Goal: Task Accomplishment & Management: Manage account settings

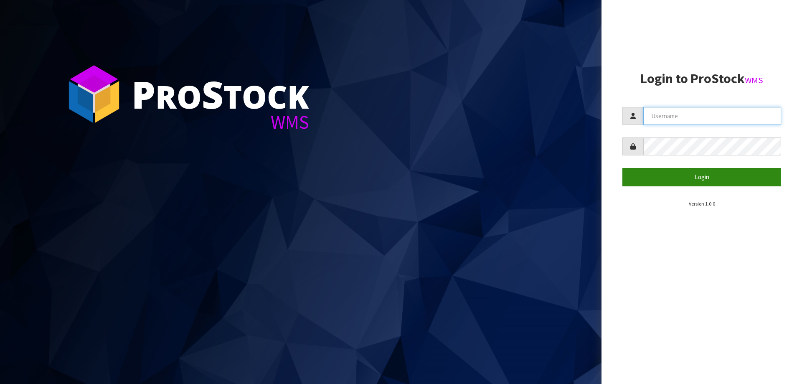
type input "priya"
click at [665, 177] on button "Login" at bounding box center [701, 177] width 159 height 18
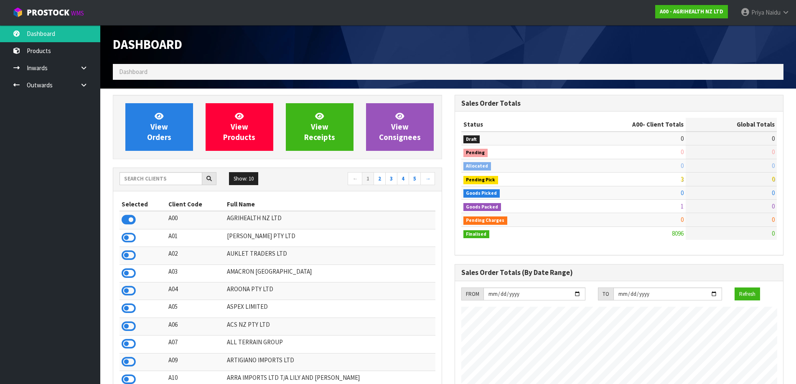
scroll to position [633, 341]
click at [147, 180] on input "text" at bounding box center [160, 178] width 83 height 13
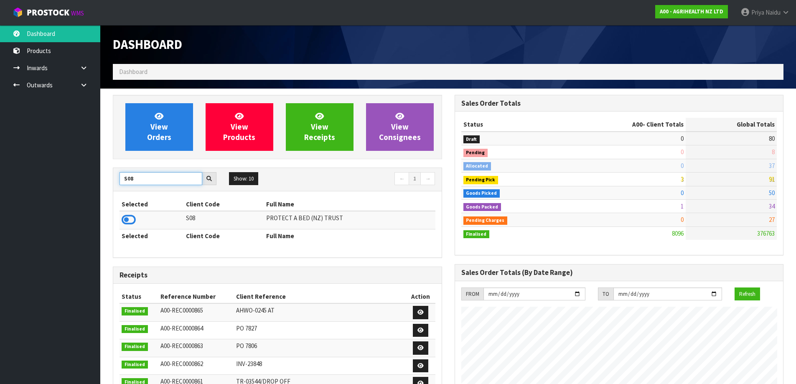
type input "S08"
click at [121, 218] on td at bounding box center [151, 220] width 64 height 18
click at [129, 219] on icon at bounding box center [129, 219] width 14 height 13
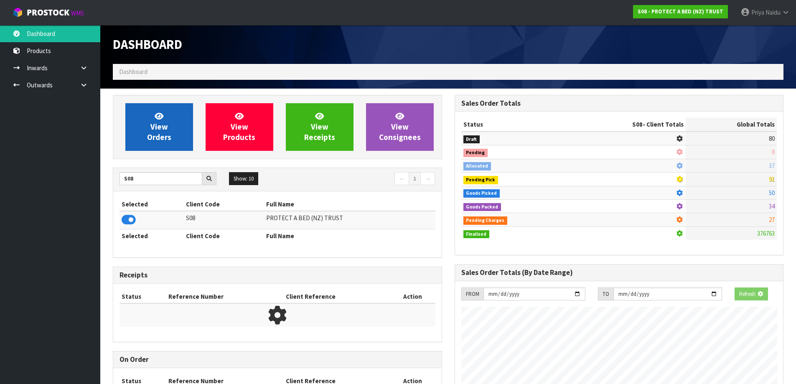
scroll to position [521, 341]
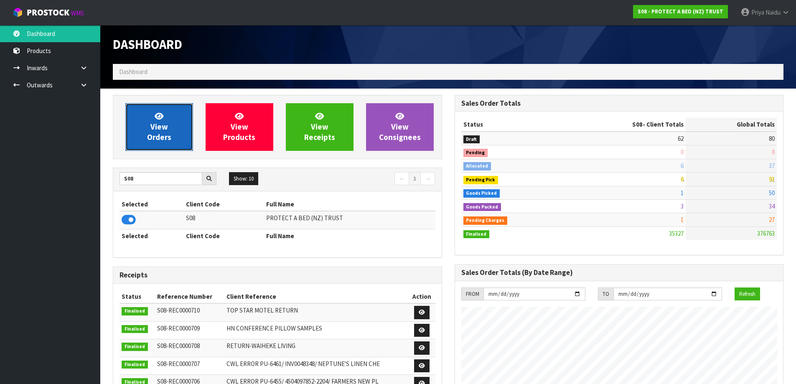
click at [167, 132] on link "View Orders" at bounding box center [159, 127] width 68 height 48
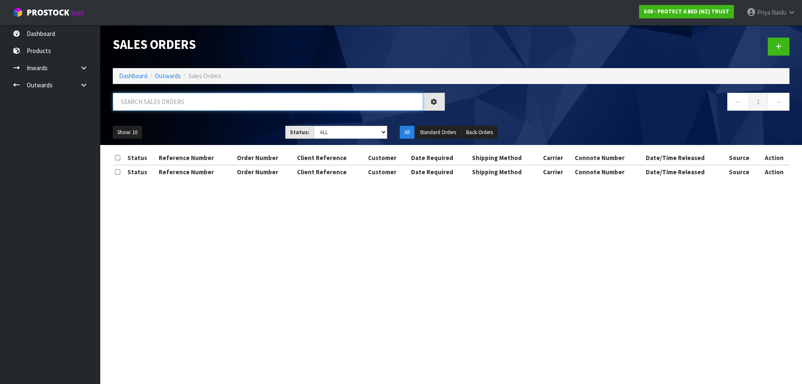
click at [171, 95] on input "text" at bounding box center [268, 102] width 310 height 18
type input "33038"
click at [223, 130] on ul "Show: 10 5 10 25 50" at bounding box center [193, 132] width 160 height 13
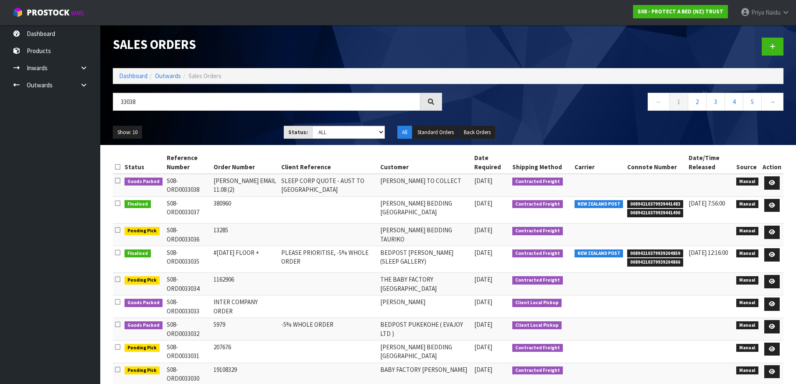
click at [203, 131] on ul "Show: 10 5 10 25 50" at bounding box center [192, 132] width 158 height 13
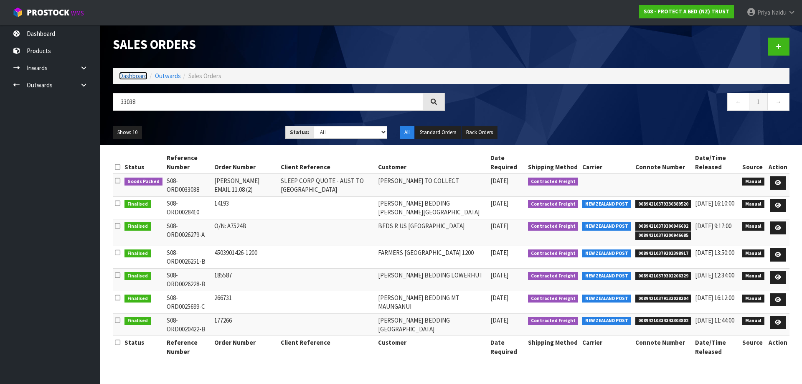
click at [137, 76] on link "Dashboard" at bounding box center [133, 76] width 28 height 8
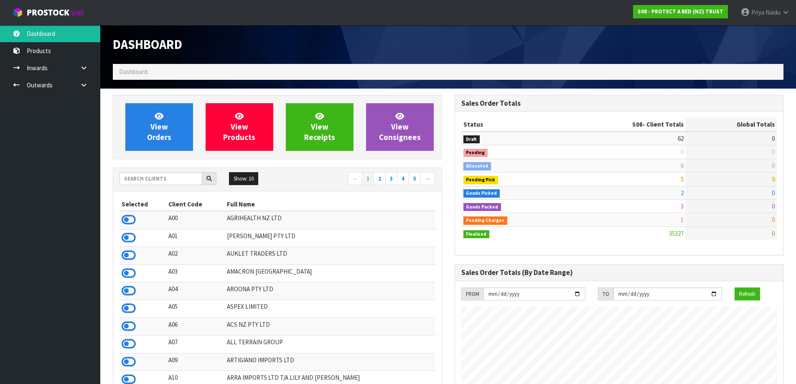
scroll to position [633, 341]
click at [142, 187] on div "Show: 10 5 10 25 50 ← 1 2 3 4 5 →" at bounding box center [277, 179] width 328 height 23
click at [143, 176] on input "text" at bounding box center [160, 178] width 83 height 13
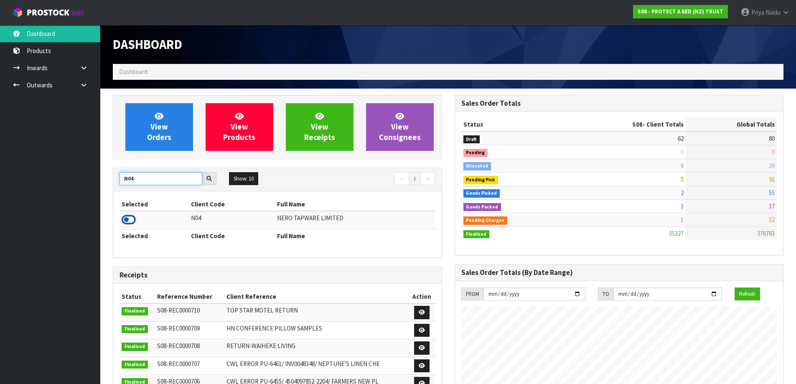
type input "N04"
click at [127, 218] on icon at bounding box center [129, 219] width 14 height 13
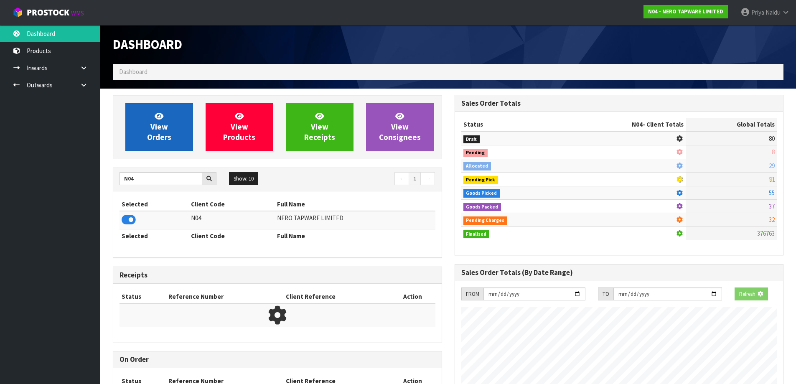
scroll to position [417217, 417396]
click at [157, 131] on span "View Orders" at bounding box center [159, 126] width 24 height 31
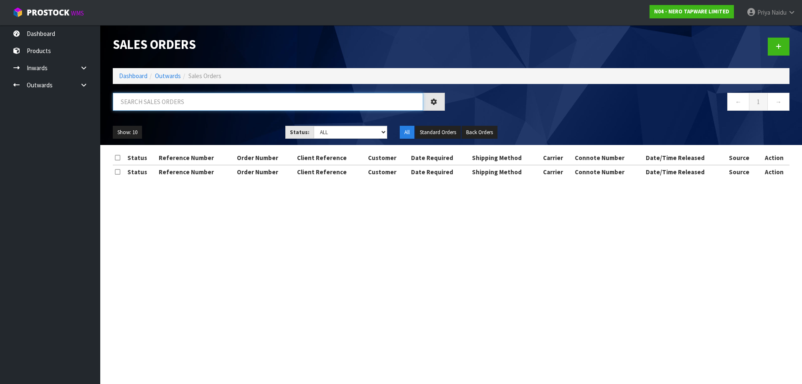
click at [178, 107] on input "text" at bounding box center [268, 102] width 310 height 18
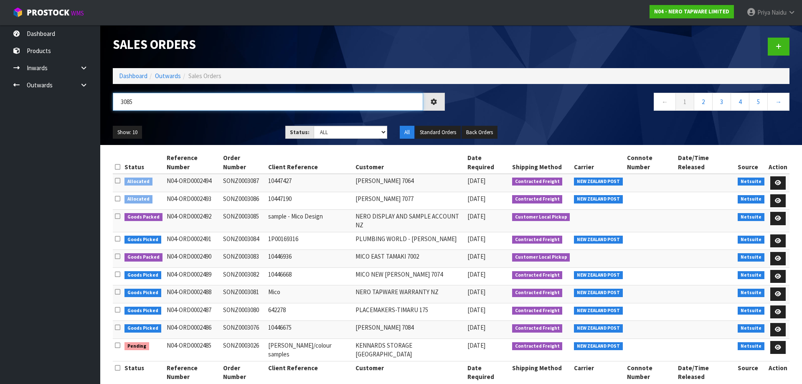
type input "3085"
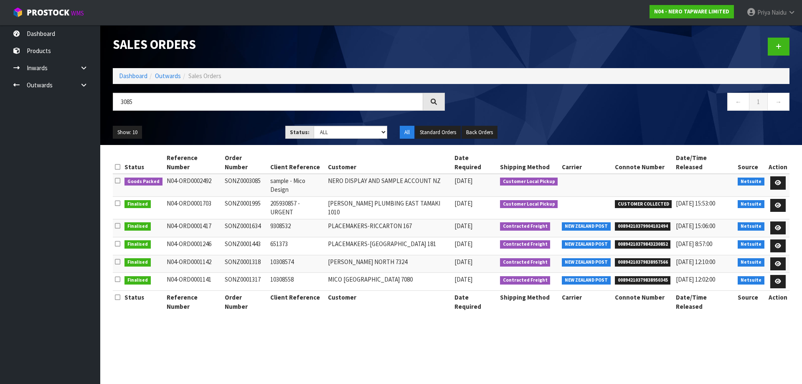
click at [179, 127] on ul "Show: 10 5 10 25 50" at bounding box center [193, 132] width 160 height 13
click at [775, 180] on icon at bounding box center [778, 182] width 6 height 5
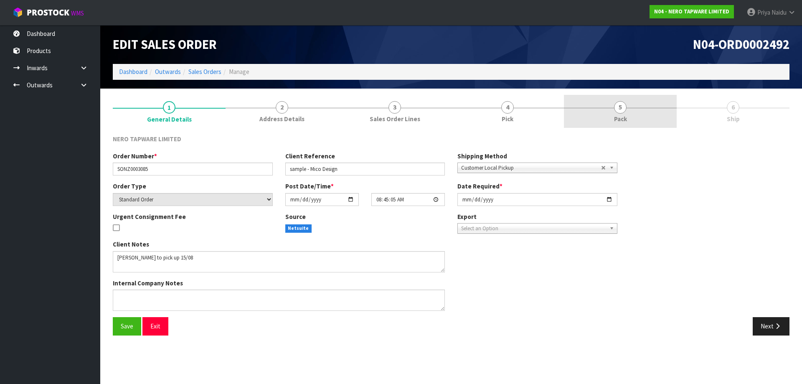
click at [613, 124] on link "5 Pack" at bounding box center [620, 111] width 113 height 33
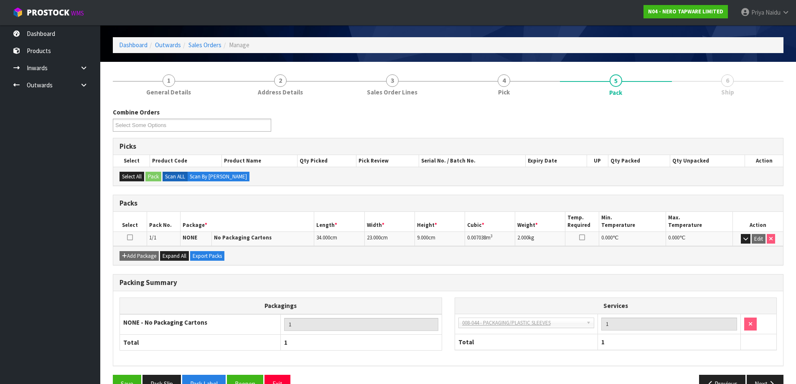
scroll to position [48, 0]
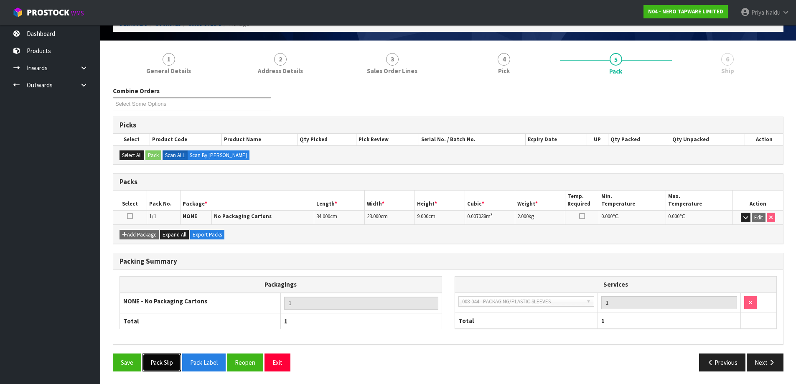
click at [164, 366] on button "Pack Slip" at bounding box center [161, 362] width 38 height 18
click at [759, 363] on button "Next" at bounding box center [764, 362] width 37 height 18
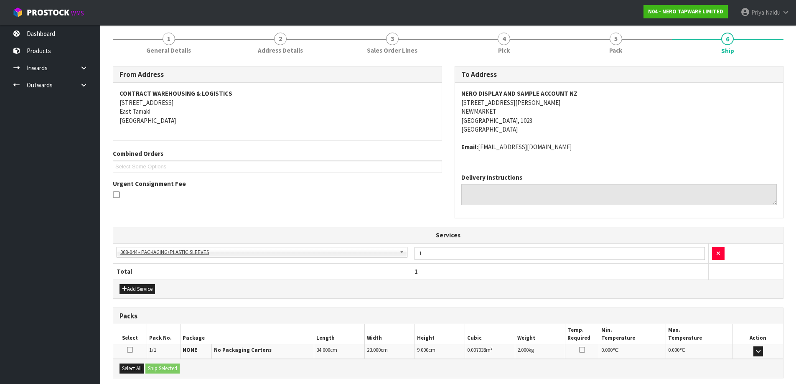
scroll to position [152, 0]
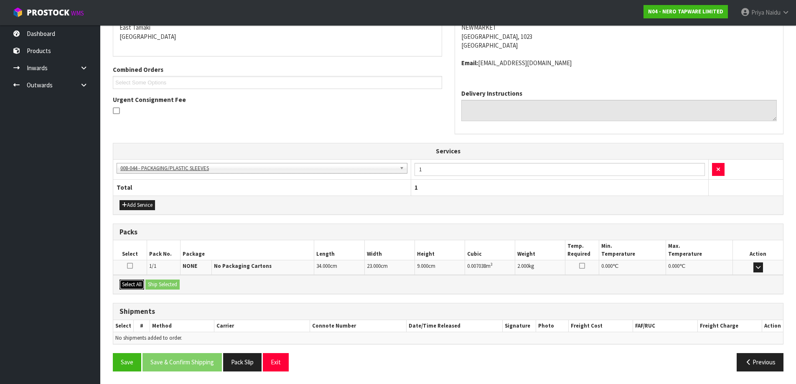
click at [124, 284] on button "Select All" at bounding box center [131, 284] width 25 height 10
click at [162, 288] on button "Ship Selected" at bounding box center [162, 284] width 34 height 10
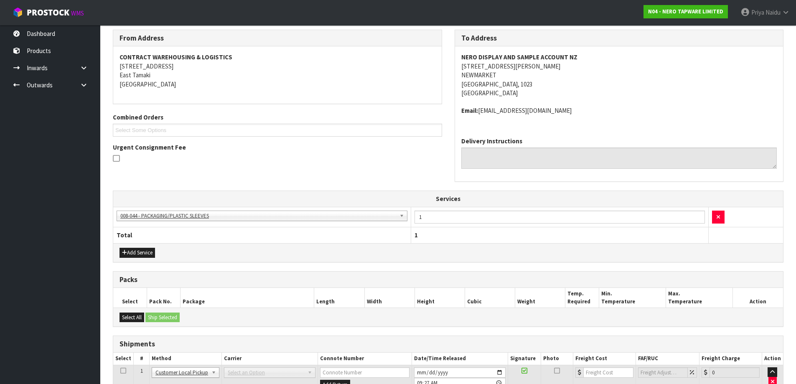
scroll to position [167, 0]
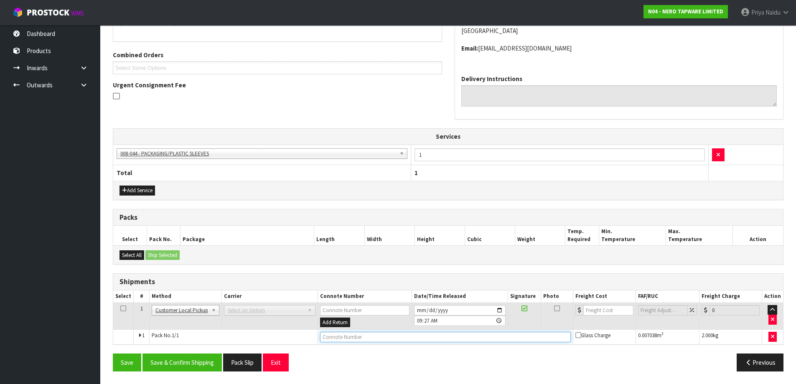
click at [361, 334] on input "text" at bounding box center [445, 337] width 251 height 10
type input "CUSTOMER COLLECTED"
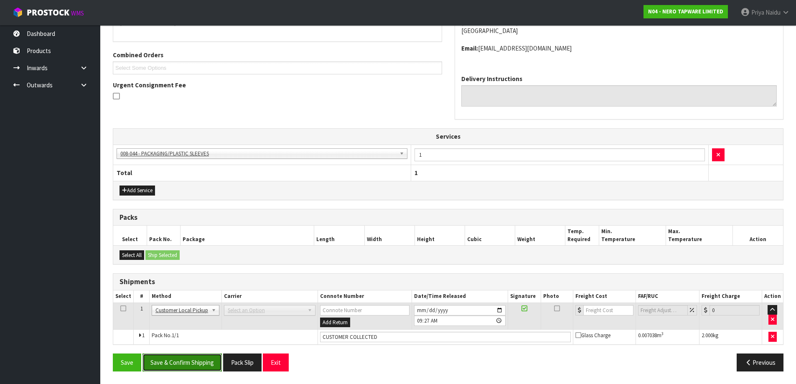
click at [198, 358] on button "Save & Confirm Shipping" at bounding box center [181, 362] width 79 height 18
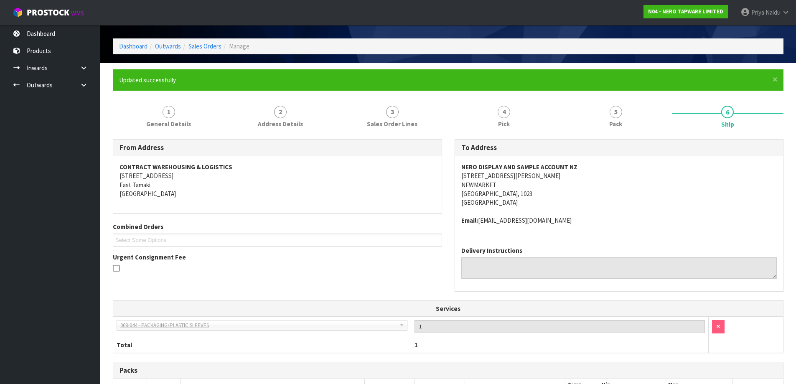
scroll to position [0, 0]
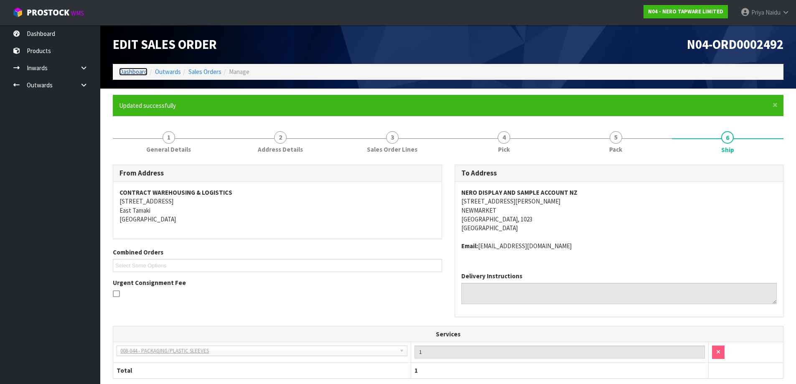
click at [126, 74] on link "Dashboard" at bounding box center [133, 72] width 28 height 8
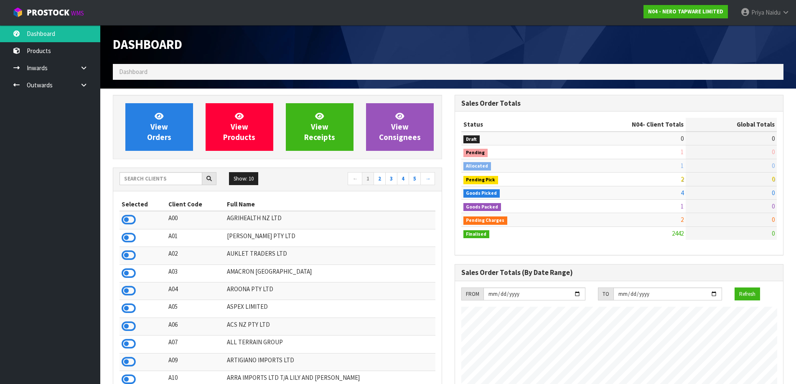
scroll to position [633, 341]
drag, startPoint x: 161, startPoint y: 183, endPoint x: 166, endPoint y: 171, distance: 13.0
click at [161, 183] on input "text" at bounding box center [160, 178] width 83 height 13
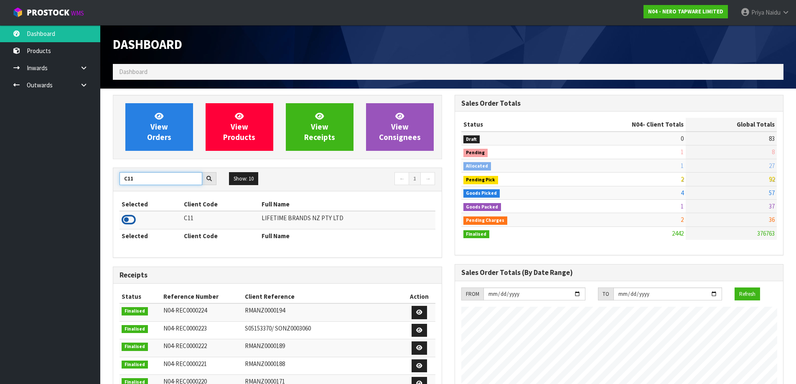
type input "C11"
click at [126, 215] on icon at bounding box center [129, 219] width 14 height 13
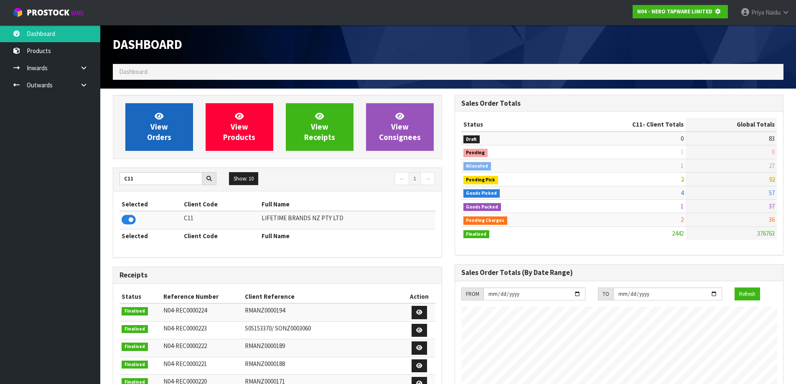
scroll to position [521, 341]
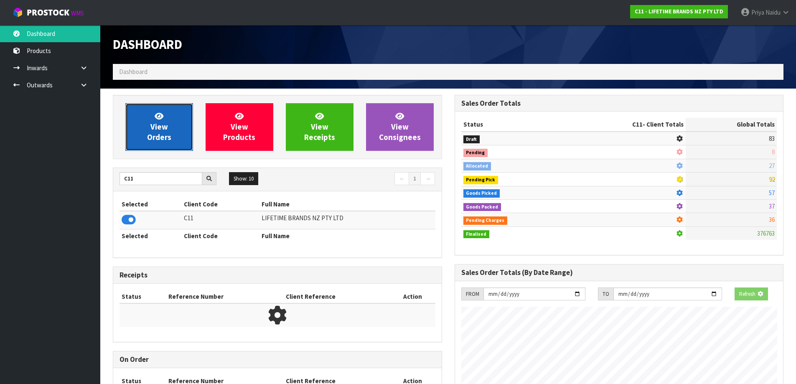
click at [152, 129] on span "View Orders" at bounding box center [159, 126] width 24 height 31
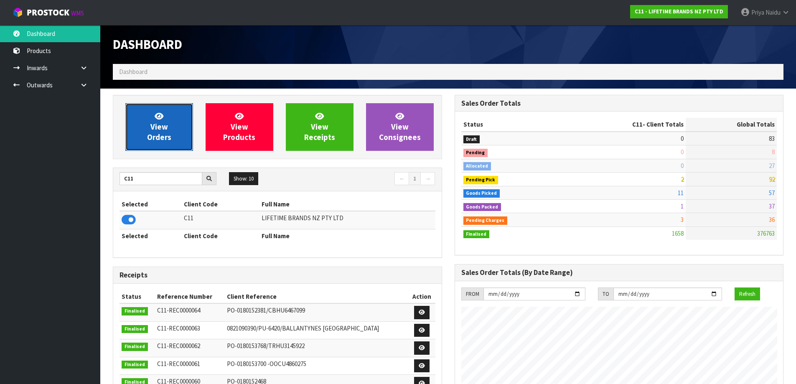
scroll to position [633, 341]
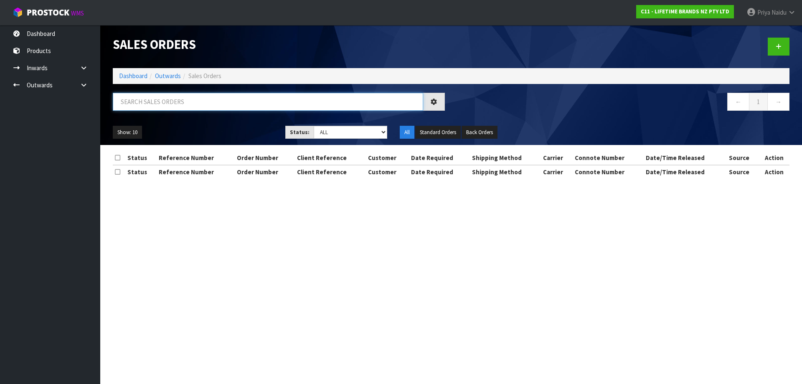
click at [180, 108] on input "text" at bounding box center [268, 102] width 310 height 18
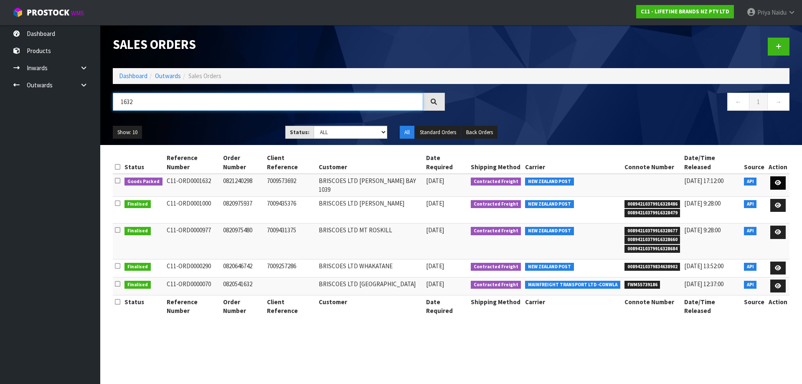
type input "1632"
click at [774, 176] on link at bounding box center [777, 182] width 15 height 13
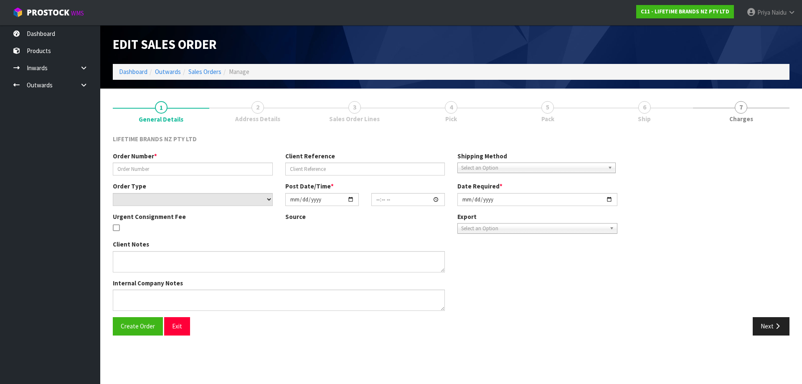
type input "0821240298"
type input "7009573692"
select select "number:0"
type input "[DATE]"
type input "14:03:17.000"
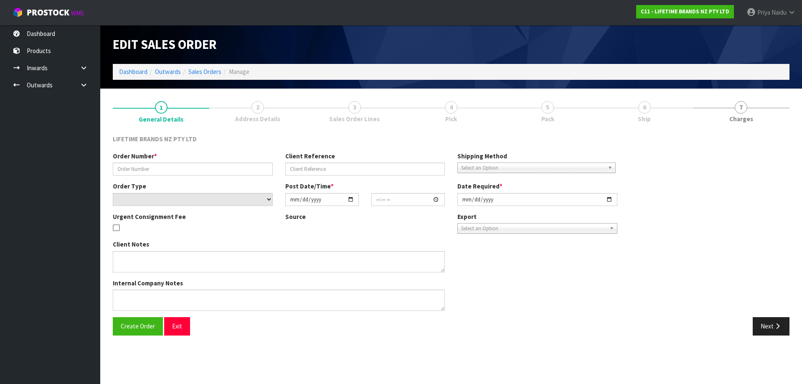
type input "[DATE]"
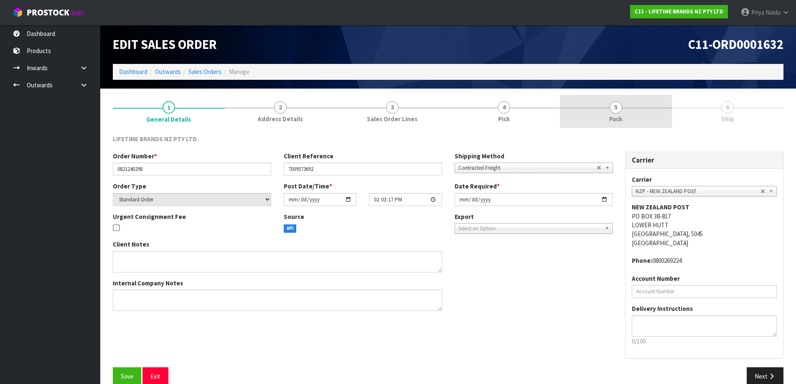
click at [623, 120] on link "5 Pack" at bounding box center [616, 111] width 112 height 33
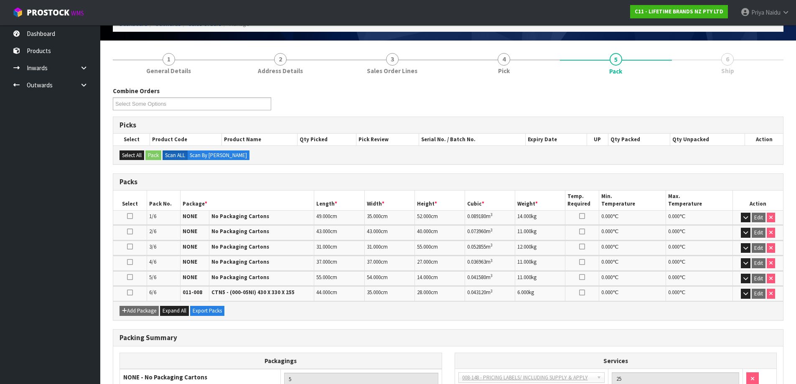
scroll to position [145, 0]
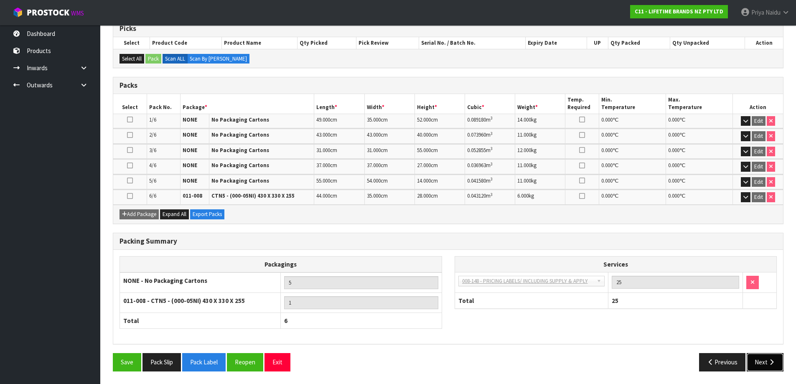
click at [764, 367] on button "Next" at bounding box center [764, 362] width 37 height 18
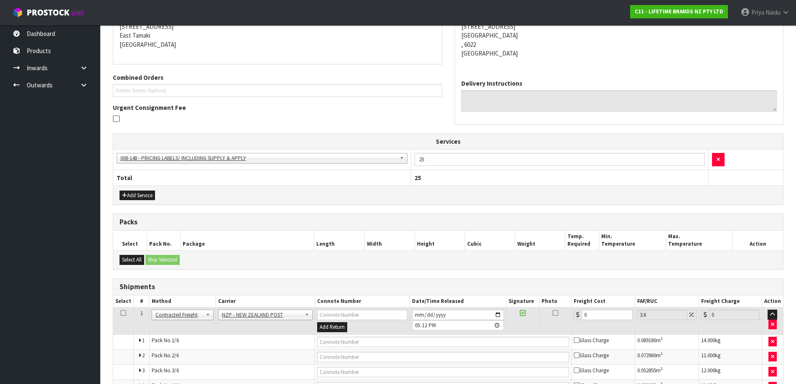
scroll to position [0, 0]
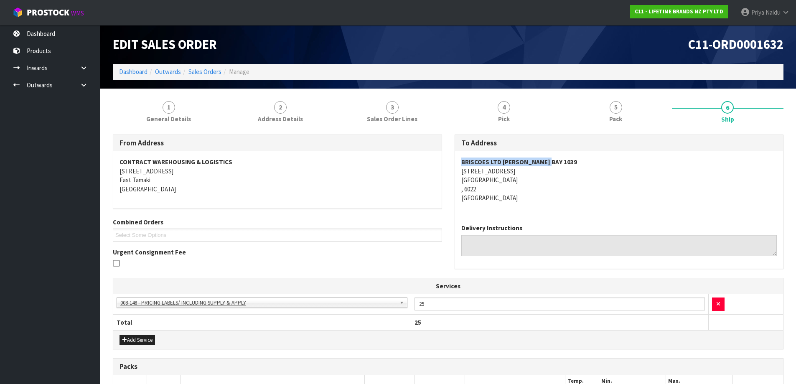
copy strong "BRISCOES LTD [PERSON_NAME] BAY 1039"
drag, startPoint x: 461, startPoint y: 157, endPoint x: 569, endPoint y: 159, distance: 107.4
click at [569, 159] on div "BRISCOES LTD [PERSON_NAME][GEOGRAPHIC_DATA] [STREET_ADDRESS]" at bounding box center [619, 184] width 328 height 66
copy address "[STREET_ADDRESS]"
drag, startPoint x: 459, startPoint y: 173, endPoint x: 517, endPoint y: 186, distance: 59.1
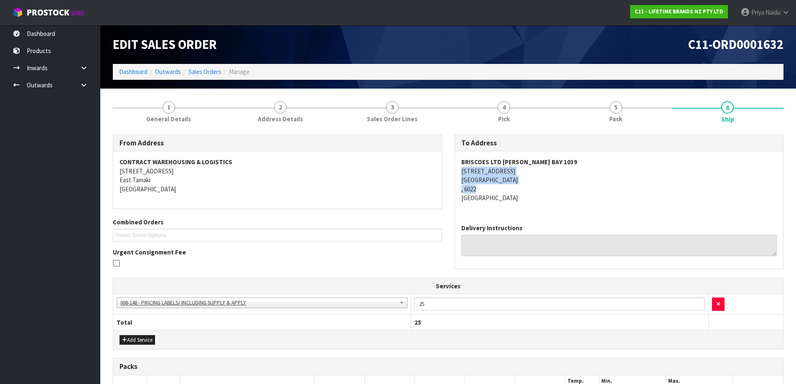
click at [517, 186] on div "BRISCOES LTD [PERSON_NAME][GEOGRAPHIC_DATA] [STREET_ADDRESS]" at bounding box center [619, 184] width 328 height 66
copy strong "BRISCOES LTD [PERSON_NAME] BAY 1039"
drag, startPoint x: 456, startPoint y: 160, endPoint x: 556, endPoint y: 162, distance: 100.7
click at [556, 162] on div "BRISCOES LTD [PERSON_NAME][GEOGRAPHIC_DATA] [STREET_ADDRESS]" at bounding box center [619, 184] width 328 height 66
click at [531, 193] on address "BRISCOES LTD [PERSON_NAME][GEOGRAPHIC_DATA] [STREET_ADDRESS]" at bounding box center [619, 179] width 316 height 45
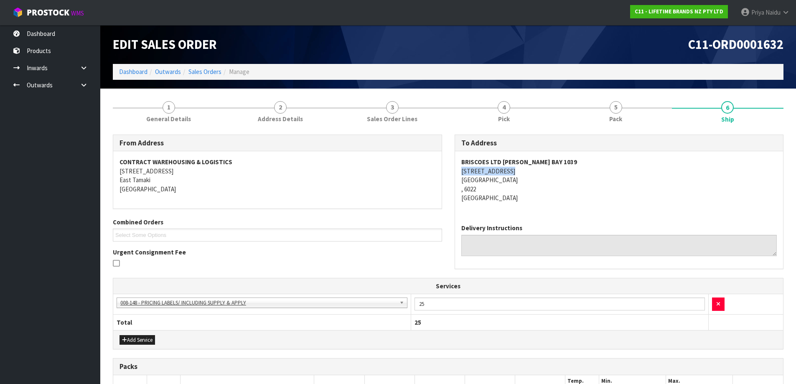
copy address "[STREET_ADDRESS]"
drag, startPoint x: 452, startPoint y: 170, endPoint x: 526, endPoint y: 172, distance: 74.0
click at [526, 172] on div "To Address BRISCOES LTD [PERSON_NAME][GEOGRAPHIC_DATA] [STREET_ADDRESS] Deliver…" at bounding box center [619, 206] width 342 height 143
click at [172, 114] on link "1 General Details" at bounding box center [169, 111] width 112 height 33
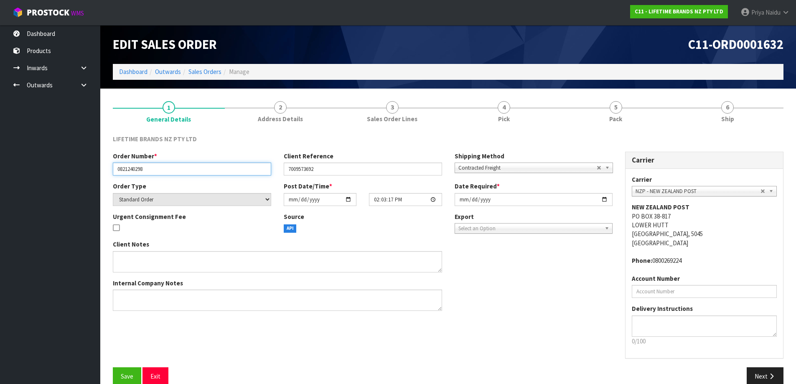
drag, startPoint x: 115, startPoint y: 170, endPoint x: 166, endPoint y: 169, distance: 51.0
click at [166, 169] on input "0821240298" at bounding box center [192, 168] width 158 height 13
drag, startPoint x: 285, startPoint y: 170, endPoint x: 213, endPoint y: 167, distance: 72.3
click at [334, 169] on input "7009573692" at bounding box center [363, 168] width 158 height 13
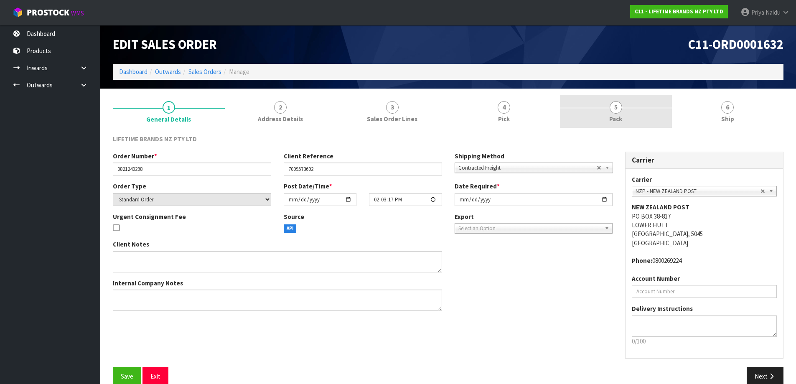
click at [620, 114] on link "5 Pack" at bounding box center [616, 111] width 112 height 33
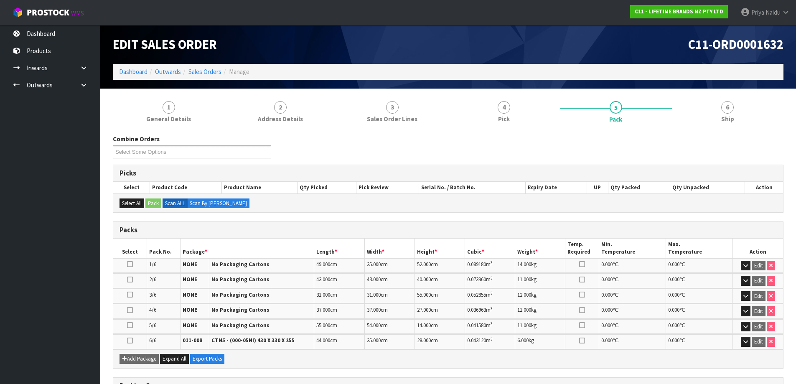
click at [720, 94] on section "1 General Details 2 Address Details 3 Sales Order Lines 4 Pick 5 Pack 6 Ship Co…" at bounding box center [448, 309] width 696 height 440
click at [721, 107] on span "6" at bounding box center [727, 107] width 13 height 13
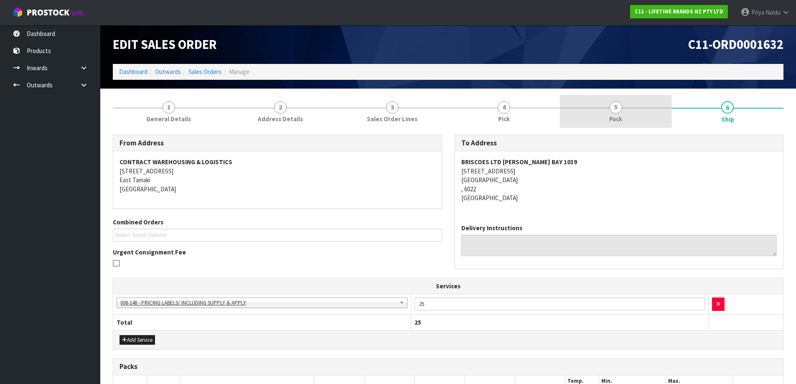
click at [618, 117] on span "Pack" at bounding box center [615, 118] width 13 height 9
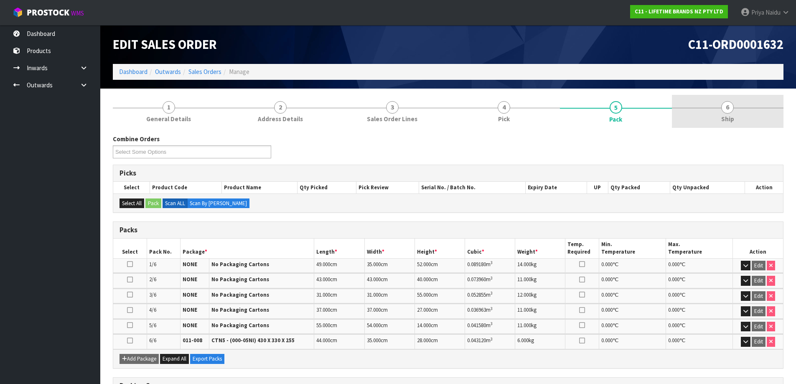
drag, startPoint x: 716, startPoint y: 116, endPoint x: 697, endPoint y: 120, distance: 19.2
click at [716, 116] on link "6 Ship" at bounding box center [728, 111] width 112 height 33
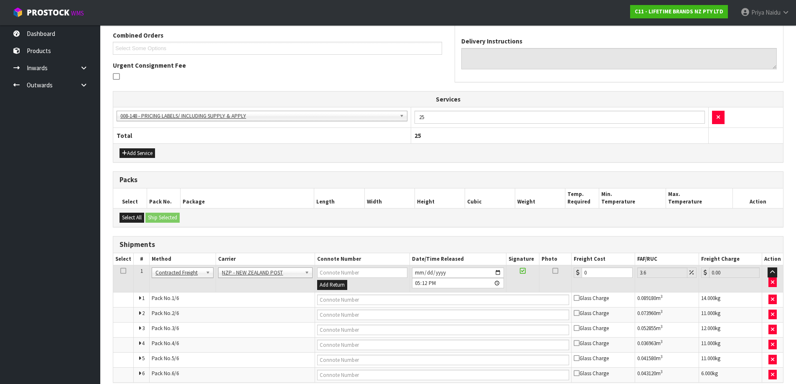
scroll to position [225, 0]
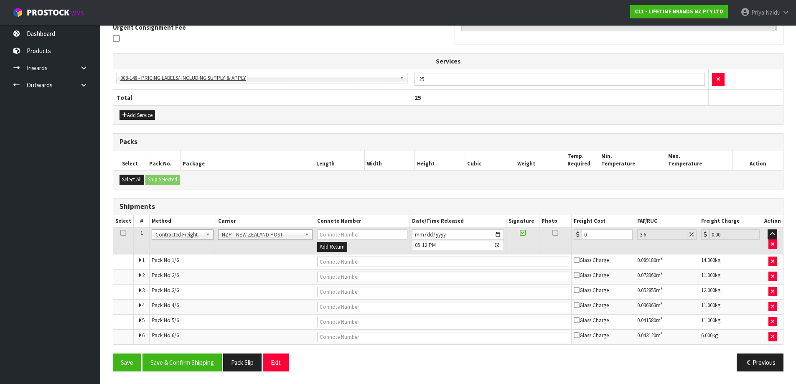
click at [238, 229] on td "ANGEL - ANGEL TRANSPORT [PERSON_NAME] REMOVALS DEAEXPAKL - DEADLINE EXPRESS COU…" at bounding box center [265, 240] width 99 height 27
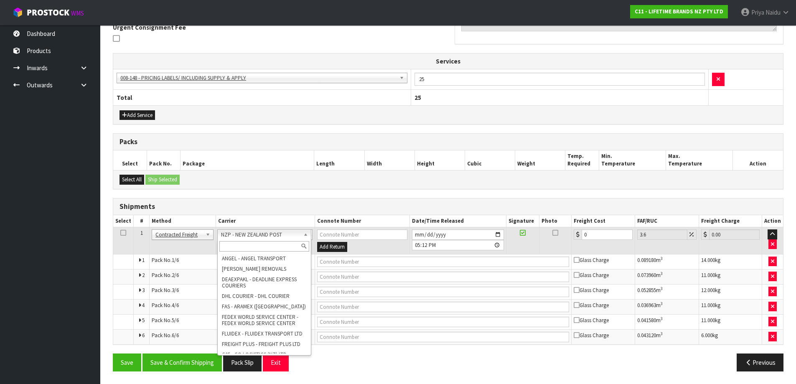
click at [239, 245] on input "text" at bounding box center [264, 246] width 90 height 10
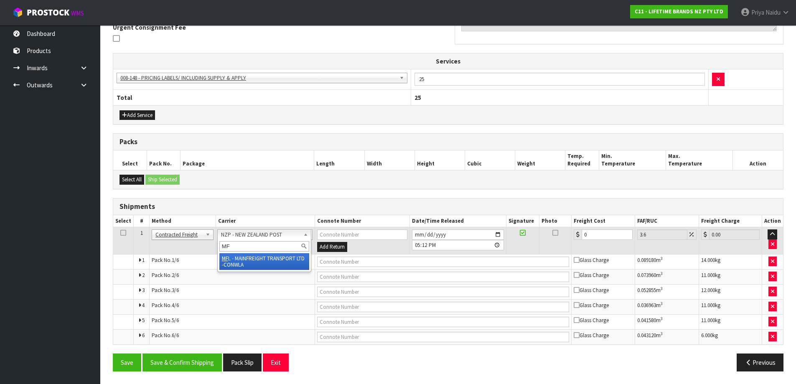
type input "MF"
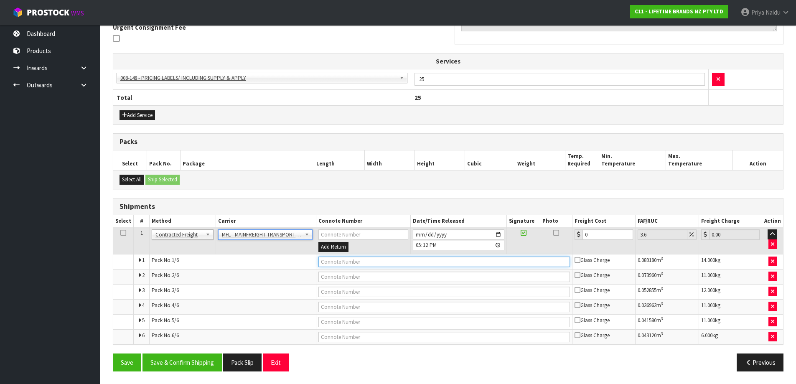
click at [338, 263] on input "text" at bounding box center [443, 261] width 251 height 10
paste input "FWM58275053"
type input "FWM58275053"
click at [594, 236] on input "0" at bounding box center [607, 234] width 51 height 10
type input "0"
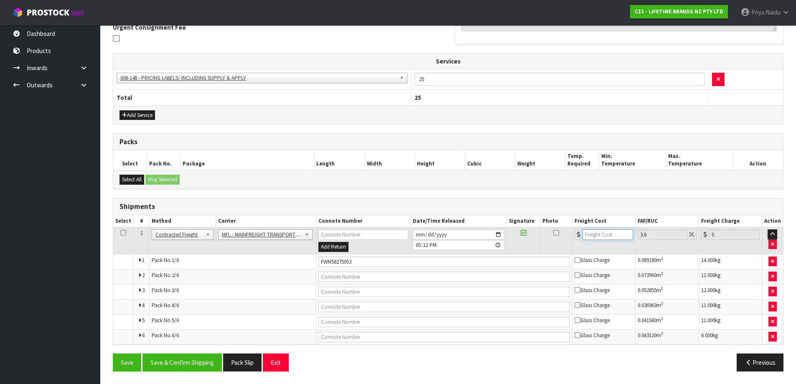
type input "4"
type input "4.14"
type input "46"
type input "47.66"
type input "46"
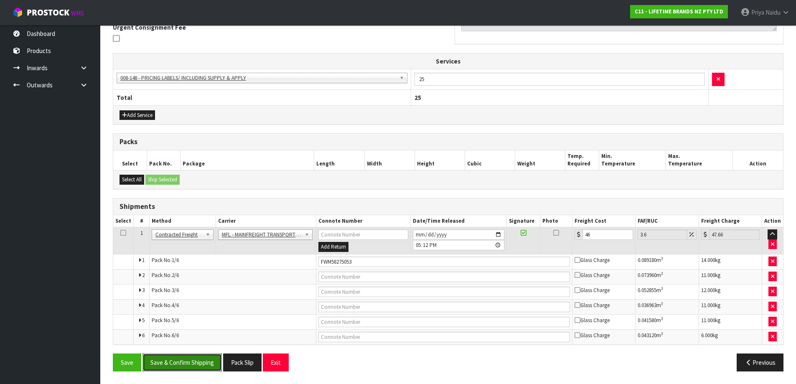
click at [185, 362] on button "Save & Confirm Shipping" at bounding box center [181, 362] width 79 height 18
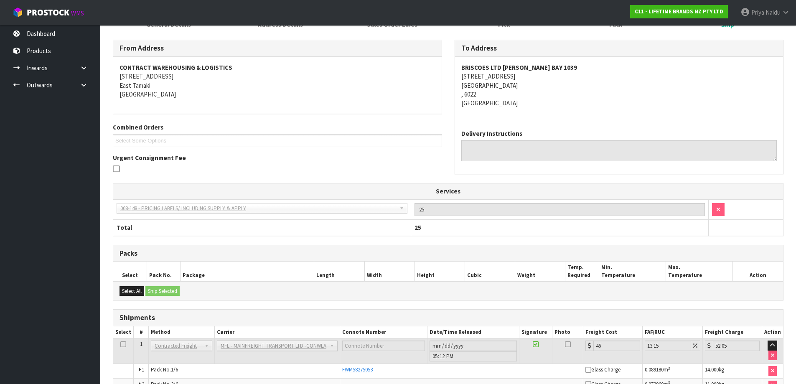
scroll to position [0, 0]
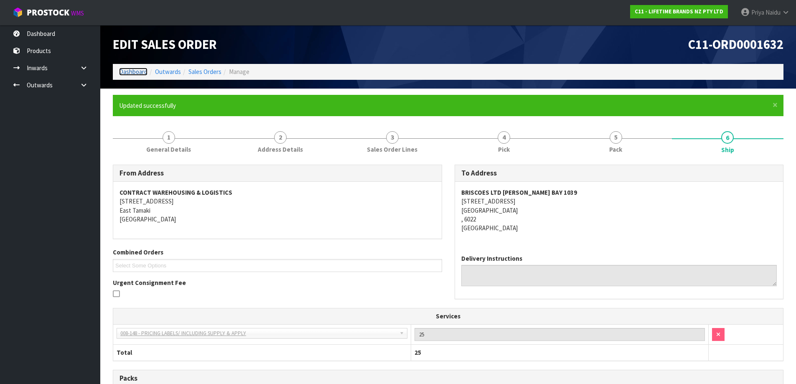
click at [129, 74] on link "Dashboard" at bounding box center [133, 72] width 28 height 8
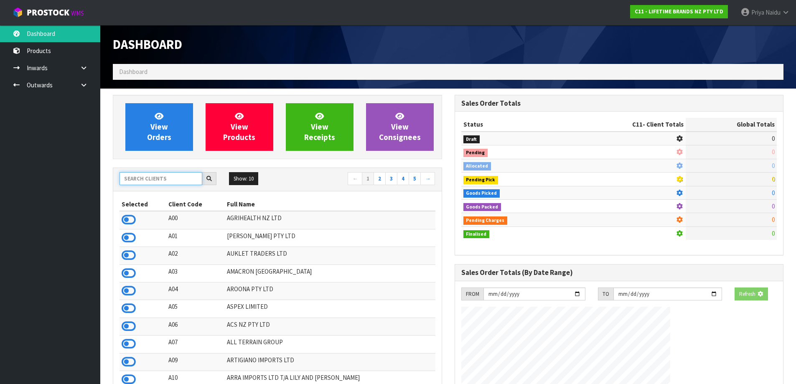
click at [146, 178] on input "text" at bounding box center [160, 178] width 83 height 13
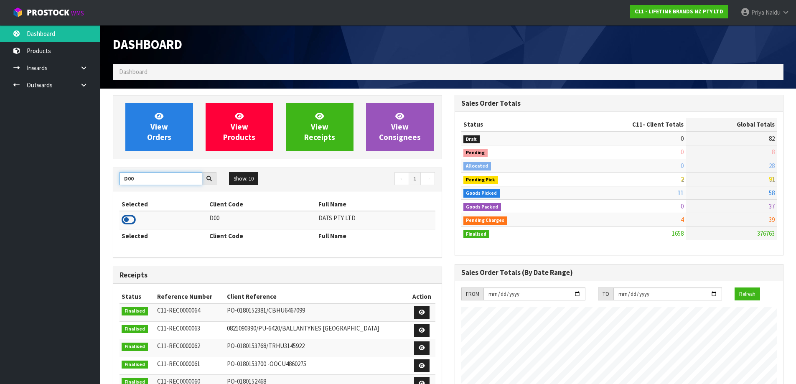
type input "D00"
click at [130, 220] on icon at bounding box center [129, 219] width 14 height 13
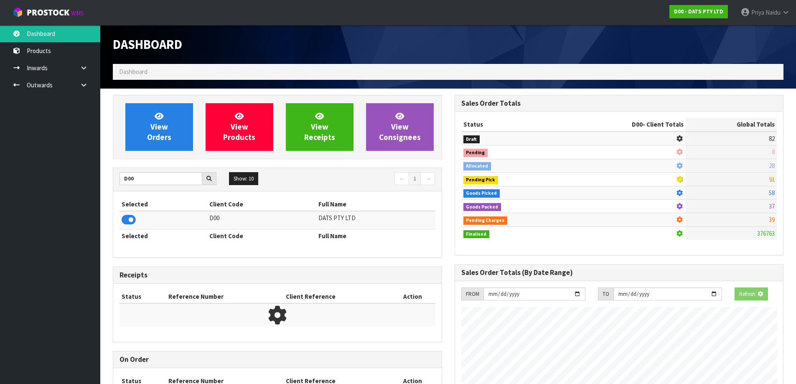
click at [218, 76] on ol "Dashboard" at bounding box center [448, 71] width 670 height 15
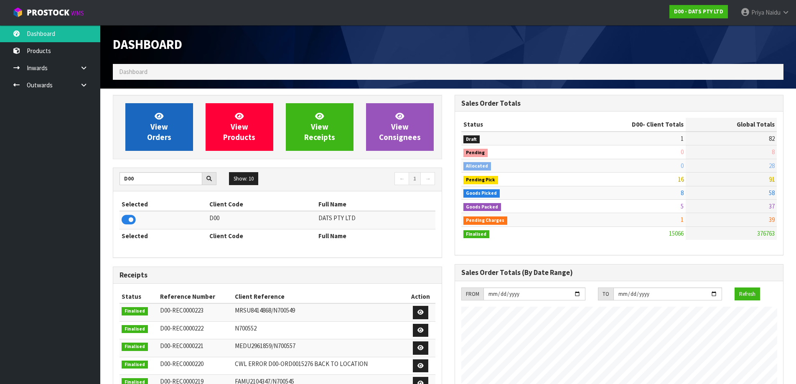
scroll to position [633, 341]
click at [156, 122] on span "View Orders" at bounding box center [159, 126] width 24 height 31
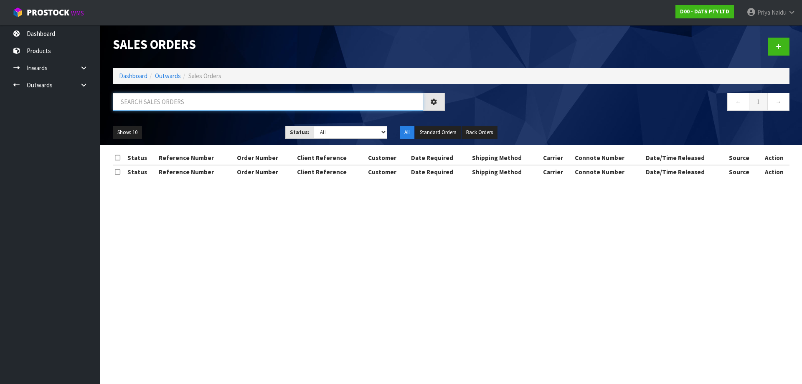
click at [166, 102] on input "text" at bounding box center [268, 102] width 310 height 18
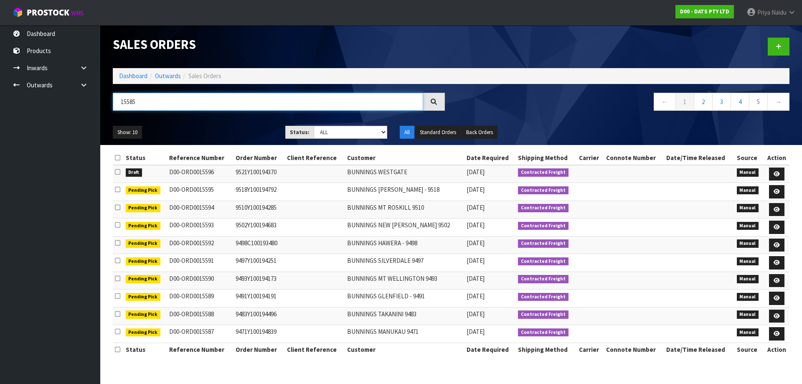
type input "15585"
click at [340, 135] on select "Draft Pending Allocated Pending Pick Goods Picked Goods Packed Pending Charges …" at bounding box center [351, 132] width 74 height 13
select select "string:5"
click at [314, 126] on select "Draft Pending Allocated Pending Pick Goods Picked Goods Packed Pending Charges …" at bounding box center [351, 132] width 74 height 13
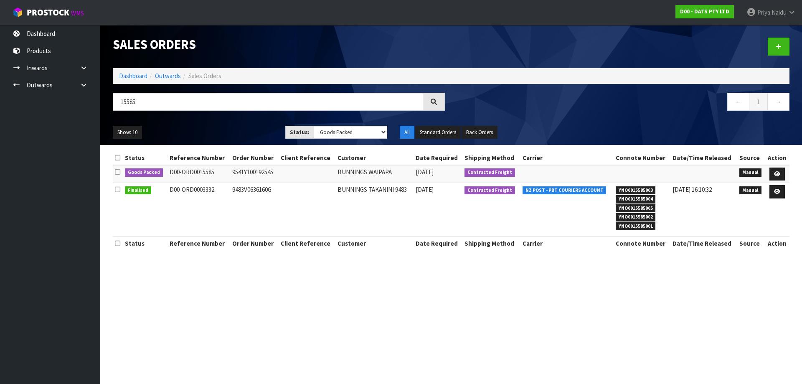
click at [253, 127] on ul "Show: 10 5 10 25 50" at bounding box center [193, 132] width 160 height 13
click at [252, 128] on ul "Show: 10 5 10 25 50" at bounding box center [193, 132] width 160 height 13
click at [780, 173] on icon at bounding box center [777, 173] width 6 height 5
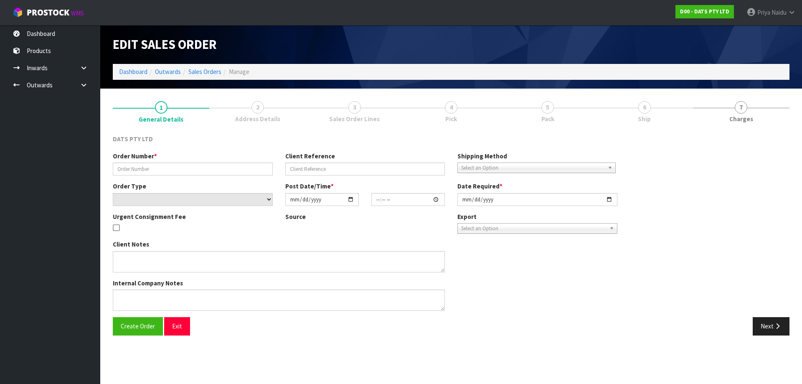
type input "9541Y100192545"
select select "number:0"
type input "[DATE]"
type input "10:06:00.000"
type input "[DATE]"
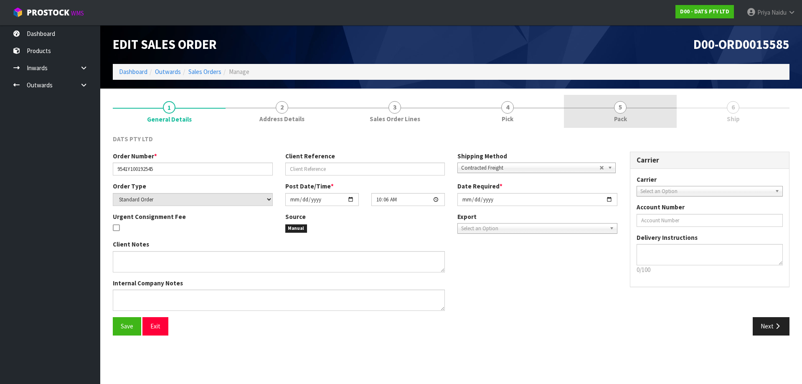
click at [627, 112] on link "5 Pack" at bounding box center [620, 111] width 113 height 33
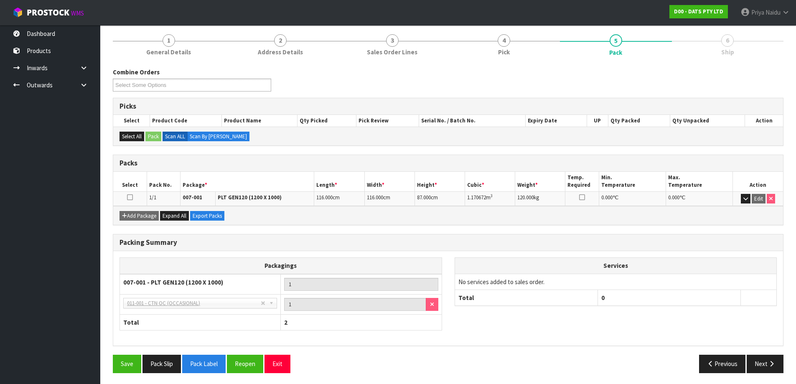
scroll to position [69, 0]
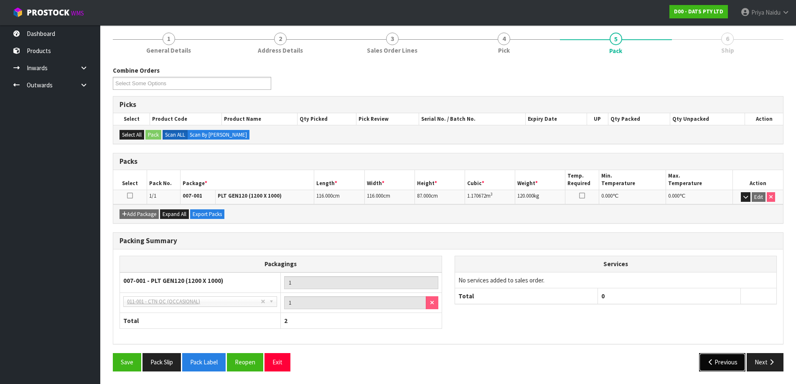
click at [744, 365] on button "Previous" at bounding box center [722, 362] width 47 height 18
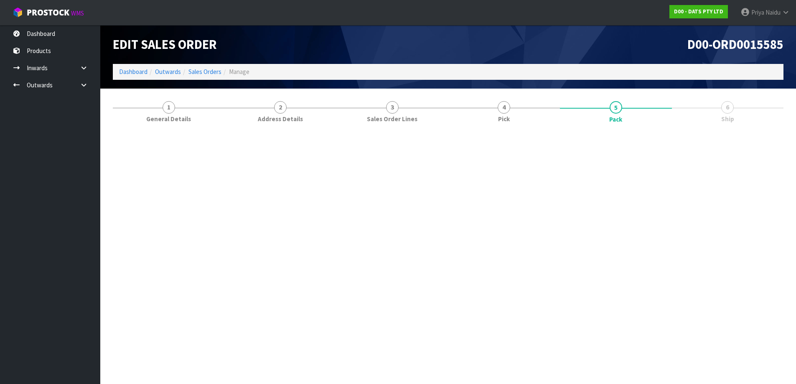
scroll to position [0, 0]
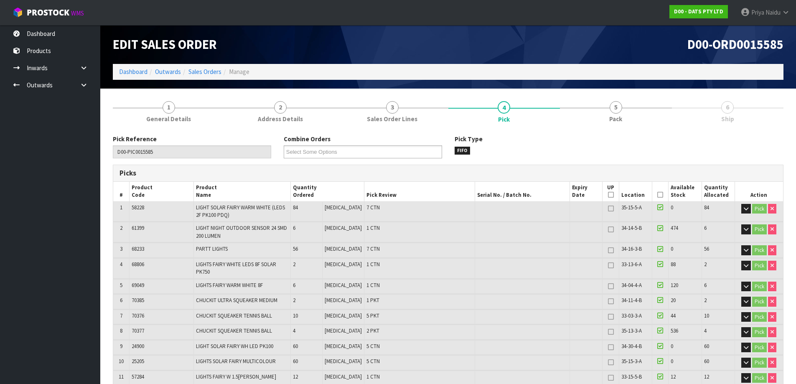
click at [613, 122] on span "Pack" at bounding box center [615, 118] width 13 height 9
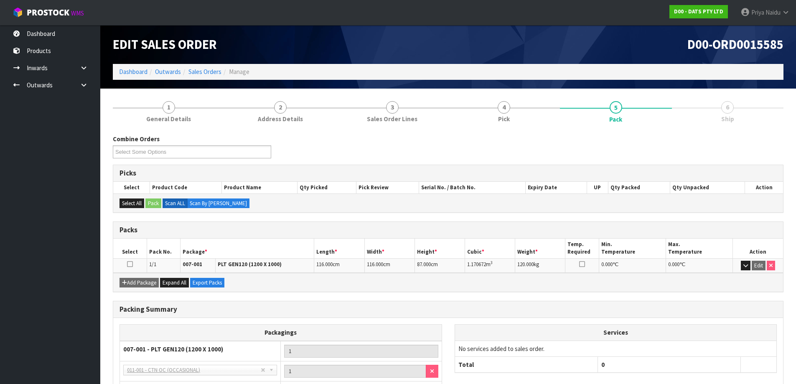
scroll to position [69, 0]
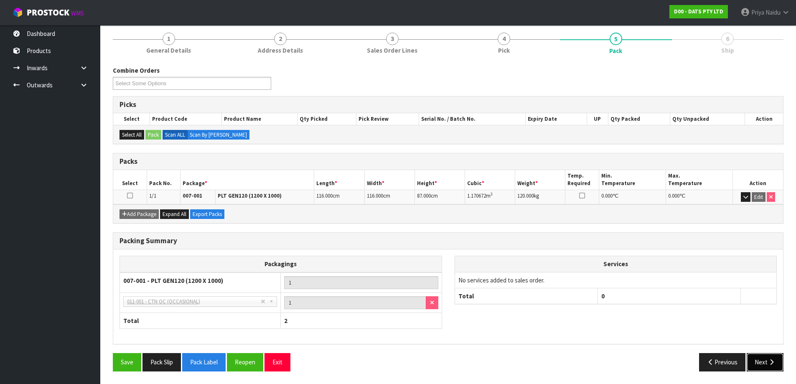
click at [769, 364] on icon "button" at bounding box center [771, 362] width 8 height 6
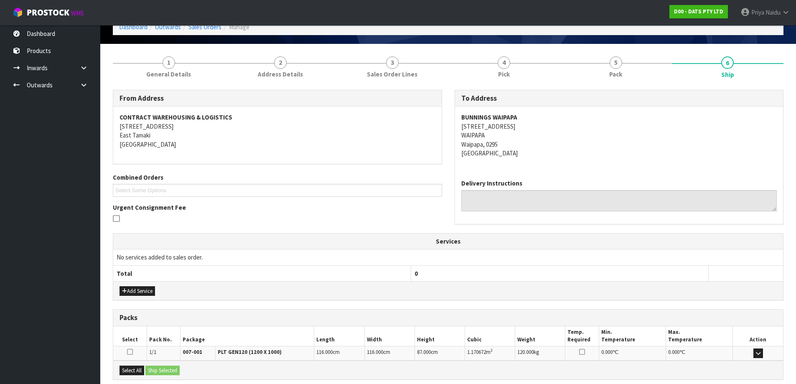
scroll to position [0, 0]
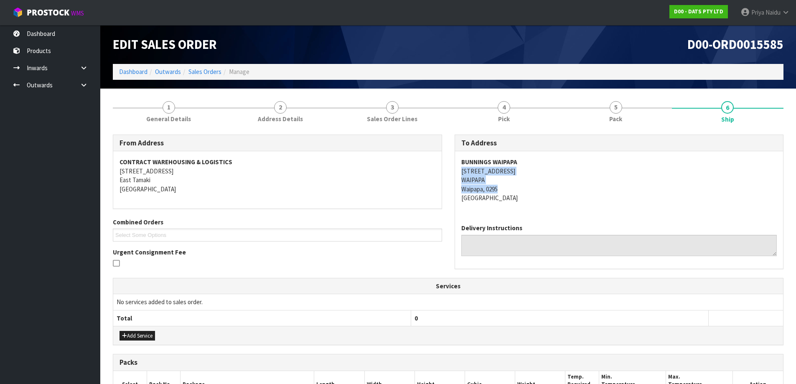
copy address "[STREET_ADDRESS]"
drag, startPoint x: 456, startPoint y: 173, endPoint x: 531, endPoint y: 186, distance: 76.4
click at [531, 186] on div "BUNNINGS WAIPAPA [STREET_ADDRESS]" at bounding box center [619, 184] width 328 height 66
click at [561, 198] on address "BUNNINGS WAIPAPA [STREET_ADDRESS]" at bounding box center [619, 179] width 316 height 45
copy strong "BUNNINGS WAIPAPA"
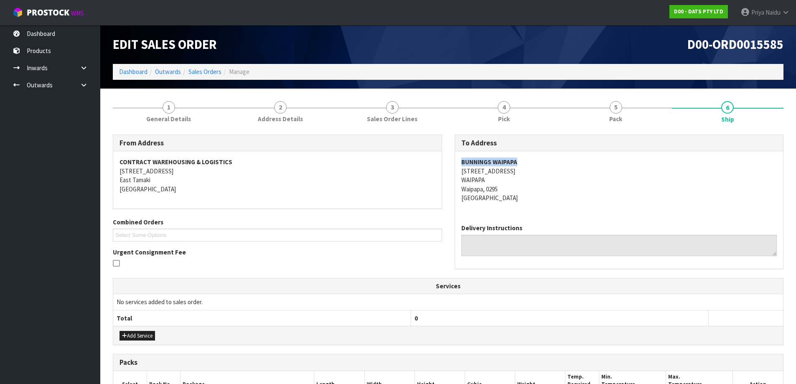
drag, startPoint x: 454, startPoint y: 162, endPoint x: 527, endPoint y: 157, distance: 72.9
click at [527, 157] on div "BUNNINGS WAIPAPA [STREET_ADDRESS]" at bounding box center [619, 184] width 328 height 66
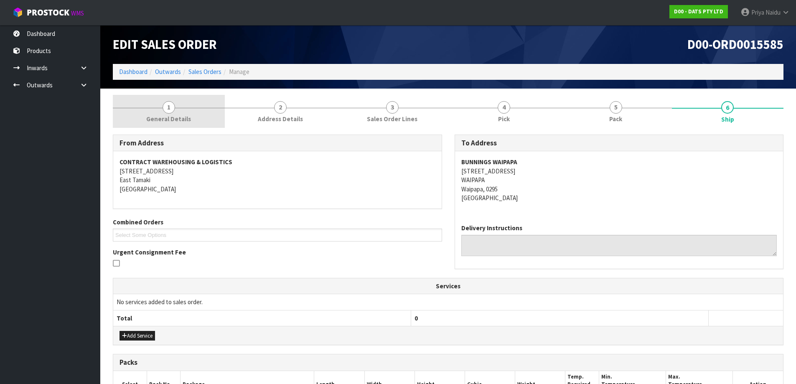
drag, startPoint x: 154, startPoint y: 101, endPoint x: 155, endPoint y: 105, distance: 4.5
click at [154, 101] on link "1 General Details" at bounding box center [169, 111] width 112 height 33
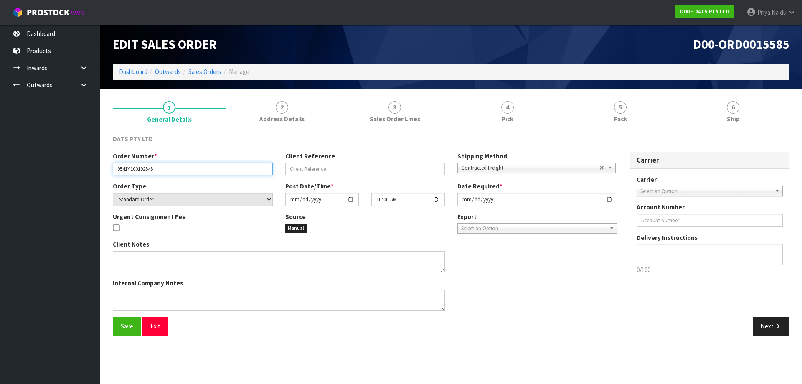
drag, startPoint x: 114, startPoint y: 170, endPoint x: 169, endPoint y: 165, distance: 55.8
click at [169, 165] on input "9541Y100192545" at bounding box center [193, 168] width 160 height 13
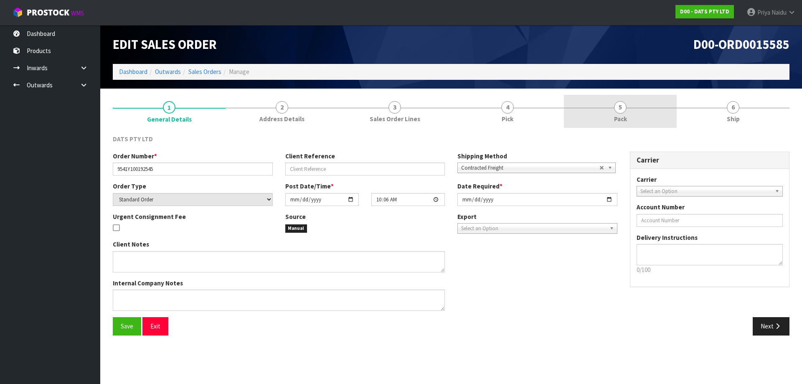
click at [611, 116] on link "5 Pack" at bounding box center [620, 111] width 113 height 33
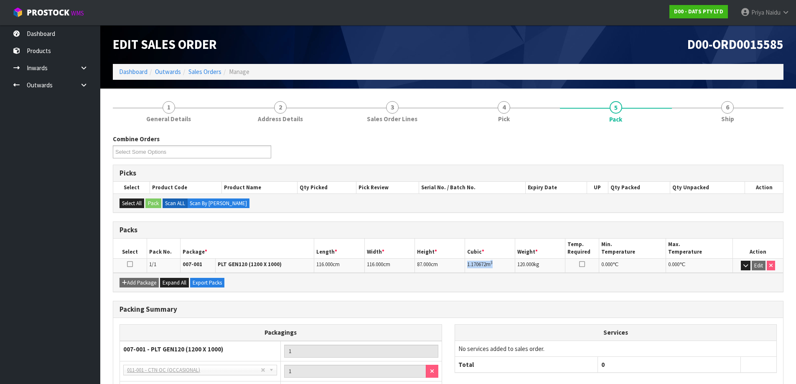
copy td "1.170672 m 3"
drag, startPoint x: 465, startPoint y: 264, endPoint x: 503, endPoint y: 266, distance: 37.6
click at [503, 266] on td "1.170672 m 3" at bounding box center [490, 265] width 50 height 15
click at [737, 126] on link "6 Ship" at bounding box center [728, 111] width 112 height 33
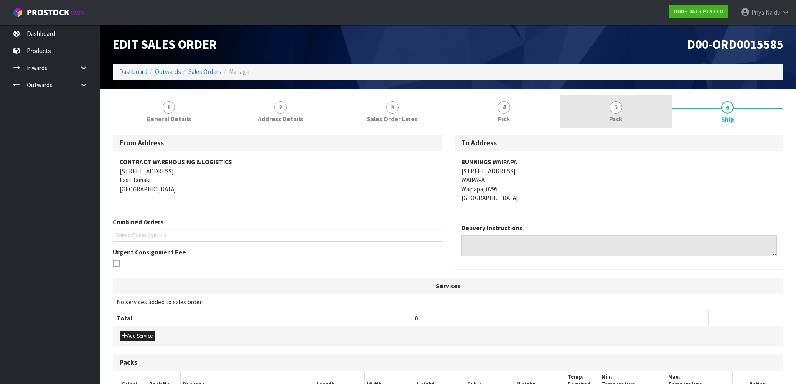
click at [621, 124] on link "5 Pack" at bounding box center [616, 111] width 112 height 33
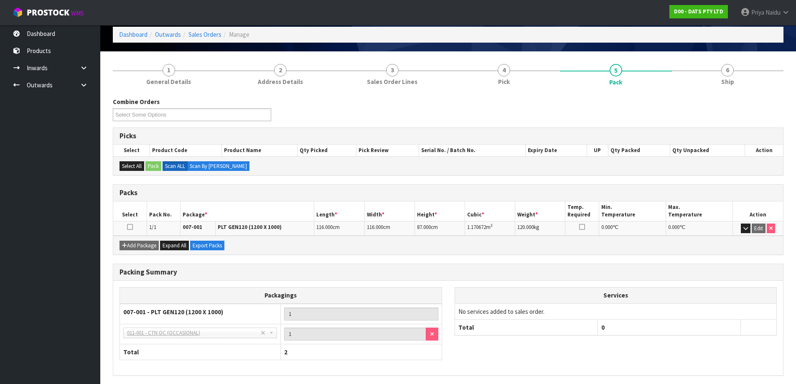
scroll to position [69, 0]
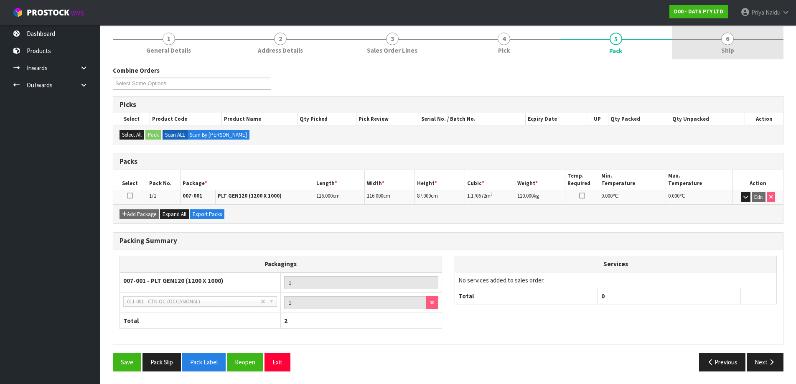
click at [738, 44] on link "6 Ship" at bounding box center [728, 42] width 112 height 33
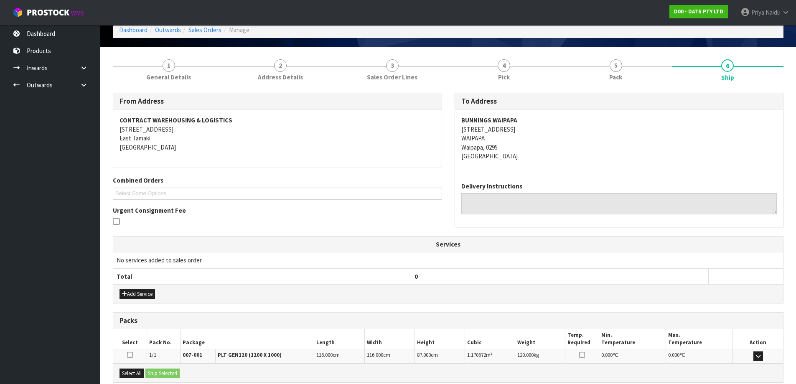
scroll to position [0, 0]
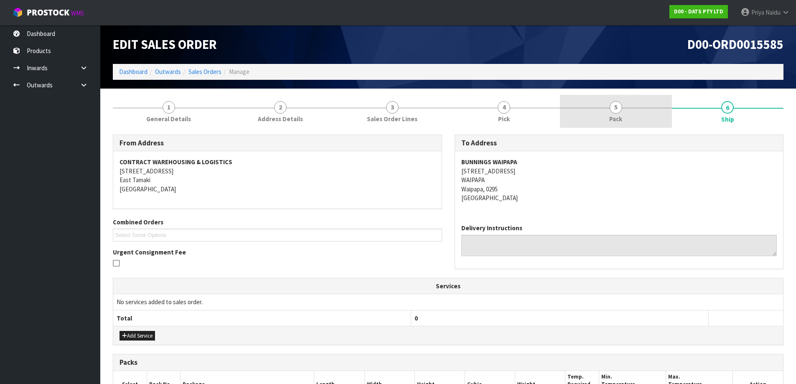
click at [663, 97] on link "5 Pack" at bounding box center [616, 111] width 112 height 33
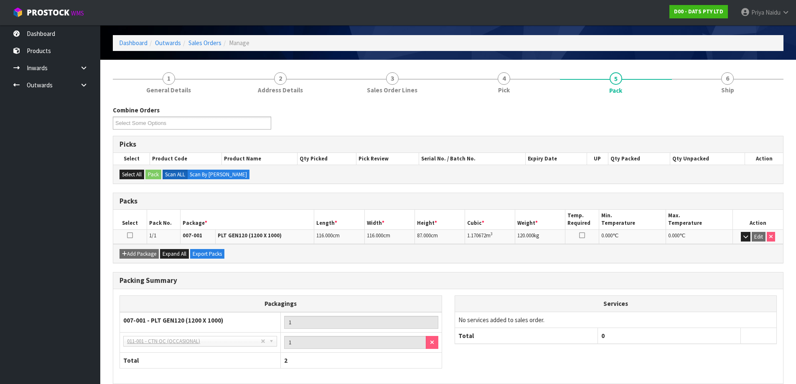
scroll to position [42, 0]
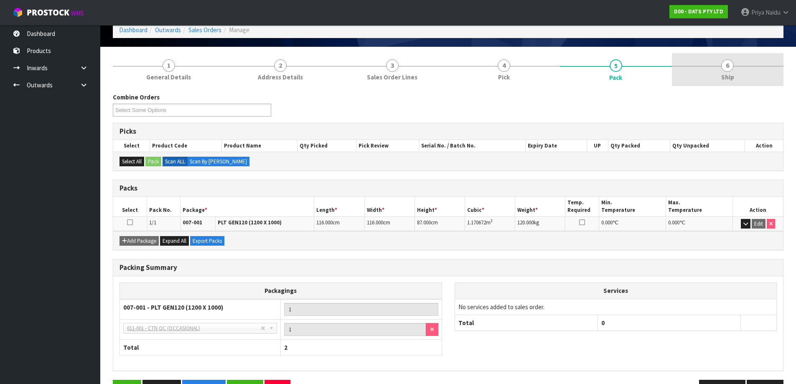
click at [746, 77] on link "6 Ship" at bounding box center [728, 69] width 112 height 33
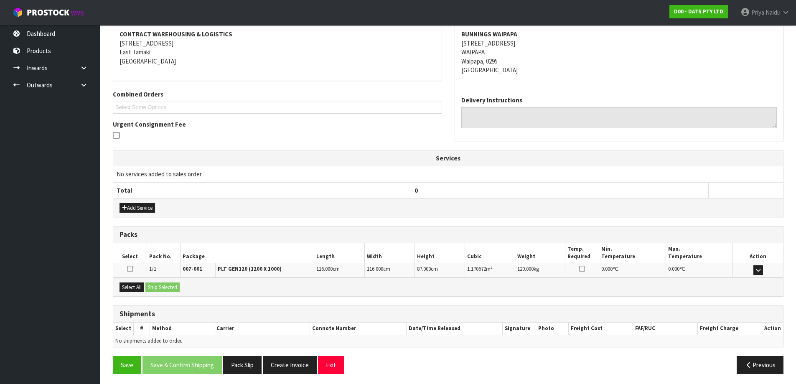
scroll to position [130, 0]
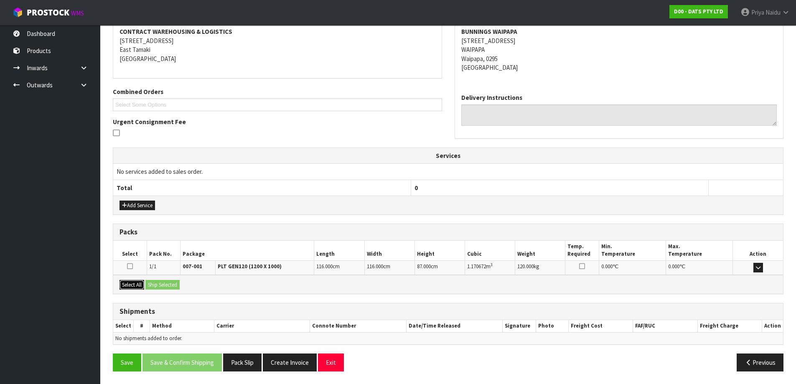
click at [140, 283] on button "Select All" at bounding box center [131, 285] width 25 height 10
click at [163, 283] on button "Ship Selected" at bounding box center [162, 285] width 34 height 10
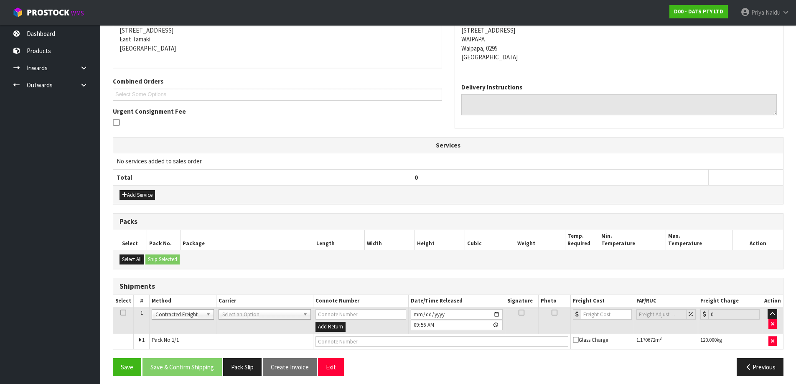
scroll to position [145, 0]
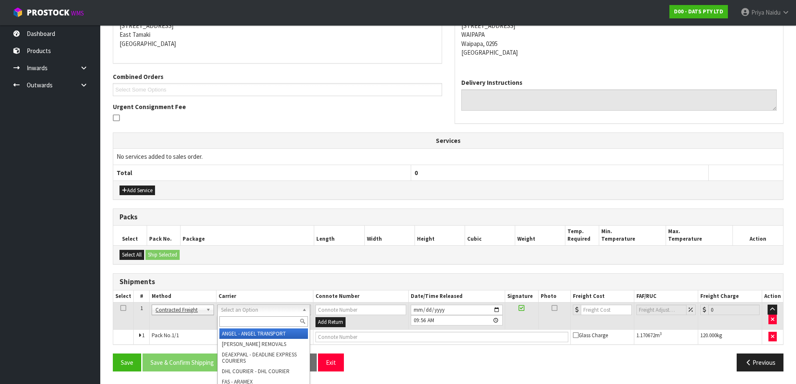
click at [237, 323] on input "text" at bounding box center [263, 321] width 89 height 10
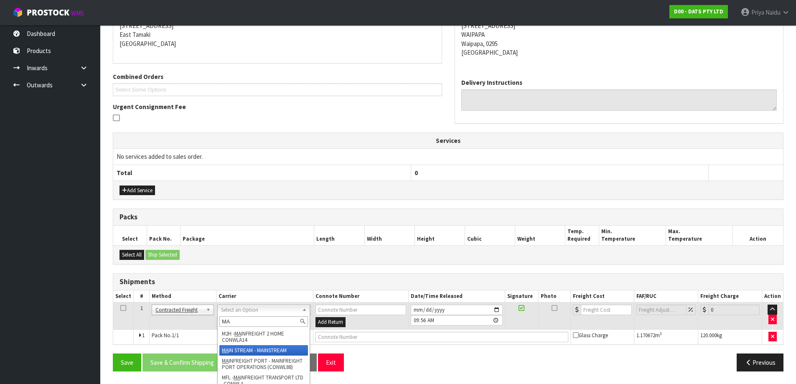
type input "MA"
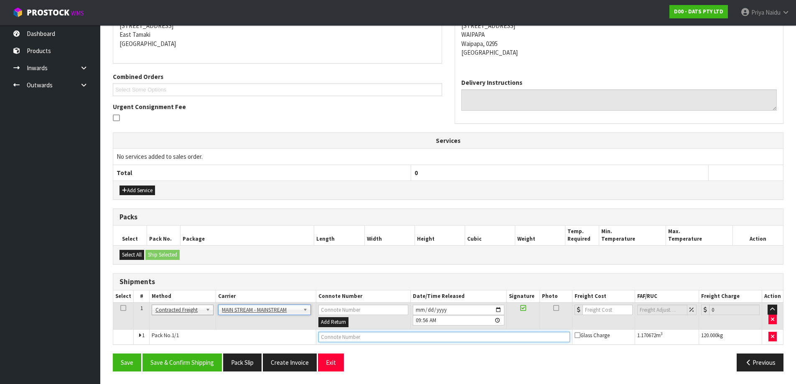
click at [344, 338] on input "text" at bounding box center [443, 337] width 251 height 10
paste input "CWL7714903"
type input "CWL7714903"
click at [602, 305] on input "number" at bounding box center [607, 310] width 51 height 10
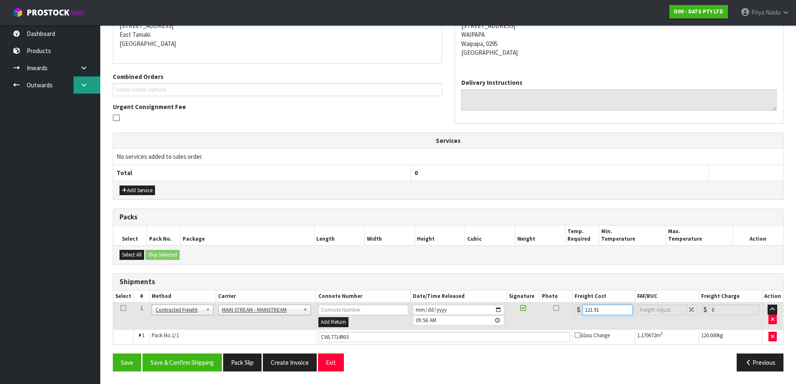
type input "121.91"
click at [196, 358] on button "Save & Confirm Shipping" at bounding box center [181, 362] width 79 height 18
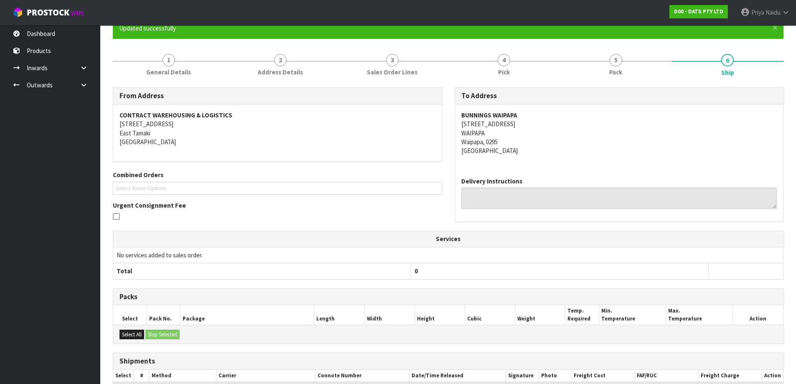
scroll to position [0, 0]
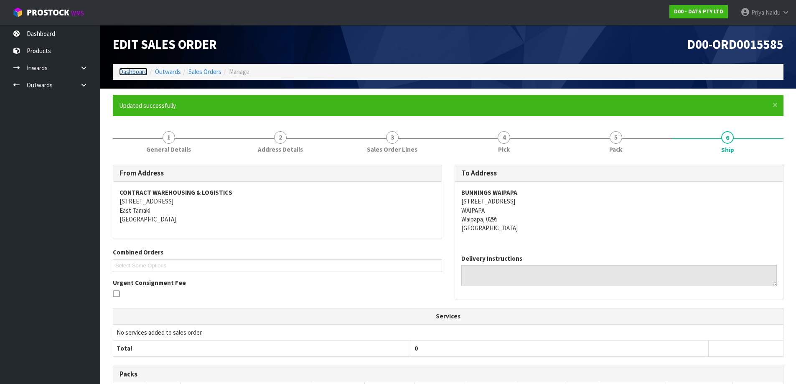
click at [131, 68] on link "Dashboard" at bounding box center [133, 72] width 28 height 8
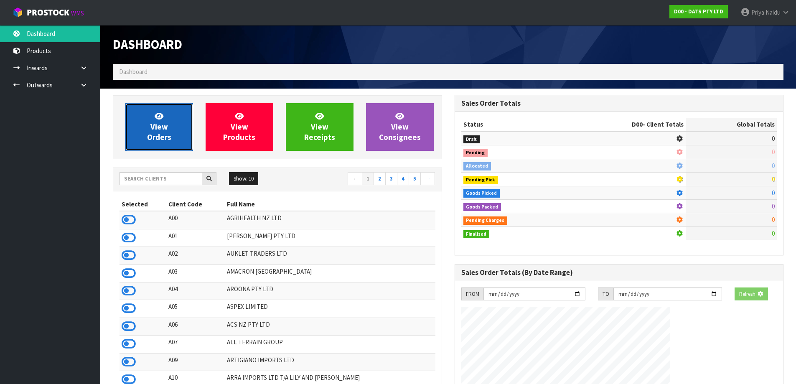
click at [149, 126] on link "View Orders" at bounding box center [159, 127] width 68 height 48
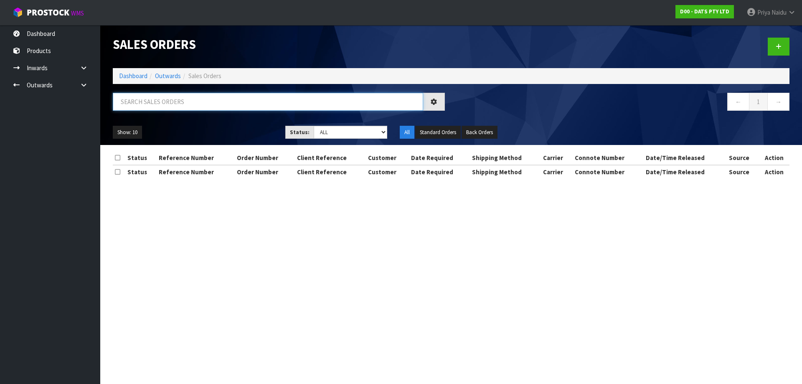
click at [168, 104] on input "text" at bounding box center [268, 102] width 310 height 18
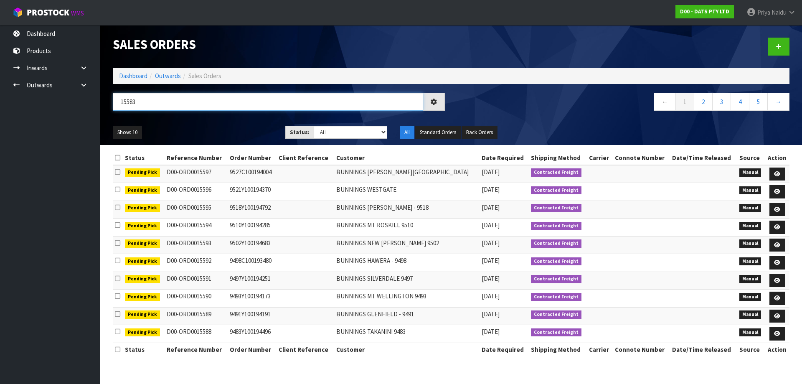
type input "15583"
click at [348, 139] on div "Status: Draft Pending Allocated Pending Pick Goods Picked Goods Packed Pending …" at bounding box center [336, 132] width 102 height 13
click at [351, 133] on select "Draft Pending Allocated Pending Pick Goods Picked Goods Packed Pending Charges …" at bounding box center [351, 132] width 74 height 13
select select "string:5"
click at [314, 126] on select "Draft Pending Allocated Pending Pick Goods Picked Goods Packed Pending Charges …" at bounding box center [351, 132] width 74 height 13
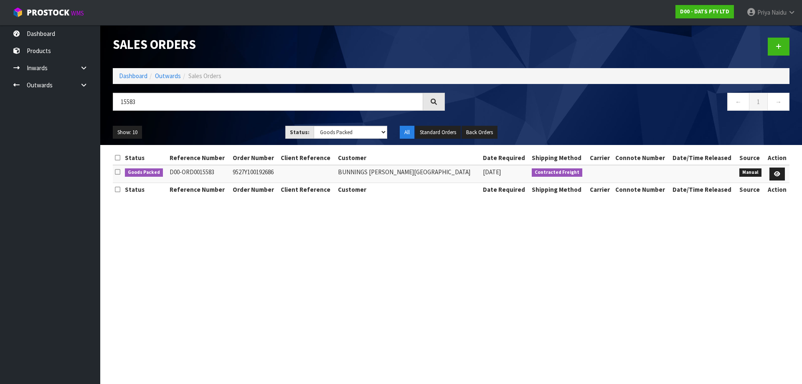
click at [201, 141] on div "Show: 10 5 10 25 50 Status: Draft Pending Allocated Pending Pick Goods Picked G…" at bounding box center [451, 132] width 689 height 26
click at [221, 129] on ul "Show: 10 5 10 25 50" at bounding box center [193, 132] width 160 height 13
click at [779, 175] on icon at bounding box center [777, 173] width 6 height 5
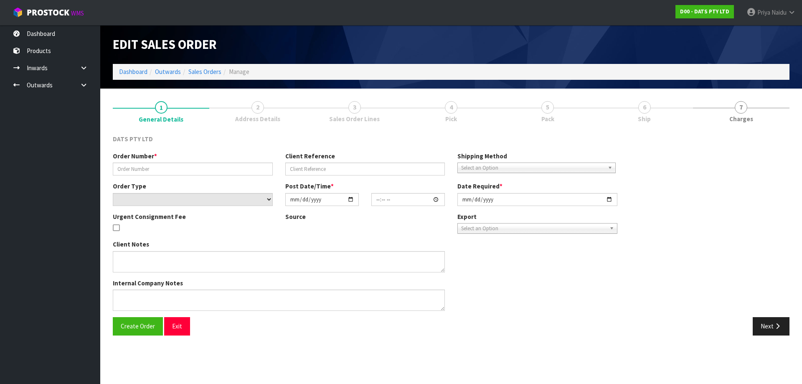
type input "9527Y100192686"
select select "number:0"
type input "[DATE]"
type input "10:01:00.000"
type input "[DATE]"
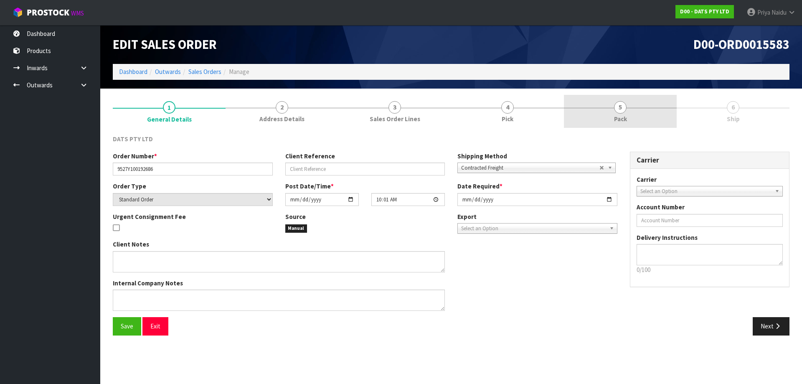
click at [620, 115] on span "Pack" at bounding box center [620, 118] width 13 height 9
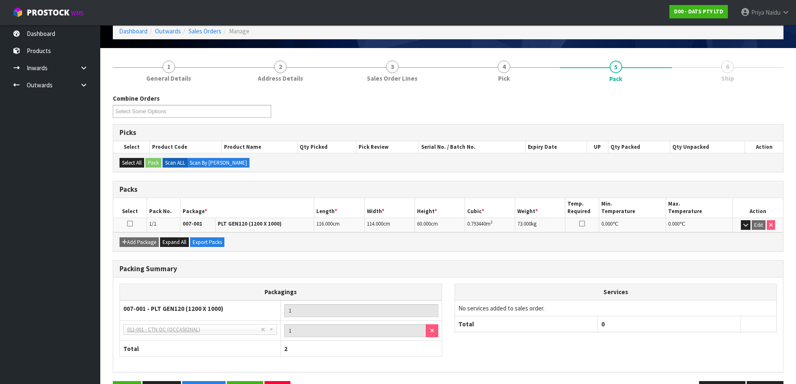
scroll to position [69, 0]
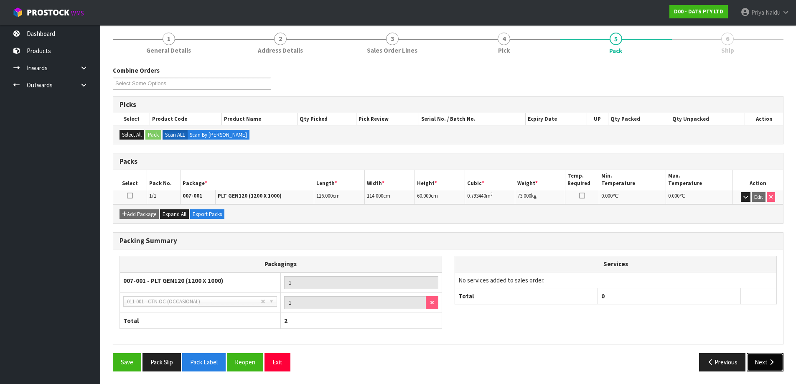
click at [772, 361] on icon "button" at bounding box center [771, 362] width 8 height 6
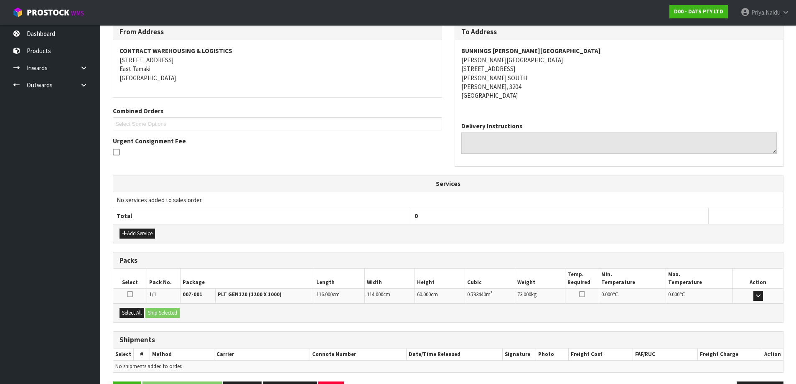
scroll to position [140, 0]
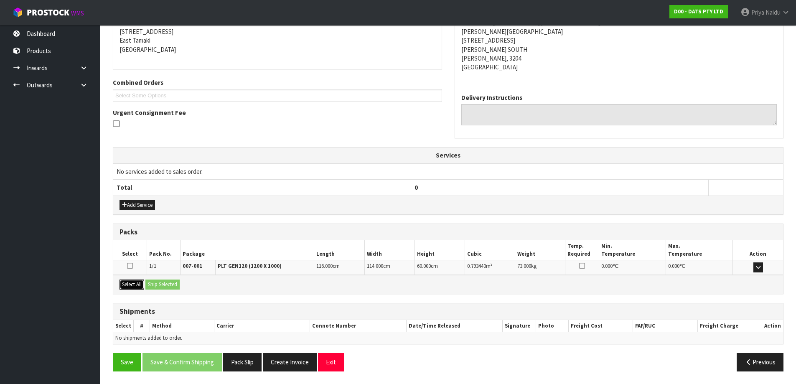
click at [134, 288] on button "Select All" at bounding box center [131, 284] width 25 height 10
click at [180, 288] on button "Ship Selected" at bounding box center [162, 284] width 34 height 10
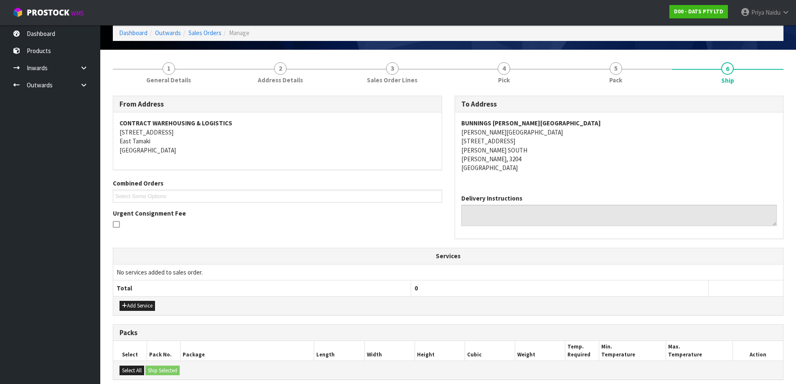
scroll to position [0, 0]
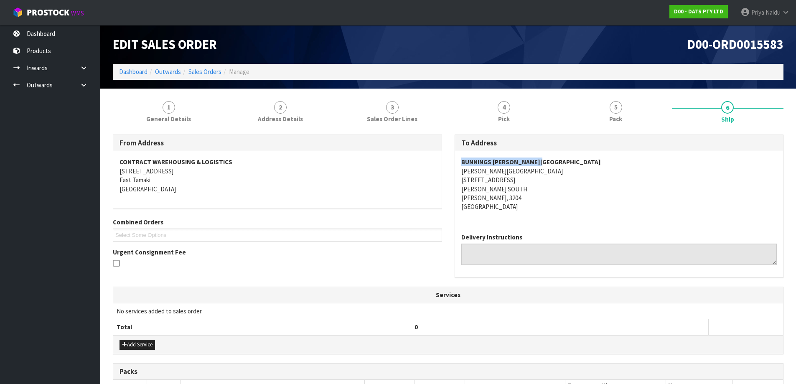
drag, startPoint x: 458, startPoint y: 157, endPoint x: 554, endPoint y: 152, distance: 96.6
click at [554, 152] on div "BUNNINGS [PERSON_NAME] [GEOGRAPHIC_DATA][PERSON_NAME] [STREET_ADDRESS][PERSON_N…" at bounding box center [619, 188] width 328 height 75
copy address "[STREET_ADDRESS][PERSON_NAME][PERSON_NAME]"
drag, startPoint x: 456, startPoint y: 181, endPoint x: 526, endPoint y: 198, distance: 72.2
click at [526, 198] on div "BUNNINGS [PERSON_NAME] [GEOGRAPHIC_DATA][PERSON_NAME] [STREET_ADDRESS][PERSON_N…" at bounding box center [619, 188] width 328 height 75
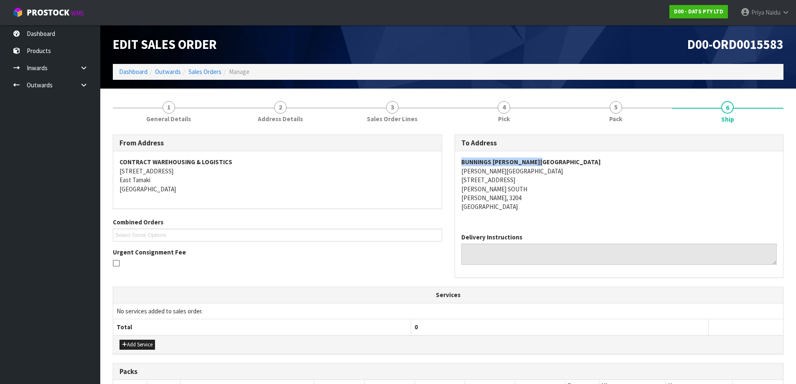
copy strong "BUNNINGS [PERSON_NAME][GEOGRAPHIC_DATA]"
drag, startPoint x: 458, startPoint y: 163, endPoint x: 546, endPoint y: 163, distance: 88.6
click at [546, 163] on div "BUNNINGS [PERSON_NAME] [GEOGRAPHIC_DATA][PERSON_NAME] [STREET_ADDRESS][PERSON_N…" at bounding box center [619, 188] width 328 height 75
drag, startPoint x: 454, startPoint y: 188, endPoint x: 518, endPoint y: 187, distance: 64.3
click at [518, 187] on div "To Address BUNNINGS [PERSON_NAME][GEOGRAPHIC_DATA][PERSON_NAME] [STREET_ADDRESS…" at bounding box center [619, 211] width 342 height 152
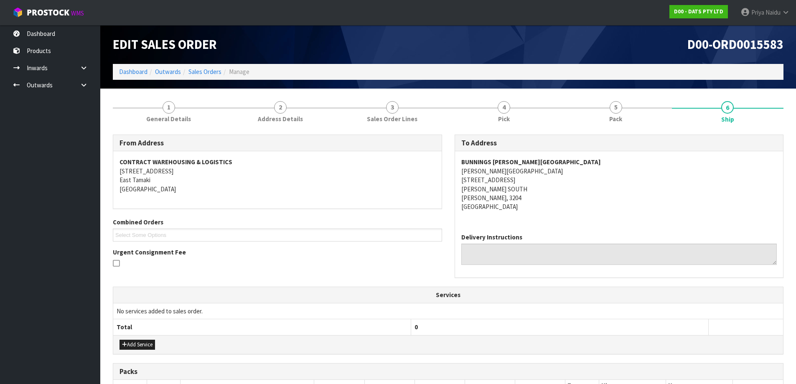
click at [454, 180] on div "To Address BUNNINGS [PERSON_NAME][GEOGRAPHIC_DATA][PERSON_NAME] [STREET_ADDRESS…" at bounding box center [618, 207] width 329 height 144
copy address "[STREET_ADDRESS]"
drag, startPoint x: 454, startPoint y: 180, endPoint x: 527, endPoint y: 184, distance: 73.2
click at [527, 184] on div "To Address BUNNINGS [PERSON_NAME][GEOGRAPHIC_DATA][PERSON_NAME] [STREET_ADDRESS…" at bounding box center [618, 207] width 329 height 144
click at [568, 208] on address "BUNNINGS [PERSON_NAME] [GEOGRAPHIC_DATA][PERSON_NAME] [STREET_ADDRESS][PERSON_N…" at bounding box center [619, 184] width 316 height 54
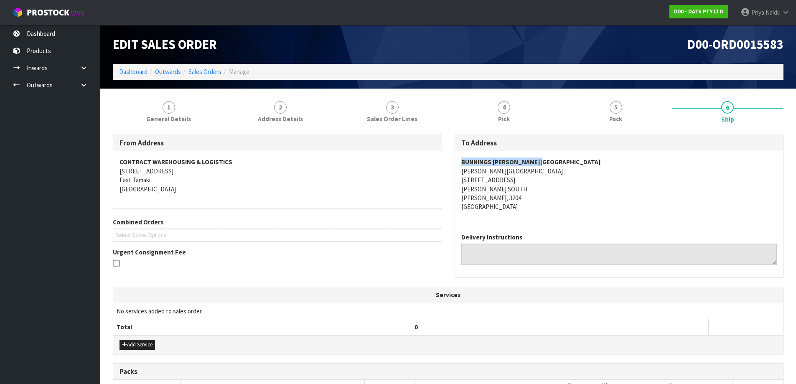
drag, startPoint x: 461, startPoint y: 161, endPoint x: 472, endPoint y: 165, distance: 12.0
click at [547, 159] on div "BUNNINGS [PERSON_NAME] [GEOGRAPHIC_DATA][PERSON_NAME] [STREET_ADDRESS][PERSON_N…" at bounding box center [619, 188] width 328 height 75
click at [134, 70] on link "Dashboard" at bounding box center [133, 72] width 28 height 8
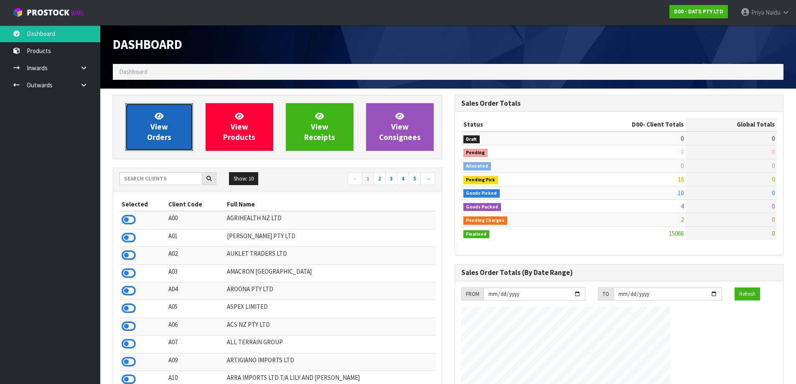
click at [151, 132] on span "View Orders" at bounding box center [159, 126] width 24 height 31
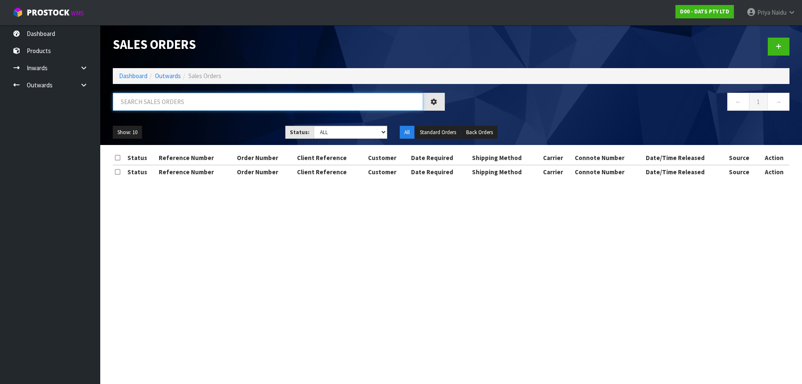
click at [156, 107] on input "text" at bounding box center [268, 102] width 310 height 18
paste input "BUNNINGS [PERSON_NAME][GEOGRAPHIC_DATA]"
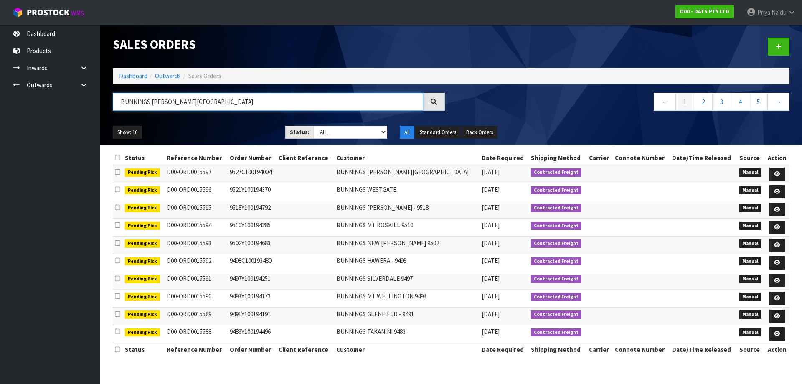
type input "BUNNINGS [PERSON_NAME][GEOGRAPHIC_DATA]"
click at [252, 128] on ul "Show: 10 5 10 25 50" at bounding box center [193, 132] width 160 height 13
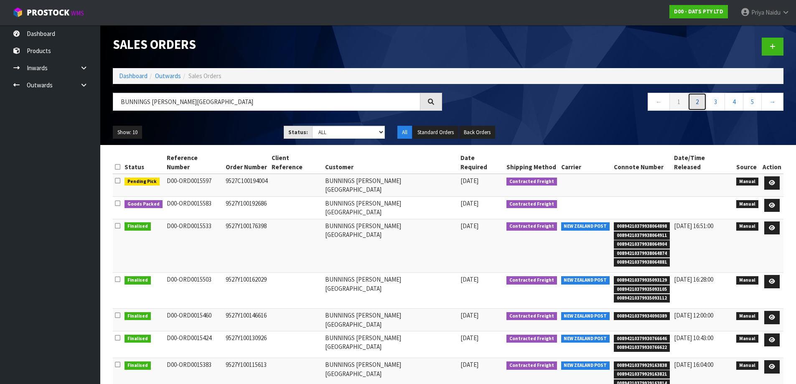
click at [697, 105] on link "2" at bounding box center [697, 102] width 19 height 18
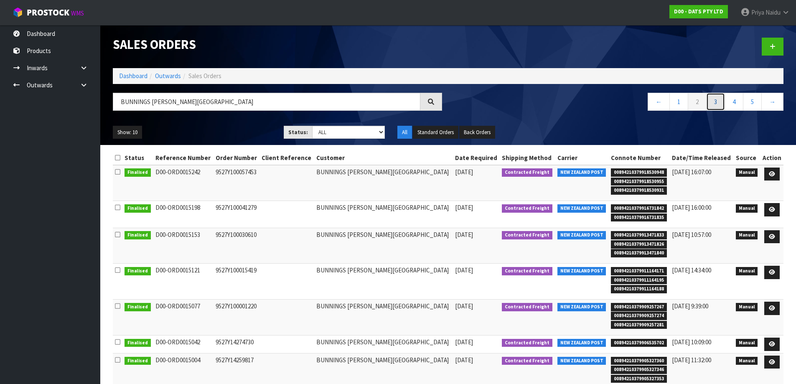
click at [711, 103] on link "3" at bounding box center [715, 102] width 19 height 18
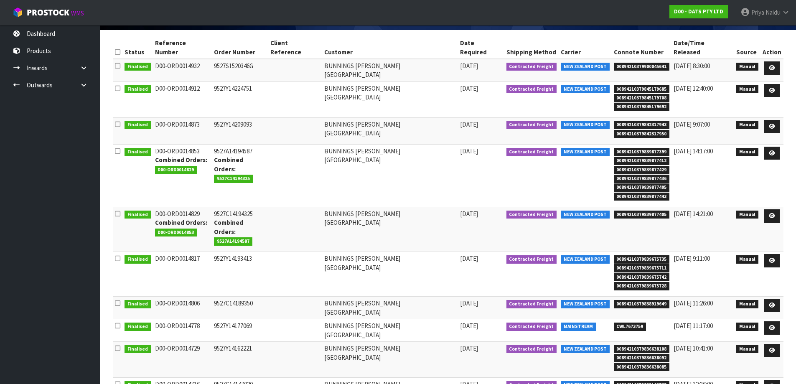
scroll to position [123, 0]
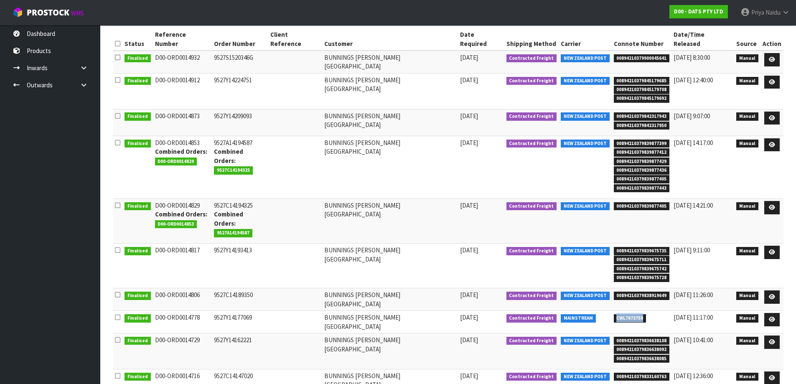
drag, startPoint x: 599, startPoint y: 291, endPoint x: 631, endPoint y: 295, distance: 32.0
click at [631, 311] on td "CWL7673759" at bounding box center [642, 322] width 60 height 23
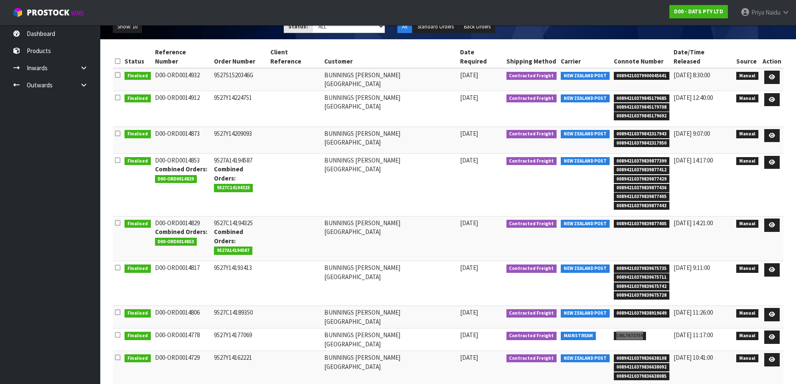
scroll to position [0, 0]
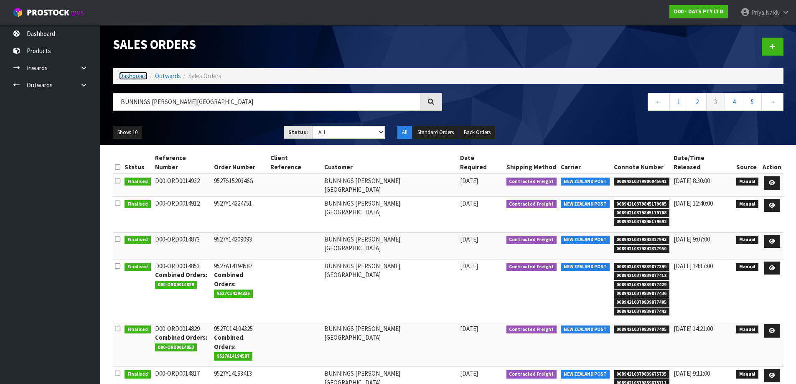
click at [127, 76] on link "Dashboard" at bounding box center [133, 76] width 28 height 8
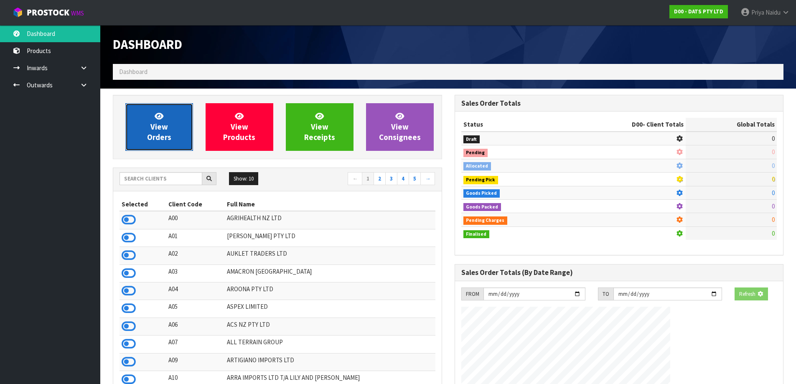
click at [158, 127] on span "View Orders" at bounding box center [159, 126] width 24 height 31
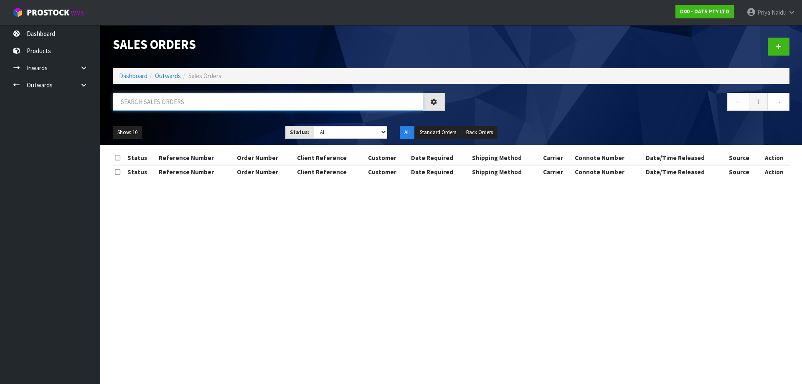
click at [172, 104] on input "text" at bounding box center [268, 102] width 310 height 18
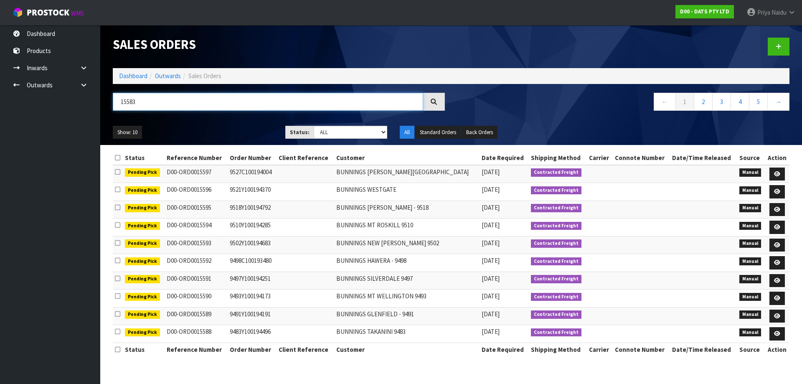
type input "15583"
click at [351, 139] on div "Status: Draft Pending Allocated Pending Pick Goods Picked Goods Packed Pending …" at bounding box center [336, 132] width 102 height 13
click at [327, 135] on select "Draft Pending Allocated Pending Pick Goods Picked Goods Packed Pending Charges …" at bounding box center [351, 132] width 74 height 13
select select "string:5"
click at [314, 126] on select "Draft Pending Allocated Pending Pick Goods Picked Goods Packed Pending Charges …" at bounding box center [351, 132] width 74 height 13
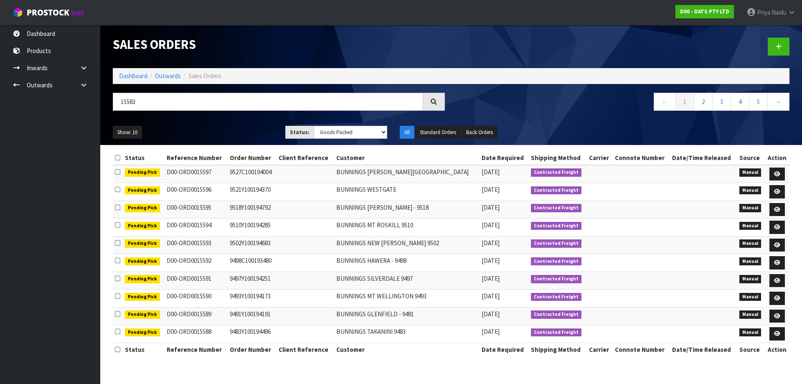
click at [236, 130] on ul "Show: 10 5 10 25 50" at bounding box center [193, 132] width 160 height 13
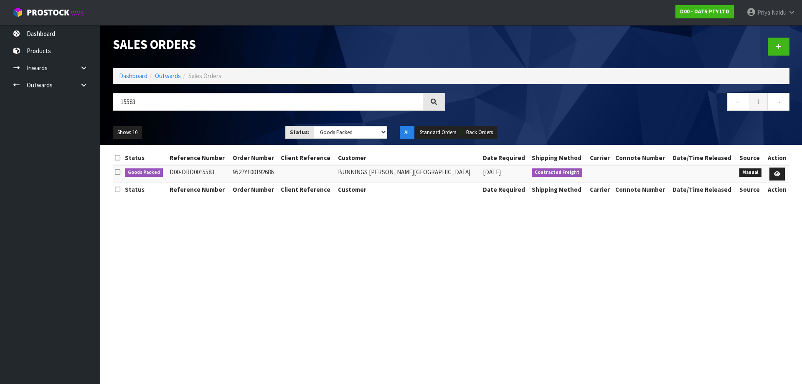
click at [235, 131] on ul "Show: 10 5 10 25 50" at bounding box center [193, 132] width 160 height 13
click at [770, 173] on link at bounding box center [776, 174] width 15 height 13
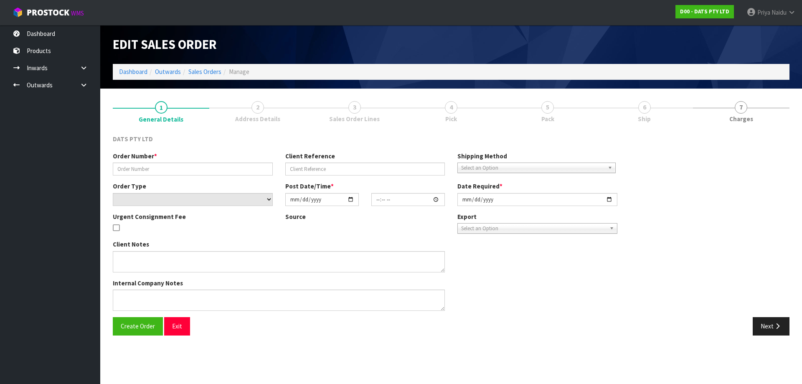
type input "9527Y100192686"
select select "number:0"
type input "[DATE]"
type input "10:01:00.000"
type input "[DATE]"
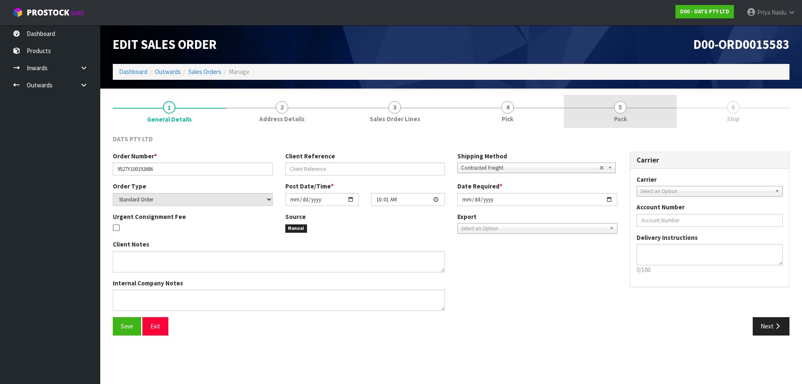
click at [603, 120] on link "5 Pack" at bounding box center [620, 111] width 113 height 33
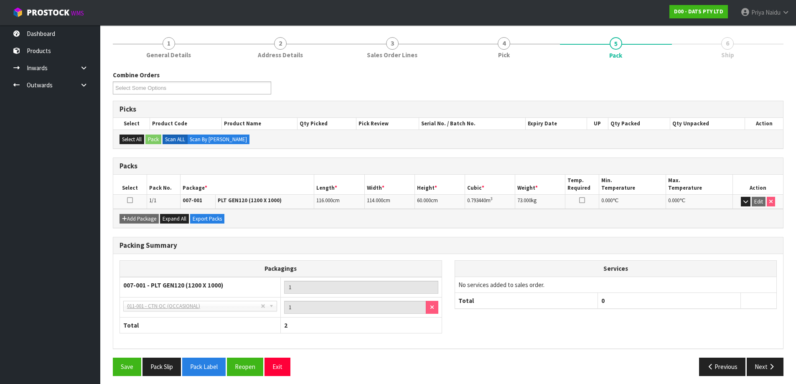
scroll to position [69, 0]
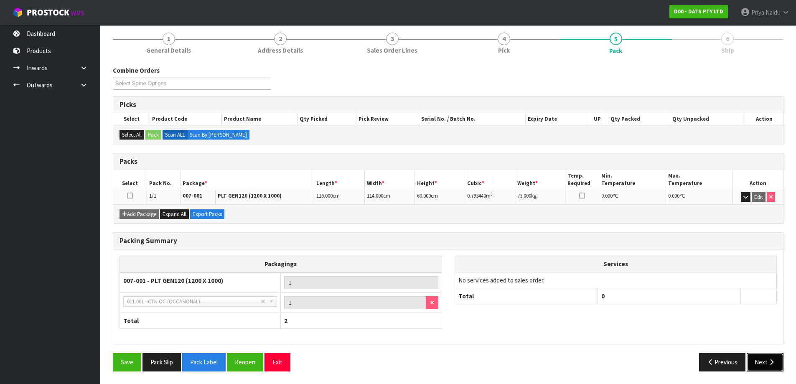
click at [773, 360] on icon "button" at bounding box center [771, 362] width 8 height 6
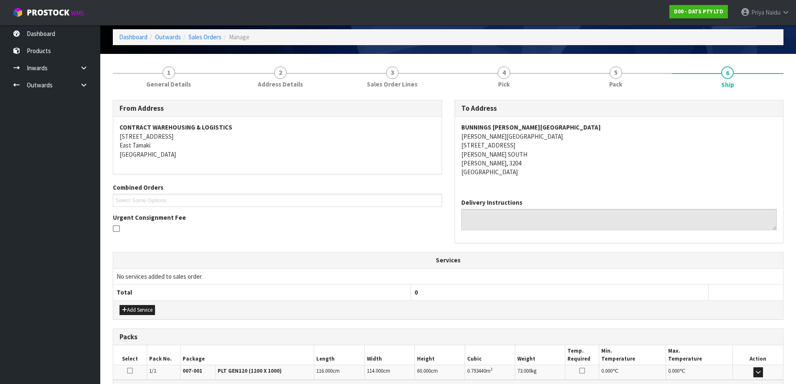
scroll to position [0, 0]
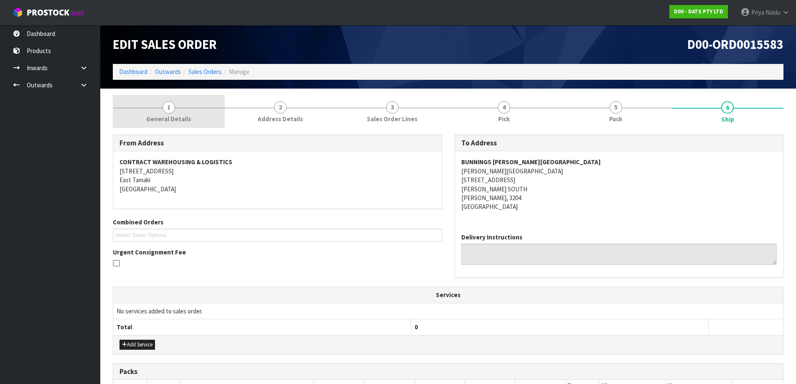
click at [185, 122] on span "General Details" at bounding box center [168, 118] width 45 height 9
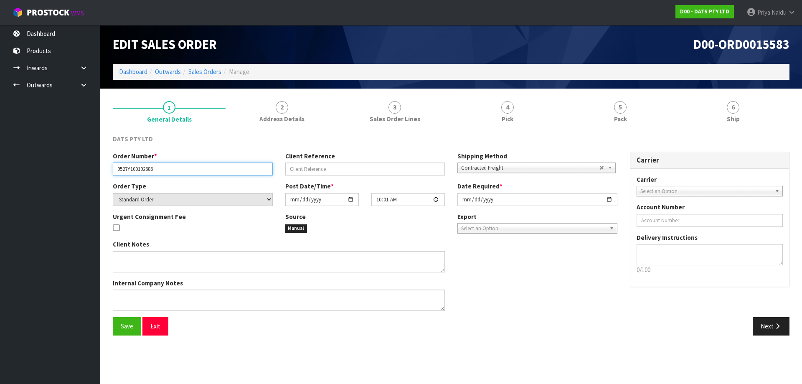
drag, startPoint x: 114, startPoint y: 172, endPoint x: 175, endPoint y: 167, distance: 60.4
click at [175, 167] on input "9527Y100192686" at bounding box center [193, 168] width 160 height 13
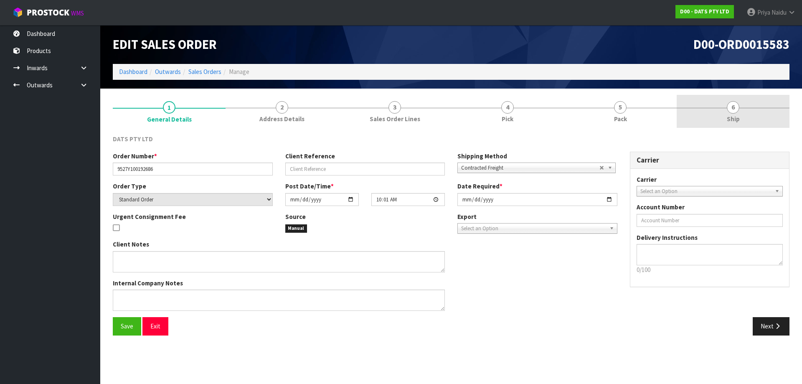
click at [737, 117] on span "Ship" at bounding box center [733, 118] width 13 height 9
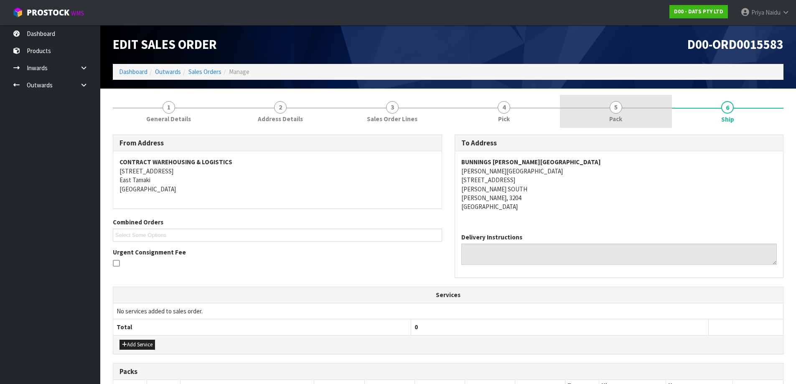
click at [638, 118] on link "5 Pack" at bounding box center [616, 111] width 112 height 33
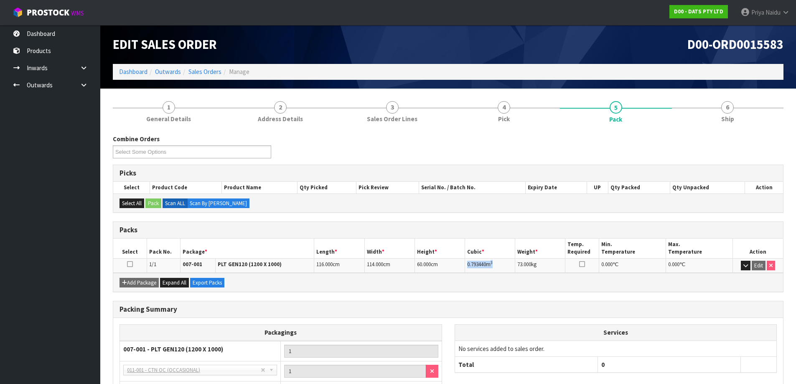
drag, startPoint x: 465, startPoint y: 263, endPoint x: 506, endPoint y: 262, distance: 41.4
click at [506, 262] on td "0.793440 m 3" at bounding box center [490, 265] width 50 height 15
drag, startPoint x: 774, startPoint y: 119, endPoint x: 757, endPoint y: 124, distance: 18.9
click at [773, 119] on link "6 Ship" at bounding box center [728, 111] width 112 height 33
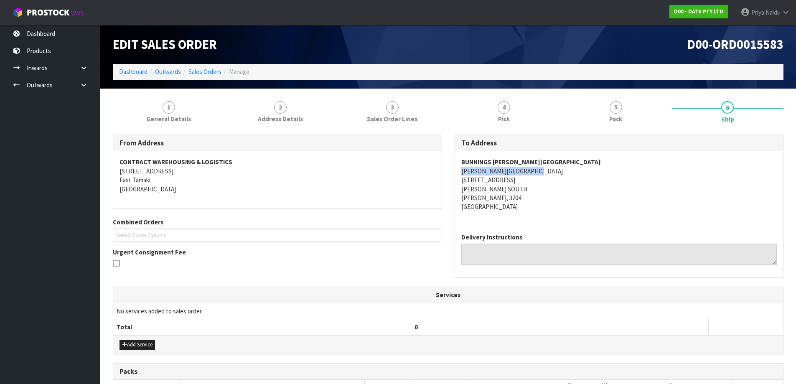
drag, startPoint x: 455, startPoint y: 170, endPoint x: 558, endPoint y: 173, distance: 102.4
click at [558, 173] on div "BUNNINGS [PERSON_NAME] [GEOGRAPHIC_DATA][PERSON_NAME] [STREET_ADDRESS][PERSON_N…" at bounding box center [619, 188] width 328 height 75
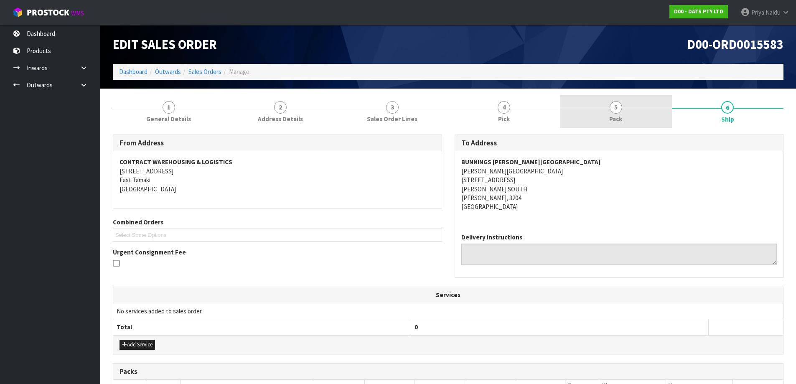
drag, startPoint x: 595, startPoint y: 110, endPoint x: 591, endPoint y: 113, distance: 5.1
click at [595, 110] on link "5 Pack" at bounding box center [616, 111] width 112 height 33
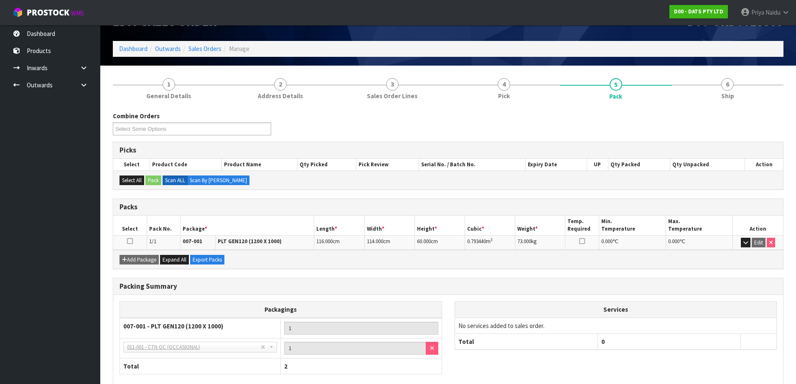
scroll to position [42, 0]
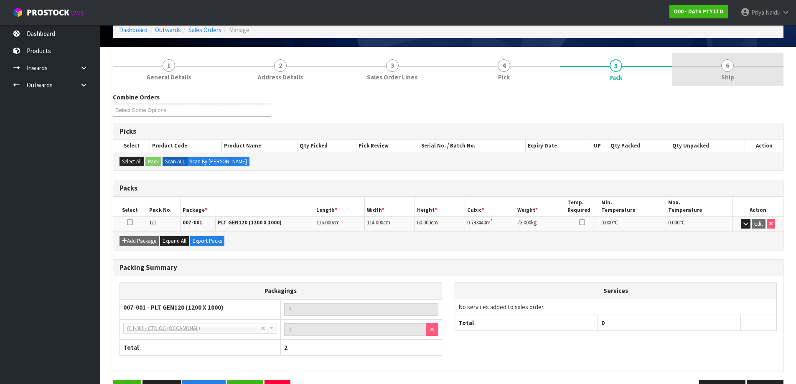
click at [716, 69] on link "6 Ship" at bounding box center [728, 69] width 112 height 33
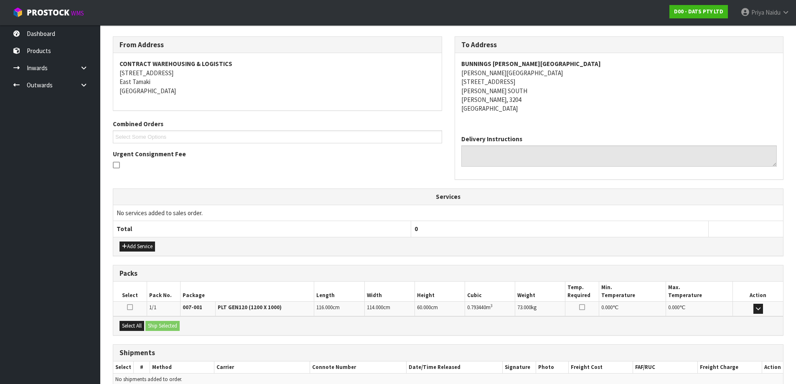
scroll to position [140, 0]
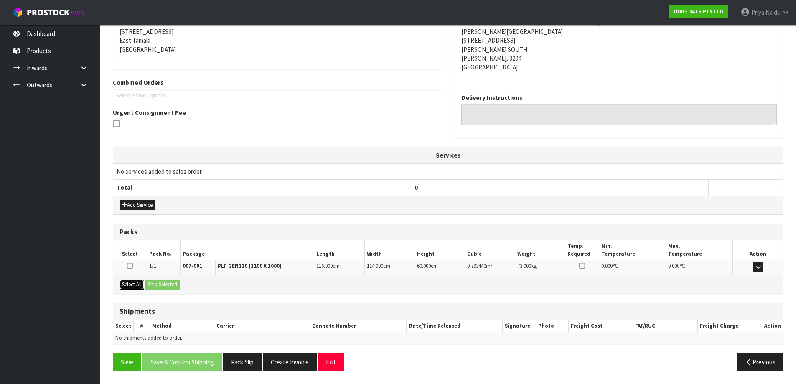
drag, startPoint x: 129, startPoint y: 282, endPoint x: 182, endPoint y: 284, distance: 52.7
click at [136, 283] on button "Select All" at bounding box center [131, 284] width 25 height 10
click at [187, 284] on div "Select All Ship Selected" at bounding box center [448, 284] width 670 height 19
click at [152, 282] on button "Ship Selected" at bounding box center [162, 284] width 34 height 10
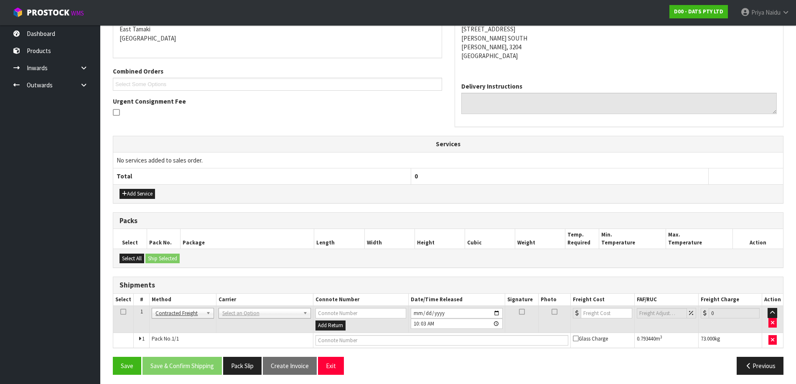
scroll to position [154, 0]
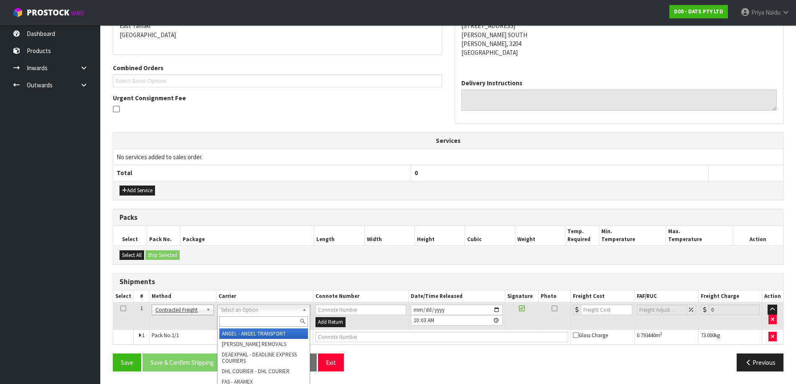
click at [239, 318] on input "text" at bounding box center [263, 321] width 89 height 10
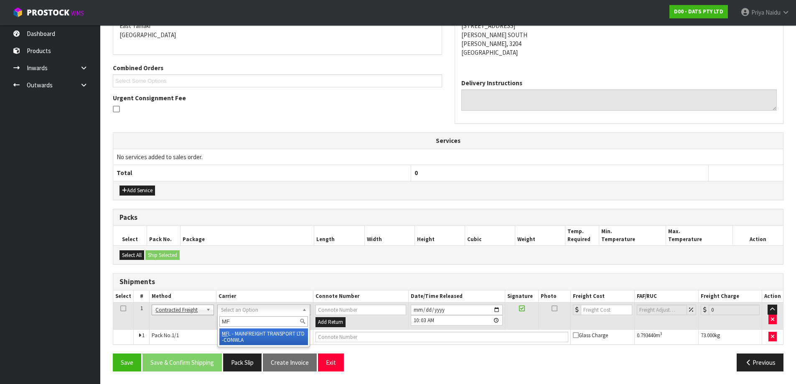
type input "MF"
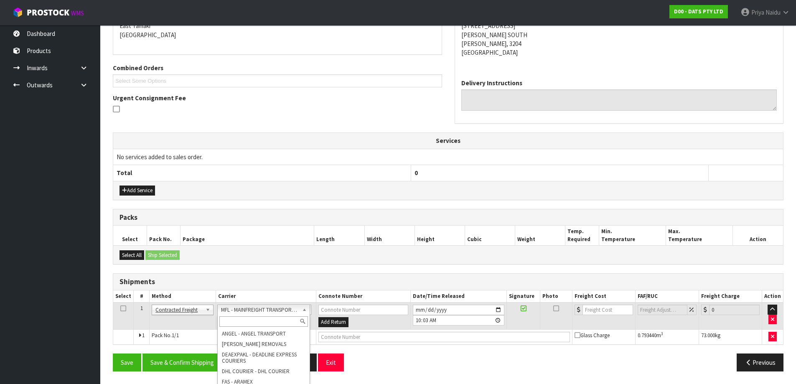
click at [248, 318] on input "text" at bounding box center [263, 321] width 89 height 10
type input "MA"
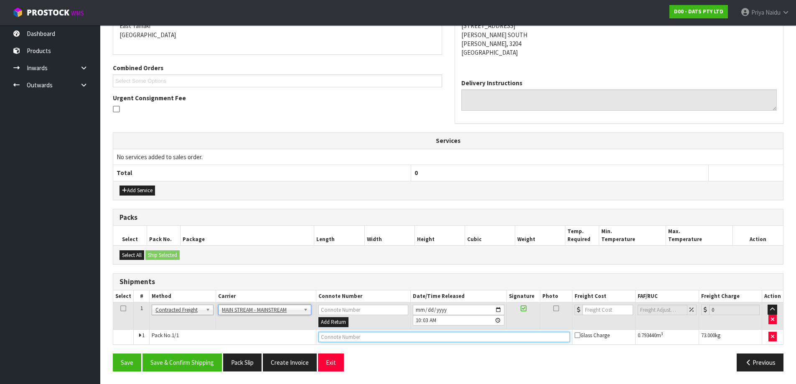
click at [341, 336] on input "text" at bounding box center [443, 337] width 251 height 10
paste input "CWL7714916"
type input "CWL7714916"
click at [606, 307] on input "number" at bounding box center [607, 310] width 51 height 10
type input "37"
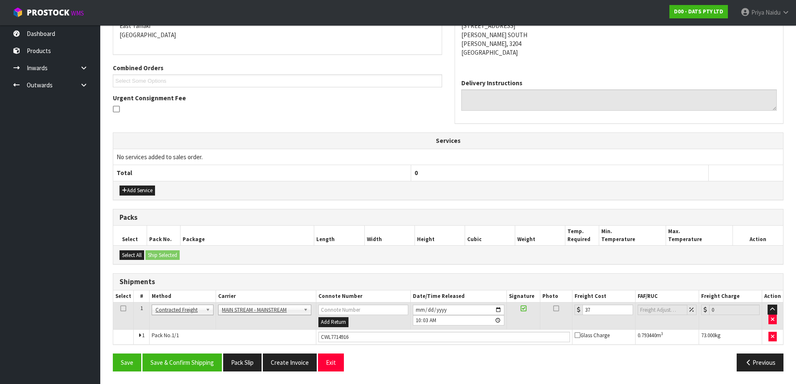
click at [173, 350] on div "From Address CONTRACT WAREHOUSING & LOGISTICS [STREET_ADDRESS] Combined Orders …" at bounding box center [448, 179] width 670 height 398
click at [172, 360] on button "Save & Confirm Shipping" at bounding box center [181, 362] width 79 height 18
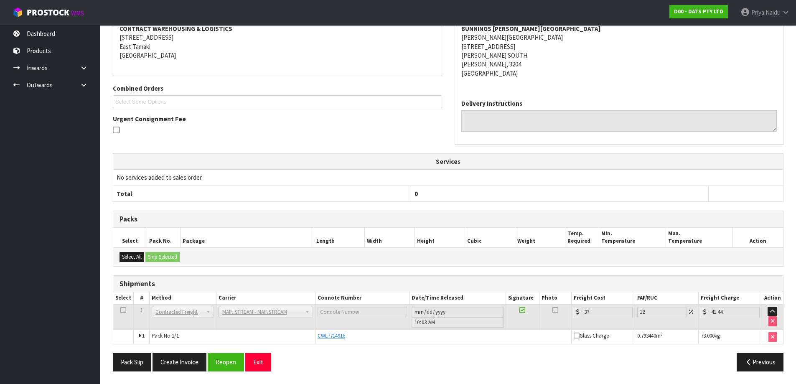
scroll to position [0, 0]
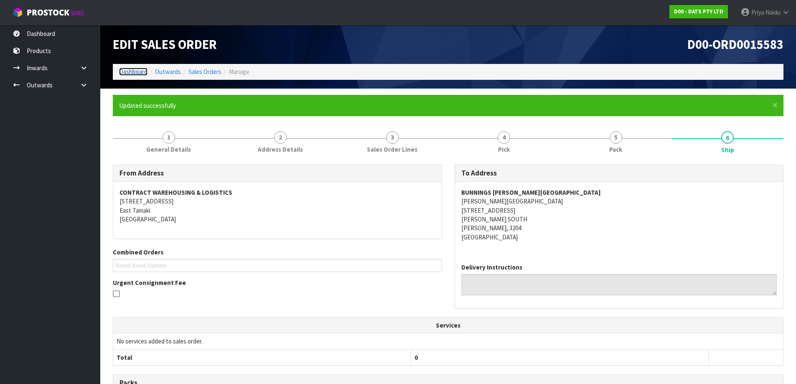
click at [133, 71] on link "Dashboard" at bounding box center [133, 72] width 28 height 8
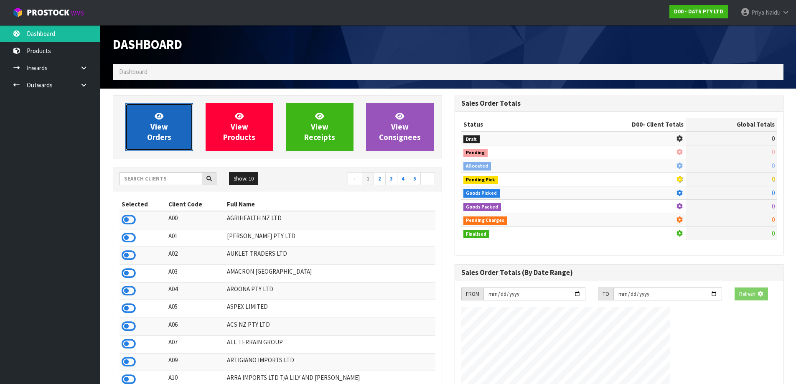
click at [162, 122] on span "View Orders" at bounding box center [159, 126] width 24 height 31
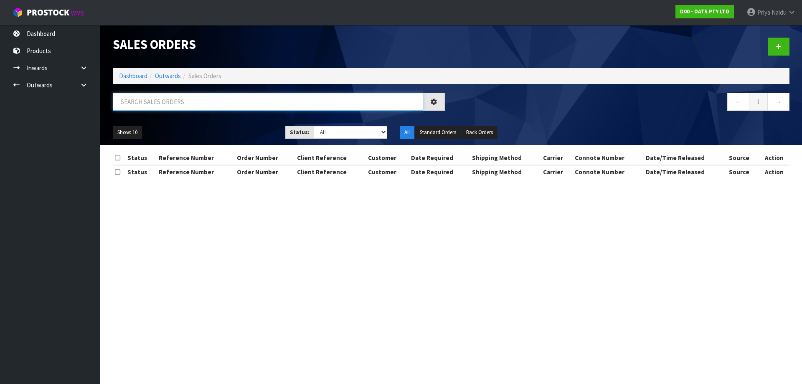
click at [177, 102] on input "text" at bounding box center [268, 102] width 310 height 18
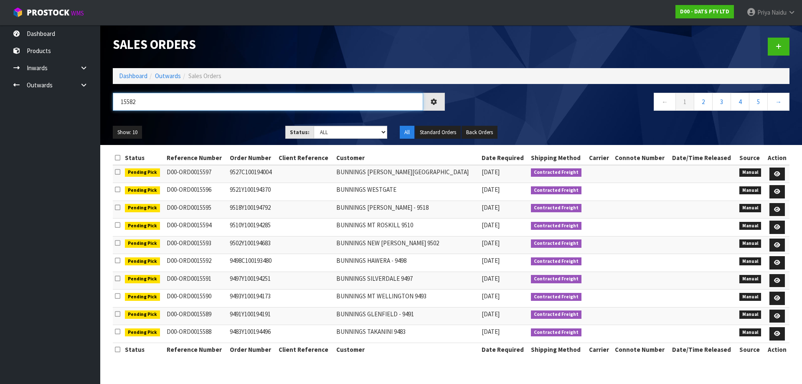
type input "15582"
click at [328, 134] on select "Draft Pending Allocated Pending Pick Goods Picked Goods Packed Pending Charges …" at bounding box center [351, 132] width 74 height 13
select select "string:5"
click at [314, 126] on select "Draft Pending Allocated Pending Pick Goods Picked Goods Packed Pending Charges …" at bounding box center [351, 132] width 74 height 13
click at [206, 127] on ul "Show: 10 5 10 25 50" at bounding box center [193, 132] width 160 height 13
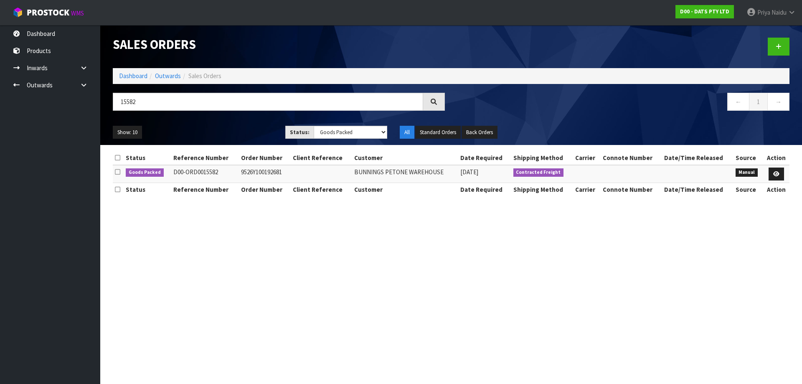
click at [216, 130] on ul "Show: 10 5 10 25 50" at bounding box center [193, 132] width 160 height 13
click at [775, 174] on icon at bounding box center [776, 173] width 6 height 5
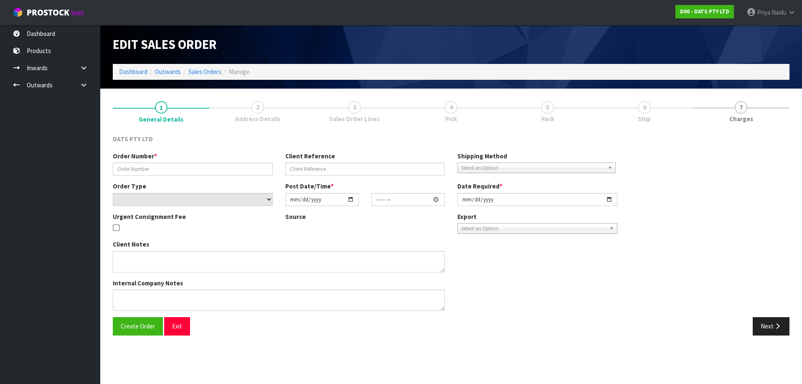
type input "9526Y100192681"
select select "number:0"
type input "[DATE]"
type input "09:57:00.000"
type input "[DATE]"
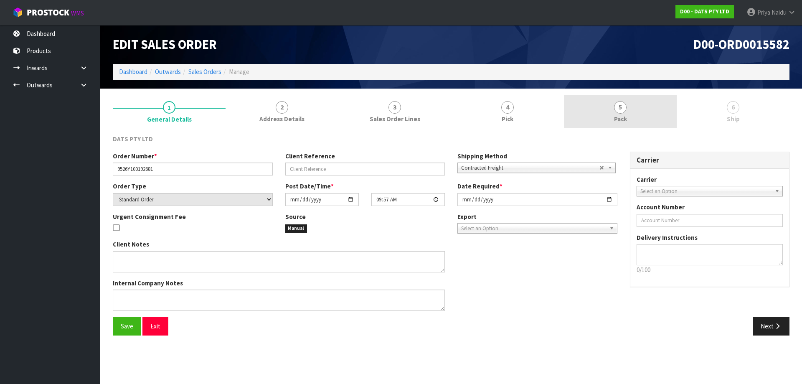
click at [612, 102] on link "5 Pack" at bounding box center [620, 111] width 113 height 33
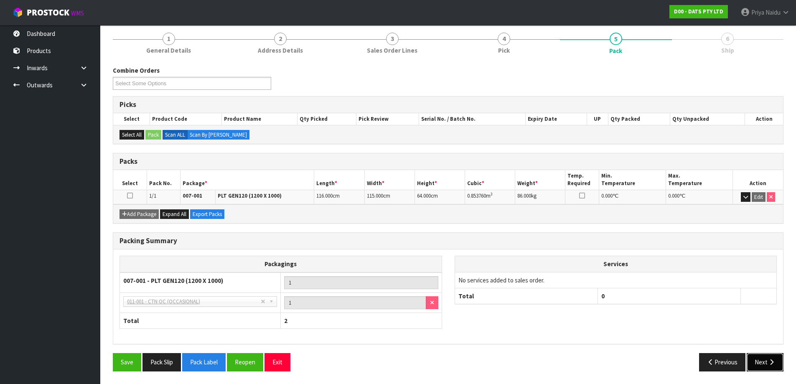
click at [763, 364] on button "Next" at bounding box center [764, 362] width 37 height 18
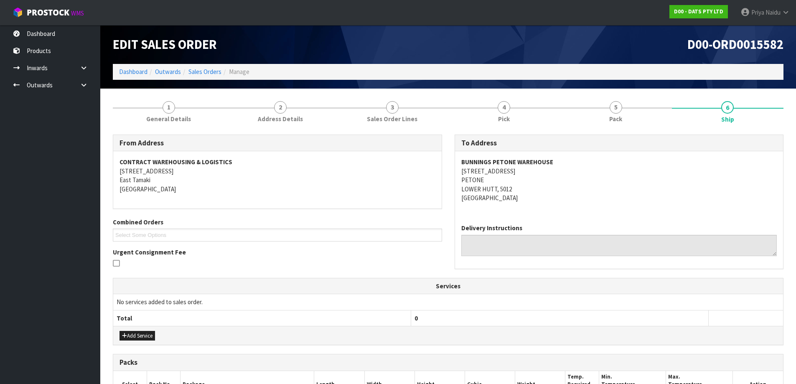
click at [459, 164] on div "BUNNINGS PETONE WAREHOUSE [STREET_ADDRESS]" at bounding box center [619, 184] width 328 height 66
drag, startPoint x: 453, startPoint y: 167, endPoint x: 521, endPoint y: 185, distance: 69.8
click at [521, 185] on div "To Address [GEOGRAPHIC_DATA][STREET_ADDRESS][GEOGRAPHIC_DATA] Delivery Instruct…" at bounding box center [619, 206] width 342 height 143
click at [457, 159] on div "BUNNINGS PETONE WAREHOUSE [STREET_ADDRESS]" at bounding box center [619, 184] width 328 height 66
drag, startPoint x: 457, startPoint y: 159, endPoint x: 584, endPoint y: 163, distance: 127.1
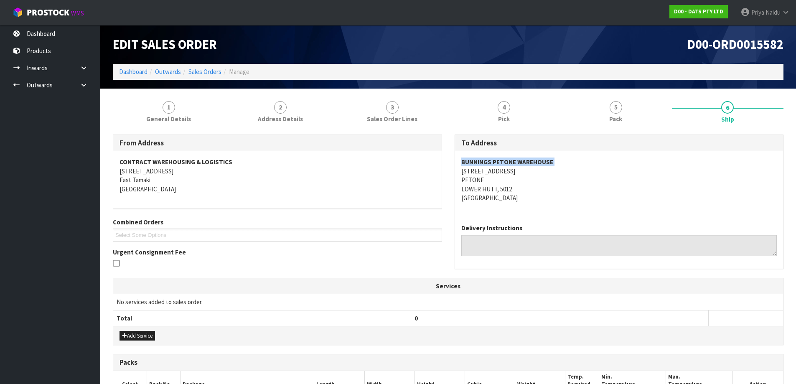
click at [584, 163] on div "BUNNINGS PETONE WAREHOUSE [STREET_ADDRESS]" at bounding box center [619, 184] width 328 height 66
drag, startPoint x: 157, startPoint y: 111, endPoint x: 152, endPoint y: 114, distance: 5.8
click at [157, 111] on link "1 General Details" at bounding box center [169, 111] width 112 height 33
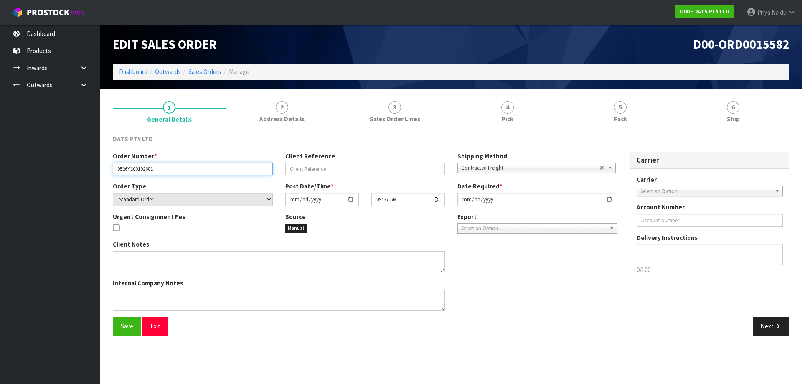
drag, startPoint x: 114, startPoint y: 170, endPoint x: 186, endPoint y: 179, distance: 73.3
click at [186, 179] on div "Order Number * 9526Y100192681 Client Reference Shipping Method Client Local Pic…" at bounding box center [365, 167] width 517 height 30
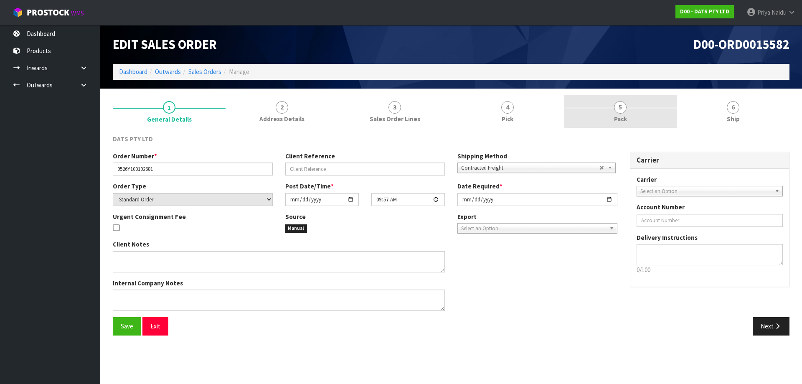
click at [640, 103] on link "5 Pack" at bounding box center [620, 111] width 113 height 33
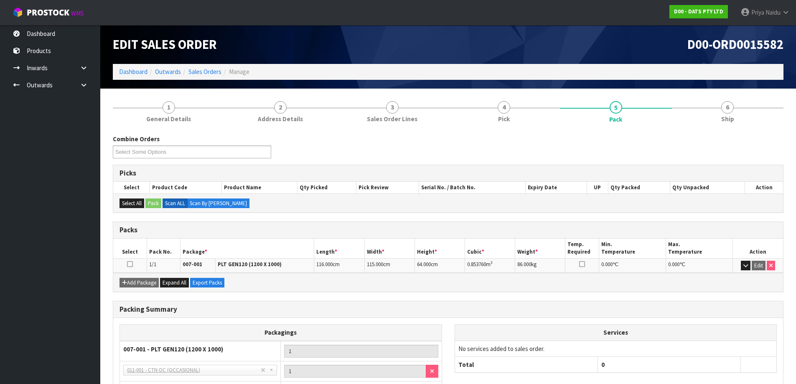
scroll to position [42, 0]
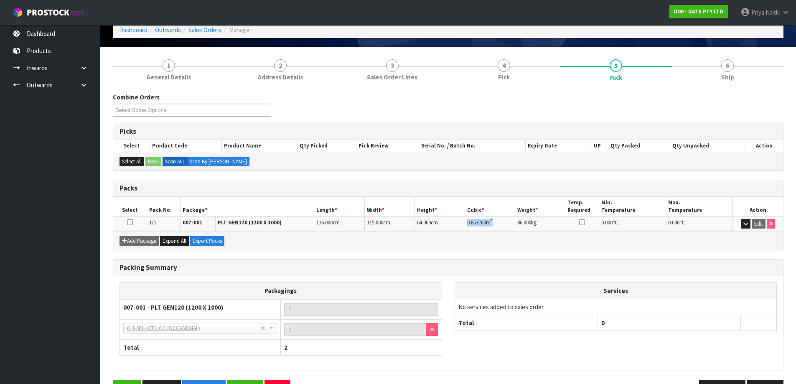
drag, startPoint x: 466, startPoint y: 221, endPoint x: 502, endPoint y: 220, distance: 36.3
click at [502, 220] on td "0.853760 m 3" at bounding box center [490, 223] width 50 height 15
click at [717, 63] on link "6 Ship" at bounding box center [728, 69] width 112 height 33
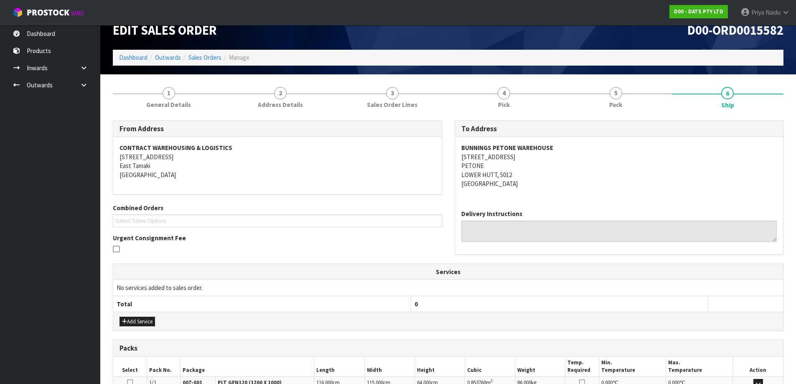
scroll to position [0, 0]
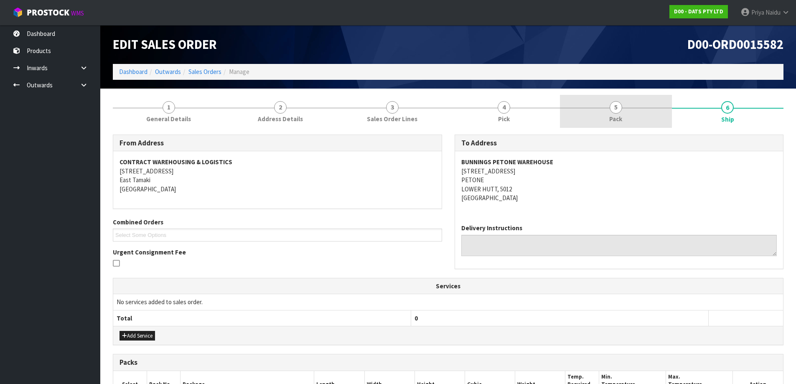
click at [640, 124] on link "5 Pack" at bounding box center [616, 111] width 112 height 33
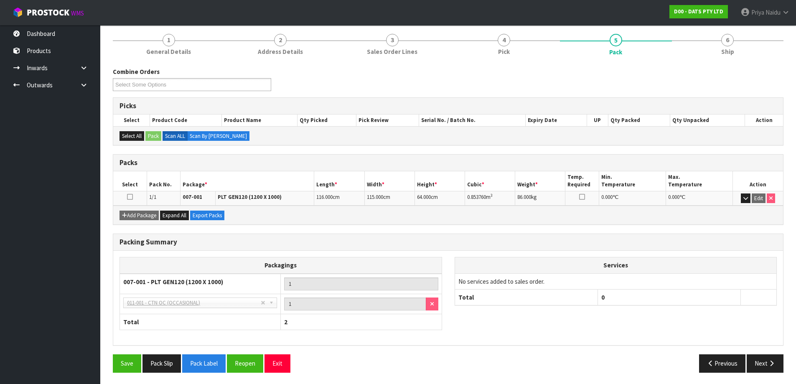
scroll to position [69, 0]
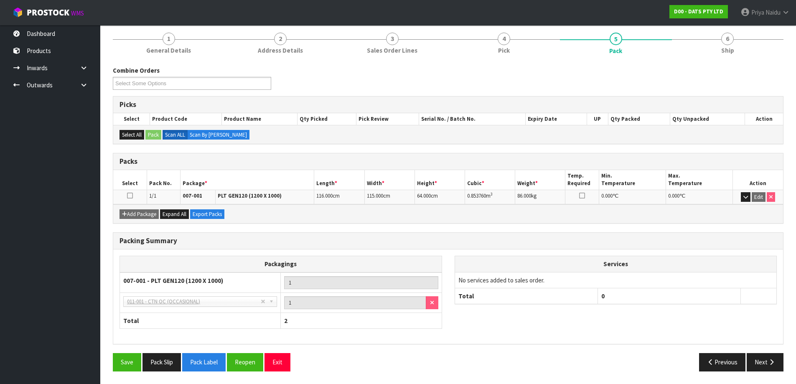
click at [724, 18] on div "D00 - DATS PTY LTD" at bounding box center [698, 11] width 71 height 23
click at [726, 44] on span "6" at bounding box center [727, 39] width 13 height 13
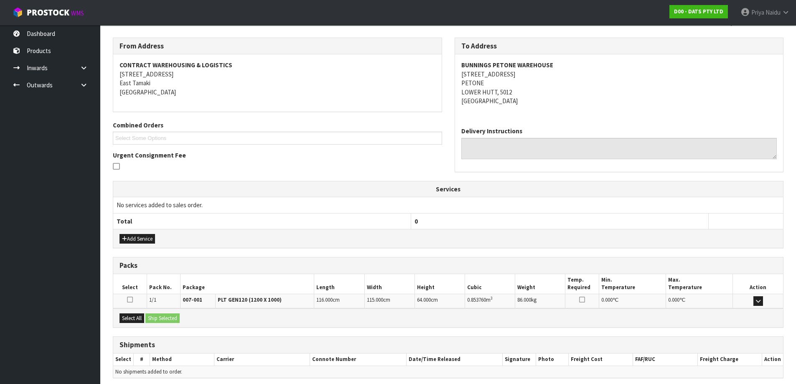
scroll to position [130, 0]
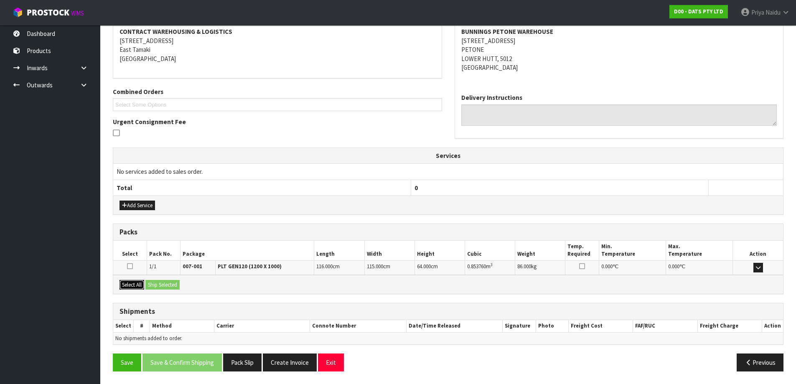
click at [142, 285] on button "Select All" at bounding box center [131, 285] width 25 height 10
click at [152, 285] on button "Ship Selected" at bounding box center [162, 285] width 34 height 10
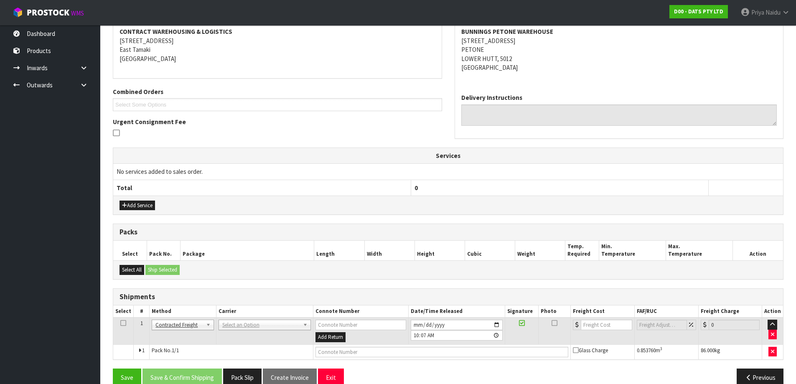
drag, startPoint x: 254, startPoint y: 325, endPoint x: 250, endPoint y: 333, distance: 9.7
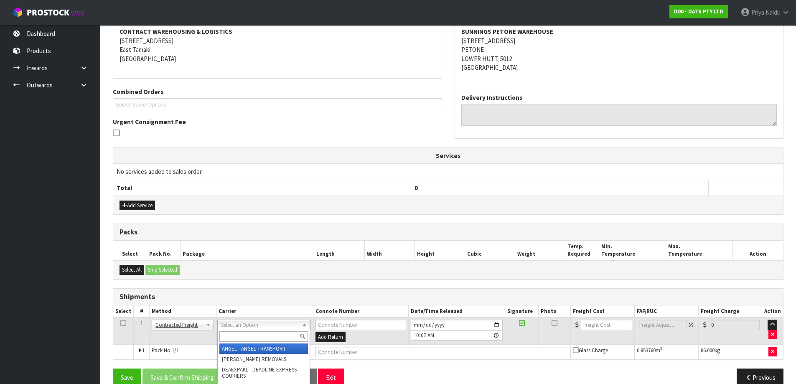
click at [247, 338] on input "text" at bounding box center [263, 336] width 89 height 10
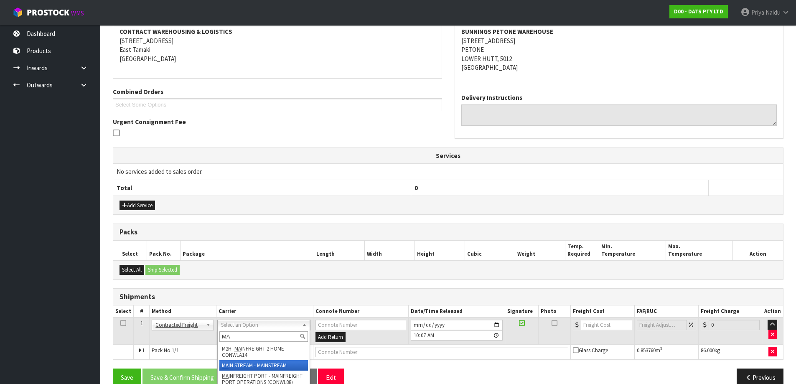
type input "MA"
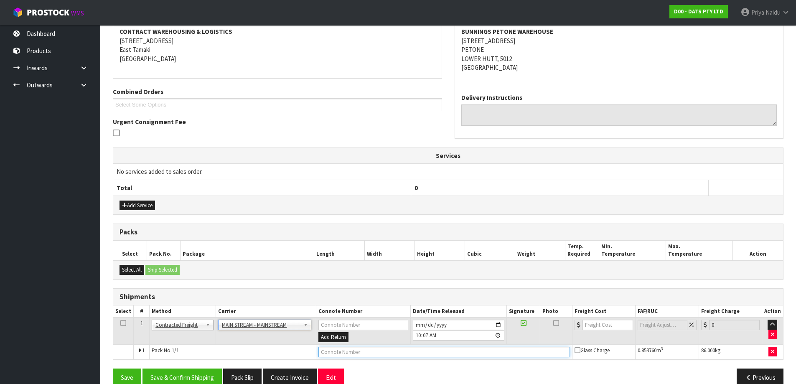
click at [392, 351] on input "text" at bounding box center [443, 352] width 251 height 10
paste input "CWL7714921"
type input "CWL7714921"
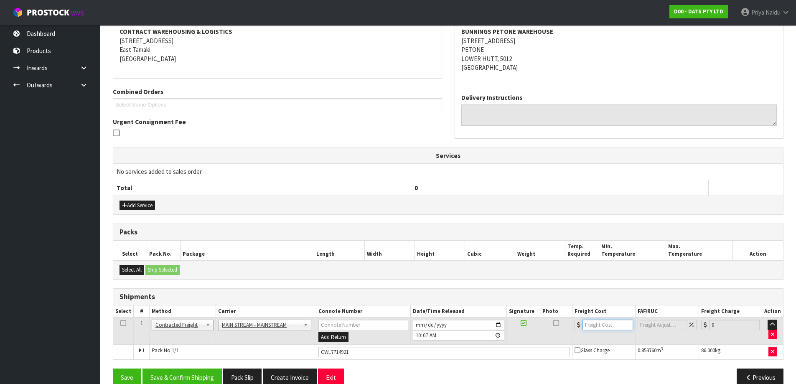
click at [585, 322] on input "number" at bounding box center [607, 325] width 51 height 10
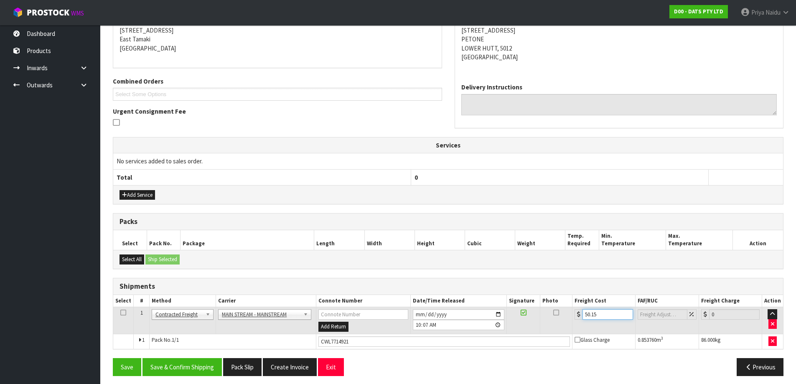
scroll to position [145, 0]
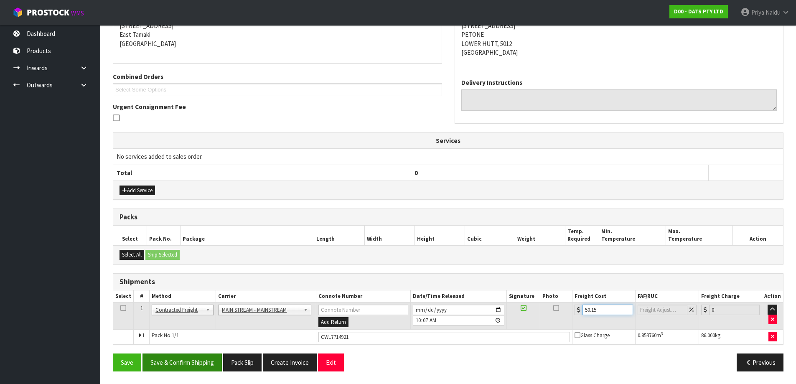
type input "50.15"
click at [191, 366] on button "Save & Confirm Shipping" at bounding box center [181, 362] width 79 height 18
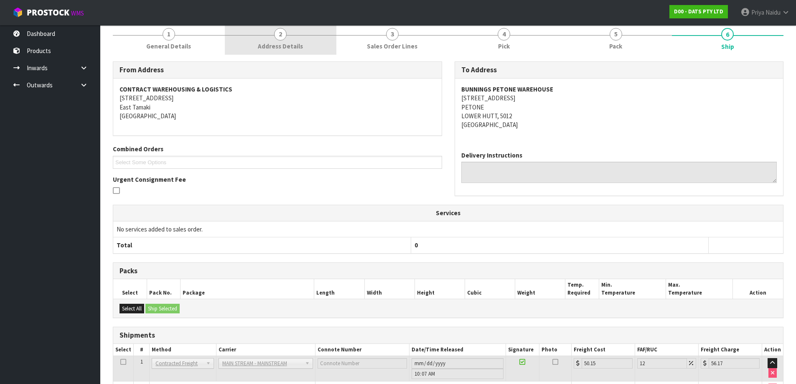
scroll to position [0, 0]
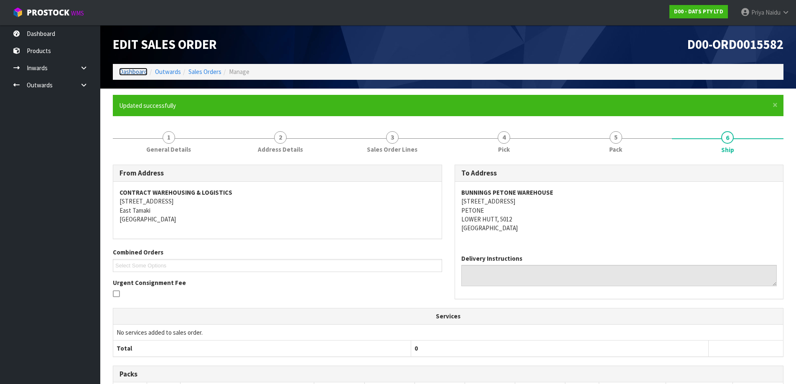
click at [140, 73] on link "Dashboard" at bounding box center [133, 72] width 28 height 8
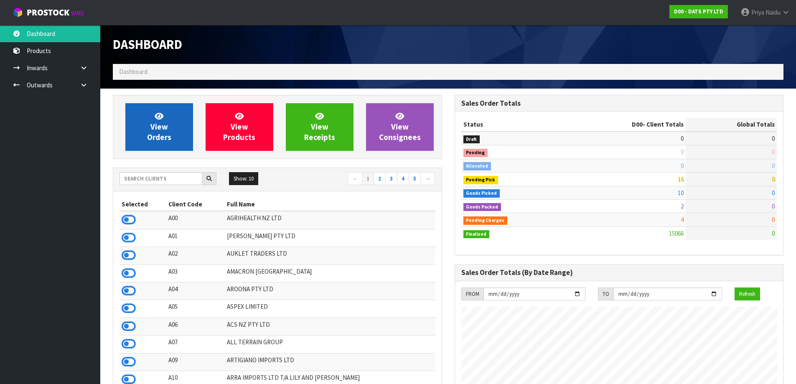
scroll to position [633, 341]
click at [152, 141] on span "View Orders" at bounding box center [159, 126] width 24 height 31
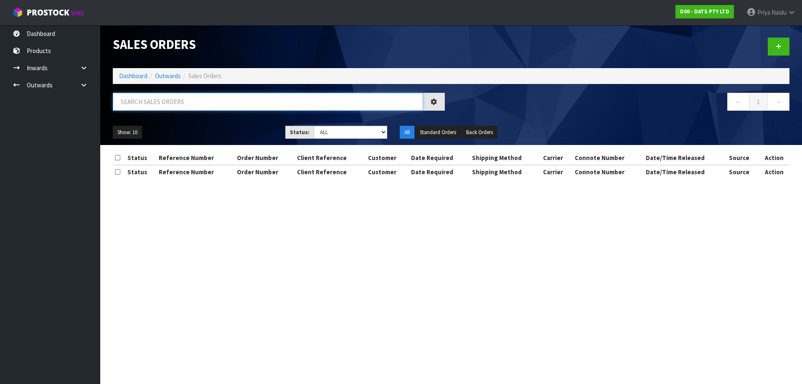
click at [179, 104] on input "text" at bounding box center [268, 102] width 310 height 18
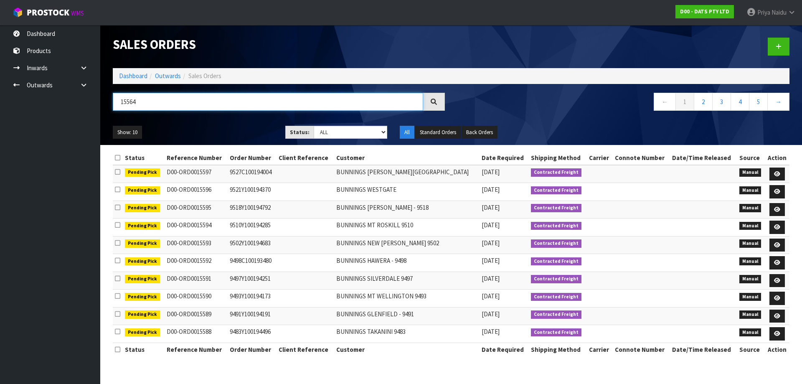
type input "15564"
click at [336, 134] on select "Draft Pending Allocated Pending Pick Goods Picked Goods Packed Pending Charges …" at bounding box center [351, 132] width 74 height 13
select select "string:5"
click at [314, 126] on select "Draft Pending Allocated Pending Pick Goods Picked Goods Packed Pending Charges …" at bounding box center [351, 132] width 74 height 13
click at [221, 126] on ul "Show: 10 5 10 25 50" at bounding box center [193, 132] width 160 height 13
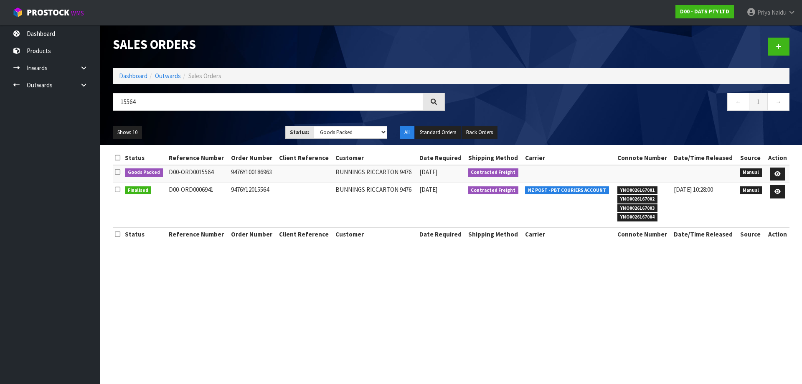
click at [221, 127] on ul "Show: 10 5 10 25 50" at bounding box center [193, 132] width 160 height 13
click at [774, 171] on link at bounding box center [777, 174] width 15 height 13
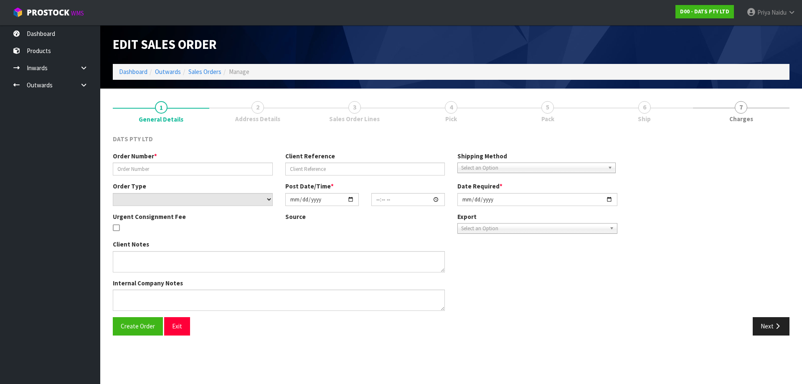
type input "9476Y100186963"
select select "number:0"
type input "[DATE]"
type input "09:30:00.000"
type input "[DATE]"
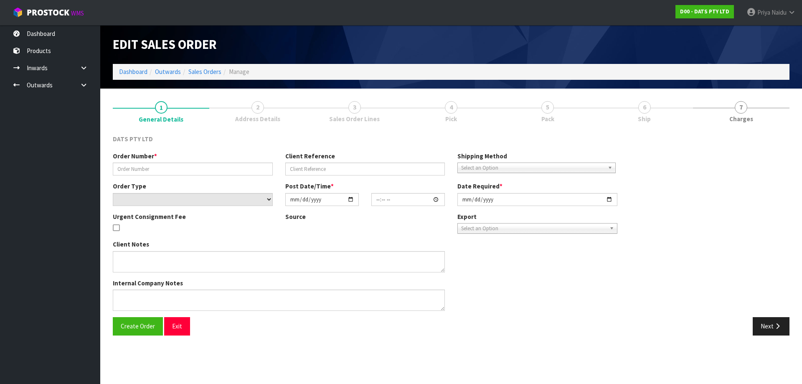
type textarea "PLEASE PICK 25205 - 24PCE (2CTN) FROM OFFICE. 1 CTN OUTER DAMAGE, TAPED- 2 INNE…"
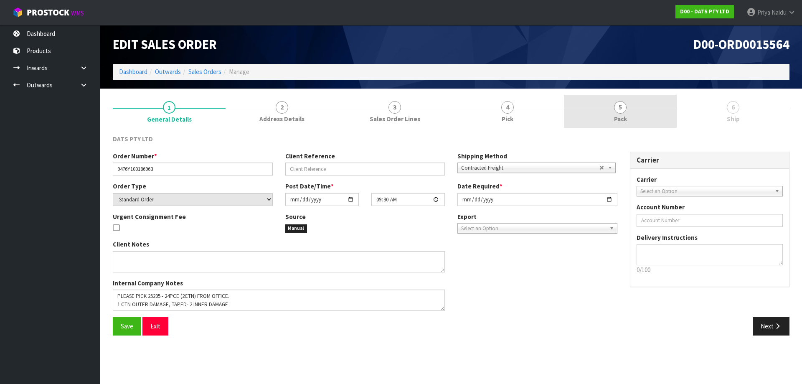
click at [643, 123] on link "5 Pack" at bounding box center [620, 111] width 113 height 33
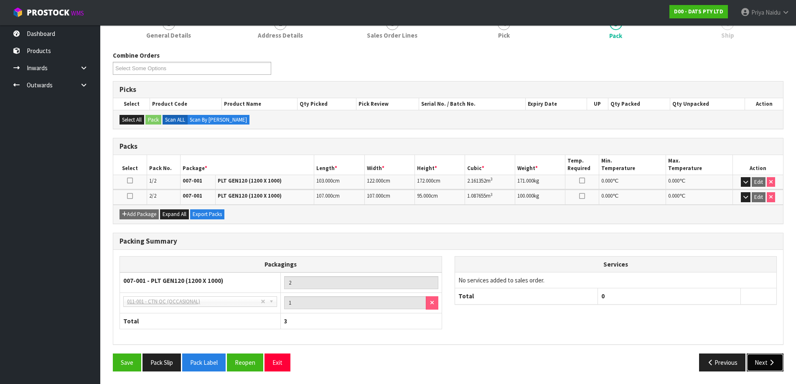
click at [765, 364] on button "Next" at bounding box center [764, 362] width 37 height 18
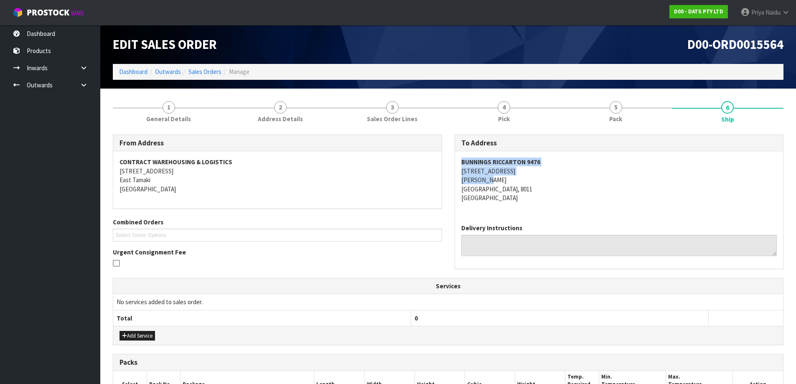
drag, startPoint x: 455, startPoint y: 166, endPoint x: 538, endPoint y: 181, distance: 84.1
click at [538, 181] on div "BUNNINGS RICCARTON [STREET_ADDRESS][PERSON_NAME]" at bounding box center [619, 184] width 328 height 66
click at [601, 183] on address "BUNNINGS RICCARTON [STREET_ADDRESS][PERSON_NAME]" at bounding box center [619, 179] width 316 height 45
drag, startPoint x: 452, startPoint y: 178, endPoint x: 513, endPoint y: 174, distance: 61.9
click at [513, 174] on div "To Address BUNNINGS RICCARTON [STREET_ADDRESS][PERSON_NAME] Delivery Instructio…" at bounding box center [619, 206] width 342 height 143
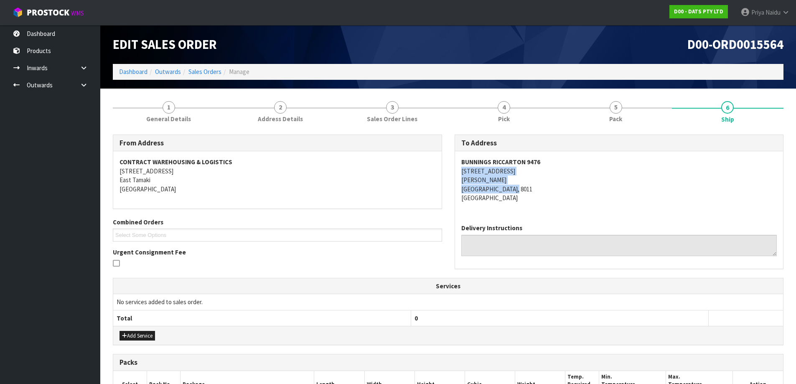
drag, startPoint x: 461, startPoint y: 171, endPoint x: 542, endPoint y: 190, distance: 83.4
click at [542, 190] on div "BUNNINGS RICCARTON [STREET_ADDRESS][PERSON_NAME]" at bounding box center [619, 184] width 328 height 66
click at [455, 159] on div "BUNNINGS RICCARTON [STREET_ADDRESS][PERSON_NAME]" at bounding box center [619, 184] width 328 height 66
drag, startPoint x: 454, startPoint y: 158, endPoint x: 545, endPoint y: 160, distance: 90.7
click at [545, 160] on div "To Address BUNNINGS RICCARTON [STREET_ADDRESS][PERSON_NAME] Delivery Instructio…" at bounding box center [618, 202] width 329 height 135
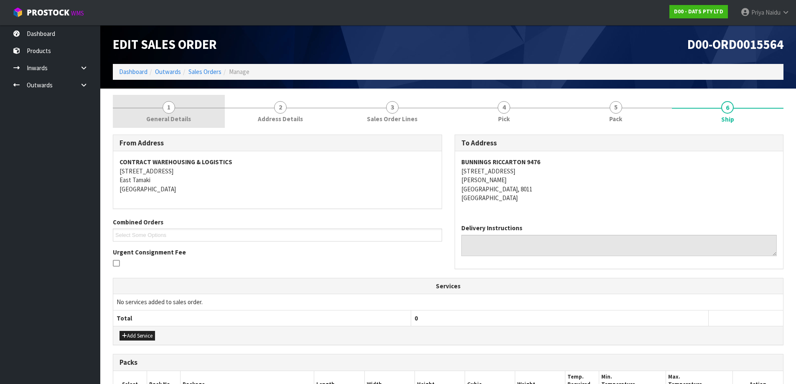
drag, startPoint x: 194, startPoint y: 117, endPoint x: 190, endPoint y: 123, distance: 7.5
click at [194, 117] on link "1 General Details" at bounding box center [169, 111] width 112 height 33
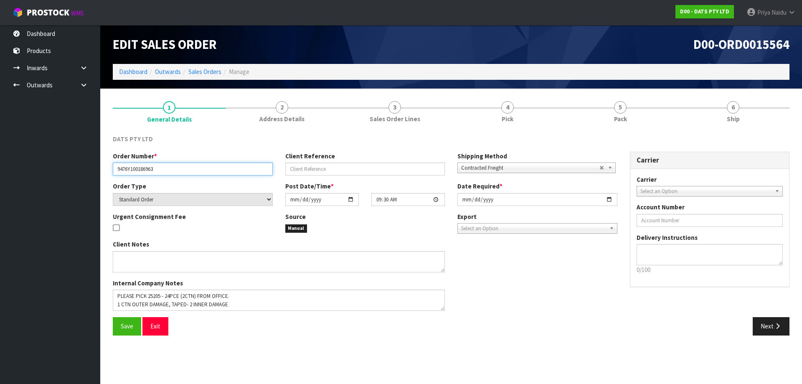
drag, startPoint x: 114, startPoint y: 168, endPoint x: 169, endPoint y: 168, distance: 54.3
click at [169, 168] on input "9476Y100186963" at bounding box center [193, 168] width 160 height 13
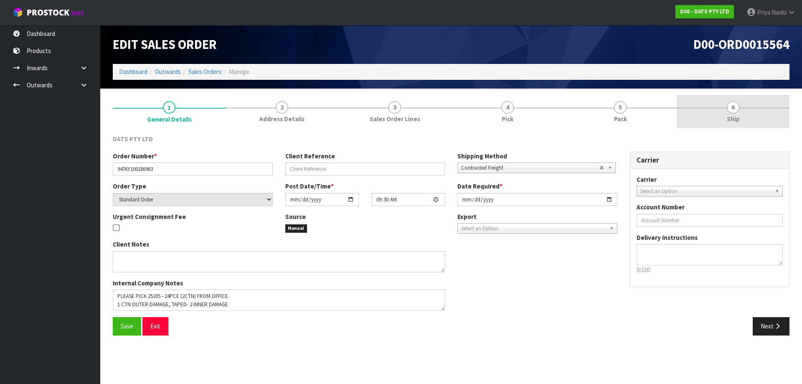
click at [735, 124] on link "6 Ship" at bounding box center [733, 111] width 113 height 33
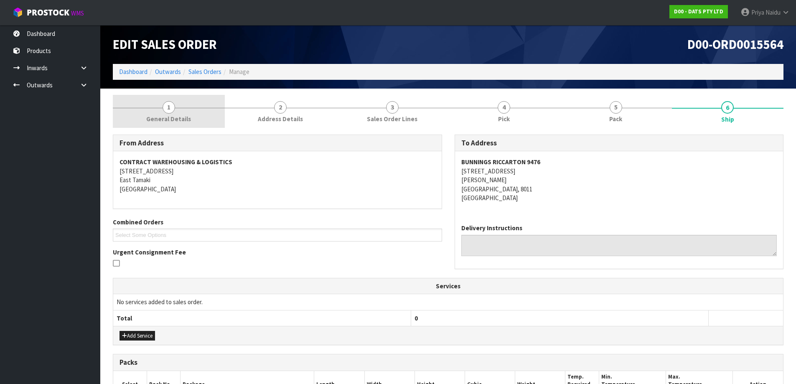
click at [190, 107] on link "1 General Details" at bounding box center [169, 111] width 112 height 33
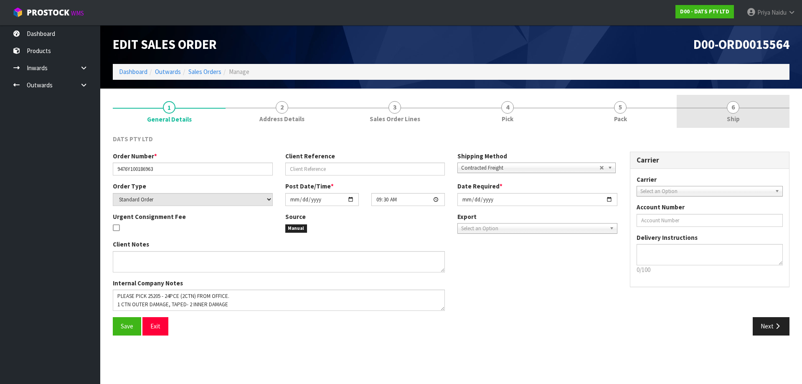
click at [751, 109] on link "6 Ship" at bounding box center [733, 111] width 113 height 33
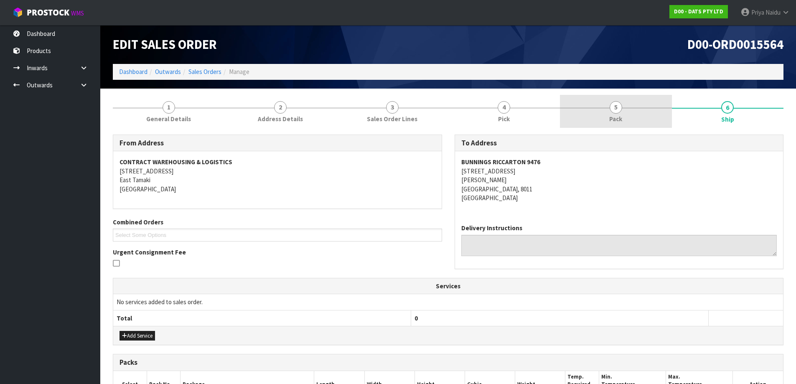
click at [591, 117] on link "5 Pack" at bounding box center [616, 111] width 112 height 33
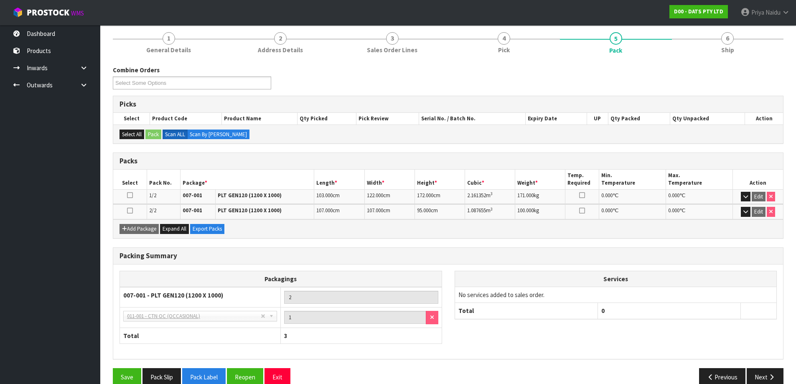
scroll to position [84, 0]
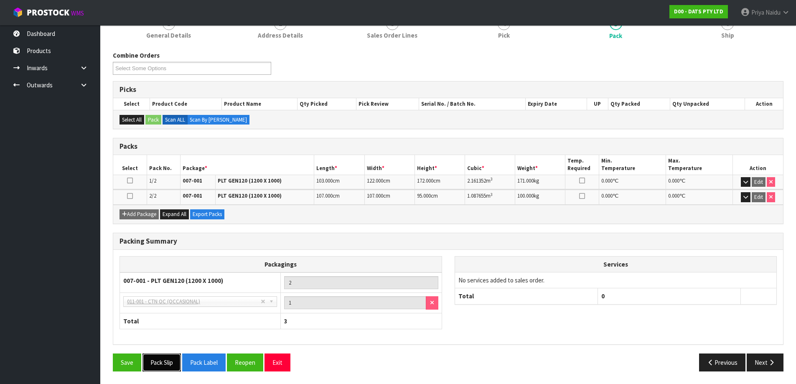
click at [167, 362] on button "Pack Slip" at bounding box center [161, 362] width 38 height 18
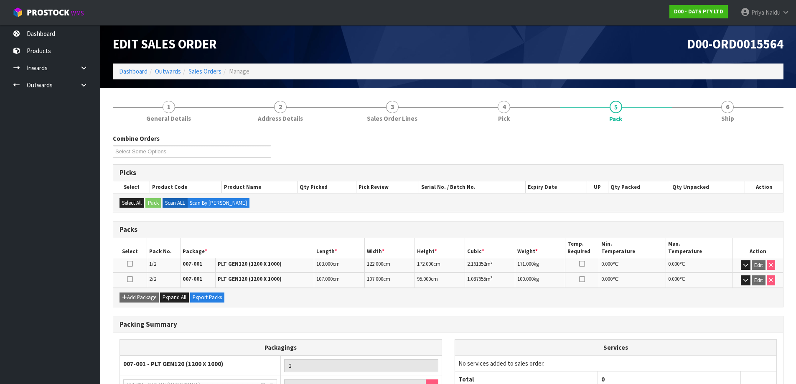
scroll to position [0, 0]
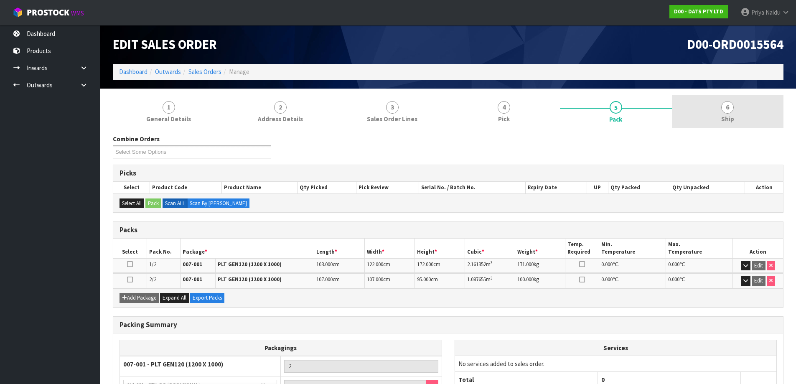
drag, startPoint x: 737, startPoint y: 128, endPoint x: 730, endPoint y: 121, distance: 9.8
click at [731, 122] on li "6 Ship" at bounding box center [728, 111] width 112 height 33
click at [703, 109] on link "6 Ship" at bounding box center [728, 111] width 112 height 33
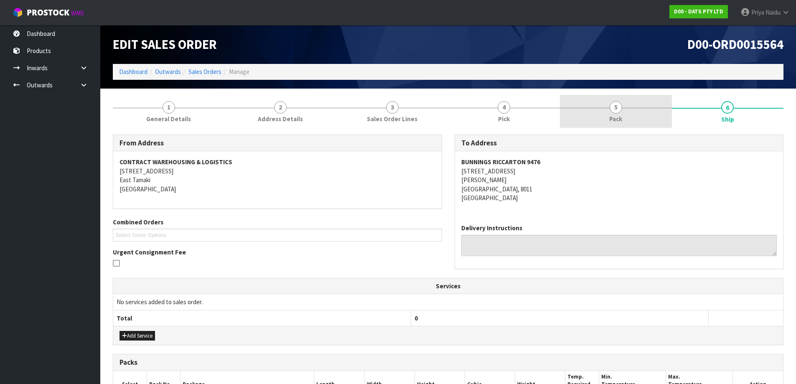
click at [608, 99] on link "5 Pack" at bounding box center [616, 111] width 112 height 33
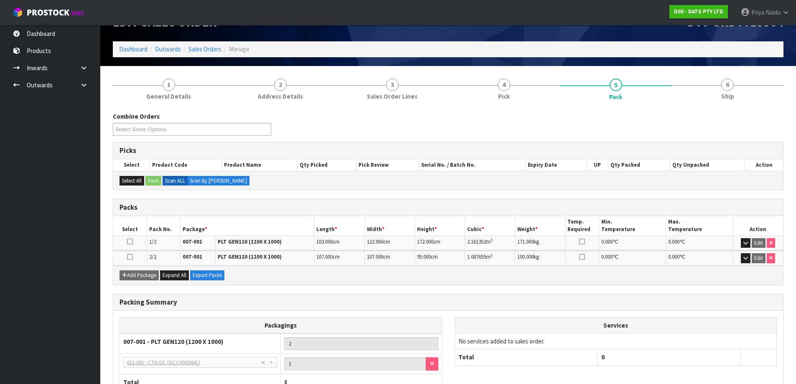
scroll to position [42, 0]
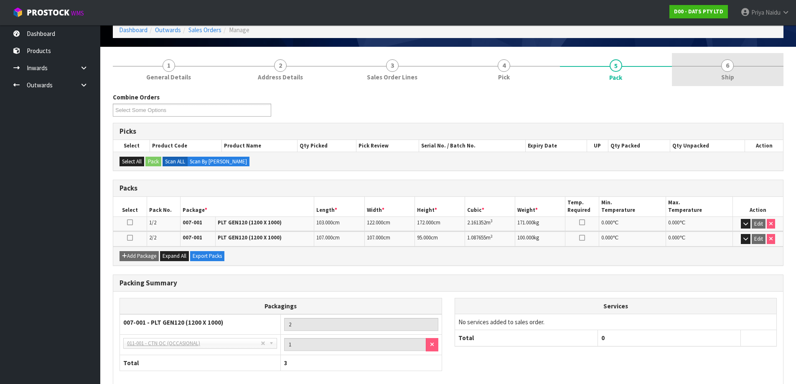
click at [736, 80] on link "6 Ship" at bounding box center [728, 69] width 112 height 33
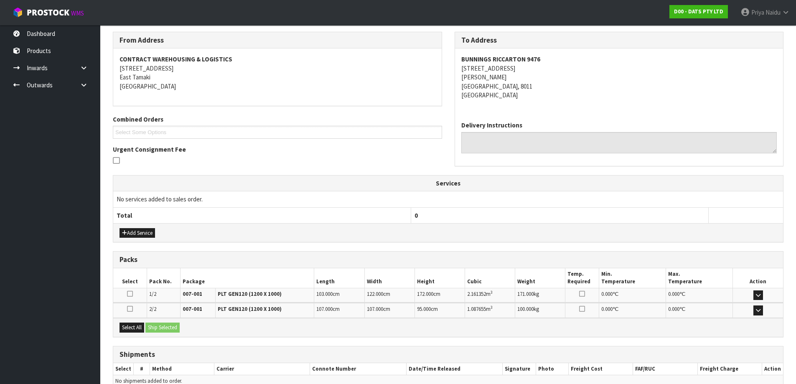
scroll to position [146, 0]
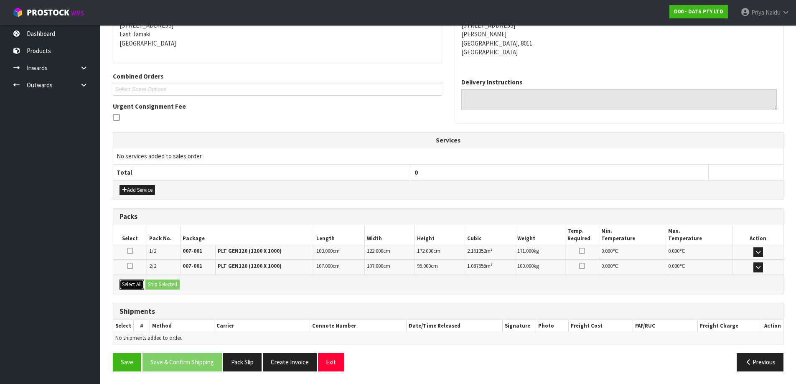
drag, startPoint x: 129, startPoint y: 287, endPoint x: 135, endPoint y: 287, distance: 5.1
click at [130, 287] on button "Select All" at bounding box center [131, 284] width 25 height 10
click at [157, 285] on button "Ship Selected" at bounding box center [162, 284] width 34 height 10
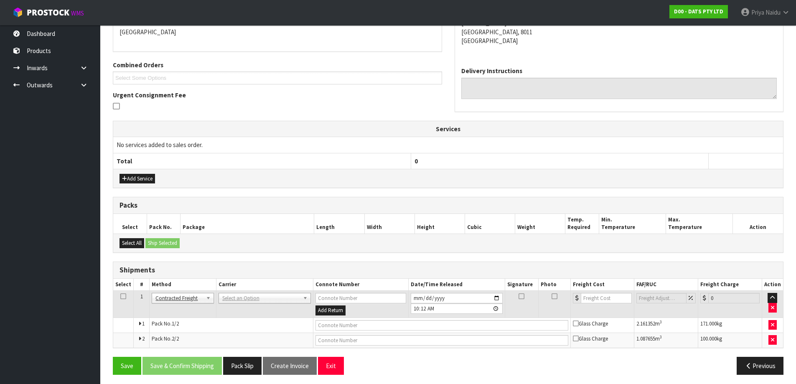
scroll to position [160, 0]
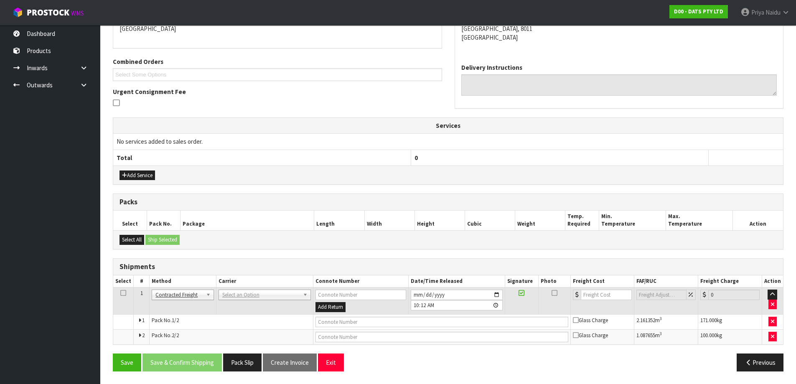
drag, startPoint x: 232, startPoint y: 296, endPoint x: 234, endPoint y: 301, distance: 4.9
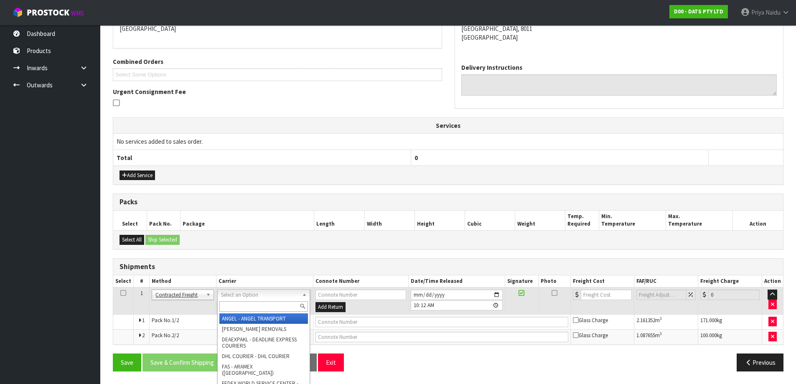
click at [234, 306] on input "text" at bounding box center [263, 306] width 89 height 10
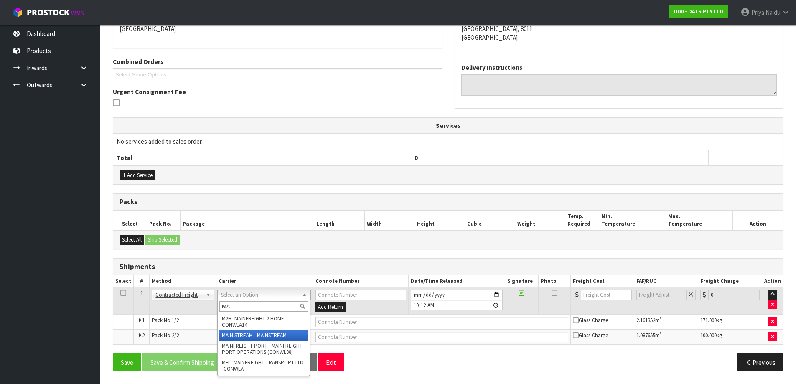
type input "MA"
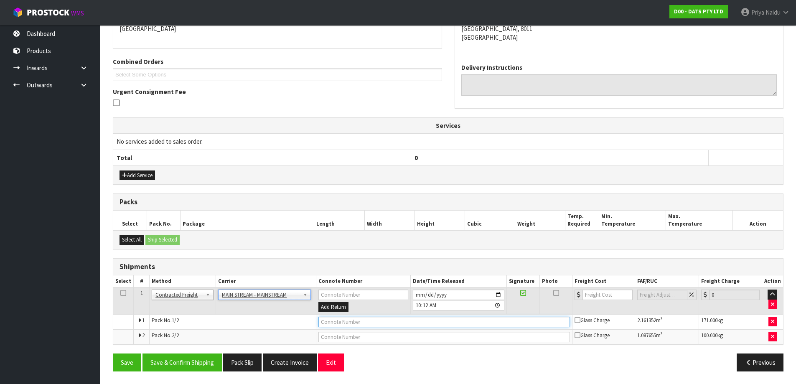
click at [379, 319] on input "text" at bounding box center [443, 322] width 251 height 10
paste input "CWL7714925"
type input "CWL7714925"
click at [599, 298] on input "number" at bounding box center [607, 294] width 51 height 10
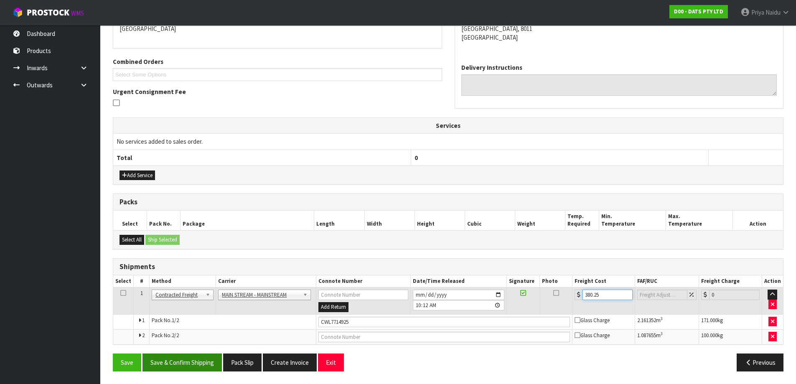
type input "380.25"
click at [194, 359] on button "Save & Confirm Shipping" at bounding box center [181, 362] width 79 height 18
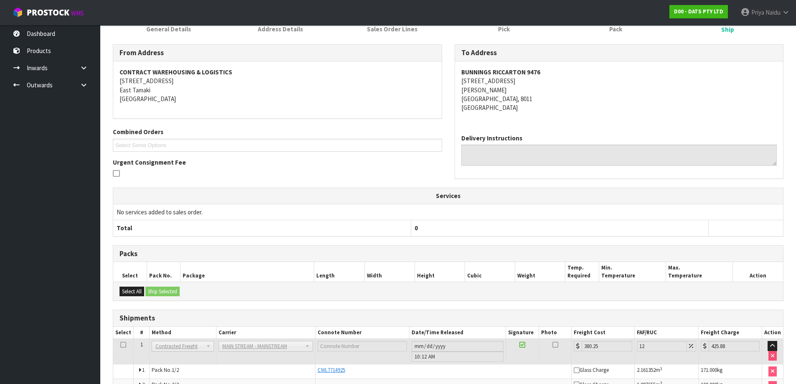
scroll to position [0, 0]
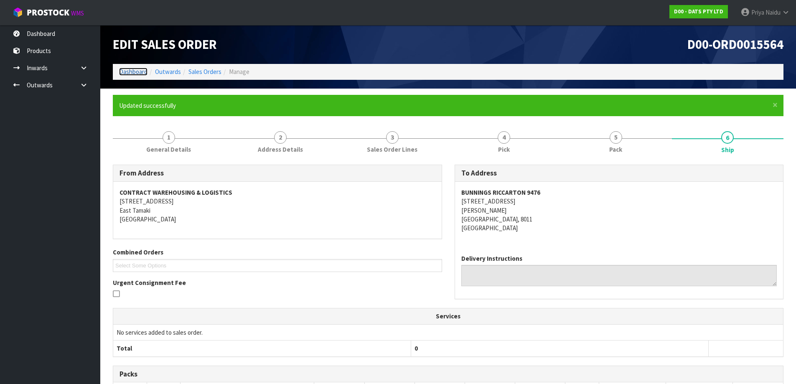
drag, startPoint x: 128, startPoint y: 70, endPoint x: 130, endPoint y: 76, distance: 7.1
click at [128, 70] on link "Dashboard" at bounding box center [133, 72] width 28 height 8
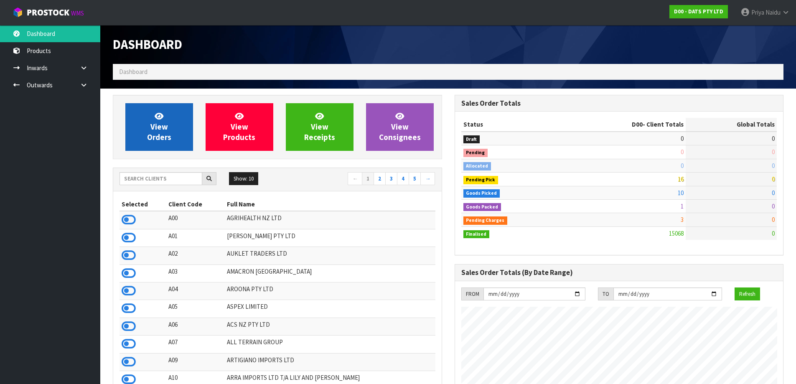
scroll to position [633, 341]
click at [168, 142] on link "View Orders" at bounding box center [159, 127] width 68 height 48
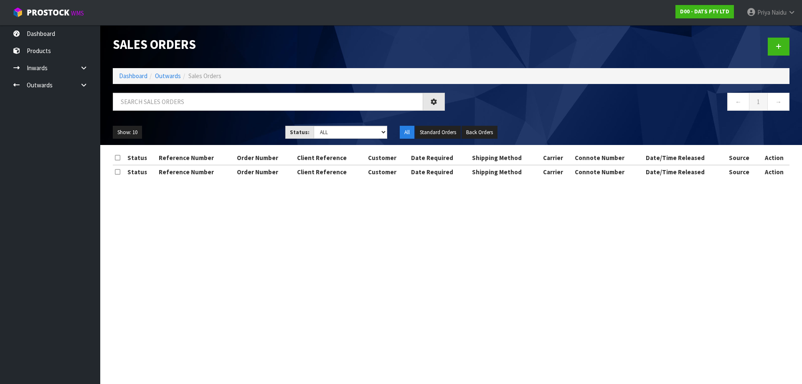
click at [165, 90] on div "Sales Orders Dashboard Outwards Sales Orders ← 1 → Show: 10 5 10 25 50 Status: …" at bounding box center [451, 85] width 689 height 120
click at [163, 103] on input "text" at bounding box center [268, 102] width 310 height 18
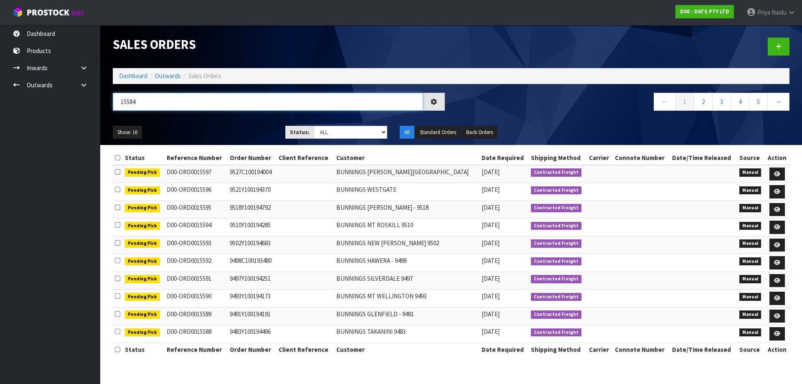
type input "15584"
click at [181, 130] on ul "Show: 10 5 10 25 50" at bounding box center [193, 132] width 160 height 13
click at [217, 120] on div "Show: 10 5 10 25 50 Status: Draft Pending Allocated Pending Pick Goods Picked G…" at bounding box center [451, 132] width 689 height 26
click at [347, 137] on select "Draft Pending Allocated Pending Pick Goods Picked Goods Packed Pending Charges …" at bounding box center [351, 132] width 74 height 13
select select "string:5"
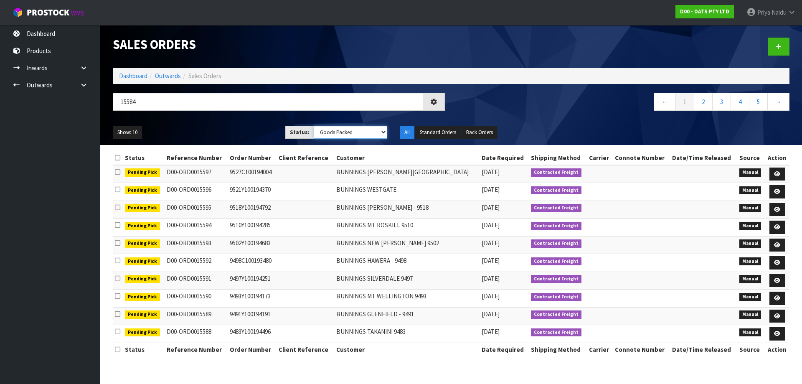
click at [314, 126] on select "Draft Pending Allocated Pending Pick Goods Picked Goods Packed Pending Charges …" at bounding box center [351, 132] width 74 height 13
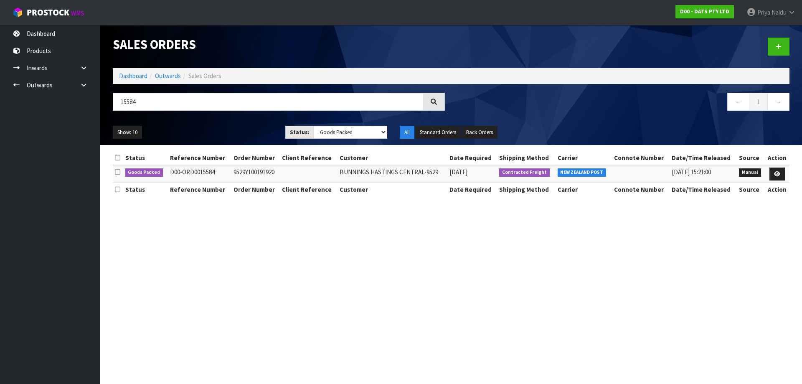
click at [193, 122] on div "Show: 10 5 10 25 50 Status: Draft Pending Allocated Pending Pick Goods Picked G…" at bounding box center [451, 132] width 689 height 26
click at [213, 123] on div "Show: 10 5 10 25 50 Status: Draft Pending Allocated Pending Pick Goods Picked G…" at bounding box center [451, 132] width 689 height 26
click at [221, 129] on ul "Show: 10 5 10 25 50" at bounding box center [193, 132] width 160 height 13
click at [775, 171] on icon at bounding box center [777, 173] width 6 height 5
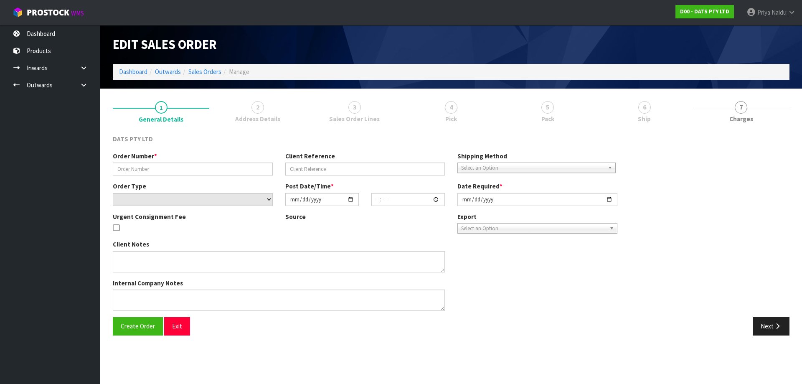
type input "9529Y100191920"
select select "number:0"
type input "[DATE]"
type input "10:03:00.000"
type input "[DATE]"
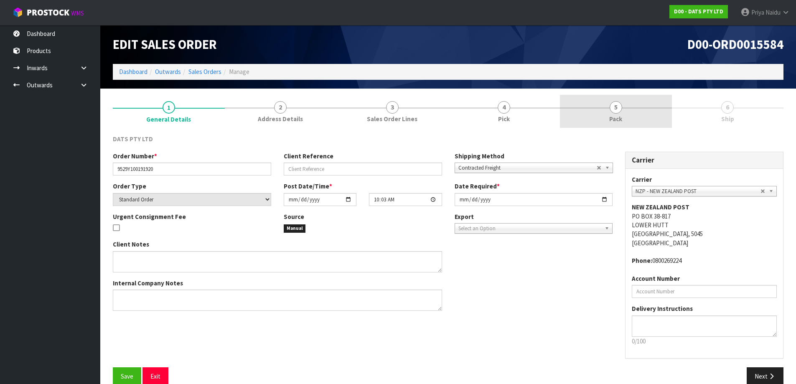
click at [640, 114] on link "5 Pack" at bounding box center [616, 111] width 112 height 33
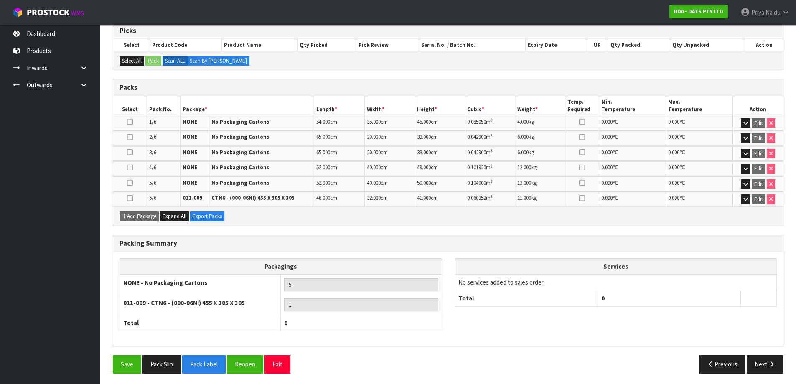
scroll to position [145, 0]
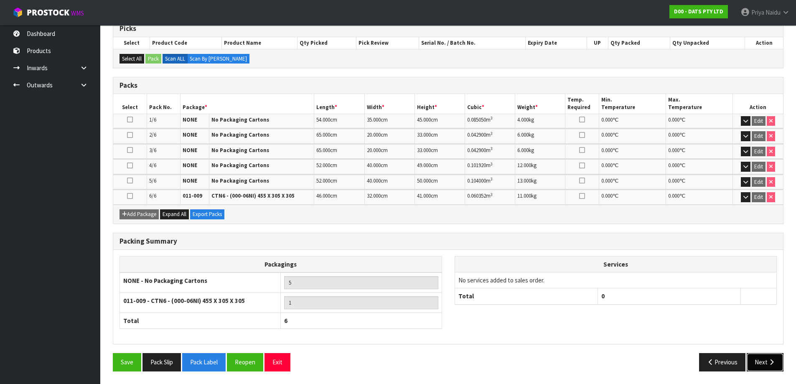
click at [759, 355] on button "Next" at bounding box center [764, 362] width 37 height 18
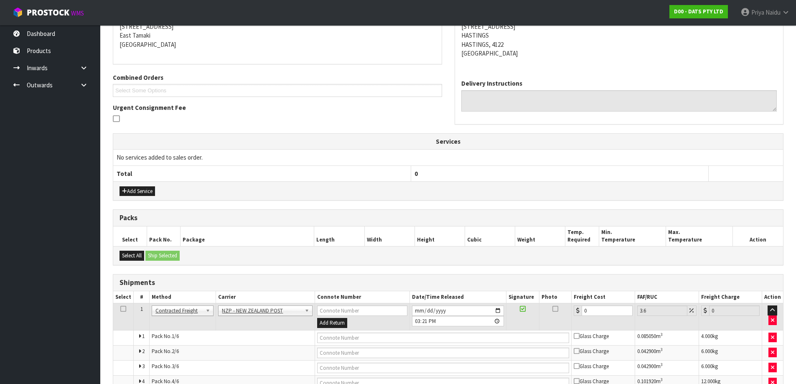
scroll to position [0, 0]
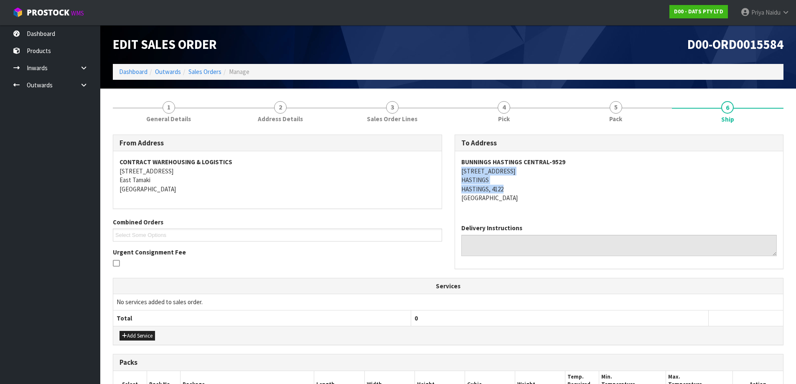
drag, startPoint x: 454, startPoint y: 170, endPoint x: 551, endPoint y: 188, distance: 98.5
click at [551, 188] on div "To Address [GEOGRAPHIC_DATA]-9529 [STREET_ADDRESS] Delivery Instructions" at bounding box center [618, 202] width 329 height 135
click at [568, 201] on address "BUNNINGS [GEOGRAPHIC_DATA]-9529 [STREET_ADDRESS]" at bounding box center [619, 179] width 316 height 45
drag, startPoint x: 461, startPoint y: 161, endPoint x: 581, endPoint y: 171, distance: 120.3
click at [589, 165] on div "BUNNINGS [GEOGRAPHIC_DATA]-9529 [STREET_ADDRESS]" at bounding box center [619, 184] width 328 height 66
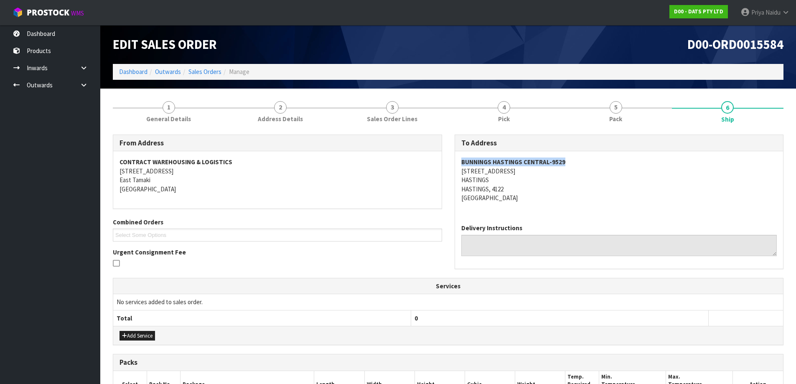
drag, startPoint x: 459, startPoint y: 171, endPoint x: 539, endPoint y: 171, distance: 80.6
click at [539, 171] on div "BUNNINGS [GEOGRAPHIC_DATA]-9529 [STREET_ADDRESS]" at bounding box center [619, 184] width 328 height 66
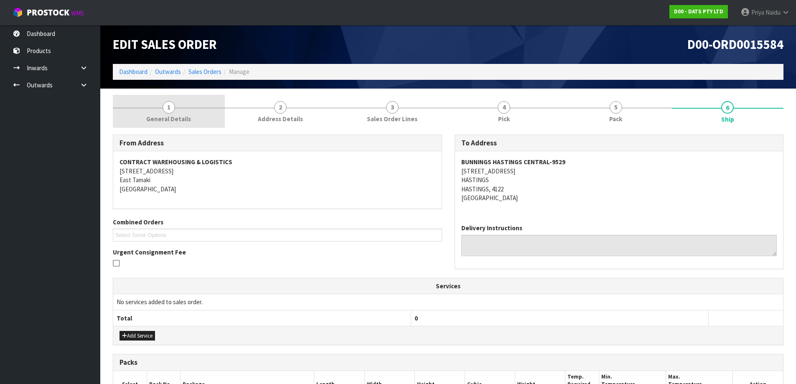
click at [170, 119] on span "General Details" at bounding box center [168, 118] width 45 height 9
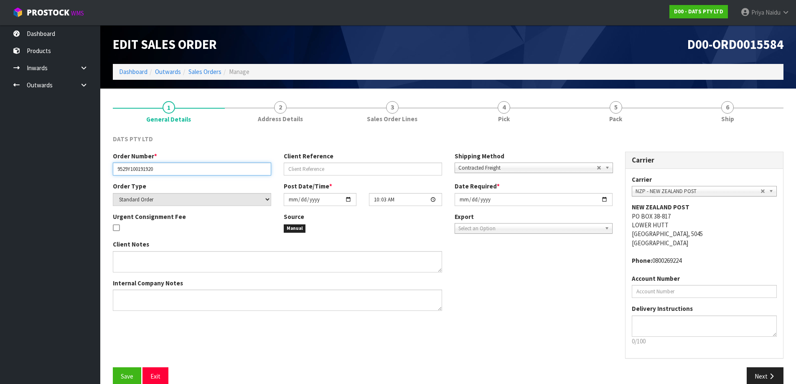
drag, startPoint x: 114, startPoint y: 167, endPoint x: 170, endPoint y: 166, distance: 55.6
click at [170, 166] on input "9529Y100191920" at bounding box center [192, 168] width 158 height 13
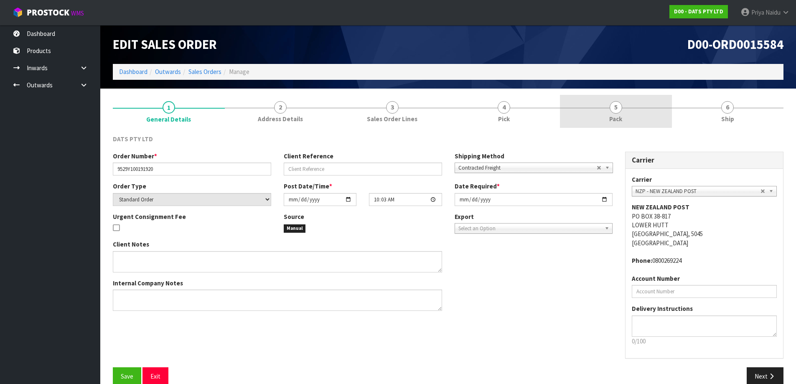
click at [604, 119] on link "5 Pack" at bounding box center [616, 111] width 112 height 33
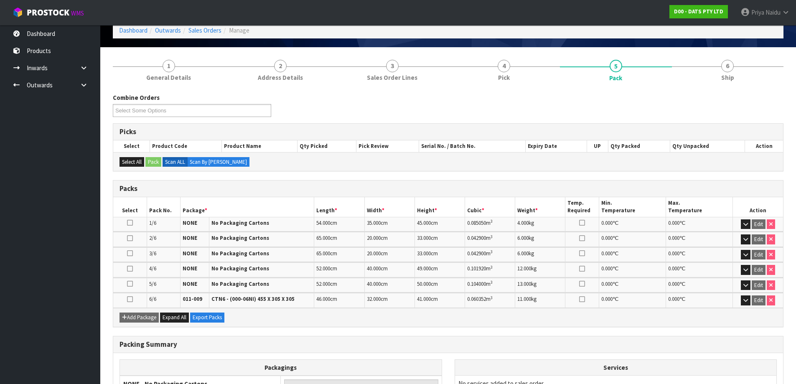
scroll to position [42, 0]
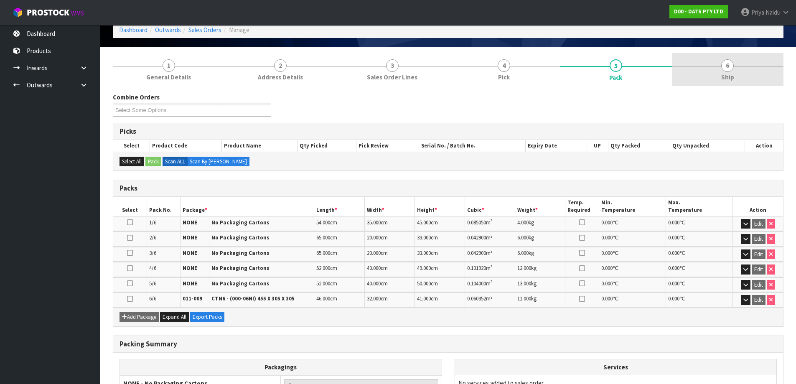
click at [693, 79] on link "6 Ship" at bounding box center [728, 69] width 112 height 33
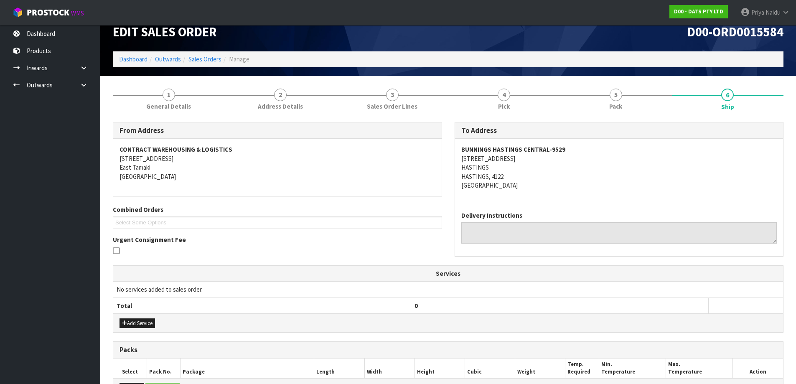
scroll to position [0, 0]
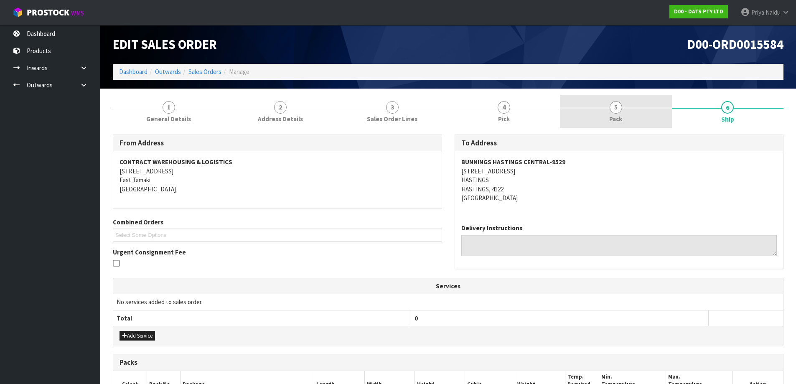
drag, startPoint x: 631, startPoint y: 122, endPoint x: 618, endPoint y: 122, distance: 13.0
click at [631, 122] on link "5 Pack" at bounding box center [616, 111] width 112 height 33
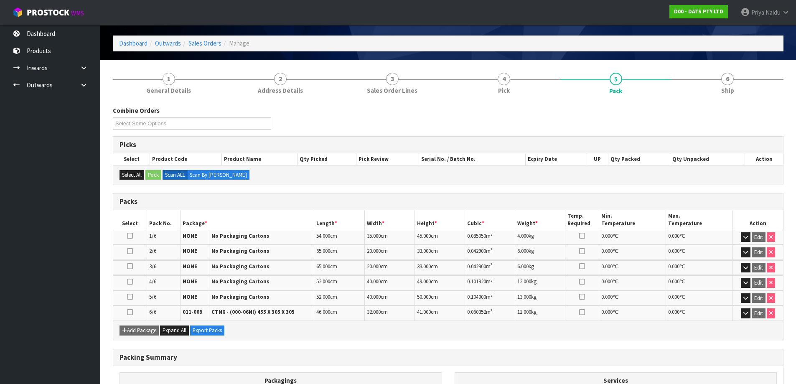
scroll to position [42, 0]
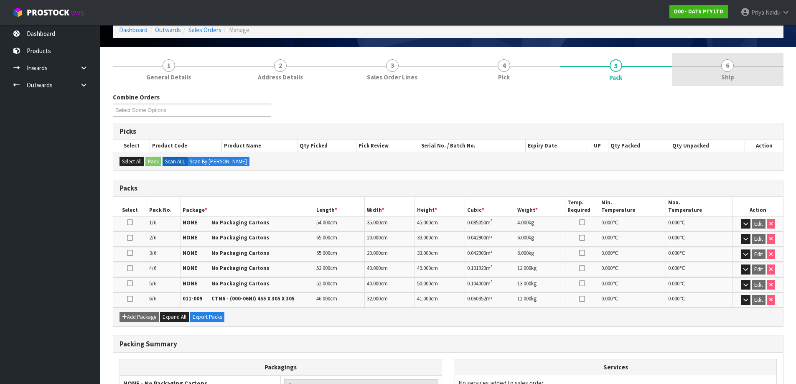
drag, startPoint x: 716, startPoint y: 83, endPoint x: 691, endPoint y: 85, distance: 24.7
click at [714, 80] on link "6 Ship" at bounding box center [728, 69] width 112 height 33
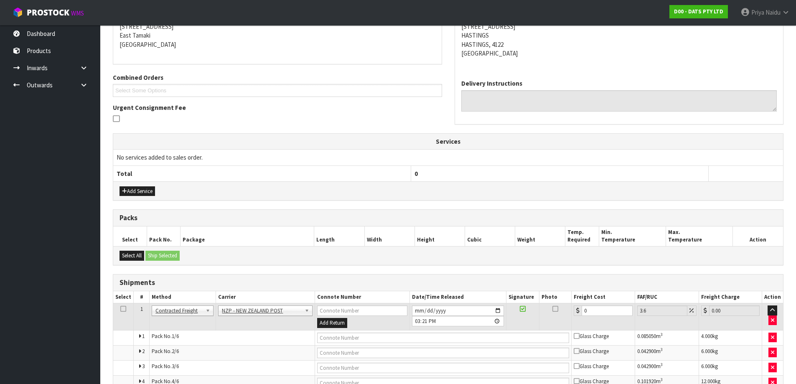
scroll to position [221, 0]
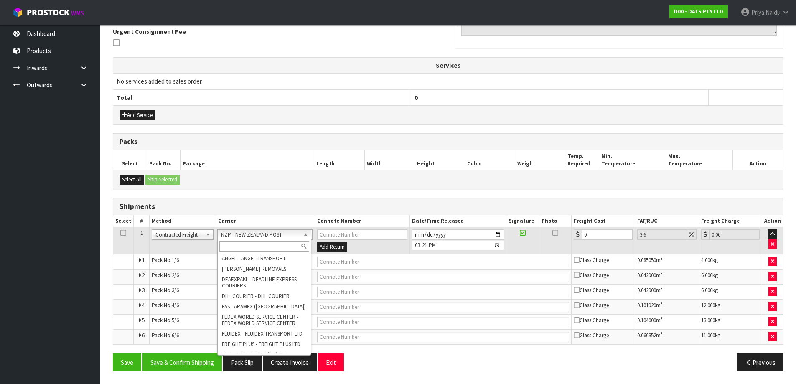
click at [246, 242] on input "text" at bounding box center [264, 246] width 90 height 10
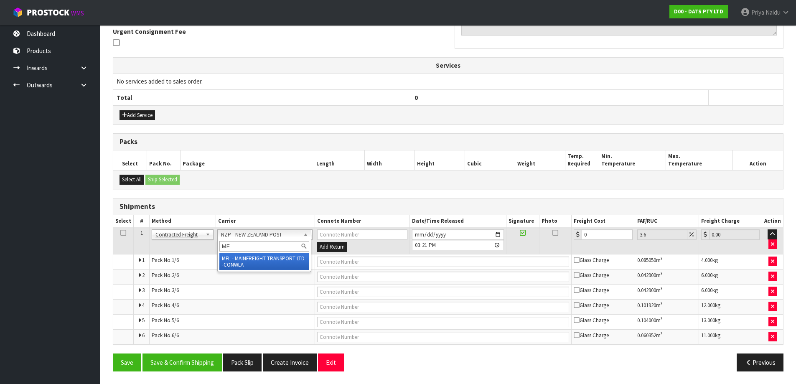
type input "MF"
drag, startPoint x: 276, startPoint y: 262, endPoint x: 300, endPoint y: 262, distance: 24.6
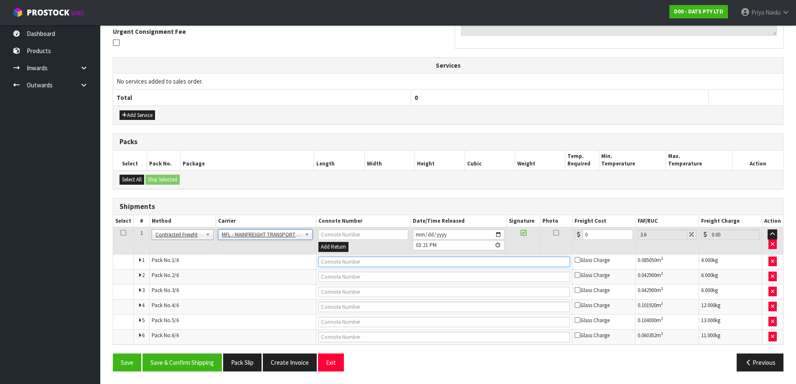
click at [320, 261] on input "text" at bounding box center [443, 261] width 251 height 10
paste input "FWM58276294"
type input "FWM58276294"
click at [606, 239] on input "0" at bounding box center [607, 234] width 51 height 10
type input "0"
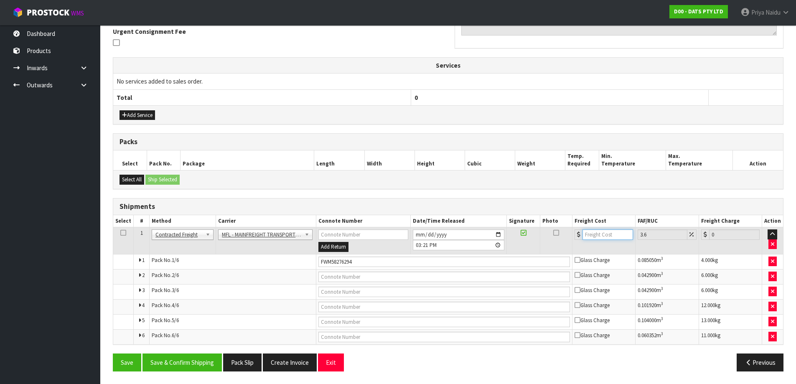
type input "4"
type input "4.14"
type input "46"
type input "47.66"
type input "46"
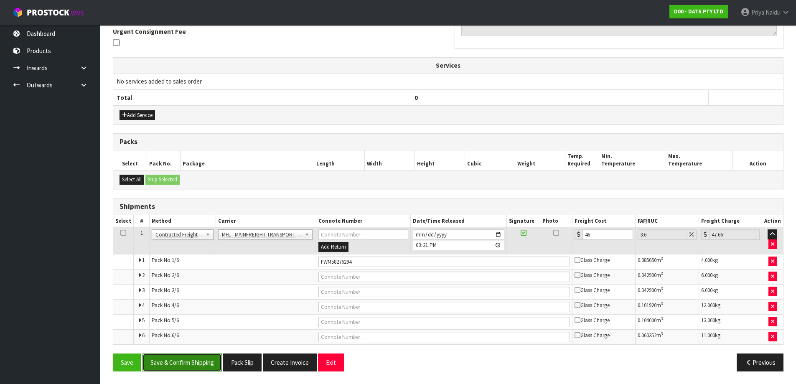
click at [189, 367] on button "Save & Confirm Shipping" at bounding box center [181, 362] width 79 height 18
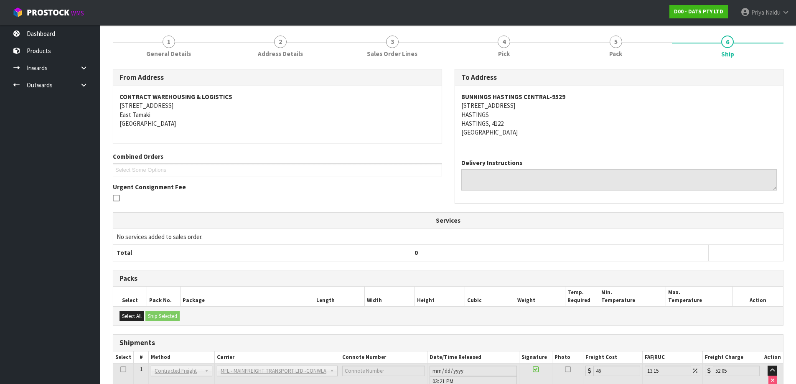
scroll to position [0, 0]
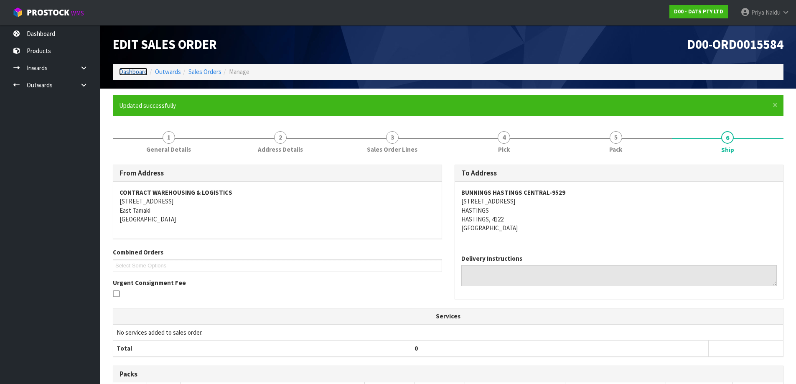
click at [129, 72] on link "Dashboard" at bounding box center [133, 72] width 28 height 8
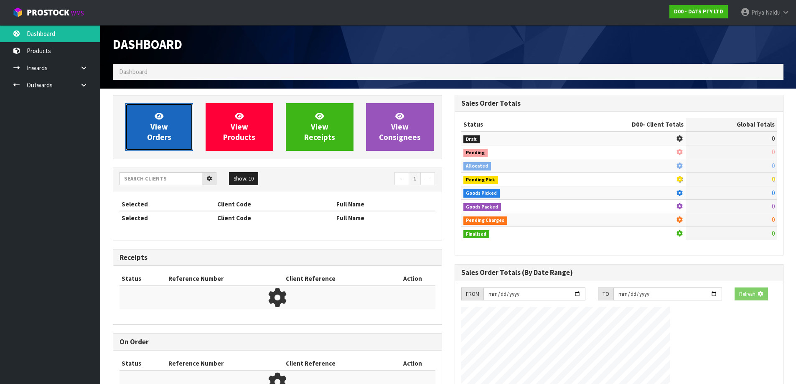
click at [162, 127] on span "View Orders" at bounding box center [159, 126] width 24 height 31
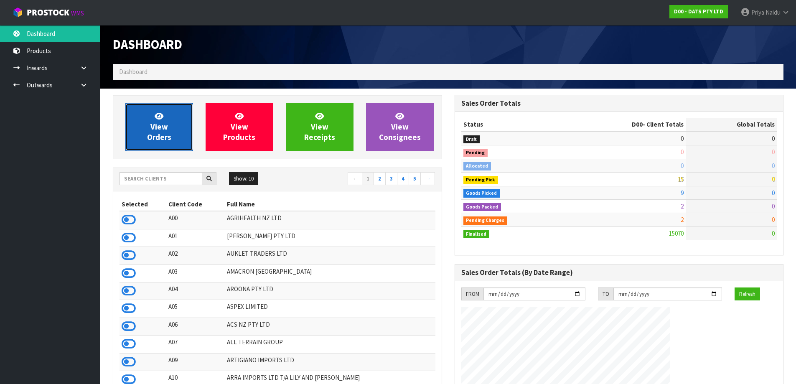
scroll to position [521, 341]
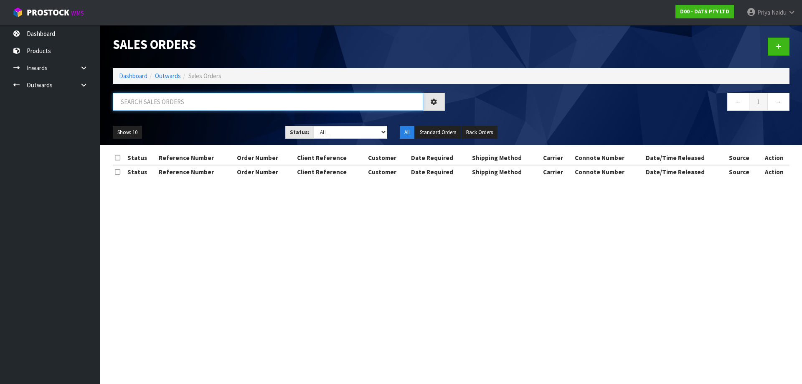
click at [183, 100] on input "text" at bounding box center [268, 102] width 310 height 18
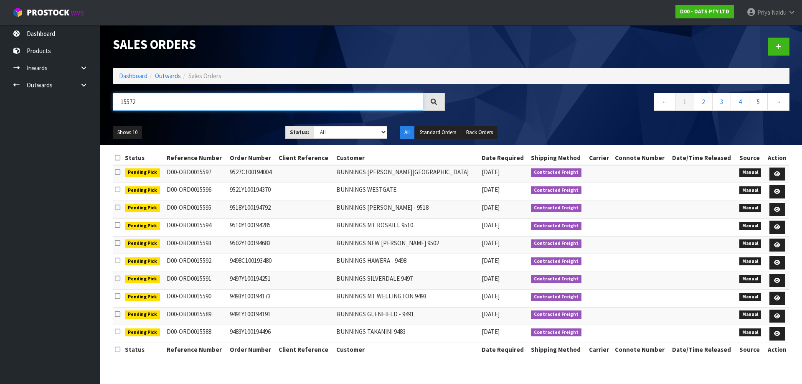
type input "15572"
drag, startPoint x: 323, startPoint y: 129, endPoint x: 329, endPoint y: 136, distance: 8.9
click at [323, 129] on select "Draft Pending Allocated Pending Pick Goods Picked Goods Packed Pending Charges …" at bounding box center [351, 132] width 74 height 13
select select "string:5"
click at [314, 126] on select "Draft Pending Allocated Pending Pick Goods Picked Goods Packed Pending Charges …" at bounding box center [351, 132] width 74 height 13
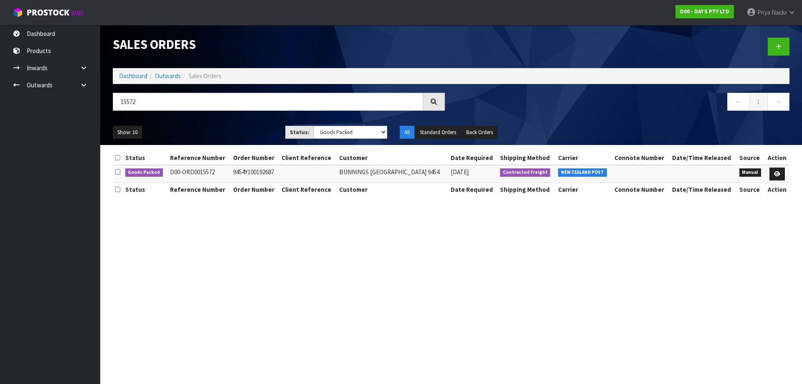
click at [213, 120] on div "Show: 10 5 10 25 50 Status: Draft Pending Allocated Pending Pick Goods Picked G…" at bounding box center [451, 132] width 689 height 26
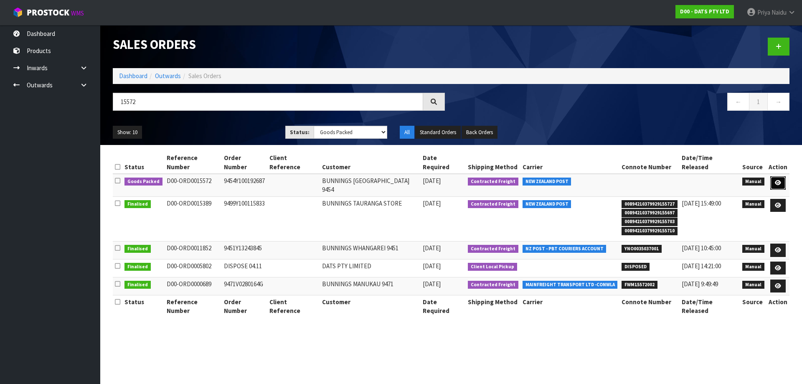
click at [777, 180] on icon at bounding box center [778, 182] width 6 height 5
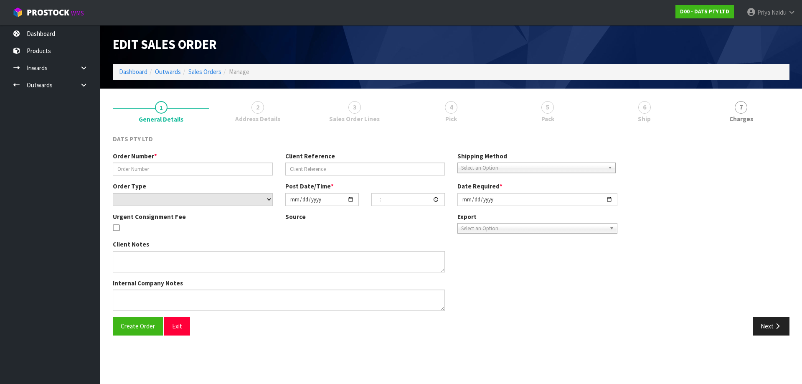
type input "9454Y100192687"
select select "number:0"
type input "[DATE]"
type input "09:28:00.000"
type input "[DATE]"
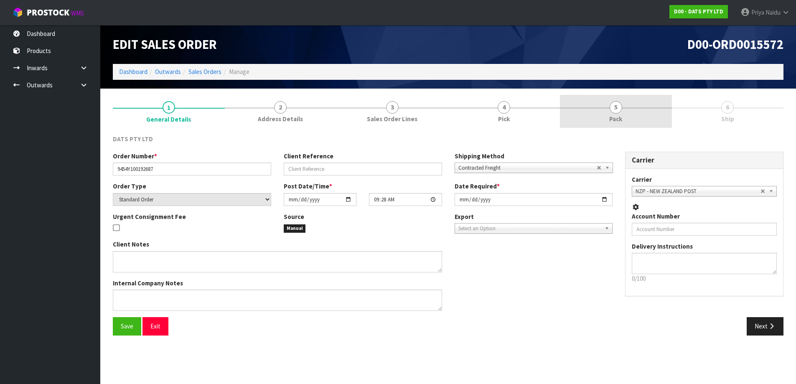
click at [647, 114] on link "5 Pack" at bounding box center [616, 111] width 112 height 33
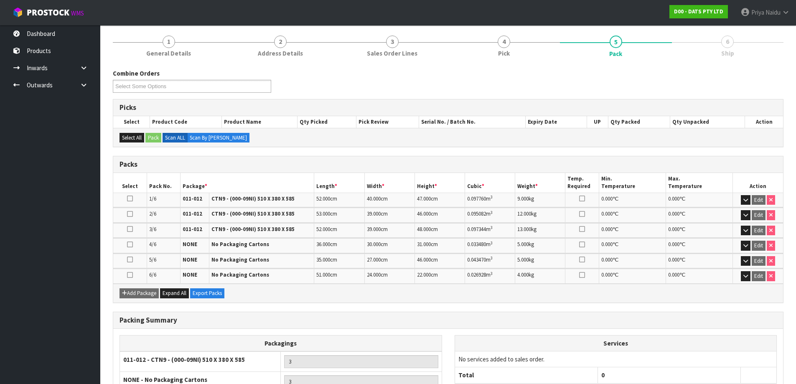
scroll to position [145, 0]
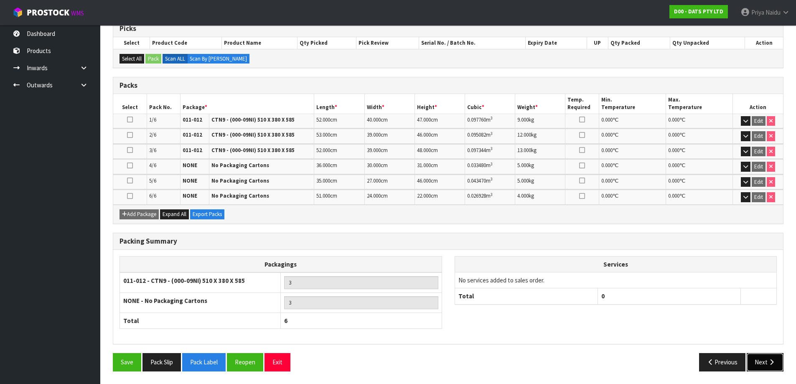
click at [763, 359] on button "Next" at bounding box center [764, 362] width 37 height 18
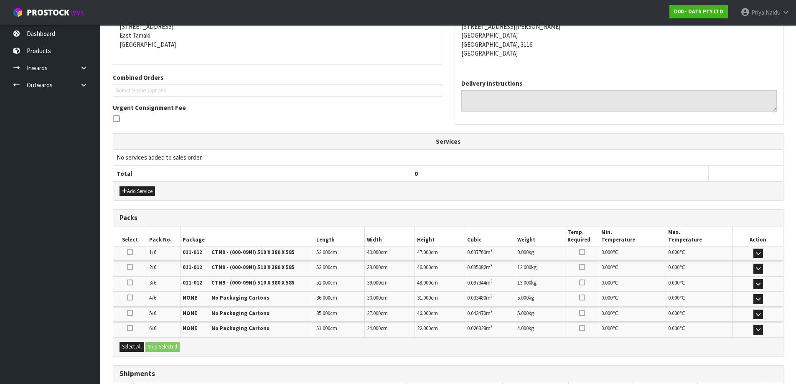
scroll to position [0, 0]
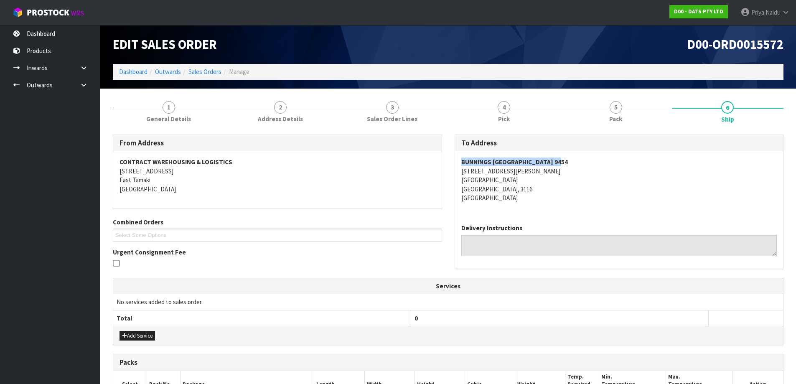
drag, startPoint x: 456, startPoint y: 161, endPoint x: 600, endPoint y: 157, distance: 144.6
click at [600, 157] on div "BUNNINGS [GEOGRAPHIC_DATA] 9454 5 [PERSON_NAME][STREET_ADDRESS]" at bounding box center [619, 184] width 328 height 66
drag, startPoint x: 457, startPoint y: 171, endPoint x: 47, endPoint y: 174, distance: 409.8
click at [540, 191] on div "BUNNINGS [GEOGRAPHIC_DATA] 9454 5 [PERSON_NAME][STREET_ADDRESS]" at bounding box center [619, 184] width 328 height 66
drag, startPoint x: 560, startPoint y: 192, endPoint x: 541, endPoint y: 179, distance: 22.9
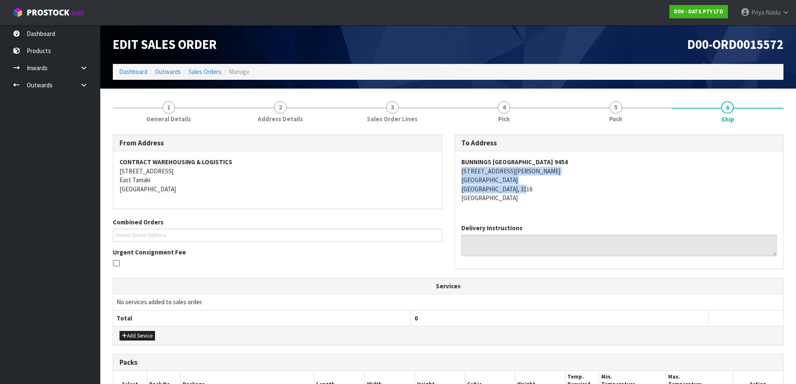
click at [560, 192] on address "BUNNINGS [GEOGRAPHIC_DATA] 9454 5 [PERSON_NAME][STREET_ADDRESS]" at bounding box center [619, 179] width 316 height 45
drag, startPoint x: 458, startPoint y: 168, endPoint x: 401, endPoint y: 175, distance: 57.6
click at [524, 168] on div "BUNNINGS [GEOGRAPHIC_DATA] 9454 5 [PERSON_NAME][STREET_ADDRESS]" at bounding box center [619, 184] width 328 height 66
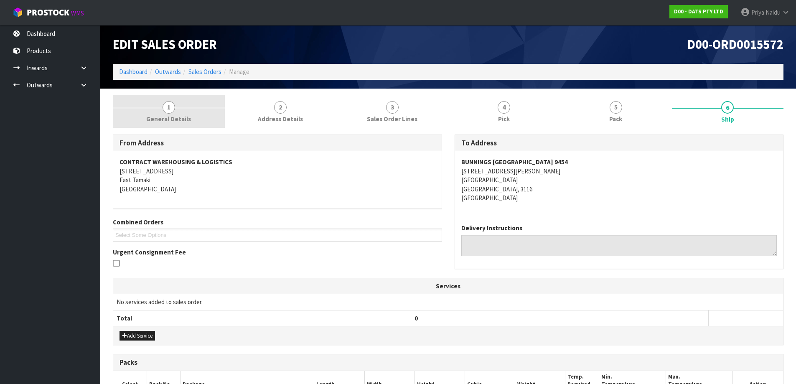
drag, startPoint x: 166, startPoint y: 119, endPoint x: 155, endPoint y: 125, distance: 12.9
click at [166, 119] on span "General Details" at bounding box center [168, 118] width 45 height 9
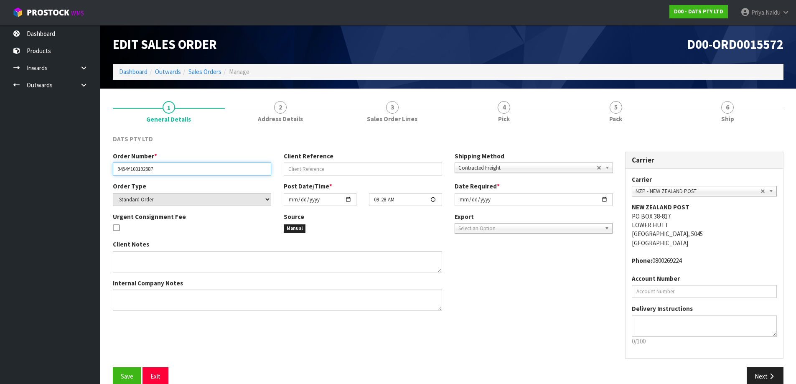
drag, startPoint x: 114, startPoint y: 167, endPoint x: 187, endPoint y: 169, distance: 73.6
click at [187, 169] on input "9454Y100192687" at bounding box center [192, 168] width 158 height 13
click at [636, 131] on div "DATS PTY LTD Order Number * 9454Y100192687 Client Reference Shipping Method Cli…" at bounding box center [448, 260] width 670 height 264
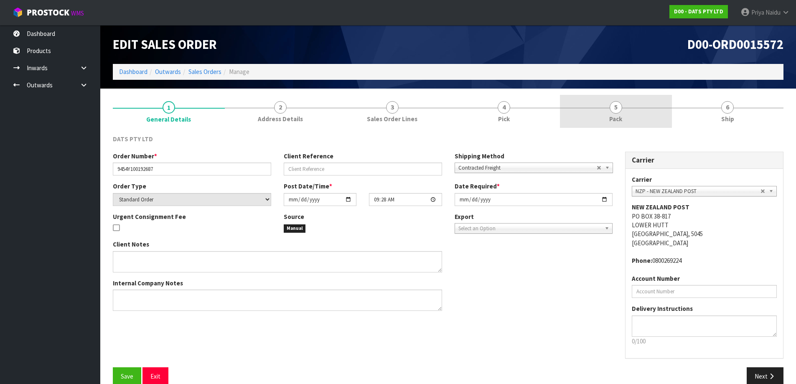
click at [604, 123] on link "5 Pack" at bounding box center [616, 111] width 112 height 33
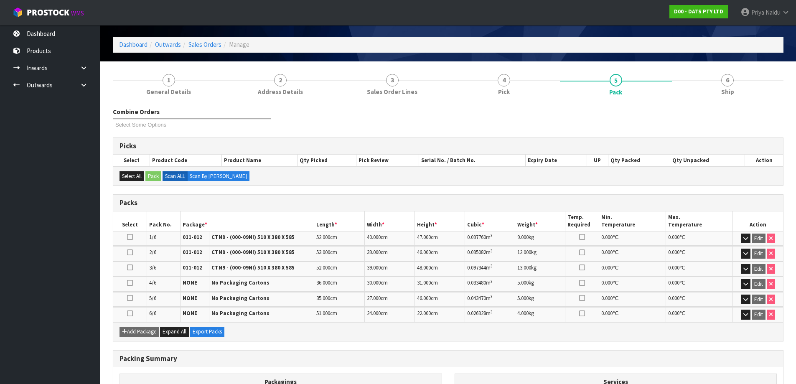
scroll to position [42, 0]
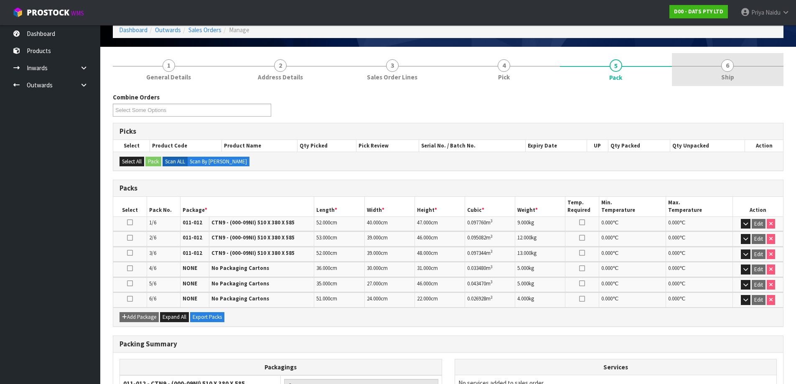
drag, startPoint x: 721, startPoint y: 79, endPoint x: 712, endPoint y: 84, distance: 10.3
click at [721, 79] on link "6 Ship" at bounding box center [728, 69] width 112 height 33
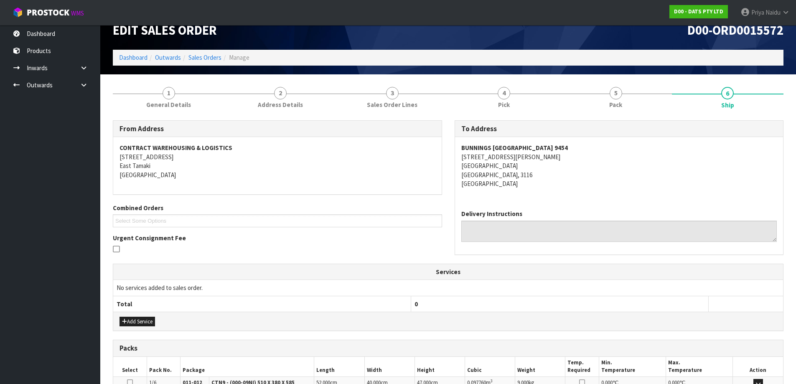
scroll to position [0, 0]
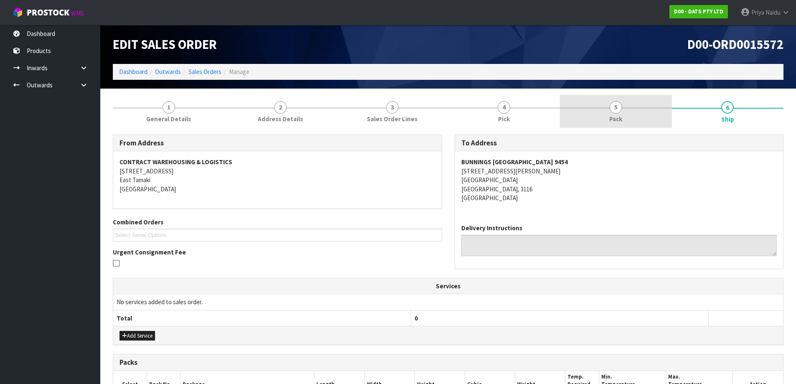
click at [640, 120] on link "5 Pack" at bounding box center [616, 111] width 112 height 33
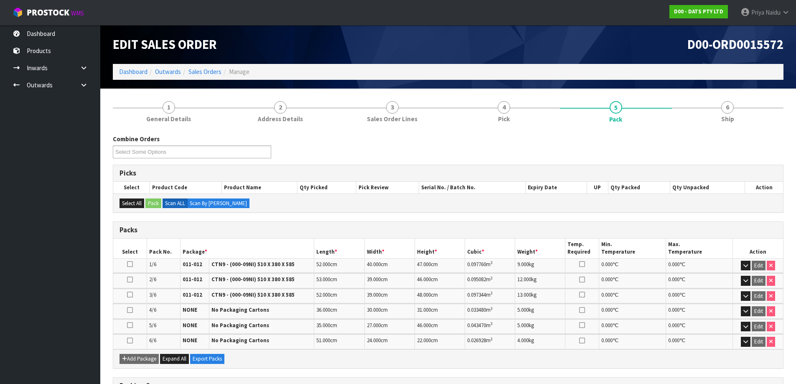
scroll to position [42, 0]
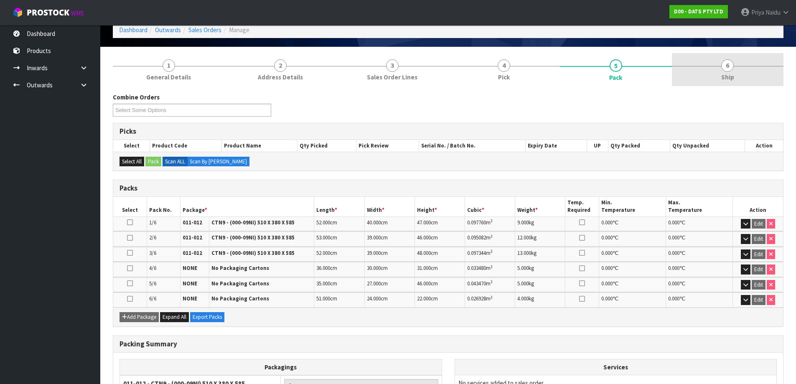
drag, startPoint x: 759, startPoint y: 91, endPoint x: 744, endPoint y: 83, distance: 16.5
click at [759, 91] on div "Combine Orders D00-ORD0015555 D00-ORD0015562 D00-ORD0015570 D00-ORD0015571 D00-…" at bounding box center [448, 283] width 670 height 394
click at [743, 81] on link "6 Ship" at bounding box center [728, 69] width 112 height 33
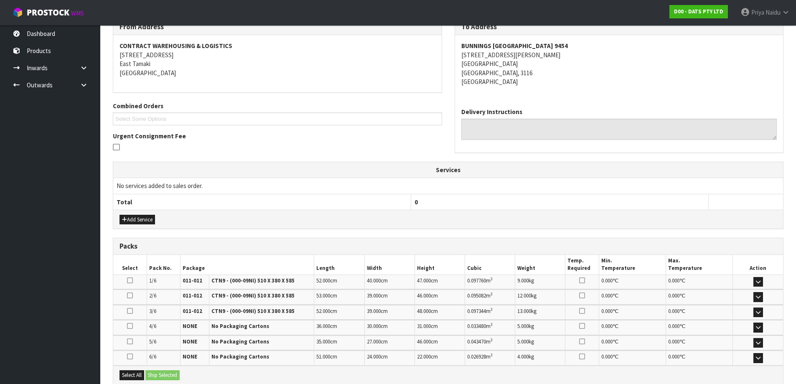
scroll to position [207, 0]
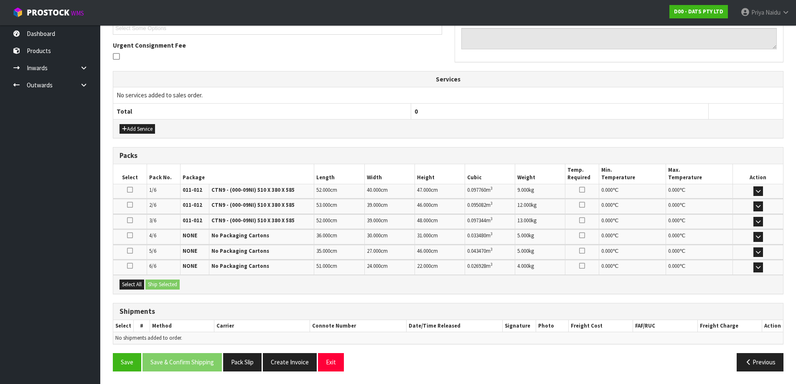
click at [137, 277] on div "Select All Ship Selected" at bounding box center [448, 284] width 670 height 19
click at [132, 285] on button "Select All" at bounding box center [131, 284] width 25 height 10
click at [173, 288] on button "Ship Selected" at bounding box center [162, 284] width 34 height 10
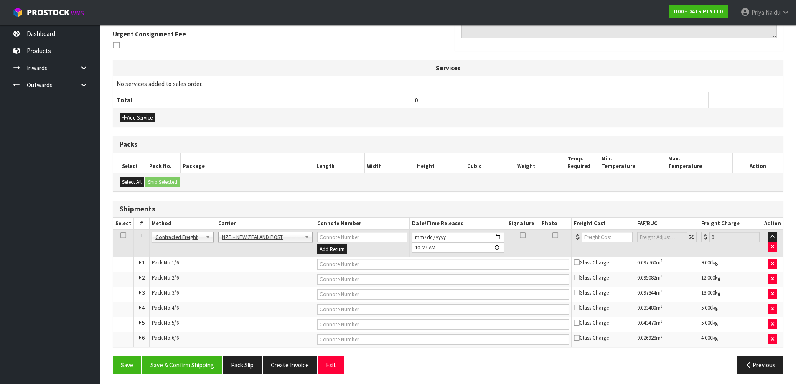
scroll to position [221, 0]
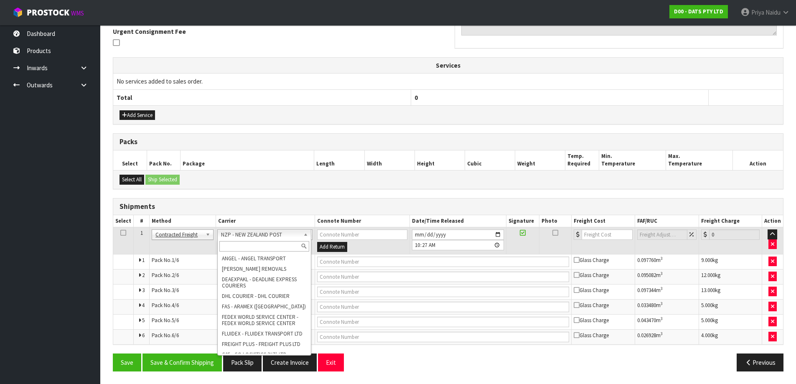
click at [244, 245] on input "text" at bounding box center [264, 246] width 90 height 10
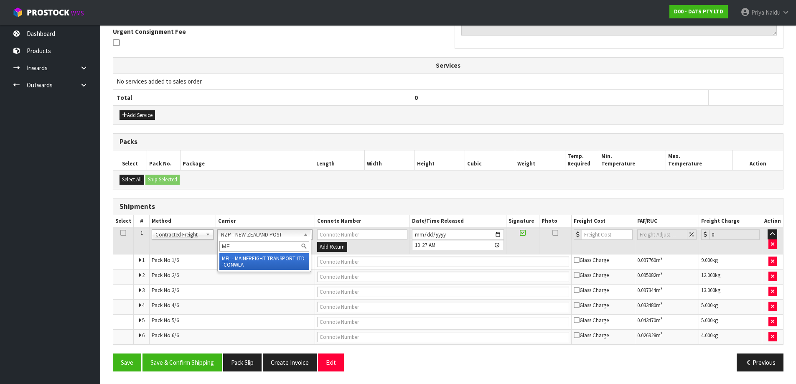
type input "MF"
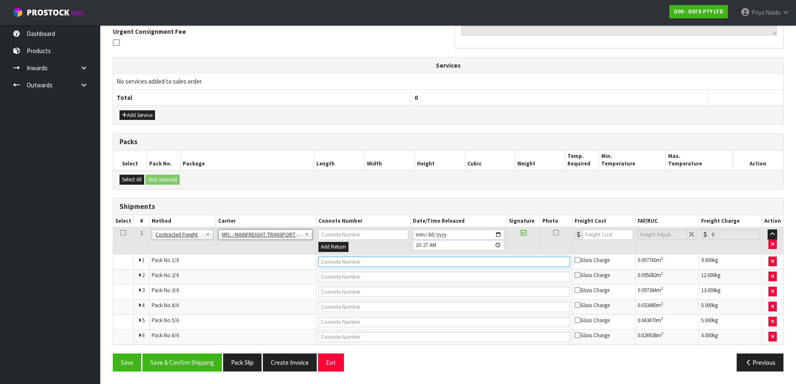
click at [333, 260] on input "text" at bounding box center [443, 261] width 251 height 10
paste input "FWM58276565"
type input "FWM58276565"
click at [591, 234] on input "number" at bounding box center [607, 234] width 51 height 10
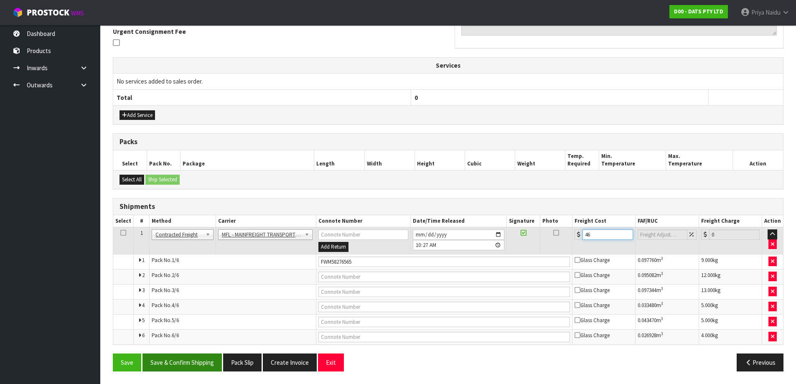
type input "46"
click at [198, 359] on button "Save & Confirm Shipping" at bounding box center [181, 362] width 79 height 18
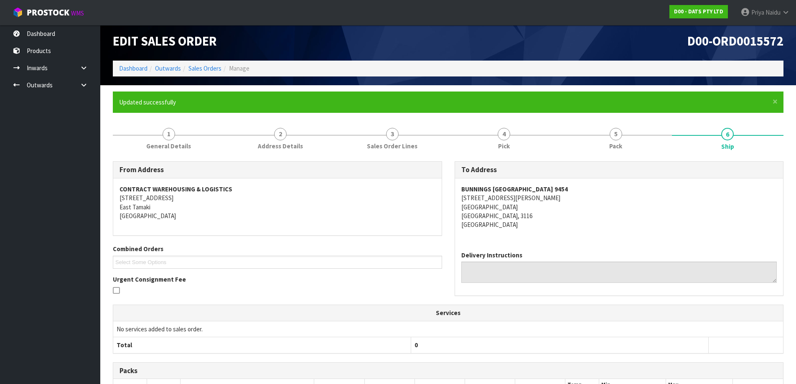
scroll to position [0, 0]
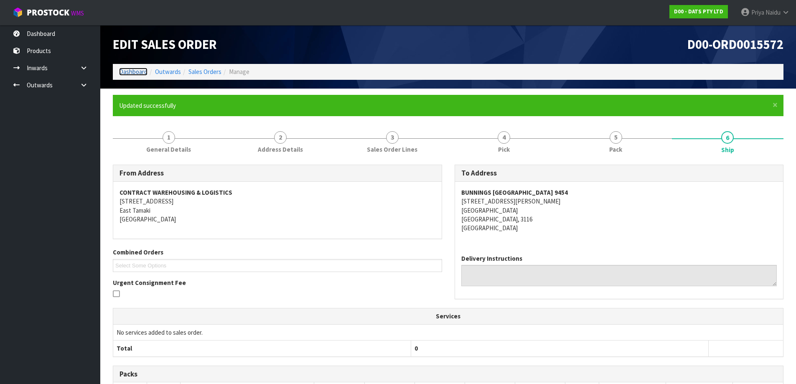
click at [137, 75] on link "Dashboard" at bounding box center [133, 72] width 28 height 8
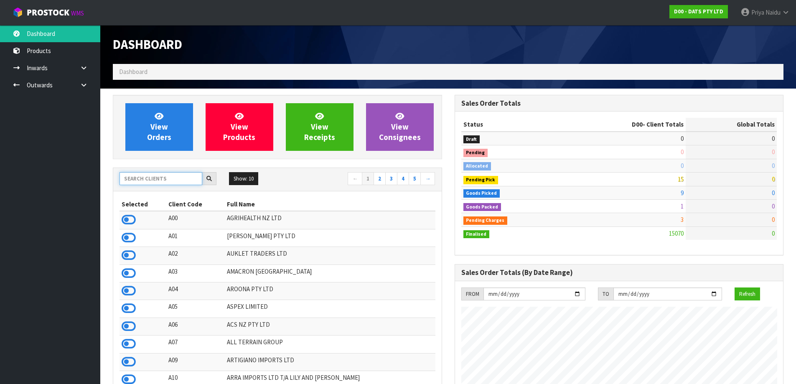
click at [148, 176] on input "text" at bounding box center [160, 178] width 83 height 13
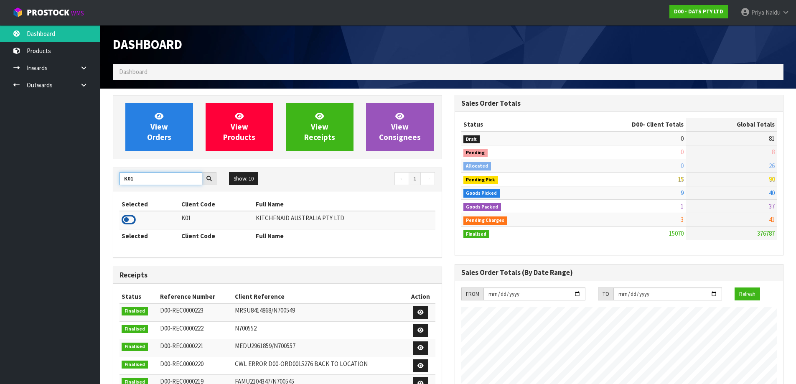
type input "K01"
click at [131, 218] on icon at bounding box center [129, 219] width 14 height 13
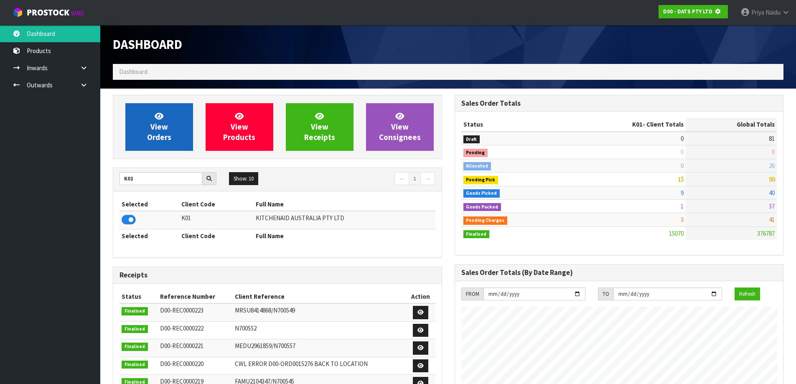
scroll to position [417217, 417396]
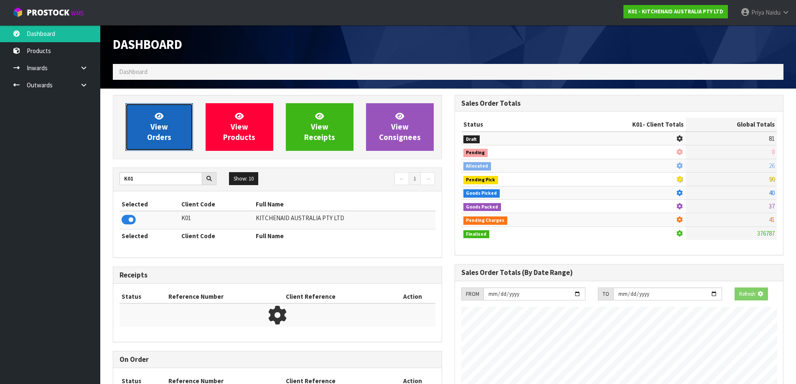
click at [168, 106] on link "View Orders" at bounding box center [159, 127] width 68 height 48
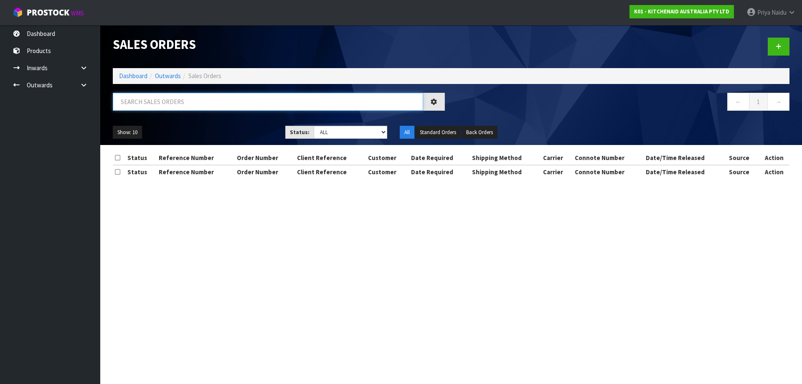
click at [168, 104] on input "text" at bounding box center [268, 102] width 310 height 18
type input "77799"
click at [216, 135] on ul "Show: 10 5 10 25 50" at bounding box center [193, 132] width 160 height 13
click at [241, 117] on div "77799" at bounding box center [279, 105] width 345 height 24
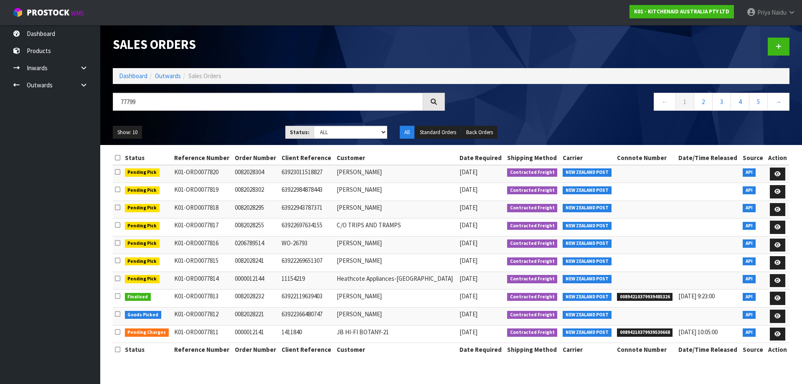
click at [241, 117] on div "77799" at bounding box center [279, 105] width 345 height 24
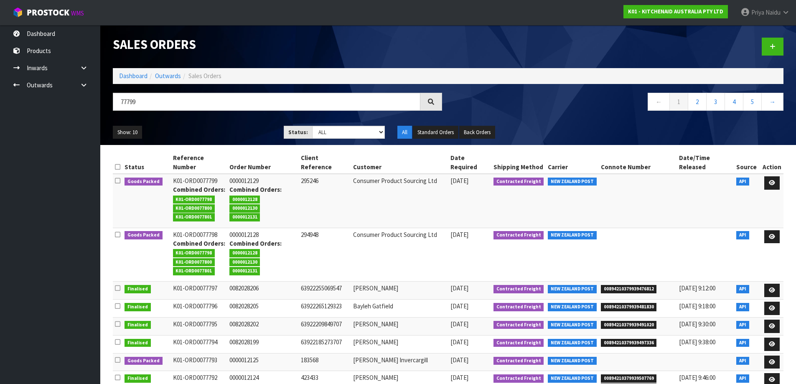
click at [241, 117] on div "77799" at bounding box center [278, 105] width 342 height 24
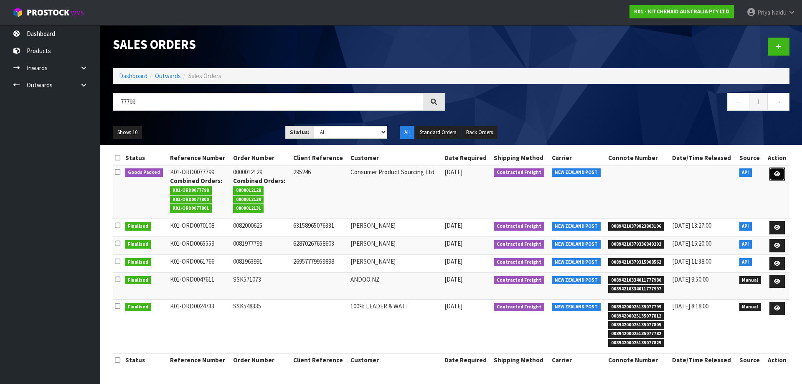
click at [773, 175] on link at bounding box center [776, 174] width 15 height 13
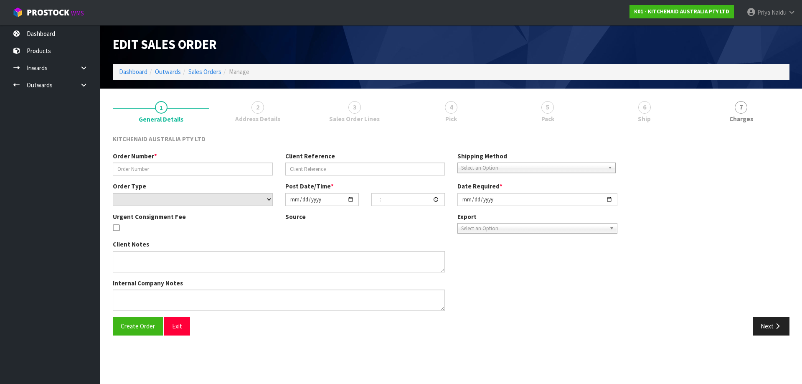
type input "0000012129"
type input "295246"
select select "number:0"
type input "[DATE]"
type input "15:31:19.000"
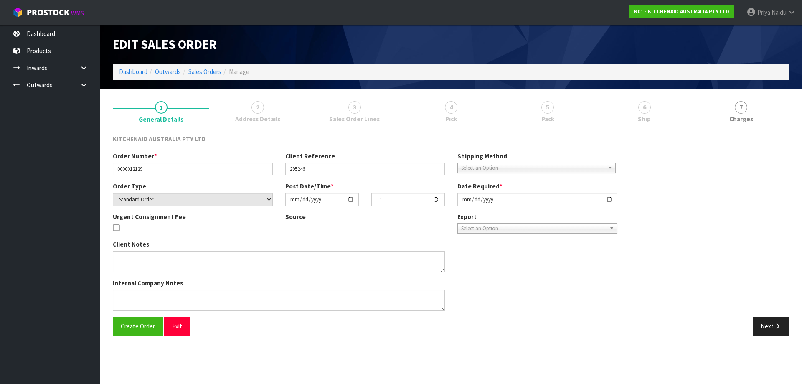
type input "[DATE]"
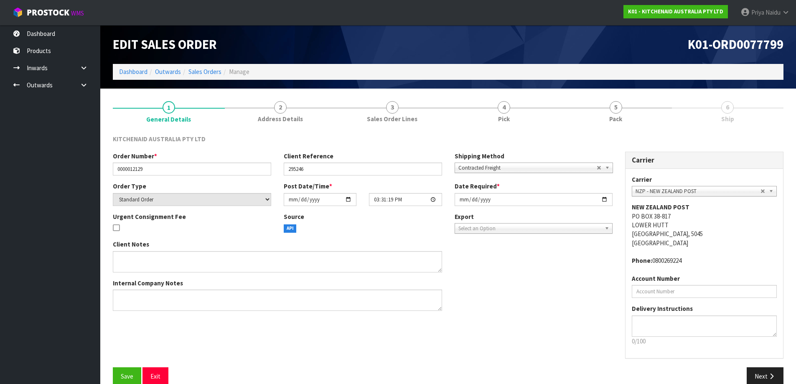
click at [636, 129] on div "KITCHENAID AUSTRALIA PTY LTD Order Number * 0000012129 Client Reference 295246 …" at bounding box center [448, 260] width 670 height 264
click at [629, 124] on link "5 Pack" at bounding box center [616, 111] width 112 height 33
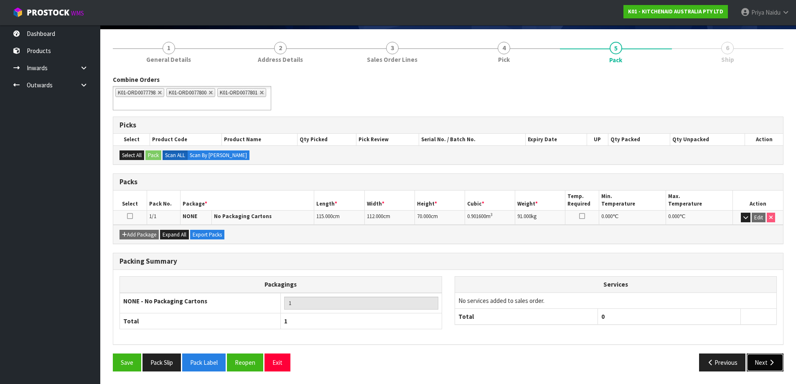
click at [757, 355] on button "Next" at bounding box center [764, 362] width 37 height 18
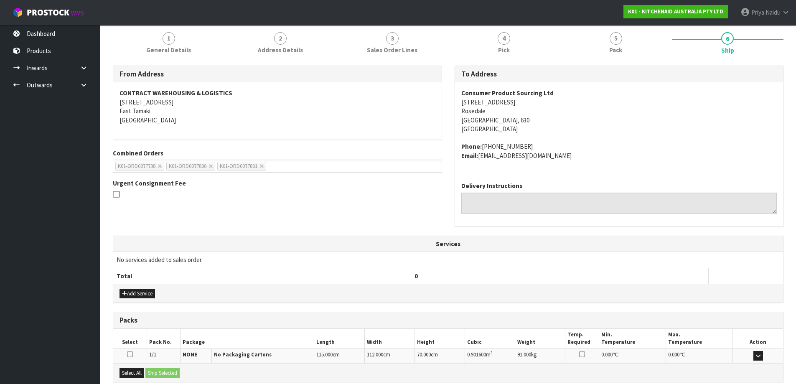
scroll to position [157, 0]
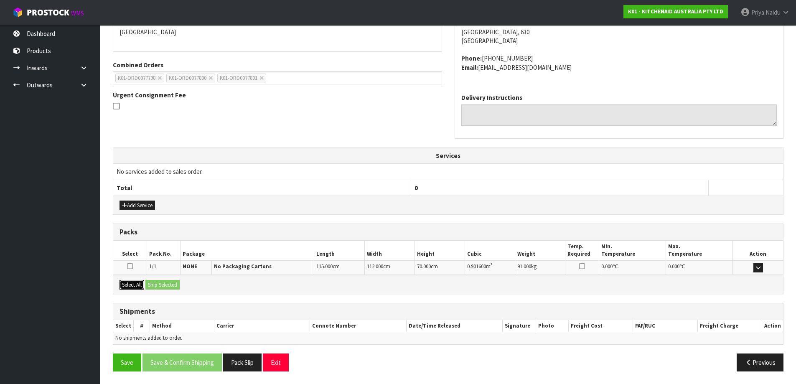
drag, startPoint x: 136, startPoint y: 287, endPoint x: 168, endPoint y: 287, distance: 31.8
click at [136, 287] on button "Select All" at bounding box center [131, 285] width 25 height 10
click at [168, 287] on button "Ship Selected" at bounding box center [162, 285] width 34 height 10
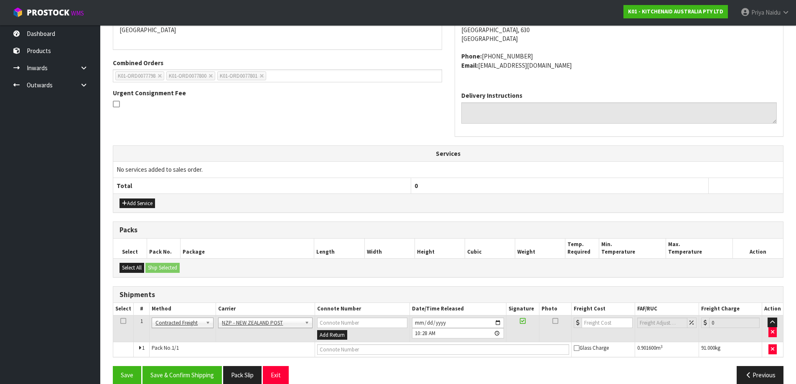
scroll to position [172, 0]
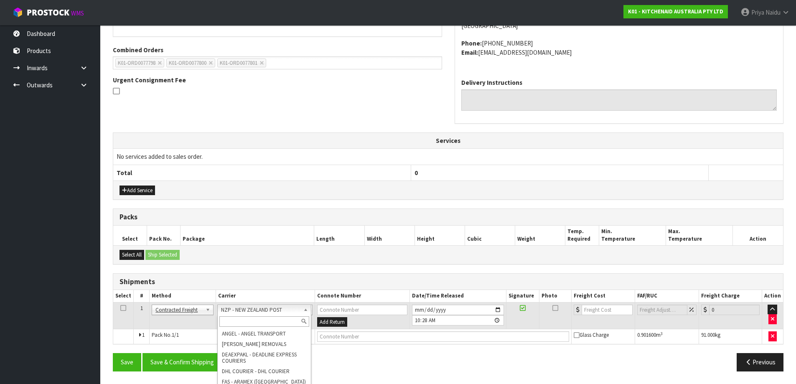
drag, startPoint x: 175, startPoint y: 305, endPoint x: 177, endPoint y: 324, distance: 19.3
drag, startPoint x: 178, startPoint y: 355, endPoint x: 211, endPoint y: 325, distance: 45.3
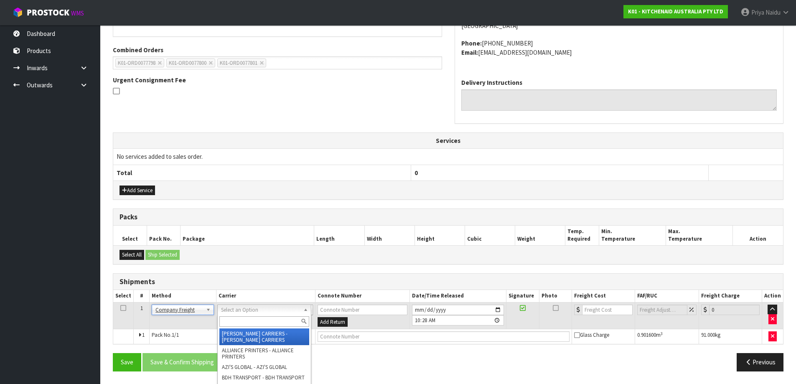
click at [231, 322] on input "text" at bounding box center [264, 321] width 90 height 10
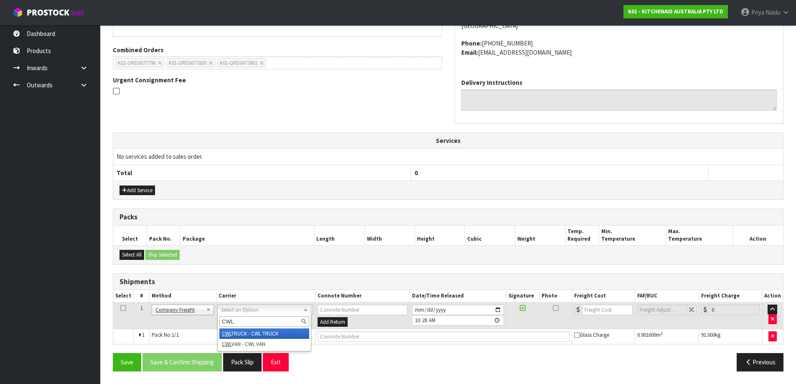
type input "CWL"
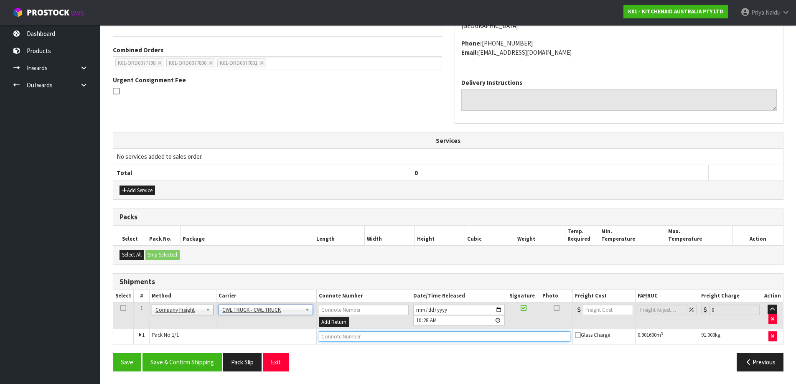
click at [357, 332] on input "text" at bounding box center [444, 336] width 251 height 10
type input "CWL TRUCK DELIVERY"
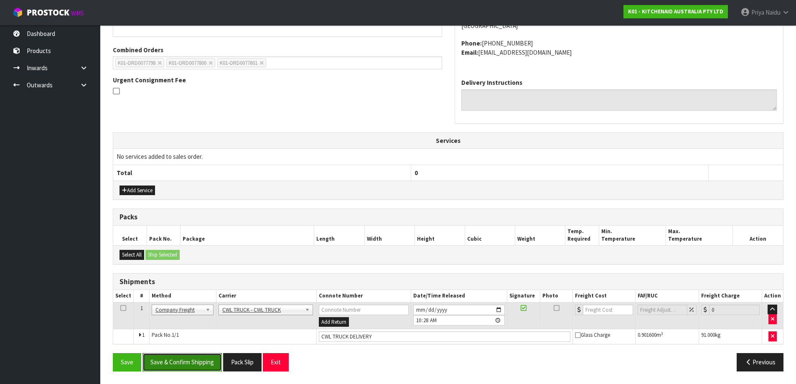
click at [196, 366] on button "Save & Confirm Shipping" at bounding box center [181, 362] width 79 height 18
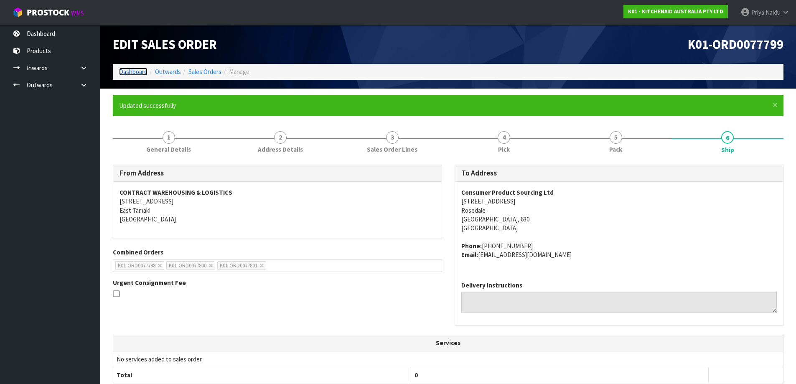
click at [138, 73] on link "Dashboard" at bounding box center [133, 72] width 28 height 8
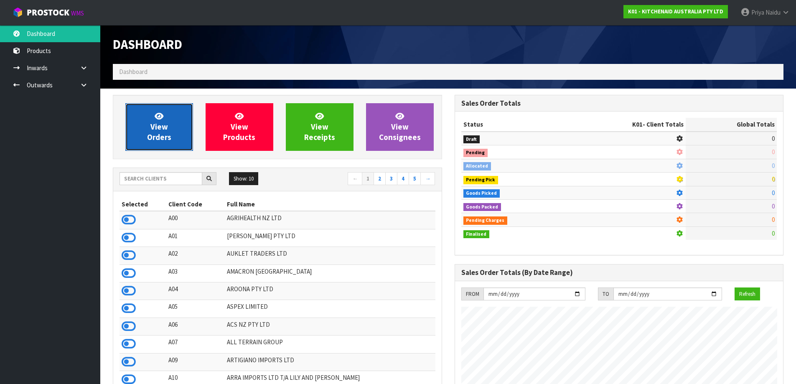
click at [155, 112] on icon at bounding box center [159, 116] width 9 height 8
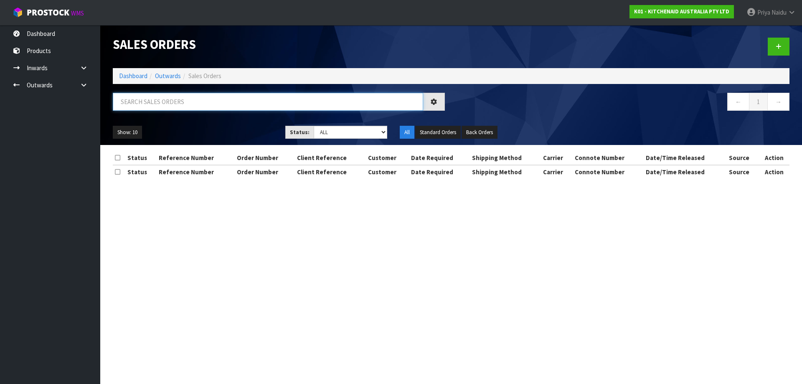
click at [166, 103] on input "text" at bounding box center [268, 102] width 310 height 18
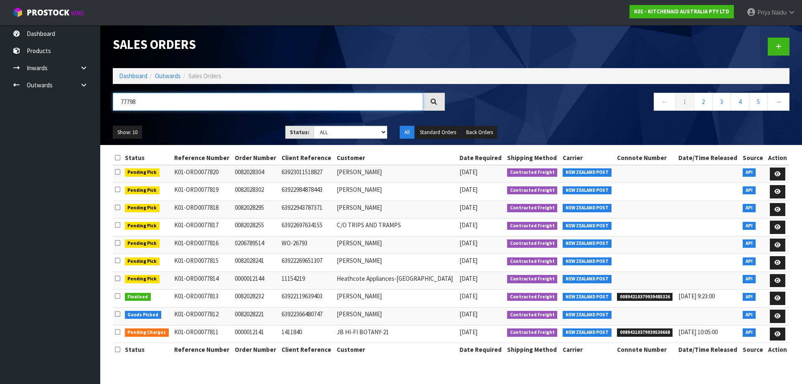
type input "77798"
click at [191, 118] on div "77798 ← 1 2 3 4 5 →" at bounding box center [451, 106] width 689 height 27
click at [336, 130] on select "Draft Pending Allocated Pending Pick Goods Picked Goods Packed Pending Charges …" at bounding box center [351, 132] width 74 height 13
select select "string:5"
click at [314, 126] on select "Draft Pending Allocated Pending Pick Goods Picked Goods Packed Pending Charges …" at bounding box center [351, 132] width 74 height 13
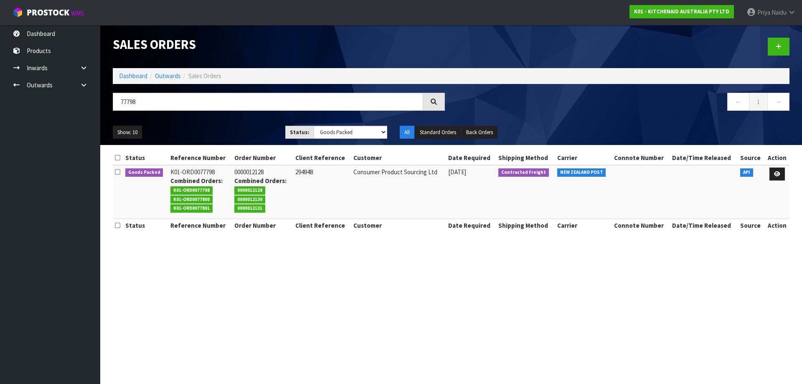
click at [244, 132] on ul "Show: 10 5 10 25 50" at bounding box center [193, 132] width 160 height 13
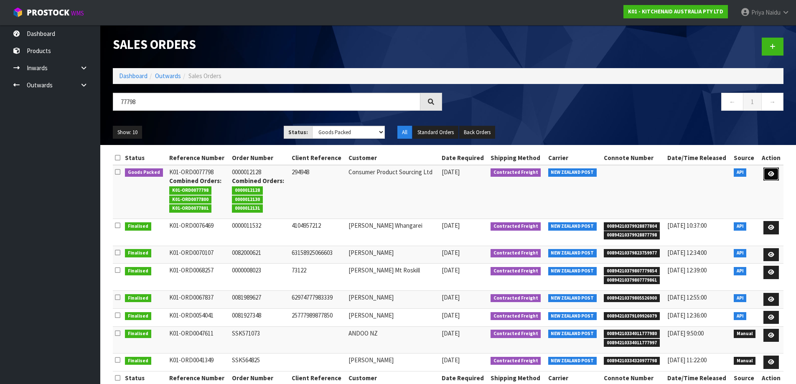
click at [769, 175] on icon at bounding box center [771, 173] width 6 height 5
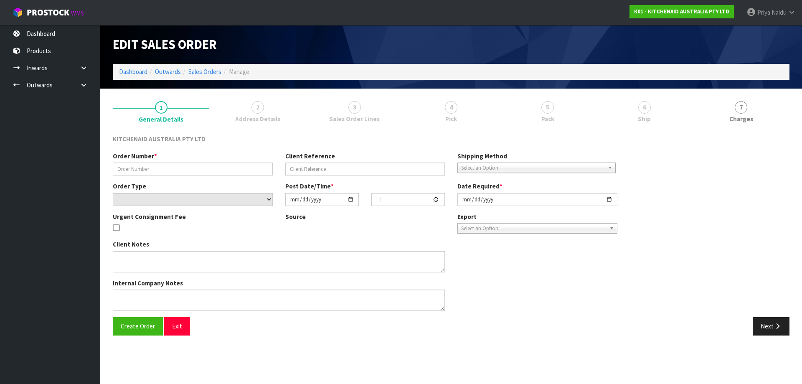
type input "0000012128"
type input "294948"
select select "number:0"
type input "[DATE]"
type input "15:31:17.000"
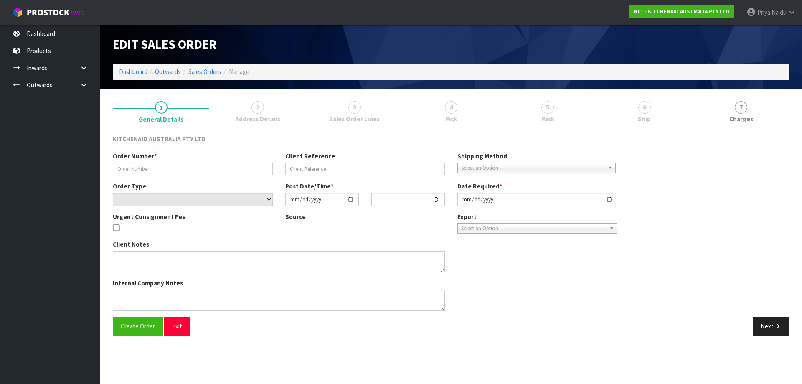
type input "[DATE]"
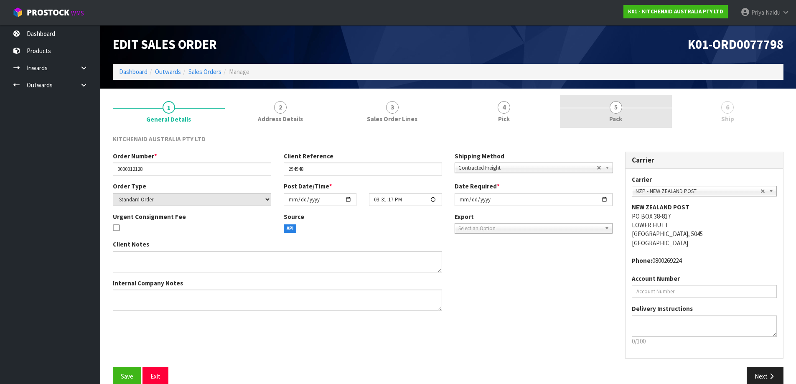
click at [617, 112] on span "5" at bounding box center [615, 107] width 13 height 13
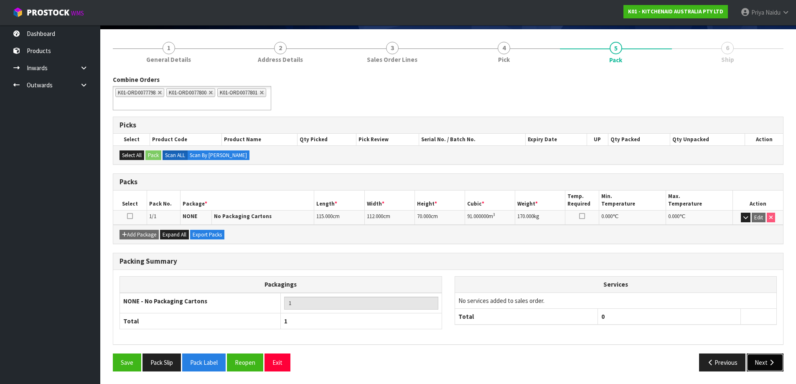
click at [754, 358] on button "Next" at bounding box center [764, 362] width 37 height 18
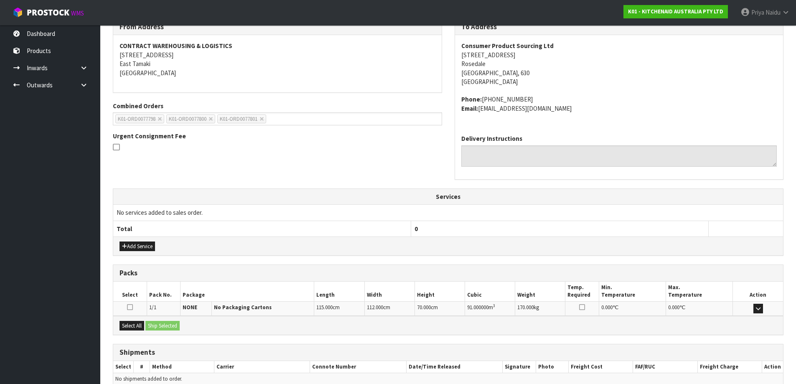
scroll to position [157, 0]
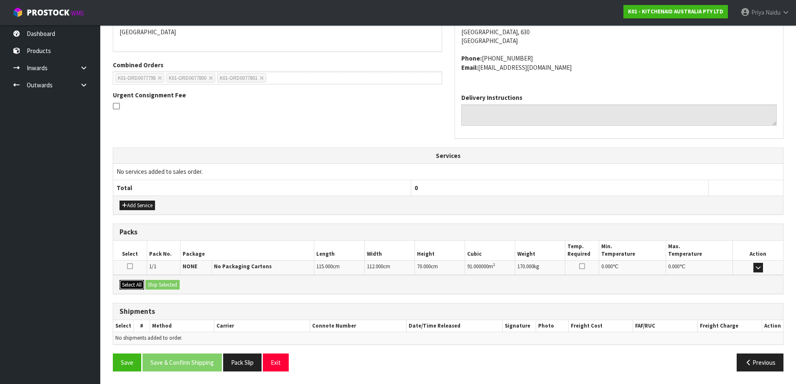
drag, startPoint x: 134, startPoint y: 281, endPoint x: 153, endPoint y: 279, distance: 19.3
click at [135, 281] on button "Select All" at bounding box center [131, 285] width 25 height 10
drag, startPoint x: 153, startPoint y: 279, endPoint x: 197, endPoint y: 290, distance: 44.7
click at [154, 280] on button "Ship Selected" at bounding box center [162, 285] width 34 height 10
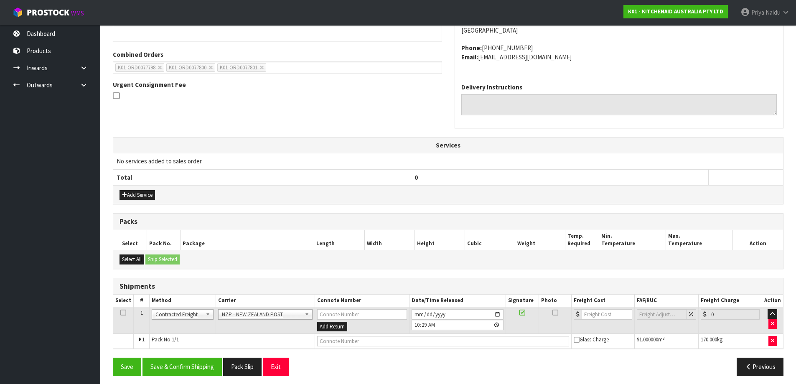
scroll to position [172, 0]
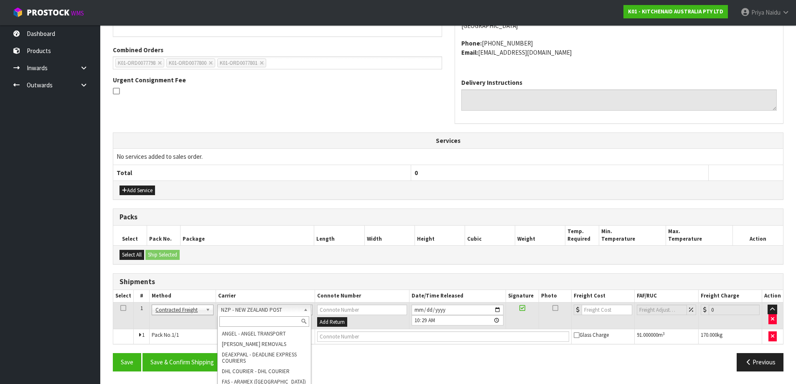
click at [247, 321] on input "text" at bounding box center [264, 321] width 90 height 10
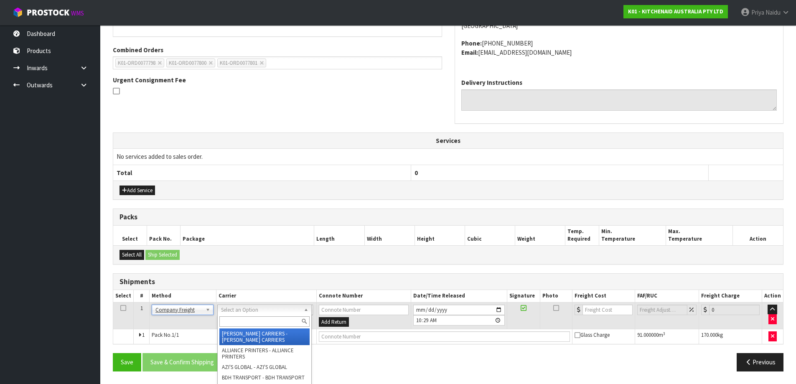
click at [237, 320] on input "text" at bounding box center [264, 321] width 90 height 10
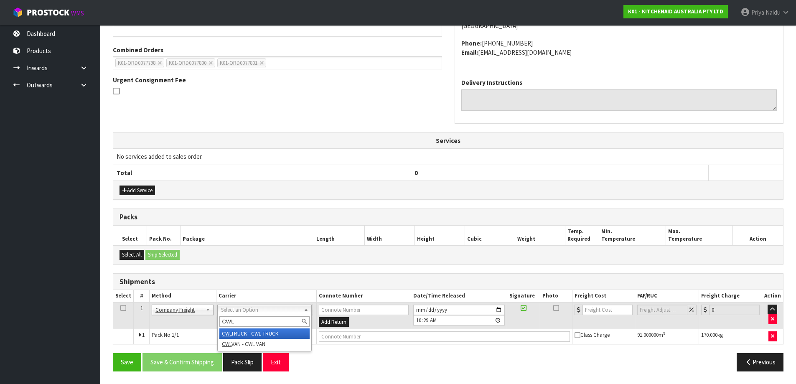
type input "CWL"
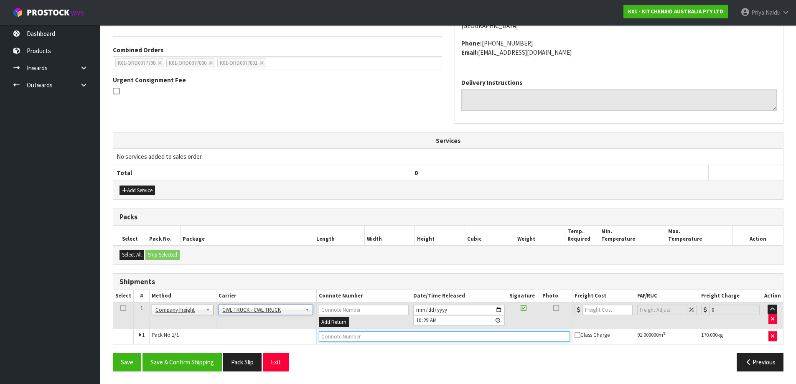
click at [349, 338] on input "text" at bounding box center [444, 336] width 251 height 10
type input "CWL TRUCK DELIVERY"
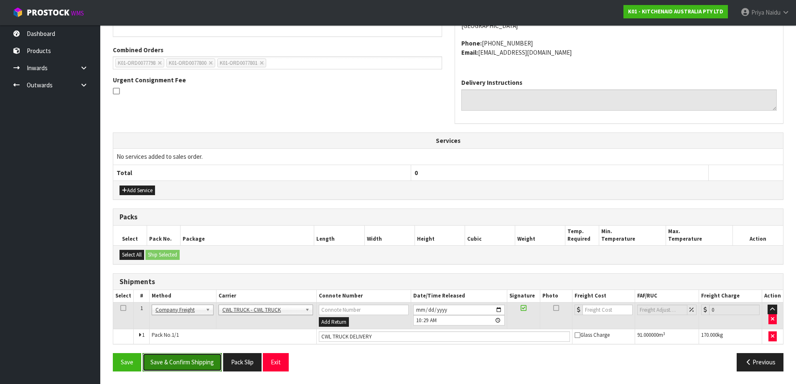
click at [204, 360] on button "Save & Confirm Shipping" at bounding box center [181, 362] width 79 height 18
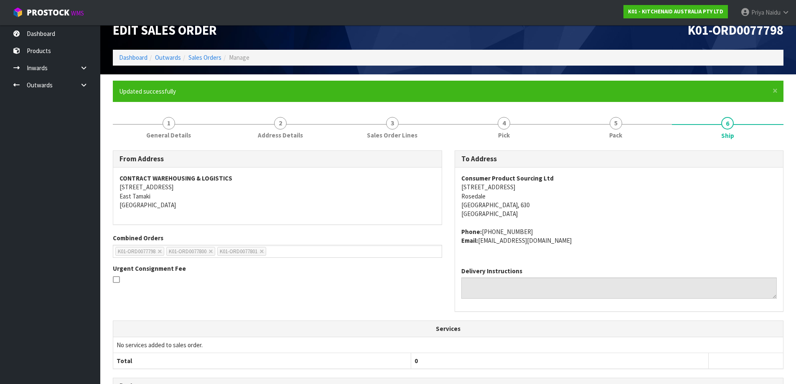
scroll to position [0, 0]
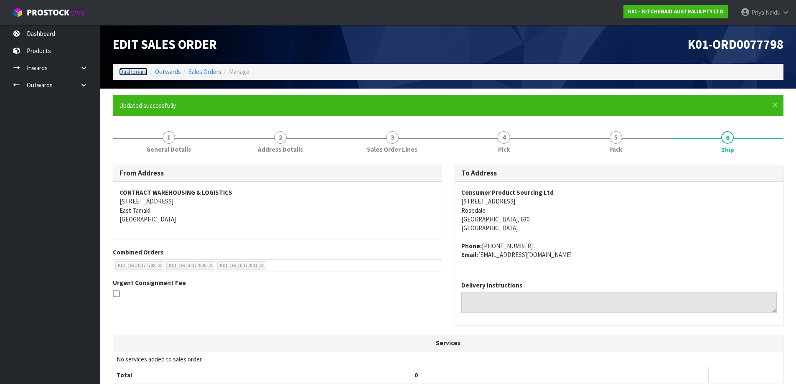
click at [135, 71] on link "Dashboard" at bounding box center [133, 72] width 28 height 8
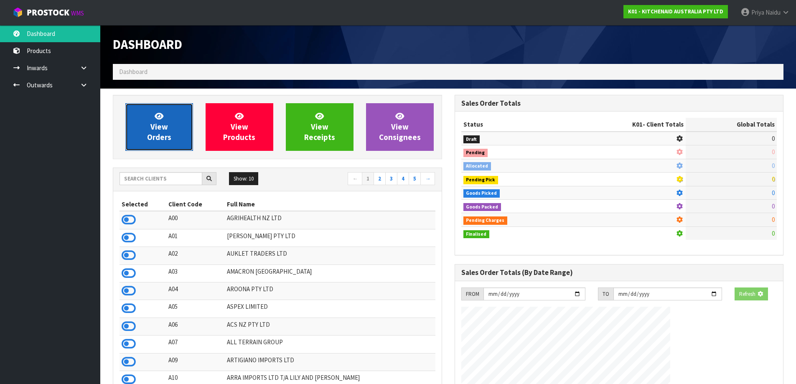
click at [172, 142] on link "View Orders" at bounding box center [159, 127] width 68 height 48
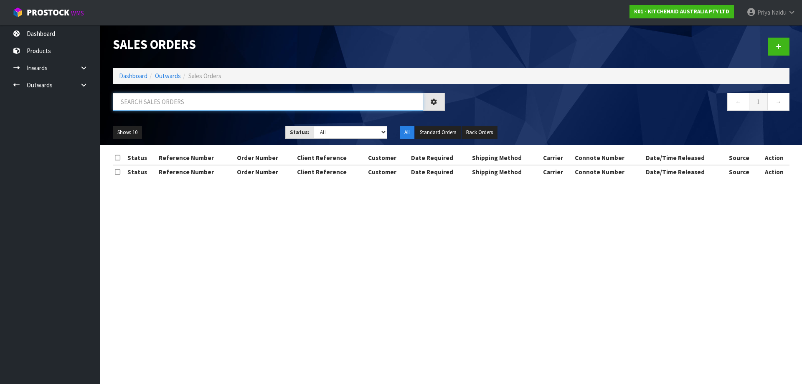
click at [183, 104] on input "text" at bounding box center [268, 102] width 310 height 18
type input "77800"
click at [347, 131] on select "Draft Pending Allocated Pending Pick Goods Picked Goods Packed Pending Charges …" at bounding box center [351, 132] width 74 height 13
select select "string:5"
click at [314, 126] on select "Draft Pending Allocated Pending Pick Goods Picked Goods Packed Pending Charges …" at bounding box center [351, 132] width 74 height 13
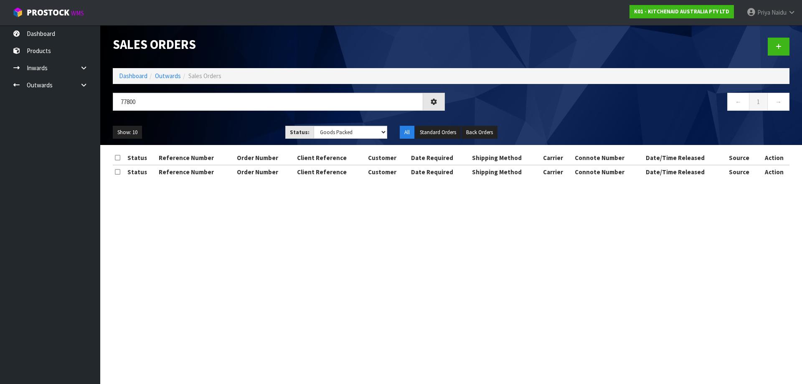
click at [188, 123] on div "Show: 10 5 10 25 50 Status: Draft Pending Allocated Pending Pick Goods Picked G…" at bounding box center [451, 132] width 689 height 26
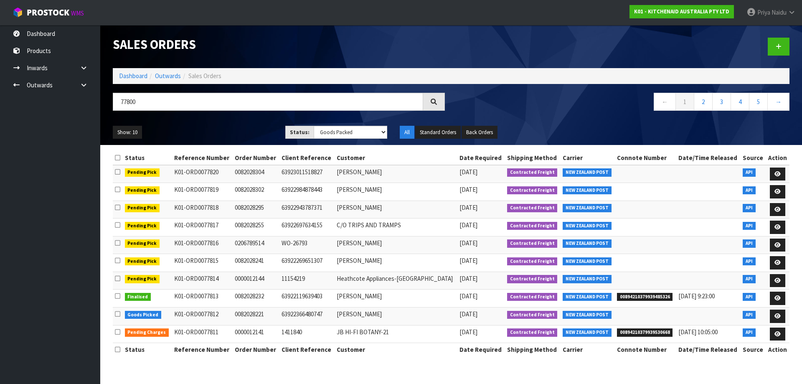
click at [774, 174] on icon at bounding box center [777, 173] width 6 height 5
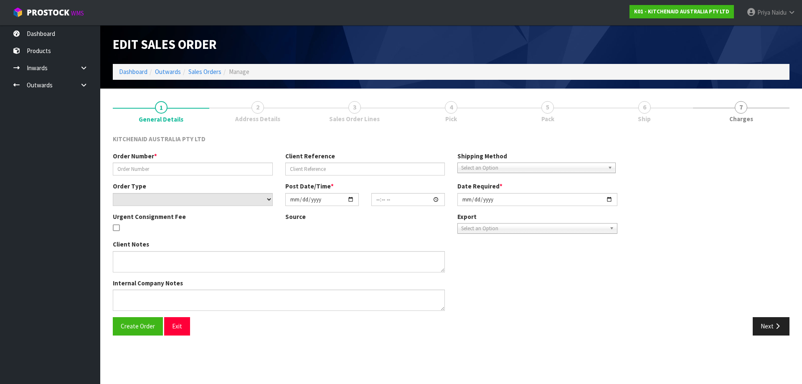
type input "0082028304"
type input "63923011518827"
select select "number:0"
type input "[DATE]"
type input "23:37:22.000"
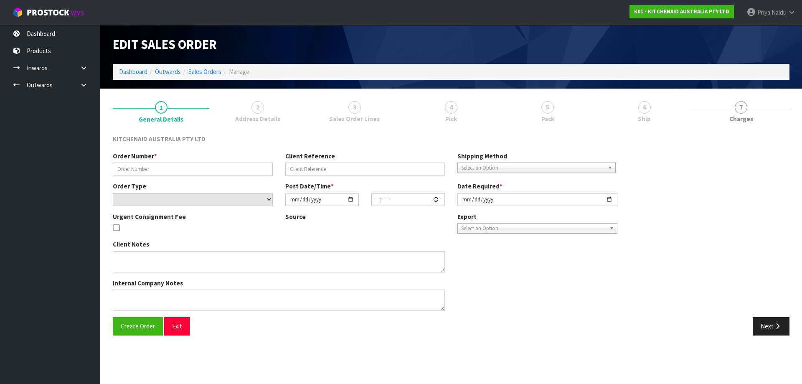
type input "[DATE]"
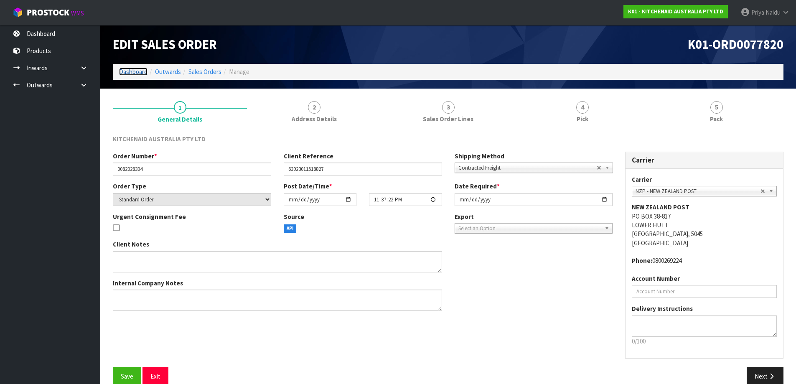
click at [122, 72] on link "Dashboard" at bounding box center [133, 72] width 28 height 8
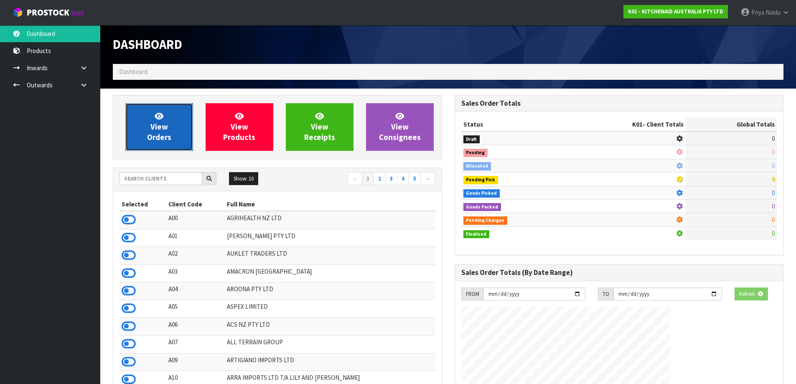
click at [153, 105] on link "View Orders" at bounding box center [159, 127] width 68 height 48
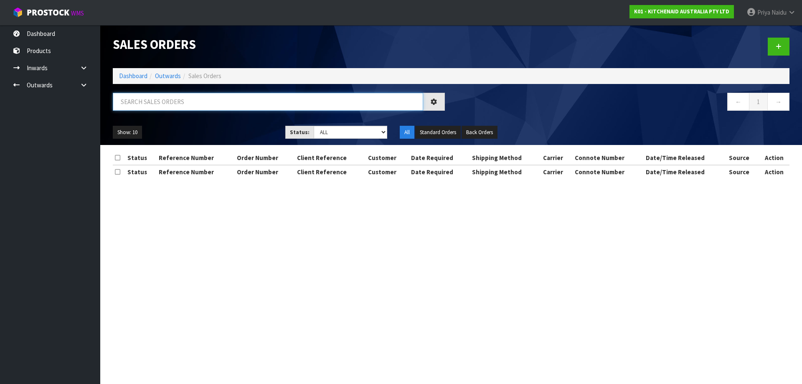
click at [161, 103] on input "text" at bounding box center [268, 102] width 310 height 18
type input "77800"
click at [333, 134] on select "Draft Pending Allocated Pending Pick Goods Picked Goods Packed Pending Charges …" at bounding box center [351, 132] width 74 height 13
select select "string:5"
click at [314, 126] on select "Draft Pending Allocated Pending Pick Goods Picked Goods Packed Pending Charges …" at bounding box center [351, 132] width 74 height 13
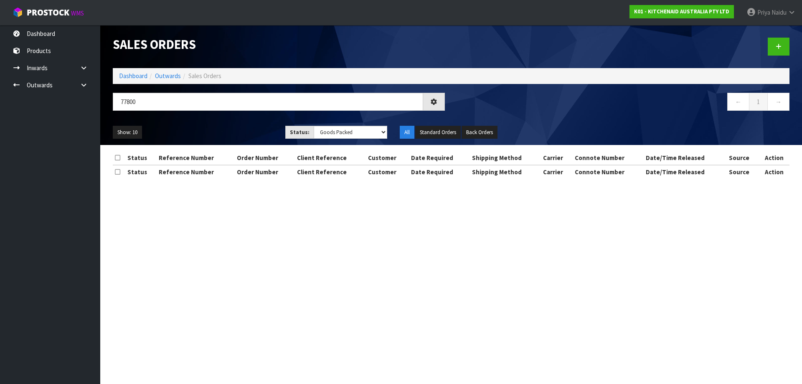
click at [232, 138] on ul "Show: 10 5 10 25 50" at bounding box center [193, 132] width 160 height 13
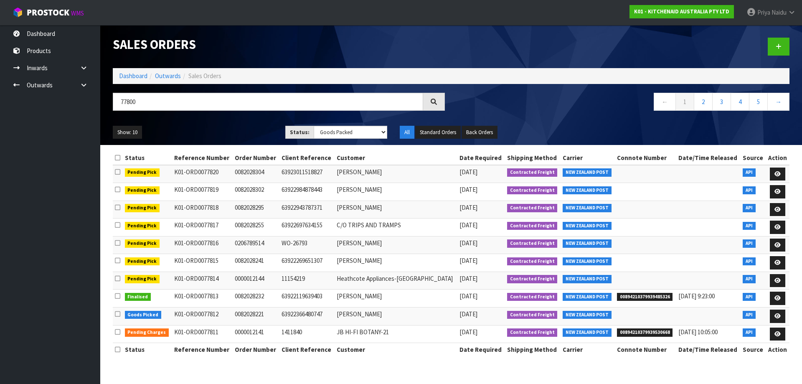
click at [220, 125] on div "Show: 10 5 10 25 50 Status: Draft Pending Allocated Pending Pick Goods Picked G…" at bounding box center [451, 132] width 689 height 26
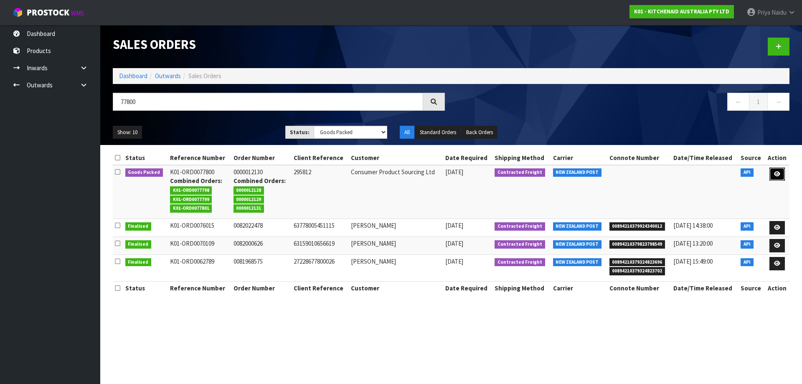
click at [777, 172] on icon at bounding box center [777, 173] width 6 height 5
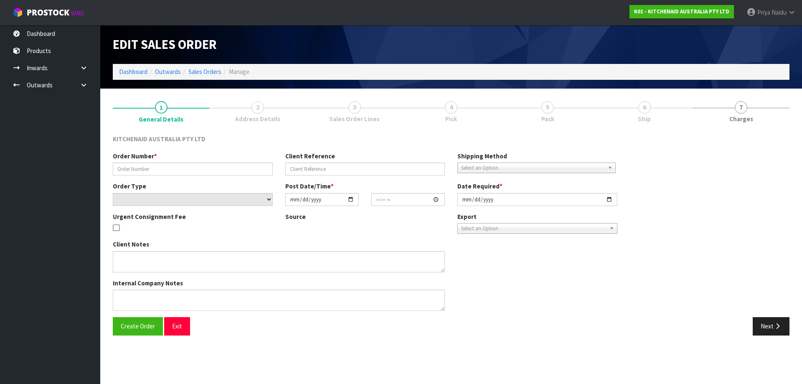
type input "0000012130"
type input "295812"
select select "number:0"
type input "[DATE]"
type input "15:31:21.000"
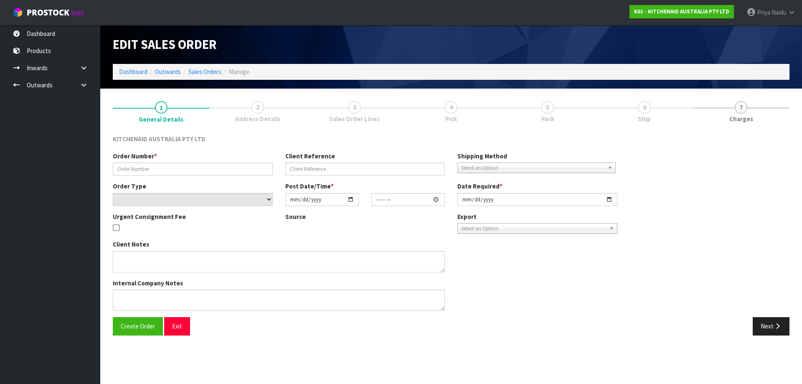
type input "[DATE]"
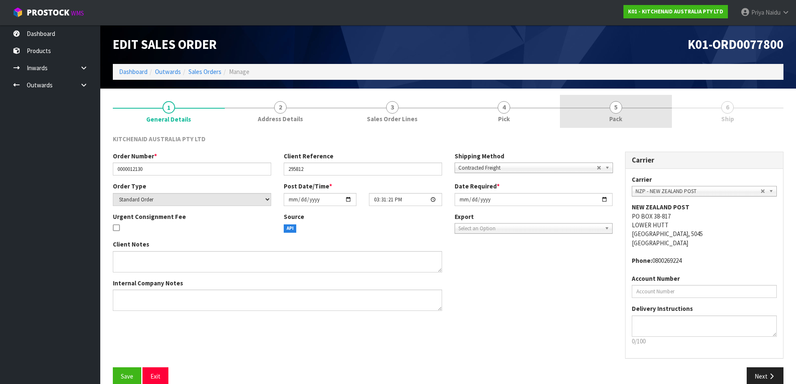
click at [629, 112] on link "5 Pack" at bounding box center [616, 111] width 112 height 33
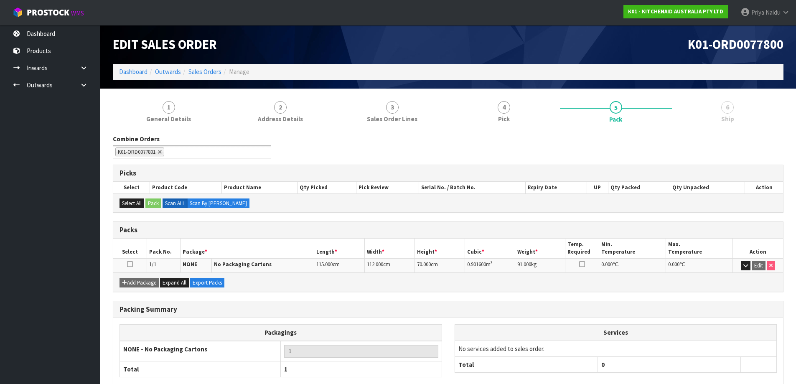
scroll to position [48, 0]
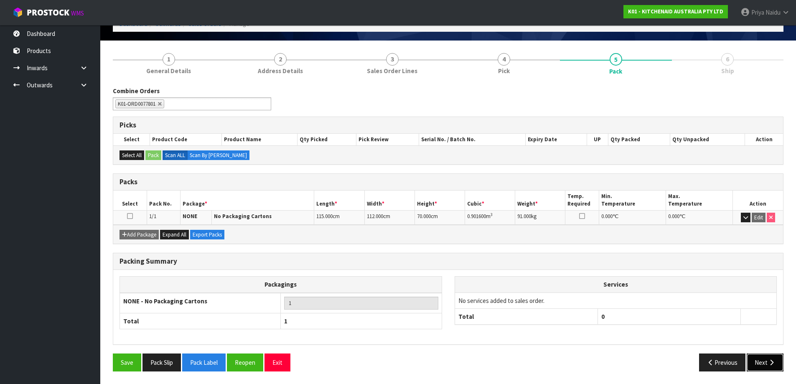
click at [754, 355] on button "Next" at bounding box center [764, 362] width 37 height 18
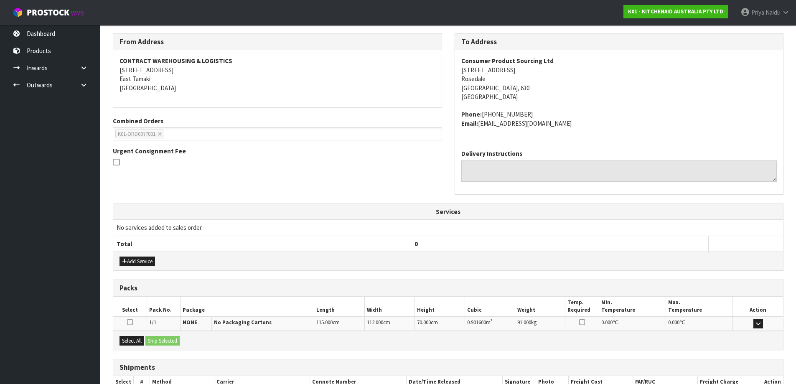
scroll to position [157, 0]
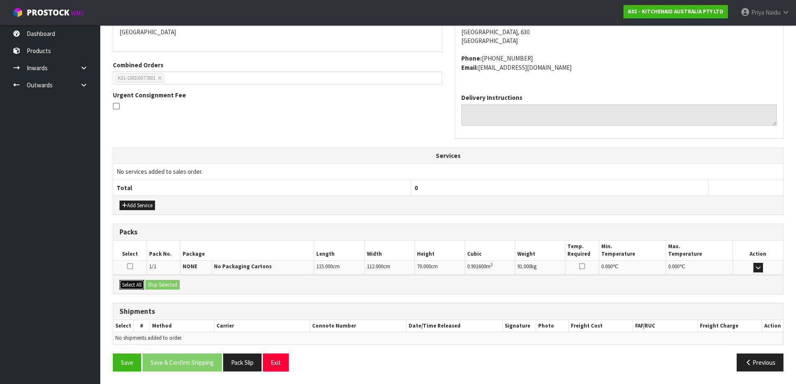
drag, startPoint x: 128, startPoint y: 285, endPoint x: 138, endPoint y: 285, distance: 10.0
click at [131, 285] on button "Select All" at bounding box center [131, 285] width 25 height 10
drag, startPoint x: 164, startPoint y: 289, endPoint x: 187, endPoint y: 283, distance: 23.7
click at [165, 289] on button "Ship Selected" at bounding box center [162, 285] width 34 height 10
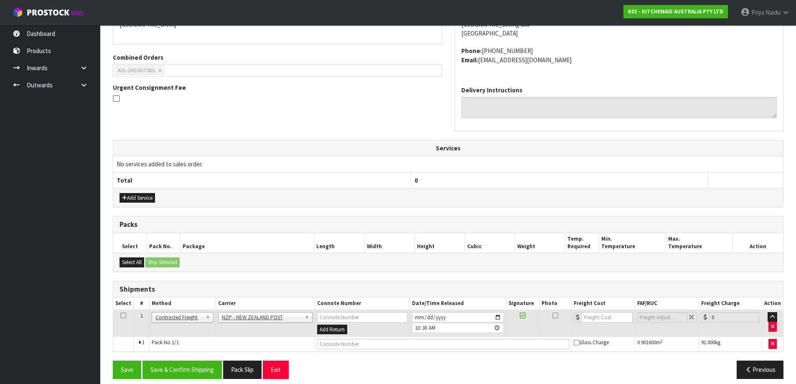
scroll to position [172, 0]
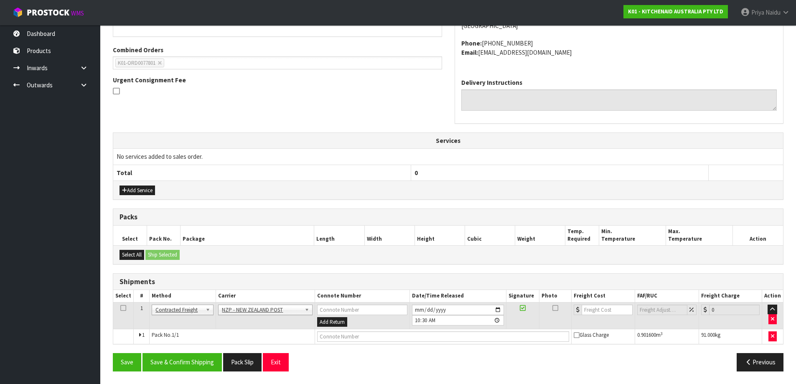
click at [174, 304] on td "Client Local Pickup Customer Local Pickup Company Freight Contracted Freight Cl…" at bounding box center [183, 315] width 66 height 27
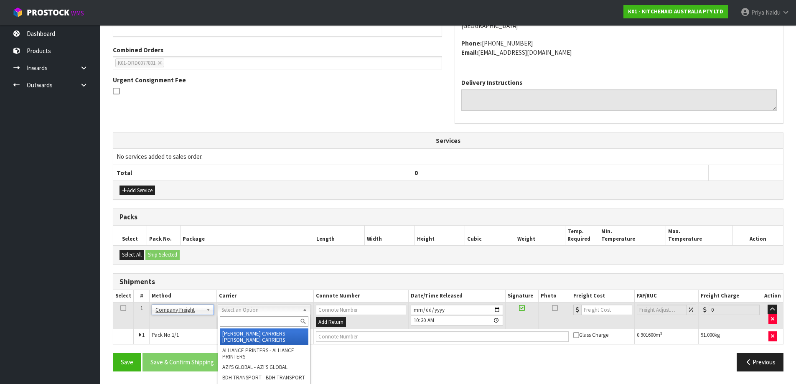
click at [233, 323] on input "text" at bounding box center [264, 321] width 89 height 10
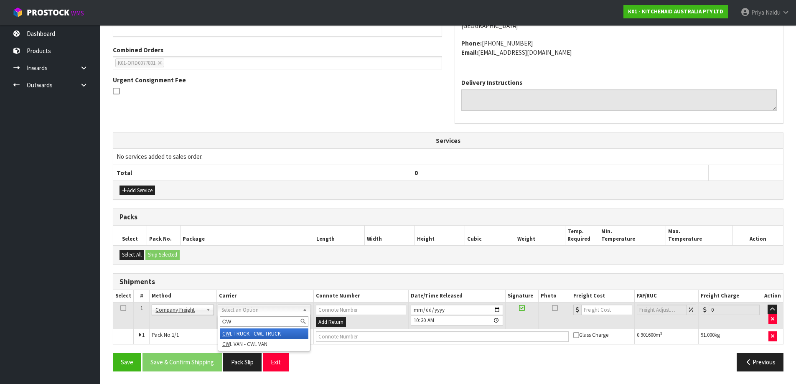
type input "CWL"
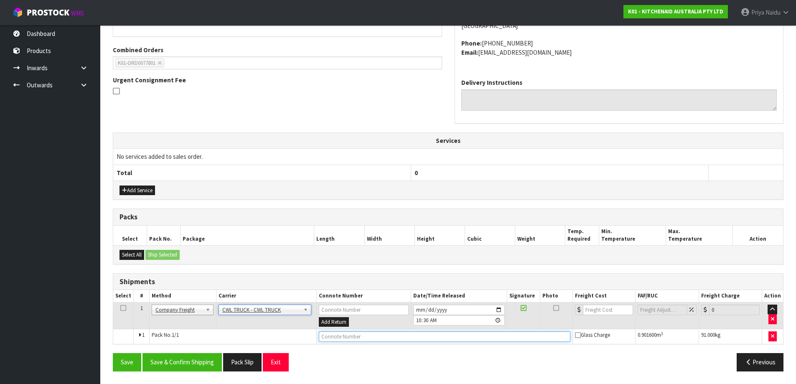
click at [338, 334] on input "text" at bounding box center [444, 336] width 251 height 10
type input "CWL TRUCK DELIVERY"
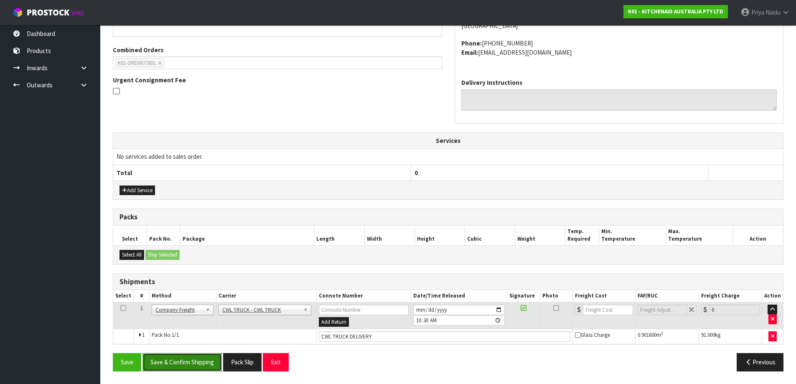
click at [181, 361] on button "Save & Confirm Shipping" at bounding box center [181, 362] width 79 height 18
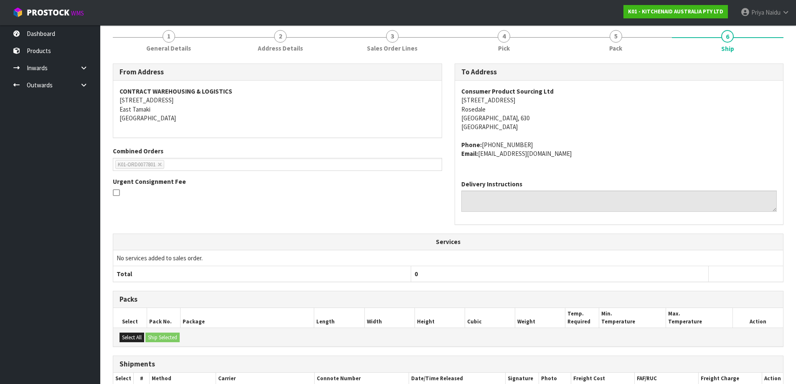
scroll to position [0, 0]
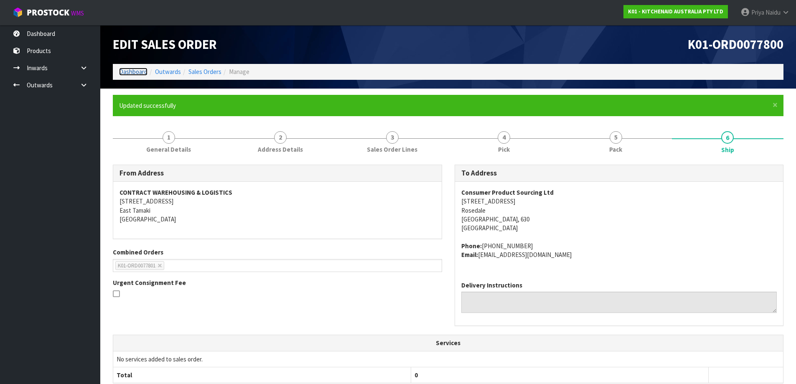
click at [135, 69] on link "Dashboard" at bounding box center [133, 72] width 28 height 8
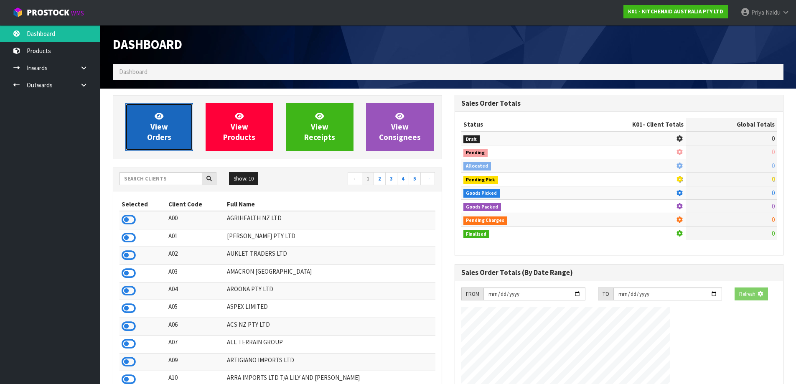
click at [142, 117] on link "View Orders" at bounding box center [159, 127] width 68 height 48
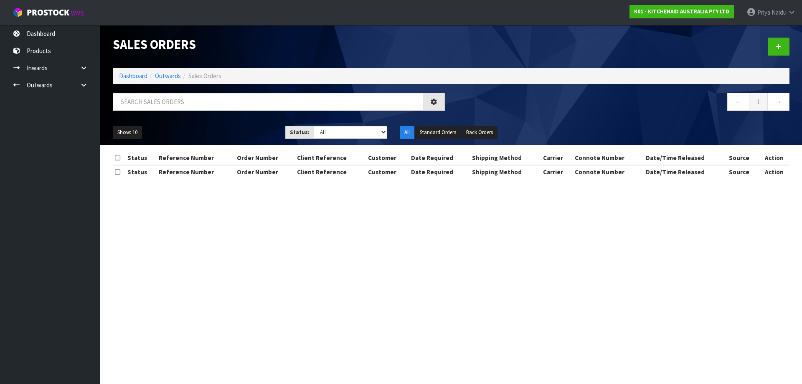
click at [157, 101] on input "text" at bounding box center [268, 102] width 310 height 18
type input "77801"
drag, startPoint x: 338, startPoint y: 130, endPoint x: 337, endPoint y: 138, distance: 8.0
click at [338, 130] on select "Draft Pending Allocated Pending Pick Goods Picked Goods Packed Pending Charges …" at bounding box center [351, 132] width 74 height 13
select select "string:5"
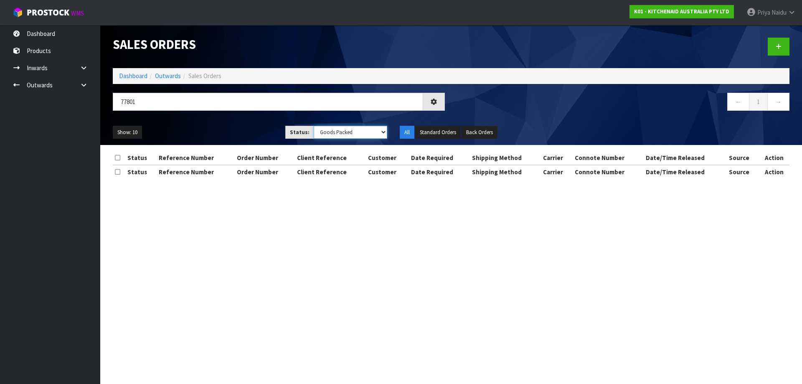
click at [314, 126] on select "Draft Pending Allocated Pending Pick Goods Picked Goods Packed Pending Charges …" at bounding box center [351, 132] width 74 height 13
click at [219, 120] on div "Show: 10 5 10 25 50 Status: Draft Pending Allocated Pending Pick Goods Picked G…" at bounding box center [451, 132] width 689 height 26
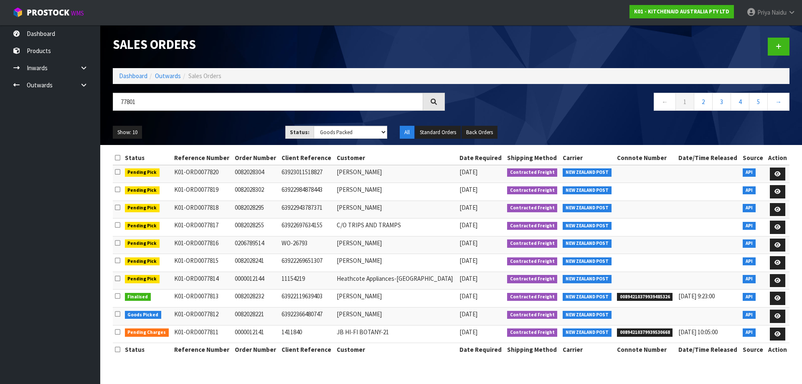
click at [218, 125] on div "Show: 10 5 10 25 50 Status: Draft Pending Allocated Pending Pick Goods Picked G…" at bounding box center [451, 132] width 689 height 26
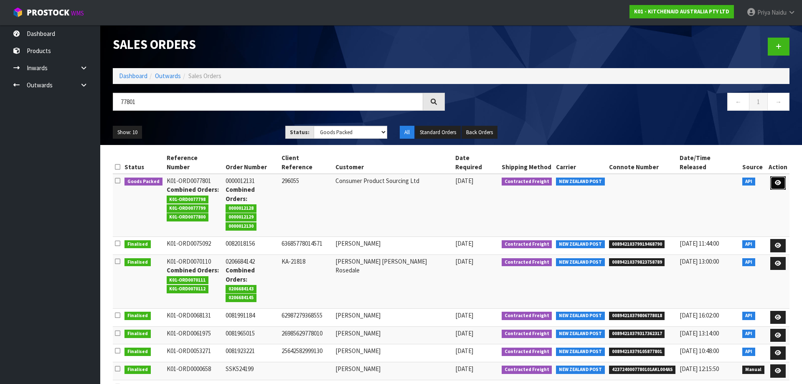
click at [783, 176] on link at bounding box center [777, 182] width 15 height 13
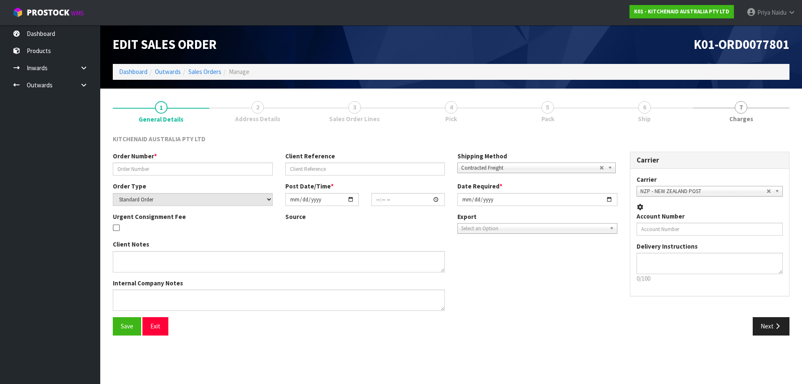
type input "0000012131"
type input "296055"
select select "number:0"
type input "[DATE]"
type input "15:31:23.000"
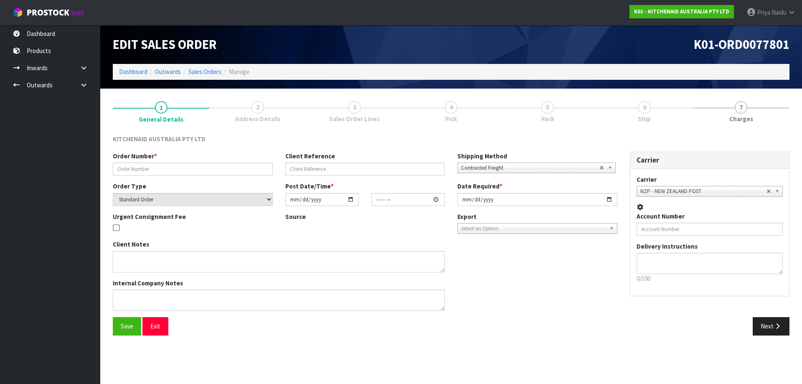
type input "[DATE]"
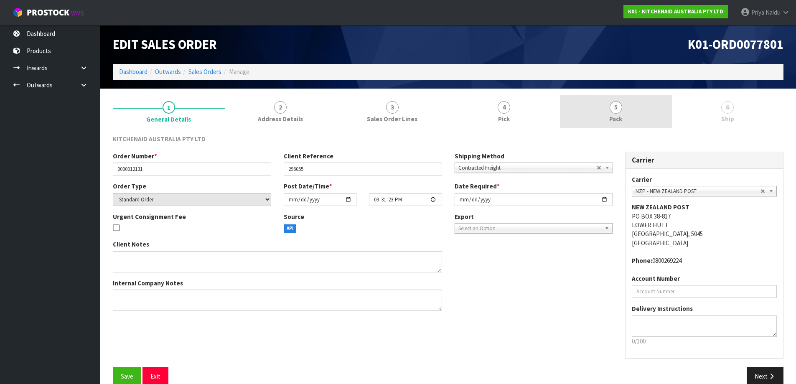
click at [634, 124] on link "5 Pack" at bounding box center [616, 111] width 112 height 33
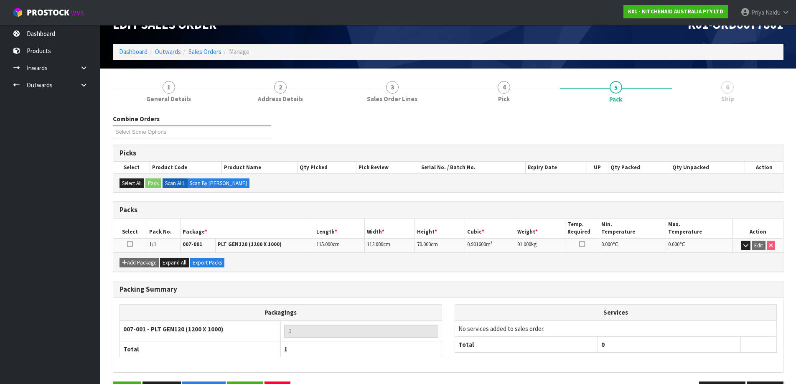
scroll to position [48, 0]
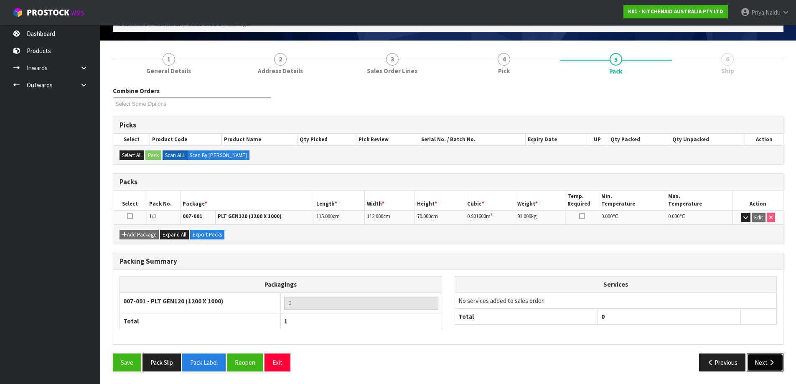
click at [763, 360] on button "Next" at bounding box center [764, 362] width 37 height 18
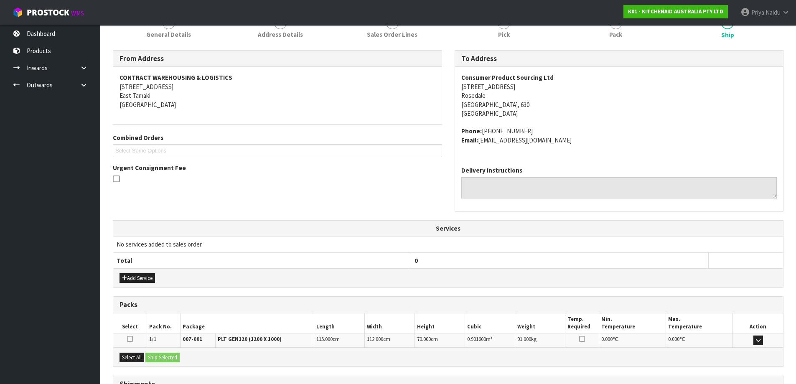
scroll to position [157, 0]
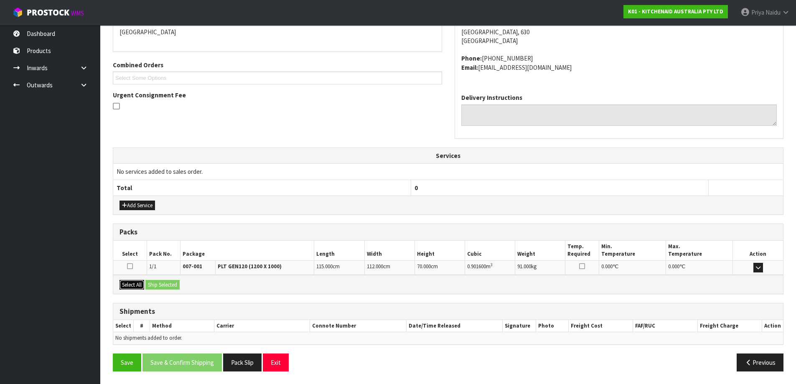
click at [140, 287] on button "Select All" at bounding box center [131, 285] width 25 height 10
click at [163, 283] on button "Ship Selected" at bounding box center [162, 285] width 34 height 10
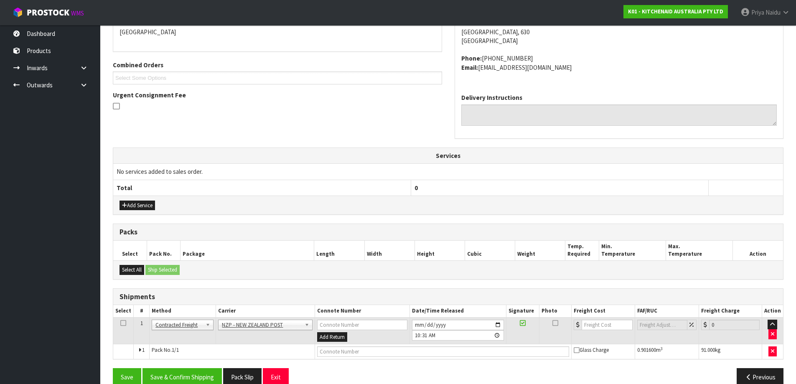
scroll to position [172, 0]
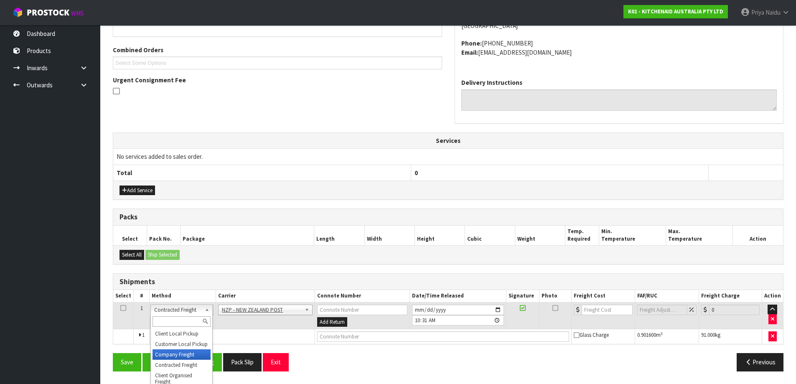
drag, startPoint x: 180, startPoint y: 355, endPoint x: 193, endPoint y: 344, distance: 17.5
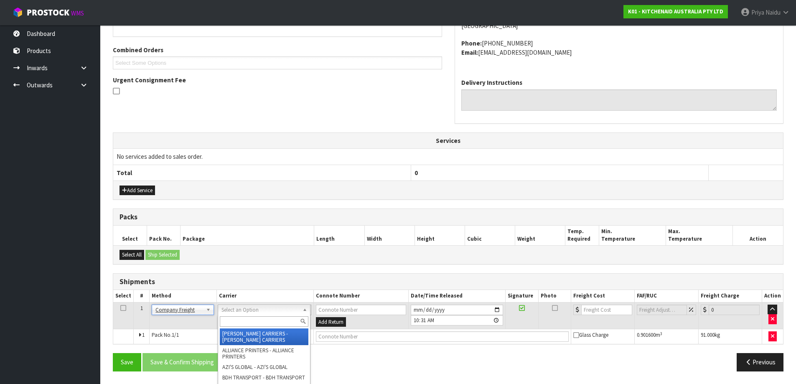
click at [234, 323] on input "text" at bounding box center [264, 321] width 89 height 10
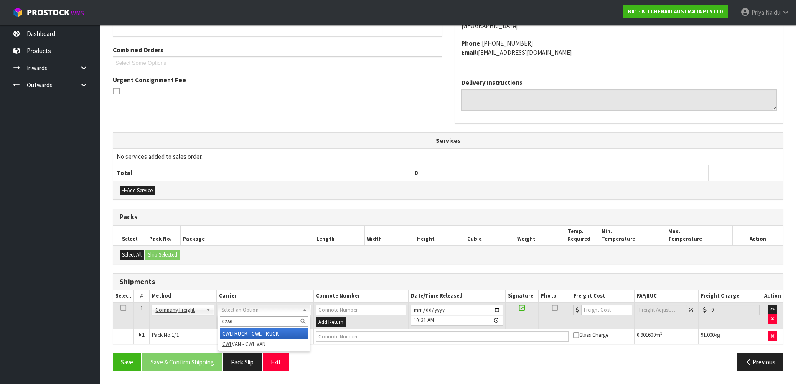
type input "CWL"
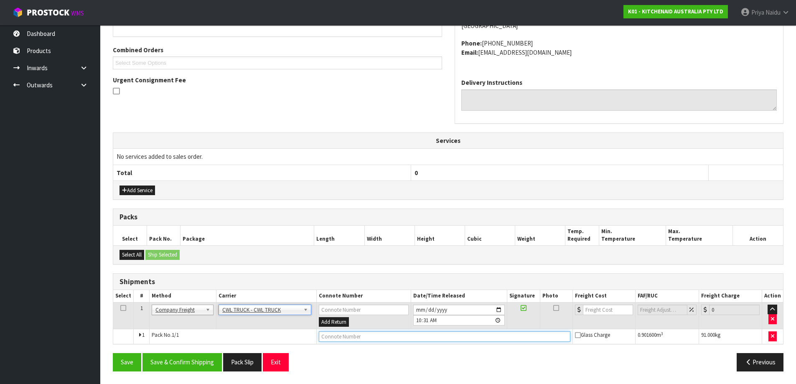
click at [346, 337] on input "text" at bounding box center [444, 336] width 251 height 10
type input "CWL TRUCK DELIVERY"
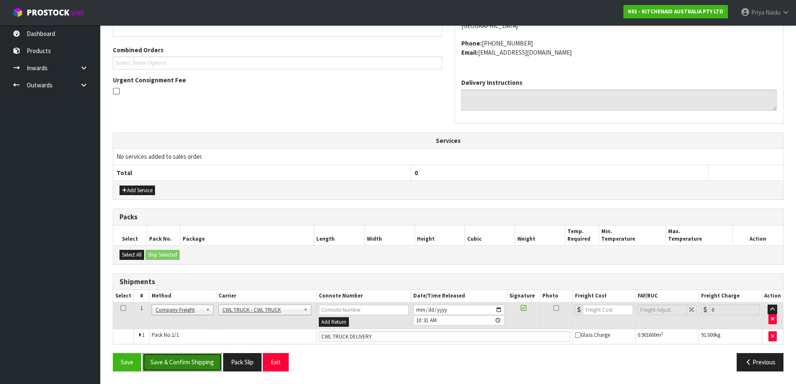
click at [189, 366] on button "Save & Confirm Shipping" at bounding box center [181, 362] width 79 height 18
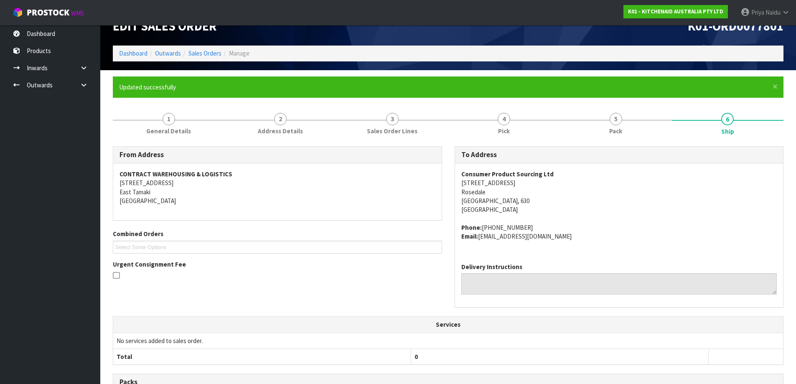
scroll to position [0, 0]
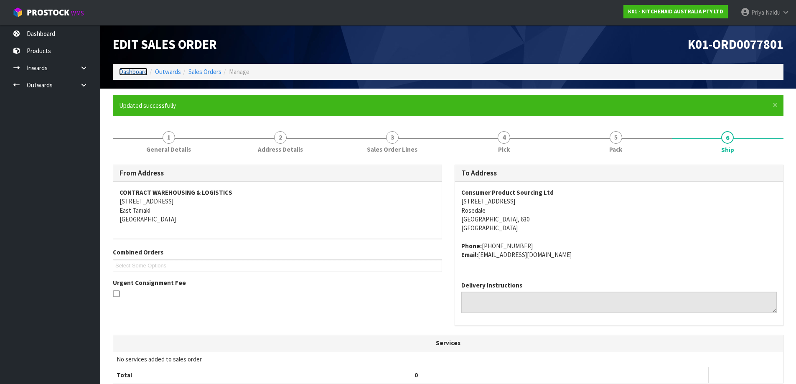
click at [137, 76] on link "Dashboard" at bounding box center [133, 72] width 28 height 8
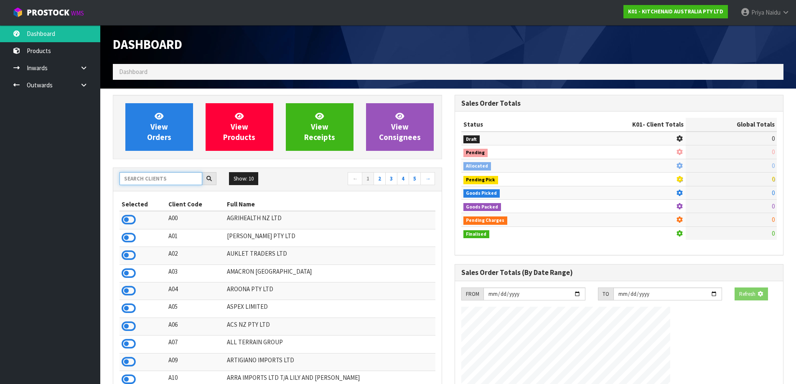
click at [159, 184] on input "text" at bounding box center [160, 178] width 83 height 13
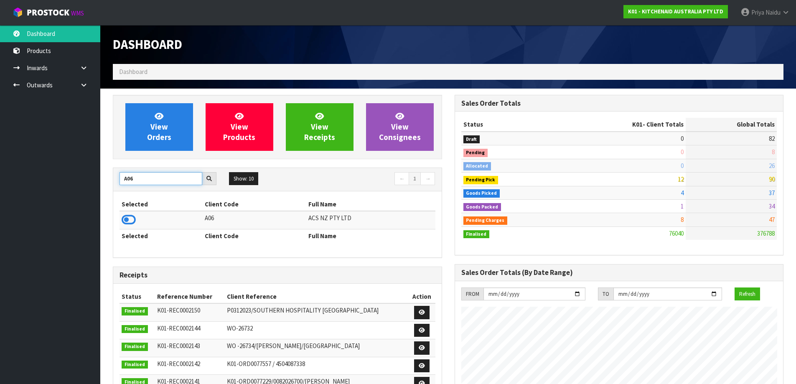
type input "A06"
click at [124, 220] on icon at bounding box center [129, 219] width 14 height 13
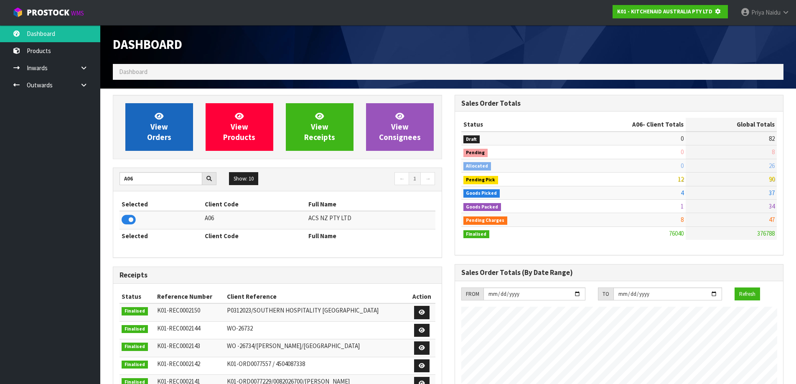
scroll to position [417217, 417396]
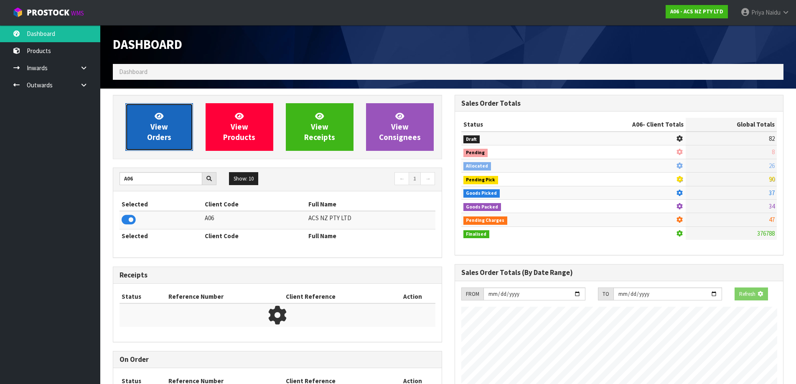
click at [164, 135] on span "View Orders" at bounding box center [159, 126] width 24 height 31
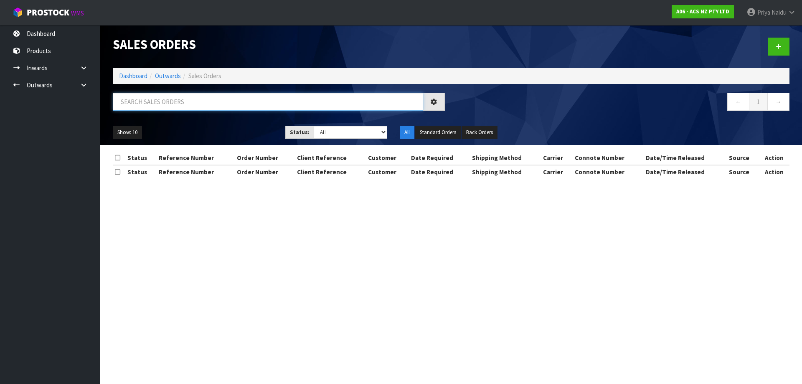
click at [173, 105] on input "text" at bounding box center [268, 102] width 310 height 18
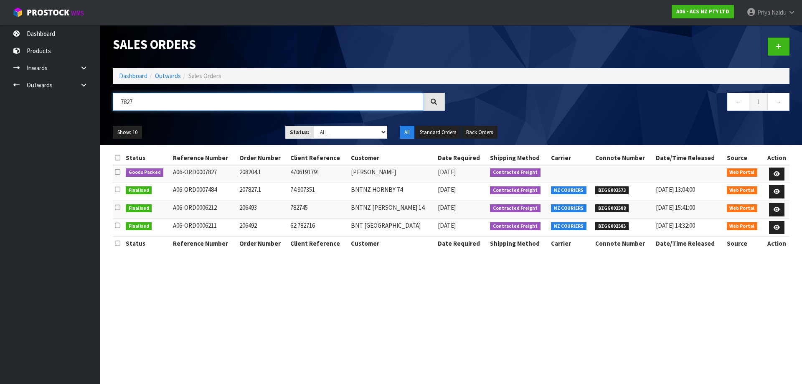
type input "7827"
click at [228, 127] on ul "Show: 10 5 10 25 50" at bounding box center [193, 132] width 160 height 13
click at [777, 173] on icon at bounding box center [777, 173] width 6 height 5
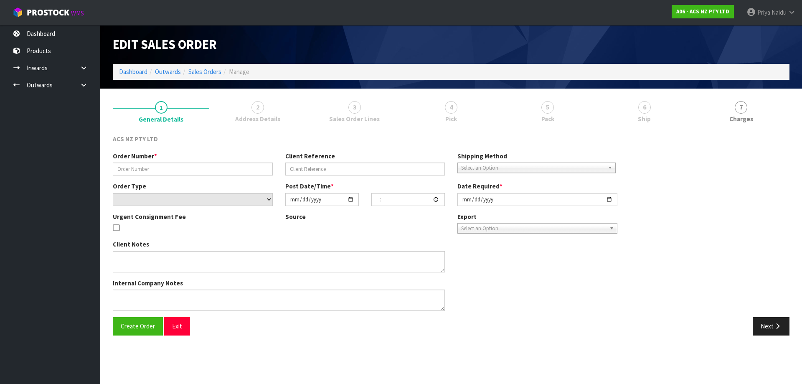
type input "208204.1"
type input "4706191791"
select select "number:0"
type input "[DATE]"
type input "13:55:00.000"
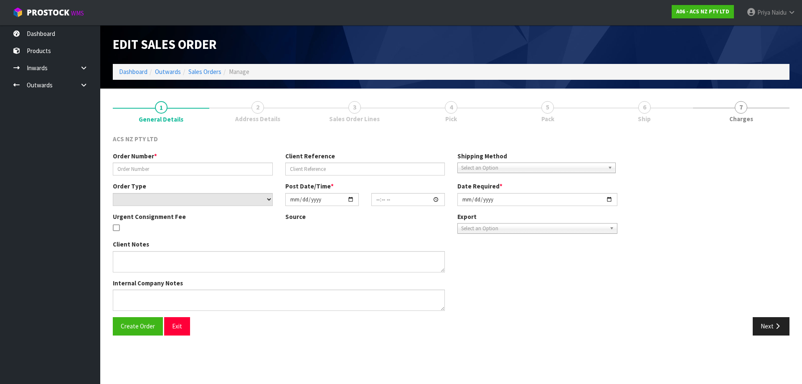
type input "[DATE]"
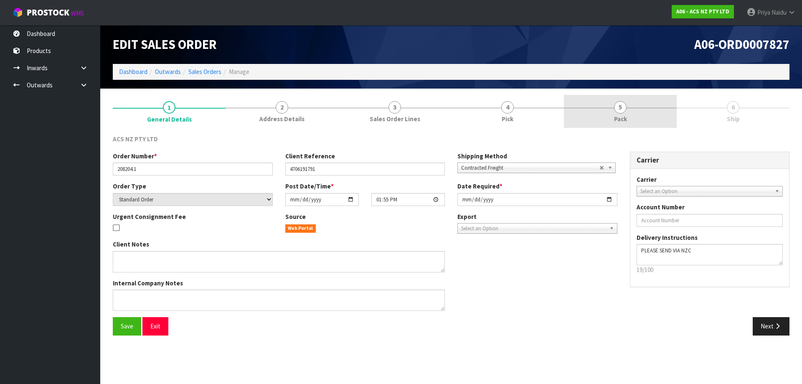
click at [623, 103] on span "5" at bounding box center [620, 107] width 13 height 13
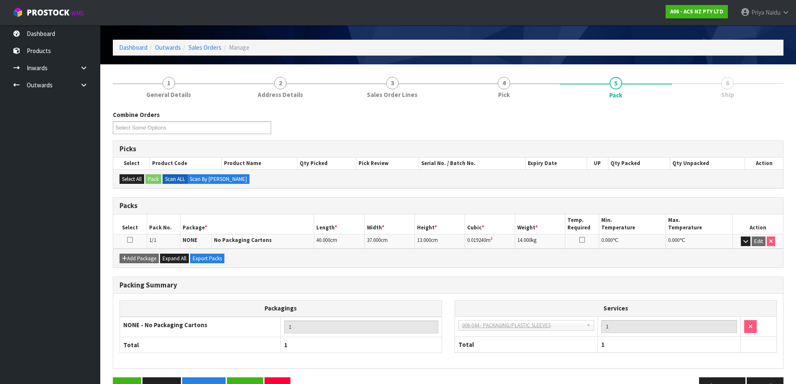
scroll to position [48, 0]
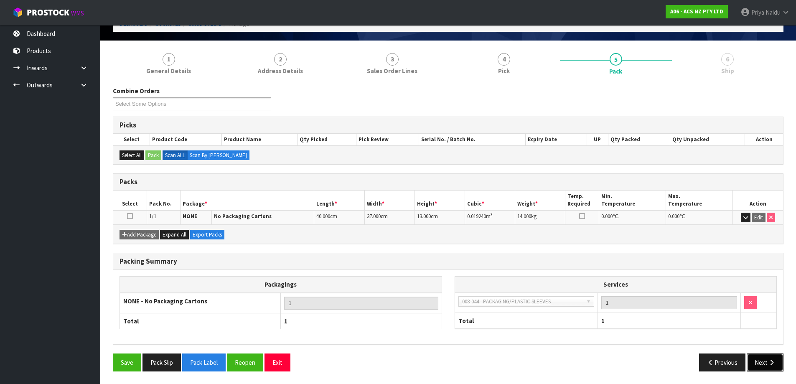
click at [760, 363] on button "Next" at bounding box center [764, 362] width 37 height 18
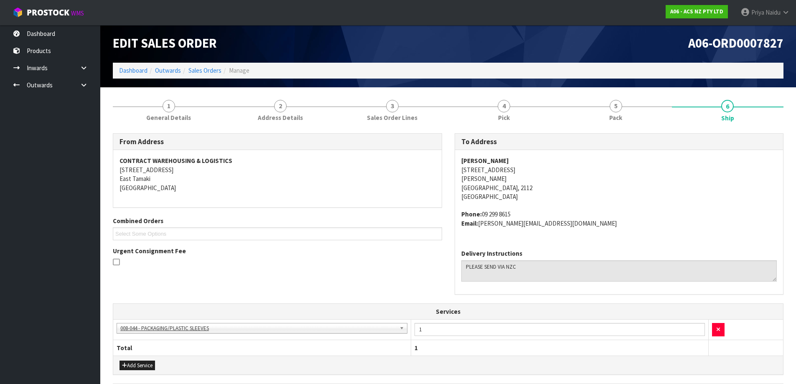
scroll to position [0, 0]
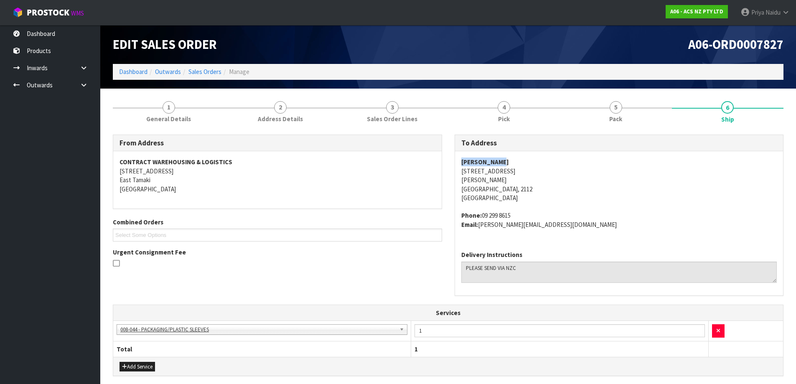
drag, startPoint x: 453, startPoint y: 161, endPoint x: 511, endPoint y: 156, distance: 58.2
click at [511, 156] on div "To Address [PERSON_NAME] [STREET_ADDRESS] Phone: [PHONE_NUMBER] Email: [PERSON_…" at bounding box center [619, 220] width 342 height 170
drag, startPoint x: 456, startPoint y: 172, endPoint x: 533, endPoint y: 171, distance: 77.3
click at [533, 171] on div "SCA [PERSON_NAME] [STREET_ADDRESS] Phone: [PHONE_NUMBER] Email: [PERSON_NAME][E…" at bounding box center [619, 197] width 328 height 93
drag, startPoint x: 460, startPoint y: 180, endPoint x: 496, endPoint y: 181, distance: 35.9
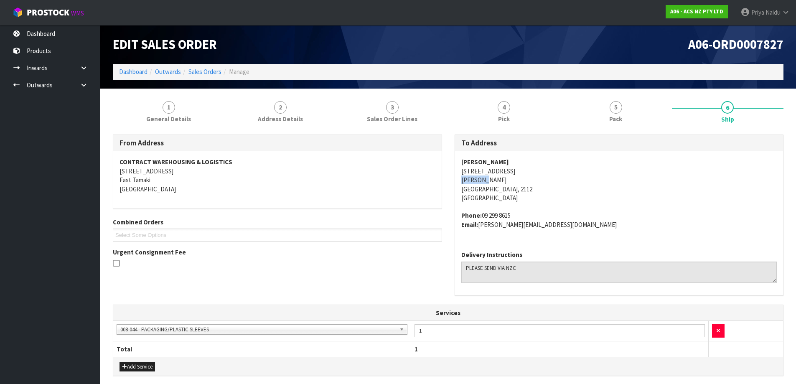
click at [496, 181] on div "SCA [PERSON_NAME] [STREET_ADDRESS] Phone: [PHONE_NUMBER] Email: [PERSON_NAME][E…" at bounding box center [619, 197] width 328 height 93
drag, startPoint x: 482, startPoint y: 213, endPoint x: 469, endPoint y: 208, distance: 14.4
click at [514, 204] on span "SCA [PERSON_NAME] [STREET_ADDRESS] Phone: [PHONE_NUMBER] Email: [PERSON_NAME][E…" at bounding box center [619, 192] width 316 height 71
drag, startPoint x: 481, startPoint y: 226, endPoint x: 392, endPoint y: 221, distance: 89.1
click at [585, 223] on address "Phone: [PHONE_NUMBER] Email: [PERSON_NAME][EMAIL_ADDRESS][DOMAIN_NAME]" at bounding box center [619, 220] width 316 height 18
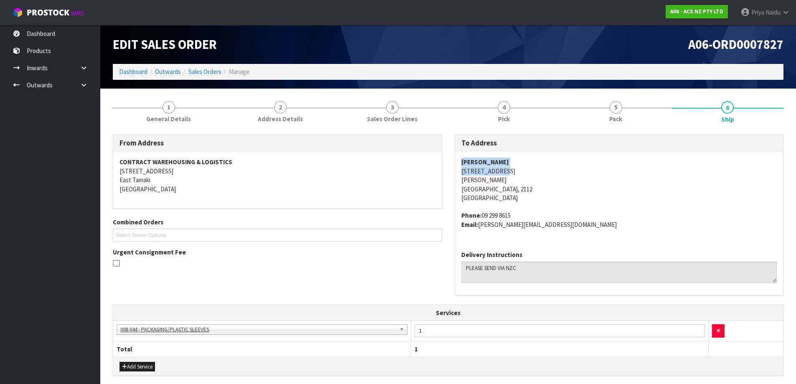
drag, startPoint x: 489, startPoint y: 161, endPoint x: 499, endPoint y: 171, distance: 13.9
click at [502, 170] on div "SCA [PERSON_NAME] [STREET_ADDRESS] Phone: [PHONE_NUMBER] Email: [PERSON_NAME][E…" at bounding box center [619, 197] width 328 height 93
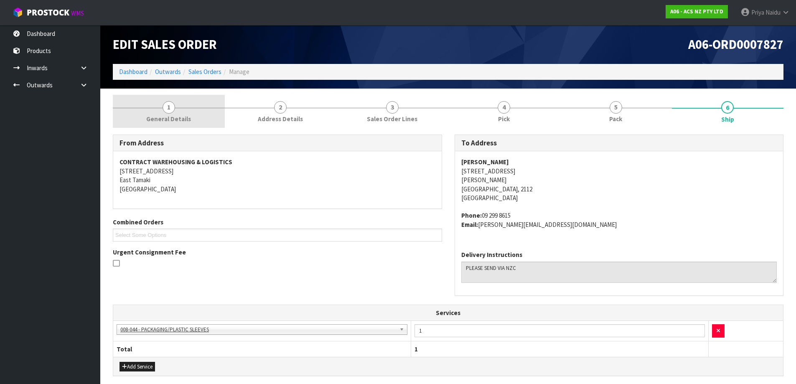
click at [170, 118] on span "General Details" at bounding box center [168, 118] width 45 height 9
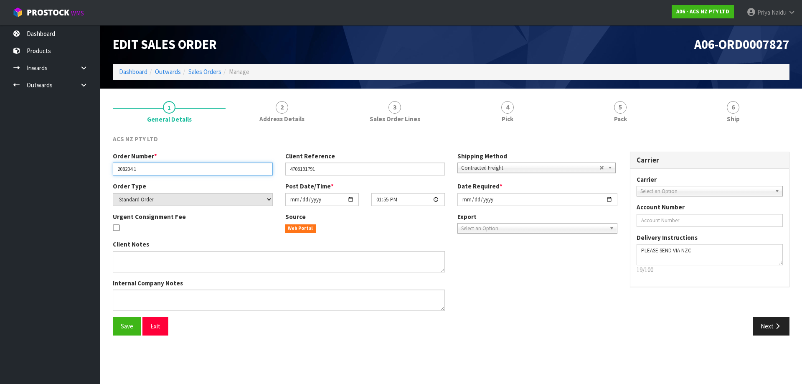
drag, startPoint x: 117, startPoint y: 170, endPoint x: 155, endPoint y: 167, distance: 38.1
click at [155, 167] on input "208204.1" at bounding box center [193, 168] width 160 height 13
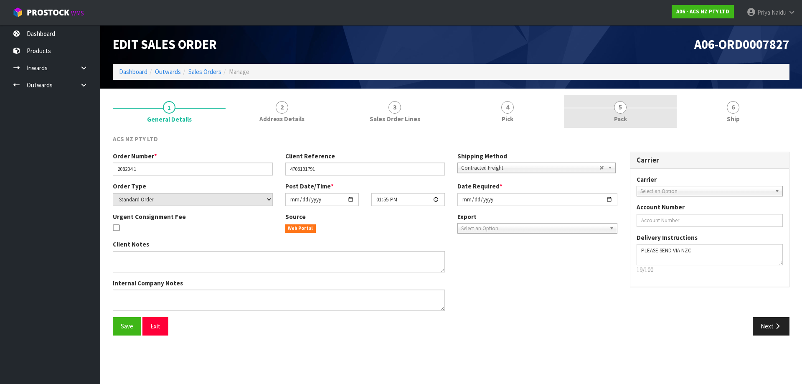
click at [628, 117] on link "5 Pack" at bounding box center [620, 111] width 113 height 33
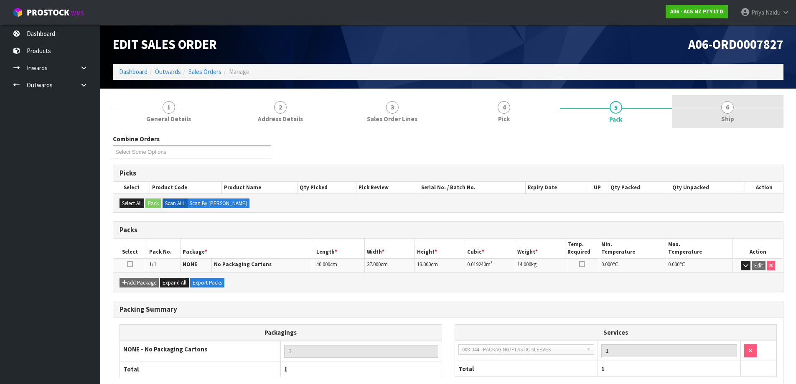
drag, startPoint x: 750, startPoint y: 129, endPoint x: 741, endPoint y: 127, distance: 8.7
click at [750, 129] on div "Combine Orders A06-ORD0007827 A06-ORD0007828 Select Some Options Picks Select P…" at bounding box center [448, 277] width 670 height 298
click at [740, 112] on link "6 Ship" at bounding box center [728, 111] width 112 height 33
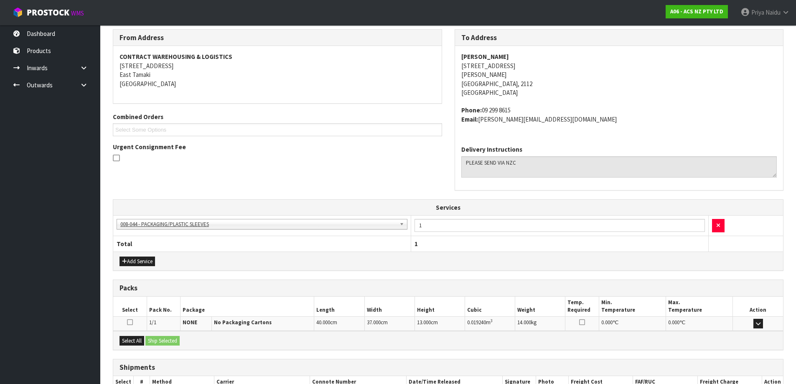
scroll to position [161, 0]
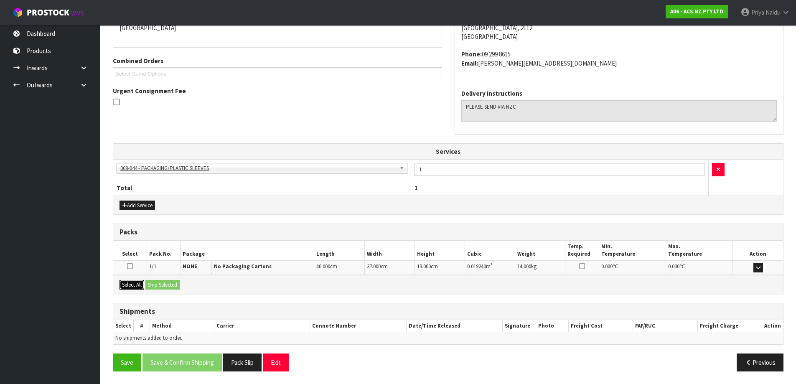
drag, startPoint x: 126, startPoint y: 284, endPoint x: 163, endPoint y: 284, distance: 37.2
click at [128, 284] on button "Select All" at bounding box center [131, 285] width 25 height 10
drag, startPoint x: 168, startPoint y: 284, endPoint x: 192, endPoint y: 284, distance: 24.2
click at [169, 284] on button "Ship Selected" at bounding box center [162, 285] width 34 height 10
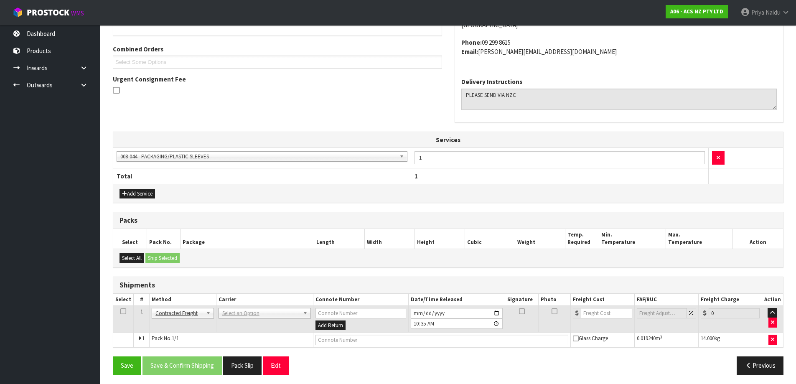
scroll to position [176, 0]
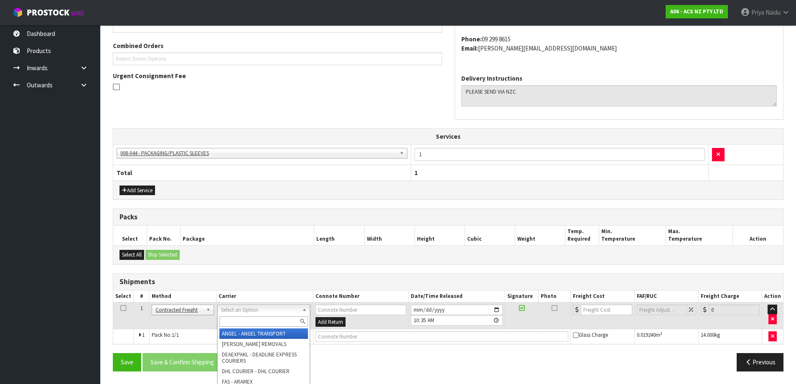
click at [258, 317] on input "text" at bounding box center [263, 321] width 89 height 10
type input "NZC"
drag, startPoint x: 267, startPoint y: 335, endPoint x: 276, endPoint y: 334, distance: 9.3
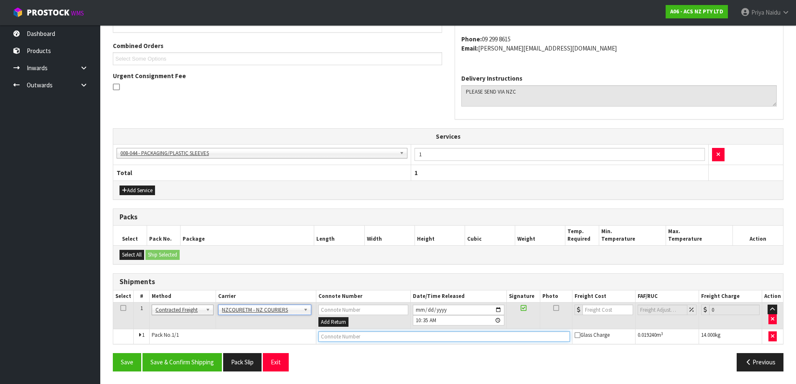
click at [340, 333] on input "text" at bounding box center [443, 336] width 251 height 10
paste input "BZGG003878"
type input "BZGG003878"
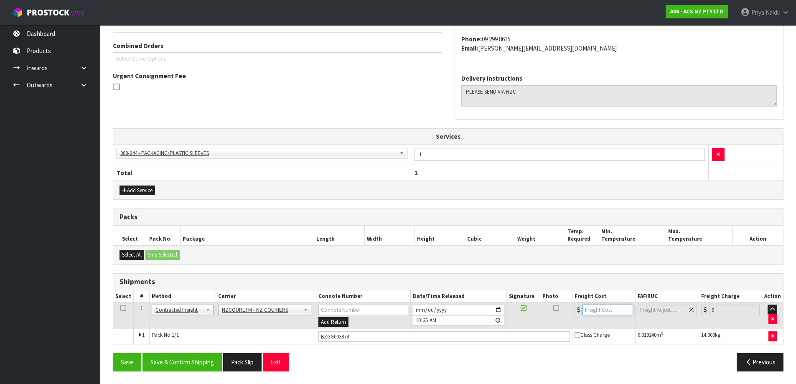
drag, startPoint x: 589, startPoint y: 310, endPoint x: 583, endPoint y: 290, distance: 20.2
click at [589, 309] on input "number" at bounding box center [607, 310] width 51 height 10
type input "5"
type input "4.58"
drag, startPoint x: 192, startPoint y: 363, endPoint x: 199, endPoint y: 356, distance: 9.8
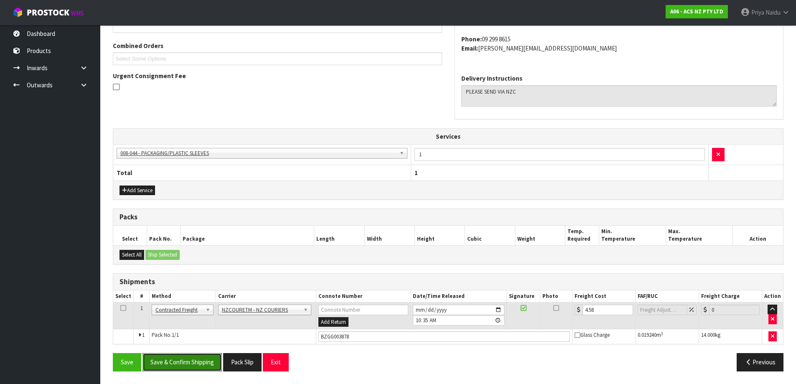
click at [193, 363] on button "Save & Confirm Shipping" at bounding box center [181, 362] width 79 height 18
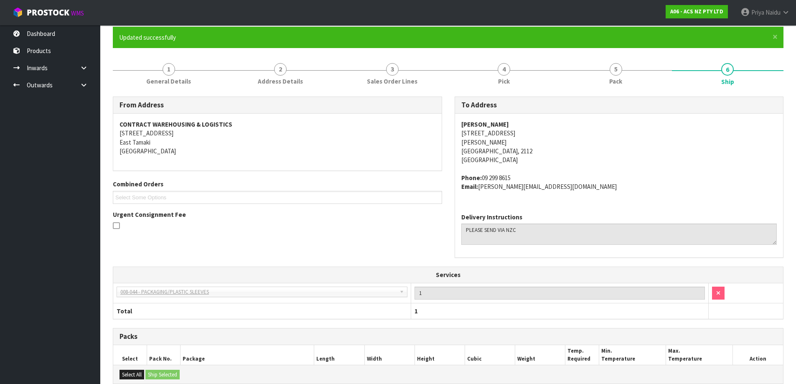
scroll to position [0, 0]
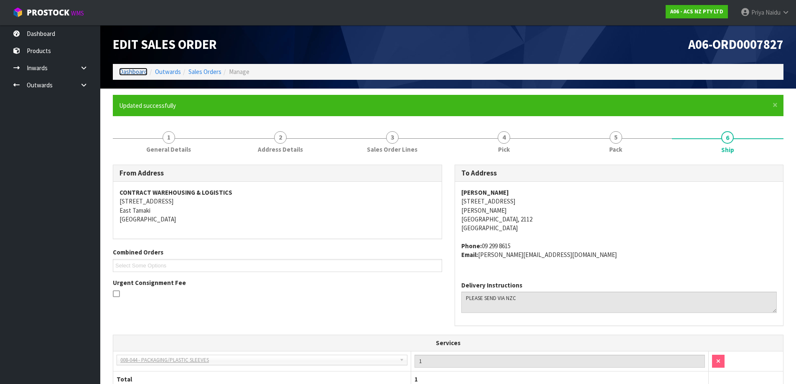
click at [131, 74] on link "Dashboard" at bounding box center [133, 72] width 28 height 8
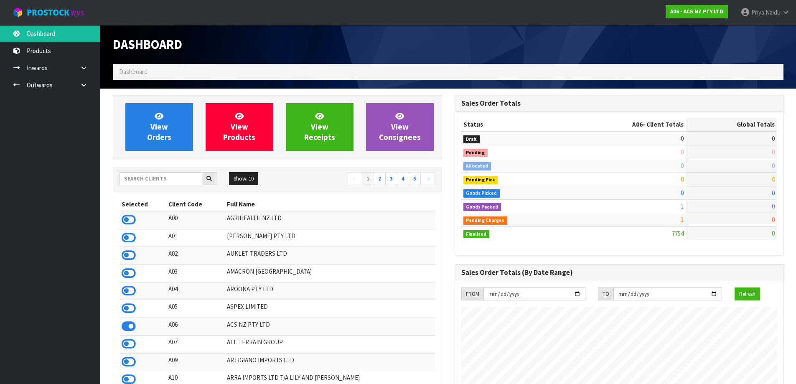
scroll to position [633, 341]
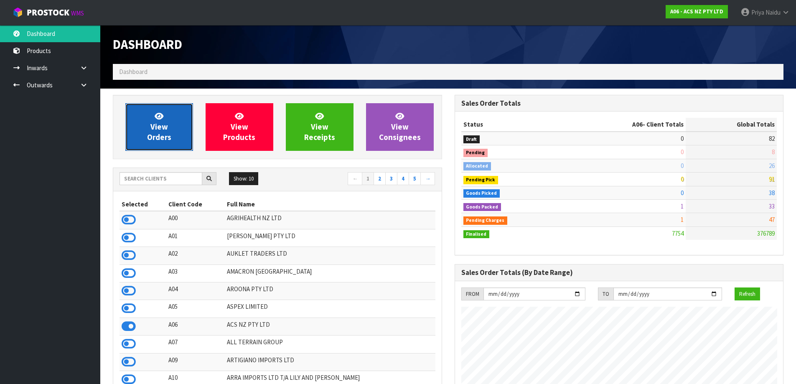
click at [164, 140] on span "View Orders" at bounding box center [159, 126] width 24 height 31
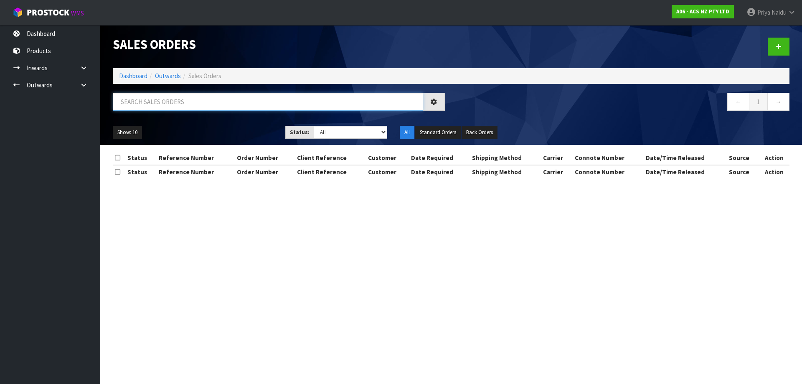
click at [175, 105] on input "text" at bounding box center [268, 102] width 310 height 18
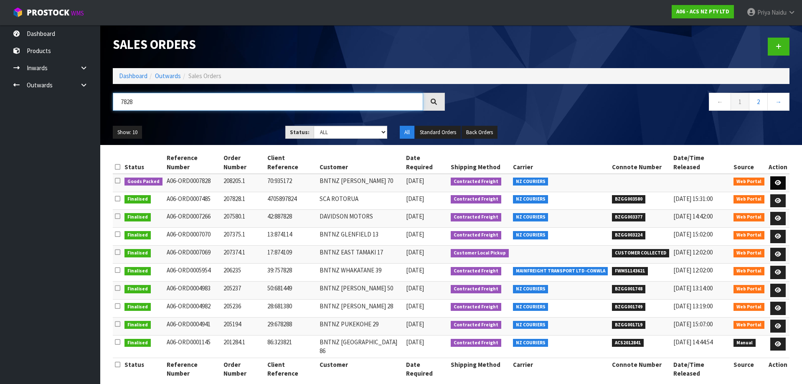
type input "7828"
click at [775, 180] on icon at bounding box center [778, 182] width 6 height 5
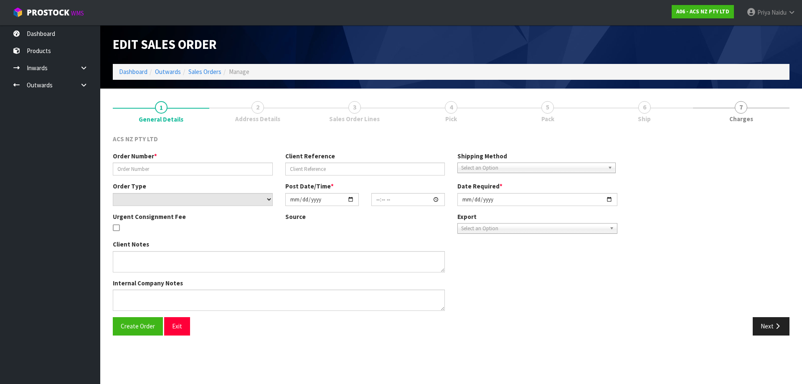
type input "208205.1"
type input "70:935172"
select select "number:0"
type input "[DATE]"
type input "17:57:00.000"
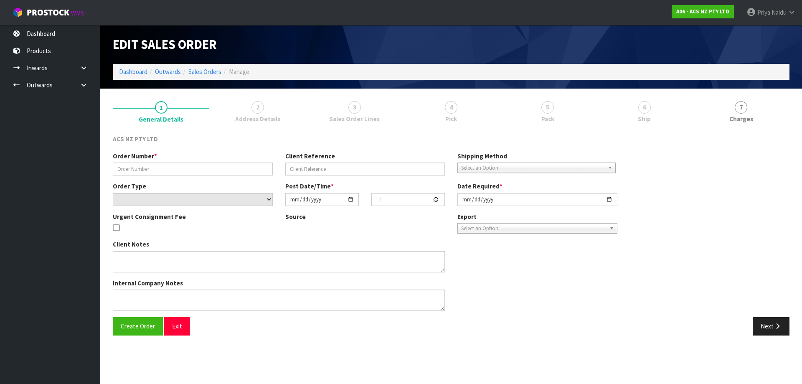
type input "[DATE]"
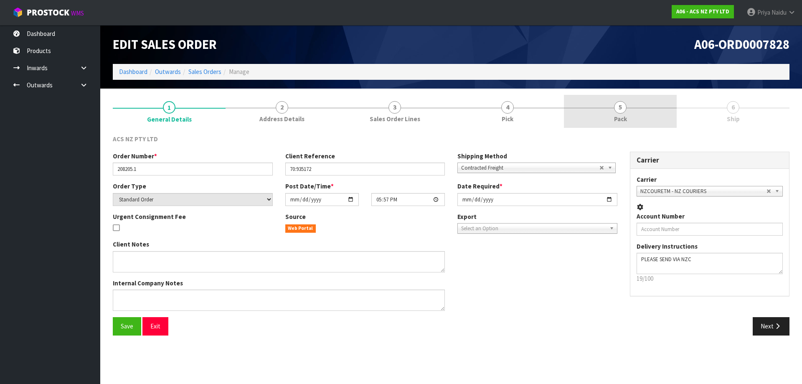
click at [614, 107] on span "5" at bounding box center [620, 107] width 13 height 13
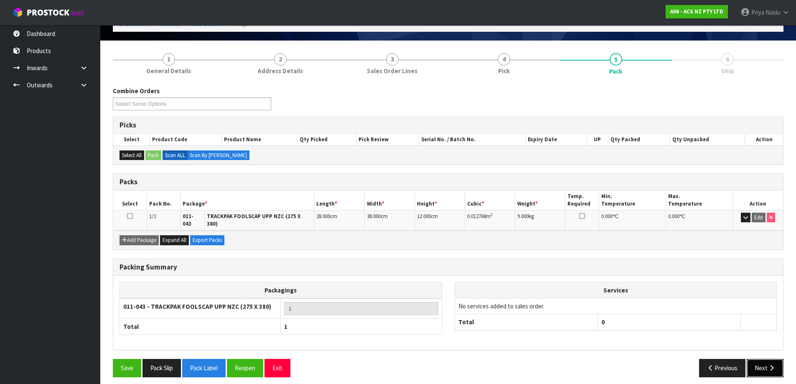
click at [775, 359] on button "Next" at bounding box center [764, 368] width 37 height 18
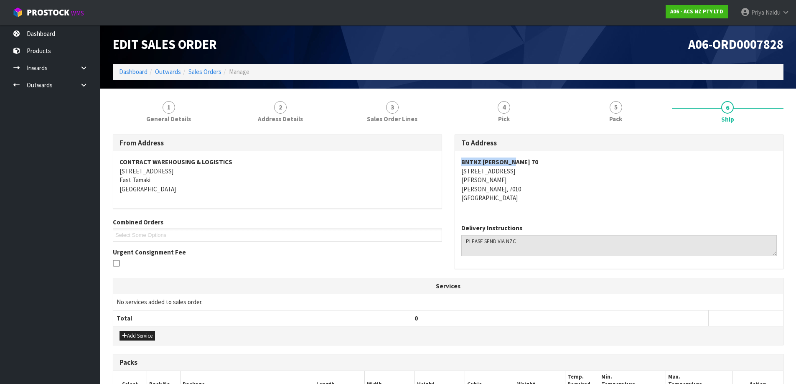
drag, startPoint x: 458, startPoint y: 163, endPoint x: 534, endPoint y: 161, distance: 75.6
click at [534, 161] on div "BNTNZ [PERSON_NAME] [STREET_ADDRESS][PERSON_NAME]" at bounding box center [619, 184] width 328 height 66
drag, startPoint x: 457, startPoint y: 172, endPoint x: 527, endPoint y: 174, distance: 69.4
click at [527, 174] on div "BNTNZ [PERSON_NAME] [STREET_ADDRESS][PERSON_NAME]" at bounding box center [619, 184] width 328 height 66
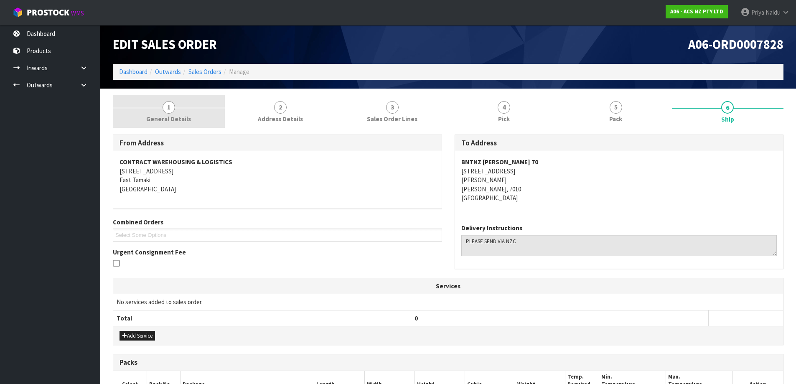
click at [171, 104] on span "1" at bounding box center [168, 107] width 13 height 13
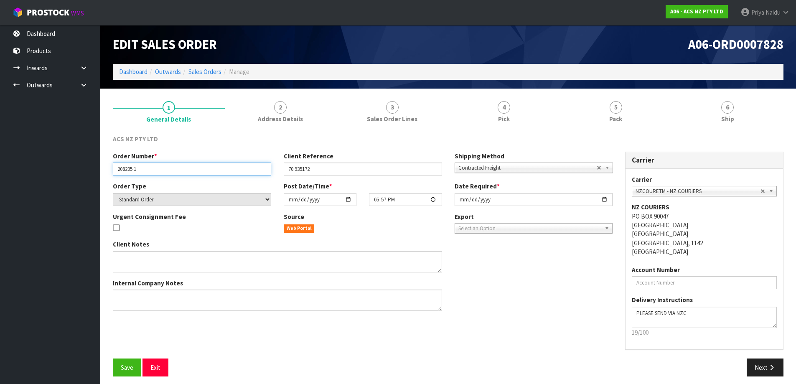
drag, startPoint x: 118, startPoint y: 166, endPoint x: 107, endPoint y: 164, distance: 11.0
click at [169, 176] on div "Order Number * 208205.1 Client Reference 70:935172 Shipping Method Client Local…" at bounding box center [363, 167] width 512 height 30
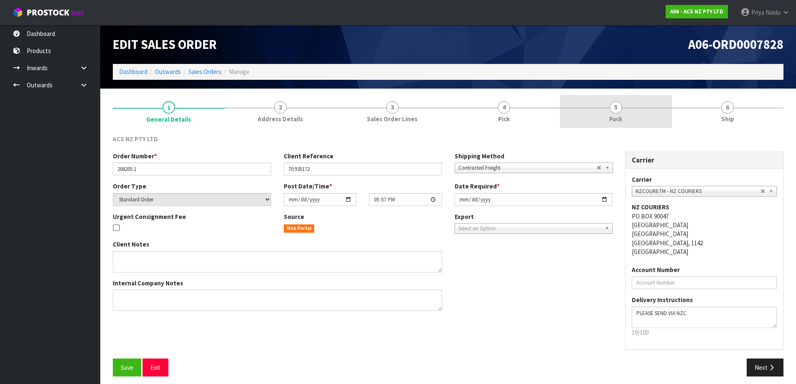
click at [609, 103] on link "5 Pack" at bounding box center [616, 111] width 112 height 33
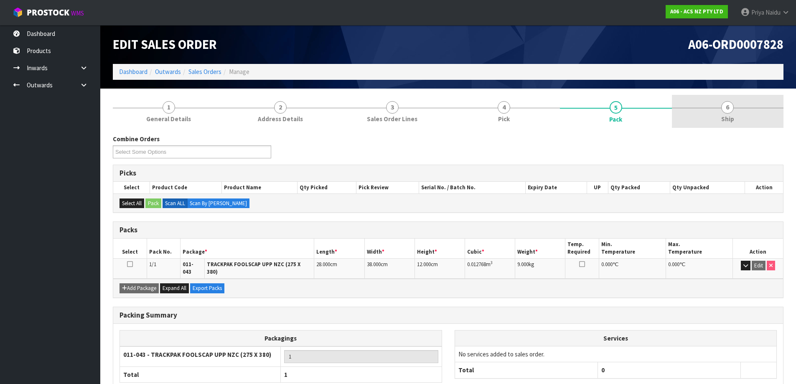
click at [716, 108] on div at bounding box center [728, 108] width 112 height 0
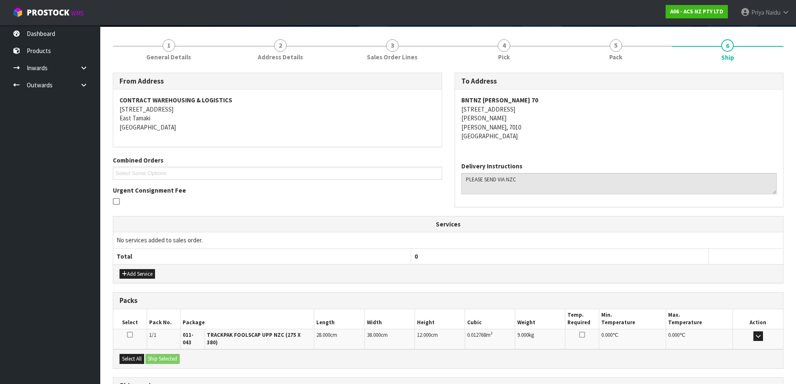
scroll to position [130, 0]
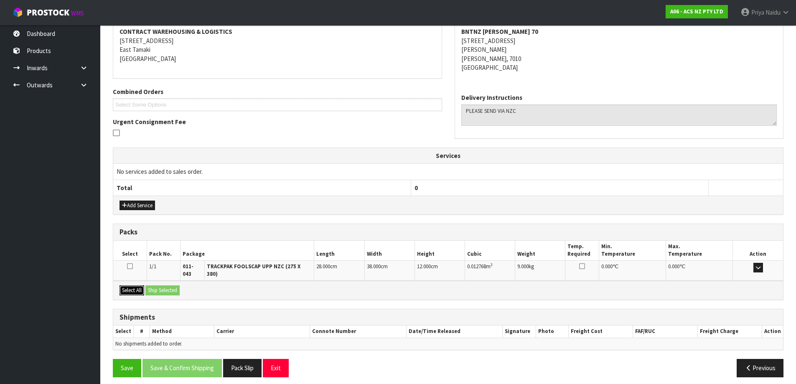
click at [135, 285] on button "Select All" at bounding box center [131, 290] width 25 height 10
drag, startPoint x: 153, startPoint y: 283, endPoint x: 168, endPoint y: 285, distance: 15.1
click at [159, 285] on button "Ship Selected" at bounding box center [162, 290] width 34 height 10
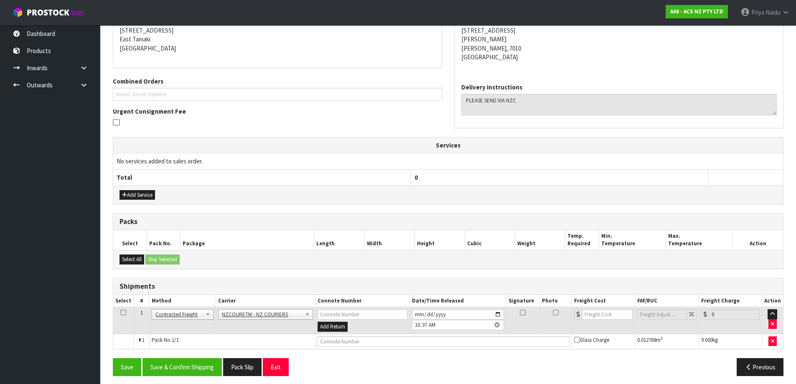
scroll to position [145, 0]
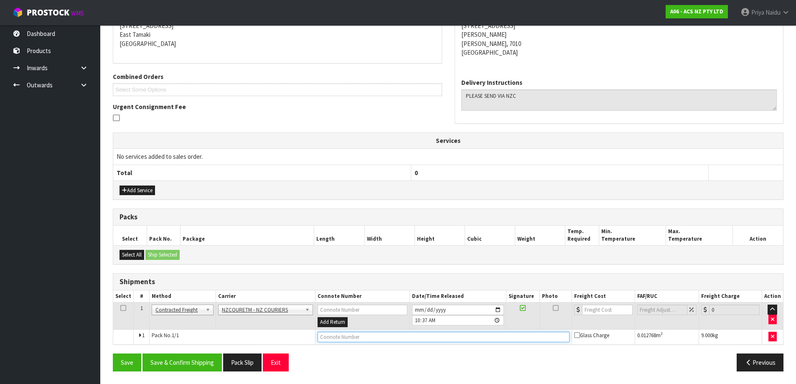
click at [340, 333] on input "text" at bounding box center [443, 337] width 252 height 10
paste input "BZGG003879"
type input "BZGG003879"
drag, startPoint x: 597, startPoint y: 310, endPoint x: 591, endPoint y: 284, distance: 26.2
click at [598, 310] on input "number" at bounding box center [607, 310] width 51 height 10
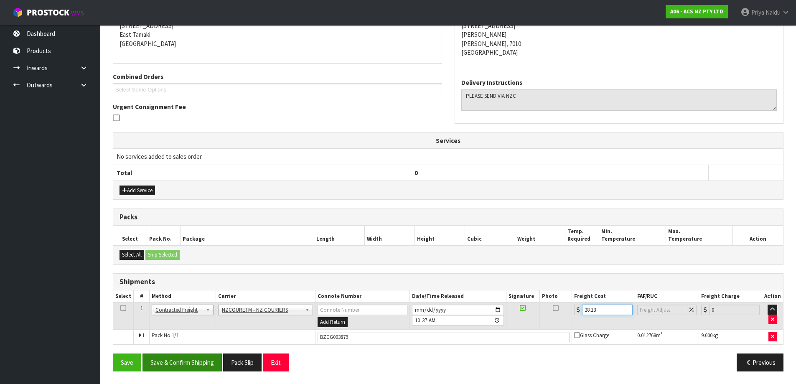
type input "28.13"
click at [191, 355] on button "Save & Confirm Shipping" at bounding box center [181, 362] width 79 height 18
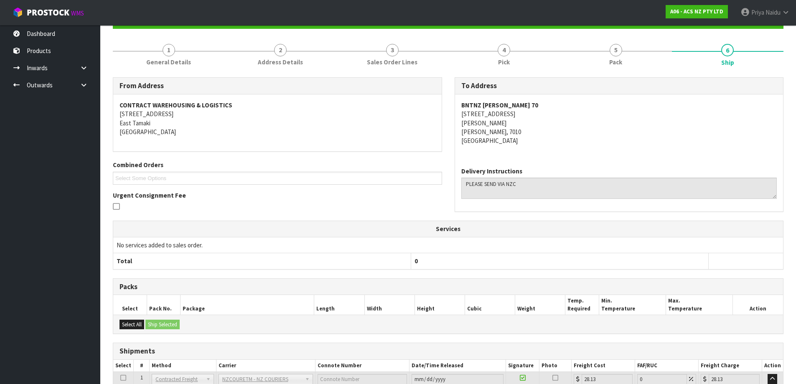
scroll to position [0, 0]
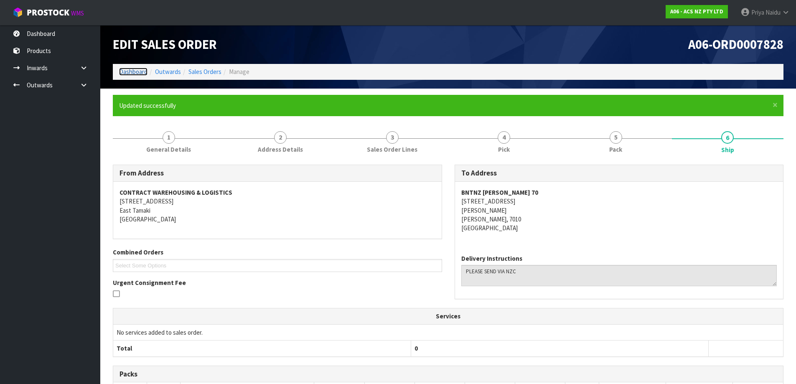
click at [130, 74] on link "Dashboard" at bounding box center [133, 72] width 28 height 8
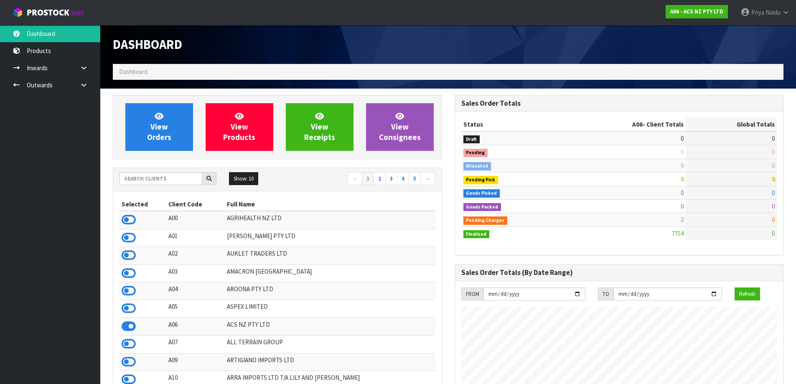
scroll to position [633, 341]
click at [177, 176] on input "text" at bounding box center [160, 178] width 83 height 13
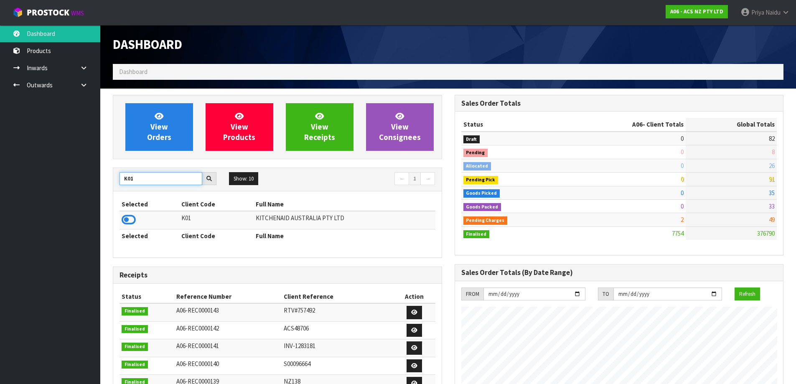
type input "K01"
click at [128, 227] on td at bounding box center [149, 220] width 60 height 18
click at [131, 219] on icon at bounding box center [129, 219] width 14 height 13
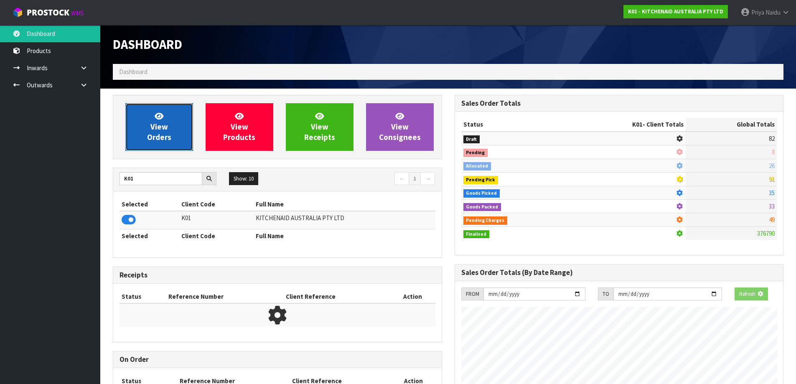
click at [171, 119] on link "View Orders" at bounding box center [159, 127] width 68 height 48
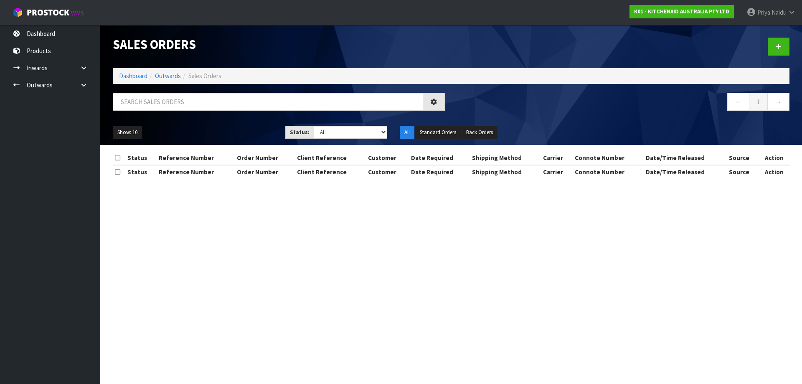
click at [172, 111] on div at bounding box center [279, 105] width 345 height 24
click at [173, 108] on input "text" at bounding box center [268, 102] width 310 height 18
type input "77793"
click at [239, 138] on ul "Show: 10 5 10 25 50" at bounding box center [193, 132] width 160 height 13
click at [328, 135] on select "Draft Pending Allocated Pending Pick Goods Picked Goods Packed Pending Charges …" at bounding box center [351, 132] width 74 height 13
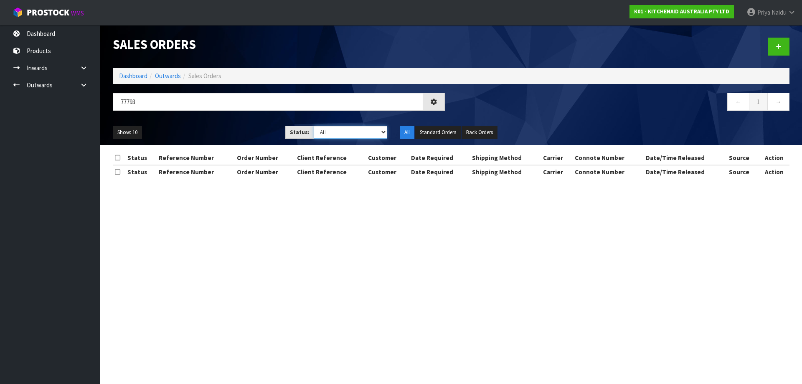
select select "string:5"
click at [314, 126] on select "Draft Pending Allocated Pending Pick Goods Picked Goods Packed Pending Charges …" at bounding box center [351, 132] width 74 height 13
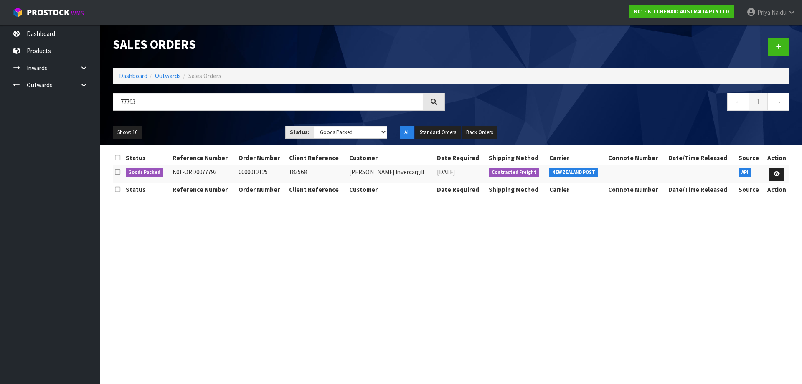
click at [209, 132] on ul "Show: 10 5 10 25 50" at bounding box center [193, 132] width 160 height 13
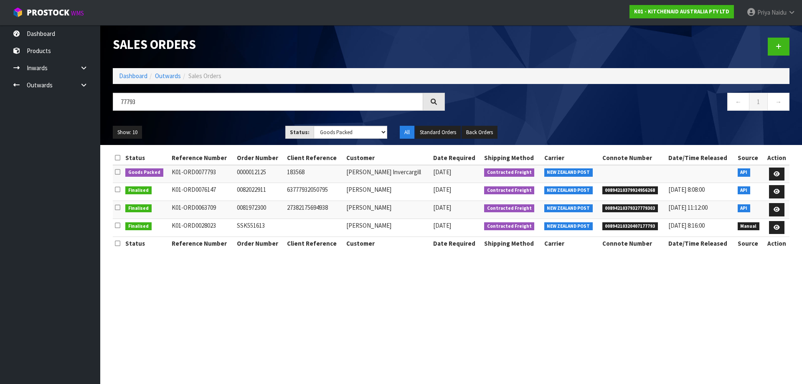
click at [218, 129] on ul "Show: 10 5 10 25 50" at bounding box center [193, 132] width 160 height 13
click at [205, 129] on ul "Show: 10 5 10 25 50" at bounding box center [193, 132] width 160 height 13
click at [777, 172] on icon at bounding box center [777, 173] width 6 height 5
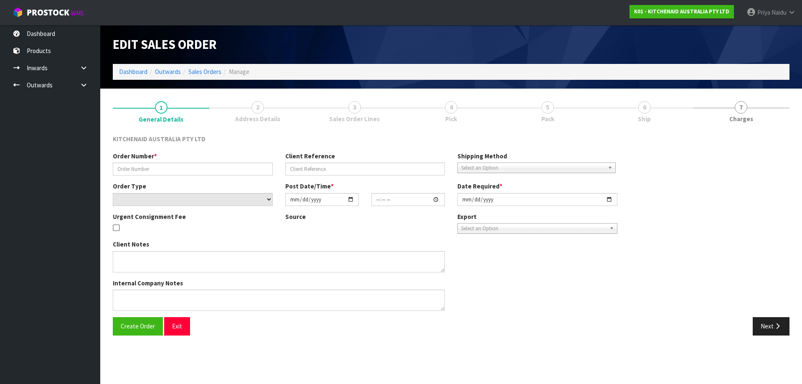
type input "0000012125"
type input "183568"
select select "number:0"
type input "[DATE]"
type input "13:31:27.000"
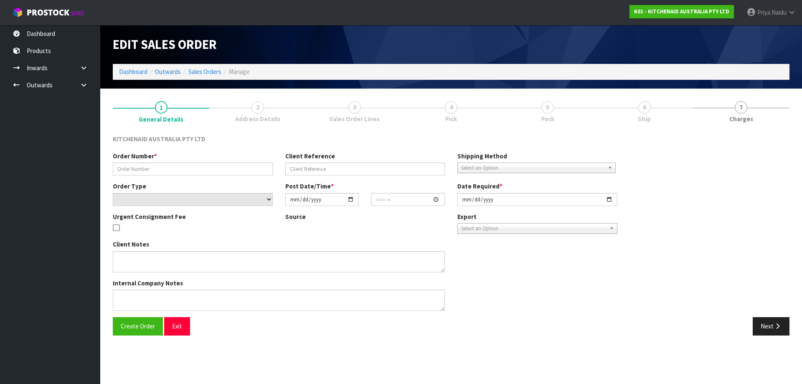
type input "[DATE]"
click at [622, 109] on ul "1 General Details 2 Address Details 3 Sales Order Lines 4 Pick 5 Pack 6 Ship 7 …" at bounding box center [451, 111] width 677 height 33
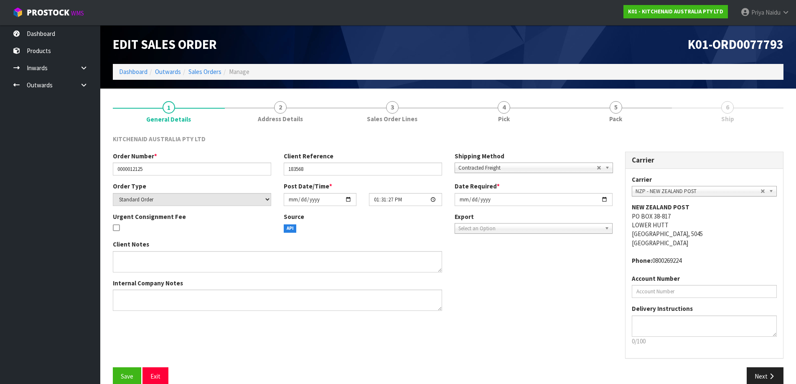
click at [622, 109] on span "5" at bounding box center [615, 107] width 13 height 13
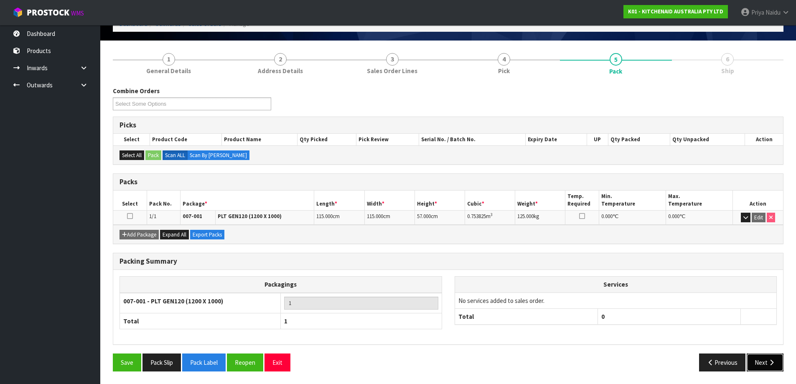
click at [753, 361] on button "Next" at bounding box center [764, 362] width 37 height 18
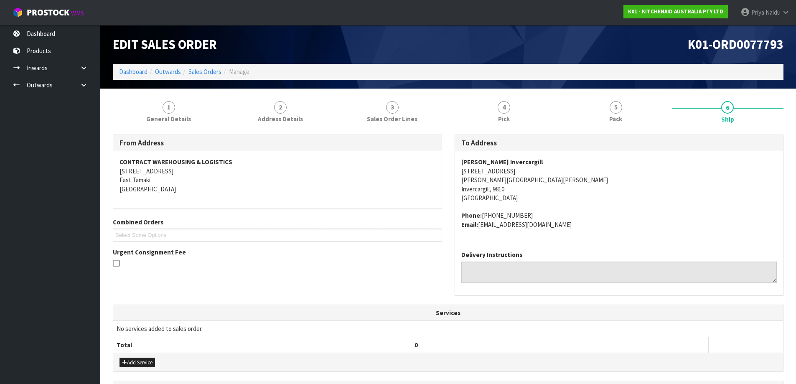
click at [446, 156] on div "From Address CONTRACT WAREHOUSING & LOGISTICS [STREET_ADDRESS] Combined Orders …" at bounding box center [278, 205] width 342 height 141
drag, startPoint x: 454, startPoint y: 161, endPoint x: 559, endPoint y: 162, distance: 104.9
click at [559, 162] on div "To Address [PERSON_NAME] Invercargill [STREET_ADDRESS][PERSON_NAME][PERSON_NAME…" at bounding box center [618, 215] width 329 height 161
drag, startPoint x: 455, startPoint y: 170, endPoint x: 298, endPoint y: 169, distance: 157.5
click at [545, 190] on div "[PERSON_NAME] Invercargill [STREET_ADDRESS][PERSON_NAME][PERSON_NAME] Phone: [P…" at bounding box center [619, 197] width 328 height 93
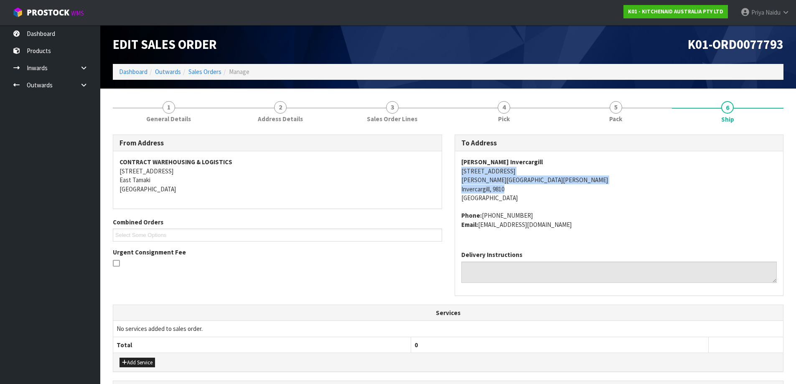
click at [620, 189] on address "[PERSON_NAME] Invercargill [STREET_ADDRESS][PERSON_NAME][PERSON_NAME]" at bounding box center [619, 179] width 316 height 45
drag, startPoint x: 456, startPoint y: 182, endPoint x: 555, endPoint y: 184, distance: 99.0
click at [555, 184] on div "[PERSON_NAME] Invercargill [STREET_ADDRESS][PERSON_NAME][PERSON_NAME] Phone: [P…" at bounding box center [619, 197] width 328 height 93
drag, startPoint x: 480, startPoint y: 216, endPoint x: 530, endPoint y: 211, distance: 50.0
click at [530, 211] on address "Phone: [PHONE_NUMBER] Email: [EMAIL_ADDRESS][DOMAIN_NAME]" at bounding box center [619, 220] width 316 height 18
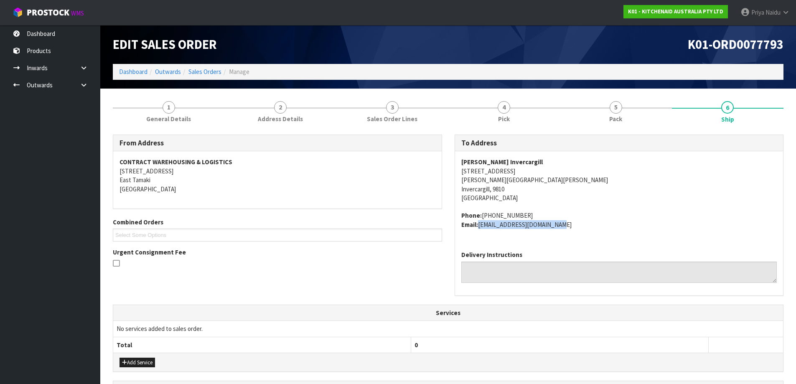
drag, startPoint x: 479, startPoint y: 225, endPoint x: 558, endPoint y: 233, distance: 79.8
click at [558, 233] on div "[PERSON_NAME] Invercargill [STREET_ADDRESS][PERSON_NAME][PERSON_NAME] Phone: [P…" at bounding box center [619, 197] width 328 height 93
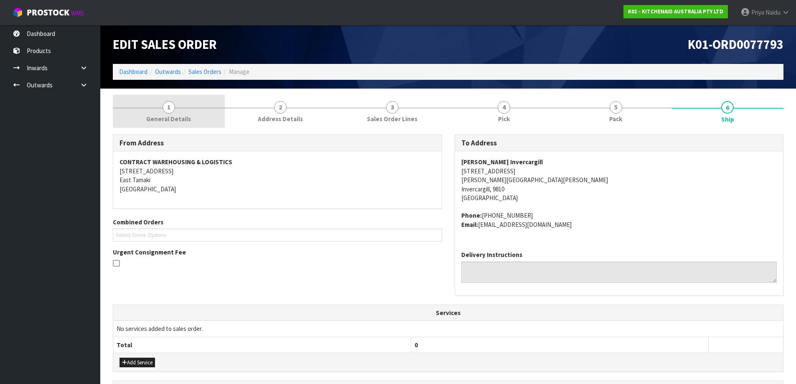
click at [175, 120] on span "General Details" at bounding box center [168, 118] width 45 height 9
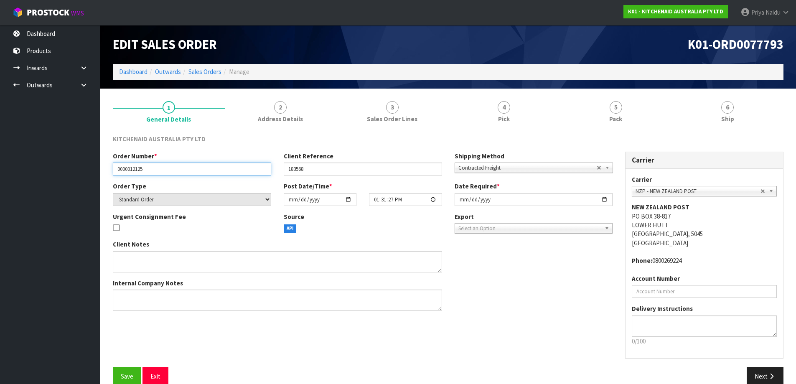
drag, startPoint x: 114, startPoint y: 168, endPoint x: 166, endPoint y: 170, distance: 51.9
click at [166, 170] on input "0000012125" at bounding box center [192, 168] width 158 height 13
drag, startPoint x: 289, startPoint y: 170, endPoint x: 311, endPoint y: 167, distance: 22.3
click at [311, 167] on input "183568" at bounding box center [363, 168] width 158 height 13
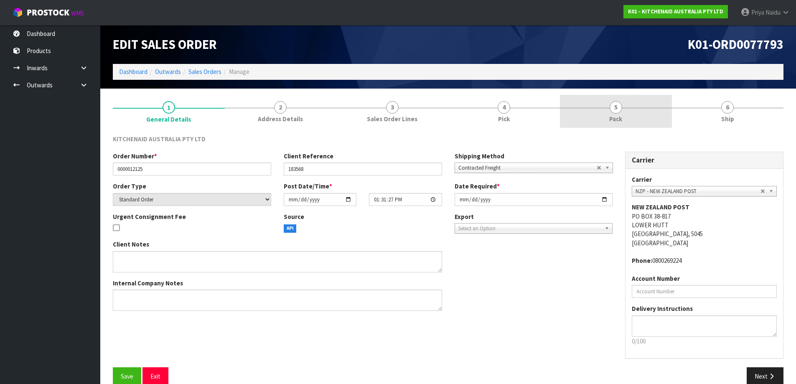
click at [599, 125] on link "5 Pack" at bounding box center [616, 111] width 112 height 33
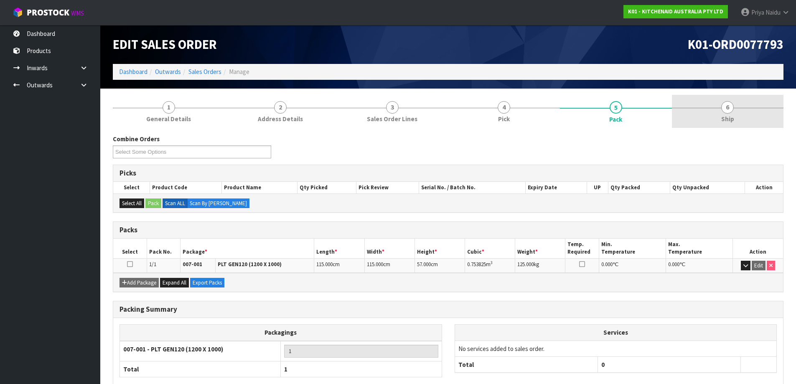
drag, startPoint x: 731, startPoint y: 106, endPoint x: 698, endPoint y: 119, distance: 35.6
click at [731, 106] on span "6" at bounding box center [727, 107] width 13 height 13
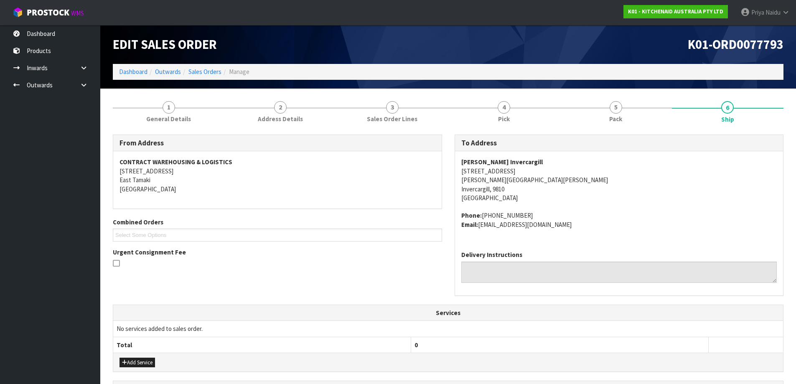
click at [554, 198] on address "[PERSON_NAME] Invercargill [STREET_ADDRESS][PERSON_NAME][PERSON_NAME]" at bounding box center [619, 179] width 316 height 45
drag, startPoint x: 457, startPoint y: 171, endPoint x: 518, endPoint y: 174, distance: 61.1
click at [518, 174] on div "[PERSON_NAME] Invercargill [STREET_ADDRESS][PERSON_NAME][PERSON_NAME] Phone: [P…" at bounding box center [619, 197] width 328 height 93
drag, startPoint x: 617, startPoint y: 130, endPoint x: 569, endPoint y: 127, distance: 47.7
click at [617, 128] on div "From Address CONTRACT WAREHOUSING & LOGISTICS [STREET_ADDRESS] Combined Orders …" at bounding box center [448, 331] width 670 height 407
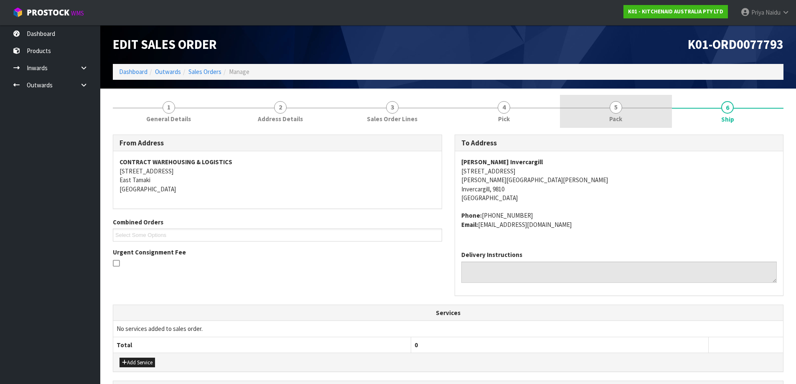
click at [597, 99] on link "5 Pack" at bounding box center [616, 111] width 112 height 33
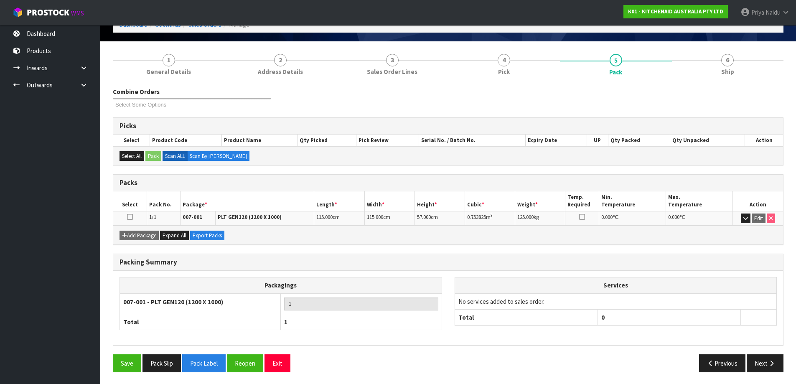
scroll to position [48, 0]
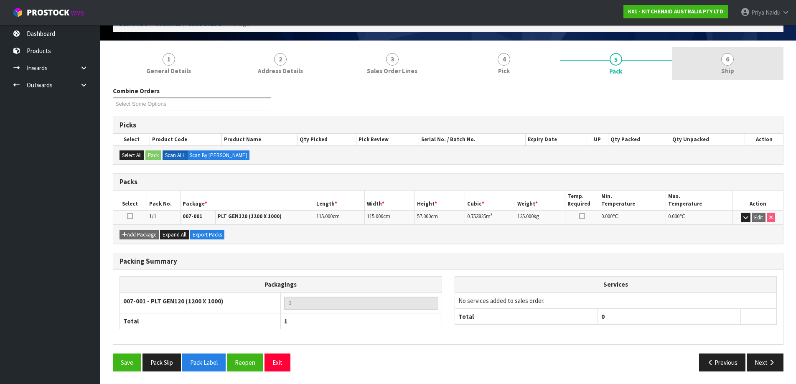
click at [737, 74] on link "6 Ship" at bounding box center [728, 63] width 112 height 33
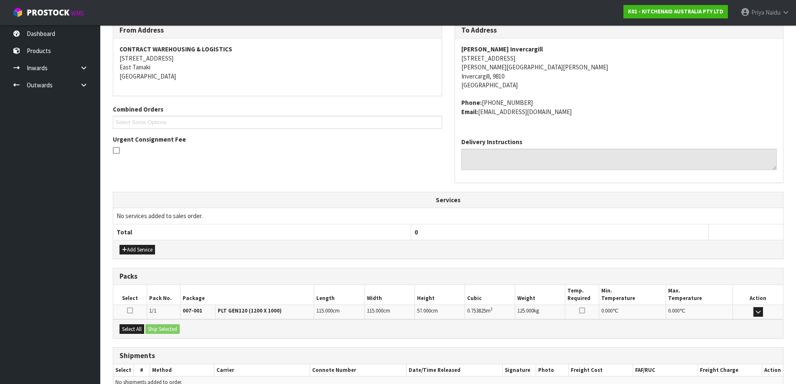
scroll to position [157, 0]
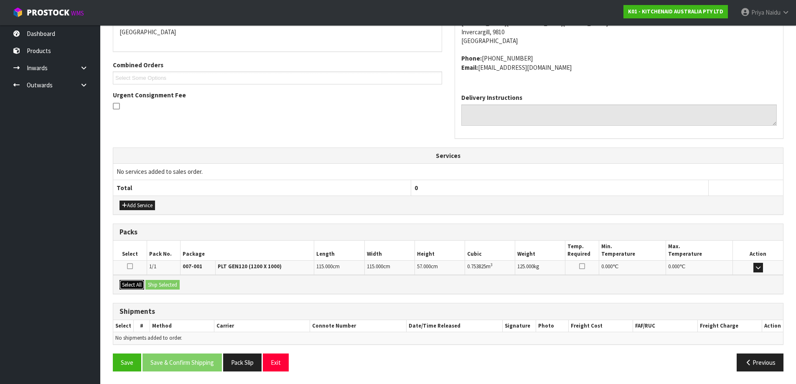
click at [128, 285] on button "Select All" at bounding box center [131, 285] width 25 height 10
drag, startPoint x: 154, startPoint y: 287, endPoint x: 163, endPoint y: 284, distance: 9.0
click at [156, 287] on button "Ship Selected" at bounding box center [162, 285] width 34 height 10
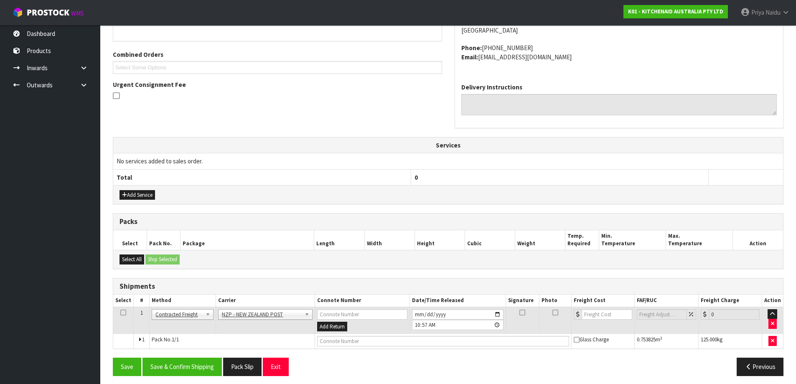
scroll to position [172, 0]
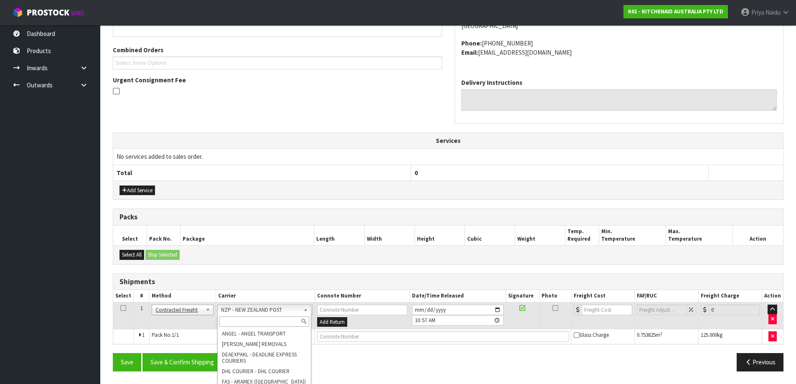
click at [238, 320] on input "text" at bounding box center [264, 321] width 90 height 10
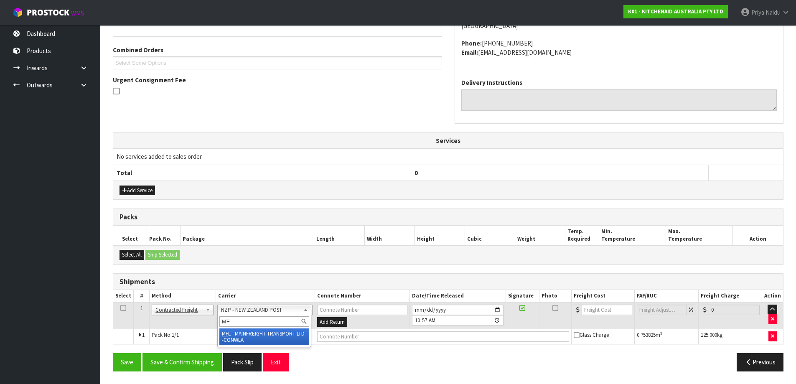
type input "MF"
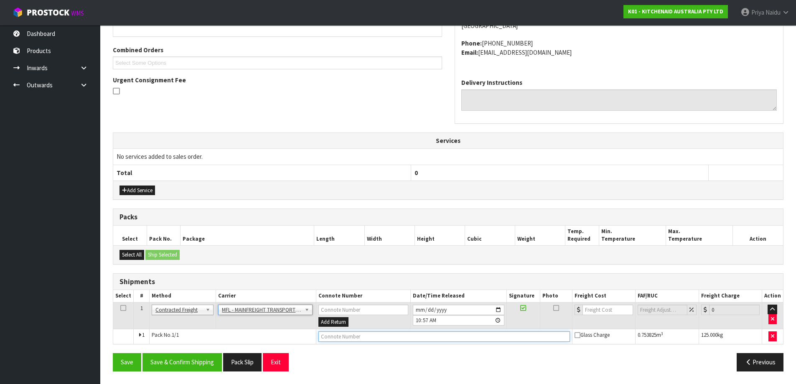
click at [340, 341] on input "text" at bounding box center [443, 336] width 251 height 10
paste input "FWM58277464"
type input "FWM58277464"
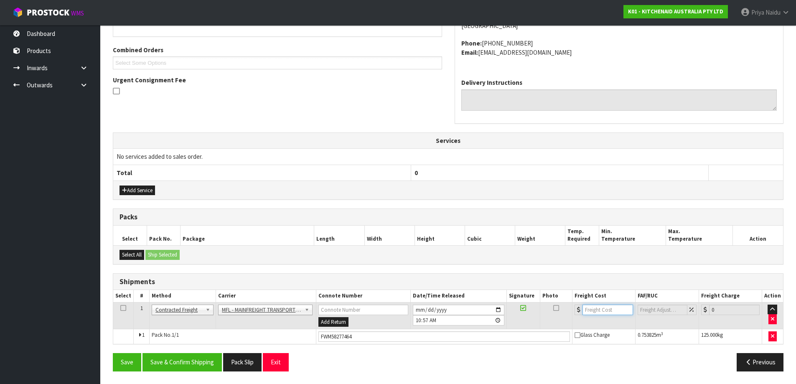
click at [602, 307] on input "number" at bounding box center [607, 310] width 51 height 10
type input "168.98"
click at [176, 360] on button "Save & Confirm Shipping" at bounding box center [181, 362] width 79 height 18
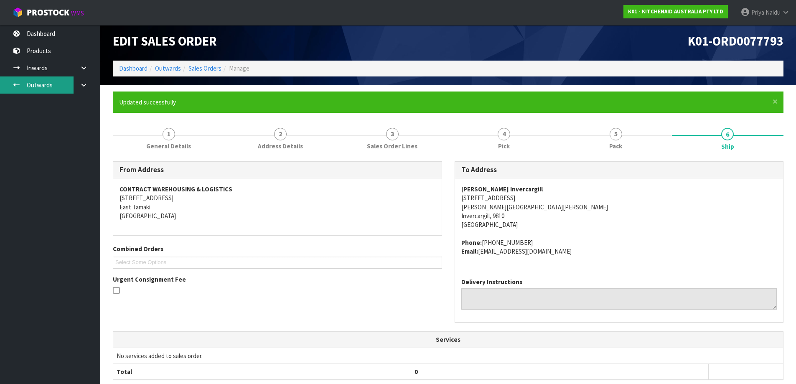
scroll to position [0, 0]
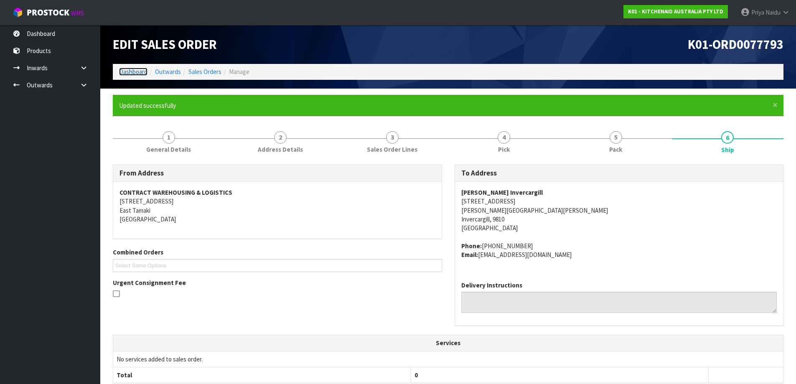
click at [138, 69] on link "Dashboard" at bounding box center [133, 72] width 28 height 8
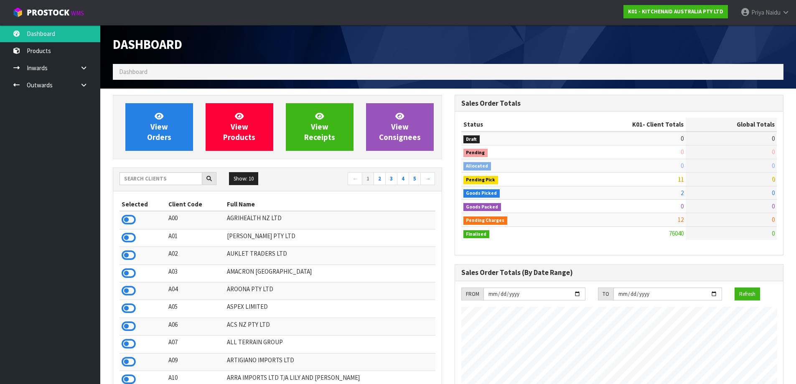
scroll to position [633, 341]
click at [140, 175] on input "text" at bounding box center [160, 178] width 83 height 13
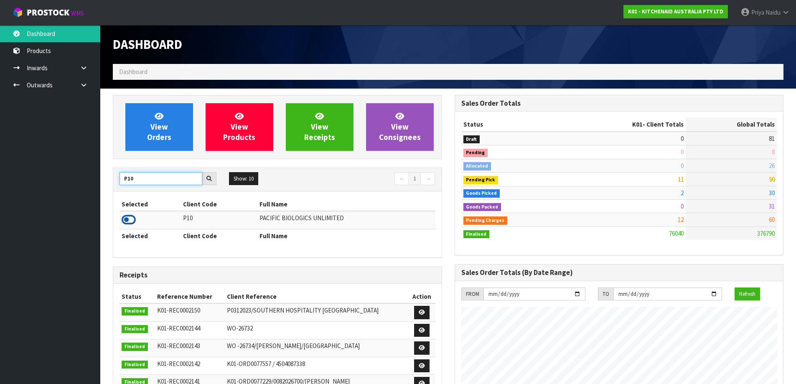
type input "P10"
click at [129, 218] on icon at bounding box center [129, 219] width 14 height 13
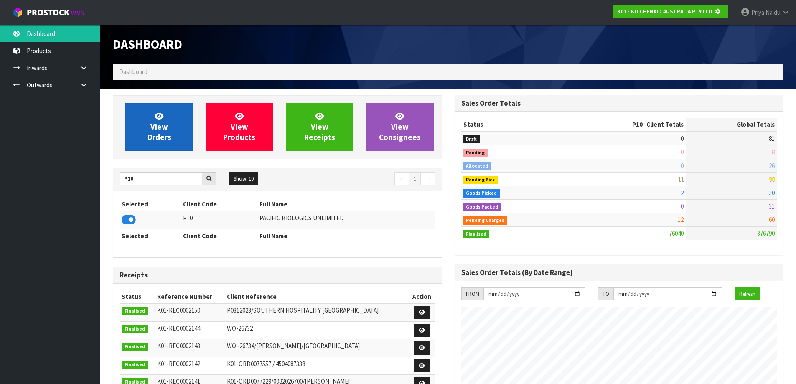
scroll to position [521, 341]
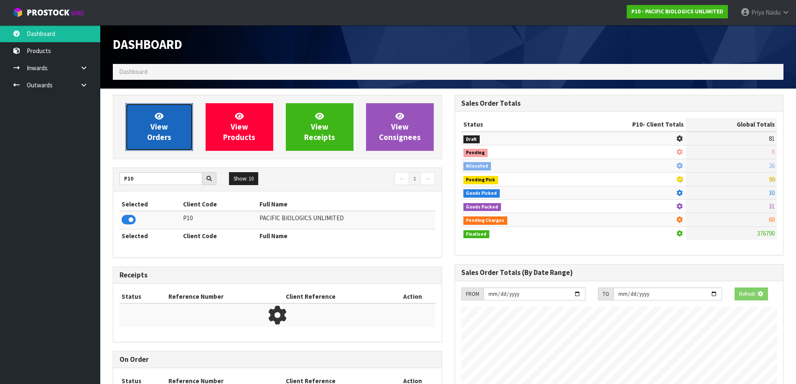
click at [136, 136] on link "View Orders" at bounding box center [159, 127] width 68 height 48
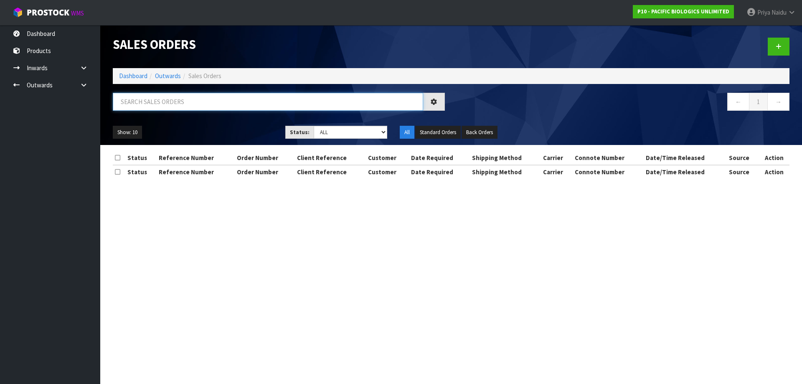
click at [163, 109] on input "text" at bounding box center [268, 102] width 310 height 18
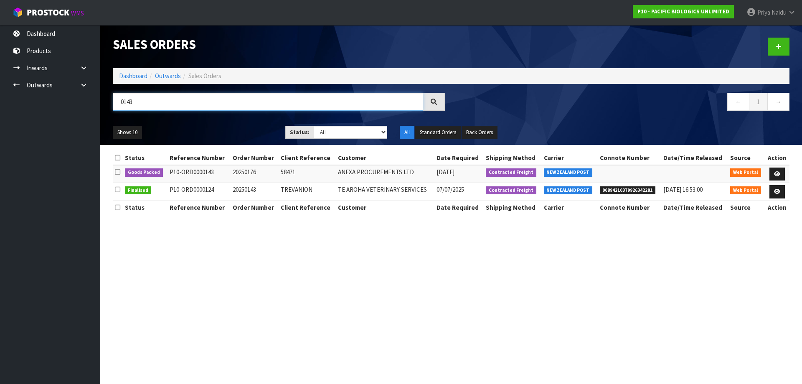
type input "0143"
click at [181, 134] on ul "Show: 10 5 10 25 50" at bounding box center [193, 132] width 160 height 13
click at [776, 171] on icon at bounding box center [777, 173] width 6 height 5
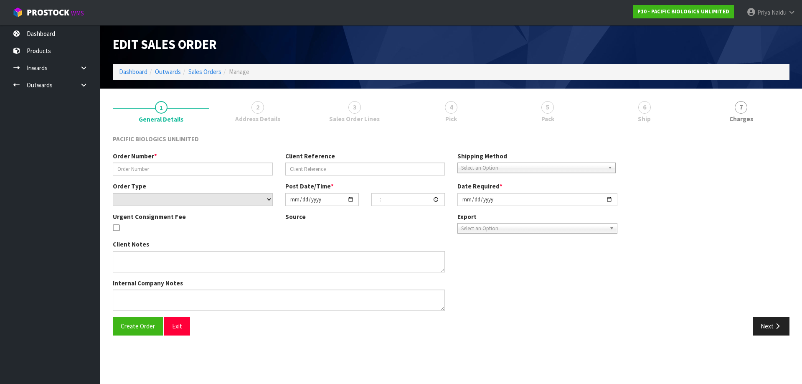
type input "20250176"
type input "58471"
select select "number:0"
type input "[DATE]"
type input "13:52:00.000"
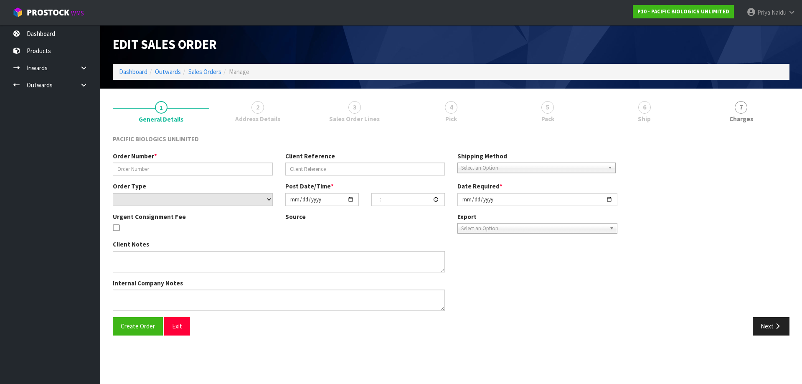
type input "[DATE]"
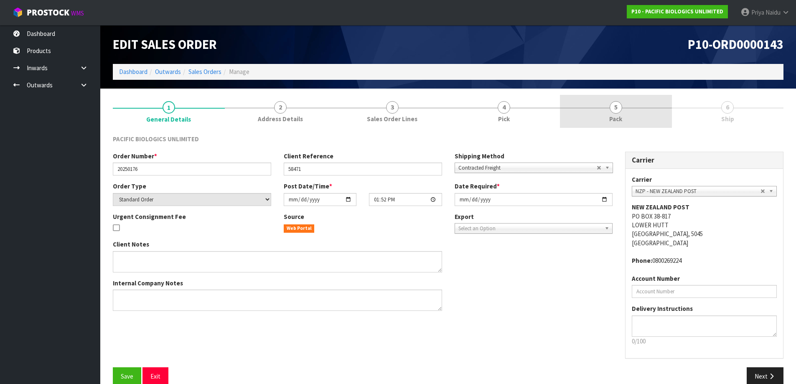
click at [617, 118] on span "Pack" at bounding box center [615, 118] width 13 height 9
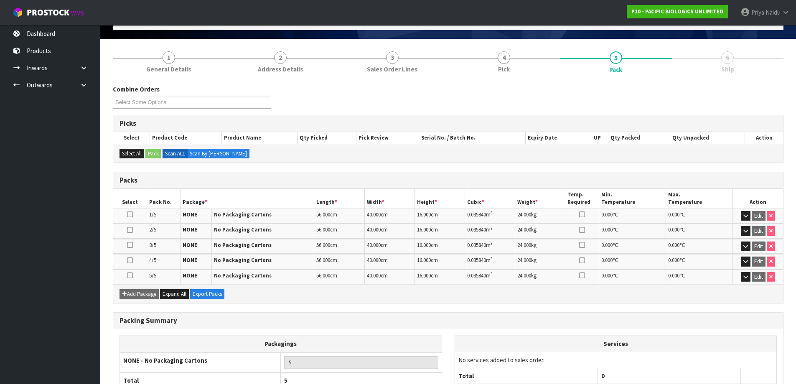
scroll to position [109, 0]
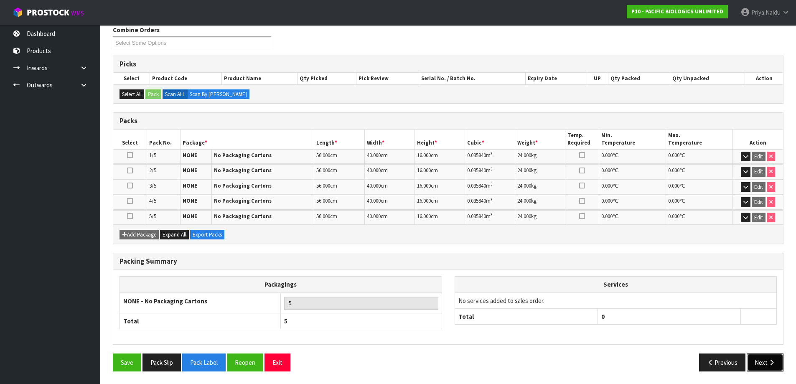
click at [760, 361] on button "Next" at bounding box center [764, 362] width 37 height 18
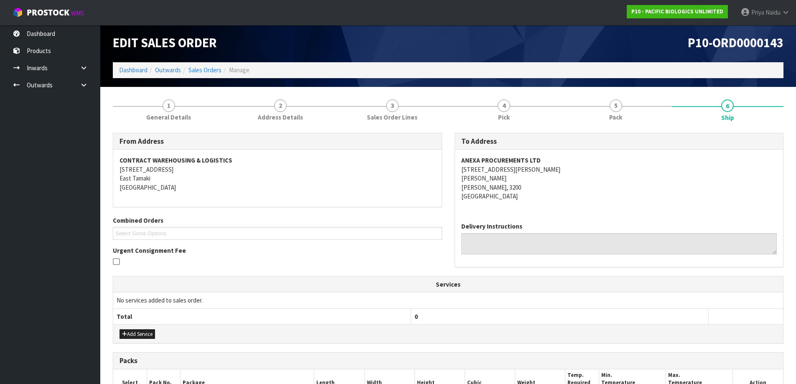
scroll to position [0, 0]
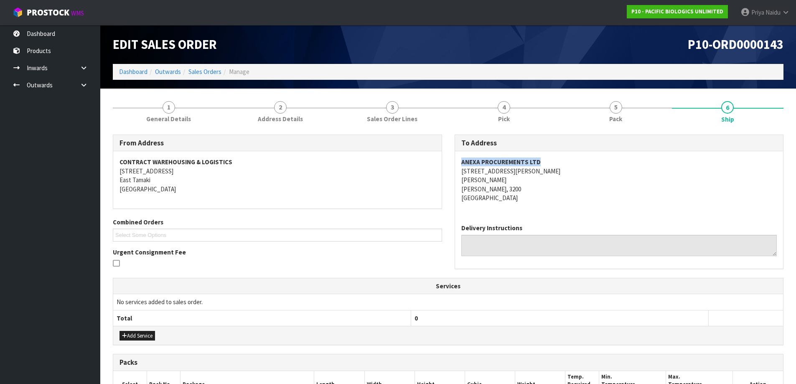
drag, startPoint x: 456, startPoint y: 160, endPoint x: 571, endPoint y: 165, distance: 115.8
click at [574, 161] on div "ANEXA PROCUREMENTS LTD [STREET_ADDRESS][PERSON_NAME][PERSON_NAME]" at bounding box center [619, 184] width 328 height 66
drag, startPoint x: 457, startPoint y: 168, endPoint x: 511, endPoint y: 187, distance: 57.7
click at [511, 187] on div "ANEXA PROCUREMENTS LTD [STREET_ADDRESS][PERSON_NAME][PERSON_NAME]" at bounding box center [619, 184] width 328 height 66
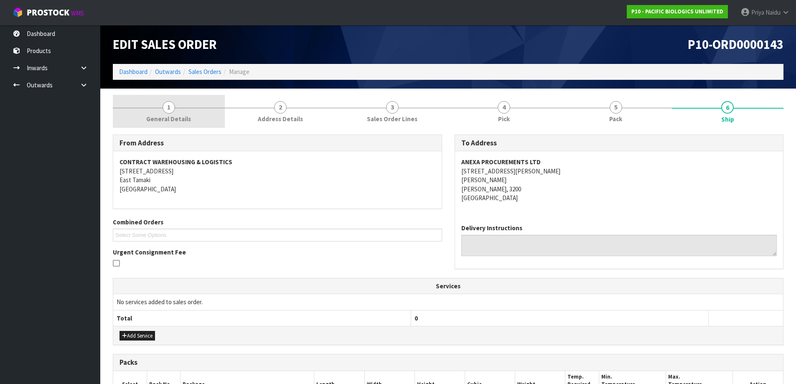
click at [178, 109] on link "1 General Details" at bounding box center [169, 111] width 112 height 33
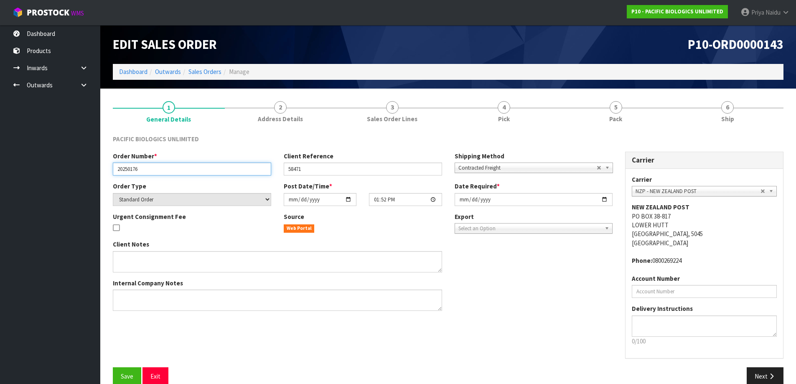
drag, startPoint x: 116, startPoint y: 171, endPoint x: 155, endPoint y: 164, distance: 39.9
click at [155, 164] on input "20250176" at bounding box center [192, 168] width 158 height 13
drag, startPoint x: 287, startPoint y: 171, endPoint x: 310, endPoint y: 166, distance: 24.0
click at [310, 166] on input "58471" at bounding box center [363, 168] width 158 height 13
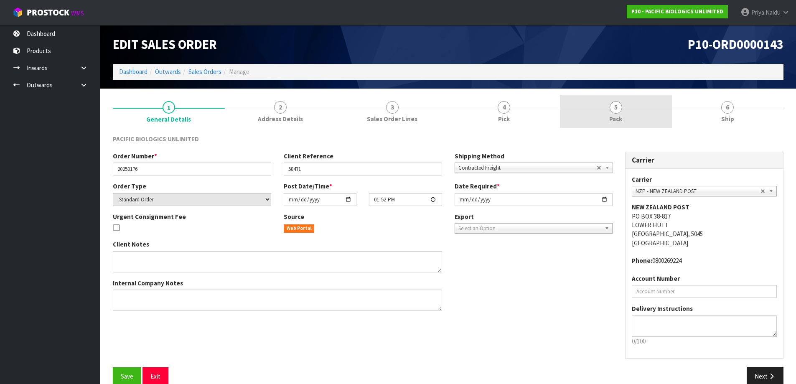
click at [621, 116] on span "Pack" at bounding box center [615, 118] width 13 height 9
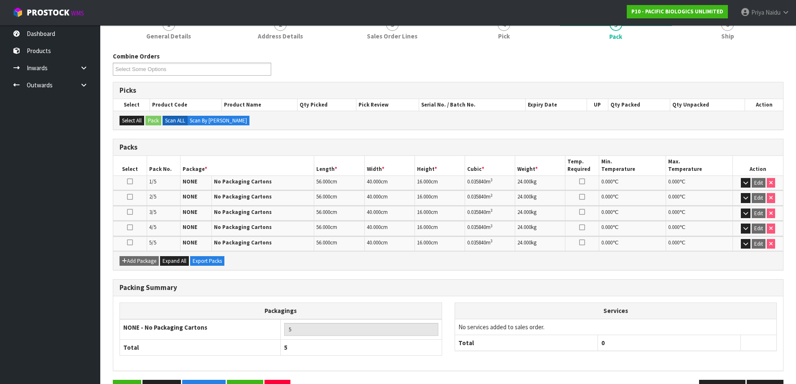
scroll to position [84, 0]
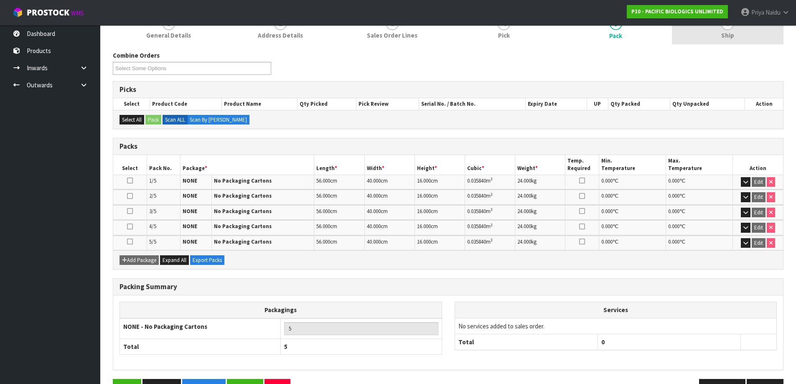
click at [746, 39] on link "6 Ship" at bounding box center [728, 27] width 112 height 33
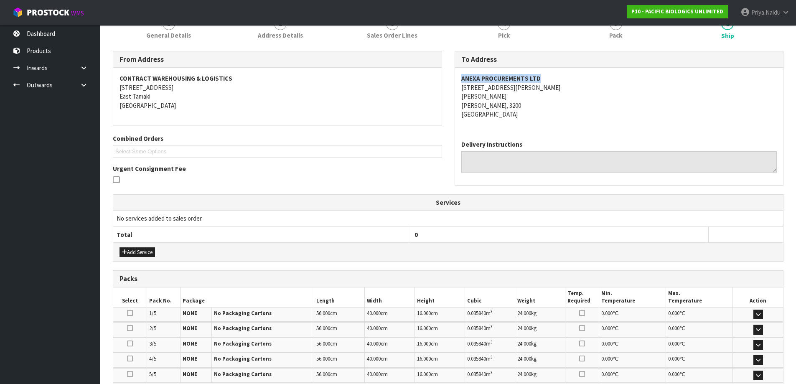
drag, startPoint x: 458, startPoint y: 77, endPoint x: 431, endPoint y: 25, distance: 59.0
click at [573, 74] on div "ANEXA PROCUREMENTS LTD [STREET_ADDRESS][PERSON_NAME][PERSON_NAME]" at bounding box center [619, 101] width 328 height 66
drag, startPoint x: 460, startPoint y: 88, endPoint x: 514, endPoint y: 102, distance: 56.1
click at [514, 102] on div "ANEXA PROCUREMENTS LTD [STREET_ADDRESS][PERSON_NAME][PERSON_NAME]" at bounding box center [619, 101] width 328 height 66
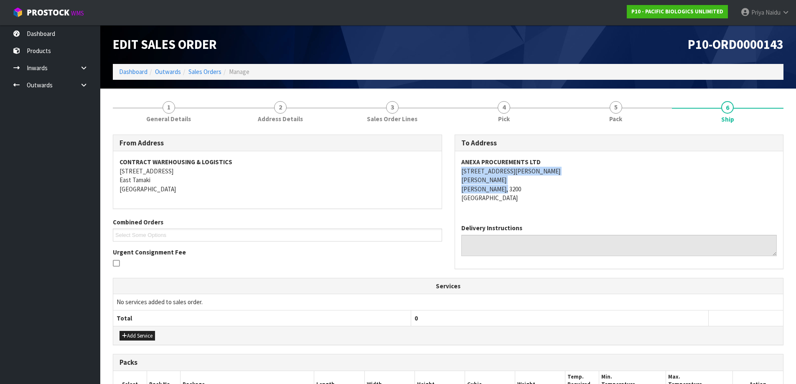
click at [571, 190] on address "ANEXA PROCUREMENTS LTD [STREET_ADDRESS][PERSON_NAME][PERSON_NAME]" at bounding box center [619, 179] width 316 height 45
click at [333, 169] on address "CONTRACT WAREHOUSING & LOGISTICS [STREET_ADDRESS]" at bounding box center [277, 175] width 316 height 36
drag, startPoint x: 462, startPoint y: 162, endPoint x: 541, endPoint y: 162, distance: 79.0
click at [541, 162] on div "ANEXA PROCUREMENTS LTD [STREET_ADDRESS][PERSON_NAME][PERSON_NAME]" at bounding box center [619, 184] width 328 height 66
click at [619, 171] on address "ANEXA PROCUREMENTS LTD [STREET_ADDRESS][PERSON_NAME][PERSON_NAME]" at bounding box center [619, 179] width 316 height 45
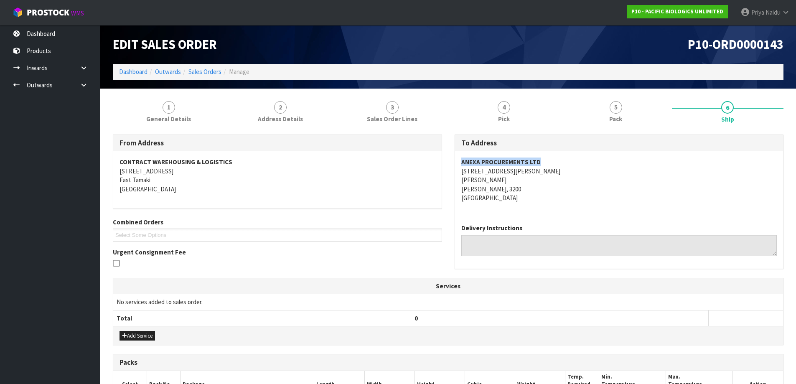
drag, startPoint x: 462, startPoint y: 163, endPoint x: 559, endPoint y: 160, distance: 97.8
click at [559, 160] on address "ANEXA PROCUREMENTS LTD [STREET_ADDRESS][PERSON_NAME][PERSON_NAME]" at bounding box center [619, 179] width 316 height 45
click at [123, 68] on link "Dashboard" at bounding box center [133, 72] width 28 height 8
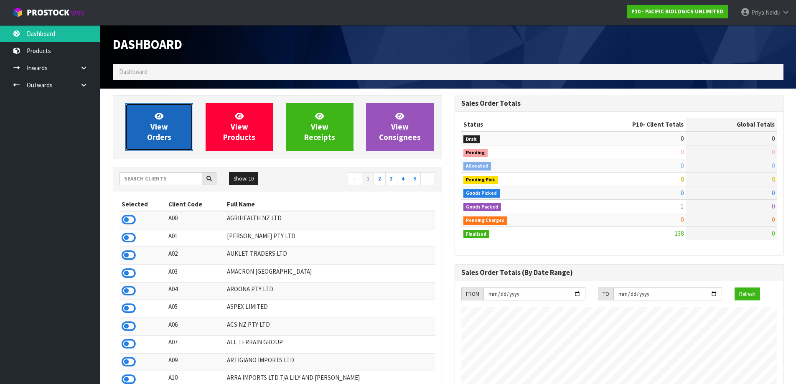
click at [176, 141] on link "View Orders" at bounding box center [159, 127] width 68 height 48
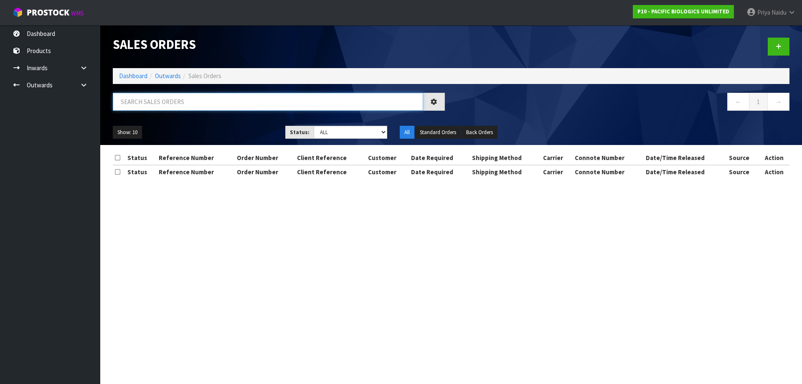
click at [191, 108] on input "text" at bounding box center [268, 102] width 310 height 18
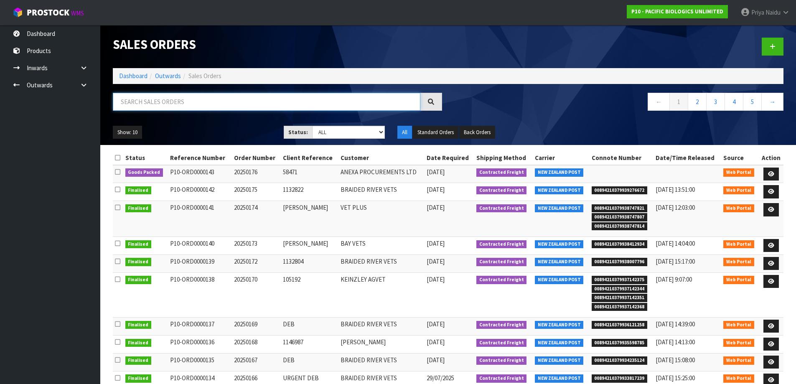
paste input "ANEXA PROCUREMENTS LTD"
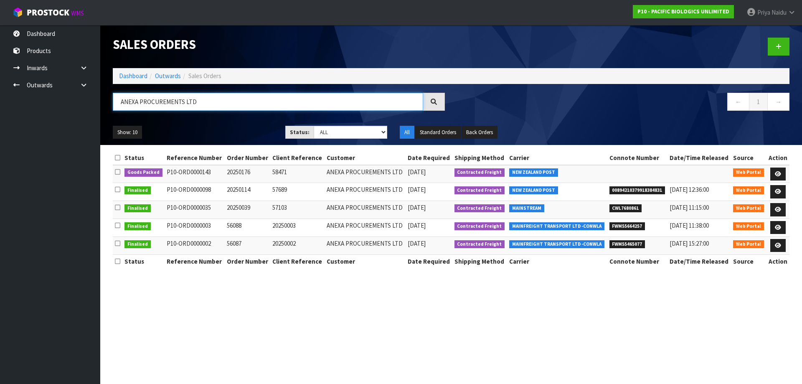
type input "ANEXA PROCUREMENTS LTD"
drag, startPoint x: 608, startPoint y: 226, endPoint x: 651, endPoint y: 226, distance: 43.0
click at [651, 226] on li "FWM55664257" at bounding box center [637, 225] width 56 height 9
click at [126, 77] on link "Dashboard" at bounding box center [133, 76] width 28 height 8
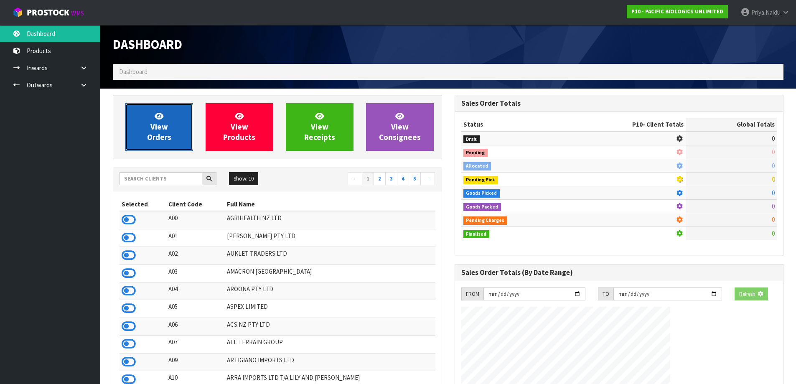
click at [147, 114] on link "View Orders" at bounding box center [159, 127] width 68 height 48
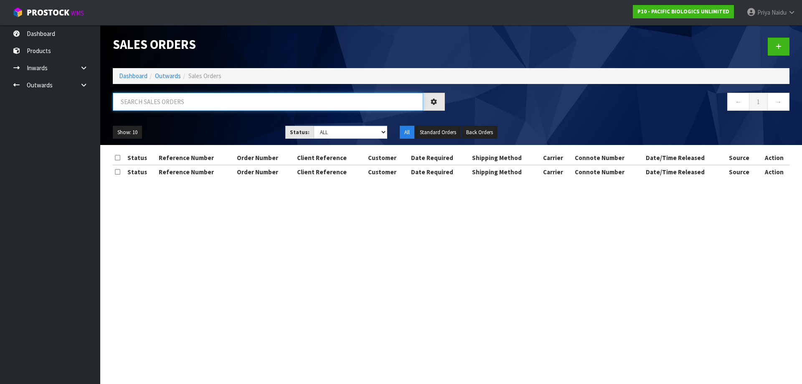
click at [160, 102] on input "text" at bounding box center [268, 102] width 310 height 18
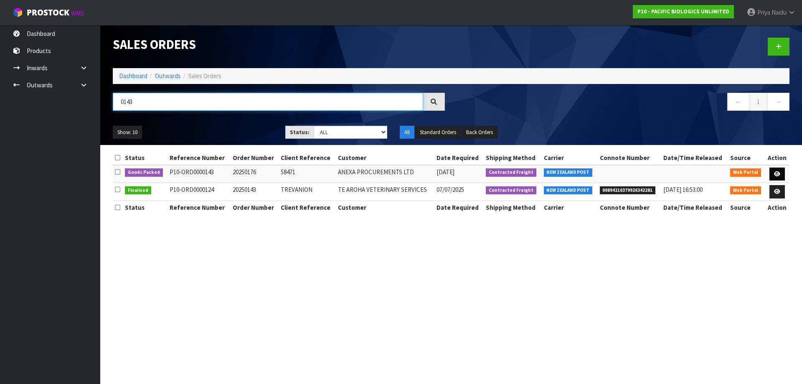
type input "0143"
click at [775, 170] on link at bounding box center [776, 174] width 15 height 13
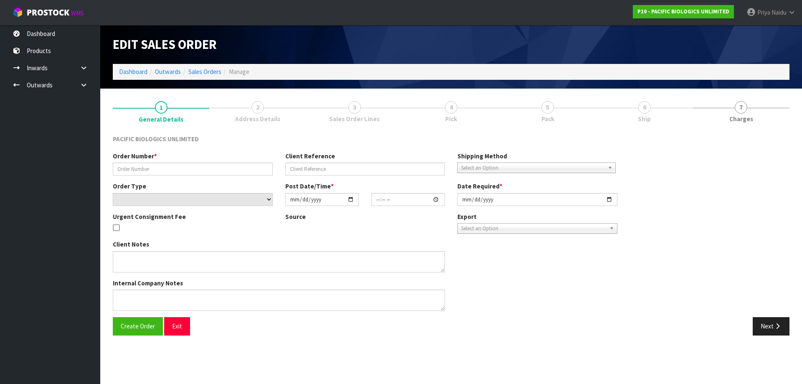
type input "20250176"
type input "58471"
select select "number:0"
type input "[DATE]"
type input "13:52:00.000"
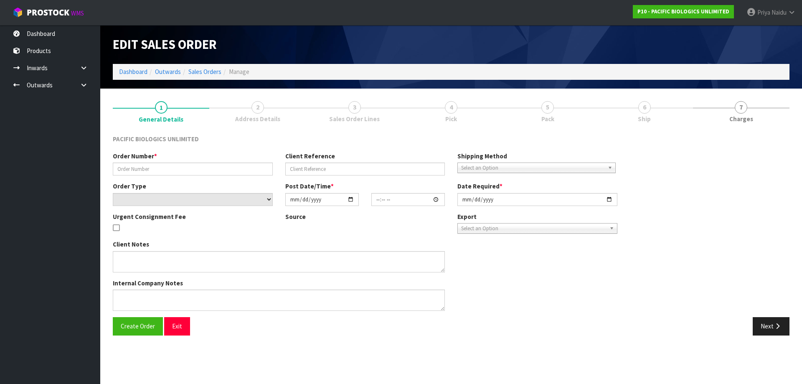
type input "[DATE]"
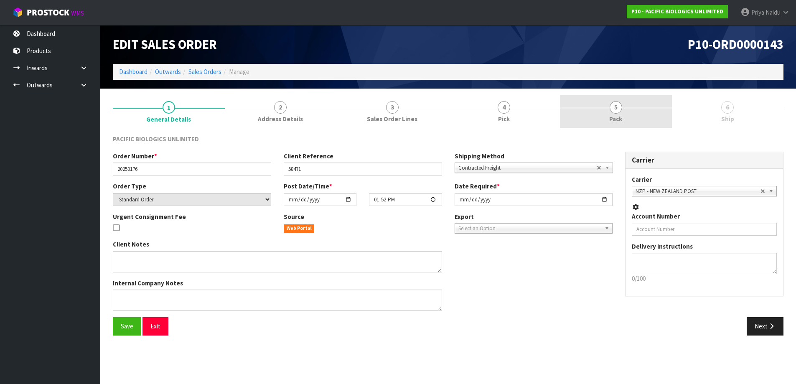
click at [609, 116] on span "Pack" at bounding box center [615, 118] width 13 height 9
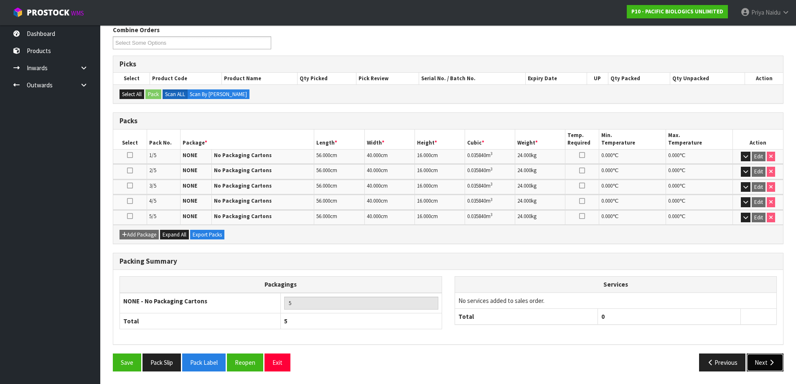
click at [755, 360] on button "Next" at bounding box center [764, 362] width 37 height 18
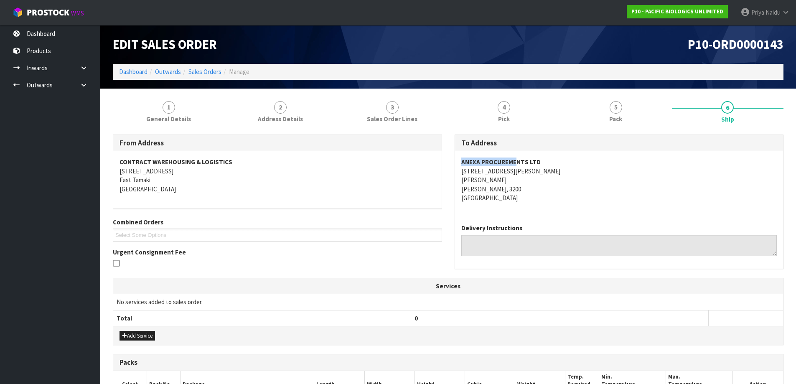
drag, startPoint x: 456, startPoint y: 164, endPoint x: 517, endPoint y: 160, distance: 61.5
click at [517, 160] on div "ANEXA PROCUREMENTS LTD [STREET_ADDRESS][PERSON_NAME][PERSON_NAME]" at bounding box center [619, 184] width 328 height 66
drag, startPoint x: 487, startPoint y: 174, endPoint x: 521, endPoint y: 186, distance: 35.5
click at [521, 186] on div "ANEXA PROCUREMENTS LTD [STREET_ADDRESS][PERSON_NAME][PERSON_NAME]" at bounding box center [619, 184] width 328 height 66
drag, startPoint x: 553, startPoint y: 196, endPoint x: 520, endPoint y: 183, distance: 36.2
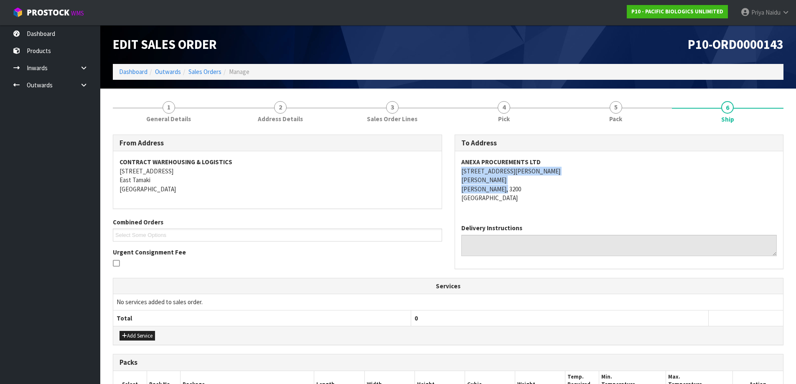
click at [553, 196] on address "ANEXA PROCUREMENTS LTD [STREET_ADDRESS][PERSON_NAME][PERSON_NAME]" at bounding box center [619, 179] width 316 height 45
drag, startPoint x: 454, startPoint y: 168, endPoint x: 513, endPoint y: 177, distance: 58.7
click at [513, 177] on div "ANEXA PROCUREMENTS LTD [STREET_ADDRESS][PERSON_NAME][PERSON_NAME]" at bounding box center [619, 184] width 328 height 66
click at [614, 195] on address "ANEXA PROCUREMENTS LTD [STREET_ADDRESS][PERSON_NAME][PERSON_NAME]" at bounding box center [619, 179] width 316 height 45
drag, startPoint x: 457, startPoint y: 171, endPoint x: 537, endPoint y: 176, distance: 80.4
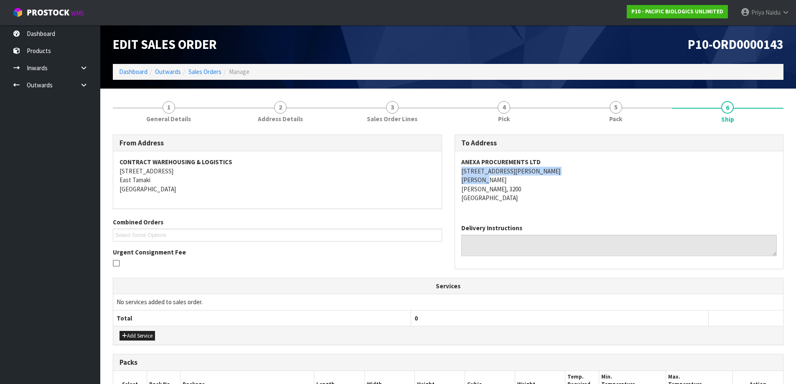
click at [537, 176] on div "ANEXA PROCUREMENTS LTD [STREET_ADDRESS][PERSON_NAME][PERSON_NAME]" at bounding box center [619, 184] width 328 height 66
drag, startPoint x: 627, startPoint y: 193, endPoint x: 592, endPoint y: 183, distance: 36.7
click at [627, 193] on address "ANEXA PROCUREMENTS LTD [STREET_ADDRESS][PERSON_NAME][PERSON_NAME]" at bounding box center [619, 179] width 316 height 45
click at [456, 160] on div "ANEXA PROCUREMENTS LTD [STREET_ADDRESS][PERSON_NAME][PERSON_NAME]" at bounding box center [619, 184] width 328 height 66
drag, startPoint x: 454, startPoint y: 169, endPoint x: 498, endPoint y: 186, distance: 46.9
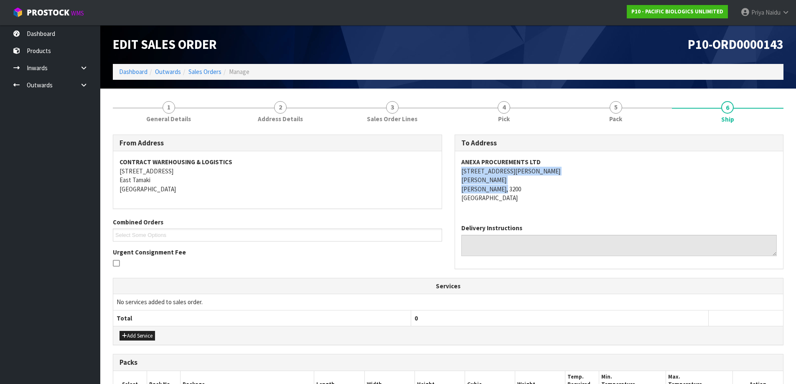
click at [511, 186] on div "ANEXA PROCUREMENTS LTD [STREET_ADDRESS][PERSON_NAME][PERSON_NAME]" at bounding box center [619, 184] width 328 height 66
click at [453, 161] on div "To Address ANEXA PROCUREMENTS LTD [STREET_ADDRESS][PERSON_NAME][PERSON_NAME] De…" at bounding box center [619, 206] width 342 height 143
drag, startPoint x: 453, startPoint y: 161, endPoint x: 551, endPoint y: 159, distance: 98.6
click at [551, 159] on div "To Address ANEXA PROCUREMENTS LTD [STREET_ADDRESS][PERSON_NAME][PERSON_NAME] De…" at bounding box center [619, 206] width 342 height 143
click at [656, 200] on address "ANEXA PROCUREMENTS LTD [STREET_ADDRESS][PERSON_NAME][PERSON_NAME]" at bounding box center [619, 179] width 316 height 45
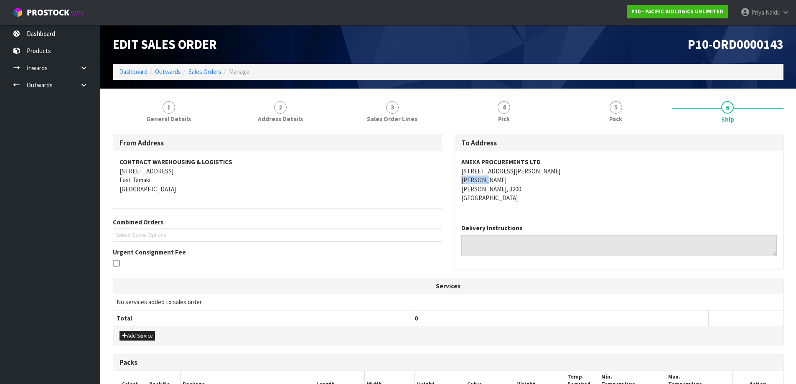
drag, startPoint x: 451, startPoint y: 178, endPoint x: 502, endPoint y: 181, distance: 51.1
click at [502, 181] on div "To Address ANEXA PROCUREMENTS LTD [STREET_ADDRESS][PERSON_NAME][PERSON_NAME] De…" at bounding box center [619, 206] width 342 height 143
drag, startPoint x: 649, startPoint y: 185, endPoint x: 558, endPoint y: 180, distance: 91.6
click at [649, 185] on address "ANEXA PROCUREMENTS LTD [STREET_ADDRESS][PERSON_NAME][PERSON_NAME]" at bounding box center [619, 179] width 316 height 45
drag, startPoint x: 457, startPoint y: 168, endPoint x: 515, endPoint y: 187, distance: 61.4
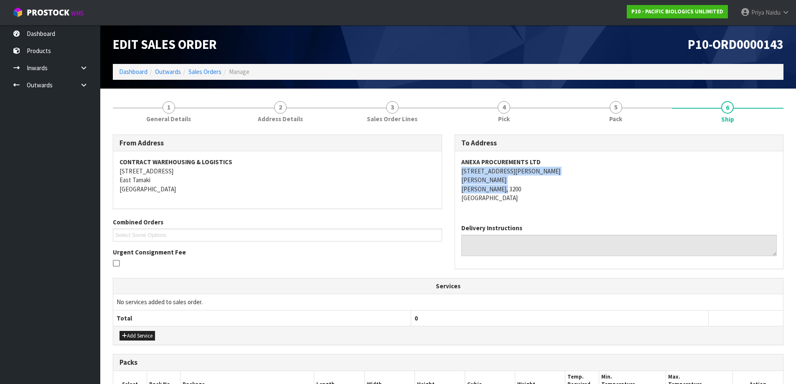
click at [515, 187] on div "ANEXA PROCUREMENTS LTD [STREET_ADDRESS][PERSON_NAME][PERSON_NAME]" at bounding box center [619, 184] width 328 height 66
click at [559, 180] on address "ANEXA PROCUREMENTS LTD [STREET_ADDRESS][PERSON_NAME][PERSON_NAME]" at bounding box center [619, 179] width 316 height 45
click at [543, 190] on address "ANEXA PROCUREMENTS LTD [STREET_ADDRESS][PERSON_NAME][PERSON_NAME]" at bounding box center [619, 179] width 316 height 45
drag, startPoint x: 457, startPoint y: 172, endPoint x: 508, endPoint y: 172, distance: 51.4
click at [508, 172] on div "ANEXA PROCUREMENTS LTD [STREET_ADDRESS][PERSON_NAME][PERSON_NAME]" at bounding box center [619, 184] width 328 height 66
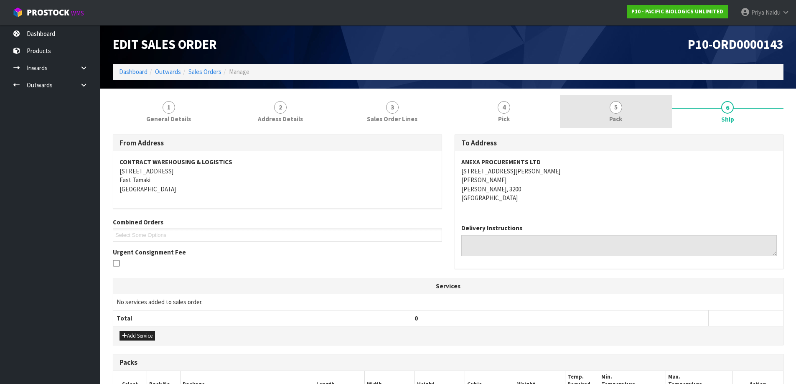
drag, startPoint x: 640, startPoint y: 109, endPoint x: 627, endPoint y: 113, distance: 13.6
click at [640, 109] on link "5 Pack" at bounding box center [616, 111] width 112 height 33
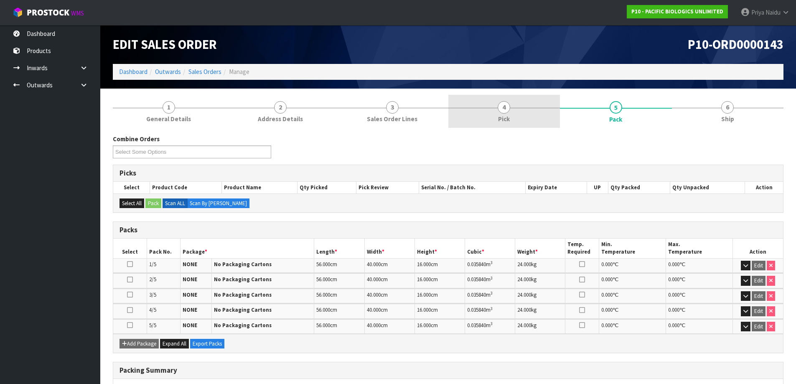
drag, startPoint x: 728, startPoint y: 122, endPoint x: 534, endPoint y: 116, distance: 194.3
click at [727, 121] on span "Ship" at bounding box center [727, 118] width 13 height 9
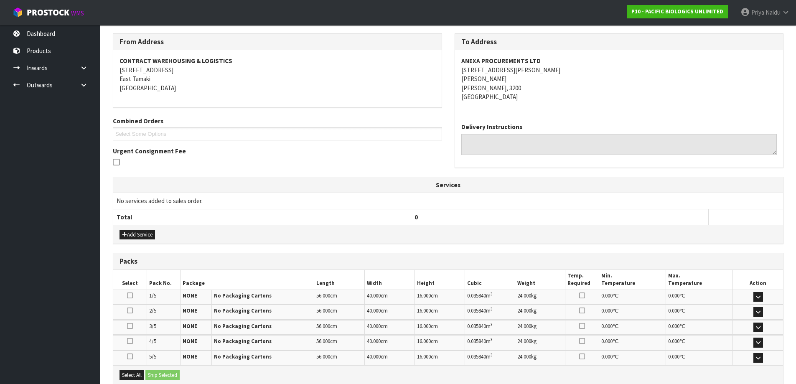
scroll to position [191, 0]
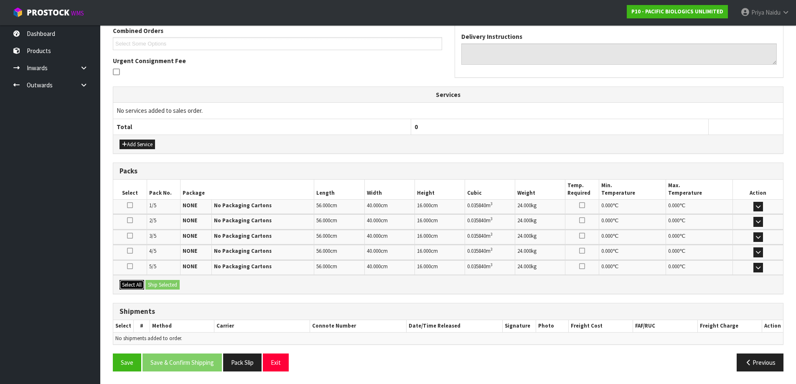
drag, startPoint x: 129, startPoint y: 282, endPoint x: 164, endPoint y: 283, distance: 34.7
click at [130, 281] on button "Select All" at bounding box center [131, 285] width 25 height 10
click at [165, 283] on button "Ship Selected" at bounding box center [162, 285] width 34 height 10
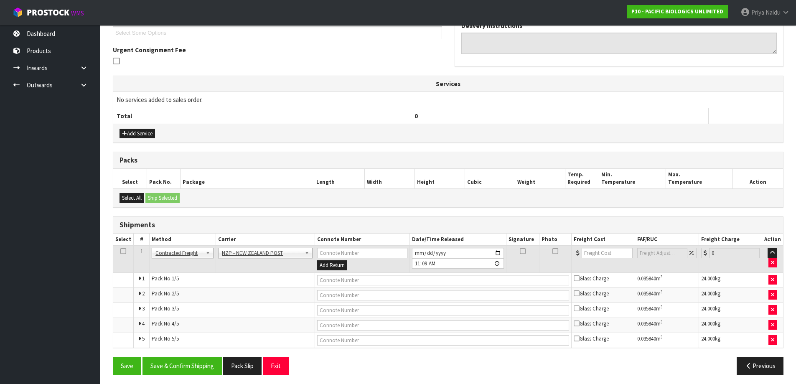
scroll to position [206, 0]
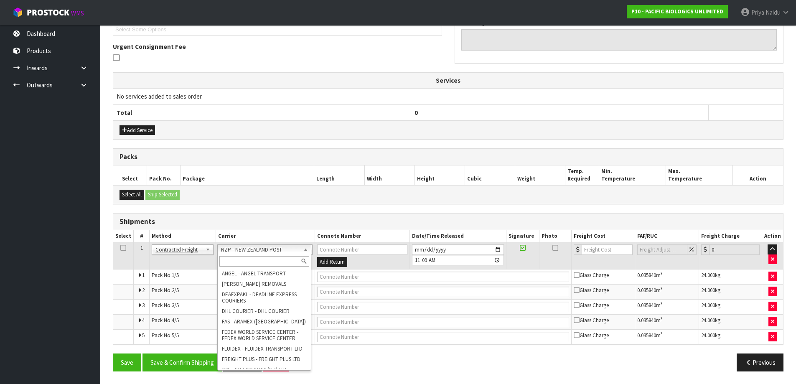
click at [247, 259] on input "text" at bounding box center [264, 261] width 90 height 10
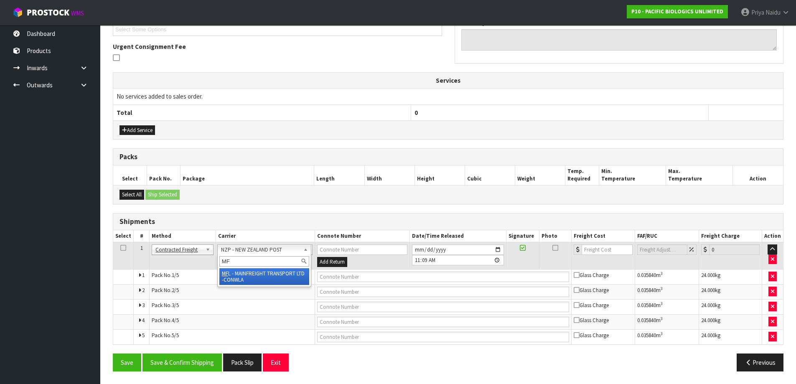
type input "MF"
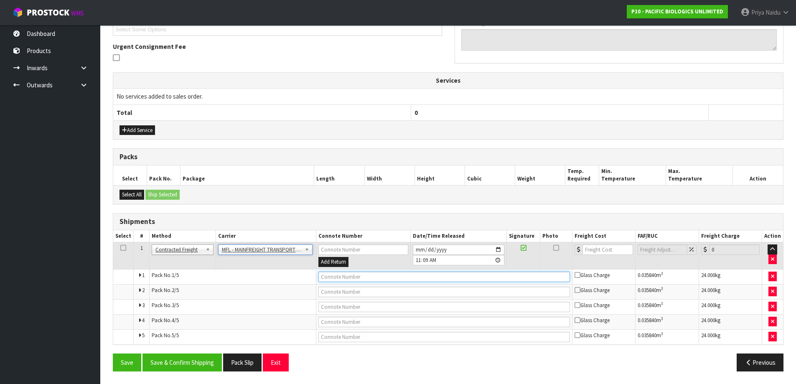
click at [365, 279] on input "text" at bounding box center [443, 277] width 251 height 10
paste input "FWM58277908"
type input "FWM58277908"
click at [591, 241] on th "Freight Cost" at bounding box center [603, 236] width 63 height 12
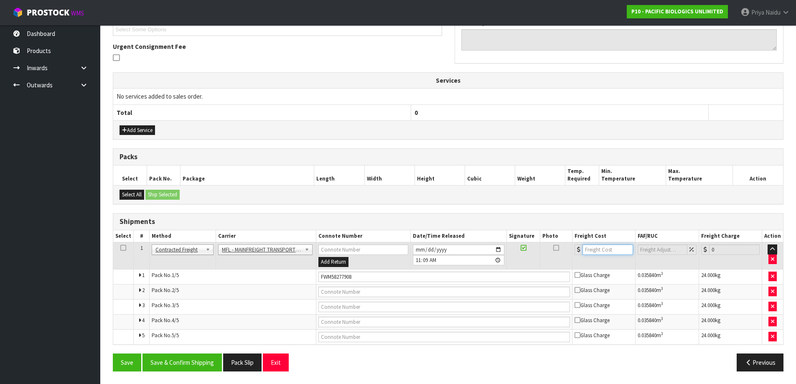
click at [591, 249] on input "number" at bounding box center [607, 249] width 51 height 10
click at [178, 365] on button "Save & Confirm Shipping" at bounding box center [181, 362] width 79 height 18
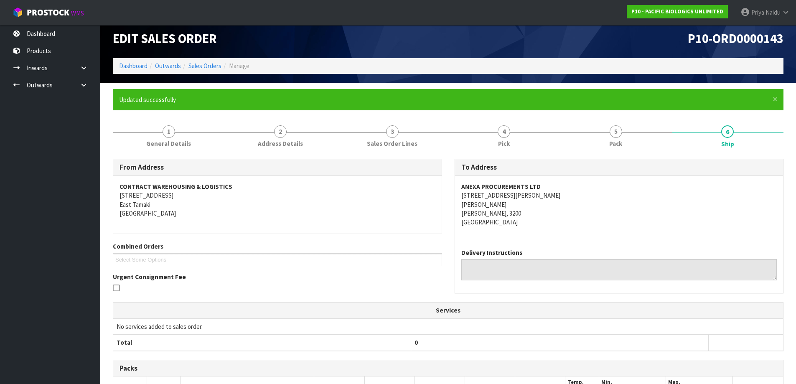
scroll to position [0, 0]
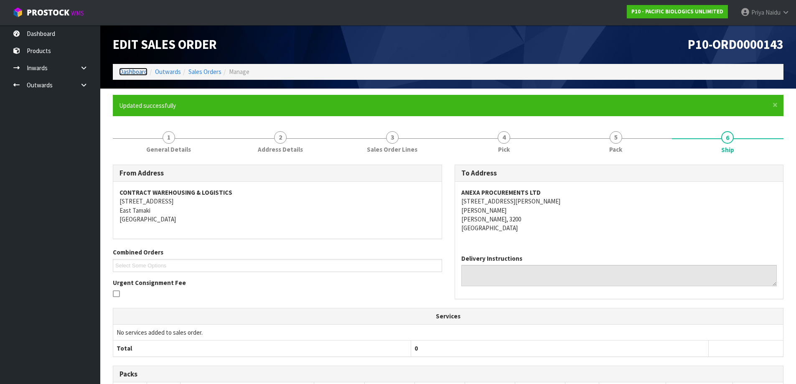
click at [137, 74] on link "Dashboard" at bounding box center [133, 72] width 28 height 8
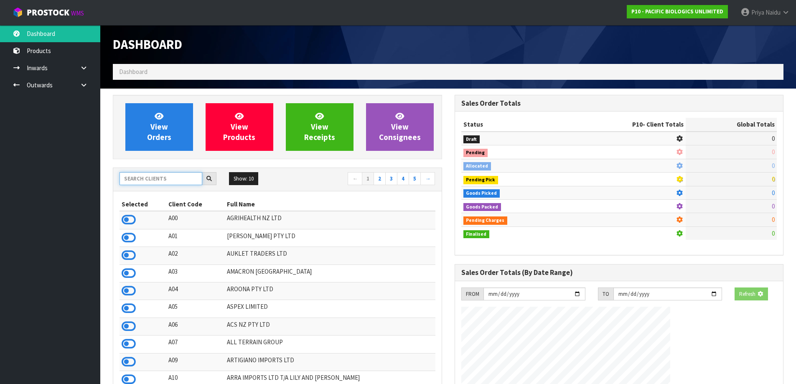
click at [164, 180] on input "text" at bounding box center [160, 178] width 83 height 13
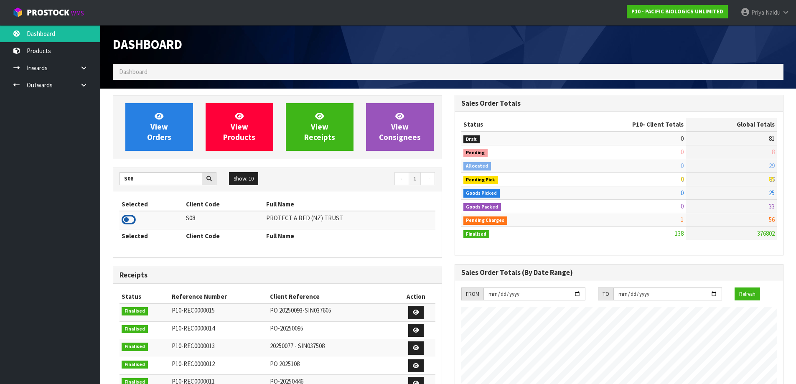
click at [128, 216] on icon at bounding box center [129, 219] width 14 height 13
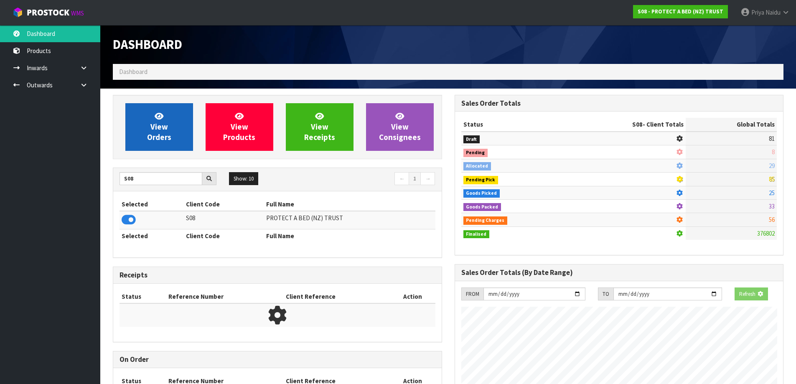
scroll to position [417217, 417396]
click at [160, 143] on link "View Orders" at bounding box center [159, 127] width 68 height 48
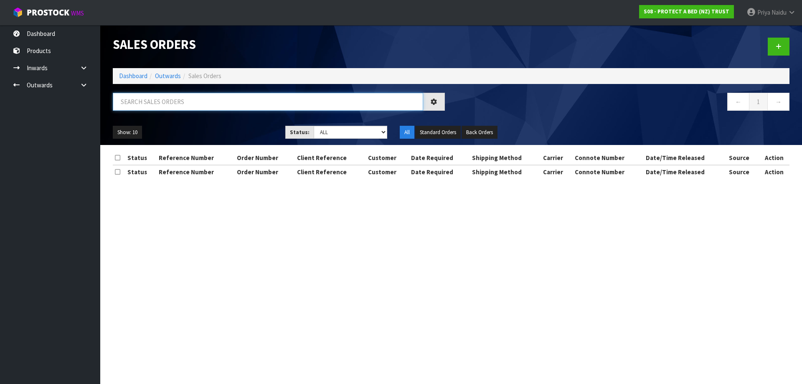
click at [177, 99] on input "text" at bounding box center [268, 102] width 310 height 18
click at [335, 135] on select "Draft Pending Allocated Pending Pick Goods Picked Goods Packed Pending Charges …" at bounding box center [351, 132] width 74 height 13
click at [314, 126] on select "Draft Pending Allocated Pending Pick Goods Picked Goods Packed Pending Charges …" at bounding box center [351, 132] width 74 height 13
click at [231, 132] on ul "Show: 10 5 10 25 50" at bounding box center [193, 132] width 160 height 13
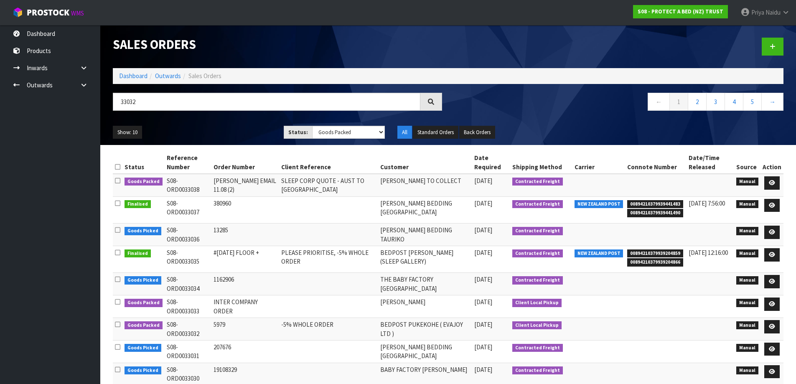
click at [244, 132] on ul "Show: 10 5 10 25 50" at bounding box center [192, 132] width 158 height 13
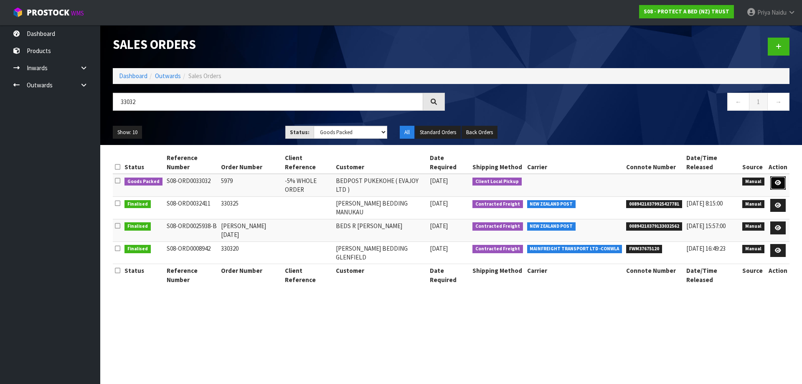
click at [777, 180] on icon at bounding box center [778, 182] width 6 height 5
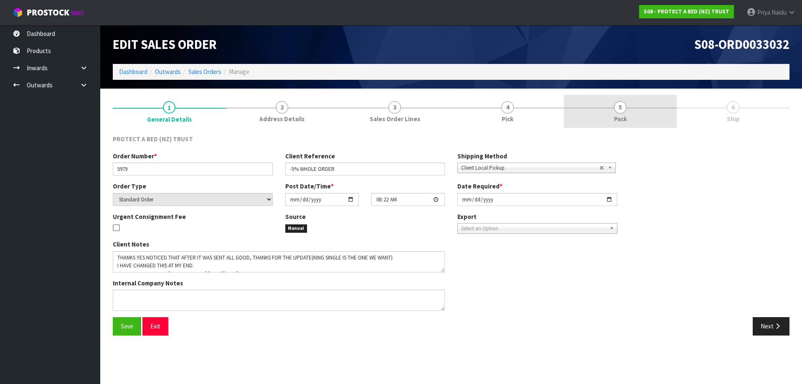
click at [621, 109] on span "5" at bounding box center [620, 107] width 13 height 13
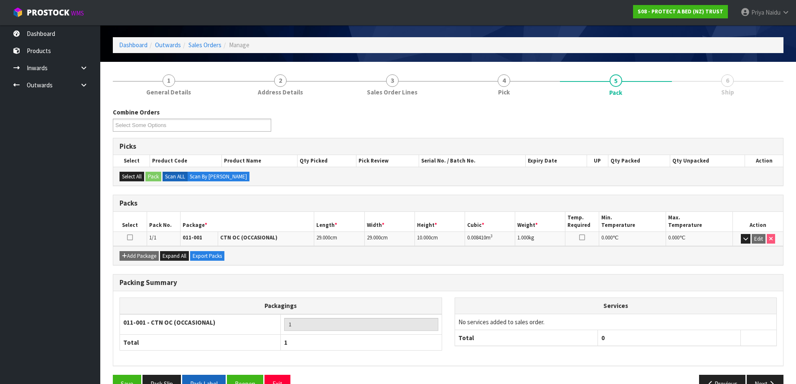
scroll to position [48, 0]
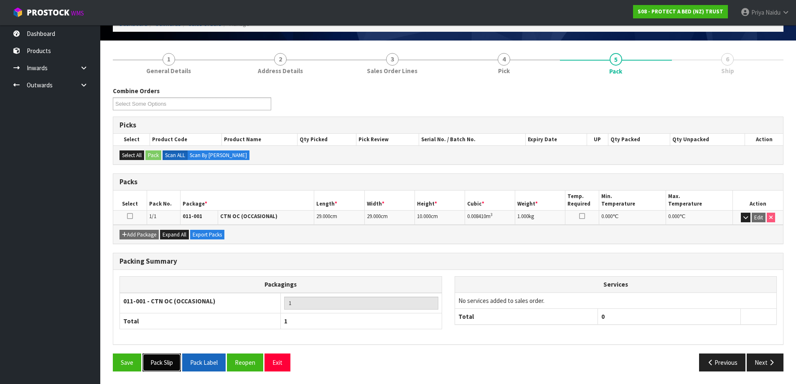
drag, startPoint x: 162, startPoint y: 360, endPoint x: 196, endPoint y: 357, distance: 34.0
click at [162, 361] on button "Pack Slip" at bounding box center [161, 362] width 38 height 18
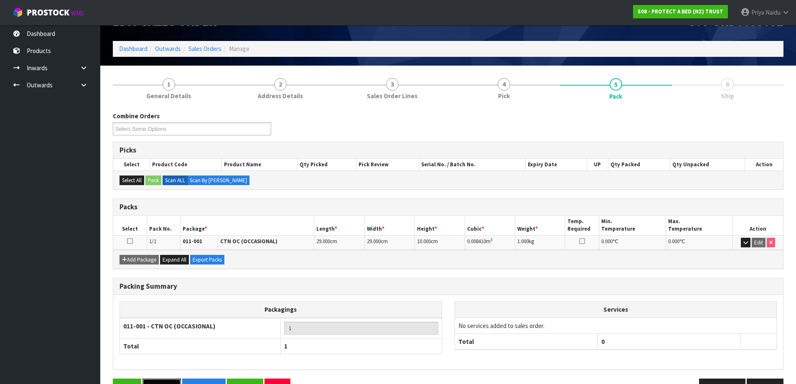
scroll to position [0, 0]
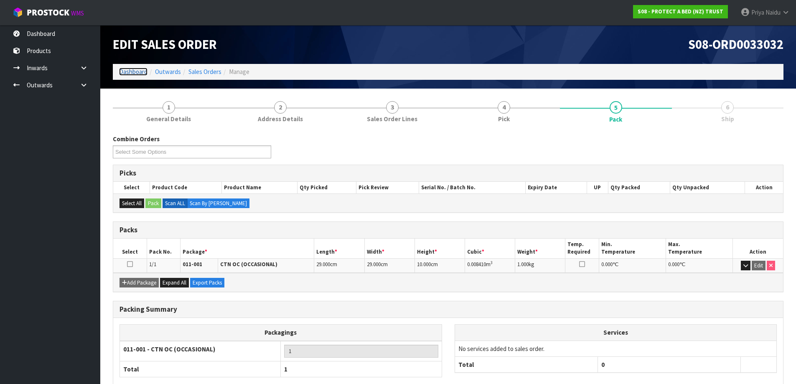
click at [130, 74] on link "Dashboard" at bounding box center [133, 72] width 28 height 8
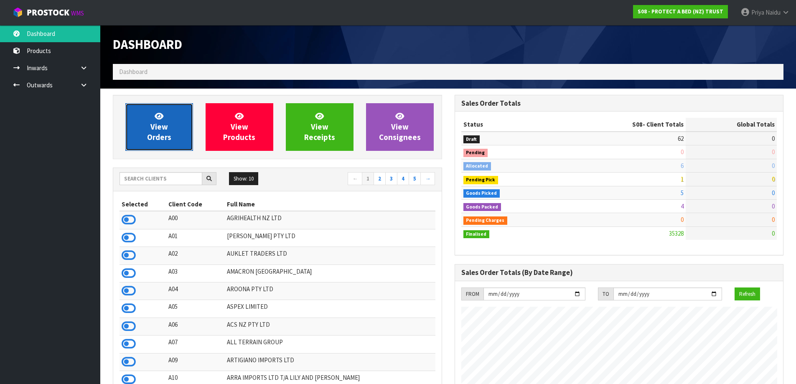
click at [150, 113] on link "View Orders" at bounding box center [159, 127] width 68 height 48
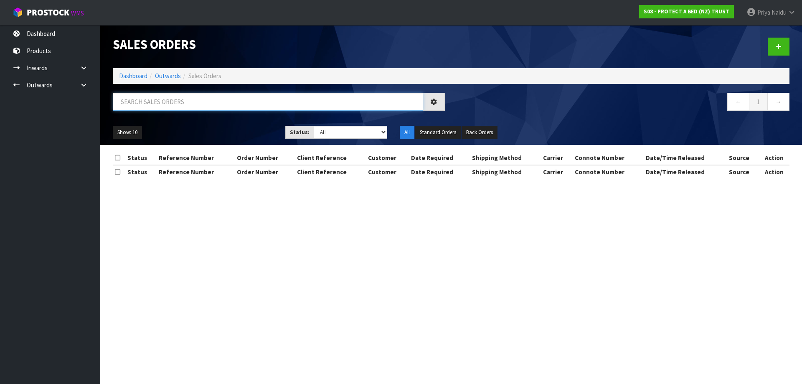
click at [172, 104] on input "text" at bounding box center [268, 102] width 310 height 18
click at [345, 136] on select "Draft Pending Allocated Pending Pick Goods Picked Goods Packed Pending Charges …" at bounding box center [351, 132] width 74 height 13
click at [314, 126] on select "Draft Pending Allocated Pending Pick Goods Picked Goods Packed Pending Charges …" at bounding box center [351, 132] width 74 height 13
click at [239, 132] on ul "Show: 10 5 10 25 50" at bounding box center [193, 132] width 160 height 13
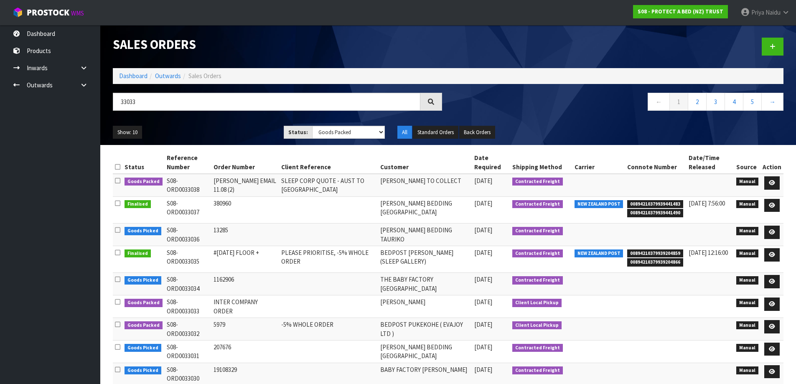
click at [236, 121] on div "Show: 10 5 10 25 50 Status: Draft Pending Allocated Pending Pick Goods Picked G…" at bounding box center [448, 132] width 683 height 26
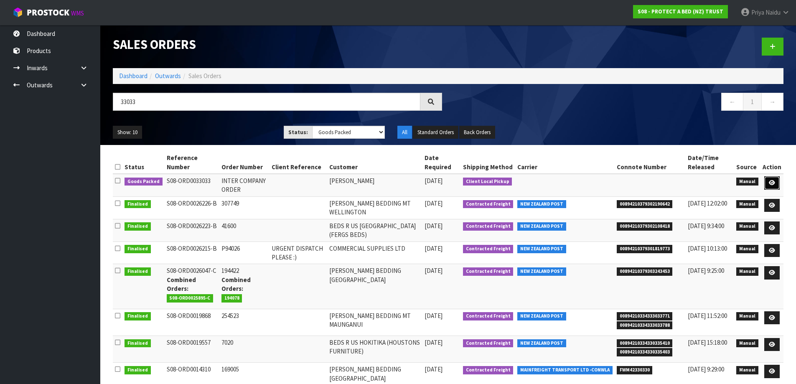
click at [773, 183] on icon at bounding box center [772, 182] width 6 height 5
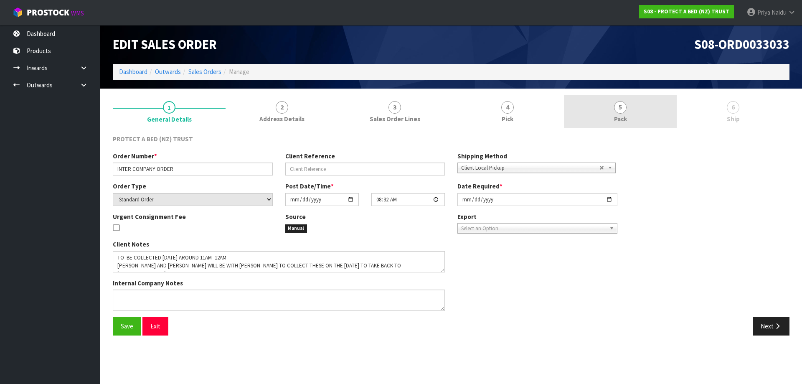
click at [609, 102] on link "5 Pack" at bounding box center [620, 111] width 113 height 33
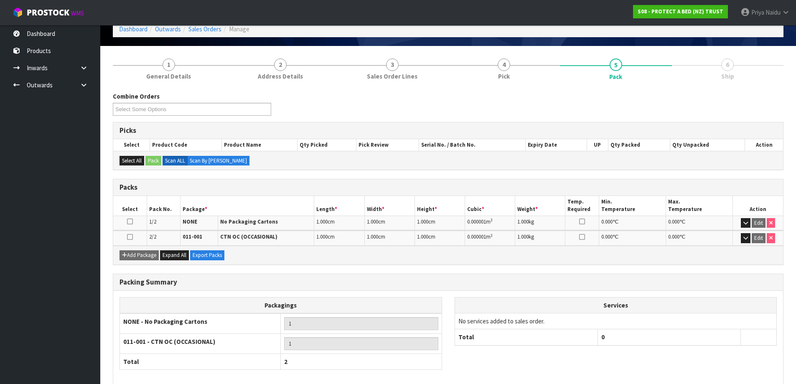
scroll to position [84, 0]
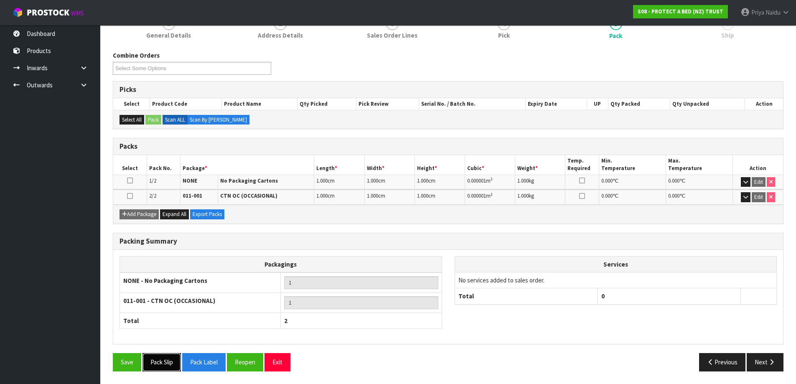
click at [160, 361] on button "Pack Slip" at bounding box center [161, 362] width 38 height 18
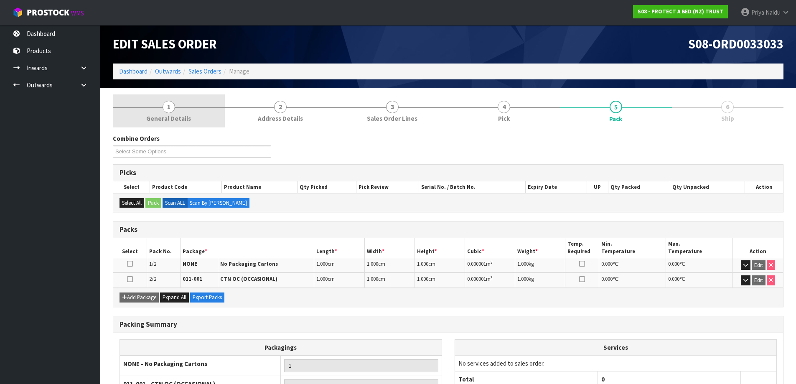
scroll to position [0, 0]
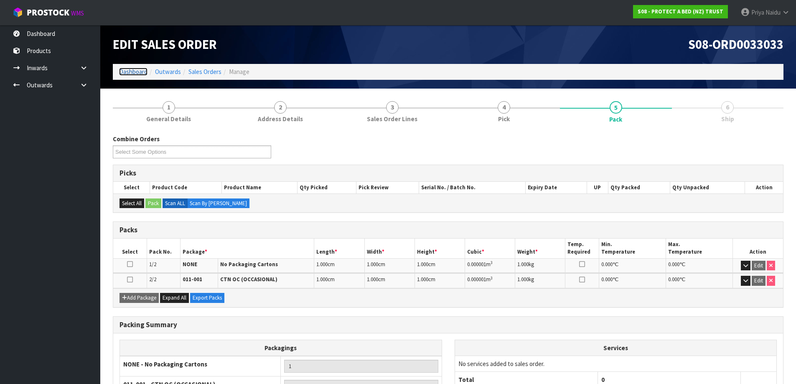
click at [141, 72] on link "Dashboard" at bounding box center [133, 72] width 28 height 8
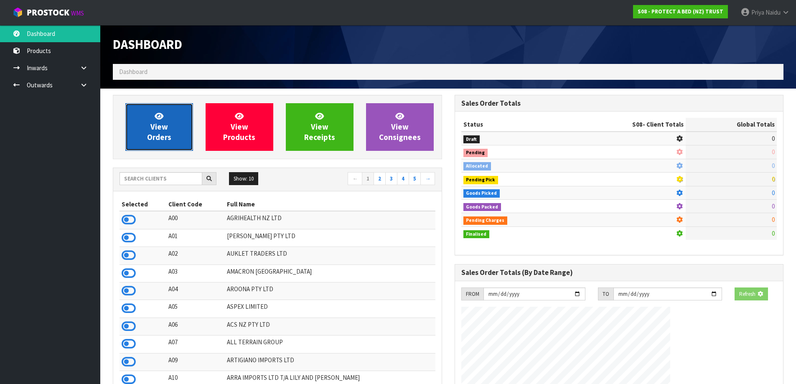
click at [155, 129] on span "View Orders" at bounding box center [159, 126] width 24 height 31
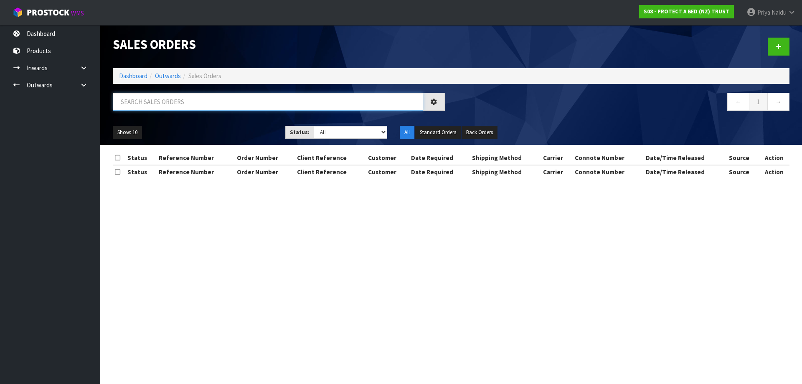
click at [173, 104] on input "text" at bounding box center [268, 102] width 310 height 18
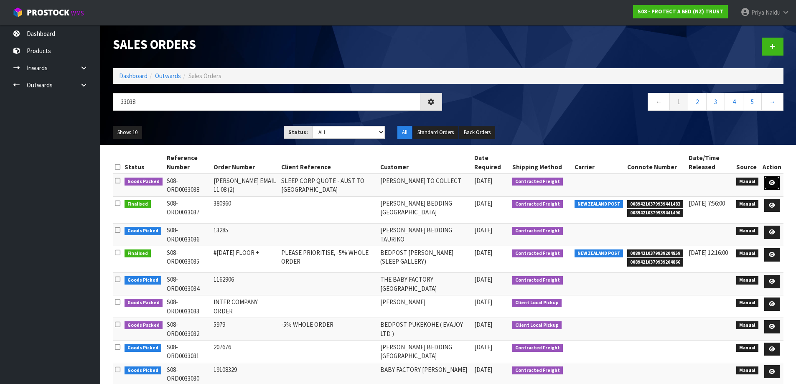
click at [771, 181] on icon at bounding box center [772, 182] width 6 height 5
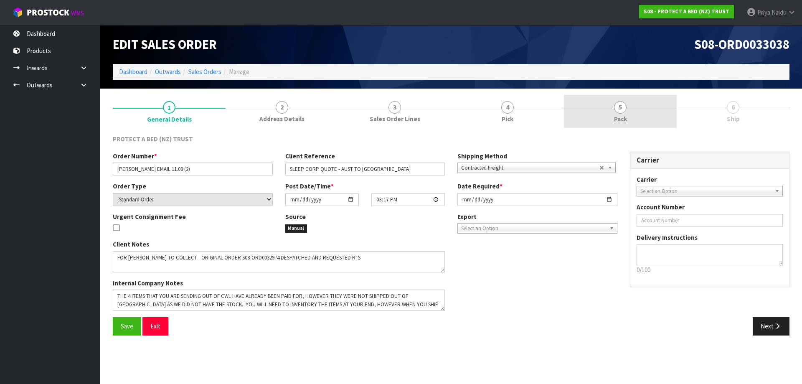
click at [601, 112] on link "5 Pack" at bounding box center [620, 111] width 113 height 33
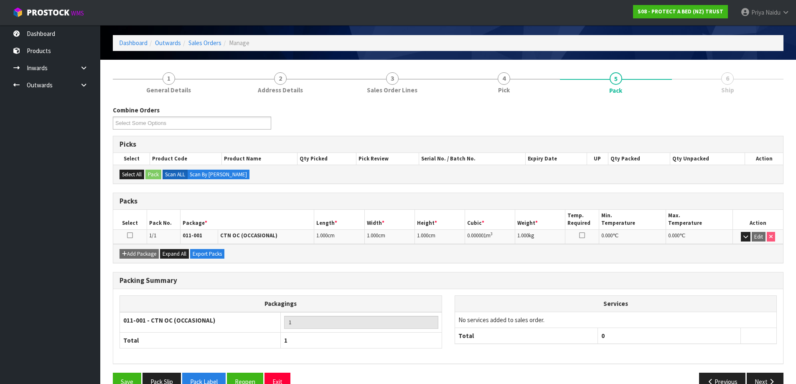
scroll to position [48, 0]
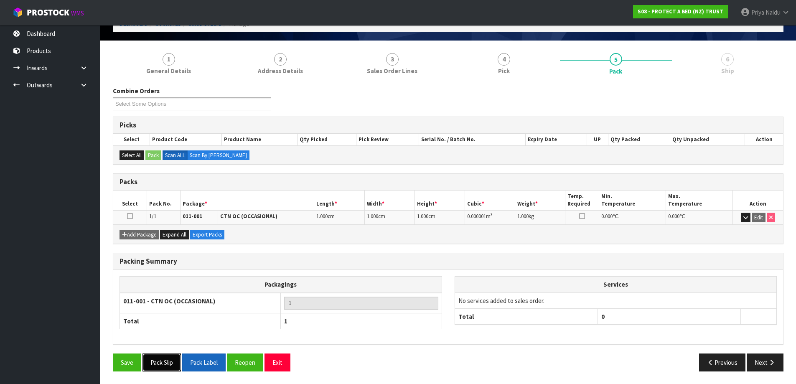
drag, startPoint x: 165, startPoint y: 363, endPoint x: 208, endPoint y: 356, distance: 43.9
click at [165, 363] on button "Pack Slip" at bounding box center [161, 362] width 38 height 18
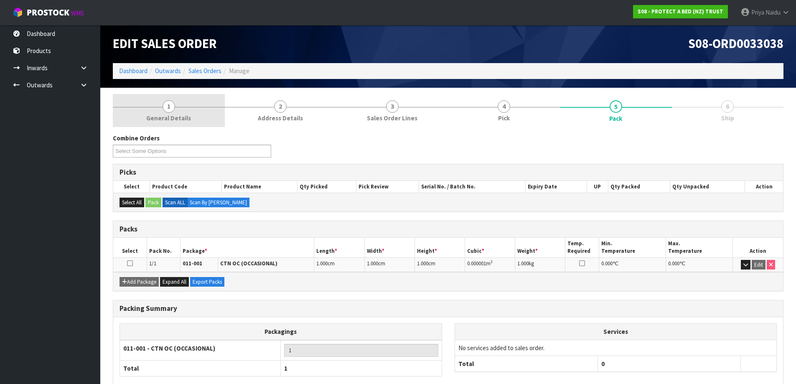
scroll to position [0, 0]
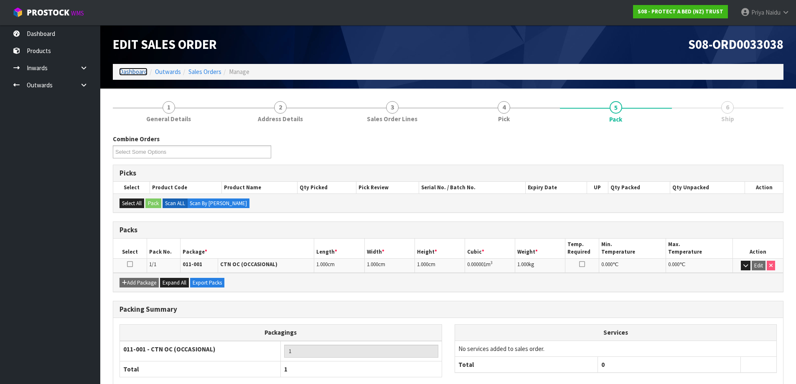
click at [140, 74] on link "Dashboard" at bounding box center [133, 72] width 28 height 8
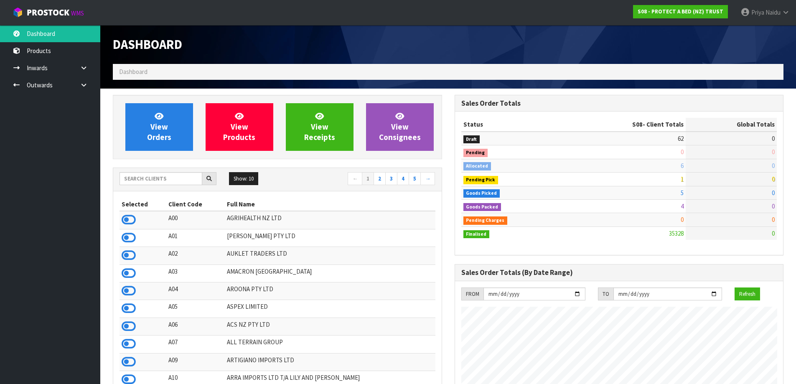
scroll to position [633, 341]
drag, startPoint x: 154, startPoint y: 179, endPoint x: 168, endPoint y: 165, distance: 20.4
click at [154, 178] on input "text" at bounding box center [160, 178] width 83 height 13
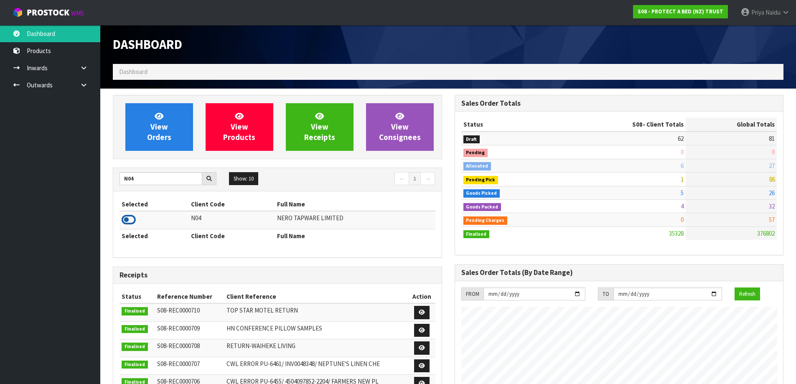
click at [127, 221] on icon at bounding box center [129, 219] width 14 height 13
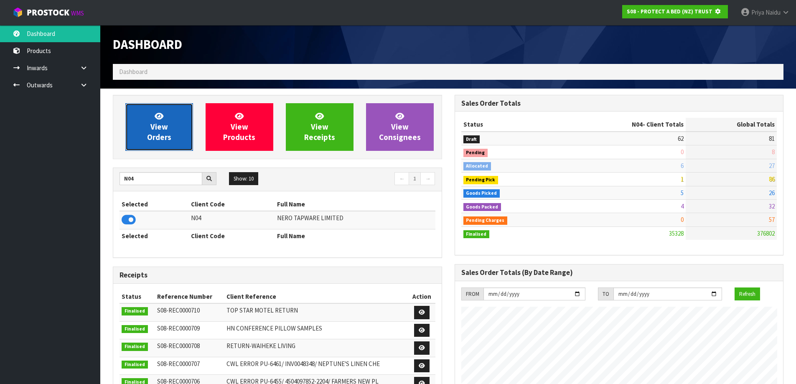
click at [145, 139] on link "View Orders" at bounding box center [159, 127] width 68 height 48
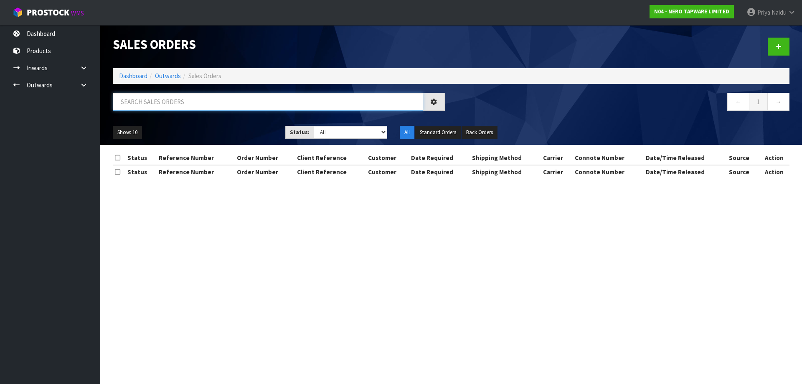
click at [170, 104] on input "text" at bounding box center [268, 102] width 310 height 18
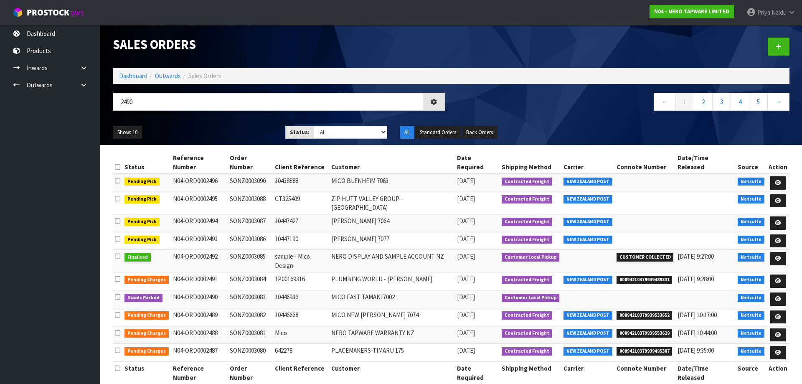
click at [205, 131] on ul "Show: 10 5 10 25 50" at bounding box center [193, 132] width 160 height 13
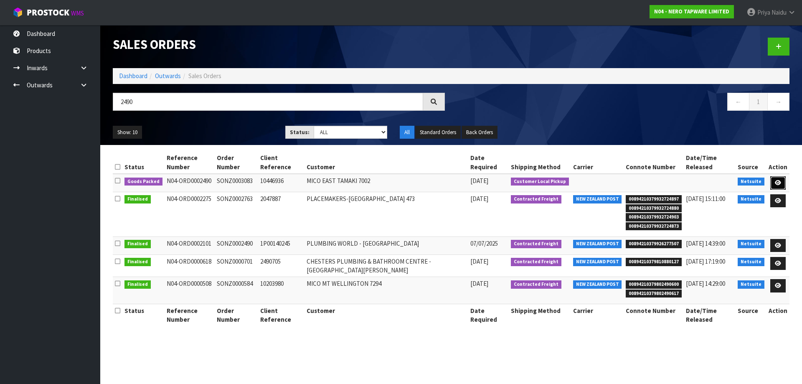
click at [774, 176] on link at bounding box center [777, 182] width 15 height 13
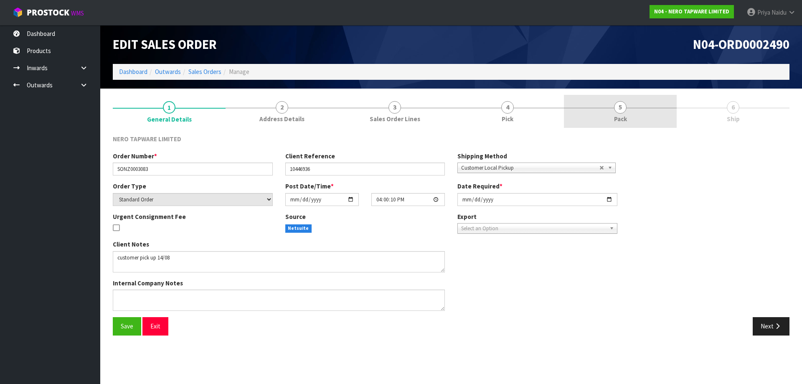
click at [629, 110] on link "5 Pack" at bounding box center [620, 111] width 113 height 33
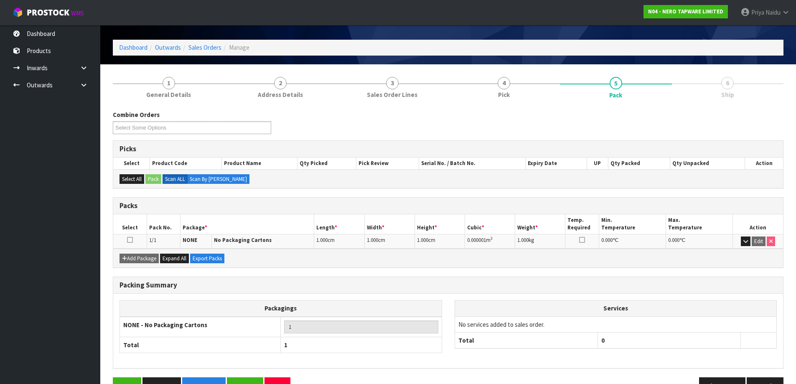
scroll to position [48, 0]
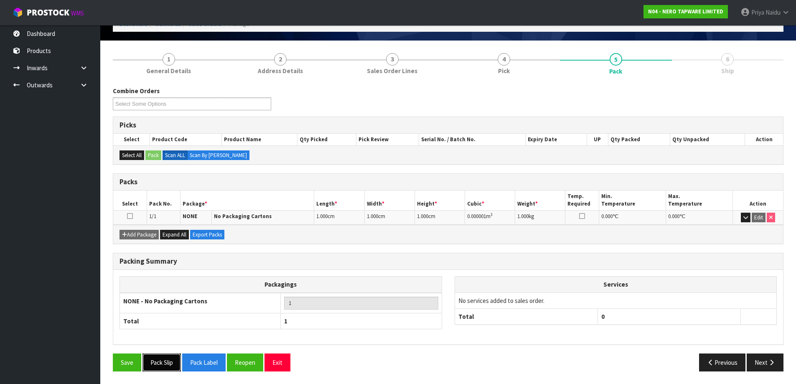
click at [154, 362] on button "Pack Slip" at bounding box center [161, 362] width 38 height 18
click at [759, 369] on button "Next" at bounding box center [764, 362] width 37 height 18
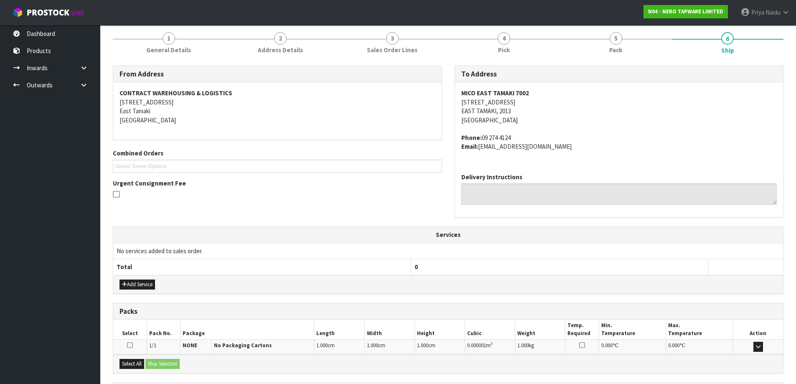
scroll to position [148, 0]
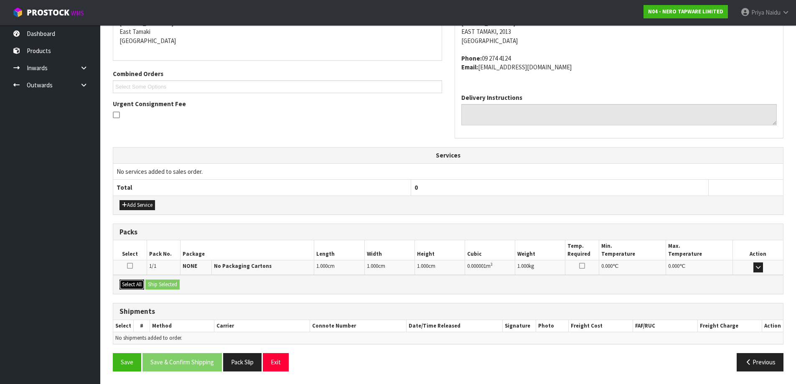
drag, startPoint x: 135, startPoint y: 284, endPoint x: 171, endPoint y: 280, distance: 36.5
click at [135, 283] on button "Select All" at bounding box center [131, 284] width 25 height 10
click at [179, 280] on button "Ship Selected" at bounding box center [162, 284] width 34 height 10
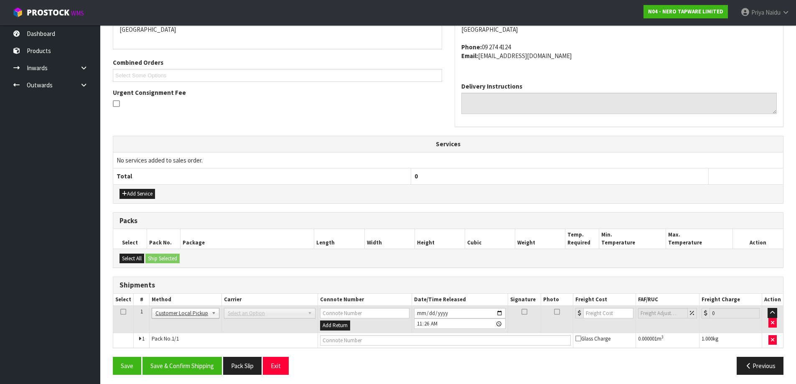
scroll to position [163, 0]
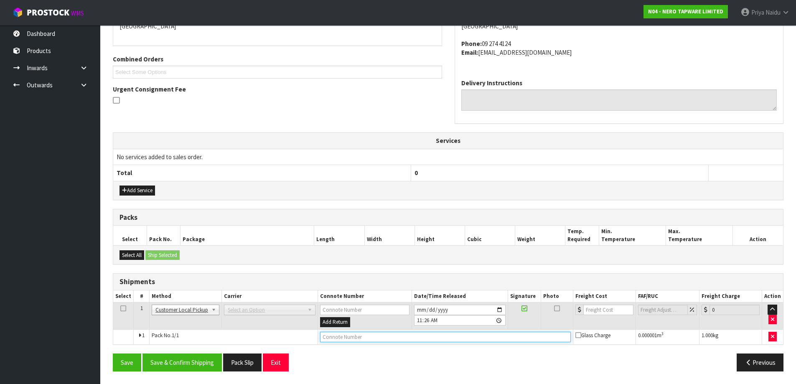
click at [347, 338] on input "text" at bounding box center [445, 337] width 251 height 10
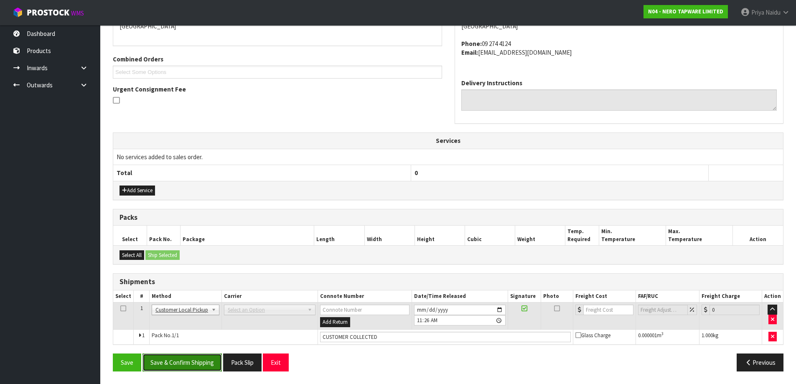
click at [210, 361] on button "Save & Confirm Shipping" at bounding box center [181, 362] width 79 height 18
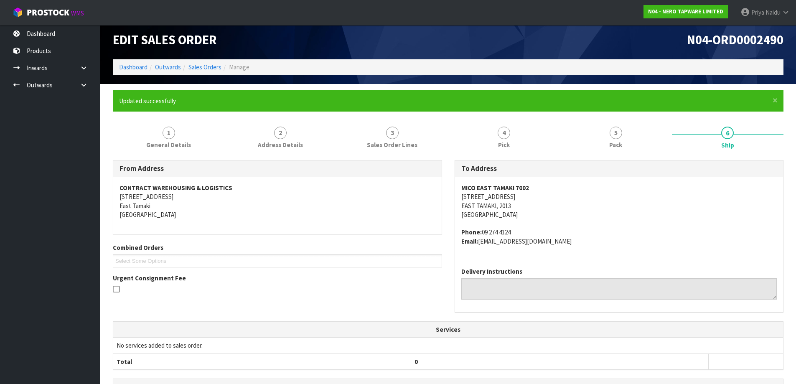
scroll to position [0, 0]
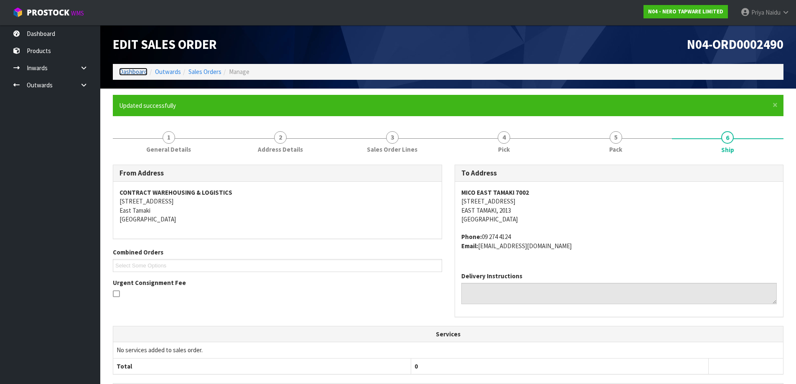
click at [132, 74] on link "Dashboard" at bounding box center [133, 72] width 28 height 8
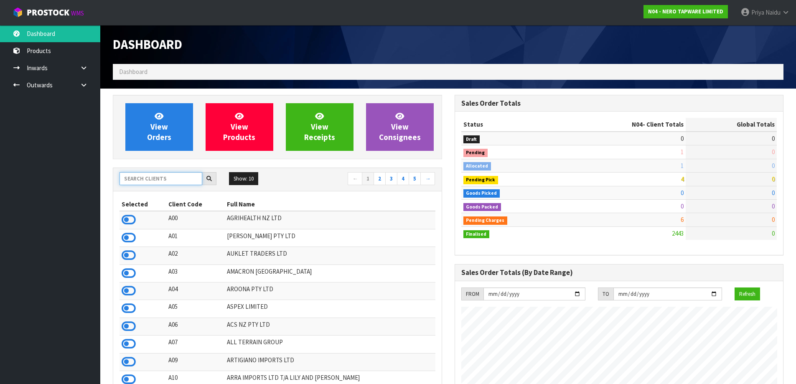
click at [159, 180] on input "text" at bounding box center [160, 178] width 83 height 13
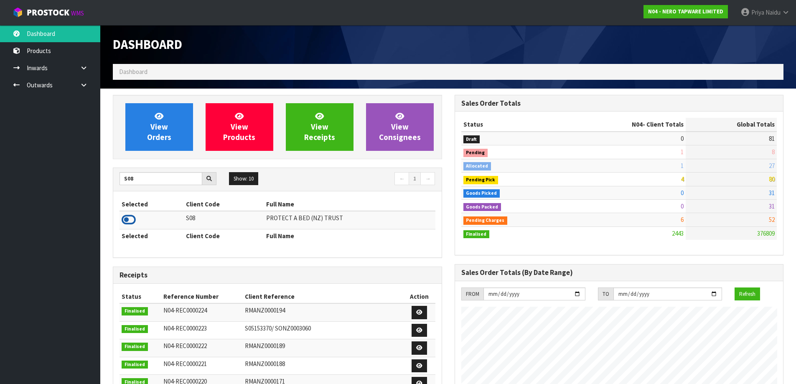
click at [127, 219] on icon at bounding box center [129, 219] width 14 height 13
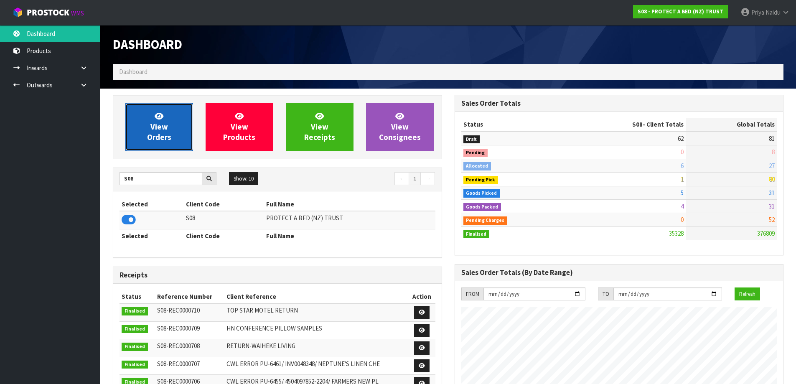
click at [165, 140] on span "View Orders" at bounding box center [159, 126] width 24 height 31
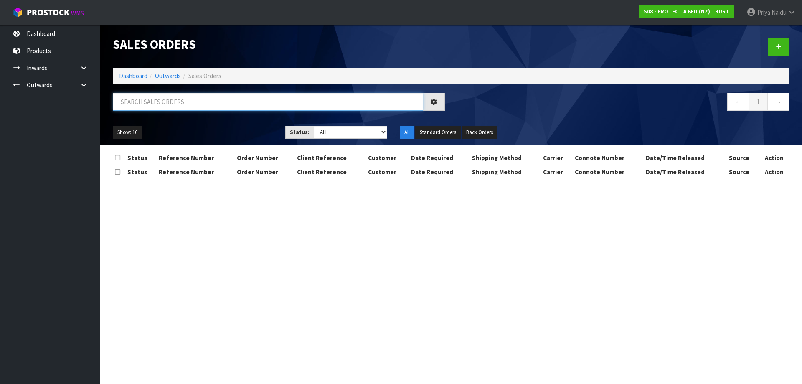
click at [183, 103] on input "text" at bounding box center [268, 102] width 310 height 18
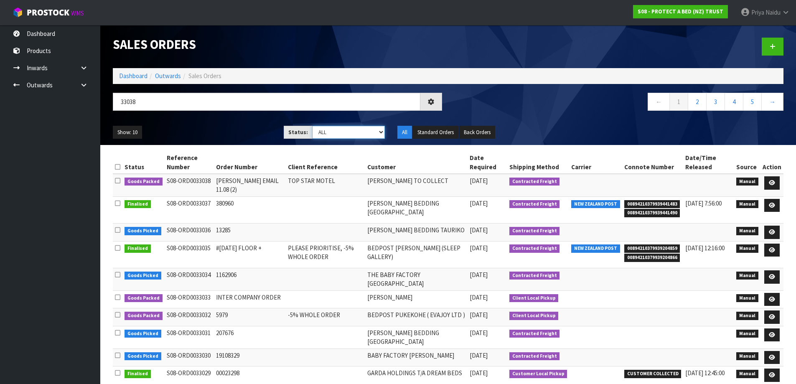
click at [329, 130] on select "Draft Pending Allocated Pending Pick Goods Picked Goods Packed Pending Charges …" at bounding box center [348, 132] width 73 height 13
click at [312, 126] on select "Draft Pending Allocated Pending Pick Goods Picked Goods Packed Pending Charges …" at bounding box center [348, 132] width 73 height 13
click at [222, 127] on ul "Show: 10 5 10 25 50" at bounding box center [192, 132] width 158 height 13
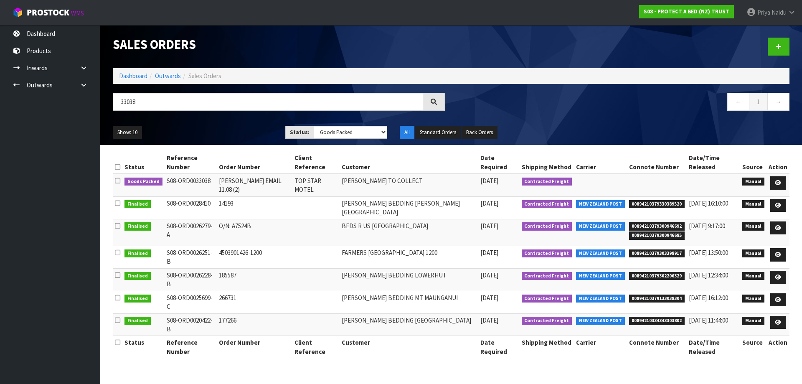
click at [226, 126] on ul "Show: 10 5 10 25 50" at bounding box center [193, 132] width 160 height 13
click at [777, 183] on icon at bounding box center [778, 182] width 6 height 5
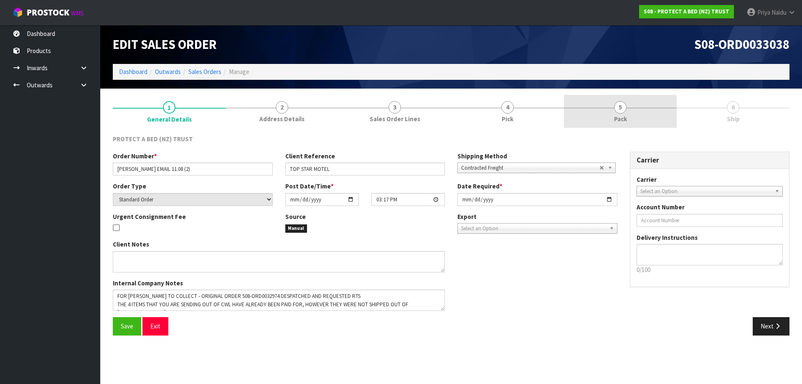
click at [642, 124] on link "5 Pack" at bounding box center [620, 111] width 113 height 33
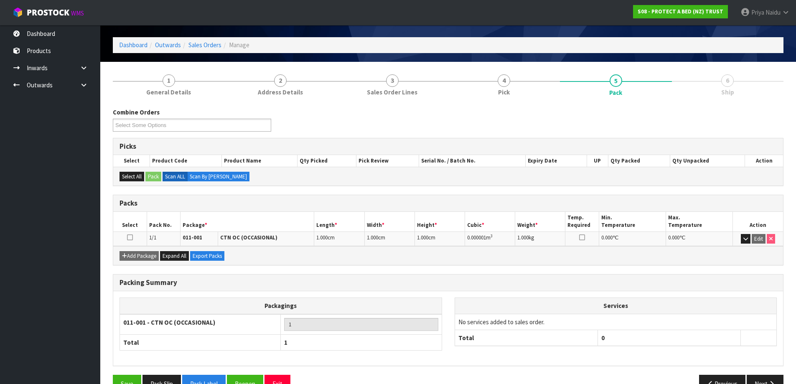
scroll to position [48, 0]
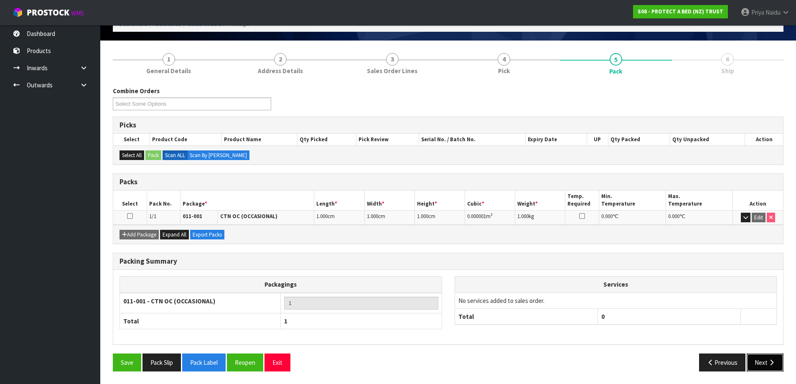
drag, startPoint x: 759, startPoint y: 366, endPoint x: 757, endPoint y: 362, distance: 4.9
click at [757, 362] on button "Next" at bounding box center [764, 362] width 37 height 18
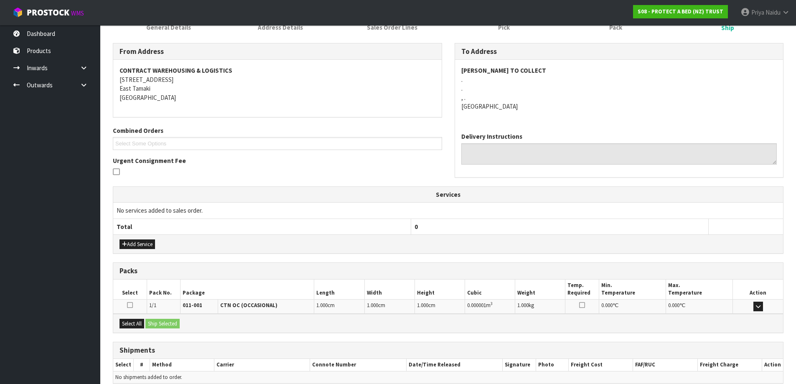
scroll to position [130, 0]
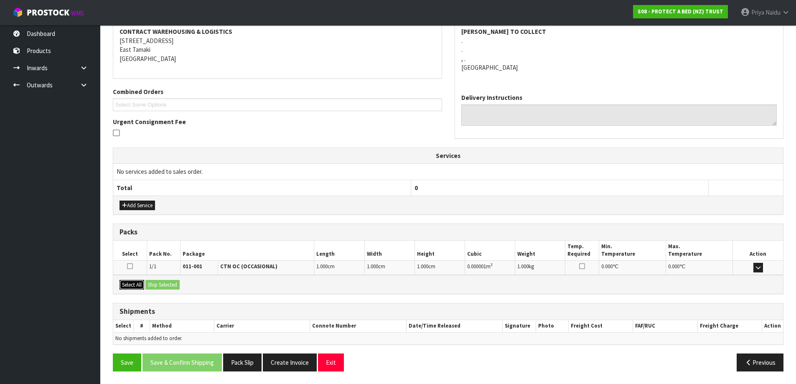
drag, startPoint x: 141, startPoint y: 285, endPoint x: 162, endPoint y: 286, distance: 20.9
click at [142, 285] on button "Select All" at bounding box center [131, 285] width 25 height 10
click at [162, 286] on button "Ship Selected" at bounding box center [162, 285] width 34 height 10
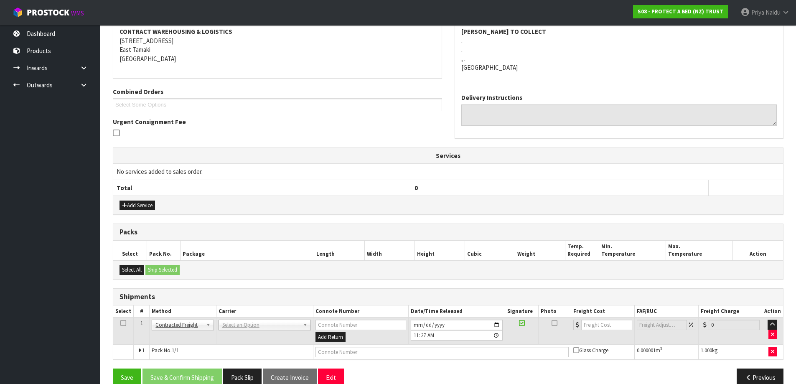
scroll to position [145, 0]
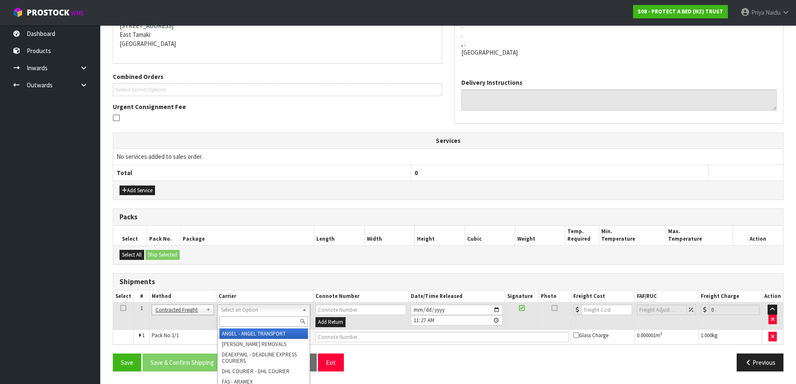
click at [234, 321] on input "text" at bounding box center [263, 321] width 89 height 10
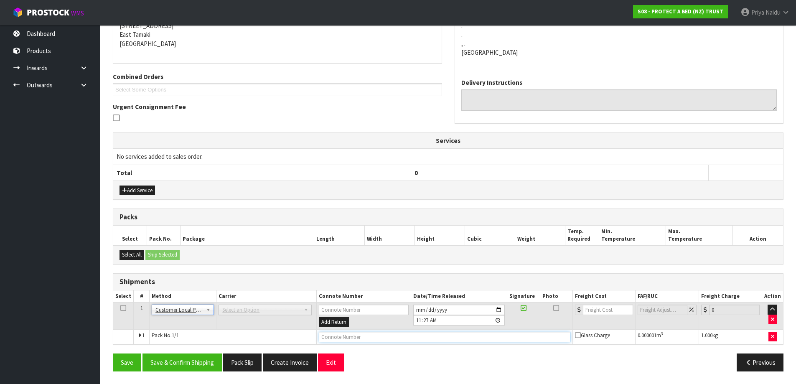
click at [351, 340] on input "text" at bounding box center [444, 337] width 251 height 10
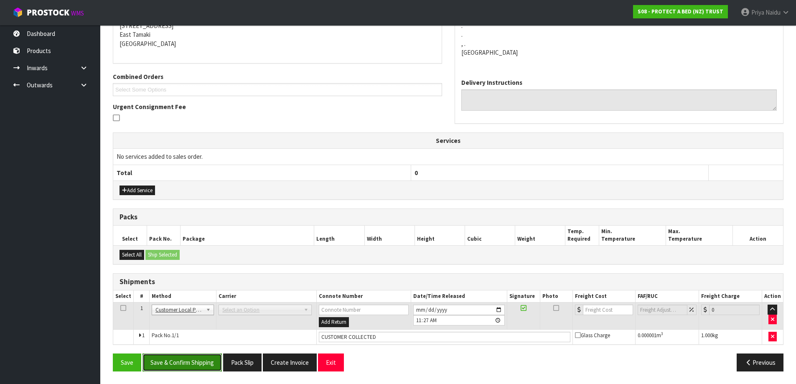
click at [195, 365] on button "Save & Confirm Shipping" at bounding box center [181, 362] width 79 height 18
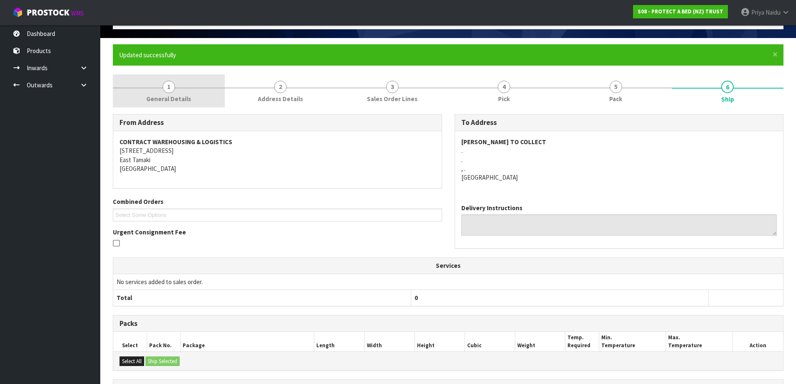
scroll to position [0, 0]
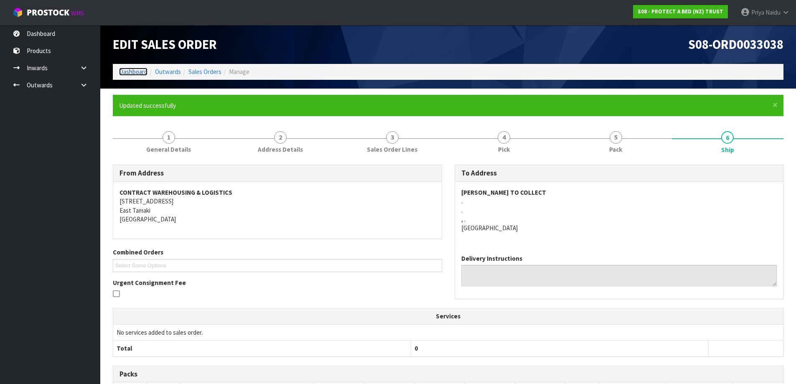
click at [123, 71] on link "Dashboard" at bounding box center [133, 72] width 28 height 8
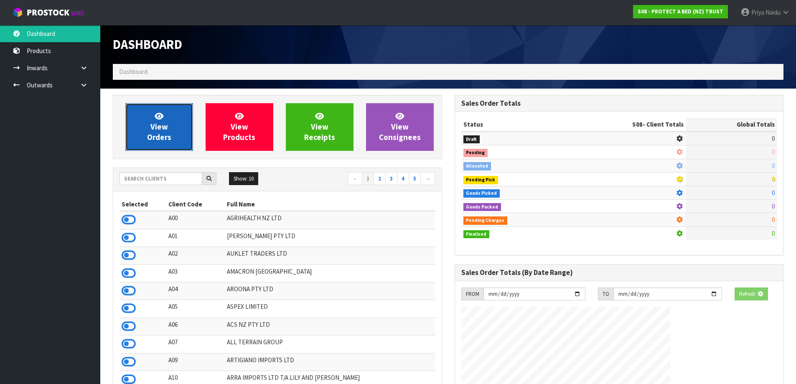
click at [159, 122] on span "View Orders" at bounding box center [159, 126] width 24 height 31
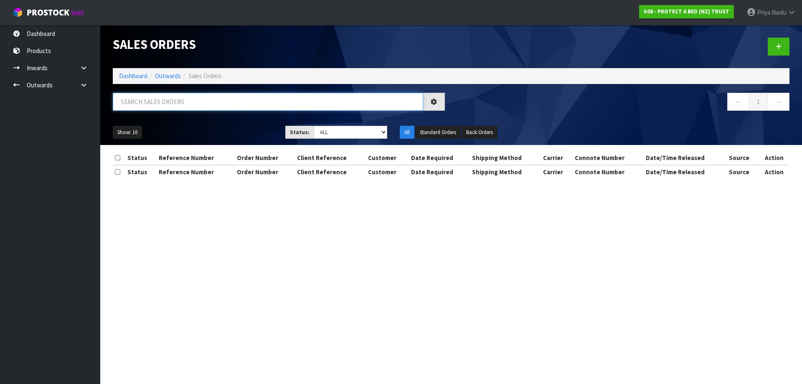
click at [180, 107] on input "text" at bounding box center [268, 102] width 310 height 18
click at [334, 129] on select "Draft Pending Allocated Pending Pick Goods Picked Goods Packed Pending Charges …" at bounding box center [351, 132] width 74 height 13
click at [314, 126] on select "Draft Pending Allocated Pending Pick Goods Picked Goods Packed Pending Charges …" at bounding box center [351, 132] width 74 height 13
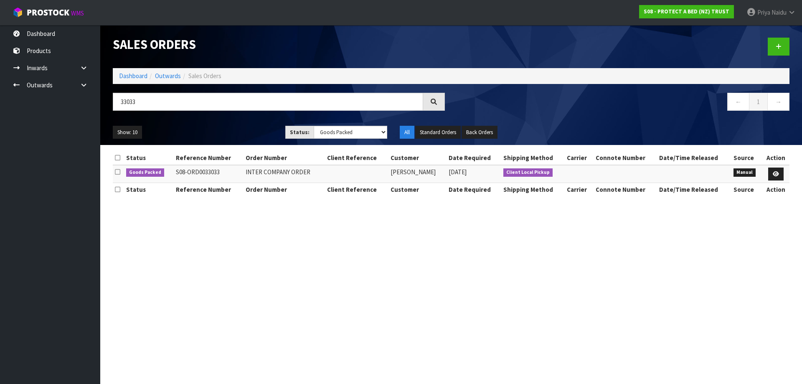
click at [244, 128] on ul "Show: 10 5 10 25 50" at bounding box center [193, 132] width 160 height 13
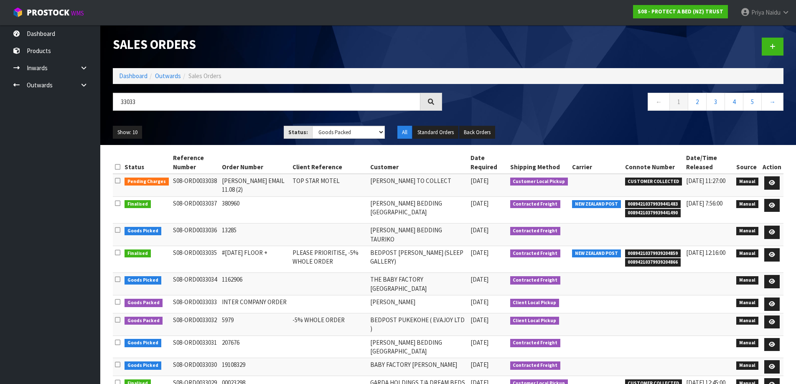
click at [211, 124] on div "Show: 10 5 10 25 50 Status: Draft Pending Allocated Pending Pick Goods Picked G…" at bounding box center [448, 132] width 683 height 26
click at [210, 126] on ul "Show: 10 5 10 25 50" at bounding box center [192, 132] width 158 height 13
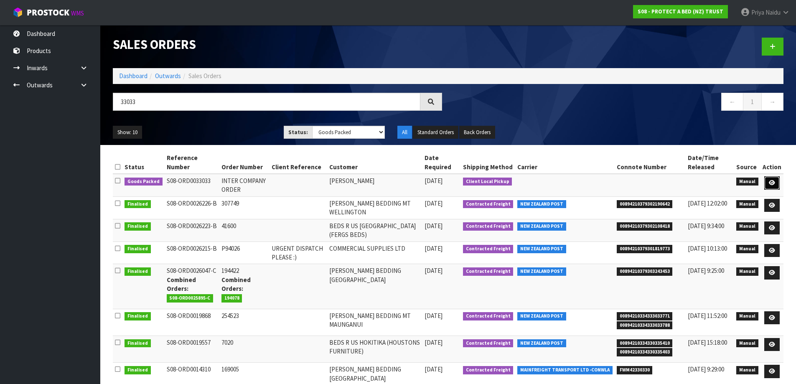
click at [771, 181] on icon at bounding box center [772, 182] width 6 height 5
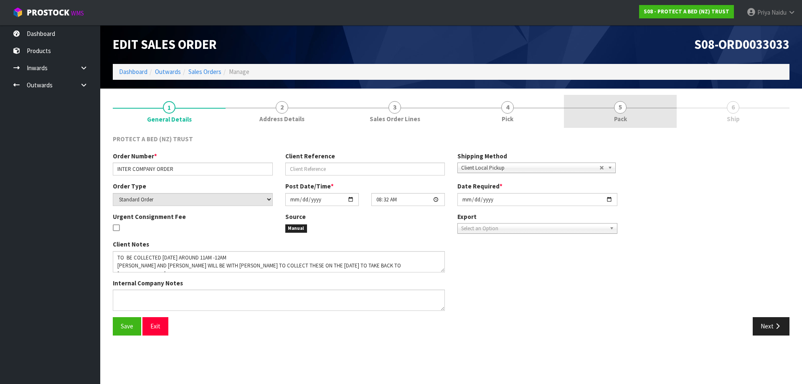
click at [644, 107] on link "5 Pack" at bounding box center [620, 111] width 113 height 33
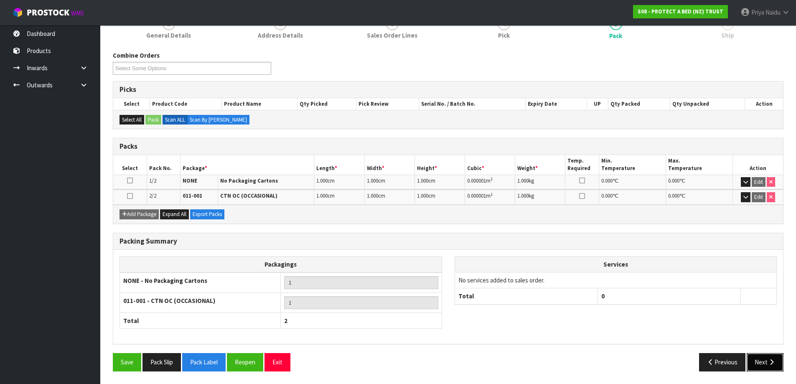
click at [768, 361] on icon "button" at bounding box center [771, 362] width 8 height 6
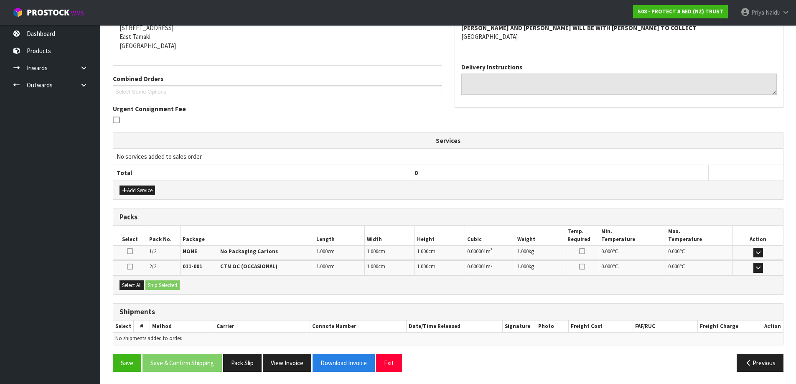
scroll to position [144, 0]
drag, startPoint x: 132, startPoint y: 284, endPoint x: 139, endPoint y: 284, distance: 6.7
click at [135, 284] on button "Select All" at bounding box center [131, 285] width 25 height 10
click at [168, 289] on button "Ship Selected" at bounding box center [162, 285] width 34 height 10
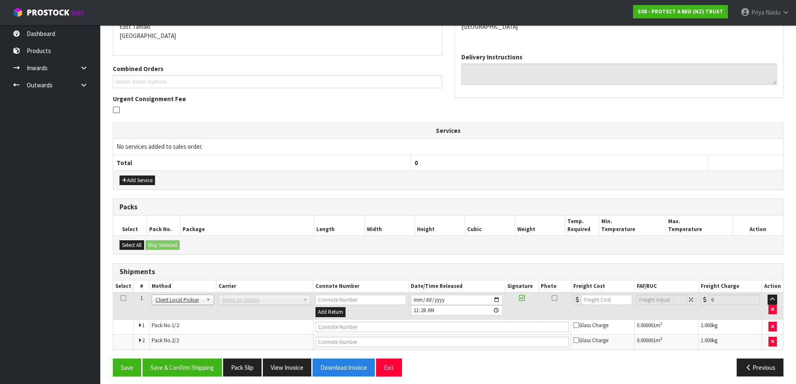
scroll to position [158, 0]
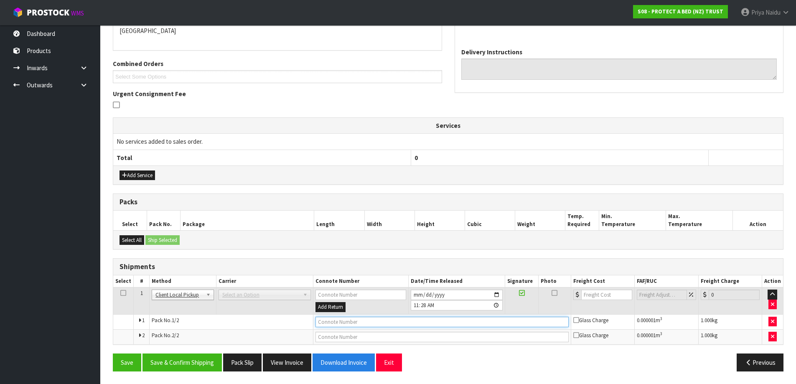
click at [351, 320] on input "text" at bounding box center [441, 322] width 253 height 10
click at [194, 361] on button "Save & Confirm Shipping" at bounding box center [181, 362] width 79 height 18
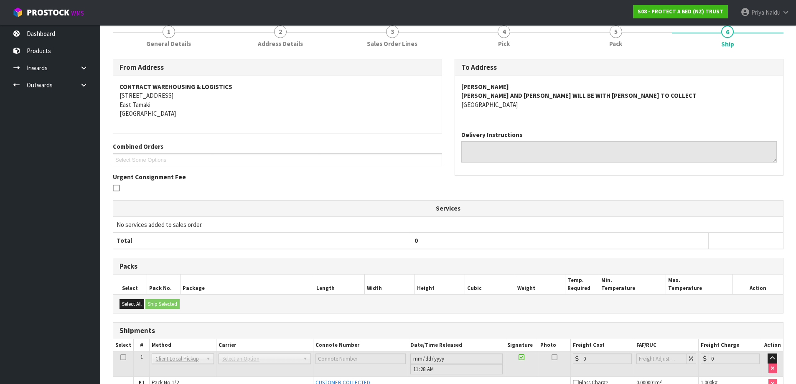
scroll to position [0, 0]
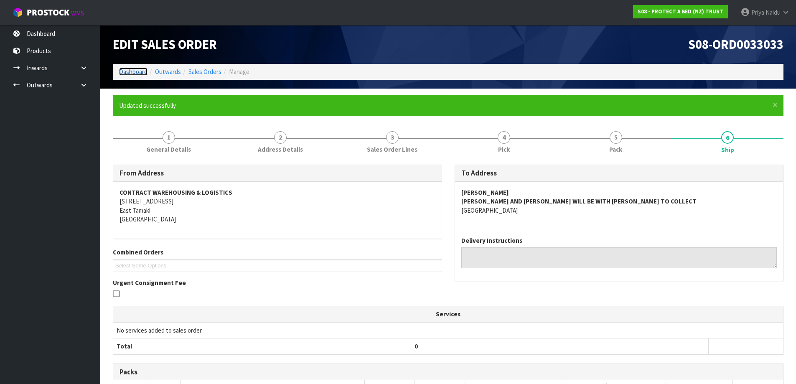
click at [131, 69] on link "Dashboard" at bounding box center [133, 72] width 28 height 8
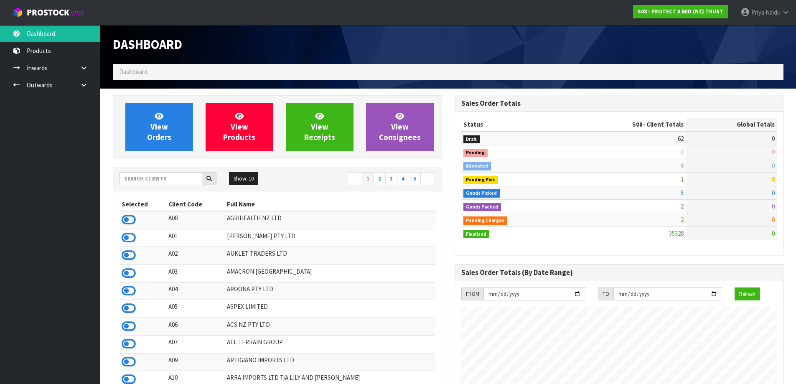
scroll to position [633, 341]
click at [157, 139] on span "View Orders" at bounding box center [159, 126] width 24 height 31
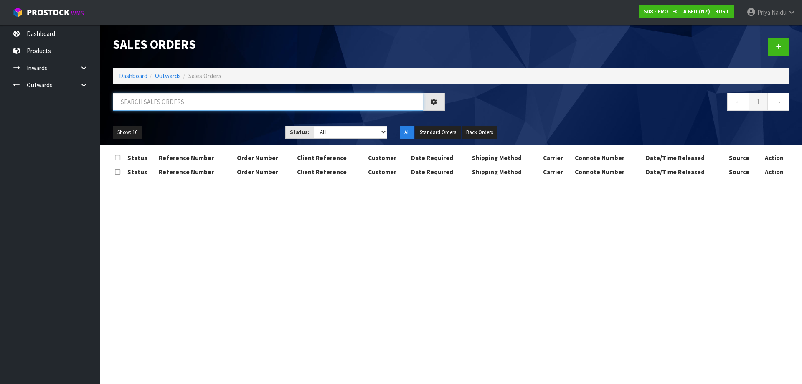
click at [167, 109] on input "text" at bounding box center [268, 102] width 310 height 18
click at [194, 128] on ul "Show: 10 5 10 25 50" at bounding box center [193, 132] width 160 height 13
drag, startPoint x: 328, startPoint y: 129, endPoint x: 328, endPoint y: 135, distance: 5.9
click at [328, 129] on select "Draft Pending Allocated Pending Pick Goods Picked Goods Packed Pending Charges …" at bounding box center [351, 132] width 74 height 13
click at [314, 126] on select "Draft Pending Allocated Pending Pick Goods Picked Goods Packed Pending Charges …" at bounding box center [351, 132] width 74 height 13
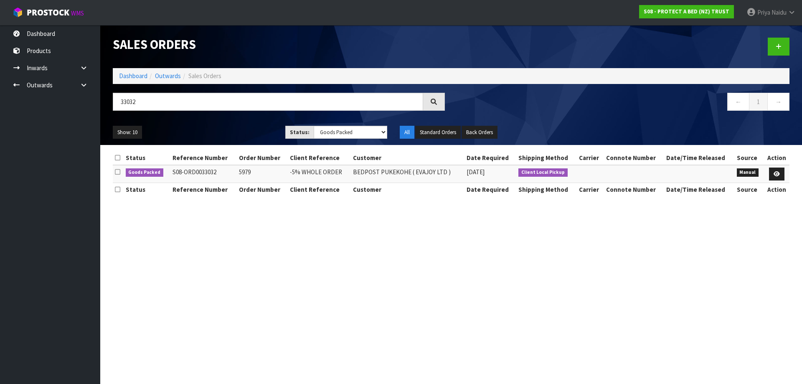
click at [228, 137] on ul "Show: 10 5 10 25 50" at bounding box center [193, 132] width 160 height 13
click at [231, 129] on ul "Show: 10 5 10 25 50" at bounding box center [193, 132] width 160 height 13
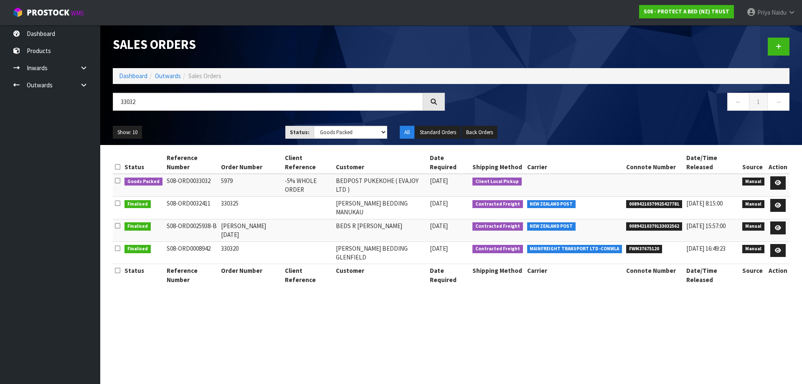
click at [221, 121] on div "Show: 10 5 10 25 50 Status: Draft Pending Allocated Pending Pick Goods Picked G…" at bounding box center [451, 132] width 689 height 26
click at [776, 180] on icon at bounding box center [778, 182] width 6 height 5
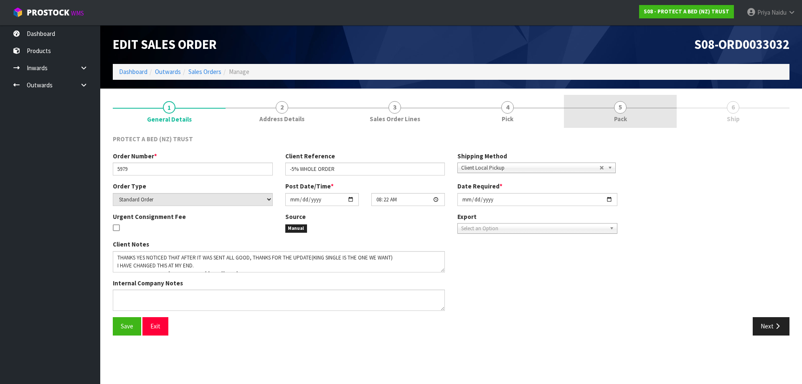
click at [627, 116] on span "Pack" at bounding box center [620, 118] width 13 height 9
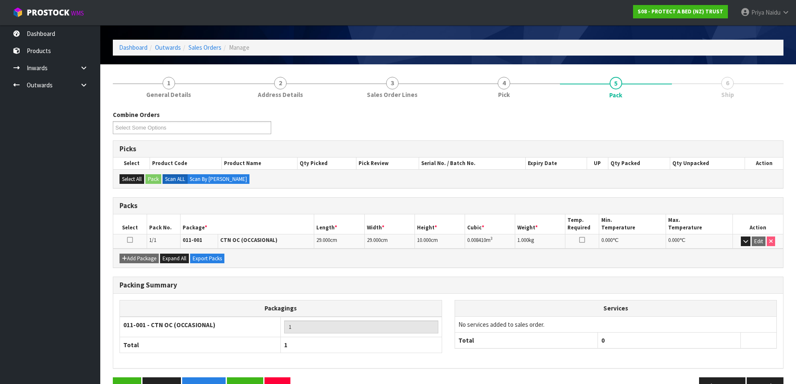
scroll to position [48, 0]
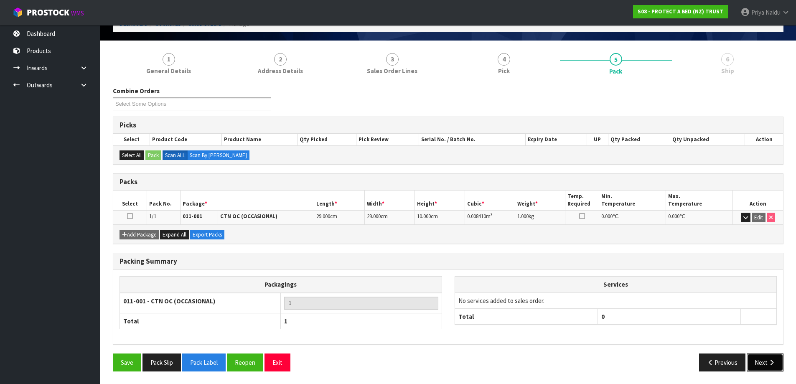
click at [767, 368] on button "Next" at bounding box center [764, 362] width 37 height 18
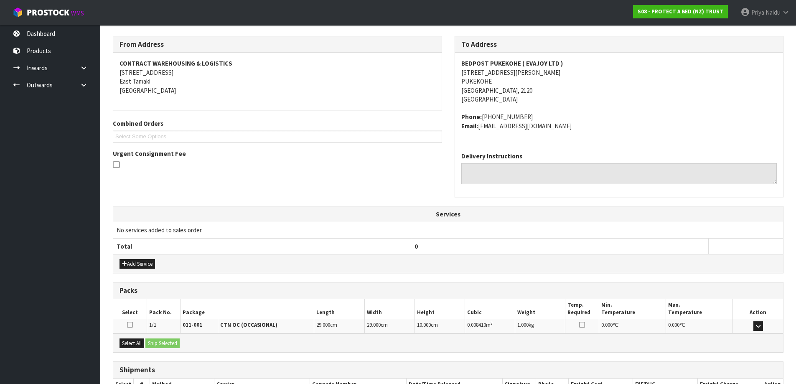
scroll to position [157, 0]
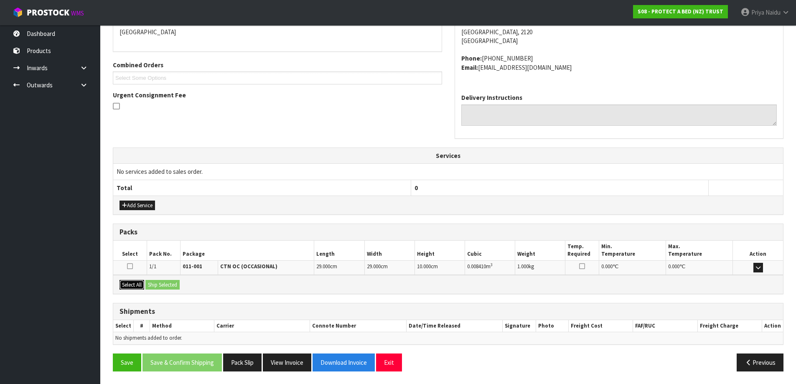
click at [130, 286] on button "Select All" at bounding box center [131, 285] width 25 height 10
click at [166, 283] on button "Ship Selected" at bounding box center [162, 285] width 34 height 10
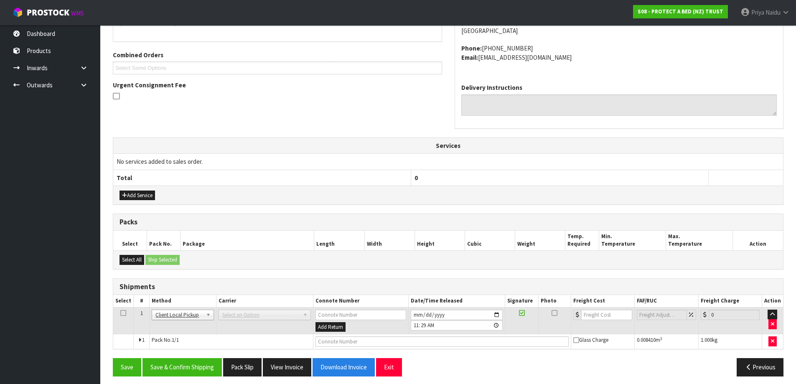
scroll to position [172, 0]
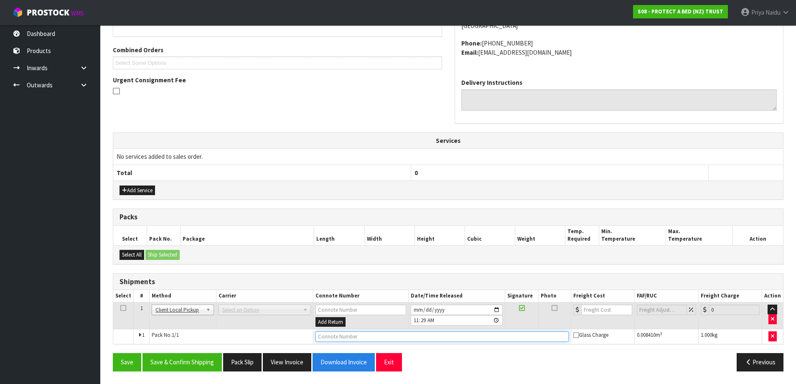
click at [339, 336] on input "text" at bounding box center [441, 336] width 253 height 10
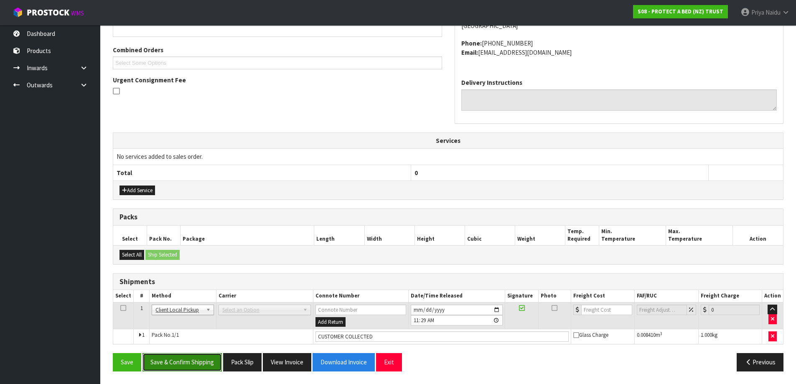
click at [179, 361] on button "Save & Confirm Shipping" at bounding box center [181, 362] width 79 height 18
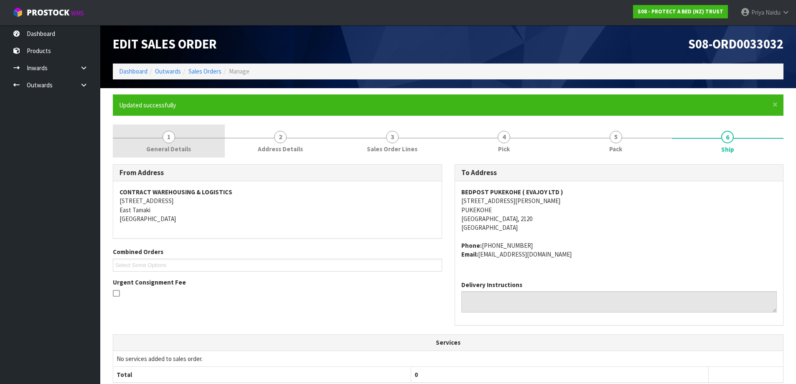
scroll to position [0, 0]
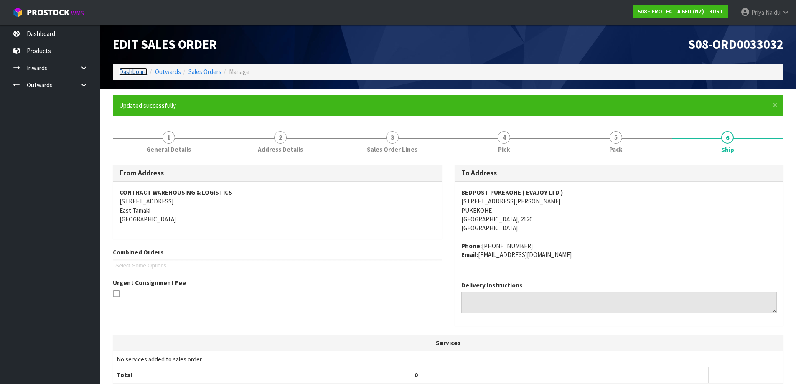
click at [142, 73] on link "Dashboard" at bounding box center [133, 72] width 28 height 8
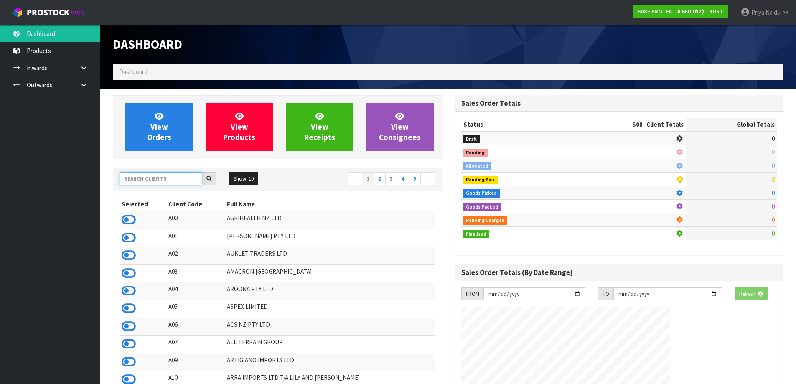
click at [145, 184] on input "text" at bounding box center [160, 178] width 83 height 13
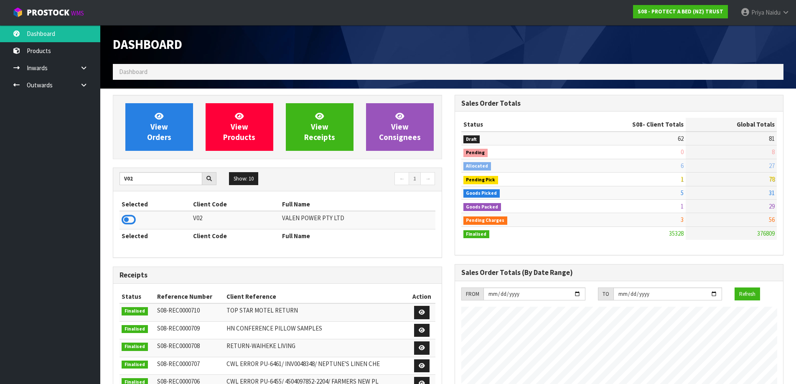
click at [121, 221] on td at bounding box center [154, 220] width 71 height 18
click at [130, 220] on icon at bounding box center [129, 219] width 14 height 13
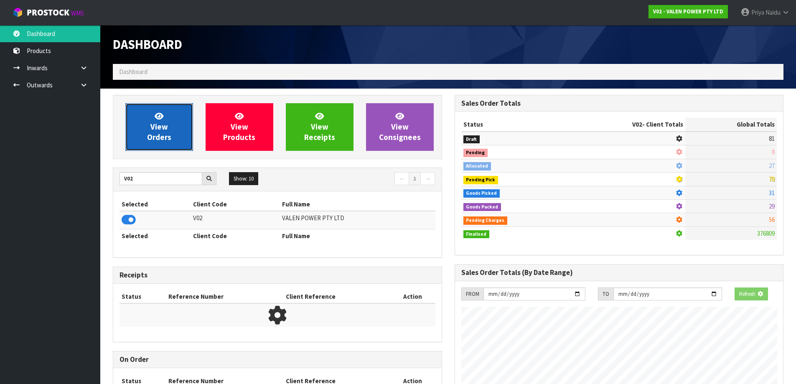
click at [161, 138] on span "View Orders" at bounding box center [159, 126] width 24 height 31
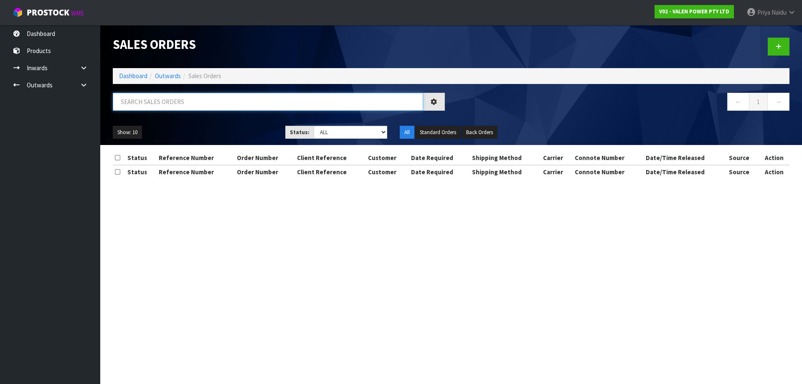
click at [176, 107] on input "text" at bounding box center [268, 102] width 310 height 18
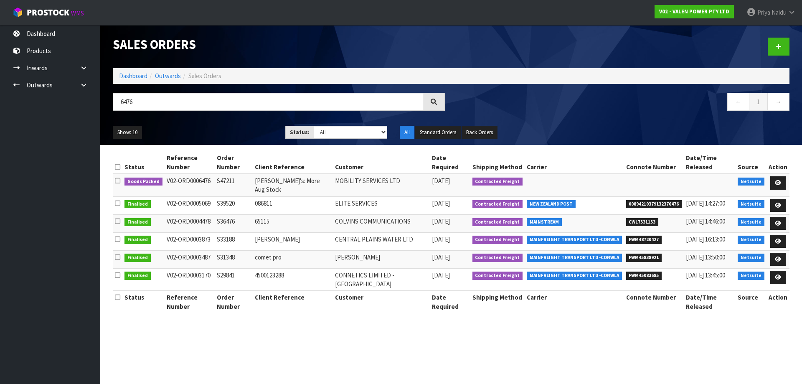
click at [190, 123] on div "Show: 10 5 10 25 50 Status: Draft Pending Allocated Pending Pick Goods Picked G…" at bounding box center [451, 132] width 689 height 26
click at [780, 180] on icon at bounding box center [778, 182] width 6 height 5
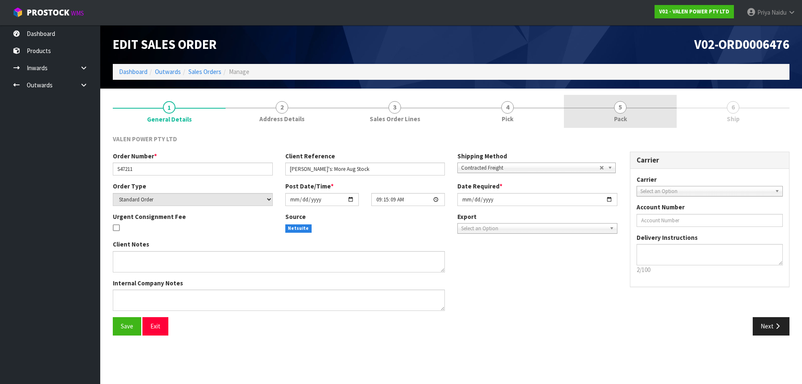
click at [632, 120] on link "5 Pack" at bounding box center [620, 111] width 113 height 33
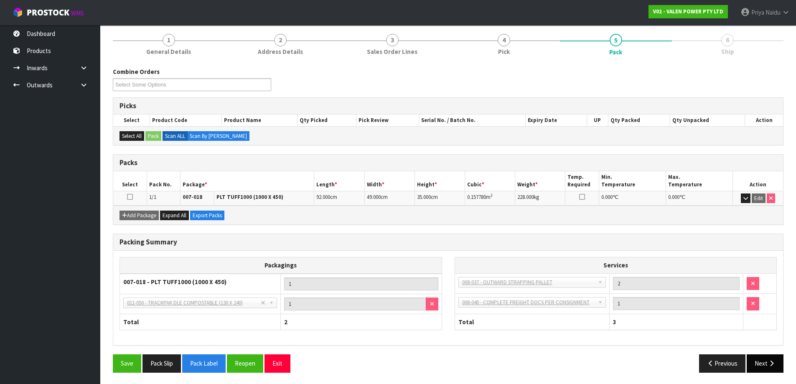
scroll to position [69, 0]
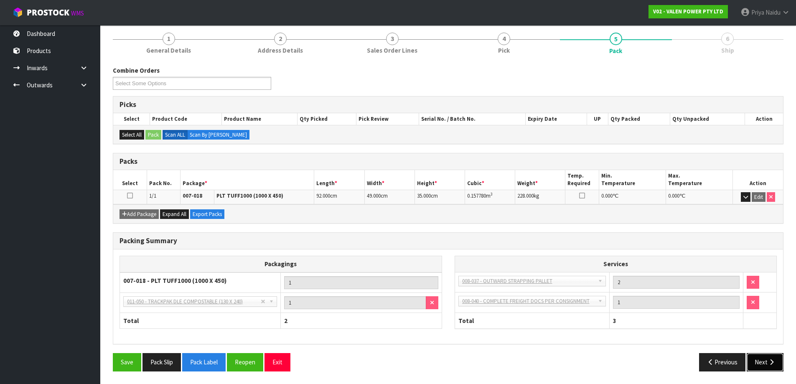
click at [763, 362] on button "Next" at bounding box center [764, 362] width 37 height 18
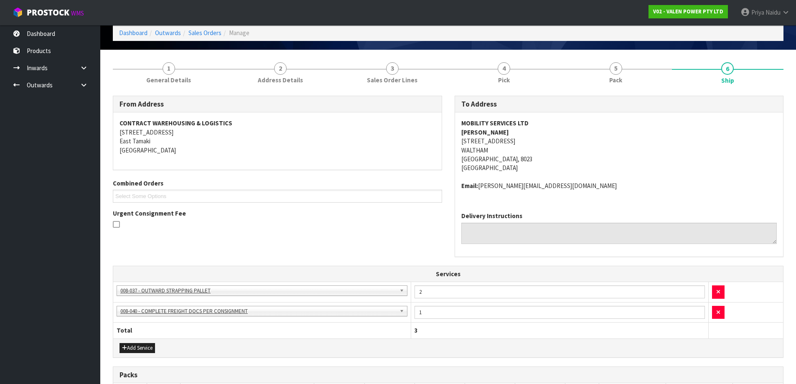
scroll to position [0, 0]
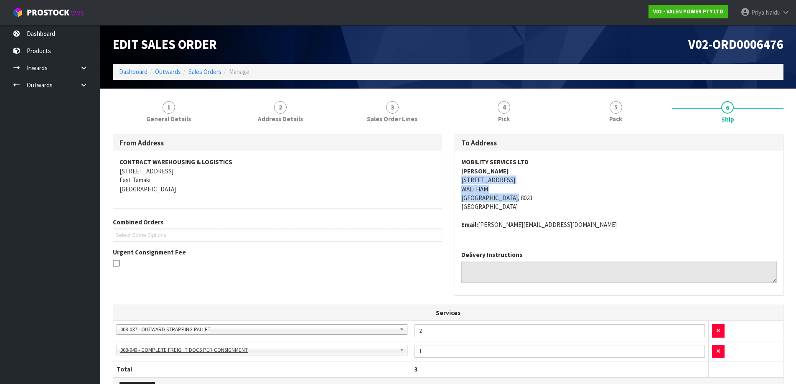
drag, startPoint x: 457, startPoint y: 178, endPoint x: 542, endPoint y: 195, distance: 86.9
click at [542, 195] on div "MOBILITY SERVICES LTD [PERSON_NAME] [STREET_ADDRESS] Email: [PERSON_NAME][EMAIL…" at bounding box center [619, 197] width 328 height 93
click at [561, 196] on address "MOBILITY SERVICES LTD [PERSON_NAME] [STREET_ADDRESS]" at bounding box center [619, 184] width 316 height 54
drag, startPoint x: 453, startPoint y: 162, endPoint x: 548, endPoint y: 159, distance: 95.3
click at [548, 159] on div "To Address MOBILITY SERVICES LTD [PERSON_NAME] [STREET_ADDRESS] Email: [PERSON_…" at bounding box center [619, 220] width 342 height 170
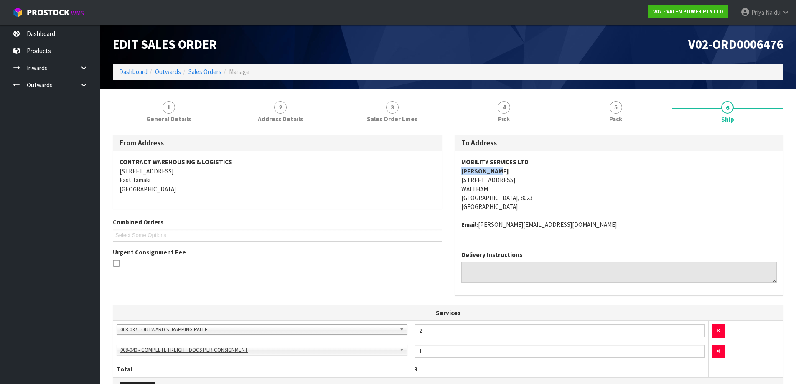
drag, startPoint x: 457, startPoint y: 170, endPoint x: 504, endPoint y: 172, distance: 47.3
click at [504, 172] on div "MOBILITY SERVICES LTD [PERSON_NAME] [STREET_ADDRESS] Email: [PERSON_NAME][EMAIL…" at bounding box center [619, 197] width 328 height 93
drag, startPoint x: 456, startPoint y: 226, endPoint x: 589, endPoint y: 223, distance: 132.9
click at [589, 223] on div "MOBILITY SERVICES LTD [PERSON_NAME] [STREET_ADDRESS] Email: [PERSON_NAME][EMAIL…" at bounding box center [619, 197] width 328 height 93
click at [171, 120] on span "General Details" at bounding box center [168, 118] width 45 height 9
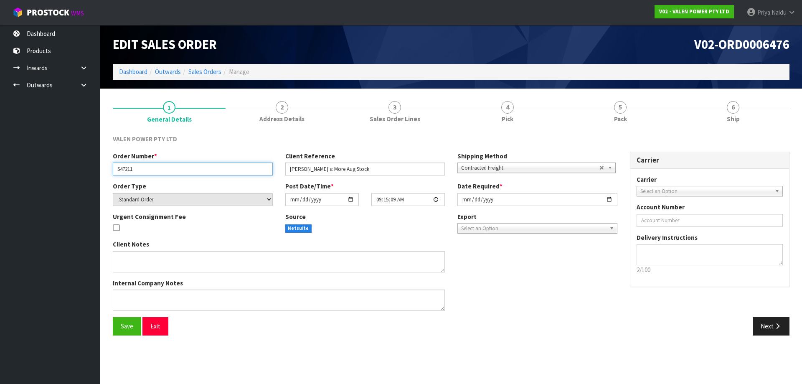
drag, startPoint x: 113, startPoint y: 170, endPoint x: 150, endPoint y: 164, distance: 38.0
click at [150, 164] on input "S47211" at bounding box center [193, 168] width 160 height 13
drag, startPoint x: 286, startPoint y: 167, endPoint x: 356, endPoint y: 157, distance: 70.8
click at [356, 157] on div "Client Reference [PERSON_NAME]'s: More Aug Stock" at bounding box center [365, 164] width 173 height 24
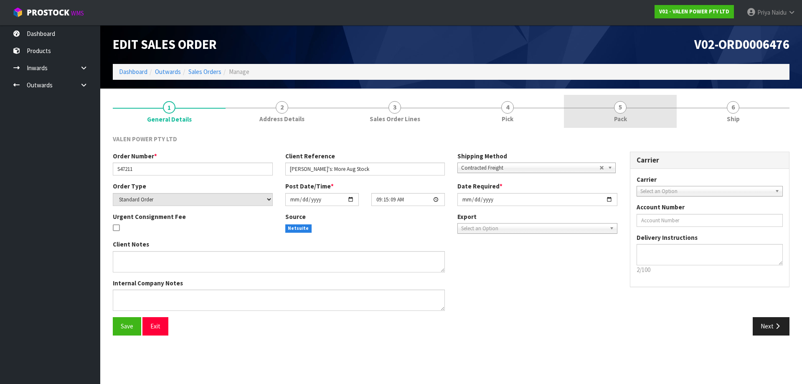
click at [625, 92] on section "1 General Details 2 Address Details 3 Sales Order Lines 4 Pick 5 Pack 6 Ship VA…" at bounding box center [451, 218] width 702 height 259
click at [625, 108] on span "5" at bounding box center [620, 107] width 13 height 13
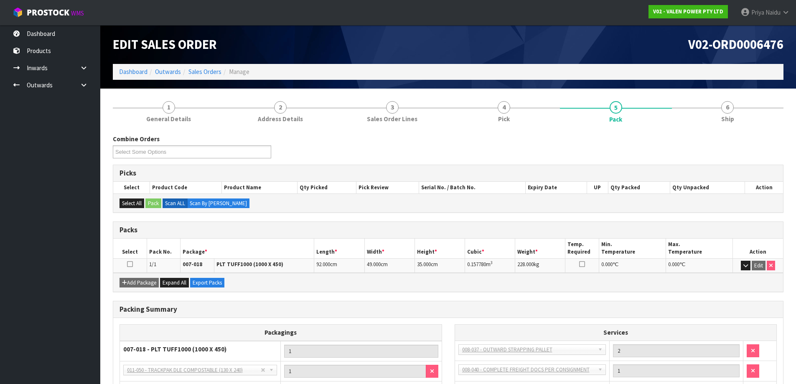
scroll to position [42, 0]
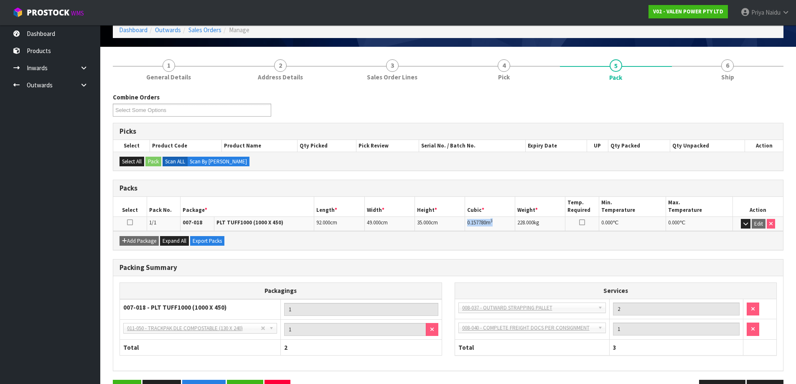
drag, startPoint x: 465, startPoint y: 222, endPoint x: 503, endPoint y: 221, distance: 37.6
click at [503, 221] on td "0.157780 m 3" at bounding box center [490, 223] width 50 height 15
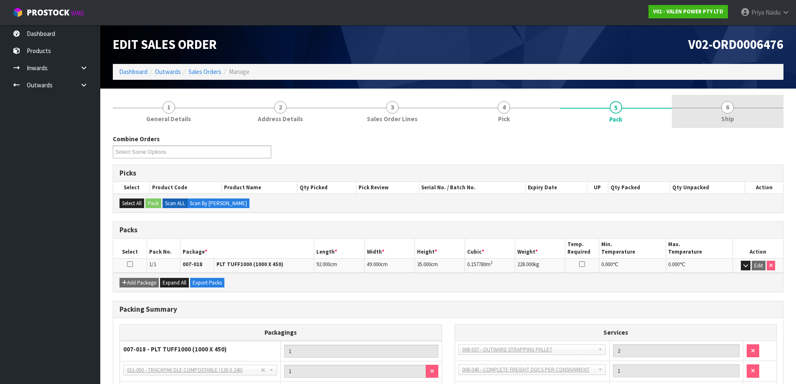
click at [765, 123] on link "6 Ship" at bounding box center [728, 111] width 112 height 33
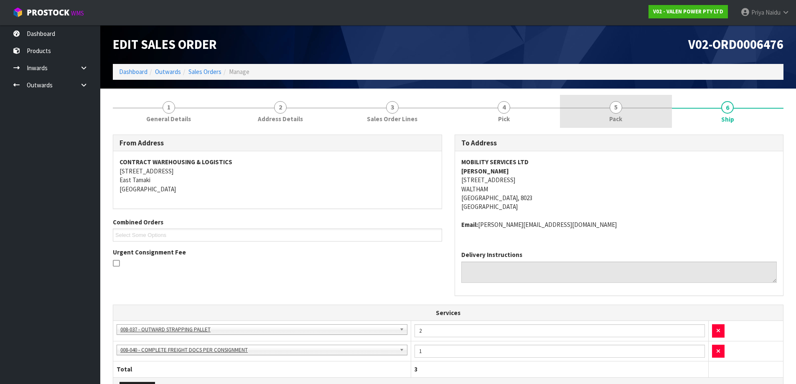
drag, startPoint x: 616, startPoint y: 124, endPoint x: 609, endPoint y: 126, distance: 7.5
click at [616, 123] on link "5 Pack" at bounding box center [616, 111] width 112 height 33
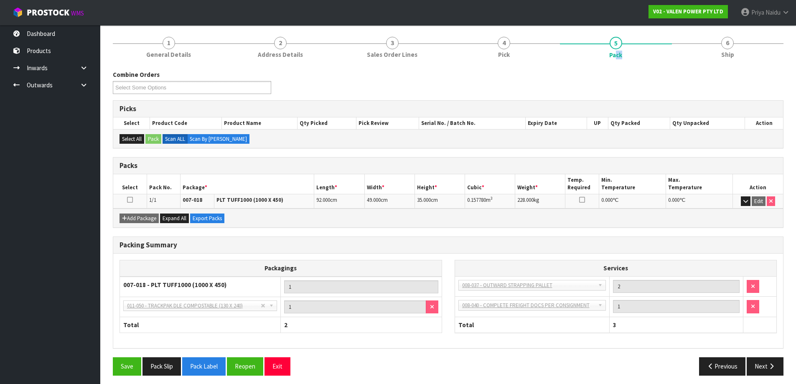
scroll to position [69, 0]
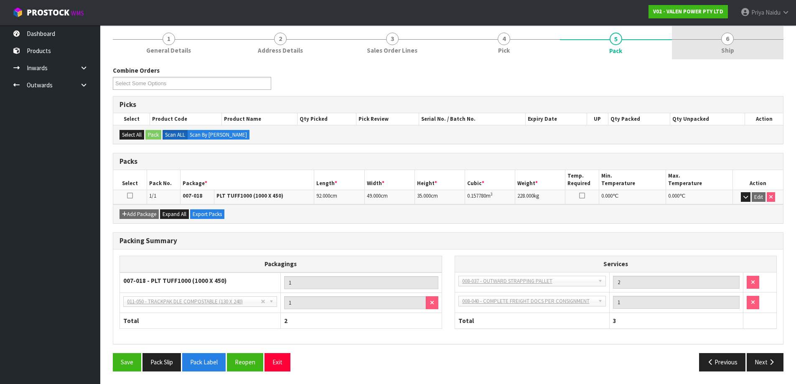
click at [724, 39] on span "6" at bounding box center [727, 39] width 13 height 13
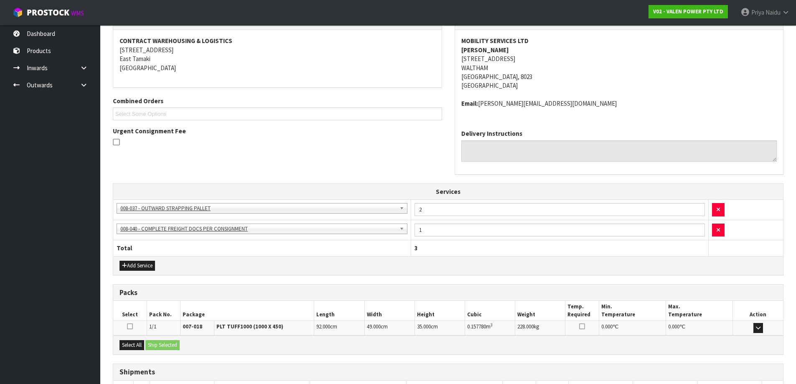
scroll to position [182, 0]
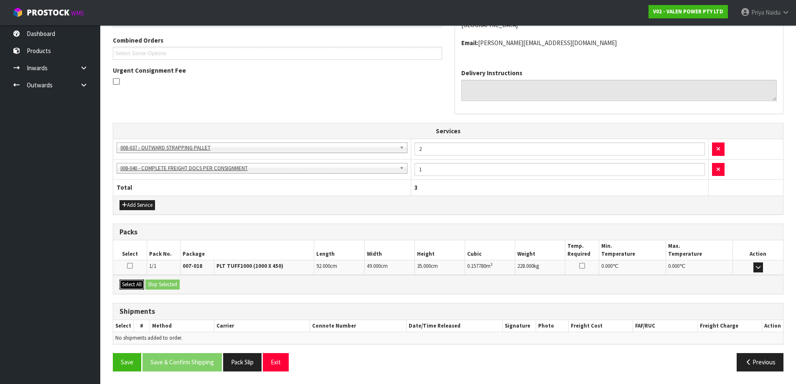
drag, startPoint x: 137, startPoint y: 286, endPoint x: 143, endPoint y: 287, distance: 6.3
click at [137, 287] on button "Select All" at bounding box center [131, 284] width 25 height 10
drag, startPoint x: 150, startPoint y: 287, endPoint x: 162, endPoint y: 288, distance: 13.0
click at [151, 288] on button "Ship Selected" at bounding box center [162, 284] width 34 height 10
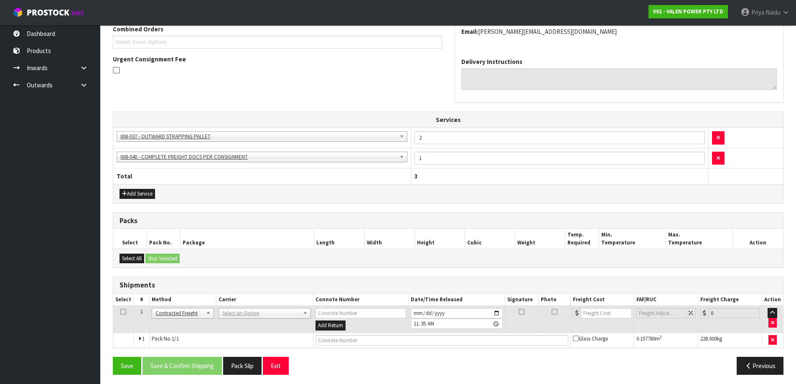
scroll to position [196, 0]
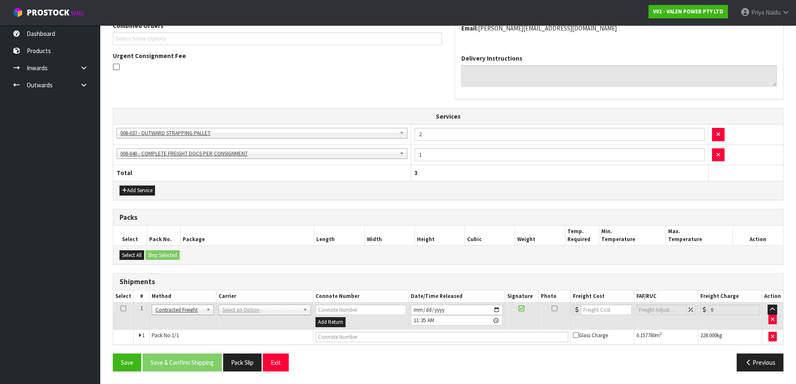
drag, startPoint x: 261, startPoint y: 305, endPoint x: 254, endPoint y: 325, distance: 20.3
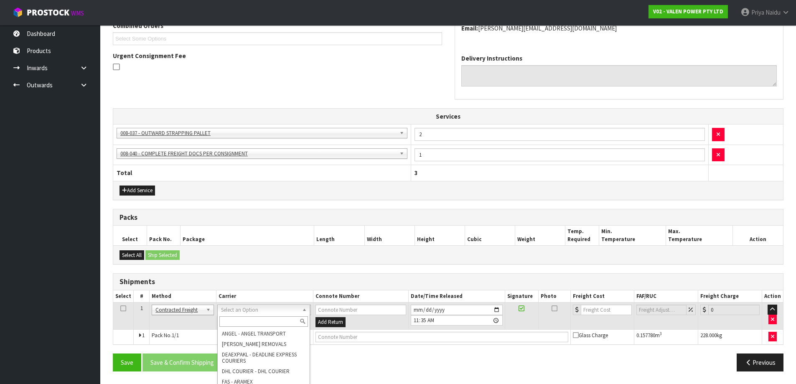
click at [251, 324] on input "text" at bounding box center [263, 321] width 89 height 10
click at [256, 322] on input "text" at bounding box center [263, 321] width 89 height 10
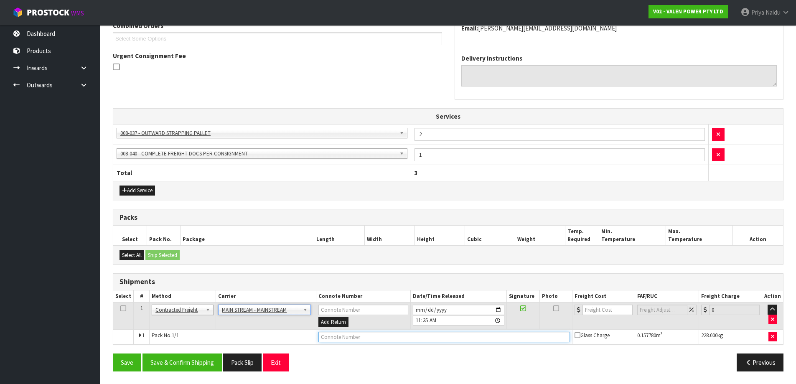
click at [333, 338] on input "text" at bounding box center [443, 337] width 251 height 10
paste input "CWL7714993"
click at [600, 309] on input "number" at bounding box center [607, 310] width 51 height 10
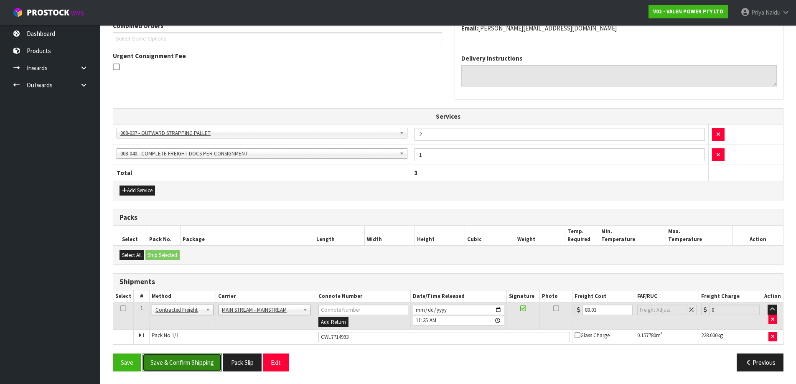
click at [175, 353] on button "Save & Confirm Shipping" at bounding box center [181, 362] width 79 height 18
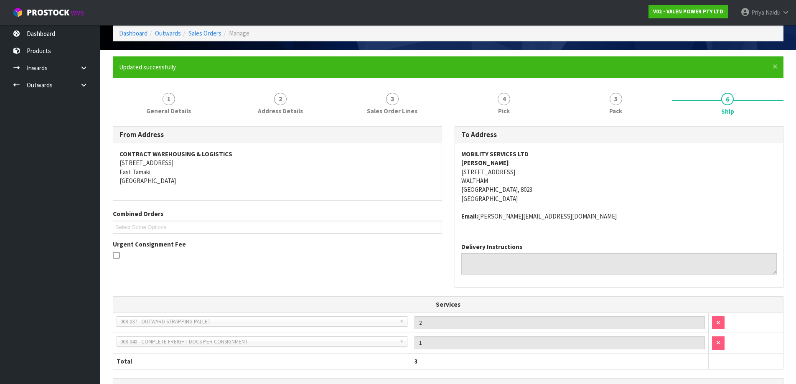
scroll to position [0, 0]
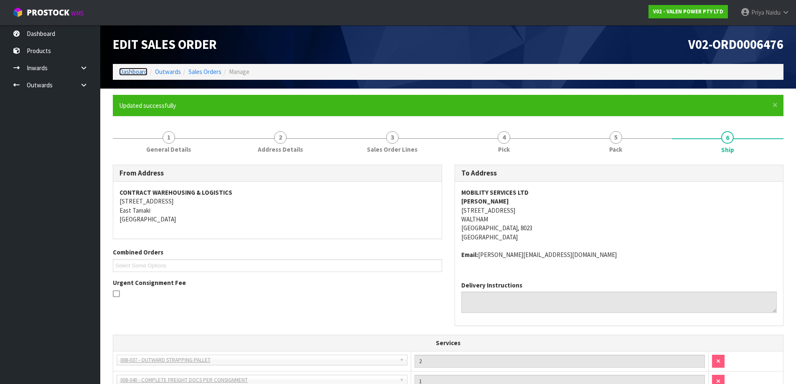
click at [133, 69] on link "Dashboard" at bounding box center [133, 72] width 28 height 8
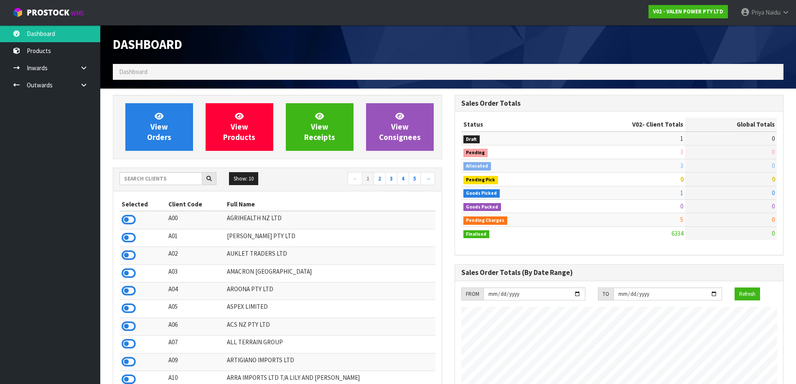
scroll to position [633, 341]
click at [156, 179] on input "text" at bounding box center [160, 178] width 83 height 13
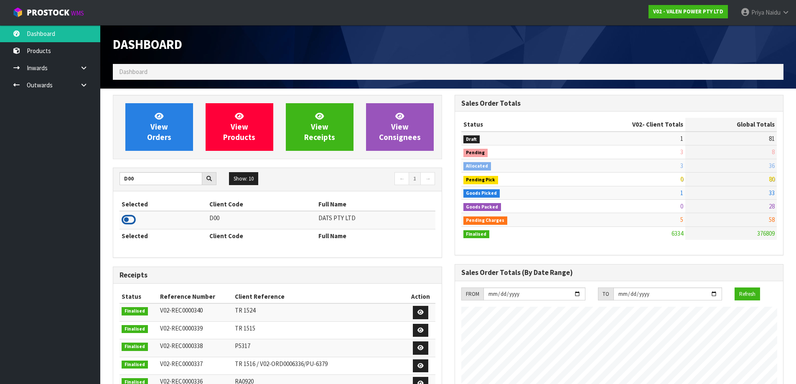
click at [129, 220] on icon at bounding box center [129, 219] width 14 height 13
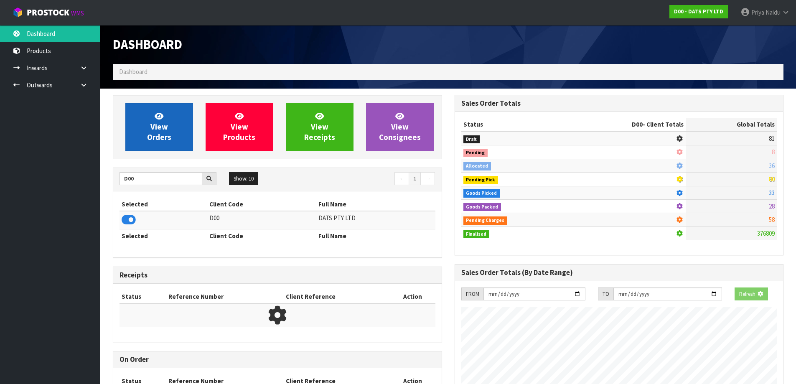
scroll to position [417217, 417396]
click at [162, 141] on span "View Orders" at bounding box center [159, 126] width 24 height 31
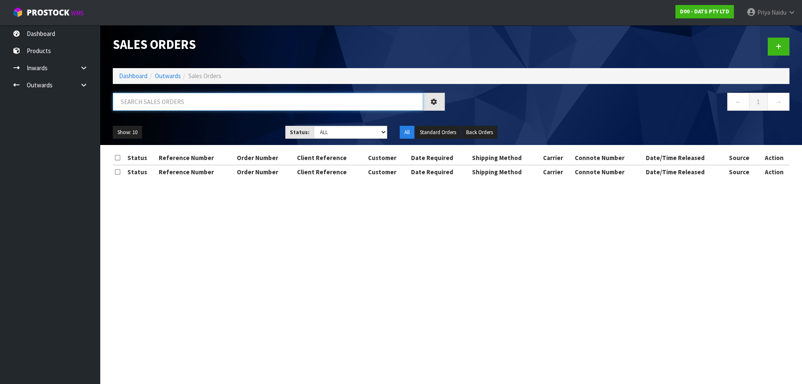
click at [173, 100] on input "text" at bounding box center [268, 102] width 310 height 18
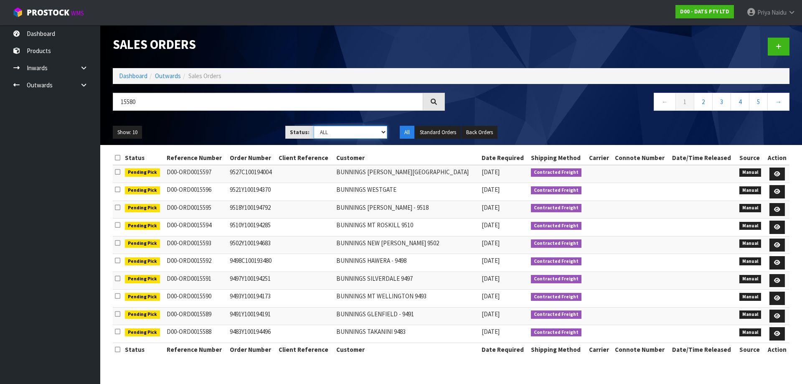
click at [344, 135] on select "Draft Pending Allocated Pending Pick Goods Picked Goods Packed Pending Charges …" at bounding box center [351, 132] width 74 height 13
click at [314, 126] on select "Draft Pending Allocated Pending Pick Goods Picked Goods Packed Pending Charges …" at bounding box center [351, 132] width 74 height 13
click at [236, 126] on ul "Show: 10 5 10 25 50" at bounding box center [193, 132] width 160 height 13
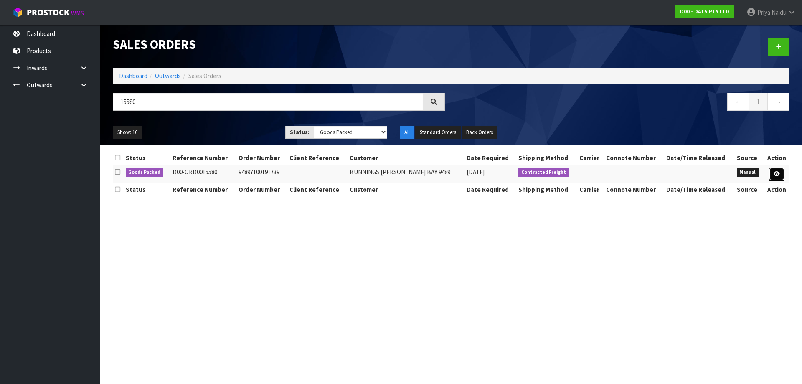
click at [775, 173] on icon at bounding box center [777, 173] width 6 height 5
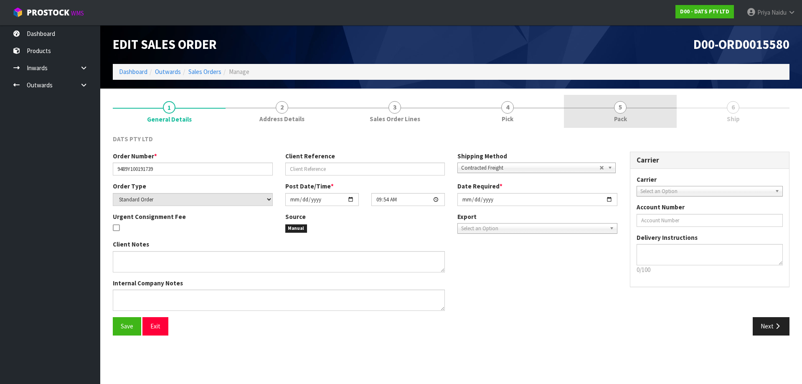
click at [634, 117] on link "5 Pack" at bounding box center [620, 111] width 113 height 33
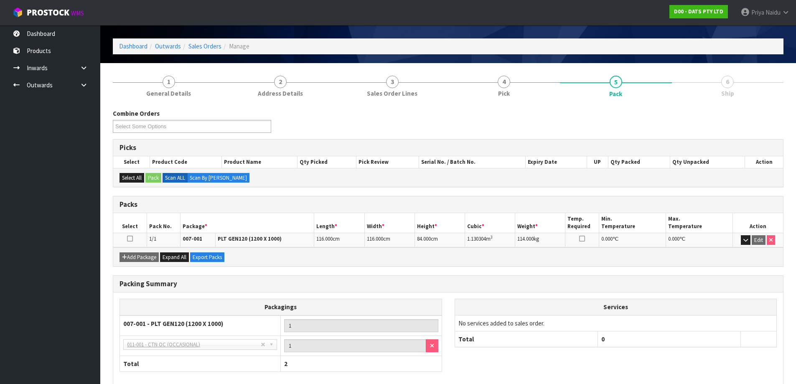
scroll to position [69, 0]
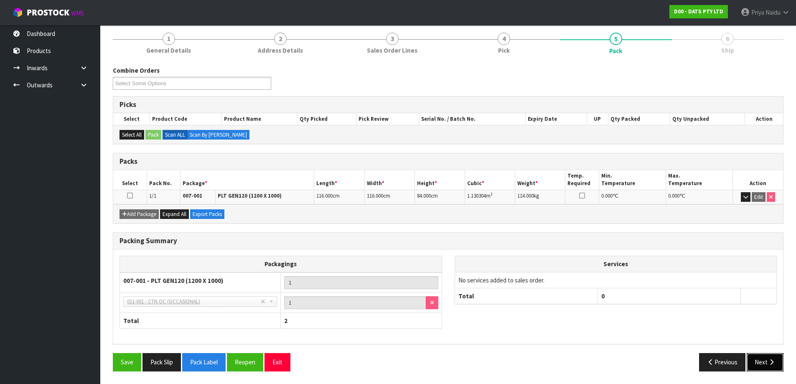
click at [748, 356] on button "Next" at bounding box center [764, 362] width 37 height 18
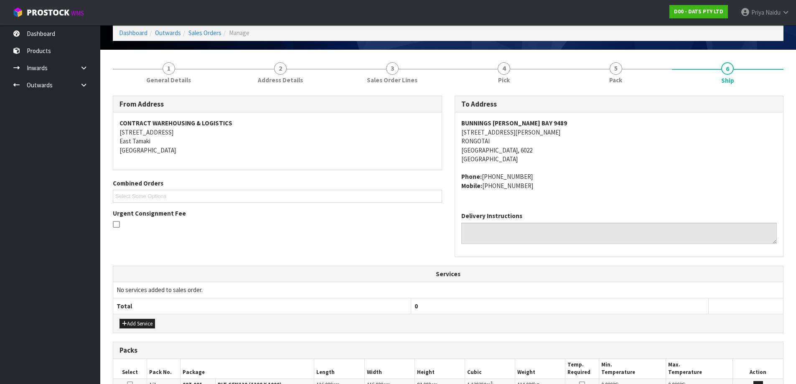
scroll to position [0, 0]
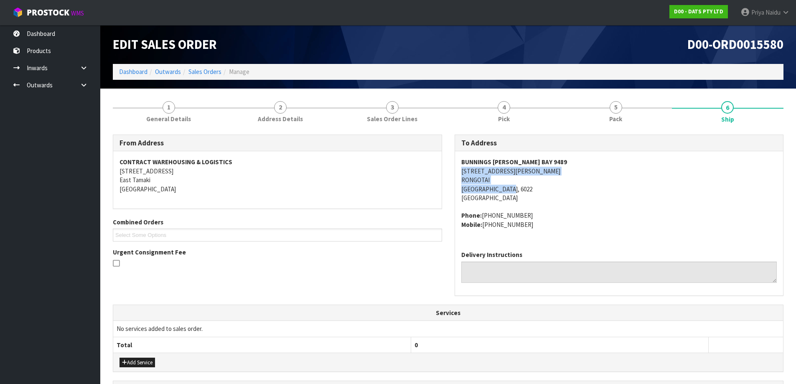
drag, startPoint x: 458, startPoint y: 172, endPoint x: 437, endPoint y: 180, distance: 22.1
click at [581, 191] on div "BUNNINGS [PERSON_NAME][GEOGRAPHIC_DATA] [STREET_ADDRESS][PERSON_NAME] Phone: [P…" at bounding box center [619, 197] width 328 height 93
click at [458, 173] on div "BUNNINGS [PERSON_NAME][GEOGRAPHIC_DATA] [STREET_ADDRESS][PERSON_NAME] Phone: [P…" at bounding box center [619, 197] width 328 height 93
drag, startPoint x: 458, startPoint y: 173, endPoint x: 559, endPoint y: 168, distance: 101.2
click at [559, 168] on div "BUNNINGS [PERSON_NAME][GEOGRAPHIC_DATA] [STREET_ADDRESS][PERSON_NAME] Phone: [P…" at bounding box center [619, 197] width 328 height 93
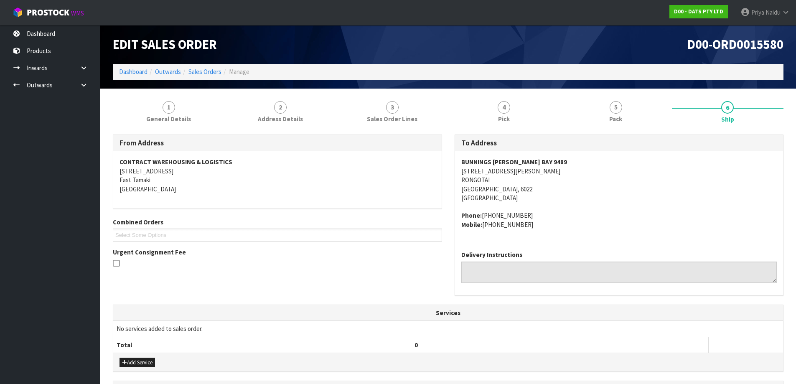
click at [458, 159] on div "BUNNINGS [PERSON_NAME][GEOGRAPHIC_DATA] [STREET_ADDRESS][PERSON_NAME] Phone: [P…" at bounding box center [619, 197] width 328 height 93
drag, startPoint x: 458, startPoint y: 159, endPoint x: 531, endPoint y: 160, distance: 72.3
click at [531, 160] on div "BUNNINGS [PERSON_NAME][GEOGRAPHIC_DATA] [STREET_ADDRESS][PERSON_NAME] Phone: [P…" at bounding box center [619, 197] width 328 height 93
drag, startPoint x: 460, startPoint y: 213, endPoint x: 353, endPoint y: 239, distance: 110.4
click at [523, 231] on div "BUNNINGS [PERSON_NAME][GEOGRAPHIC_DATA] [STREET_ADDRESS][PERSON_NAME] Phone: [P…" at bounding box center [619, 197] width 328 height 93
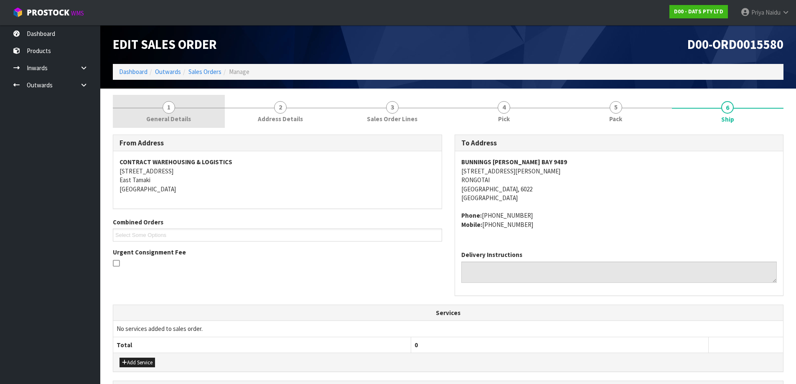
click at [180, 127] on link "1 General Details" at bounding box center [169, 111] width 112 height 33
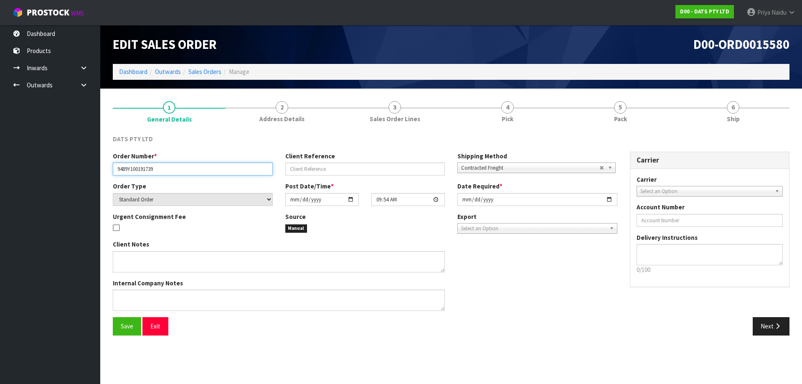
drag, startPoint x: 114, startPoint y: 169, endPoint x: 3, endPoint y: 183, distance: 111.5
click at [159, 181] on div "Order Number * 9489Y100191739 Client Reference Shipping Method Client Local Pic…" at bounding box center [365, 167] width 517 height 30
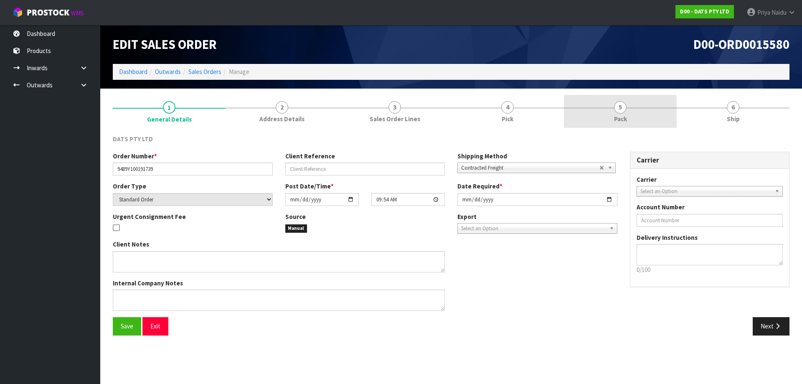
click at [604, 108] on div at bounding box center [620, 108] width 113 height 0
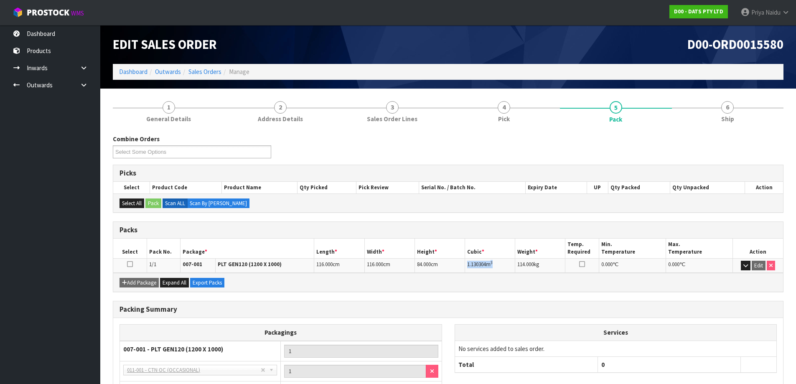
drag, startPoint x: 465, startPoint y: 267, endPoint x: 508, endPoint y: 262, distance: 42.8
click at [508, 262] on td "1.130304 m 3" at bounding box center [490, 265] width 50 height 15
drag, startPoint x: 735, startPoint y: 117, endPoint x: 680, endPoint y: 127, distance: 56.1
click at [735, 117] on link "6 Ship" at bounding box center [728, 111] width 112 height 33
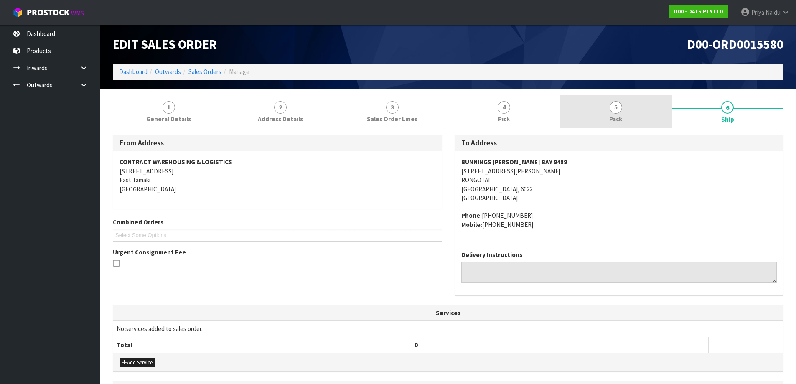
click at [639, 112] on link "5 Pack" at bounding box center [616, 111] width 112 height 33
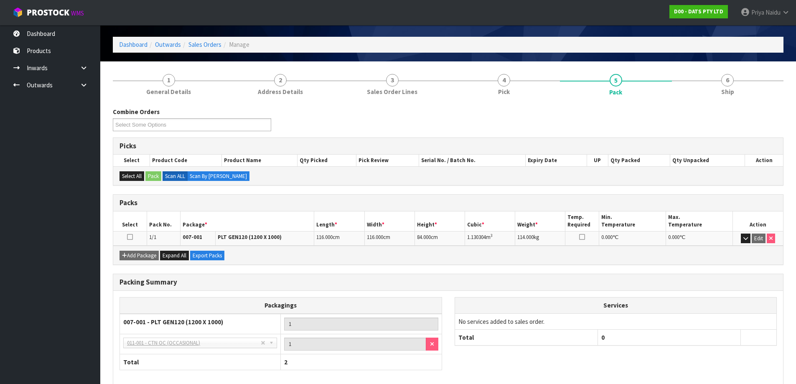
scroll to position [42, 0]
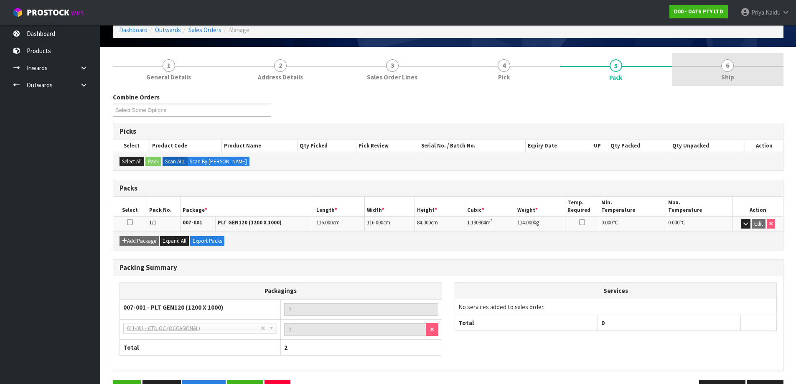
drag, startPoint x: 739, startPoint y: 79, endPoint x: 723, endPoint y: 83, distance: 16.3
click at [739, 79] on link "6 Ship" at bounding box center [728, 69] width 112 height 33
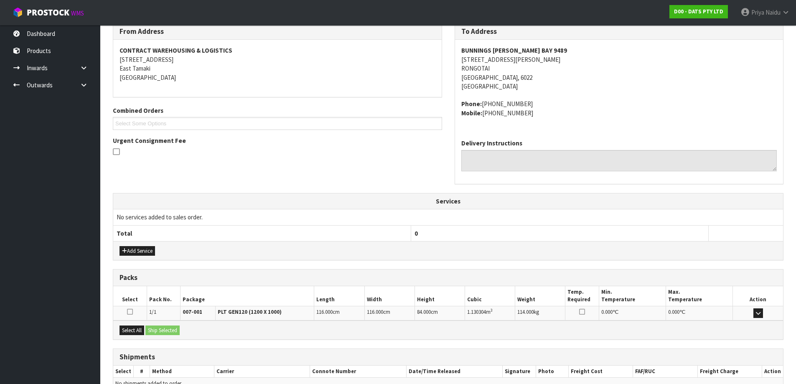
scroll to position [157, 0]
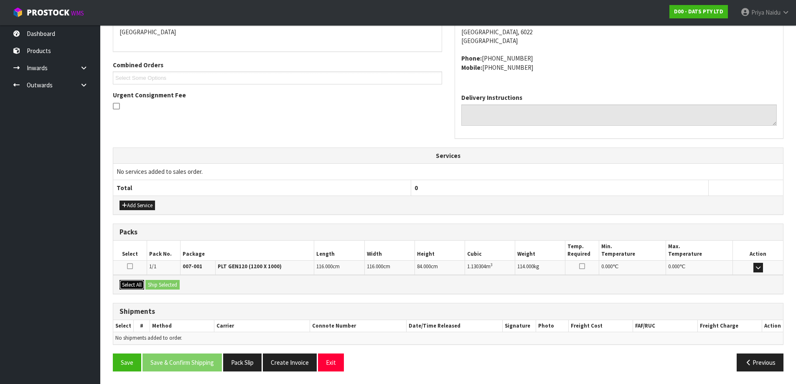
click at [136, 288] on button "Select All" at bounding box center [131, 285] width 25 height 10
click at [162, 284] on button "Ship Selected" at bounding box center [162, 285] width 34 height 10
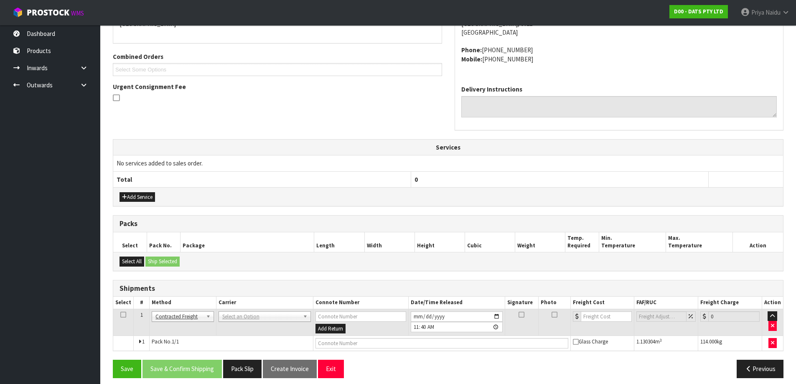
scroll to position [172, 0]
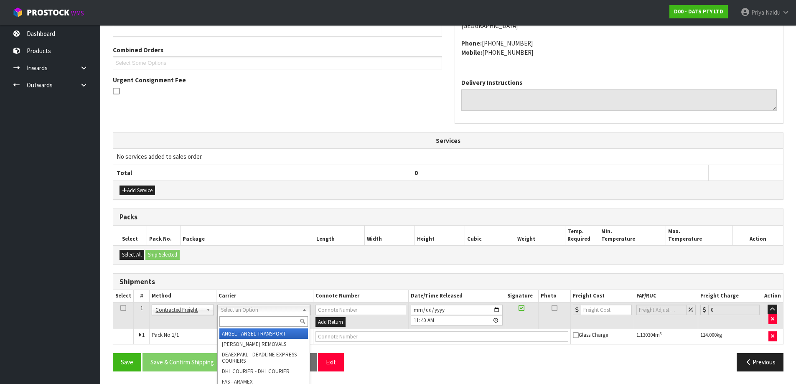
click at [232, 325] on input "text" at bounding box center [263, 321] width 89 height 10
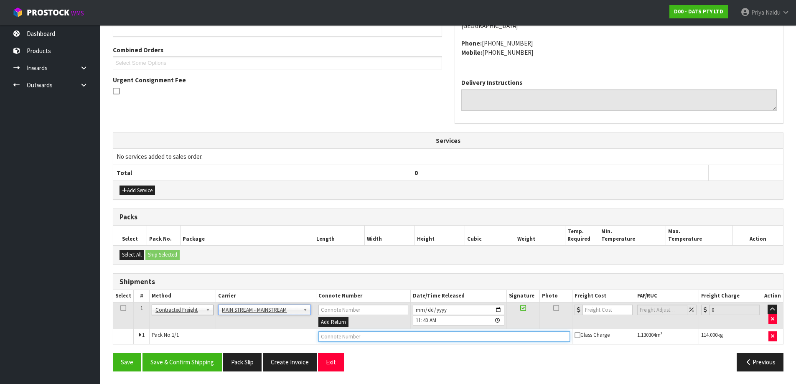
click at [366, 339] on input "text" at bounding box center [443, 336] width 251 height 10
paste input "CWL7714998"
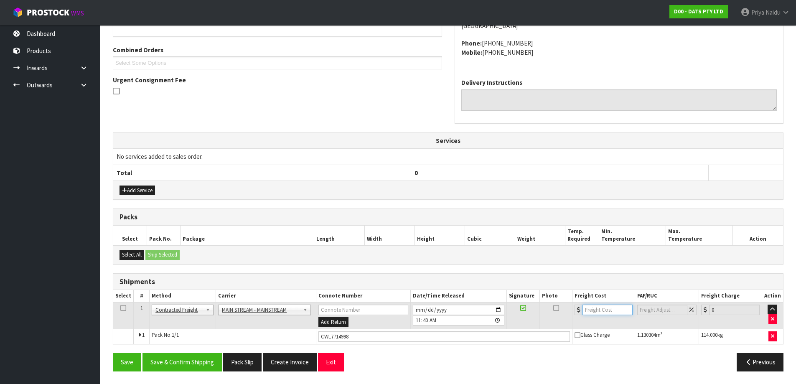
click at [596, 308] on input "number" at bounding box center [607, 310] width 51 height 10
click at [188, 359] on button "Save & Confirm Shipping" at bounding box center [181, 362] width 79 height 18
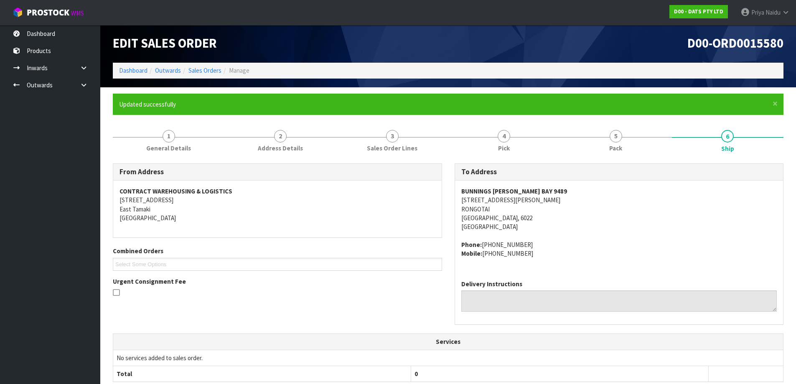
scroll to position [0, 0]
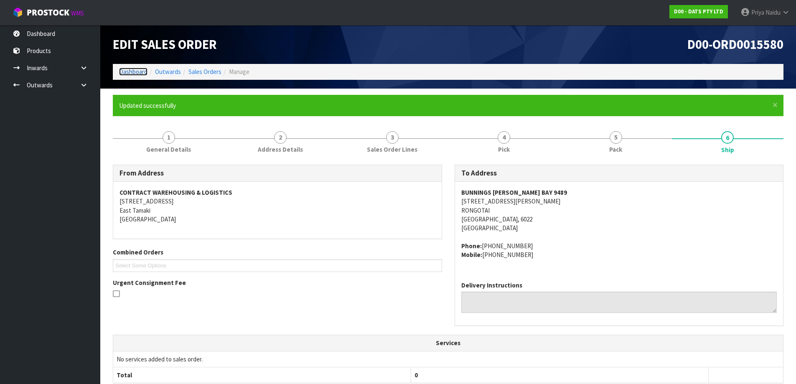
click at [135, 71] on link "Dashboard" at bounding box center [133, 72] width 28 height 8
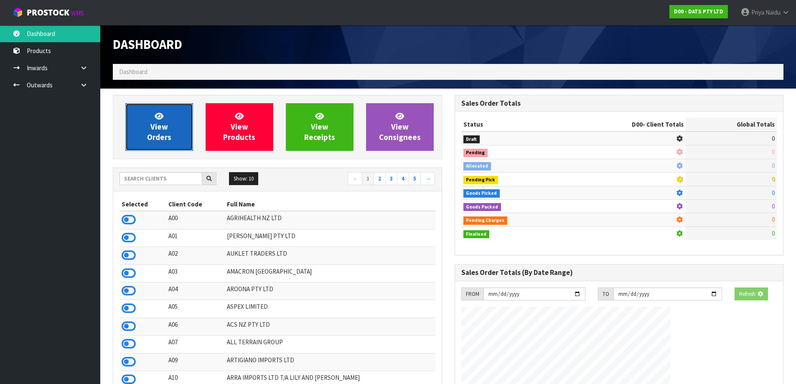
click at [157, 135] on span "View Orders" at bounding box center [159, 126] width 24 height 31
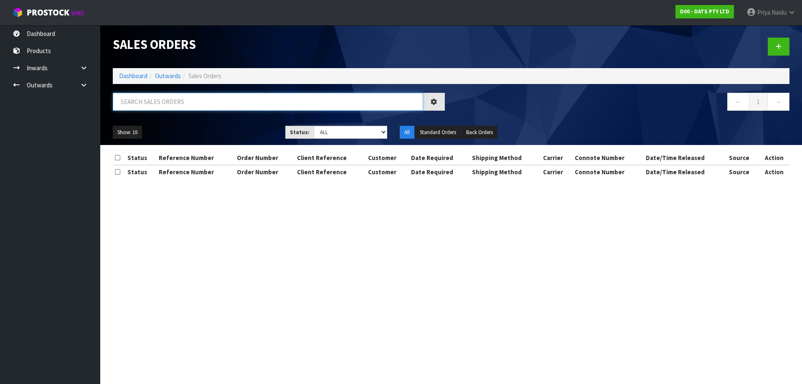
click at [181, 104] on input "text" at bounding box center [268, 102] width 310 height 18
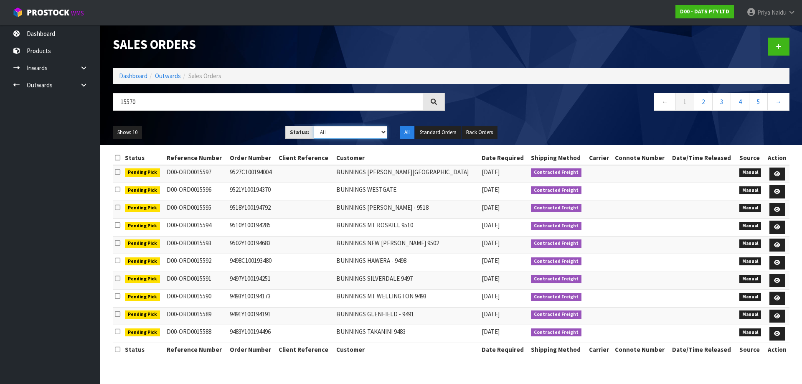
click at [343, 135] on select "Draft Pending Allocated Pending Pick Goods Picked Goods Packed Pending Charges …" at bounding box center [351, 132] width 74 height 13
click at [314, 126] on select "Draft Pending Allocated Pending Pick Goods Picked Goods Packed Pending Charges …" at bounding box center [351, 132] width 74 height 13
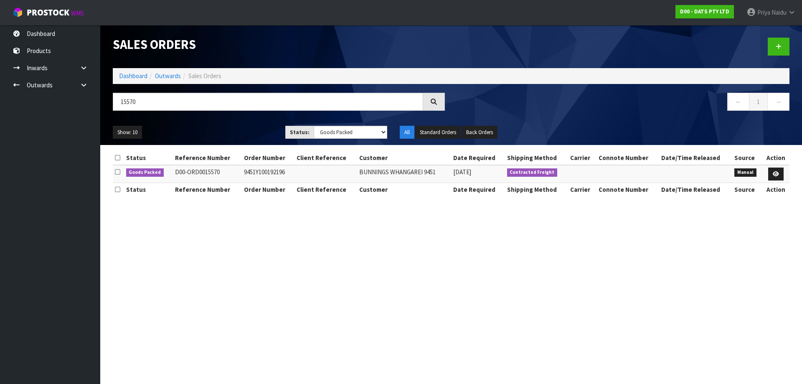
click at [244, 133] on ul "Show: 10 5 10 25 50" at bounding box center [193, 132] width 160 height 13
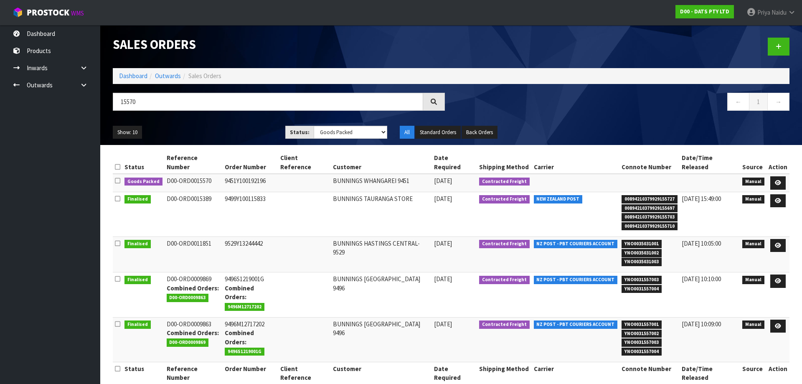
click at [226, 129] on ul "Show: 10 5 10 25 50" at bounding box center [193, 132] width 160 height 13
click at [775, 180] on icon at bounding box center [778, 182] width 6 height 5
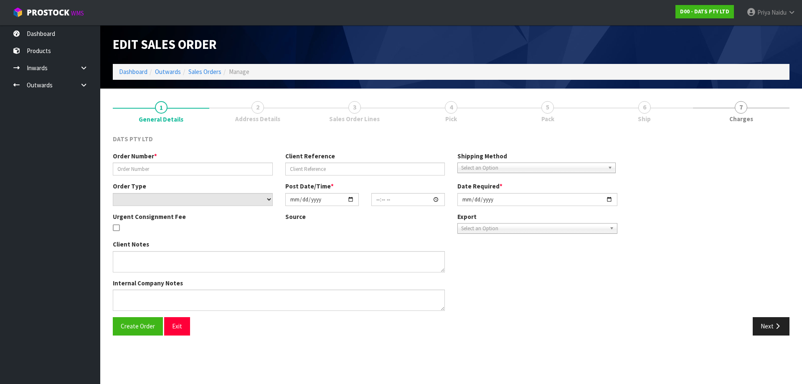
click at [612, 104] on link "6 Ship" at bounding box center [644, 111] width 96 height 33
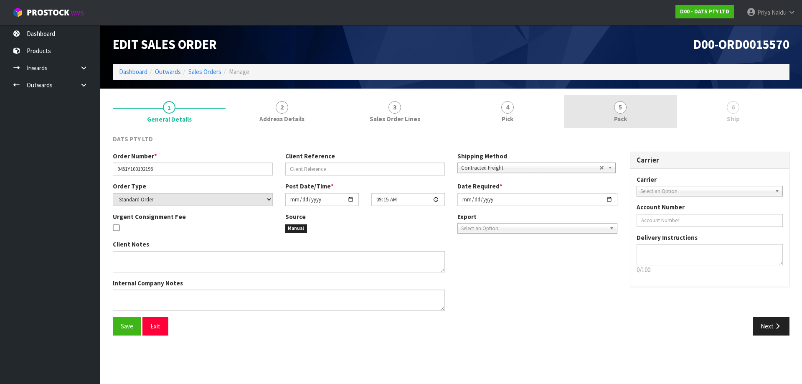
click at [625, 112] on link "5 Pack" at bounding box center [620, 111] width 113 height 33
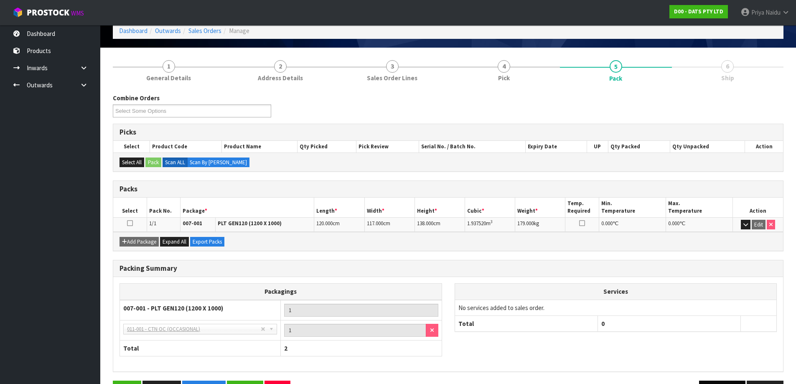
scroll to position [69, 0]
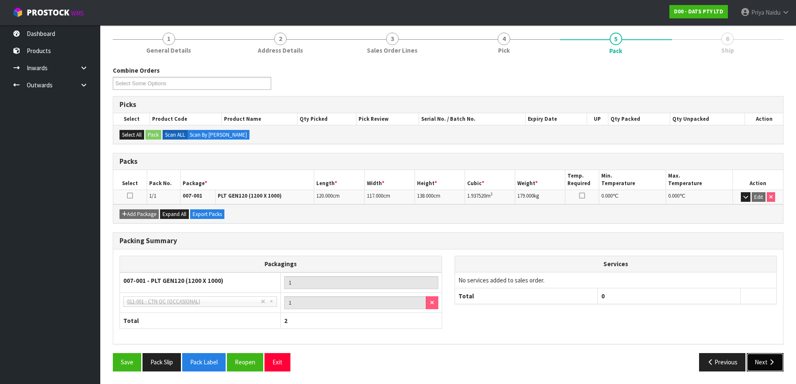
click at [759, 367] on button "Next" at bounding box center [764, 362] width 37 height 18
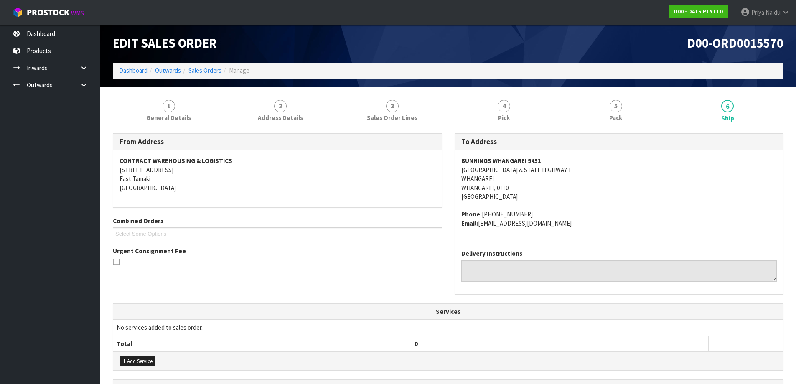
scroll to position [0, 0]
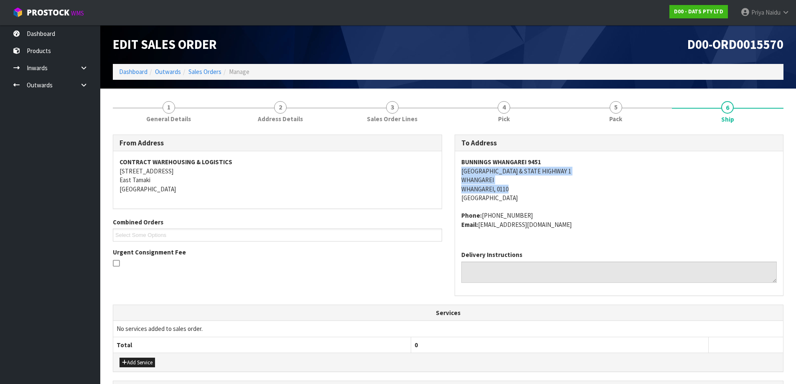
drag, startPoint x: 455, startPoint y: 169, endPoint x: 616, endPoint y: 193, distance: 163.0
click at [616, 193] on div "BUNNINGS WHANGAREI [STREET_ADDRESS] Phone: [PHONE_NUMBER] Email: [EMAIL_ADDRESS…" at bounding box center [619, 197] width 328 height 93
click at [588, 205] on span "BUNNINGS WHANGAREI [STREET_ADDRESS] Phone: [PHONE_NUMBER] Email: [EMAIL_ADDRESS…" at bounding box center [619, 192] width 316 height 71
drag, startPoint x: 454, startPoint y: 171, endPoint x: 619, endPoint y: 174, distance: 165.0
click at [619, 174] on div "To Address [GEOGRAPHIC_DATA][STREET_ADDRESS] Phone: [PHONE_NUMBER] Email: [EMAI…" at bounding box center [618, 215] width 329 height 161
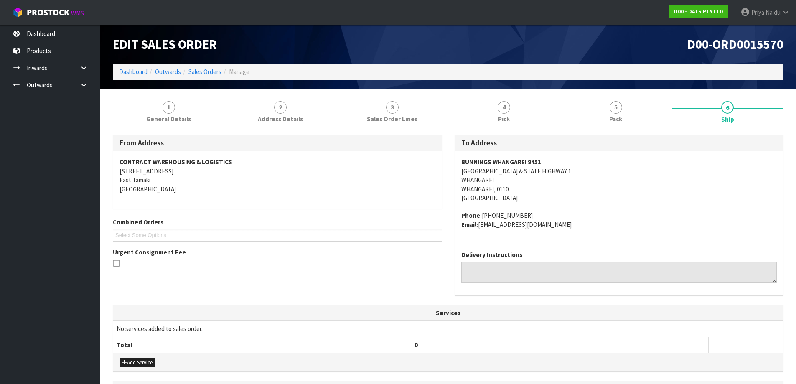
click at [630, 211] on address "Phone: [PHONE_NUMBER] Email: [EMAIL_ADDRESS][DOMAIN_NAME]" at bounding box center [619, 220] width 316 height 18
drag, startPoint x: 458, startPoint y: 162, endPoint x: 558, endPoint y: 159, distance: 100.3
click at [558, 159] on div "BUNNINGS WHANGAREI [STREET_ADDRESS] Phone: [PHONE_NUMBER] Email: [EMAIL_ADDRESS…" at bounding box center [619, 197] width 328 height 93
drag, startPoint x: 459, startPoint y: 211, endPoint x: 588, endPoint y: 236, distance: 131.5
click at [618, 233] on div "BUNNINGS WHANGAREI [STREET_ADDRESS] Phone: [PHONE_NUMBER] Email: [EMAIL_ADDRESS…" at bounding box center [619, 197] width 328 height 93
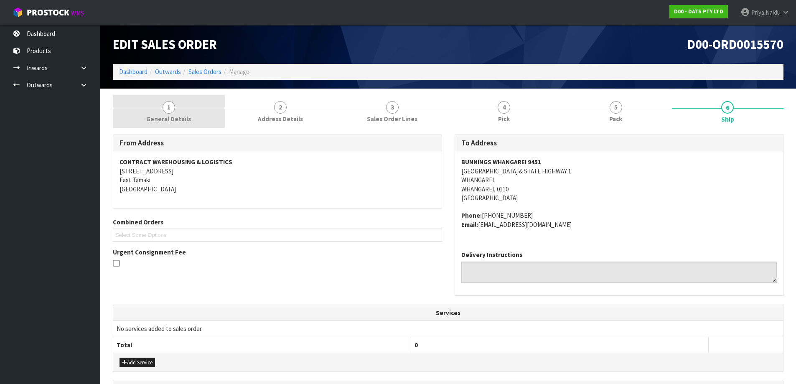
click at [157, 122] on span "General Details" at bounding box center [168, 118] width 45 height 9
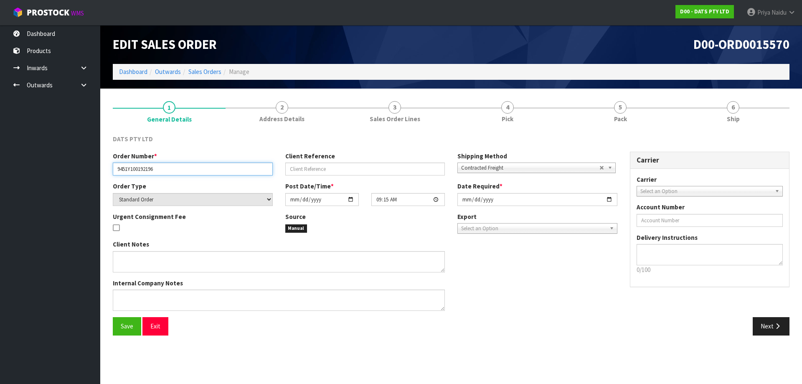
drag, startPoint x: 114, startPoint y: 168, endPoint x: 185, endPoint y: 167, distance: 70.6
click at [185, 167] on input "9451Y100192196" at bounding box center [193, 168] width 160 height 13
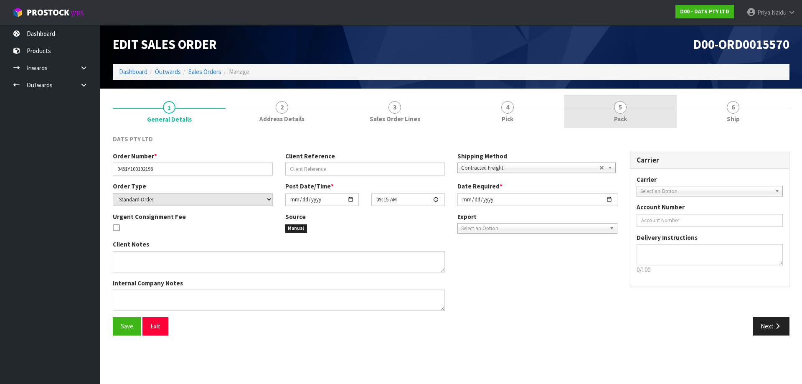
drag, startPoint x: 642, startPoint y: 104, endPoint x: 602, endPoint y: 117, distance: 42.3
click at [642, 104] on link "5 Pack" at bounding box center [620, 111] width 113 height 33
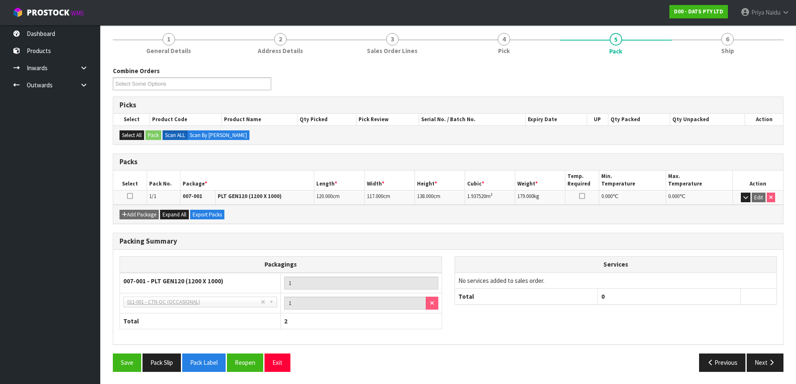
scroll to position [69, 0]
drag, startPoint x: 466, startPoint y: 196, endPoint x: 510, endPoint y: 201, distance: 43.7
click at [510, 201] on td "1.937520 m 3" at bounding box center [490, 197] width 50 height 15
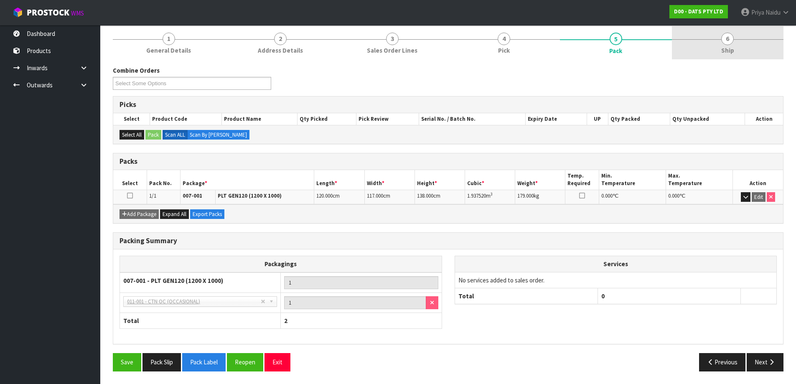
drag, startPoint x: 749, startPoint y: 52, endPoint x: 744, endPoint y: 52, distance: 5.0
click at [749, 52] on link "6 Ship" at bounding box center [728, 42] width 112 height 33
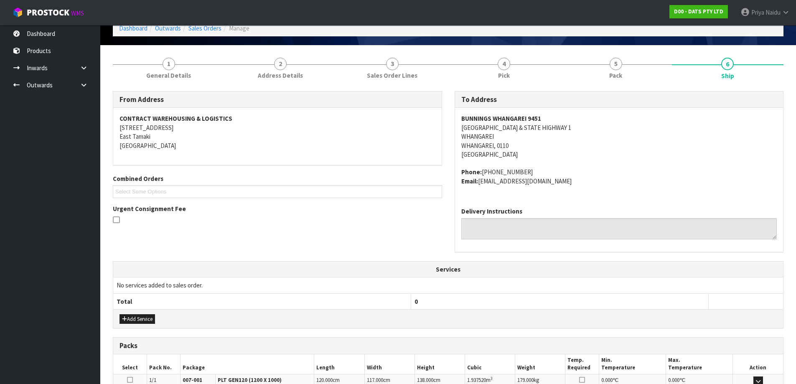
scroll to position [0, 0]
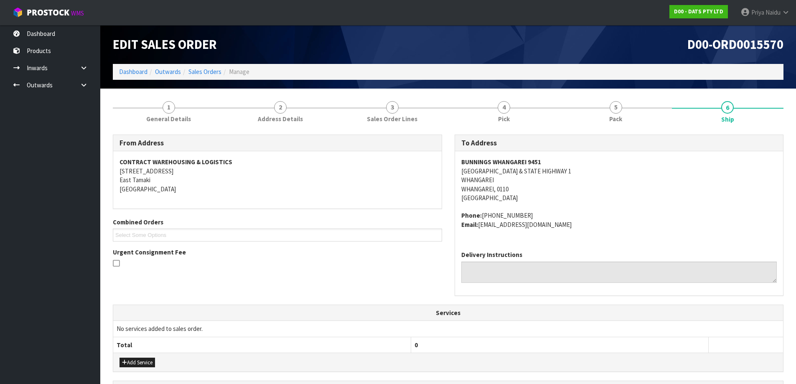
click at [594, 217] on address "Phone: [PHONE_NUMBER] Email: [EMAIL_ADDRESS][DOMAIN_NAME]" at bounding box center [619, 220] width 316 height 18
drag, startPoint x: 459, startPoint y: 162, endPoint x: 552, endPoint y: 162, distance: 93.6
click at [552, 162] on div "BUNNINGS WHANGAREI [STREET_ADDRESS] Phone: [PHONE_NUMBER] Email: [EMAIL_ADDRESS…" at bounding box center [619, 197] width 328 height 93
click at [568, 192] on address "BUNNINGS WHANGAREI [STREET_ADDRESS] & STATE HIGHWAY 1 [GEOGRAPHIC_DATA], 0110 […" at bounding box center [619, 179] width 316 height 45
click at [620, 100] on link "5 Pack" at bounding box center [616, 111] width 112 height 33
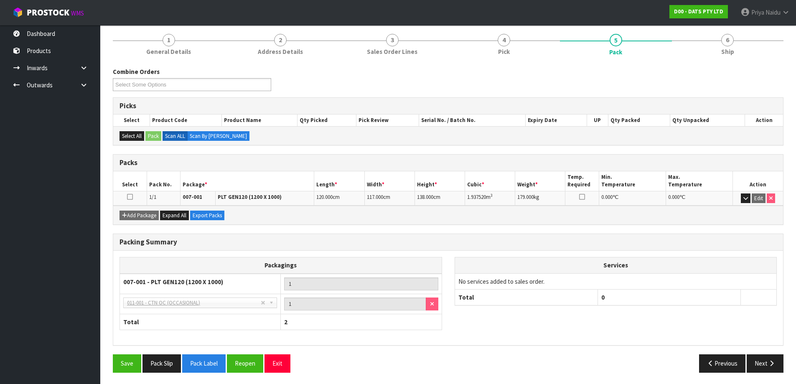
scroll to position [69, 0]
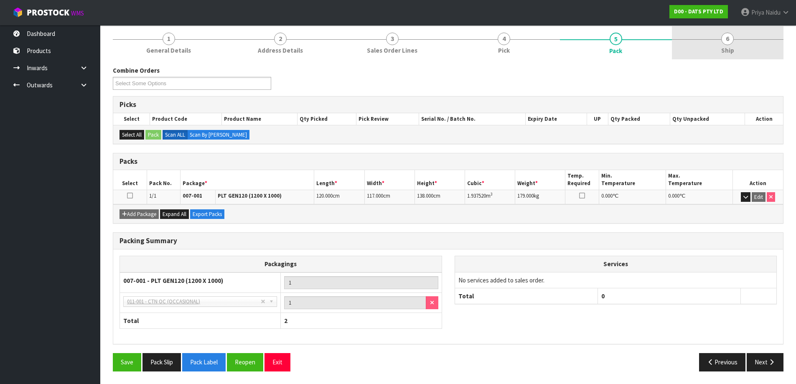
click at [730, 47] on span "Ship" at bounding box center [727, 50] width 13 height 9
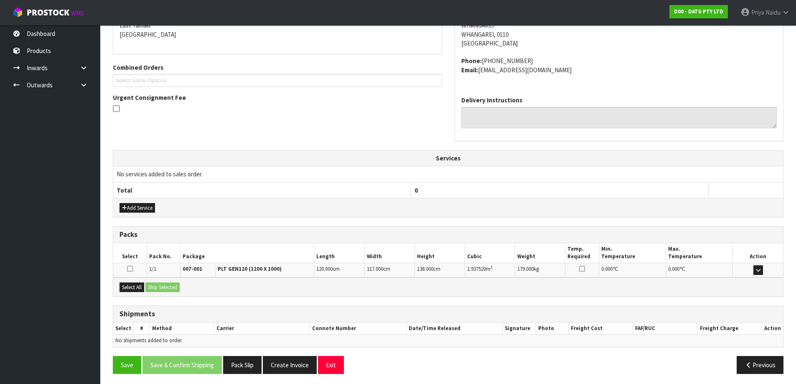
scroll to position [157, 0]
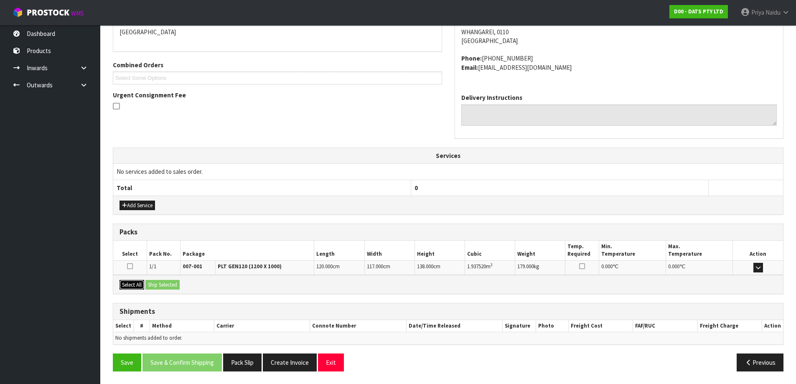
click at [140, 288] on button "Select All" at bounding box center [131, 285] width 25 height 10
click at [178, 288] on button "Ship Selected" at bounding box center [162, 285] width 34 height 10
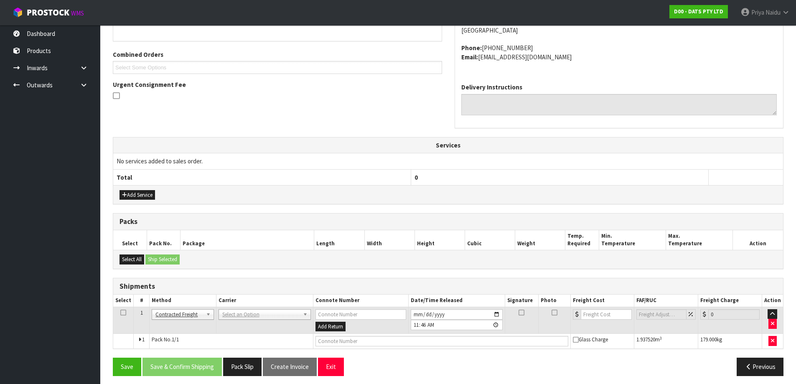
scroll to position [172, 0]
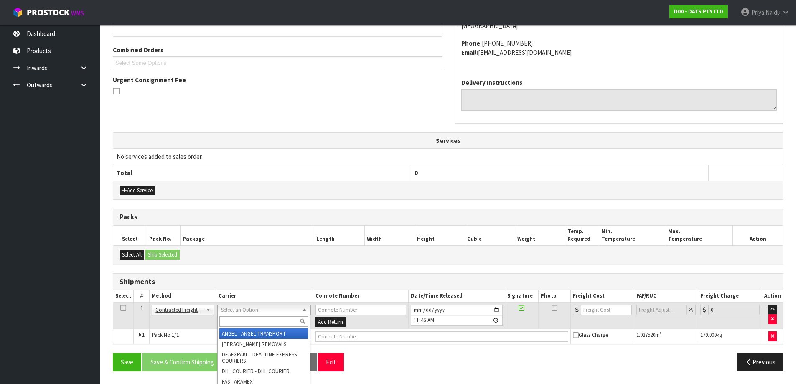
click at [244, 318] on input "text" at bounding box center [263, 321] width 89 height 10
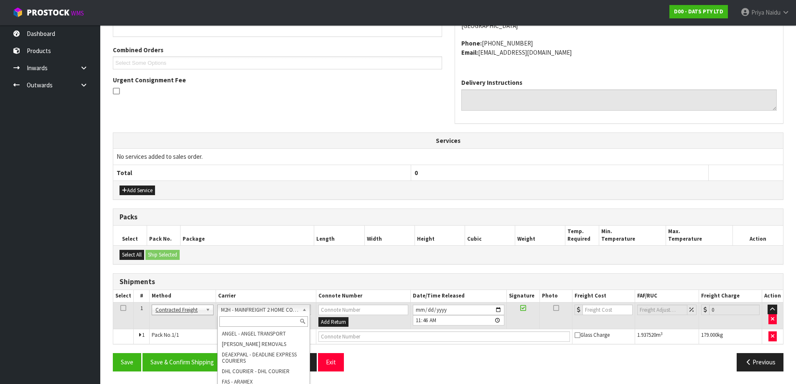
click at [251, 324] on input "text" at bounding box center [263, 321] width 89 height 10
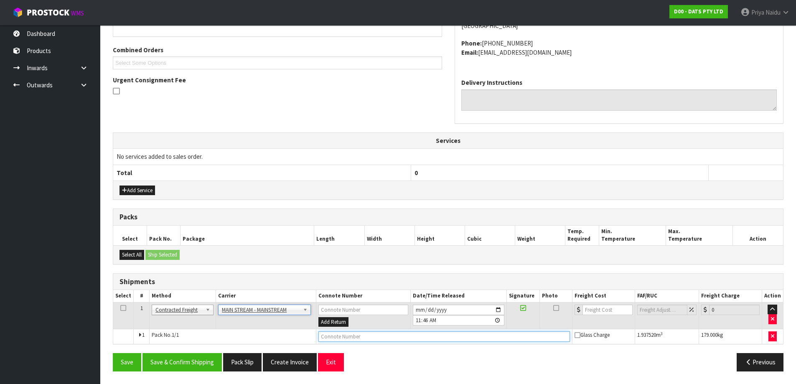
click at [343, 334] on input "text" at bounding box center [443, 336] width 251 height 10
paste input "CWL7715002"
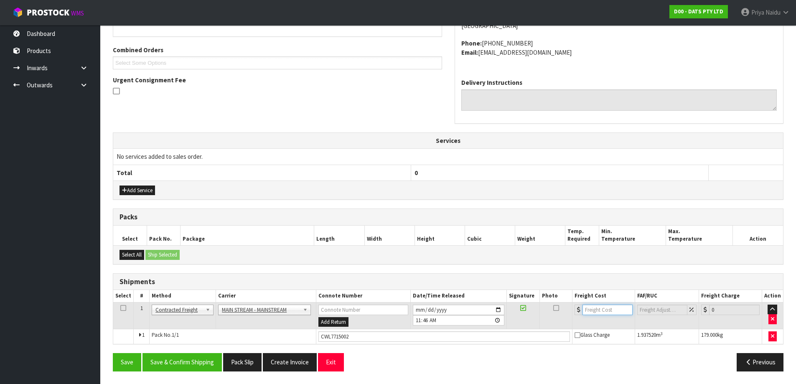
click at [601, 314] on input "number" at bounding box center [607, 310] width 51 height 10
click at [197, 364] on button "Save & Confirm Shipping" at bounding box center [181, 362] width 79 height 18
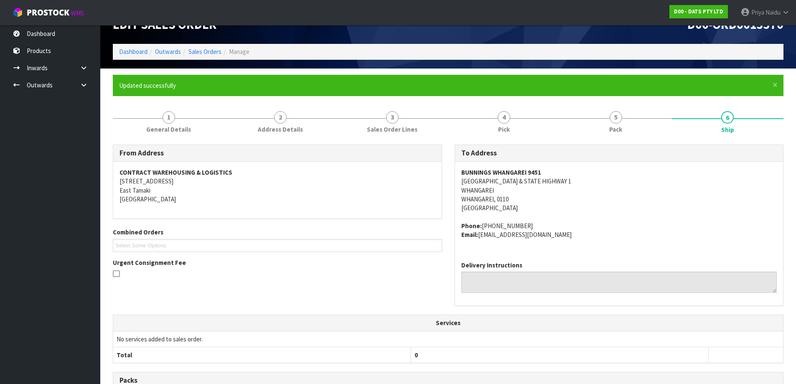
scroll to position [0, 0]
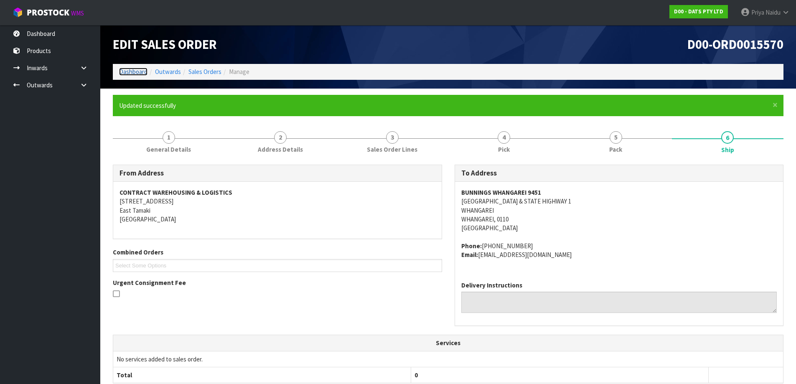
click at [128, 72] on link "Dashboard" at bounding box center [133, 72] width 28 height 8
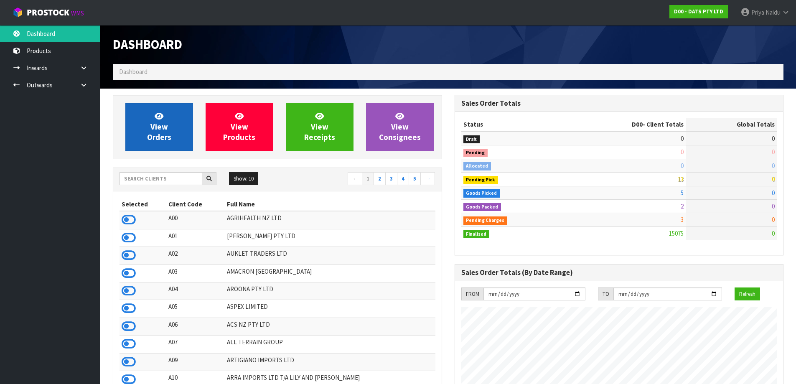
scroll to position [633, 341]
click at [158, 116] on icon at bounding box center [159, 116] width 9 height 8
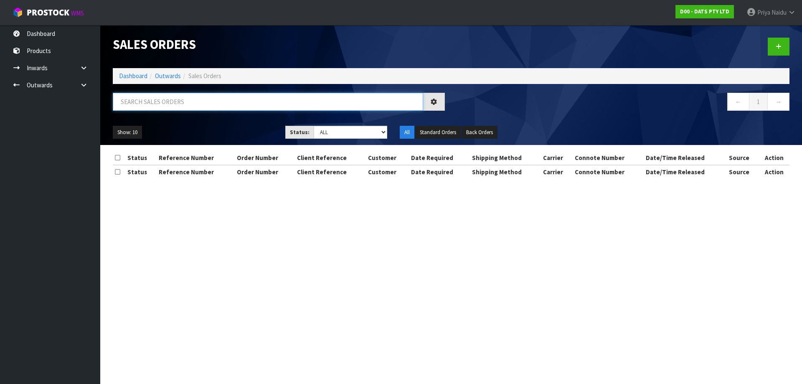
click at [167, 104] on input "text" at bounding box center [268, 102] width 310 height 18
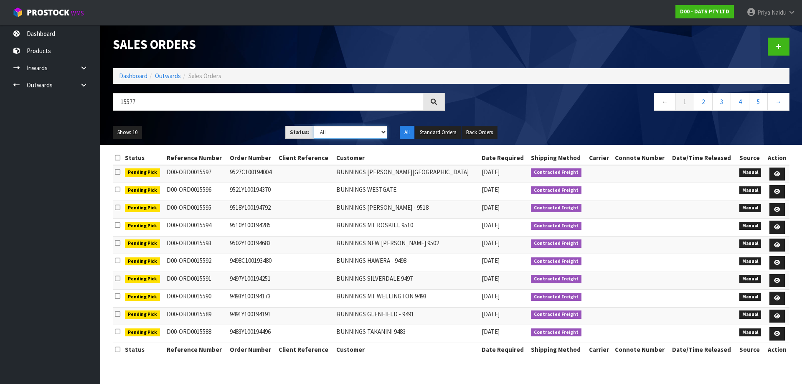
click at [333, 132] on select "Draft Pending Allocated Pending Pick Goods Picked Goods Packed Pending Charges …" at bounding box center [351, 132] width 74 height 13
click at [314, 126] on select "Draft Pending Allocated Pending Pick Goods Picked Goods Packed Pending Charges …" at bounding box center [351, 132] width 74 height 13
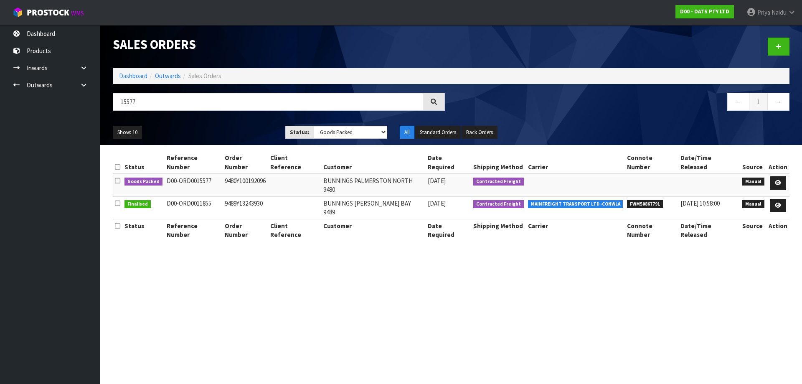
click at [220, 128] on ul "Show: 10 5 10 25 50" at bounding box center [193, 132] width 160 height 13
click at [774, 176] on link at bounding box center [777, 182] width 15 height 13
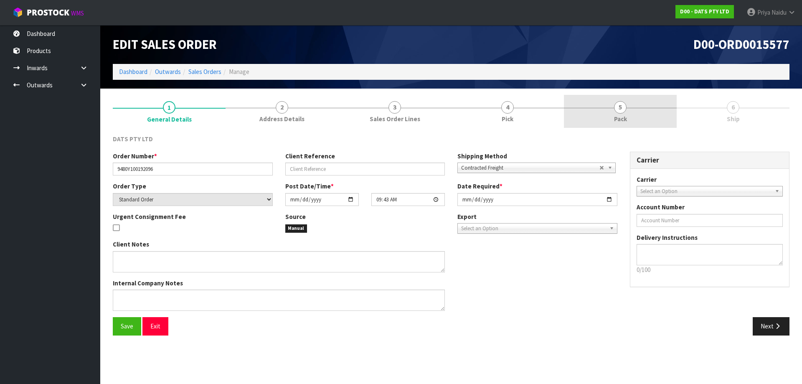
click at [630, 123] on link "5 Pack" at bounding box center [620, 111] width 113 height 33
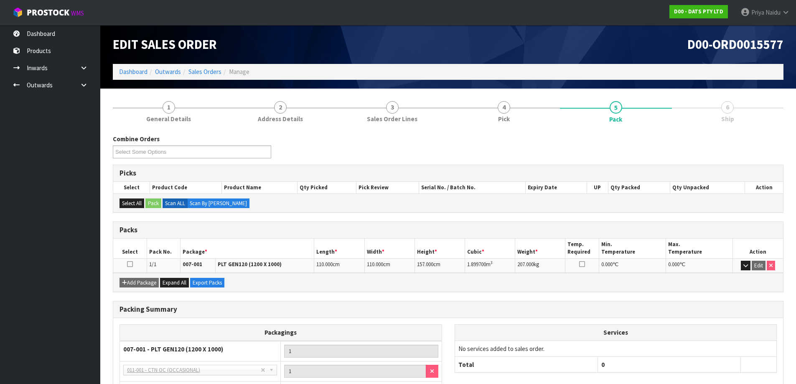
scroll to position [69, 0]
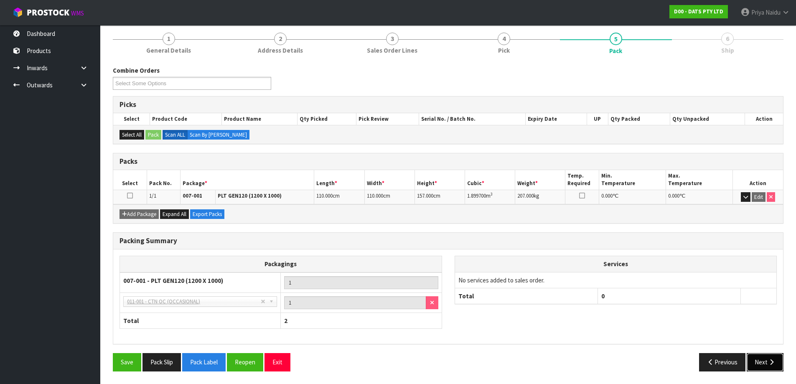
drag, startPoint x: 762, startPoint y: 366, endPoint x: 743, endPoint y: 349, distance: 25.4
click at [757, 361] on button "Next" at bounding box center [764, 362] width 37 height 18
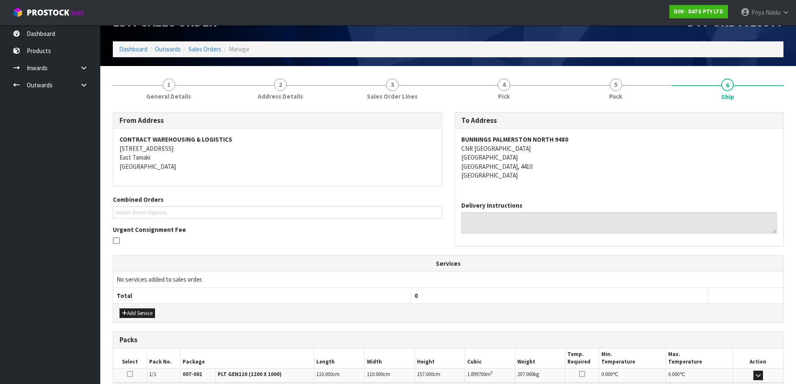
scroll to position [0, 0]
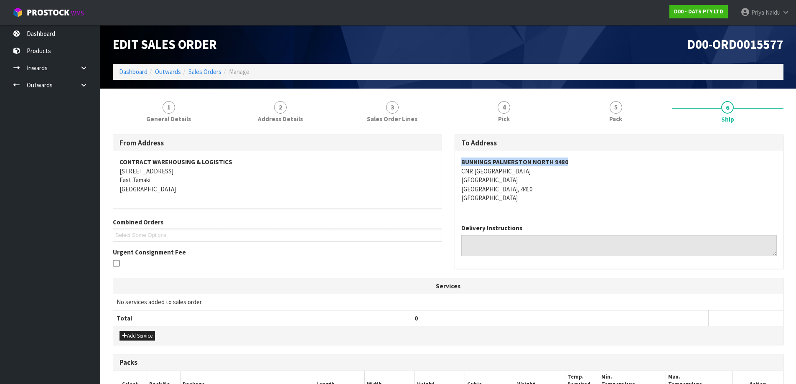
drag, startPoint x: 454, startPoint y: 157, endPoint x: 606, endPoint y: 152, distance: 151.7
click at [606, 152] on div "BUNNINGS [GEOGRAPHIC_DATA] [STREET_ADDRESS]" at bounding box center [619, 184] width 328 height 66
drag, startPoint x: 461, startPoint y: 173, endPoint x: 478, endPoint y: 169, distance: 17.2
click at [571, 186] on div "BUNNINGS [GEOGRAPHIC_DATA] [STREET_ADDRESS]" at bounding box center [619, 184] width 328 height 66
click at [566, 203] on div "BUNNINGS [GEOGRAPHIC_DATA] [STREET_ADDRESS]" at bounding box center [619, 184] width 328 height 66
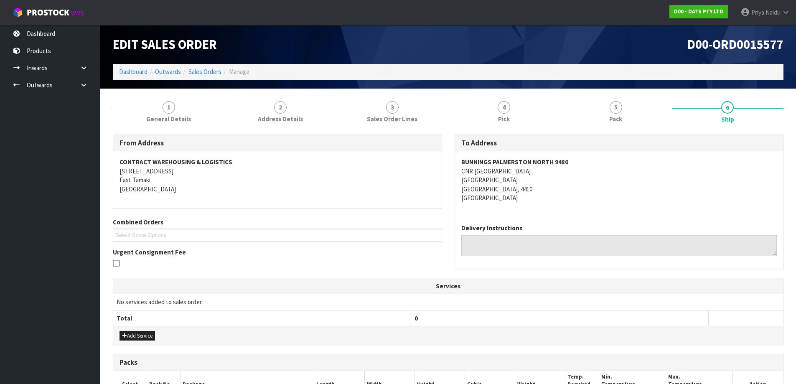
drag, startPoint x: 454, startPoint y: 168, endPoint x: 563, endPoint y: 170, distance: 109.0
click at [563, 170] on div "To Address [GEOGRAPHIC_DATA] [STREET_ADDRESS] Delivery Instructions" at bounding box center [618, 202] width 329 height 135
click at [455, 163] on div "BUNNINGS [GEOGRAPHIC_DATA] [STREET_ADDRESS]" at bounding box center [619, 184] width 328 height 66
drag, startPoint x: 458, startPoint y: 159, endPoint x: 580, endPoint y: 157, distance: 122.0
click at [580, 157] on div "BUNNINGS [GEOGRAPHIC_DATA] [STREET_ADDRESS]" at bounding box center [619, 184] width 328 height 66
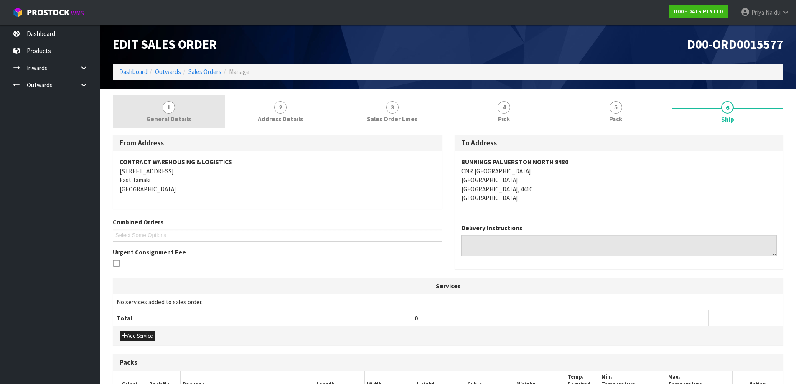
click at [175, 118] on span "General Details" at bounding box center [168, 118] width 45 height 9
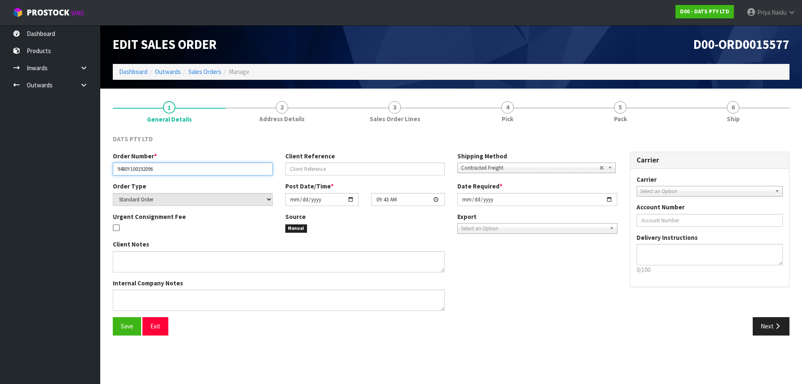
drag, startPoint x: 115, startPoint y: 169, endPoint x: 181, endPoint y: 169, distance: 66.4
click at [181, 169] on input "9480Y100192096" at bounding box center [193, 168] width 160 height 13
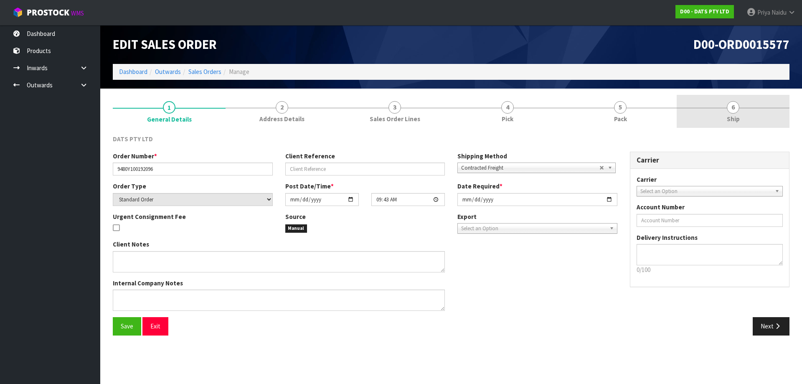
drag, startPoint x: 717, startPoint y: 114, endPoint x: 686, endPoint y: 117, distance: 31.9
click at [717, 114] on link "6 Ship" at bounding box center [733, 111] width 113 height 33
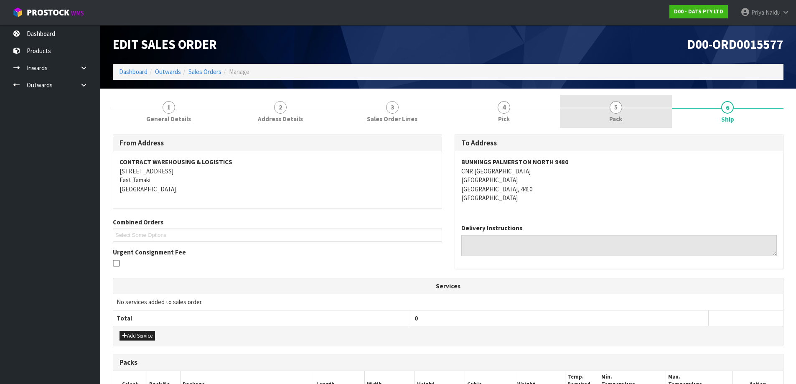
click at [634, 120] on link "5 Pack" at bounding box center [616, 111] width 112 height 33
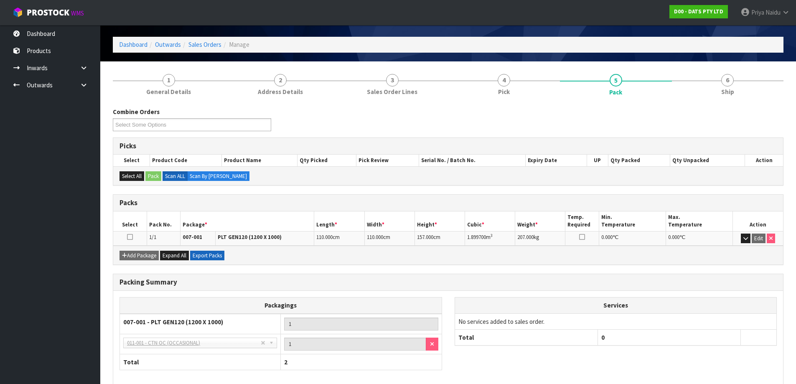
scroll to position [42, 0]
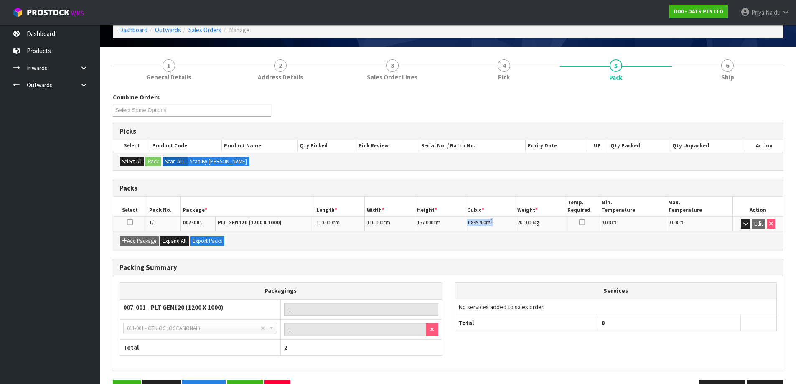
drag, startPoint x: 466, startPoint y: 222, endPoint x: 499, endPoint y: 223, distance: 33.0
click at [499, 223] on td "1.899700 m 3" at bounding box center [490, 223] width 50 height 15
click at [727, 62] on span "6" at bounding box center [727, 65] width 13 height 13
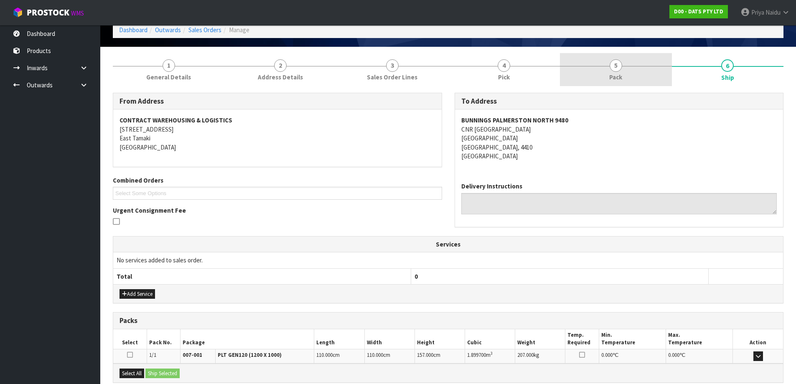
click at [609, 69] on link "5 Pack" at bounding box center [616, 69] width 112 height 33
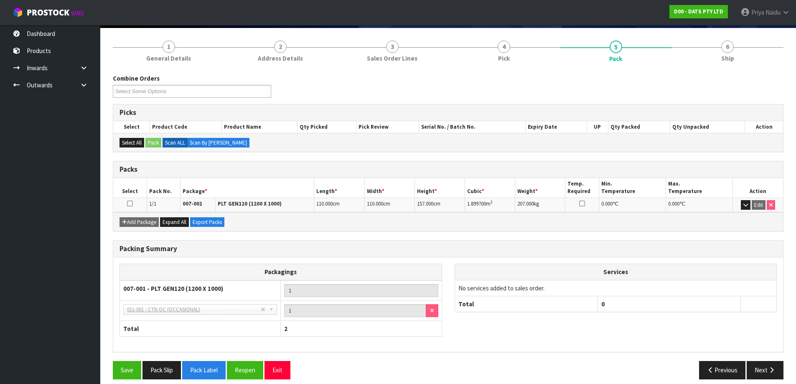
scroll to position [69, 0]
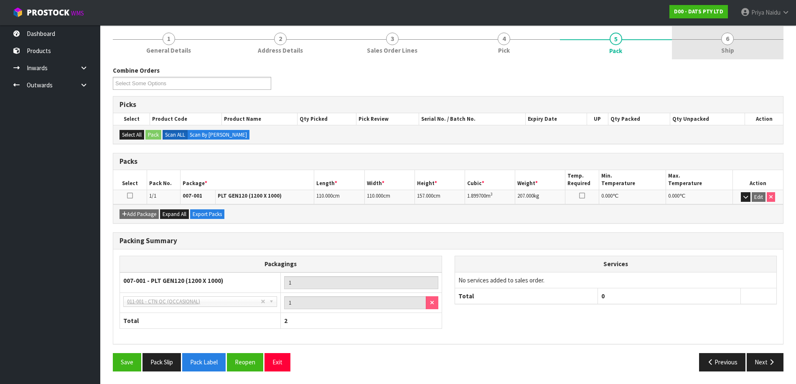
drag, startPoint x: 729, startPoint y: 49, endPoint x: 727, endPoint y: 56, distance: 6.7
click at [730, 52] on span "Ship" at bounding box center [727, 50] width 13 height 9
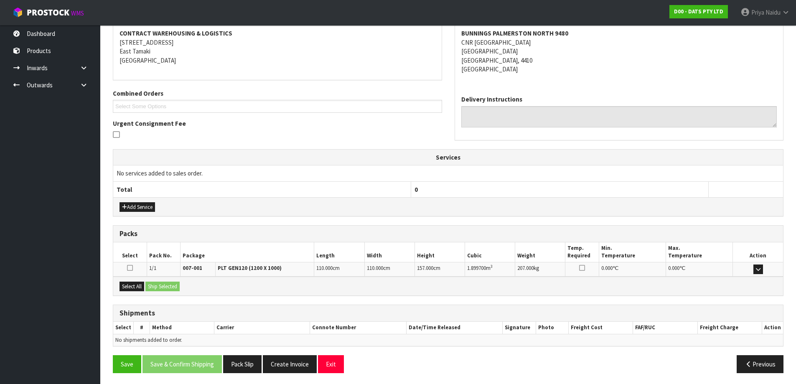
scroll to position [130, 0]
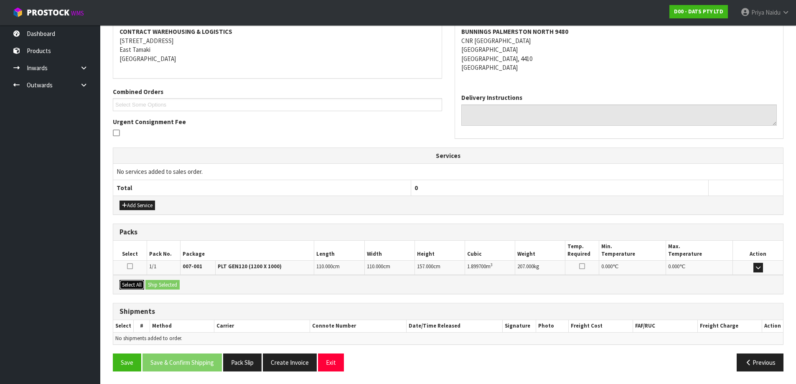
drag, startPoint x: 135, startPoint y: 288, endPoint x: 150, endPoint y: 284, distance: 16.1
click at [135, 287] on button "Select All" at bounding box center [131, 285] width 25 height 10
click at [168, 283] on button "Ship Selected" at bounding box center [162, 285] width 34 height 10
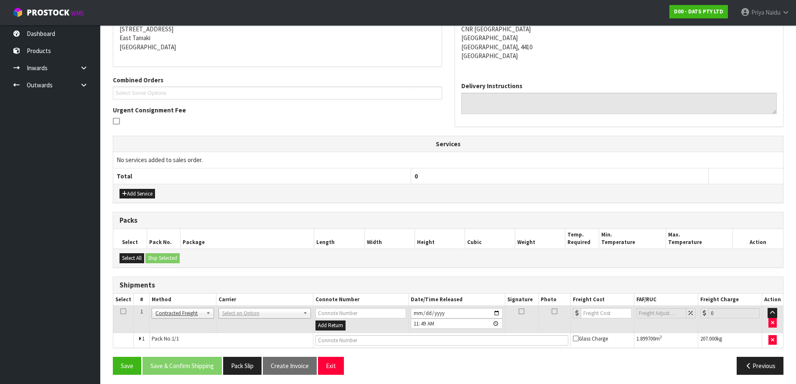
scroll to position [145, 0]
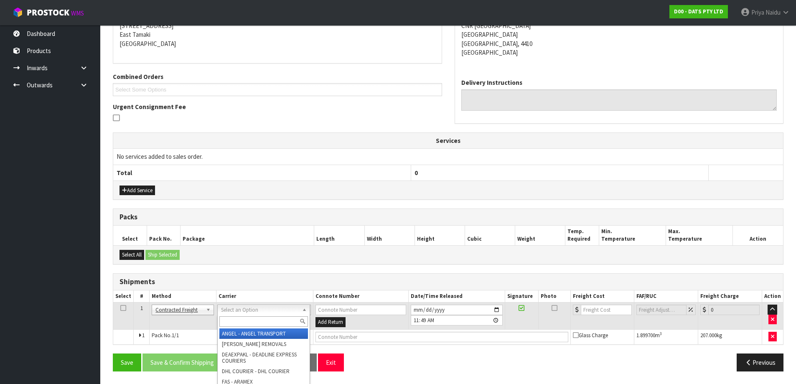
click at [233, 315] on div at bounding box center [264, 322] width 92 height 14
click at [232, 323] on input "text" at bounding box center [263, 321] width 89 height 10
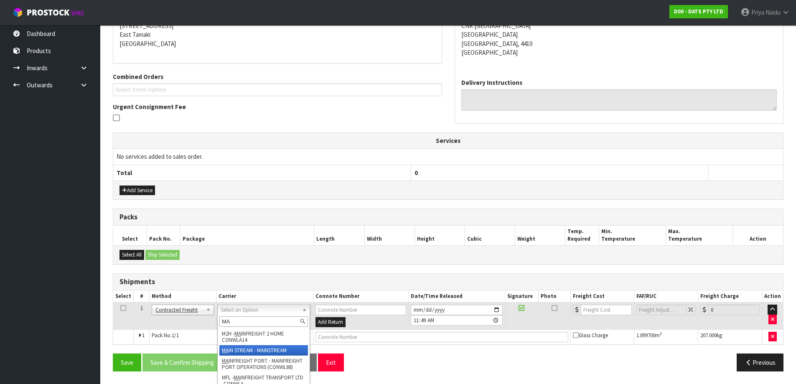
drag, startPoint x: 248, startPoint y: 348, endPoint x: 218, endPoint y: 328, distance: 37.0
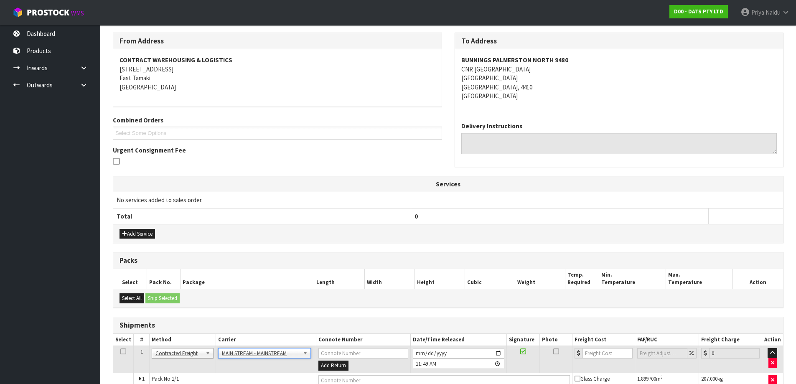
scroll to position [0, 0]
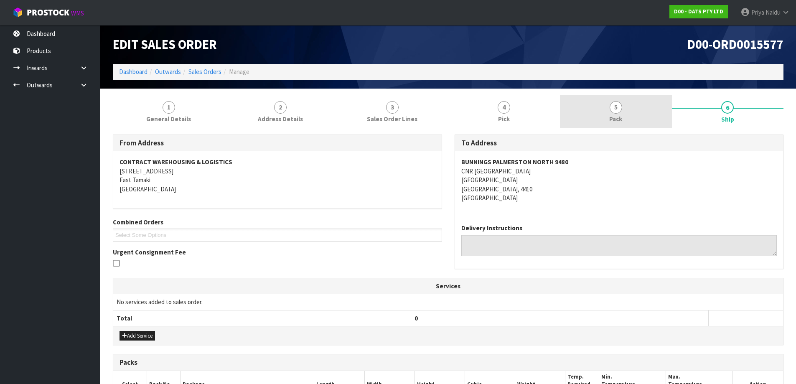
drag, startPoint x: 629, startPoint y: 109, endPoint x: 598, endPoint y: 127, distance: 35.5
click at [629, 109] on link "5 Pack" at bounding box center [616, 111] width 112 height 33
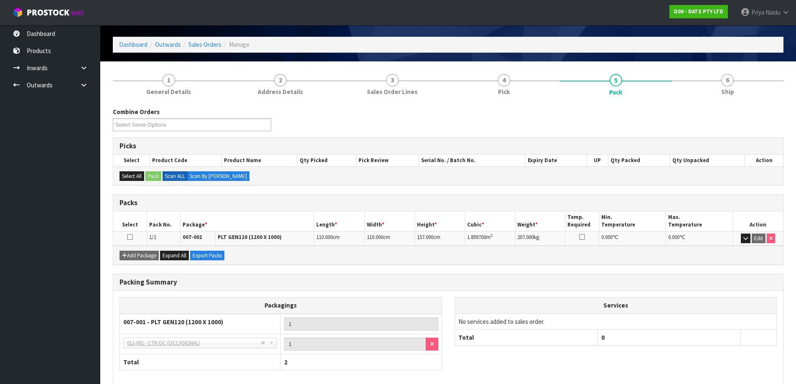
scroll to position [42, 0]
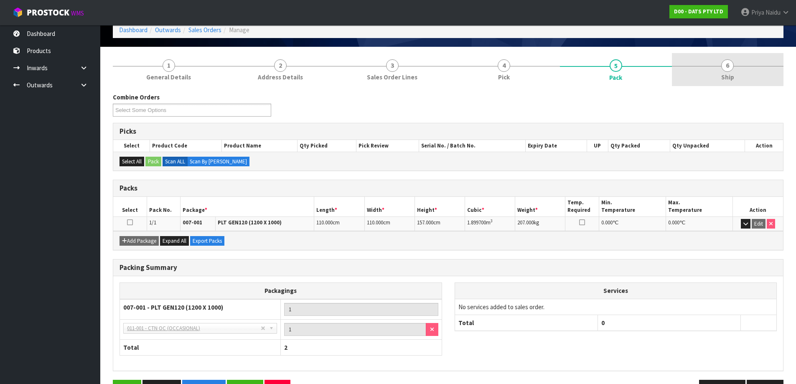
click at [739, 81] on link "6 Ship" at bounding box center [728, 69] width 112 height 33
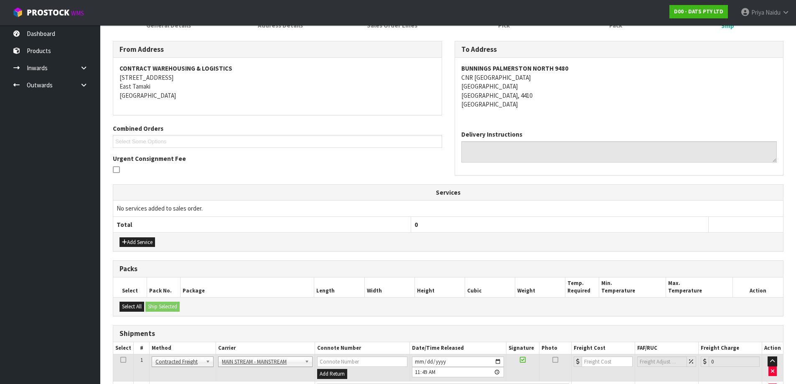
scroll to position [145, 0]
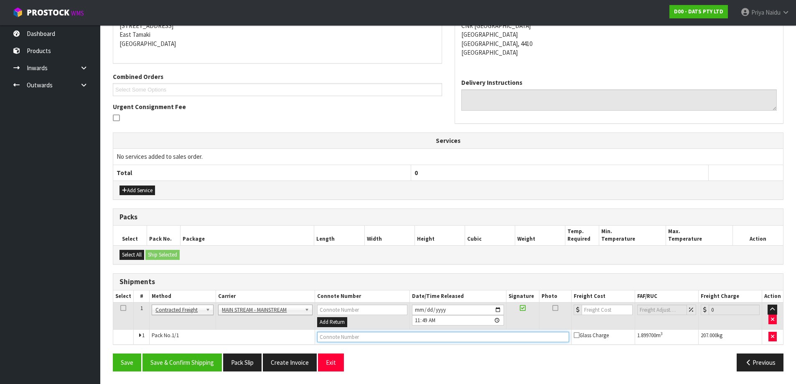
click at [392, 332] on input "text" at bounding box center [443, 337] width 252 height 10
paste input "CWL7715006"
click at [599, 310] on input "number" at bounding box center [606, 310] width 51 height 10
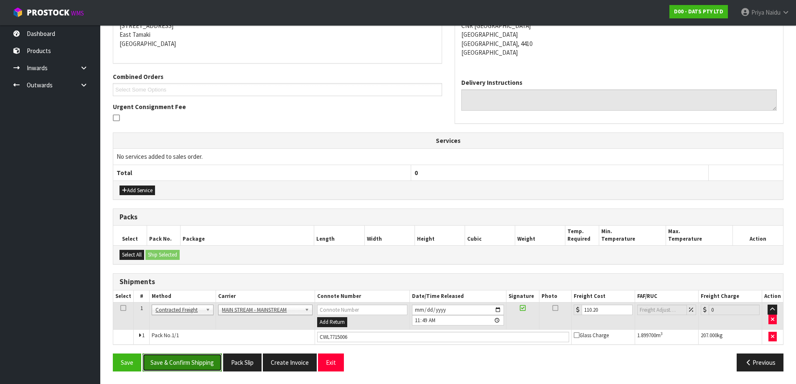
click at [181, 354] on button "Save & Confirm Shipping" at bounding box center [181, 362] width 79 height 18
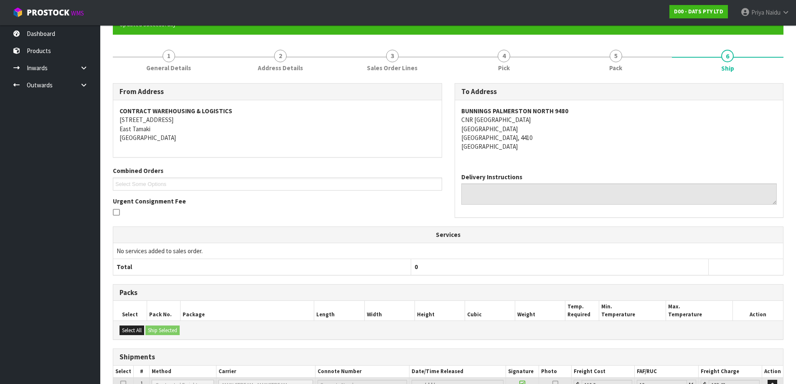
scroll to position [0, 0]
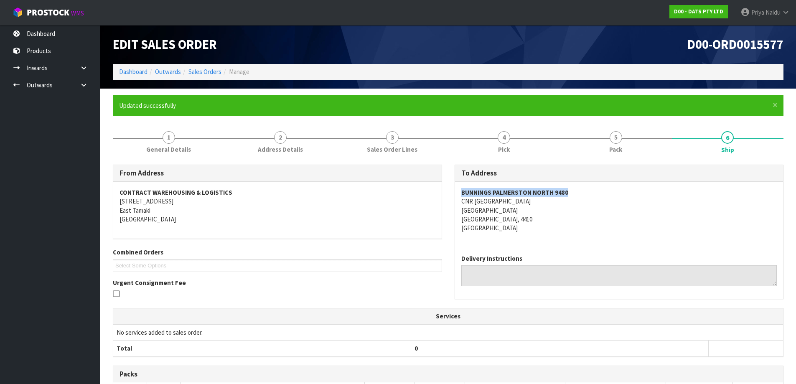
drag, startPoint x: 457, startPoint y: 188, endPoint x: 578, endPoint y: 188, distance: 120.3
click at [578, 188] on div "BUNNINGS [GEOGRAPHIC_DATA] [STREET_ADDRESS]" at bounding box center [619, 215] width 328 height 66
click at [129, 70] on link "Dashboard" at bounding box center [133, 72] width 28 height 8
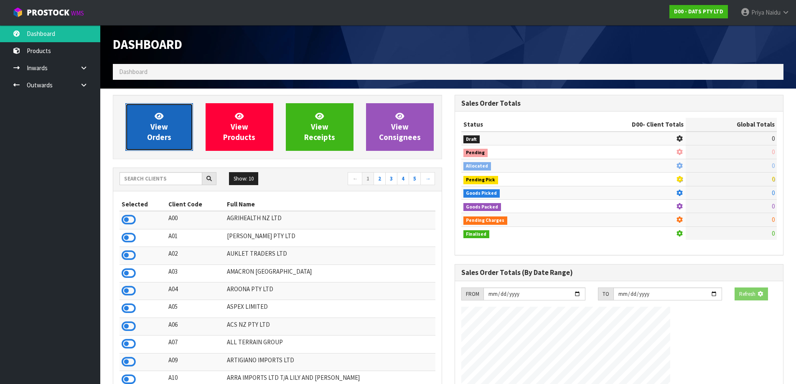
click at [157, 127] on span "View Orders" at bounding box center [159, 126] width 24 height 31
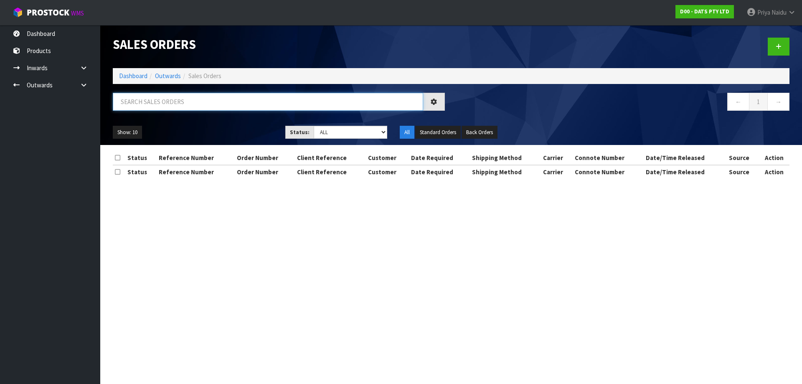
click at [168, 100] on input "text" at bounding box center [268, 102] width 310 height 18
paste input "BUNNINGS PALMERSTON NORTH 9480"
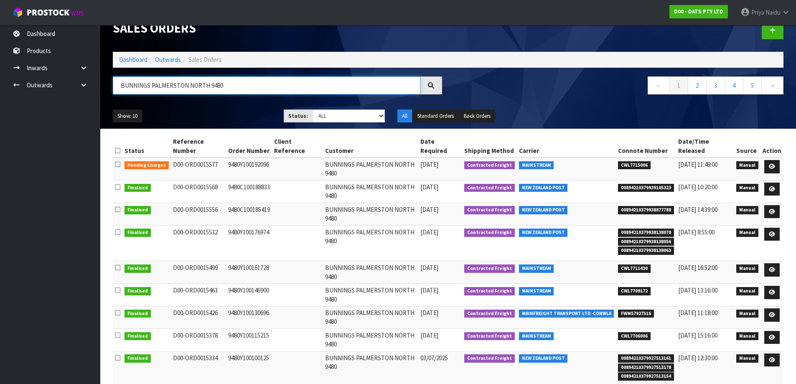
scroll to position [25, 0]
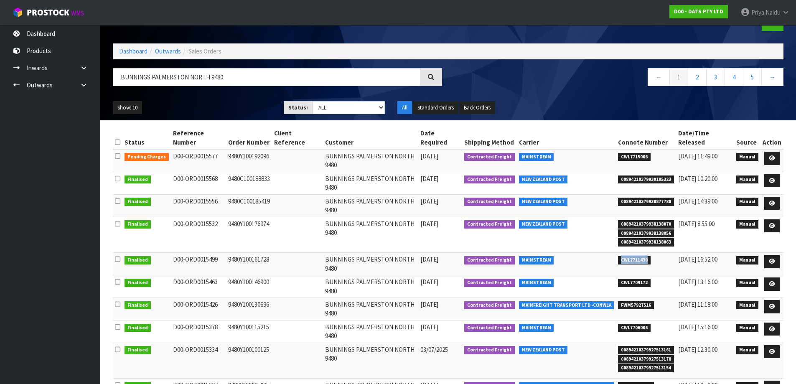
drag, startPoint x: 620, startPoint y: 236, endPoint x: 650, endPoint y: 236, distance: 30.5
click at [650, 256] on span "CWL7711430" at bounding box center [634, 260] width 33 height 8
click at [774, 259] on icon at bounding box center [772, 261] width 6 height 5
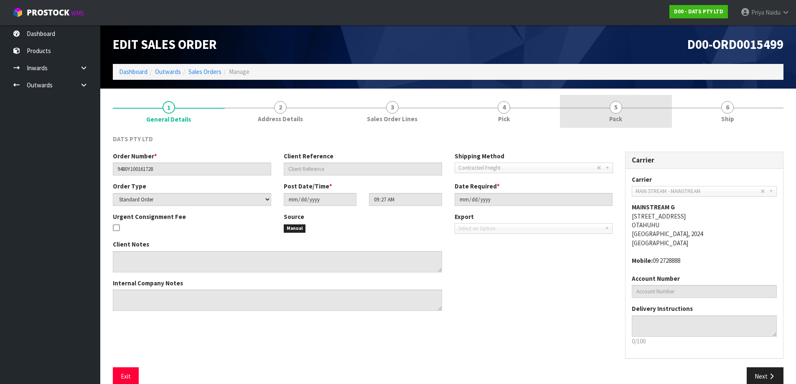
click at [638, 120] on link "5 Pack" at bounding box center [616, 111] width 112 height 33
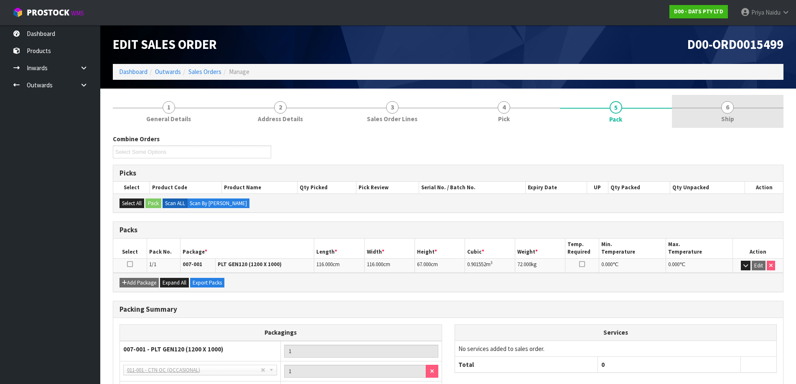
click at [708, 112] on link "6 Ship" at bounding box center [728, 111] width 112 height 33
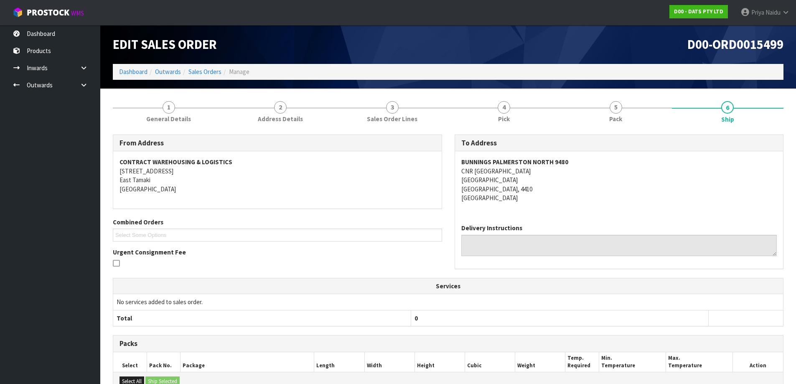
click at [129, 63] on div "Edit Sales Order" at bounding box center [278, 44] width 342 height 39
click at [137, 76] on link "Dashboard" at bounding box center [133, 72] width 28 height 8
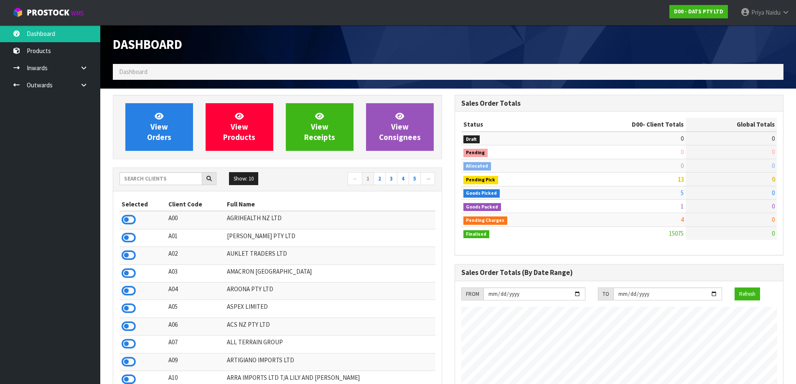
scroll to position [633, 341]
click at [170, 131] on link "View Orders" at bounding box center [159, 127] width 68 height 48
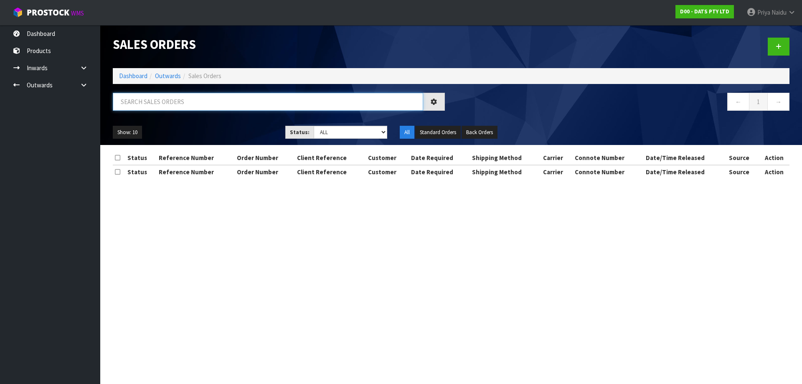
click at [185, 101] on input "text" at bounding box center [268, 102] width 310 height 18
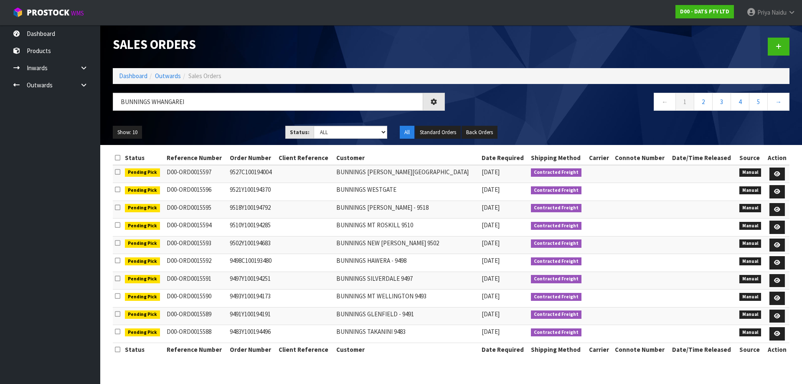
click at [220, 129] on ul "Show: 10 5 10 25 50" at bounding box center [193, 132] width 160 height 13
click at [701, 102] on link "2" at bounding box center [703, 102] width 19 height 18
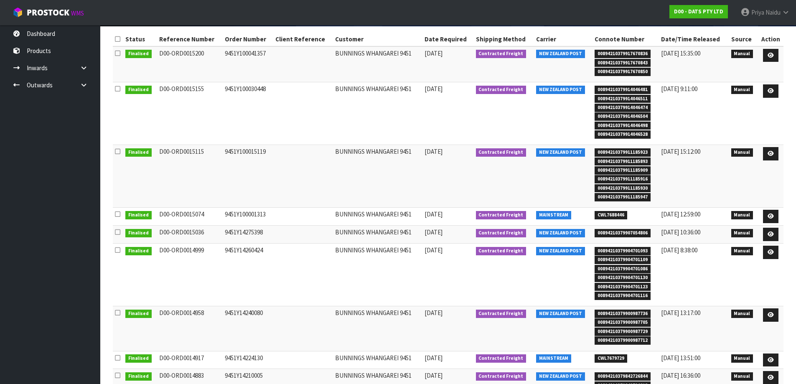
scroll to position [125, 0]
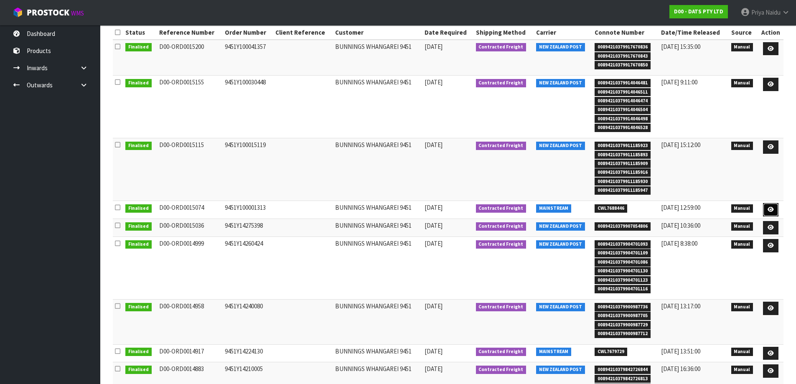
click at [770, 208] on icon at bounding box center [770, 209] width 6 height 5
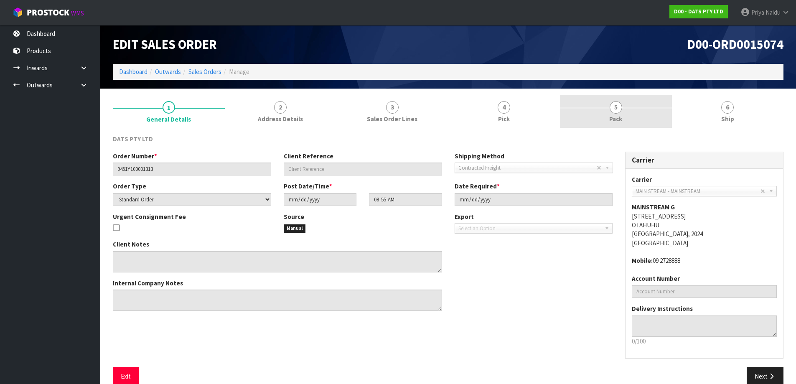
click at [638, 106] on link "5 Pack" at bounding box center [616, 111] width 112 height 33
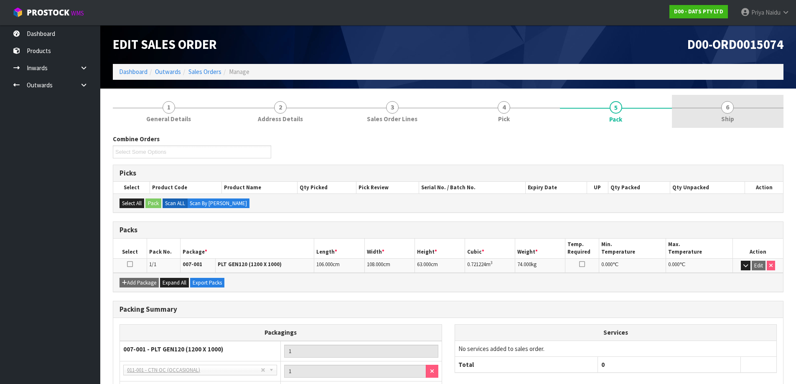
click at [719, 113] on link "6 Ship" at bounding box center [728, 111] width 112 height 33
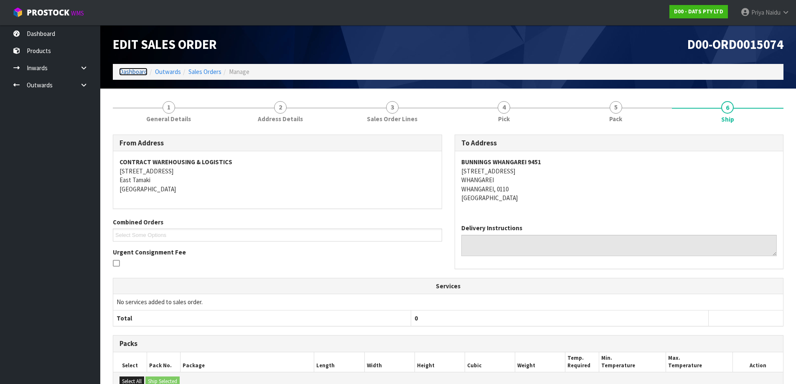
click at [131, 69] on link "Dashboard" at bounding box center [133, 72] width 28 height 8
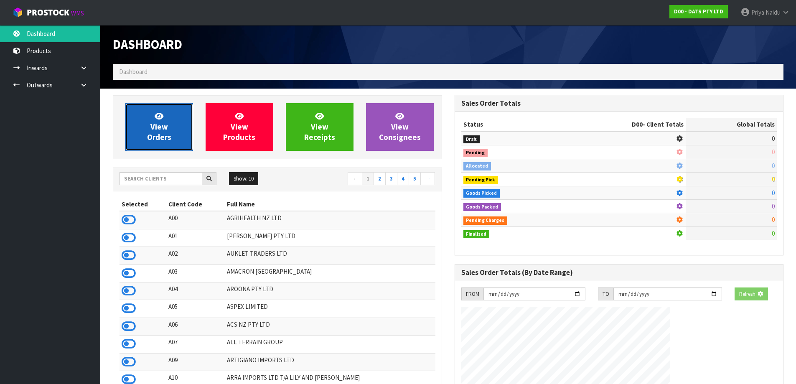
click at [141, 141] on link "View Orders" at bounding box center [159, 127] width 68 height 48
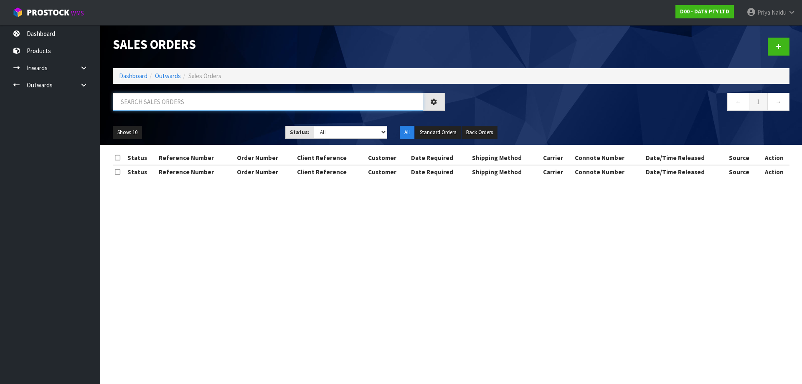
click at [178, 96] on input "text" at bounding box center [268, 102] width 310 height 18
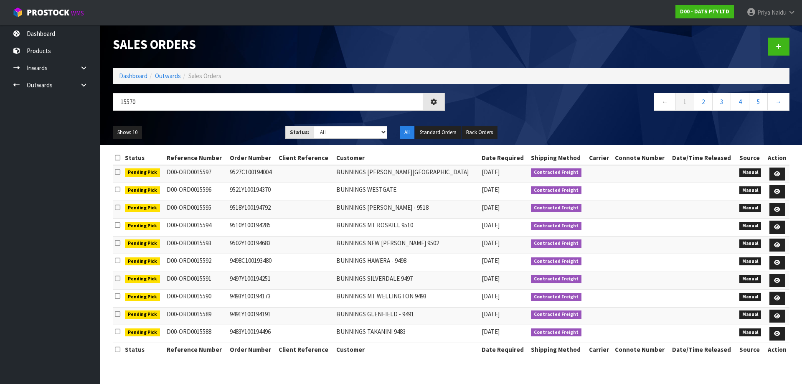
click at [237, 121] on div "Show: 10 5 10 25 50 Status: Draft Pending Allocated Pending Pick Goods Picked G…" at bounding box center [451, 132] width 689 height 26
click at [236, 123] on div "Show: 10 5 10 25 50 Status: Draft Pending Allocated Pending Pick Goods Picked G…" at bounding box center [451, 132] width 689 height 26
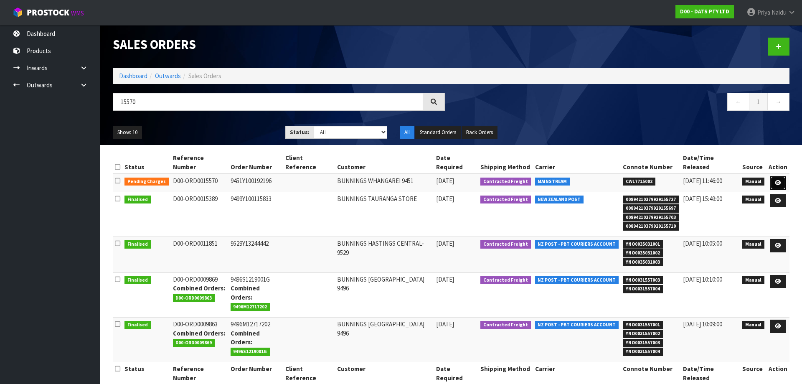
click at [775, 176] on link at bounding box center [777, 182] width 15 height 13
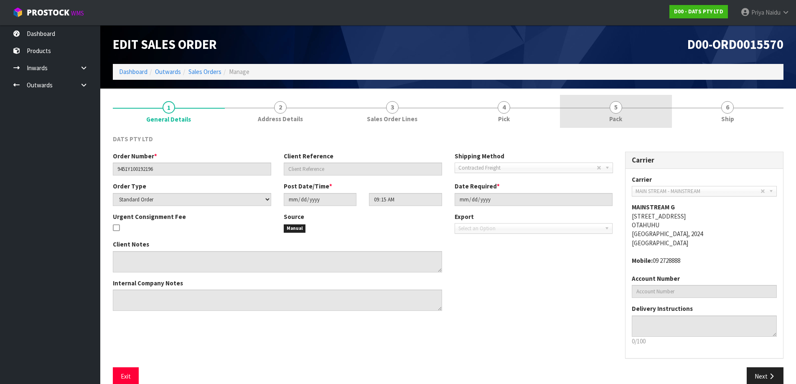
click at [599, 99] on link "5 Pack" at bounding box center [616, 111] width 112 height 33
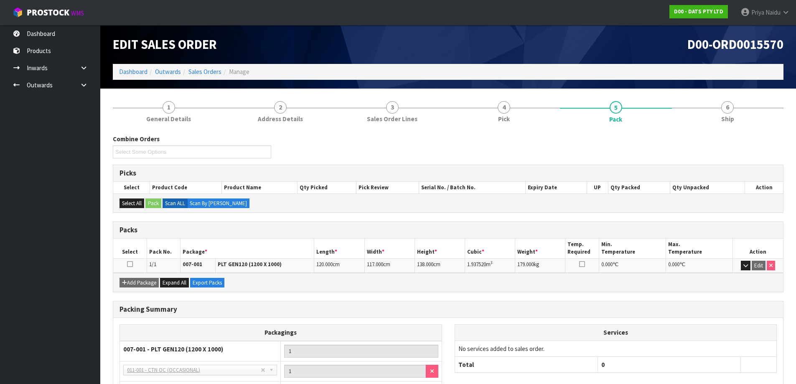
scroll to position [69, 0]
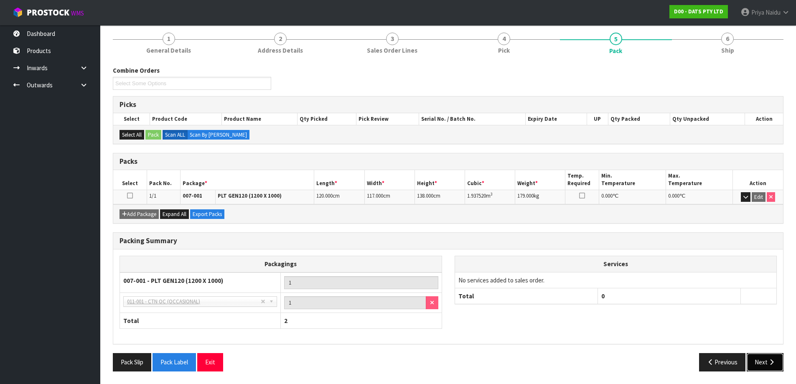
click at [762, 359] on button "Next" at bounding box center [764, 362] width 37 height 18
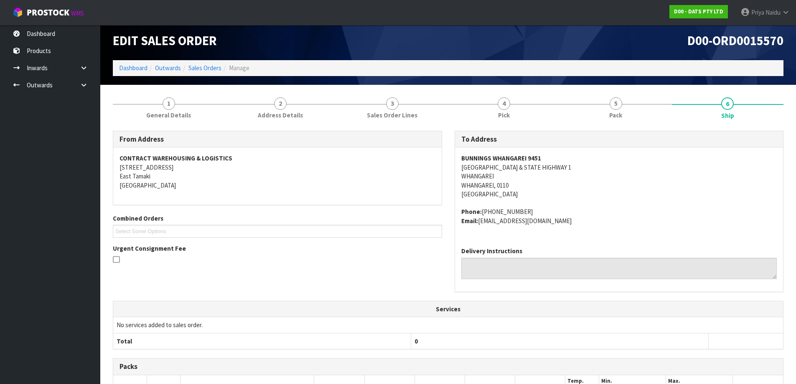
scroll to position [0, 0]
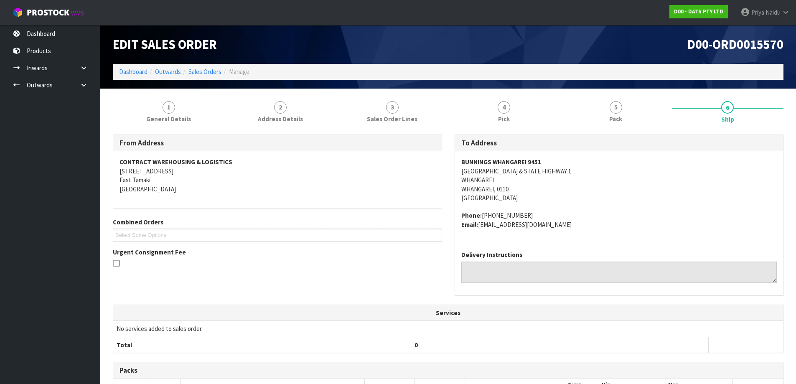
click at [461, 170] on address "BUNNINGS WHANGAREI [STREET_ADDRESS] & STATE HIGHWAY 1 [GEOGRAPHIC_DATA], 0110 […" at bounding box center [619, 179] width 316 height 45
drag, startPoint x: 457, startPoint y: 161, endPoint x: 548, endPoint y: 160, distance: 91.1
click at [548, 160] on div "BUNNINGS WHANGAREI [STREET_ADDRESS] Phone: [PHONE_NUMBER] Email: [EMAIL_ADDRESS…" at bounding box center [619, 197] width 328 height 93
click at [129, 72] on link "Dashboard" at bounding box center [133, 72] width 28 height 8
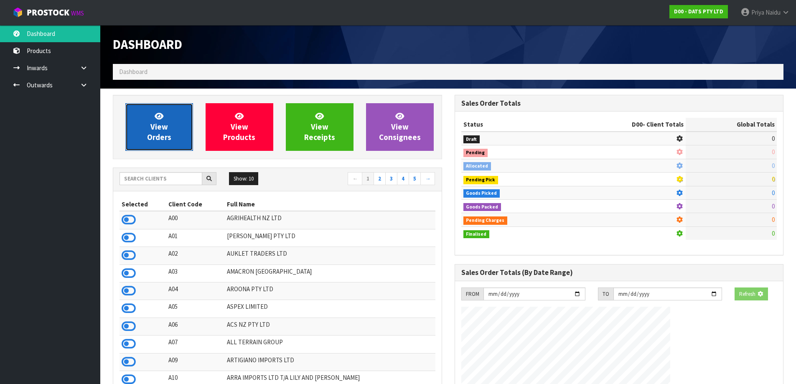
click at [161, 131] on span "View Orders" at bounding box center [159, 126] width 24 height 31
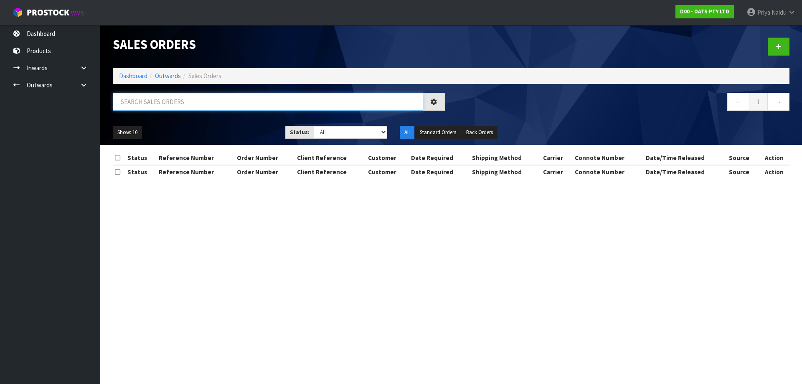
click at [170, 104] on input "text" at bounding box center [268, 102] width 310 height 18
paste input "BUNNINGS WHANGAREI 9451"
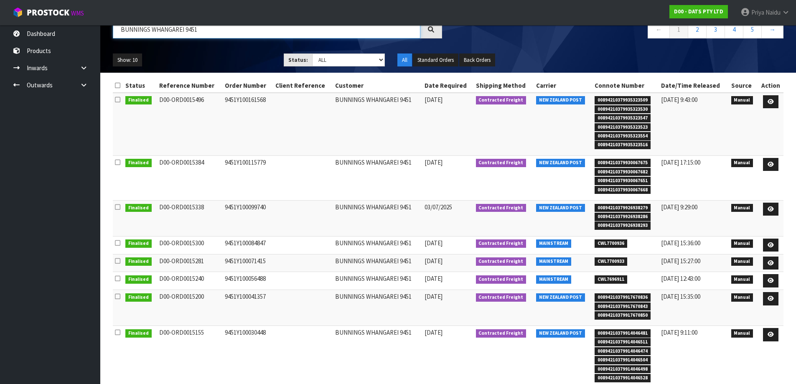
scroll to position [84, 0]
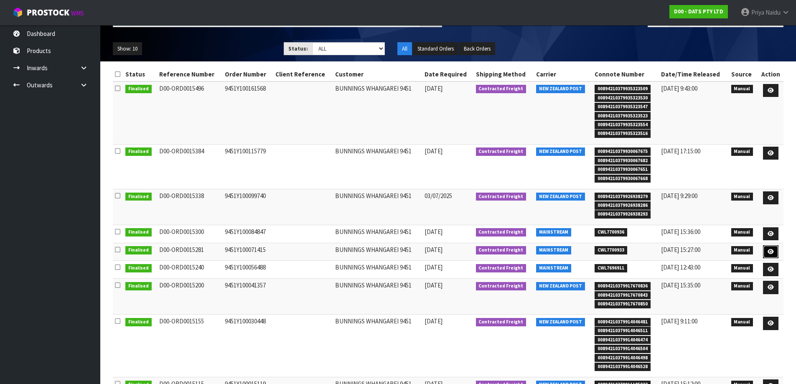
click at [772, 251] on icon at bounding box center [770, 251] width 6 height 5
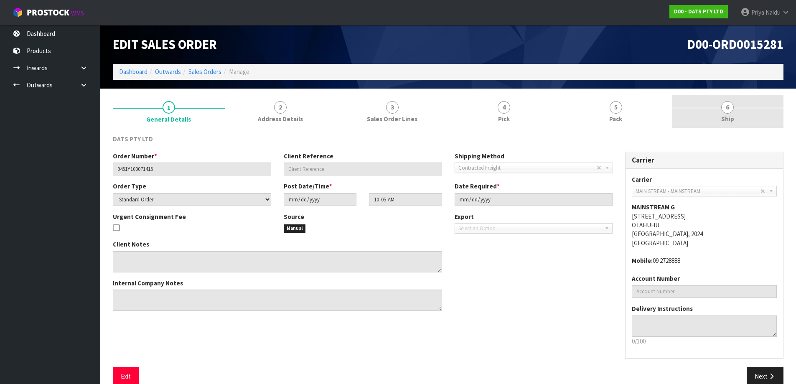
click at [736, 121] on link "6 Ship" at bounding box center [728, 111] width 112 height 33
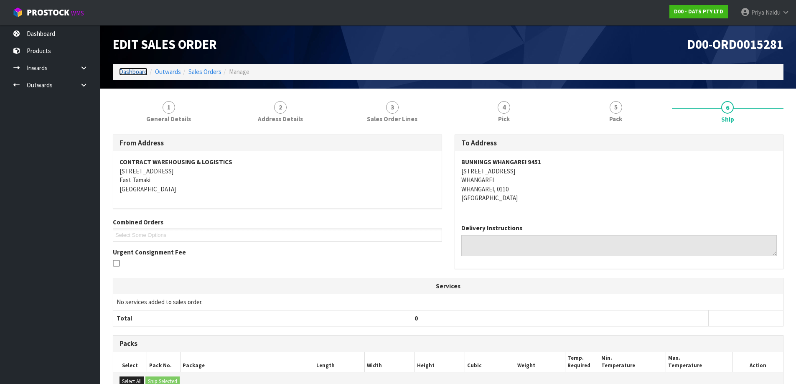
click at [133, 72] on link "Dashboard" at bounding box center [133, 72] width 28 height 8
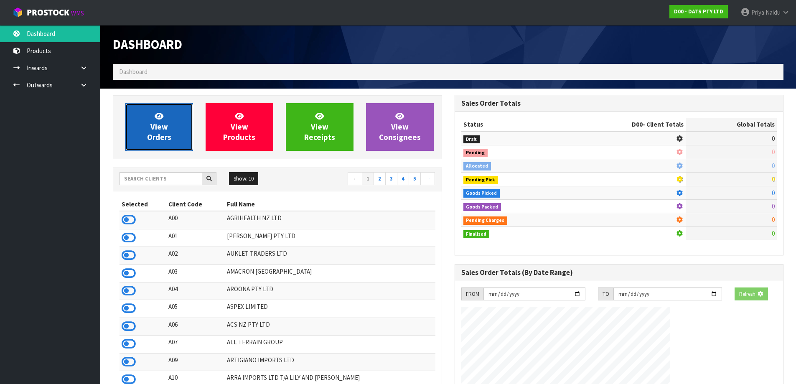
click at [158, 120] on span "View Orders" at bounding box center [159, 126] width 24 height 31
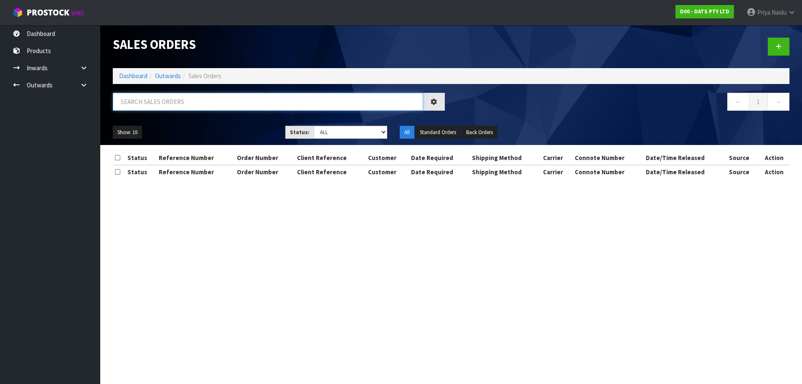
click at [170, 100] on input "text" at bounding box center [268, 102] width 310 height 18
paste input "BUNNINGS WHANGAREI 9451"
click at [251, 128] on ul "Show: 10 5 10 25 50" at bounding box center [193, 132] width 160 height 13
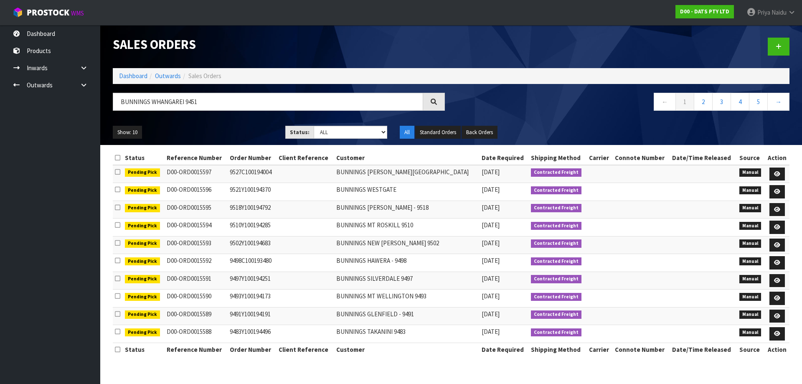
click at [205, 126] on ul "Show: 10 5 10 25 50" at bounding box center [193, 132] width 160 height 13
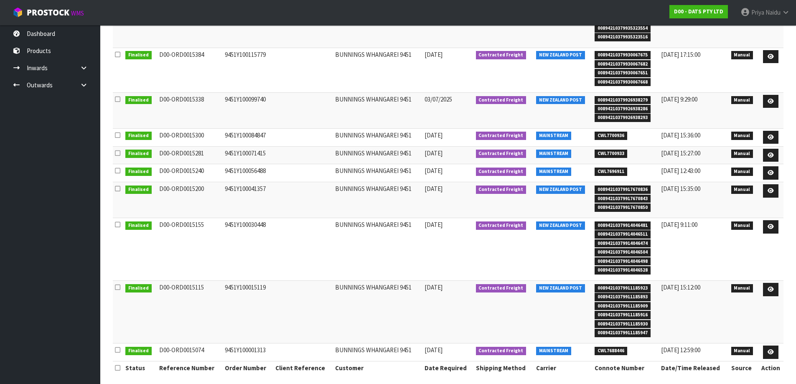
scroll to position [186, 0]
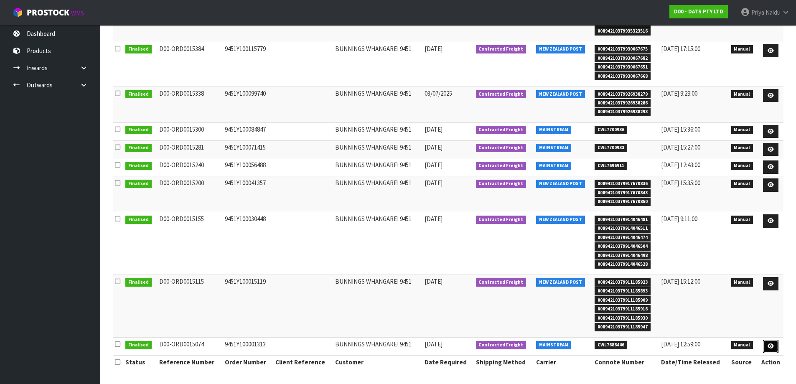
click at [770, 343] on link at bounding box center [770, 346] width 15 height 13
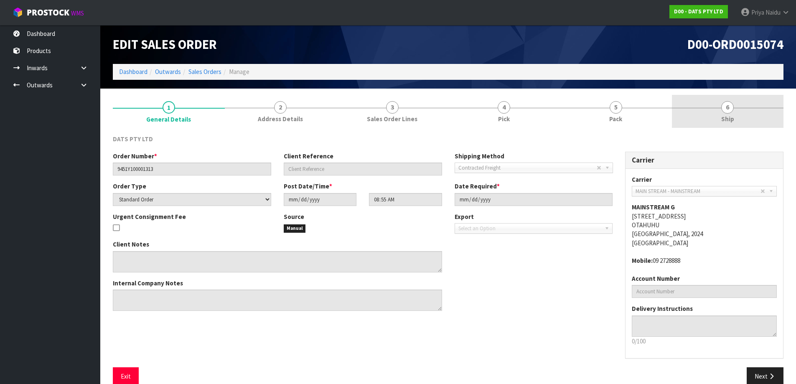
click at [741, 112] on link "6 Ship" at bounding box center [728, 111] width 112 height 33
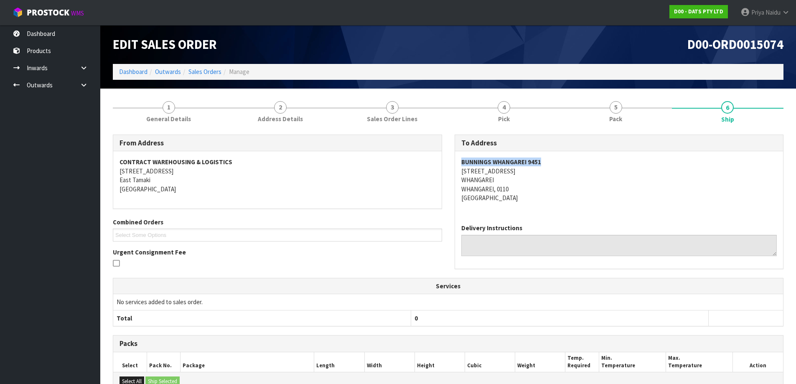
drag, startPoint x: 453, startPoint y: 160, endPoint x: 556, endPoint y: 154, distance: 103.0
click at [556, 154] on div "To Address BUNNINGS WHANGAREI 9451 [STREET_ADDRESS] Delivery Instructions" at bounding box center [619, 206] width 342 height 143
click at [133, 73] on link "Dashboard" at bounding box center [133, 72] width 28 height 8
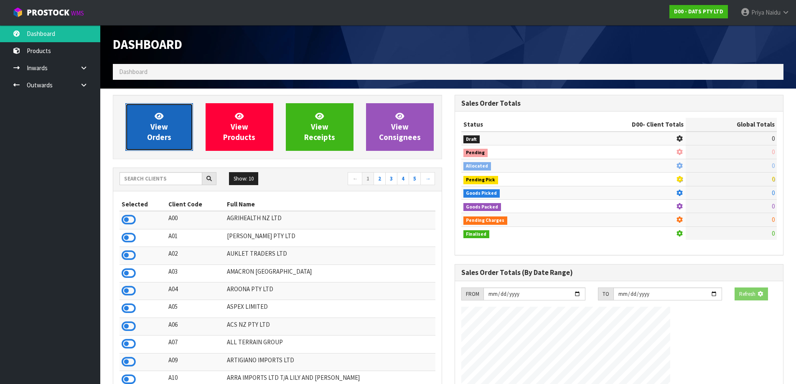
click at [145, 120] on link "View Orders" at bounding box center [159, 127] width 68 height 48
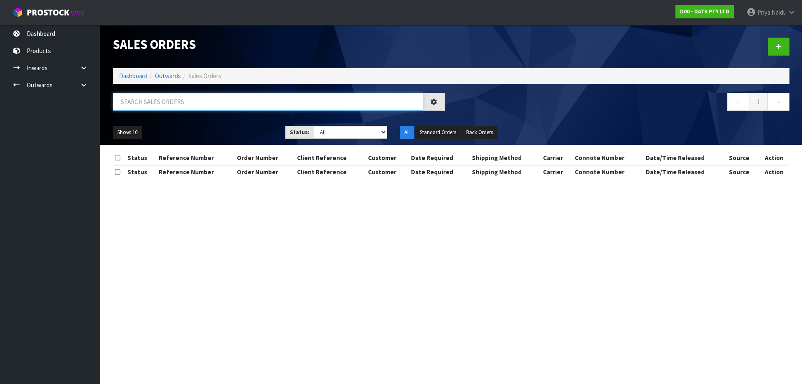
click at [176, 109] on input "text" at bounding box center [268, 102] width 310 height 18
click at [284, 131] on div "Status: Draft Pending Allocated Pending Pick Goods Picked Goods Packed Pending …" at bounding box center [336, 132] width 115 height 13
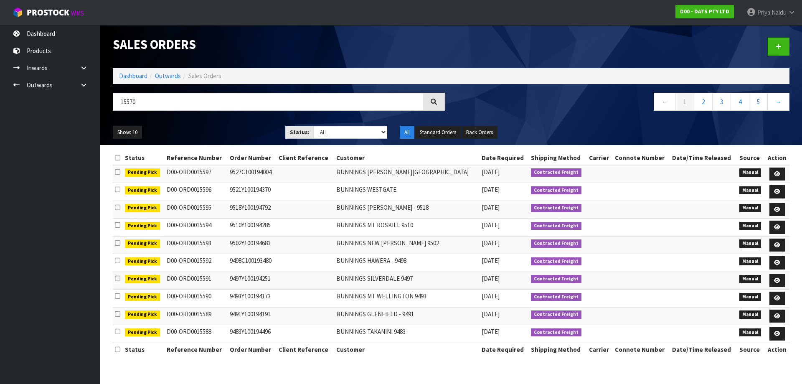
click at [217, 127] on ul "Show: 10 5 10 25 50" at bounding box center [193, 132] width 160 height 13
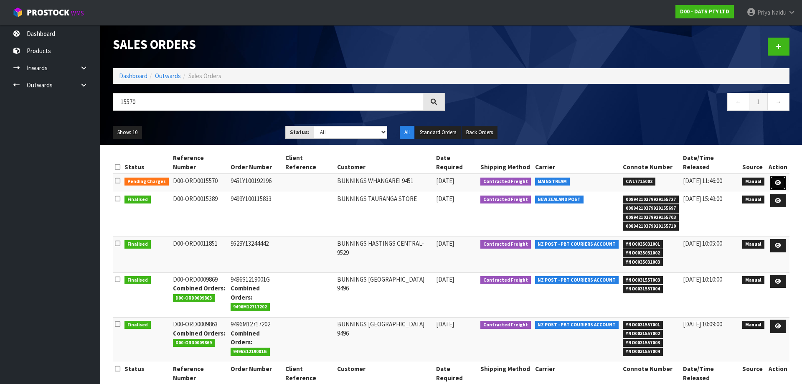
click at [780, 180] on icon at bounding box center [778, 182] width 6 height 5
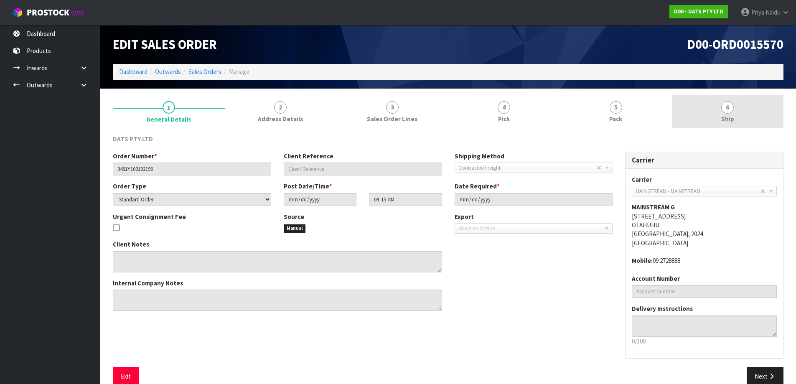
click at [709, 100] on link "6 Ship" at bounding box center [728, 111] width 112 height 33
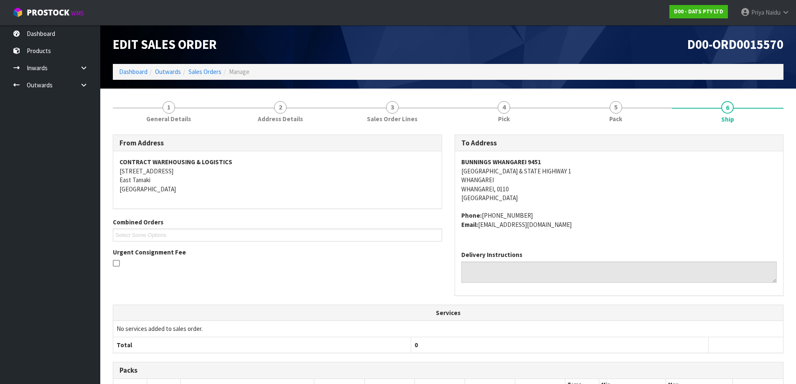
drag, startPoint x: 451, startPoint y: 173, endPoint x: 595, endPoint y: 174, distance: 144.1
click at [595, 174] on div "To Address [GEOGRAPHIC_DATA][STREET_ADDRESS] Phone: [PHONE_NUMBER] Email: [EMAI…" at bounding box center [619, 220] width 342 height 170
click at [141, 75] on link "Dashboard" at bounding box center [133, 72] width 28 height 8
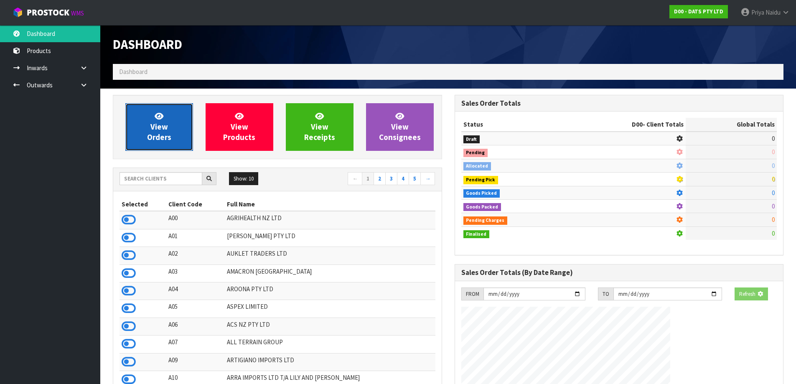
click at [162, 119] on icon at bounding box center [159, 116] width 9 height 8
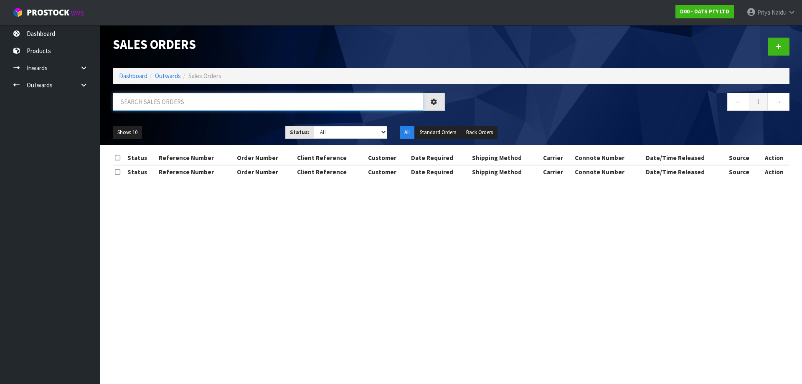
click at [187, 102] on input "text" at bounding box center [268, 102] width 310 height 18
paste input "[GEOGRAPHIC_DATA] & STATE HIGHWAY 1"
click at [226, 122] on div "Show: 10 5 10 25 50 Status: Draft Pending Allocated Pending Pick Goods Picked G…" at bounding box center [451, 132] width 689 height 26
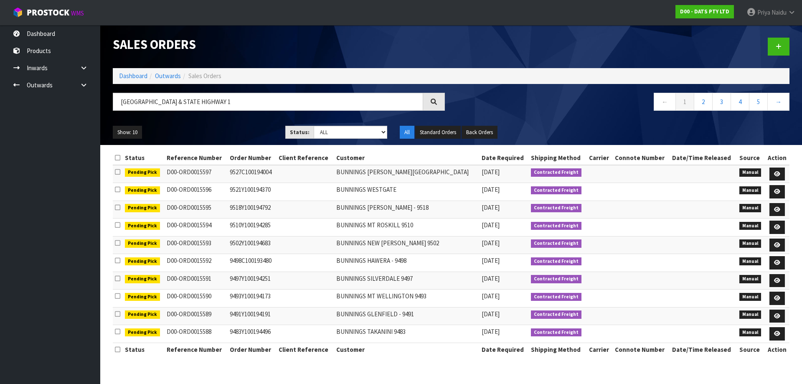
click at [226, 122] on div "Show: 10 5 10 25 50 Status: Draft Pending Allocated Pending Pick Goods Picked G…" at bounding box center [451, 132] width 689 height 26
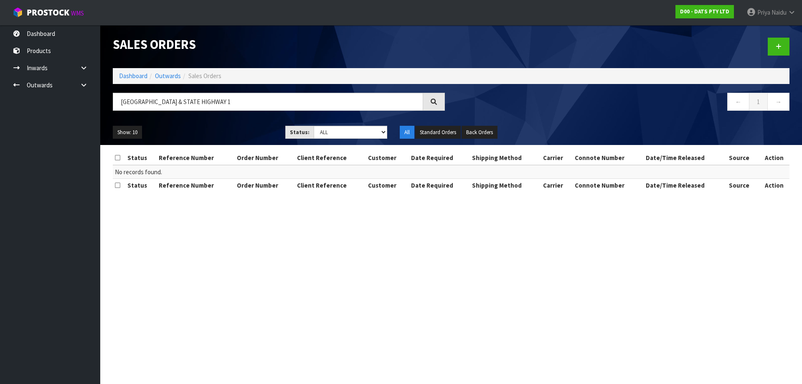
click at [229, 142] on div "Show: 10 5 10 25 50 Status: Draft Pending Allocated Pending Pick Goods Picked G…" at bounding box center [451, 132] width 689 height 26
click at [132, 79] on link "Dashboard" at bounding box center [133, 76] width 28 height 8
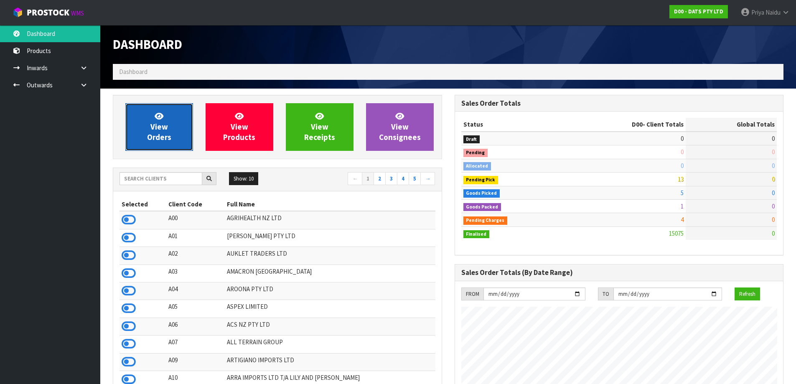
scroll to position [633, 341]
click at [152, 131] on span "View Orders" at bounding box center [159, 126] width 24 height 31
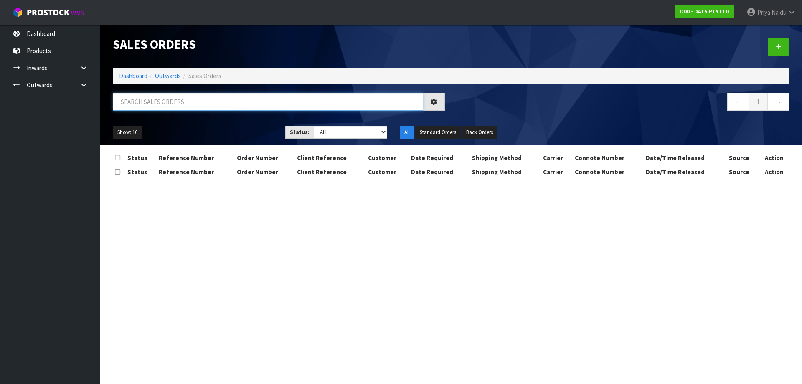
click at [168, 105] on input "text" at bounding box center [268, 102] width 310 height 18
click at [218, 124] on div "Show: 10 5 10 25 50 Status: Draft Pending Allocated Pending Pick Goods Picked G…" at bounding box center [451, 132] width 689 height 26
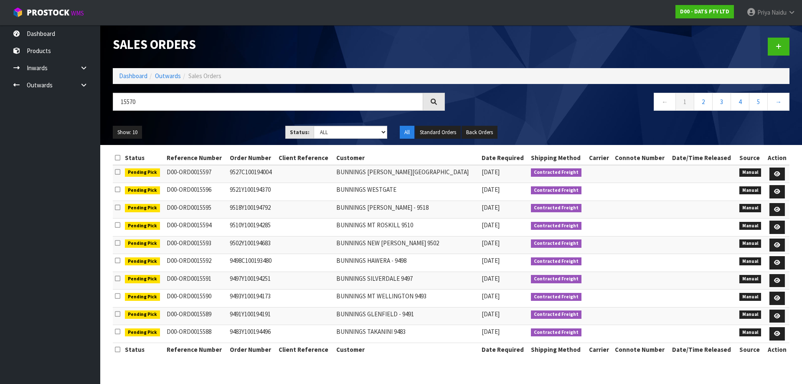
click at [222, 127] on ul "Show: 10 5 10 25 50" at bounding box center [193, 132] width 160 height 13
click at [229, 133] on ul "Show: 10 5 10 25 50" at bounding box center [193, 132] width 160 height 13
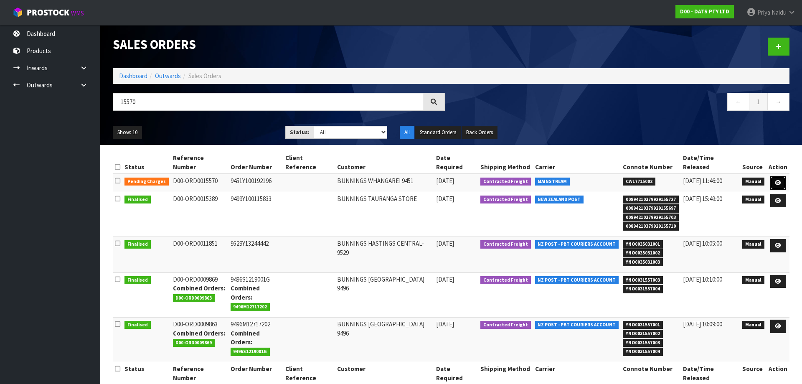
click at [782, 176] on link at bounding box center [777, 182] width 15 height 13
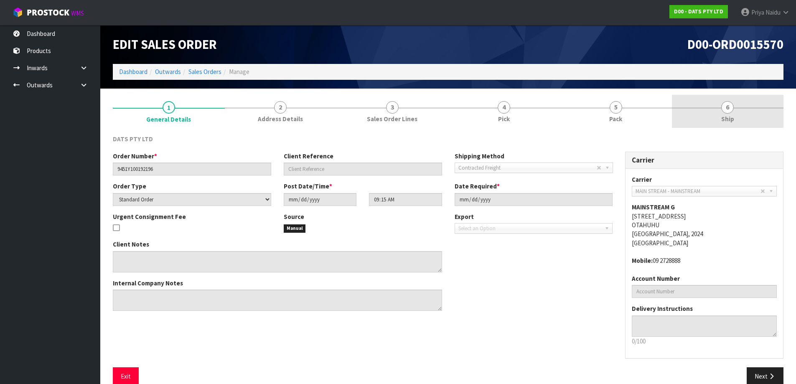
click at [735, 99] on link "6 Ship" at bounding box center [728, 111] width 112 height 33
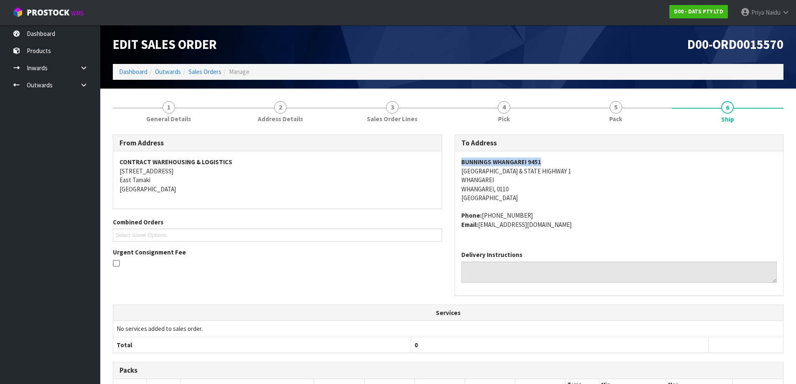
drag, startPoint x: 458, startPoint y: 159, endPoint x: 562, endPoint y: 156, distance: 103.6
click at [562, 156] on div "BUNNINGS WHANGAREI [STREET_ADDRESS] Phone: [PHONE_NUMBER] Email: [EMAIL_ADDRESS…" at bounding box center [619, 197] width 328 height 93
click at [142, 74] on link "Dashboard" at bounding box center [133, 72] width 28 height 8
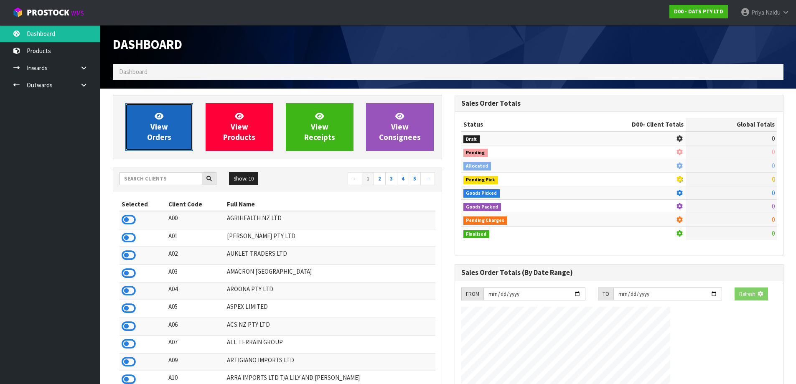
click at [161, 132] on link "View Orders" at bounding box center [159, 127] width 68 height 48
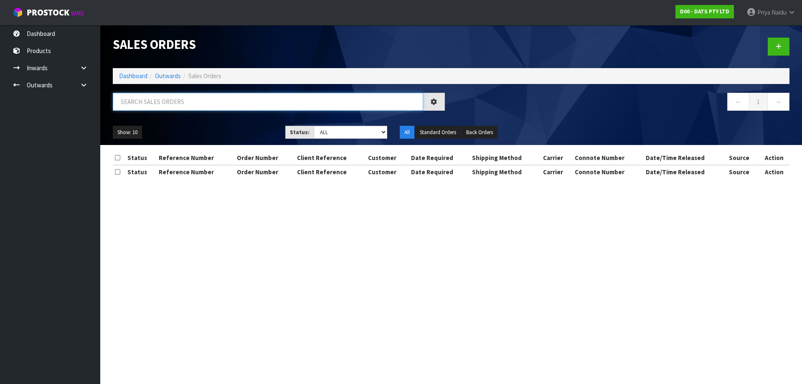
click at [178, 96] on input "text" at bounding box center [268, 102] width 310 height 18
paste input "BUNNINGS WHANGAREI 9451"
click at [212, 133] on ul "Show: 10 5 10 25 50" at bounding box center [193, 132] width 160 height 13
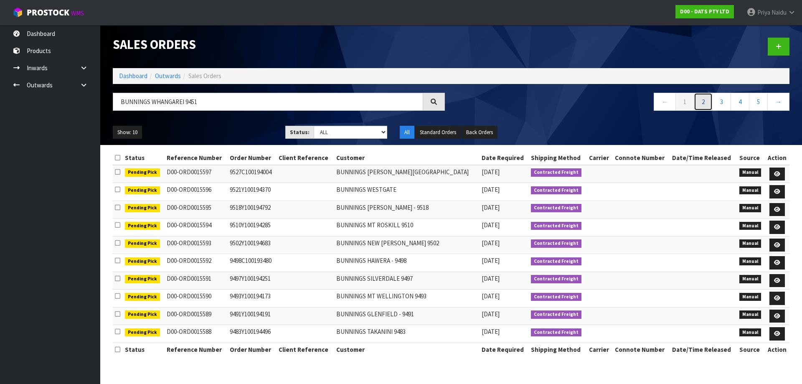
click at [706, 103] on link "2" at bounding box center [703, 102] width 19 height 18
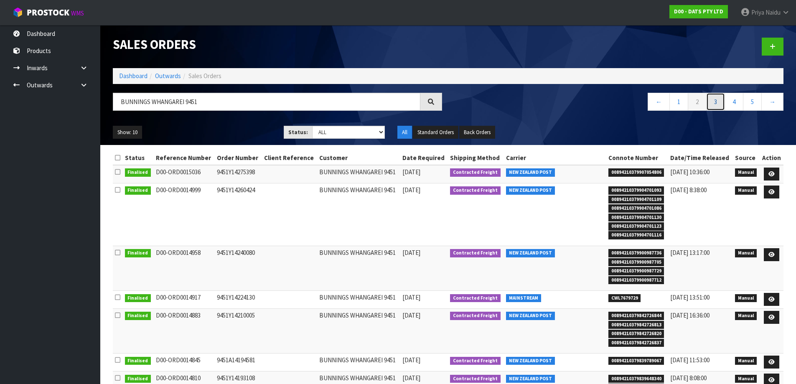
click at [713, 96] on link "3" at bounding box center [715, 102] width 19 height 18
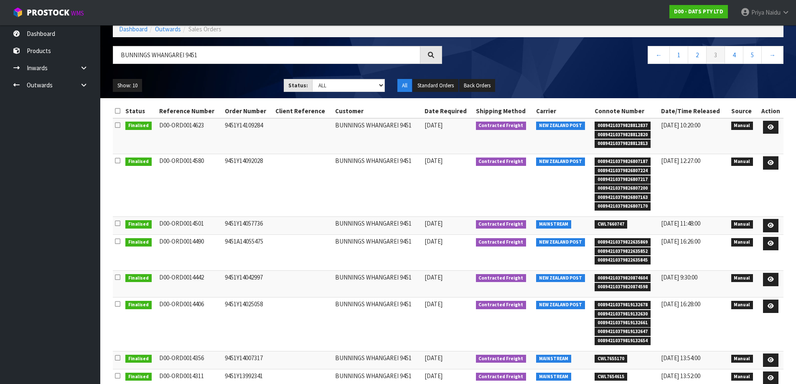
scroll to position [114, 0]
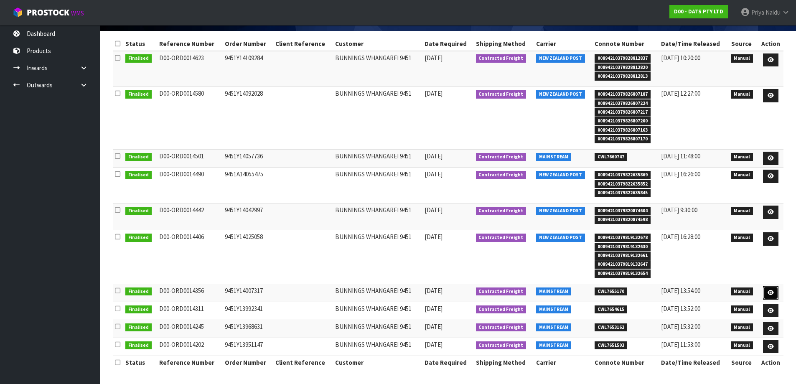
click at [772, 289] on link at bounding box center [770, 292] width 15 height 13
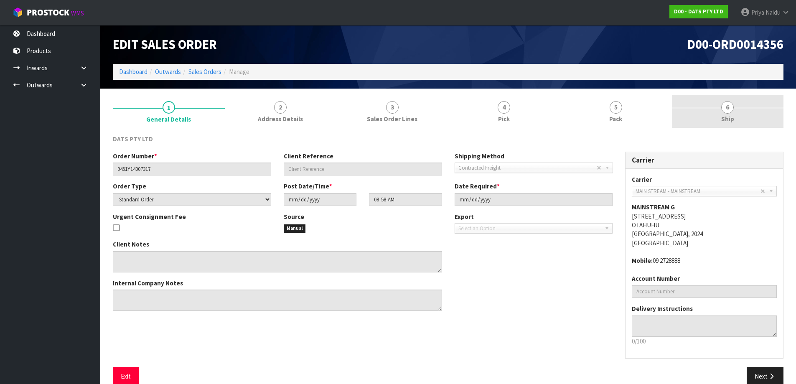
click at [726, 124] on link "6 Ship" at bounding box center [728, 111] width 112 height 33
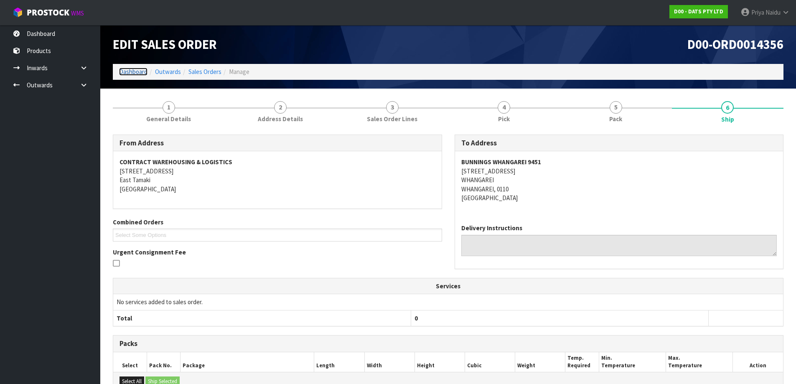
click at [135, 73] on link "Dashboard" at bounding box center [133, 72] width 28 height 8
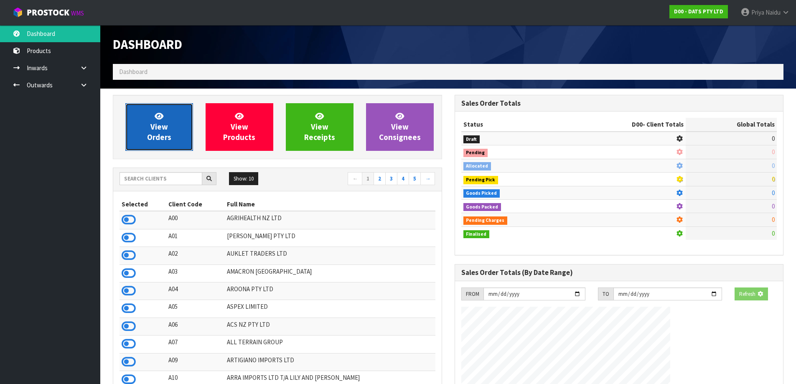
click at [152, 121] on link "View Orders" at bounding box center [159, 127] width 68 height 48
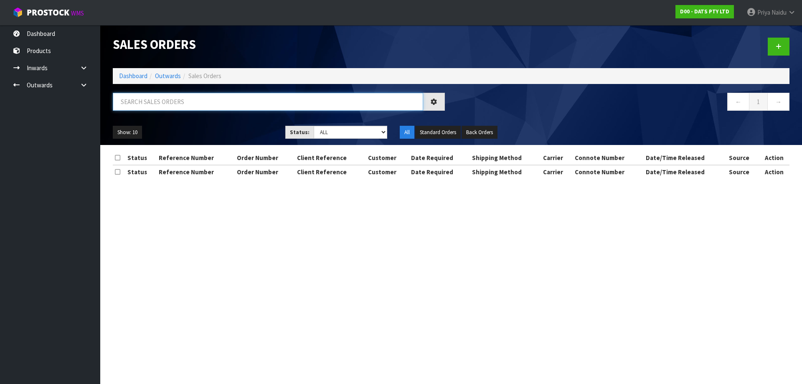
click at [170, 96] on input "text" at bounding box center [268, 102] width 310 height 18
paste input "BUNNINGS WHANGAREI 9451"
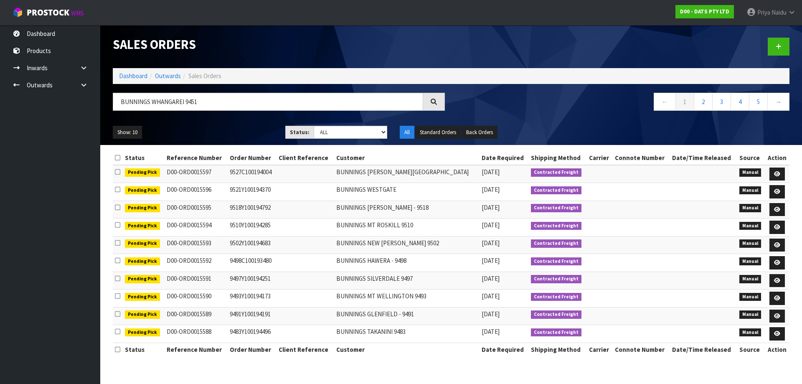
click at [232, 125] on div "Show: 10 5 10 25 50 Status: Draft Pending Allocated Pending Pick Goods Picked G…" at bounding box center [451, 132] width 689 height 26
click at [721, 96] on link "3" at bounding box center [721, 102] width 19 height 18
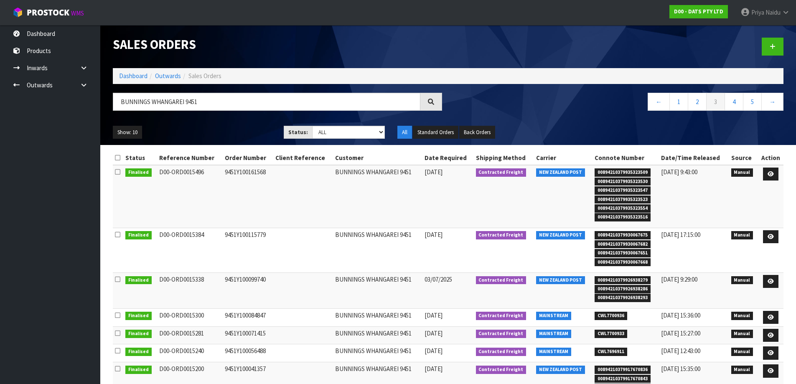
click at [518, 117] on div "← 1 2 3 4 5 →" at bounding box center [619, 106] width 342 height 27
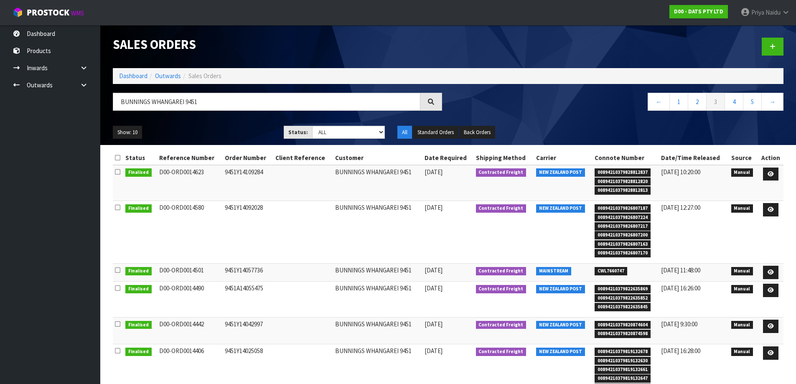
scroll to position [114, 0]
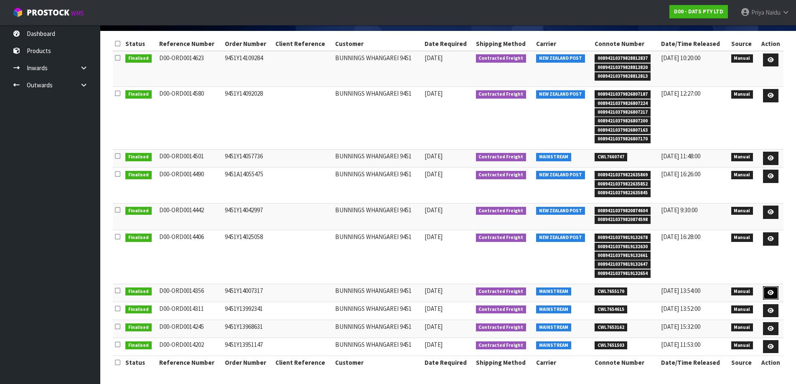
click at [769, 288] on link at bounding box center [770, 292] width 15 height 13
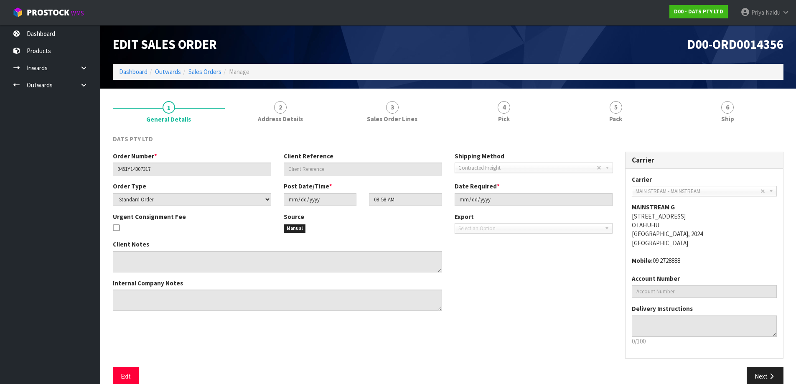
click at [739, 129] on div "DATS PTY LTD Order Number * 9451Y14007317 Client Reference Shipping Method Clie…" at bounding box center [448, 260] width 670 height 264
click at [734, 113] on link "6 Ship" at bounding box center [728, 111] width 112 height 33
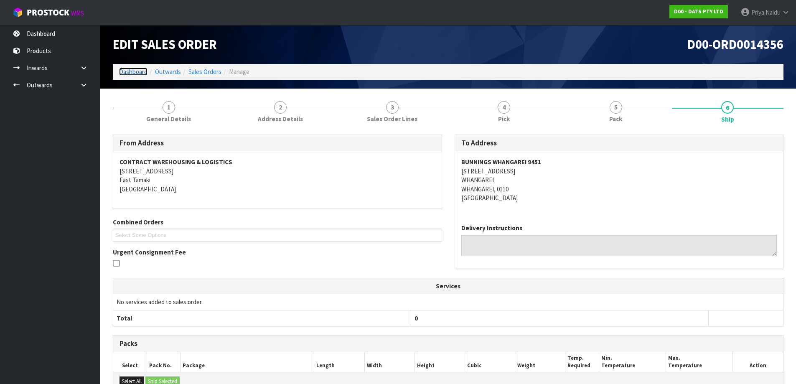
click at [138, 73] on link "Dashboard" at bounding box center [133, 72] width 28 height 8
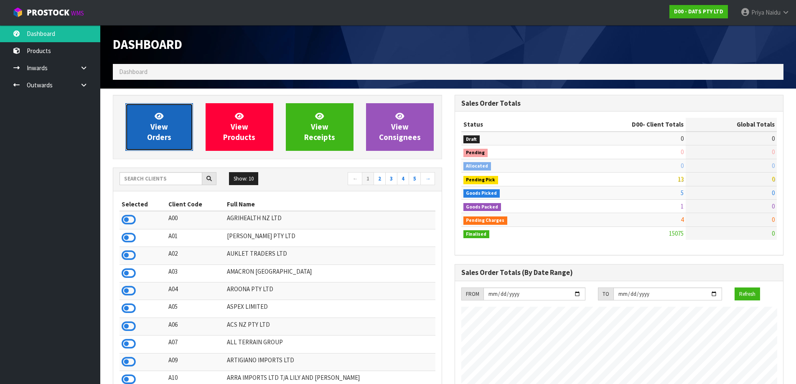
scroll to position [633, 341]
click at [170, 114] on link "View Orders" at bounding box center [159, 127] width 68 height 48
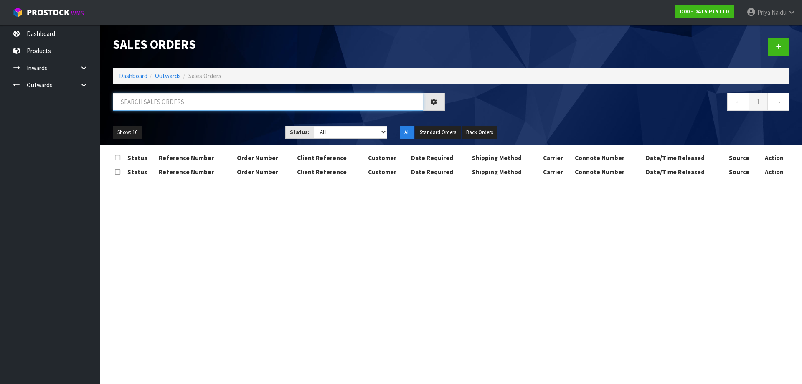
click at [178, 105] on input "text" at bounding box center [268, 102] width 310 height 18
paste input "BUNNINGS WHANGAREI 9451"
click at [255, 120] on div "Show: 10 5 10 25 50 Status: Draft Pending Allocated Pending Pick Goods Picked G…" at bounding box center [451, 132] width 689 height 26
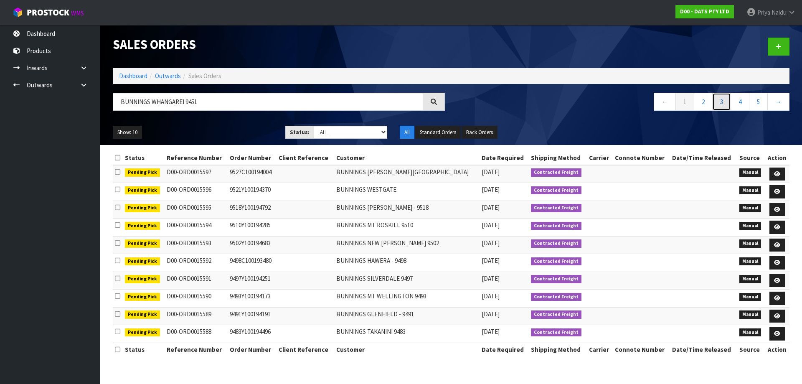
click at [720, 102] on link "3" at bounding box center [721, 102] width 19 height 18
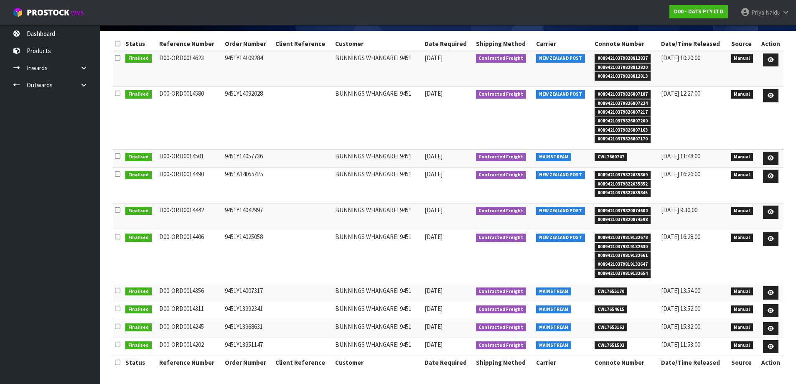
scroll to position [114, 0]
click at [767, 307] on link at bounding box center [770, 310] width 15 height 13
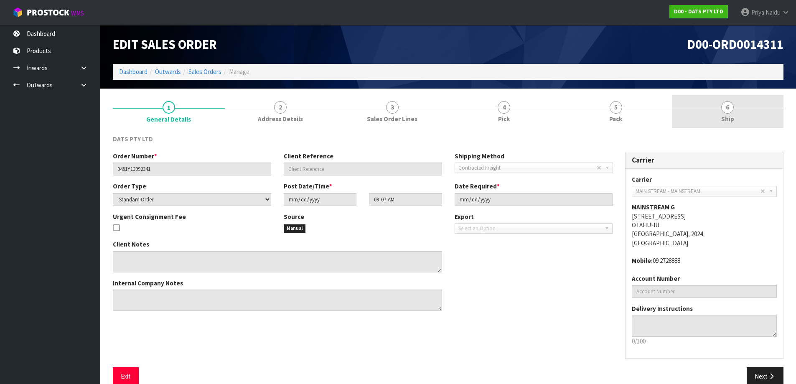
click at [708, 122] on link "6 Ship" at bounding box center [728, 111] width 112 height 33
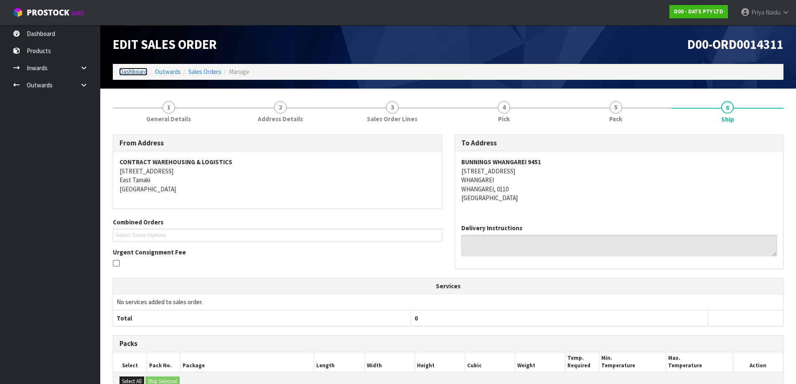
click at [132, 71] on link "Dashboard" at bounding box center [133, 72] width 28 height 8
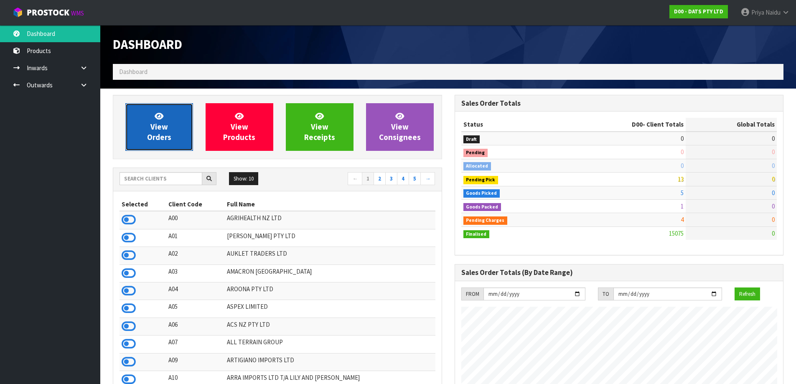
scroll to position [633, 341]
click at [173, 120] on link "View Orders" at bounding box center [159, 127] width 68 height 48
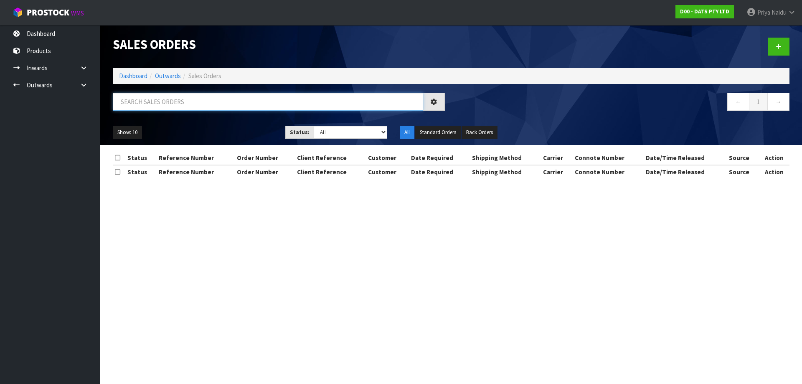
click at [188, 104] on input "text" at bounding box center [268, 102] width 310 height 18
paste input "BUNNINGS WHANGAREI 9451"
click at [265, 127] on ul "Show: 10 5 10 25 50" at bounding box center [193, 132] width 160 height 13
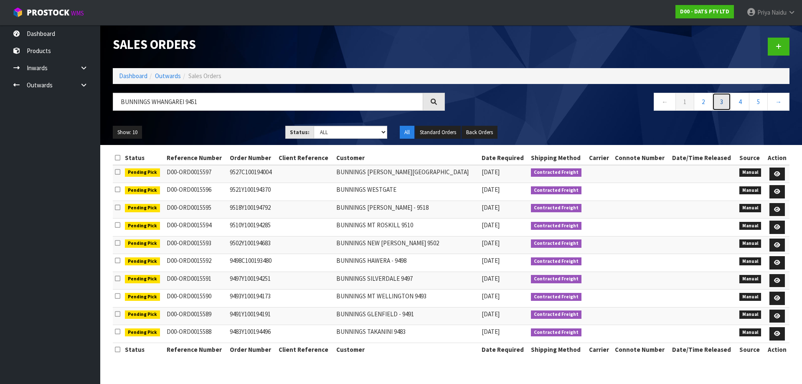
click at [724, 101] on link "3" at bounding box center [721, 102] width 19 height 18
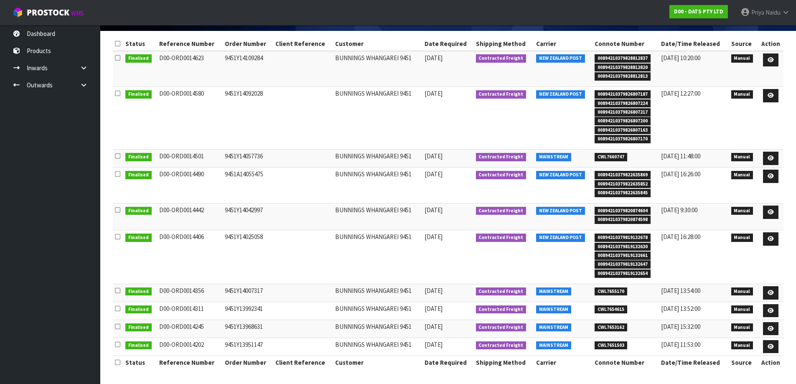
scroll to position [114, 0]
click at [771, 326] on icon at bounding box center [770, 328] width 6 height 5
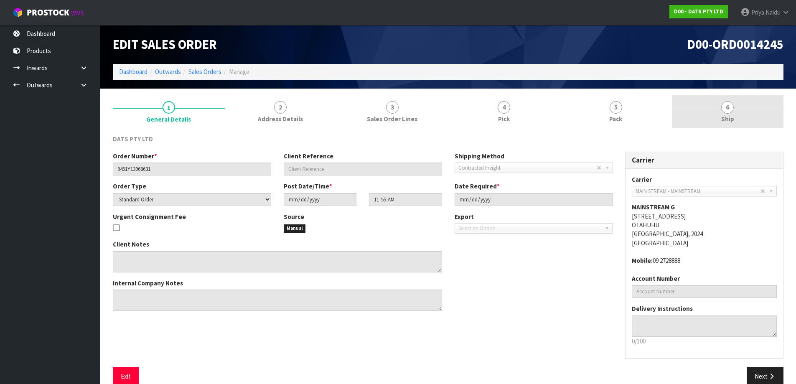
click at [721, 104] on span "6" at bounding box center [727, 107] width 13 height 13
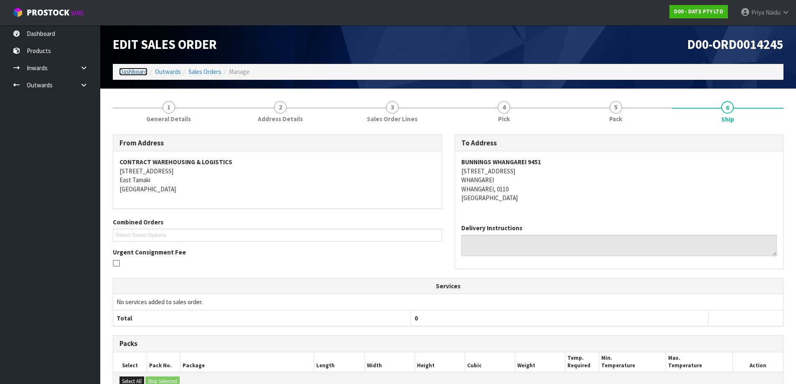
click at [130, 72] on link "Dashboard" at bounding box center [133, 72] width 28 height 8
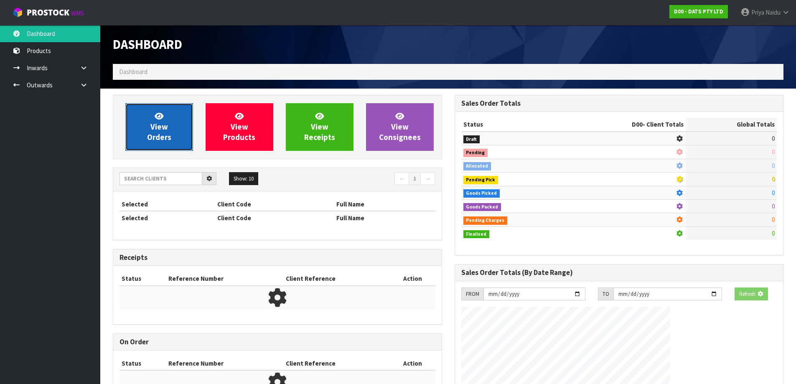
click at [149, 124] on link "View Orders" at bounding box center [159, 127] width 68 height 48
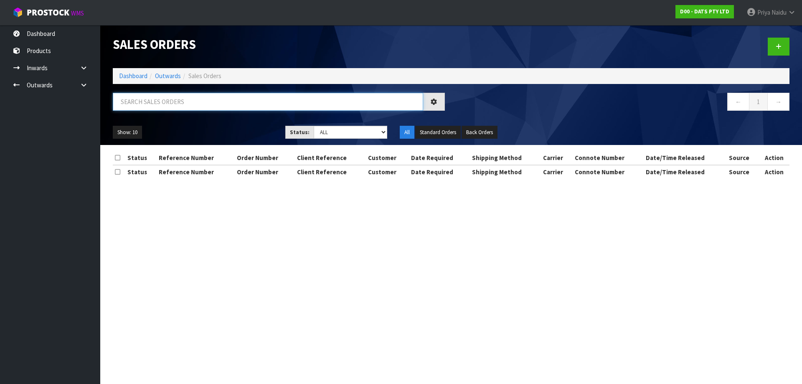
click at [173, 102] on input "text" at bounding box center [268, 102] width 310 height 18
paste input "BUNNINGS WHANGAREI 9451"
click at [338, 127] on select "Draft Pending Allocated Pending Pick Goods Picked Goods Packed Pending Charges …" at bounding box center [351, 132] width 74 height 13
click at [244, 128] on ul "Show: 10 5 10 25 50" at bounding box center [193, 132] width 160 height 13
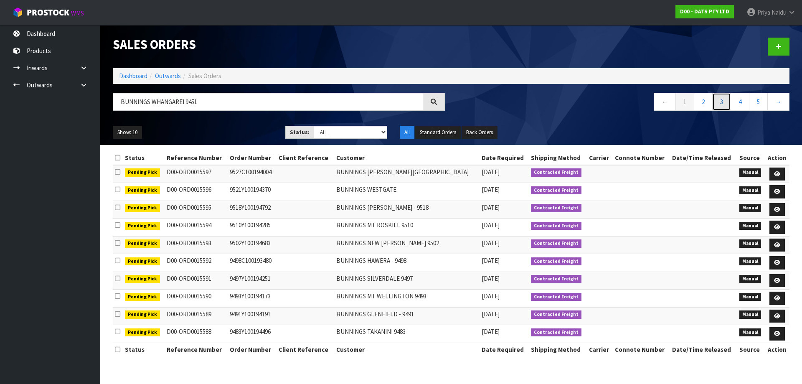
click at [720, 102] on link "3" at bounding box center [721, 102] width 19 height 18
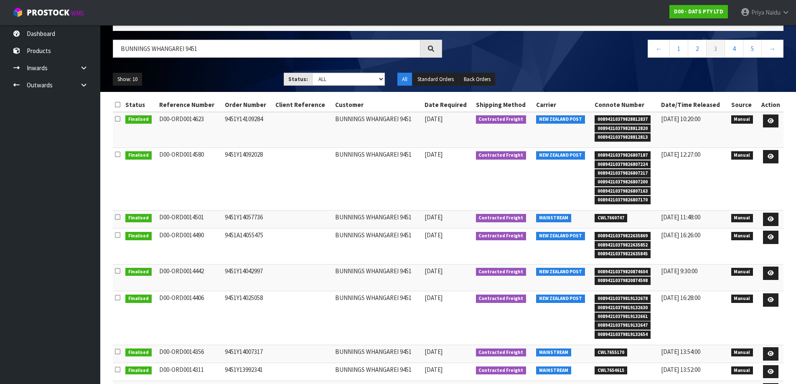
scroll to position [114, 0]
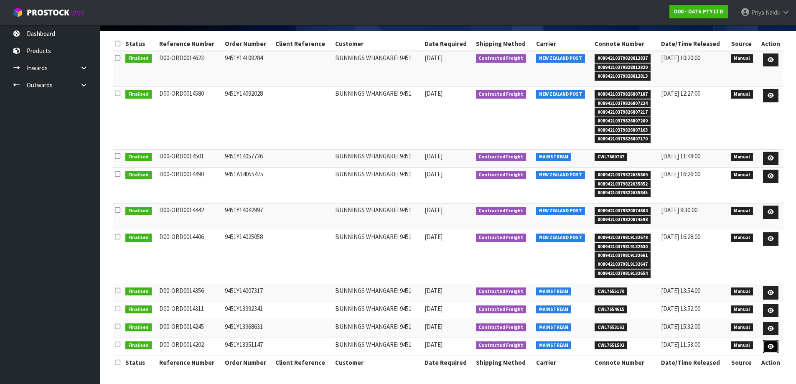
click at [763, 342] on link at bounding box center [770, 346] width 15 height 13
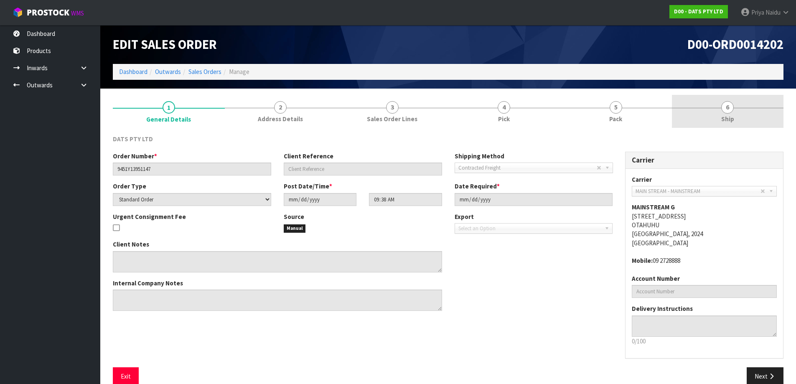
click at [754, 117] on link "6 Ship" at bounding box center [728, 111] width 112 height 33
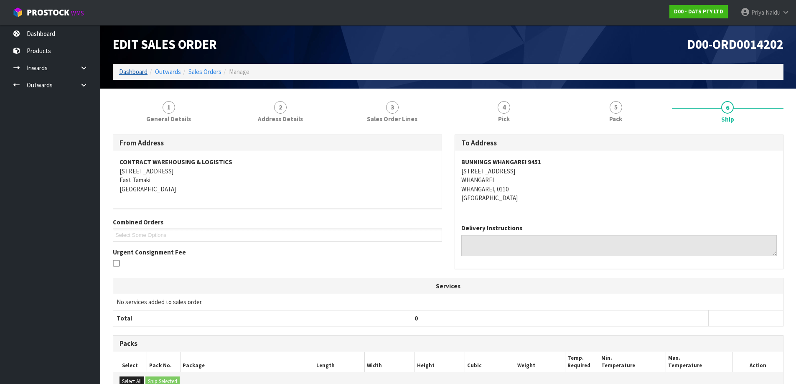
click at [125, 66] on ol "Dashboard Outwards Sales Orders Manage" at bounding box center [448, 71] width 670 height 15
click at [136, 76] on link "Dashboard" at bounding box center [133, 72] width 28 height 8
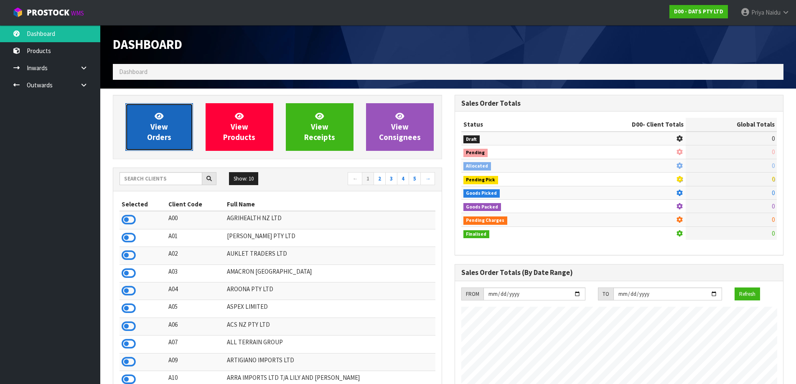
click at [179, 124] on link "View Orders" at bounding box center [159, 127] width 68 height 48
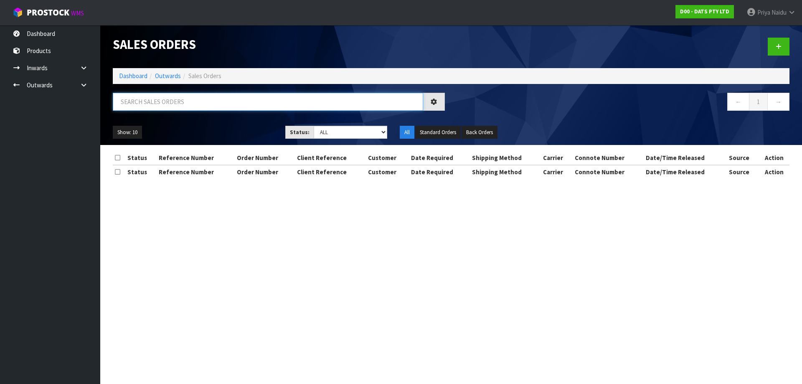
click at [200, 95] on input "text" at bounding box center [268, 102] width 310 height 18
paste input "BUNNINGS WHANGAREI 9451"
click at [244, 122] on div "Show: 10 5 10 25 50 Status: Draft Pending Allocated Pending Pick Goods Picked G…" at bounding box center [451, 132] width 689 height 26
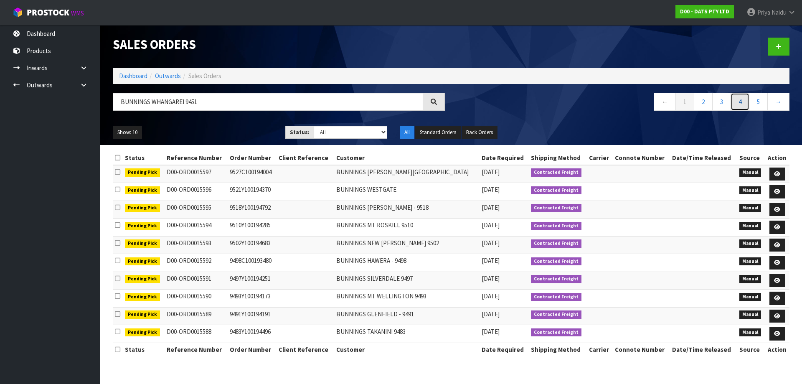
click at [738, 104] on link "4" at bounding box center [740, 102] width 19 height 18
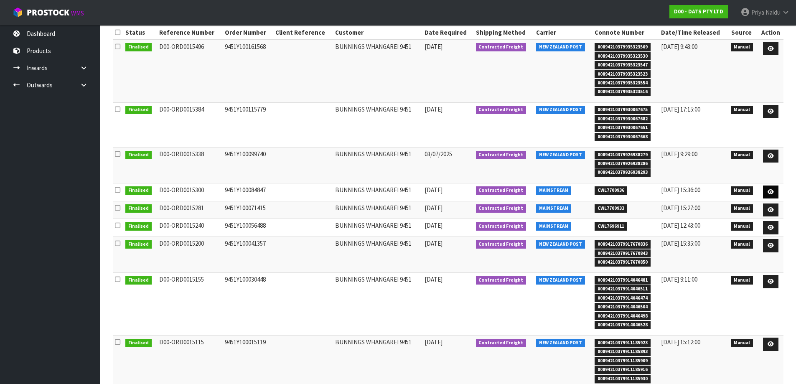
scroll to position [25, 0]
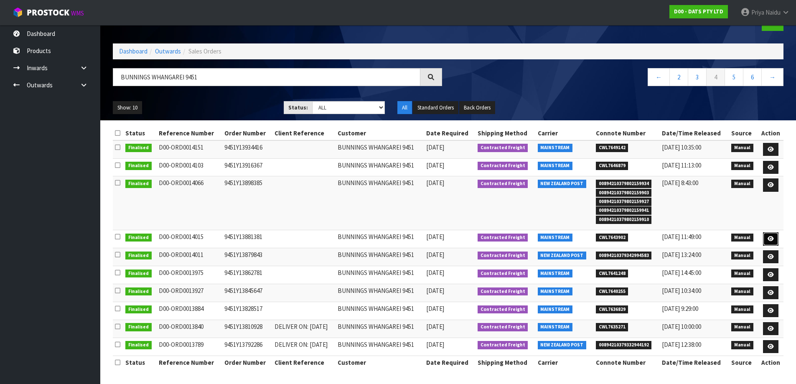
click at [771, 237] on icon at bounding box center [770, 238] width 6 height 5
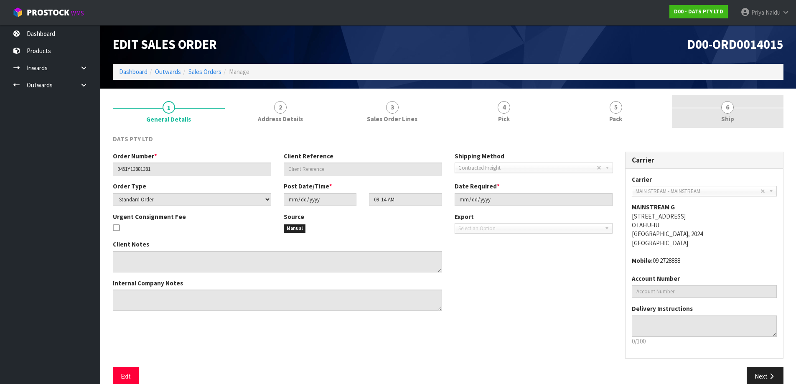
click at [714, 123] on link "6 Ship" at bounding box center [728, 111] width 112 height 33
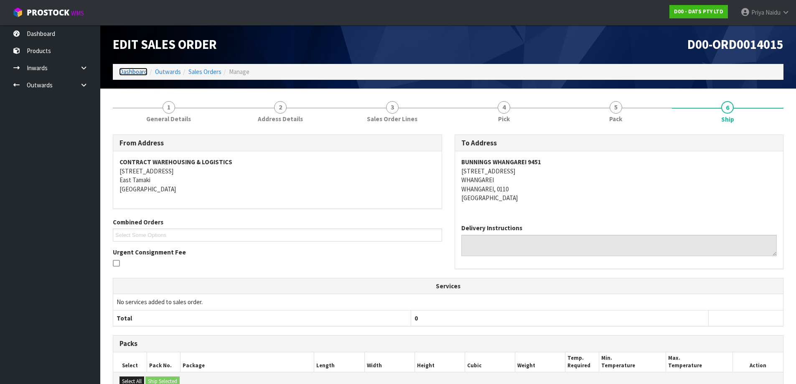
click at [131, 73] on link "Dashboard" at bounding box center [133, 72] width 28 height 8
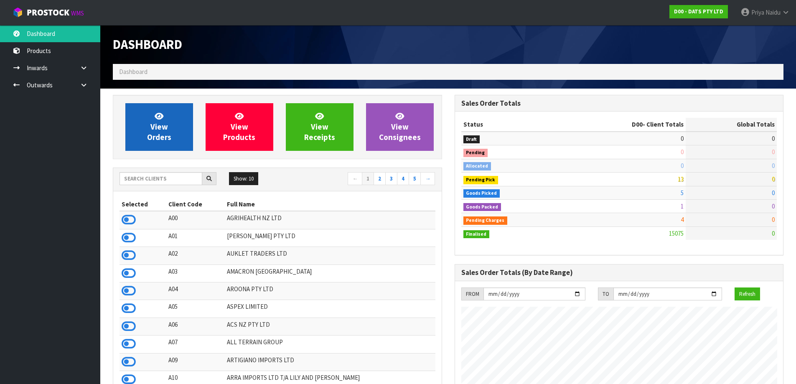
scroll to position [633, 341]
click at [156, 137] on span "View Orders" at bounding box center [159, 126] width 24 height 31
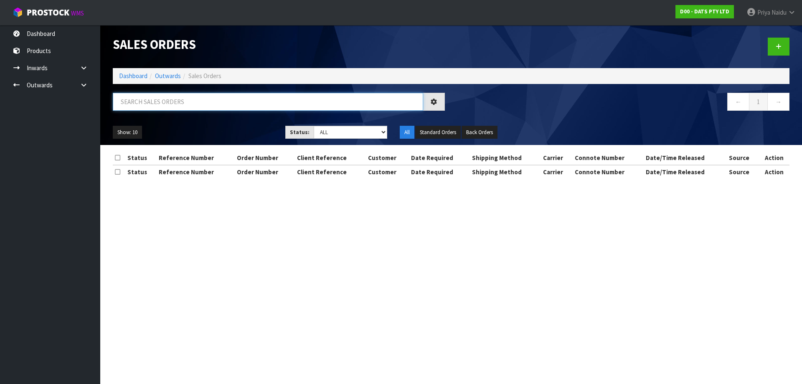
click at [176, 102] on input "text" at bounding box center [268, 102] width 310 height 18
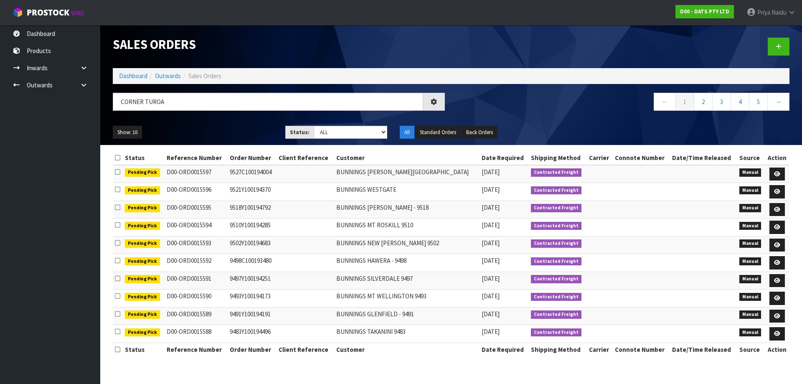
click at [243, 126] on ul "Show: 10 5 10 25 50" at bounding box center [193, 132] width 160 height 13
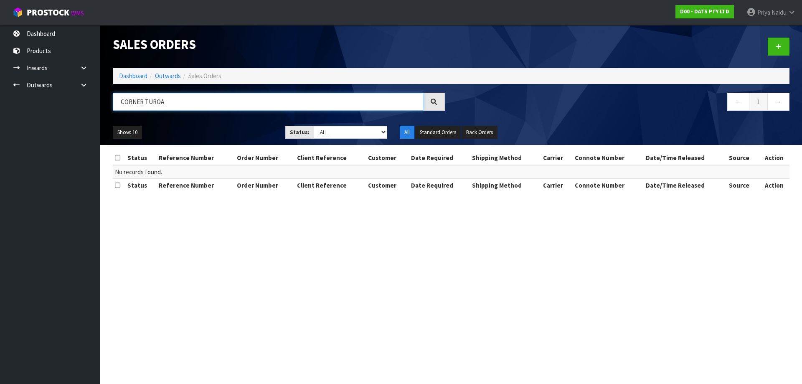
click at [146, 106] on input "CORNER TUROA" at bounding box center [268, 102] width 310 height 18
click at [206, 107] on input "CORNER TAUROA" at bounding box center [268, 102] width 310 height 18
click at [208, 127] on ul "Show: 10 5 10 25 50" at bounding box center [193, 132] width 160 height 13
click at [190, 105] on input "CORNER [GEOGRAPHIC_DATA]" at bounding box center [268, 102] width 310 height 18
click at [203, 121] on div "Show: 10 5 10 25 50 Status: Draft Pending Allocated Pending Pick Goods Picked G…" at bounding box center [451, 132] width 689 height 26
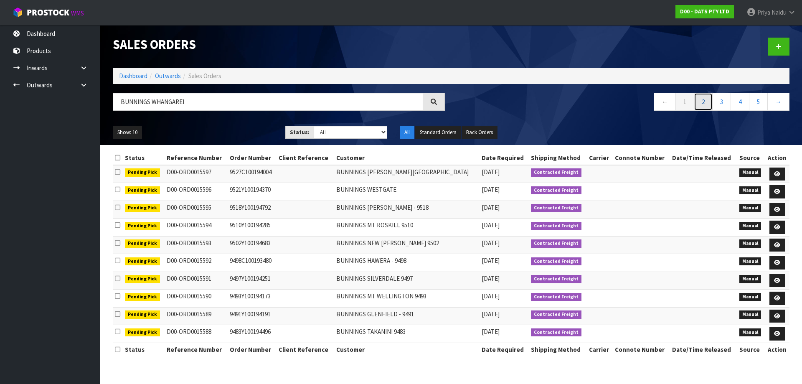
click at [711, 94] on link "2" at bounding box center [703, 102] width 19 height 18
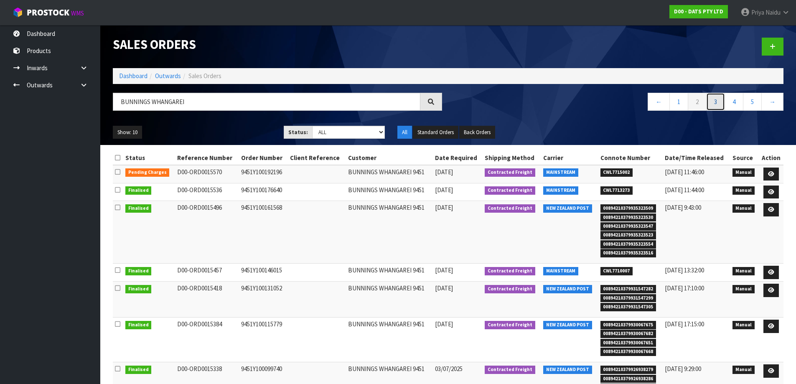
click at [718, 98] on link "3" at bounding box center [715, 102] width 19 height 18
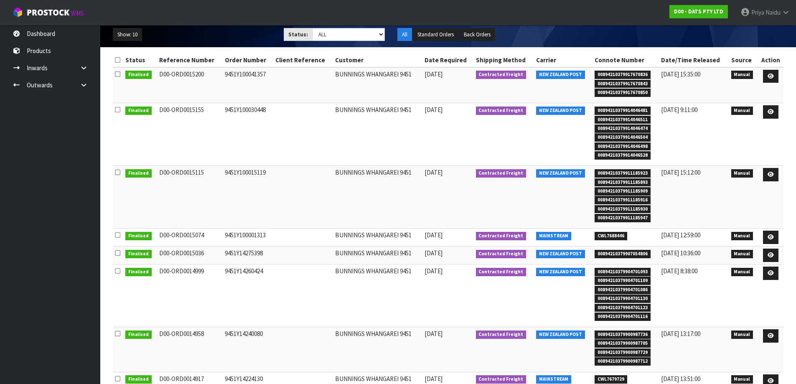
scroll to position [69, 0]
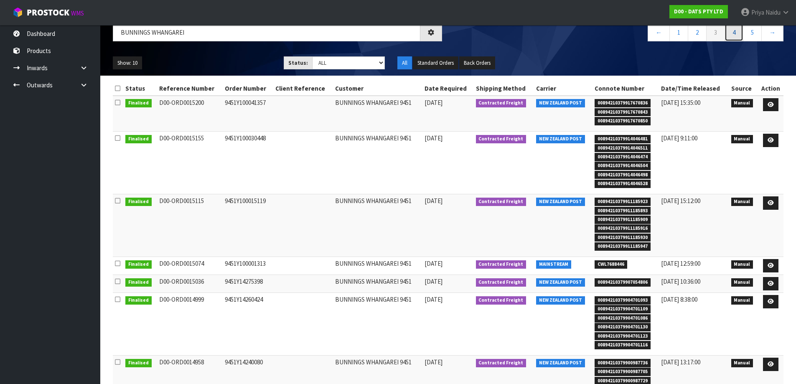
click at [728, 33] on link "4" at bounding box center [733, 32] width 19 height 18
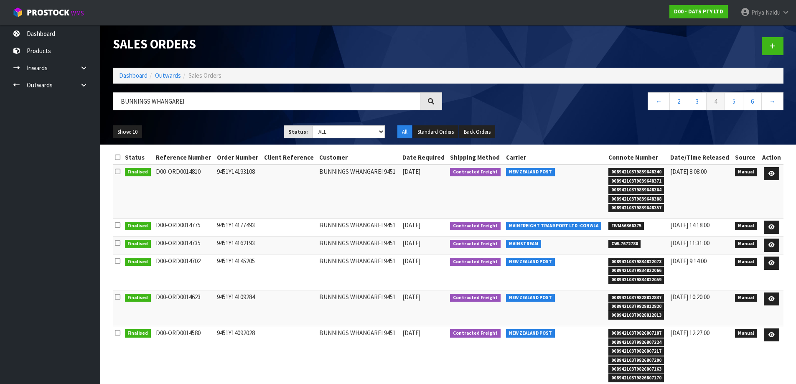
scroll to position [0, 0]
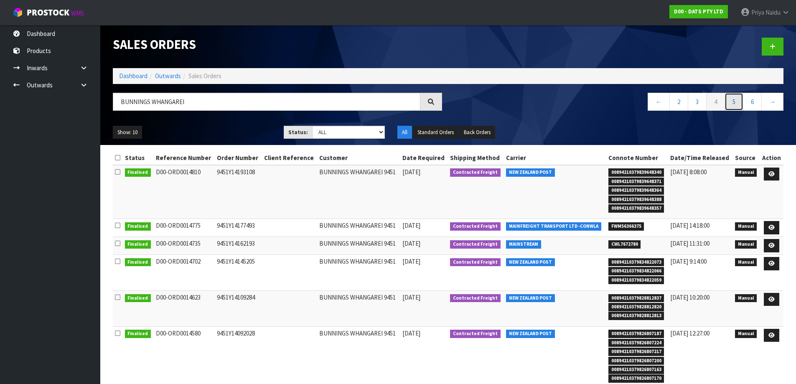
click at [729, 103] on link "5" at bounding box center [733, 102] width 19 height 18
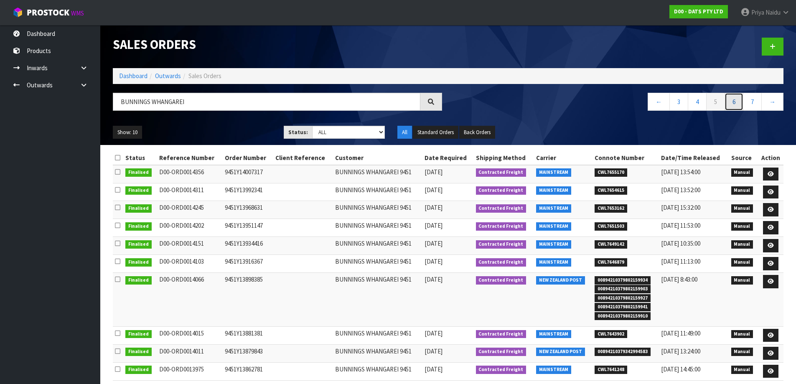
click at [731, 102] on link "6" at bounding box center [733, 102] width 19 height 18
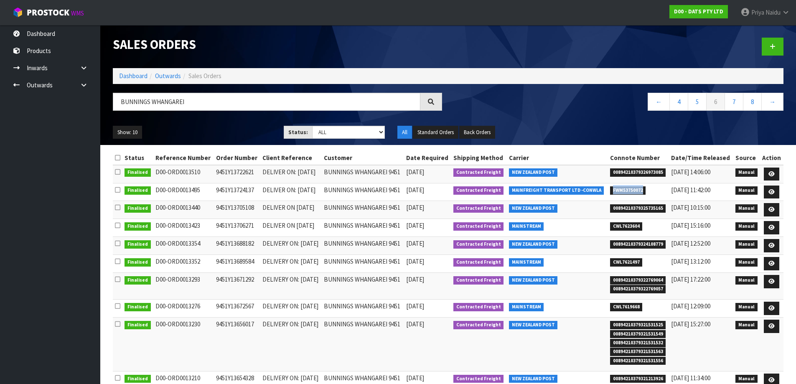
drag, startPoint x: 614, startPoint y: 190, endPoint x: 648, endPoint y: 189, distance: 34.3
click at [648, 189] on li "FWM53750072" at bounding box center [638, 189] width 57 height 9
click at [125, 79] on link "Dashboard" at bounding box center [133, 76] width 28 height 8
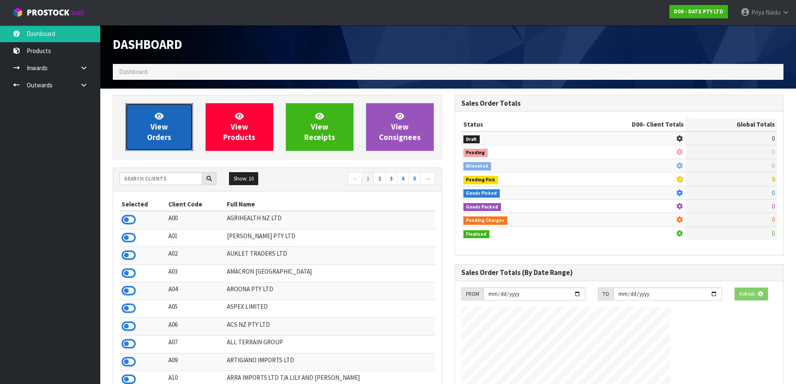
click at [164, 122] on span "View Orders" at bounding box center [159, 126] width 24 height 31
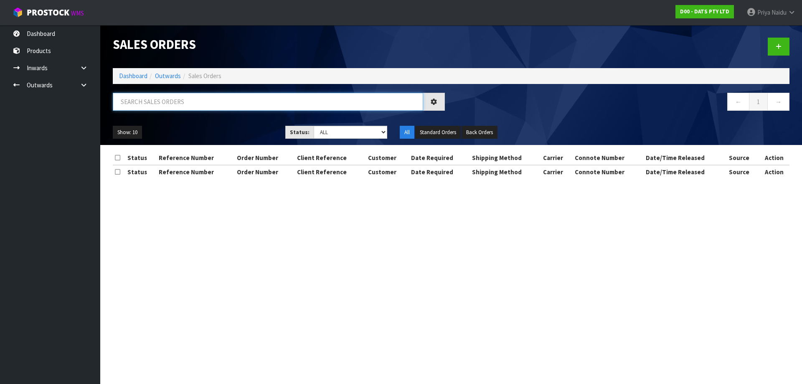
click at [162, 104] on input "text" at bounding box center [268, 102] width 310 height 18
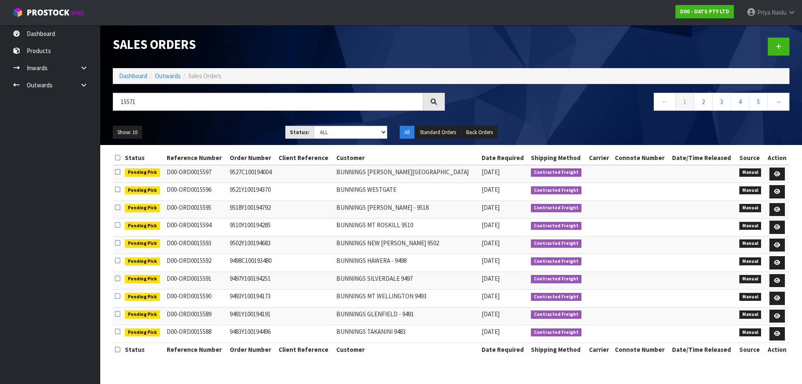
click at [186, 119] on div "Show: 10 5 10 25 50 Status: Draft Pending Allocated Pending Pick Goods Picked G…" at bounding box center [451, 132] width 689 height 26
click at [330, 137] on select "Draft Pending Allocated Pending Pick Goods Picked Goods Packed Pending Charges …" at bounding box center [351, 132] width 74 height 13
click at [314, 126] on select "Draft Pending Allocated Pending Pick Goods Picked Goods Packed Pending Charges …" at bounding box center [351, 132] width 74 height 13
click at [244, 122] on div "Show: 10 5 10 25 50 Status: Draft Pending Allocated Pending Pick Goods Picked G…" at bounding box center [451, 132] width 689 height 26
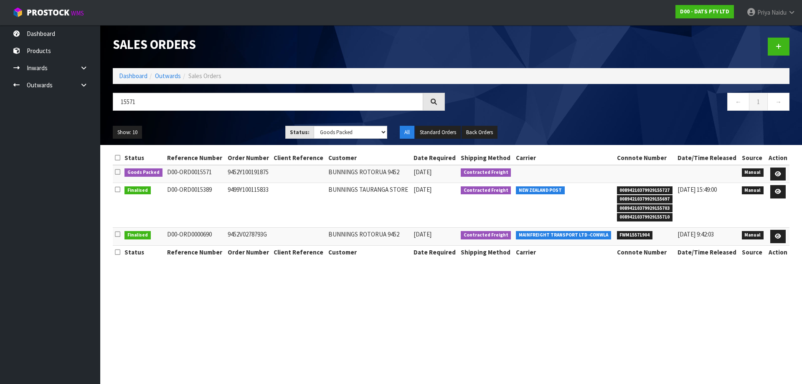
click at [228, 131] on ul "Show: 10 5 10 25 50" at bounding box center [193, 132] width 160 height 13
click at [223, 120] on div "Show: 10 5 10 25 50 Status: Draft Pending Allocated Pending Pick Goods Picked G…" at bounding box center [451, 132] width 689 height 26
click at [228, 128] on ul "Show: 10 5 10 25 50" at bounding box center [193, 132] width 160 height 13
click at [223, 119] on div "Sales Orders Dashboard Outwards Sales Orders 15571 ← 1 → Show: 10 5 10 25 50 St…" at bounding box center [451, 85] width 689 height 120
click at [221, 131] on ul "Show: 10 5 10 25 50" at bounding box center [193, 132] width 160 height 13
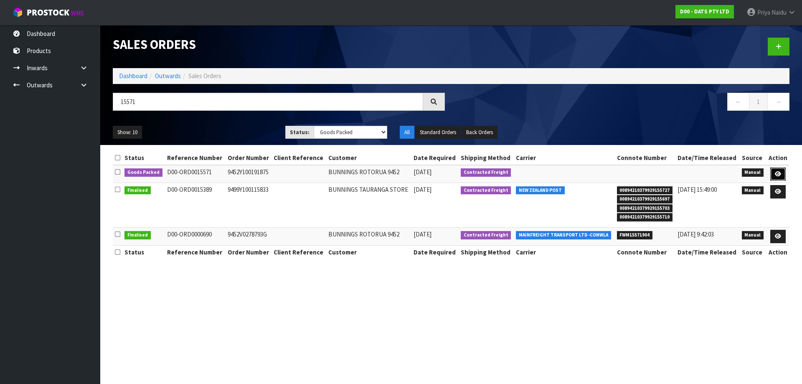
click at [784, 173] on link at bounding box center [777, 174] width 15 height 13
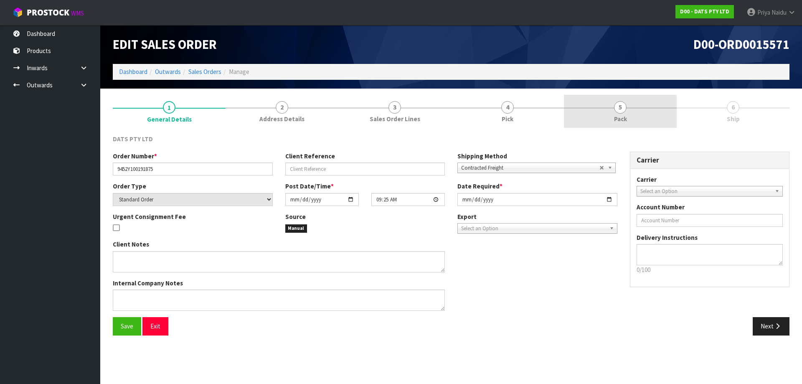
click at [654, 115] on link "5 Pack" at bounding box center [620, 111] width 113 height 33
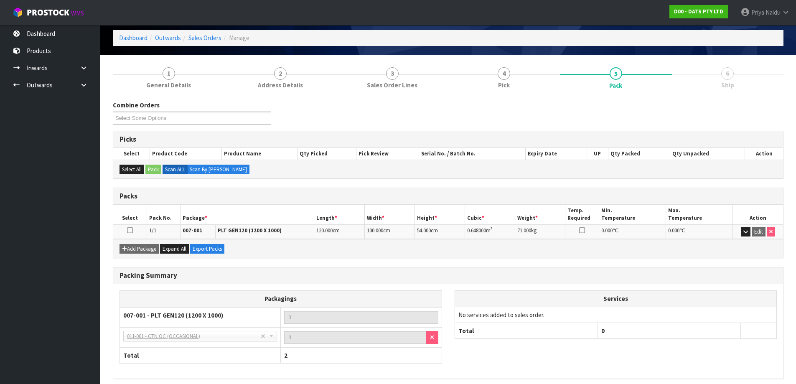
scroll to position [69, 0]
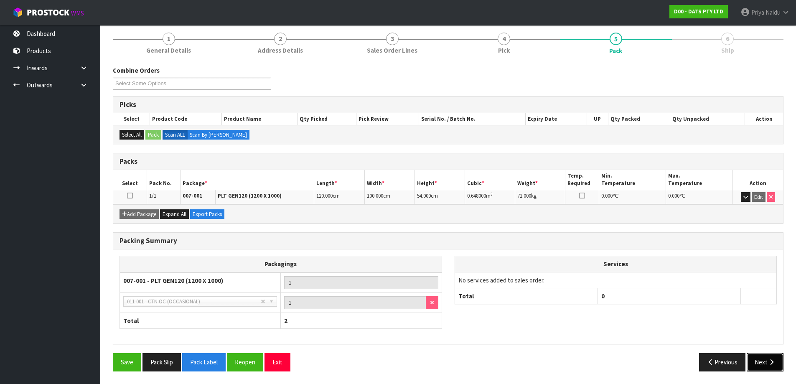
click at [782, 368] on button "Next" at bounding box center [764, 362] width 37 height 18
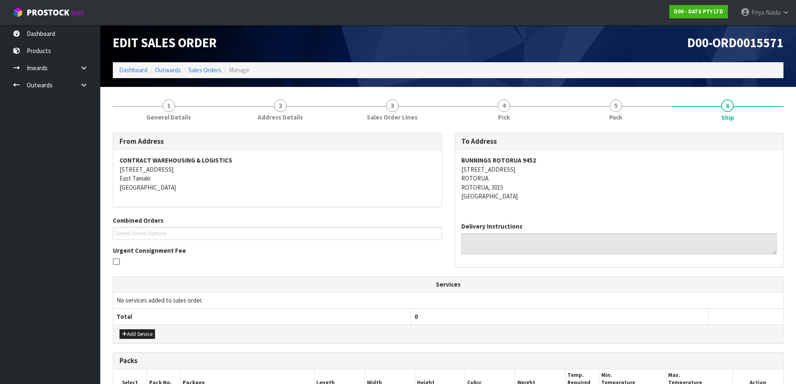
scroll to position [0, 0]
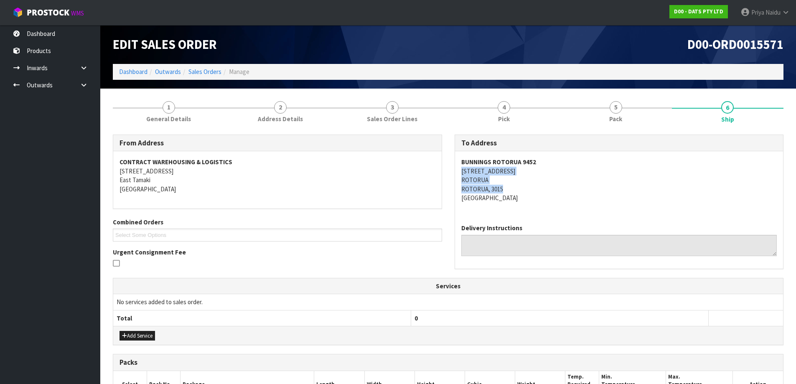
drag, startPoint x: 457, startPoint y: 167, endPoint x: 536, endPoint y: 189, distance: 81.5
click at [536, 189] on div "BUNNINGS ROTORUA 9452 24-48 [GEOGRAPHIC_DATA][STREET_ADDRESS]" at bounding box center [619, 184] width 328 height 66
click at [536, 168] on address "BUNNINGS ROTORUA 9452 24-48 [GEOGRAPHIC_DATA][STREET_ADDRESS]" at bounding box center [619, 179] width 316 height 45
drag, startPoint x: 460, startPoint y: 164, endPoint x: 554, endPoint y: 159, distance: 93.7
click at [554, 159] on div "BUNNINGS ROTORUA 9452 24-48 [GEOGRAPHIC_DATA][STREET_ADDRESS]" at bounding box center [619, 184] width 328 height 66
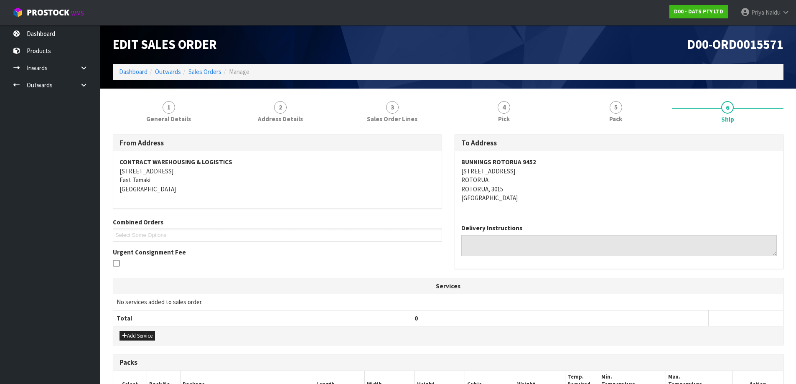
click at [551, 175] on address "BUNNINGS ROTORUA 9452 24-48 [GEOGRAPHIC_DATA][STREET_ADDRESS]" at bounding box center [619, 179] width 316 height 45
drag, startPoint x: 459, startPoint y: 166, endPoint x: 557, endPoint y: 161, distance: 98.7
click at [557, 161] on div "BUNNINGS ROTORUA 9452 24-48 [GEOGRAPHIC_DATA][STREET_ADDRESS]" at bounding box center [619, 184] width 328 height 66
click at [554, 180] on address "BUNNINGS ROTORUA 9452 24-48 [GEOGRAPHIC_DATA][STREET_ADDRESS]" at bounding box center [619, 179] width 316 height 45
drag, startPoint x: 461, startPoint y: 170, endPoint x: 554, endPoint y: 177, distance: 93.5
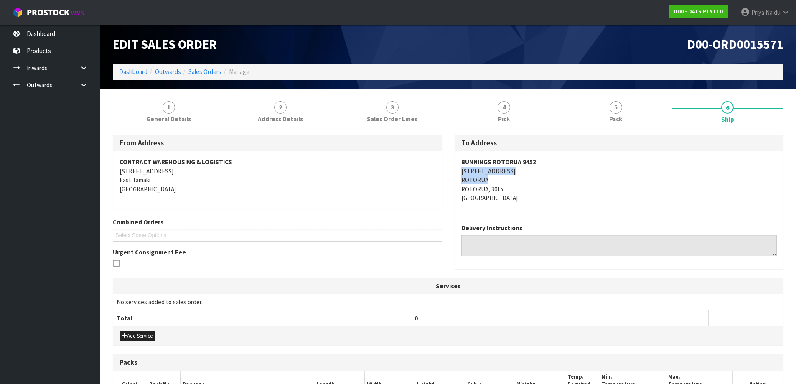
click at [554, 177] on address "BUNNINGS ROTORUA 9452 24-48 [GEOGRAPHIC_DATA][STREET_ADDRESS]" at bounding box center [619, 179] width 316 height 45
click at [564, 197] on address "BUNNINGS ROTORUA 9452 24-48 [GEOGRAPHIC_DATA][STREET_ADDRESS]" at bounding box center [619, 179] width 316 height 45
drag, startPoint x: 453, startPoint y: 160, endPoint x: 567, endPoint y: 151, distance: 114.0
click at [567, 151] on div "To Address BUNNINGS ROTORUA 9452 [STREET_ADDRESS] Delivery Instructions" at bounding box center [619, 206] width 342 height 143
click at [128, 70] on link "Dashboard" at bounding box center [133, 72] width 28 height 8
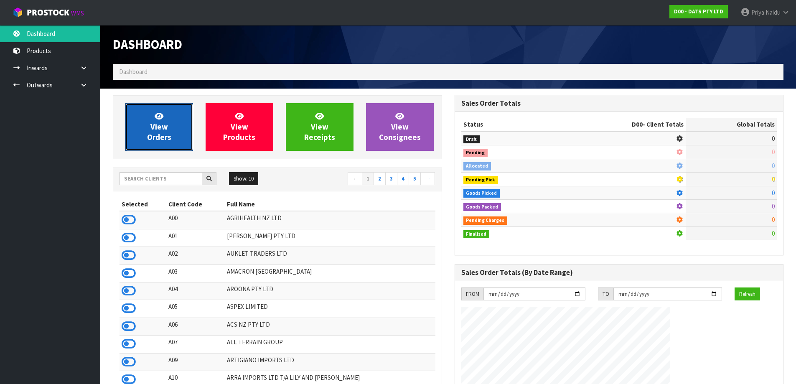
click at [145, 132] on link "View Orders" at bounding box center [159, 127] width 68 height 48
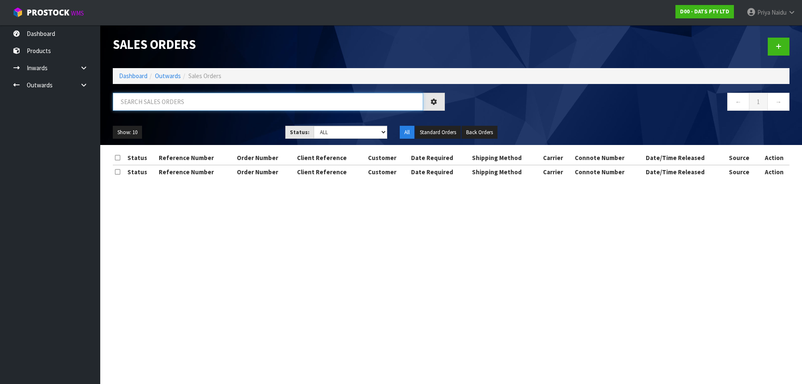
click at [161, 108] on input "text" at bounding box center [268, 102] width 310 height 18
paste input "BUNNINGS ROTORUA 9452"
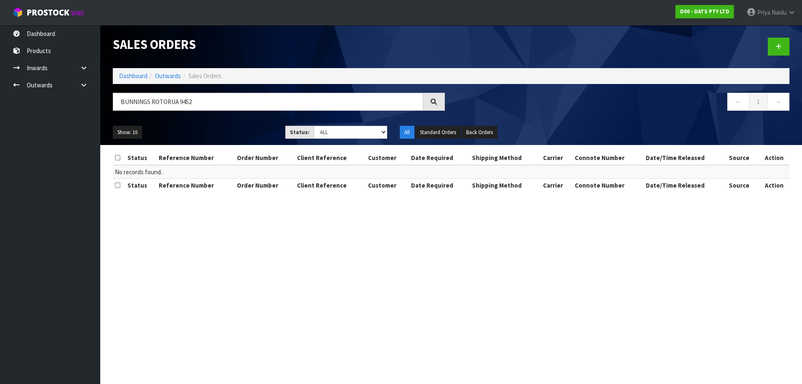
click at [259, 124] on div "Show: 10 5 10 25 50 Status: Draft Pending Allocated Pending Pick Goods Picked G…" at bounding box center [451, 132] width 689 height 26
click at [213, 102] on input "BUNNINGS ROTORUA 9452" at bounding box center [268, 102] width 310 height 18
click at [240, 129] on ul "Show: 10 5 10 25 50" at bounding box center [193, 132] width 160 height 13
click at [203, 104] on input "BUNNINGS ROTORUA" at bounding box center [268, 102] width 310 height 18
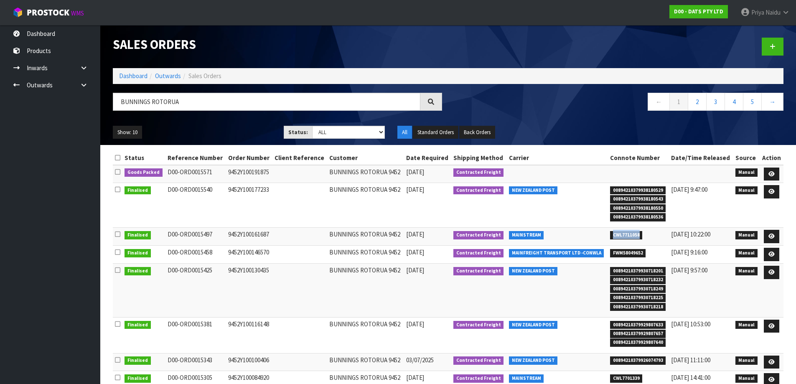
drag, startPoint x: 610, startPoint y: 235, endPoint x: 644, endPoint y: 235, distance: 34.3
click at [644, 235] on li "CWL7711058" at bounding box center [638, 234] width 57 height 9
click at [772, 236] on icon at bounding box center [771, 236] width 6 height 5
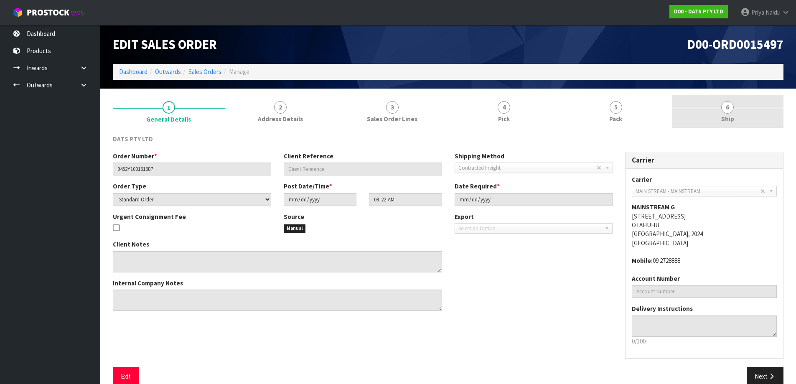
click at [734, 111] on link "6 Ship" at bounding box center [728, 111] width 112 height 33
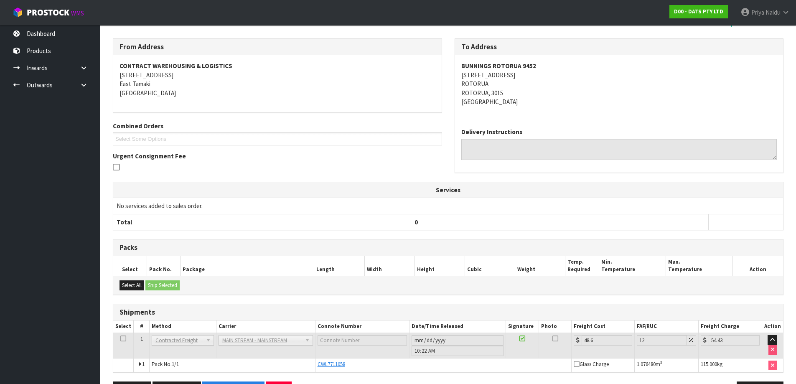
scroll to position [83, 0]
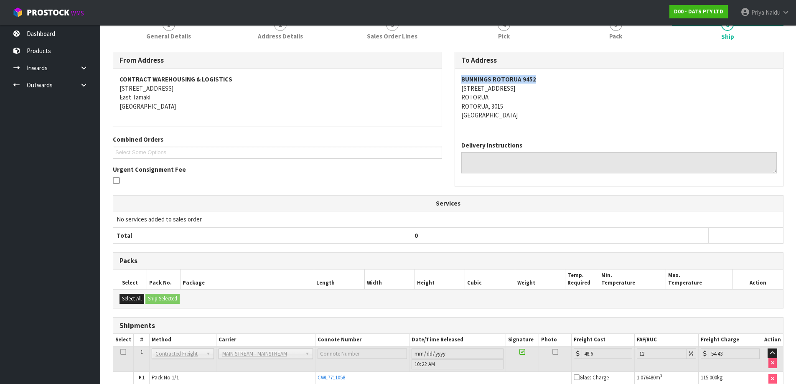
drag, startPoint x: 460, startPoint y: 75, endPoint x: 567, endPoint y: 77, distance: 107.4
click at [567, 77] on div "BUNNINGS ROTORUA 9452 24-48 [GEOGRAPHIC_DATA][STREET_ADDRESS]" at bounding box center [619, 102] width 328 height 66
click at [456, 80] on div "BUNNINGS ROTORUA 9452 24-48 [GEOGRAPHIC_DATA][STREET_ADDRESS]" at bounding box center [619, 102] width 328 height 66
click at [548, 85] on address "BUNNINGS ROTORUA 9452 24-48 [GEOGRAPHIC_DATA][STREET_ADDRESS]" at bounding box center [619, 97] width 316 height 45
drag, startPoint x: 458, startPoint y: 79, endPoint x: 563, endPoint y: 79, distance: 105.3
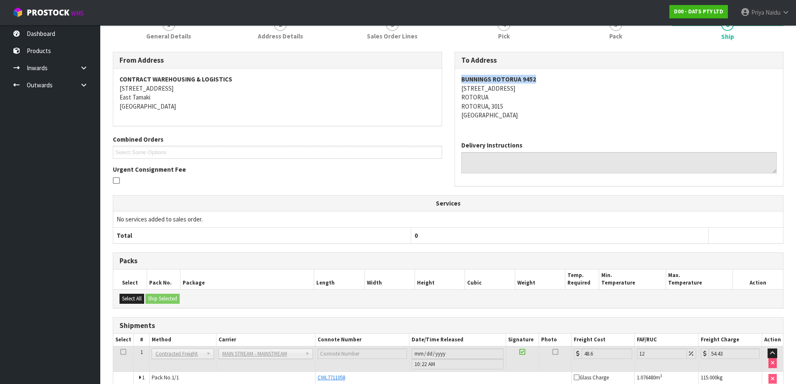
click at [563, 79] on div "BUNNINGS ROTORUA 9452 24-48 [GEOGRAPHIC_DATA][STREET_ADDRESS]" at bounding box center [619, 102] width 328 height 66
drag, startPoint x: 552, startPoint y: 137, endPoint x: 543, endPoint y: 126, distance: 14.2
click at [552, 136] on div "Delivery Instructions" at bounding box center [619, 160] width 328 height 51
drag, startPoint x: 460, startPoint y: 87, endPoint x: 542, endPoint y: 88, distance: 81.5
click at [542, 88] on div "BUNNINGS ROTORUA 9452 24-48 [GEOGRAPHIC_DATA][STREET_ADDRESS]" at bounding box center [619, 102] width 328 height 66
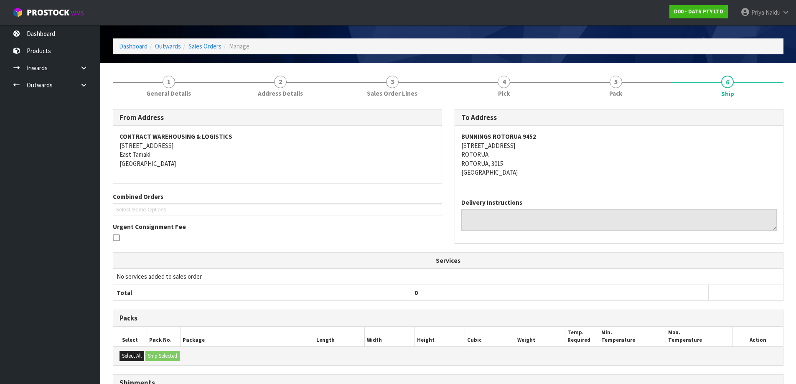
scroll to position [0, 0]
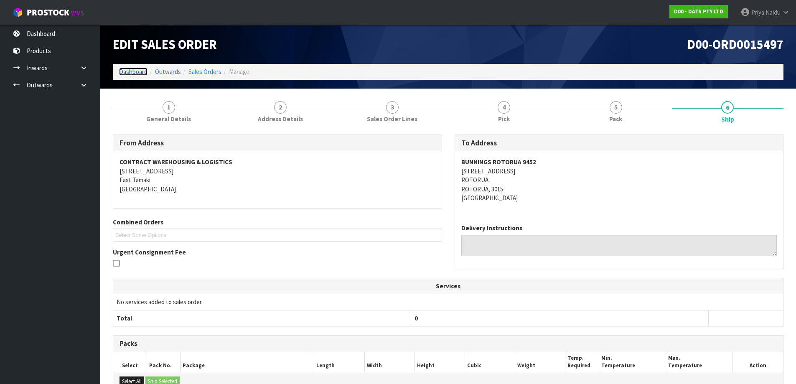
click at [124, 70] on link "Dashboard" at bounding box center [133, 72] width 28 height 8
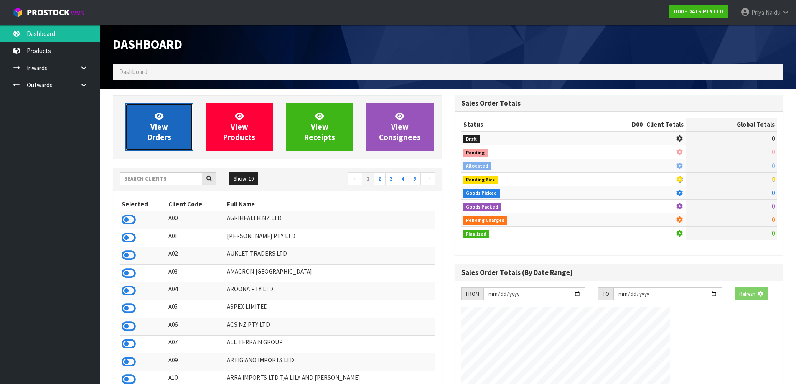
click at [150, 111] on link "View Orders" at bounding box center [159, 127] width 68 height 48
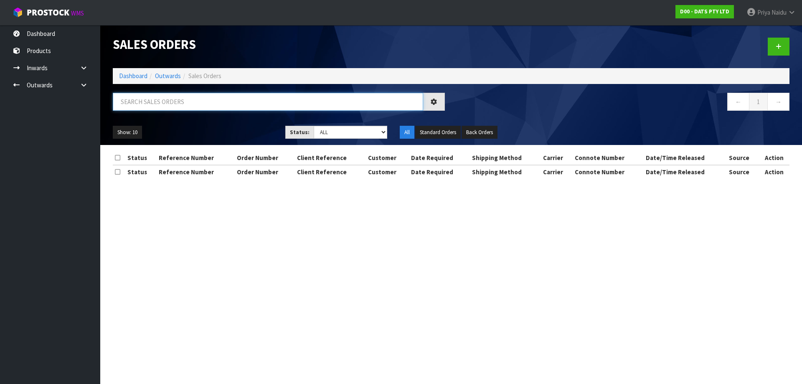
click at [172, 106] on input "text" at bounding box center [268, 102] width 310 height 18
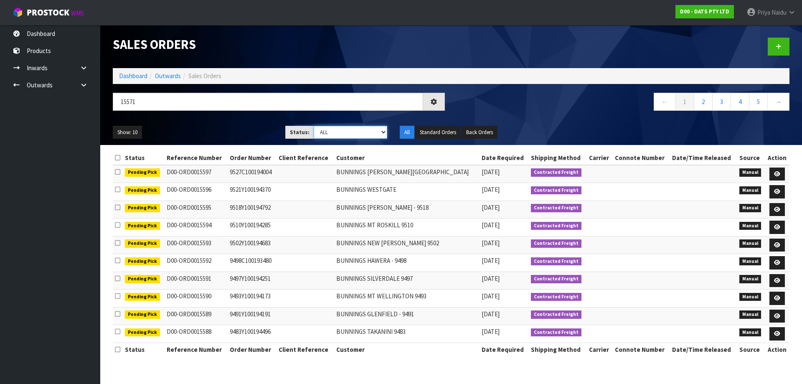
click at [342, 127] on select "Draft Pending Allocated Pending Pick Goods Picked Goods Packed Pending Charges …" at bounding box center [351, 132] width 74 height 13
click at [314, 126] on select "Draft Pending Allocated Pending Pick Goods Picked Goods Packed Pending Charges …" at bounding box center [351, 132] width 74 height 13
click at [258, 137] on ul "Show: 10 5 10 25 50" at bounding box center [193, 132] width 160 height 13
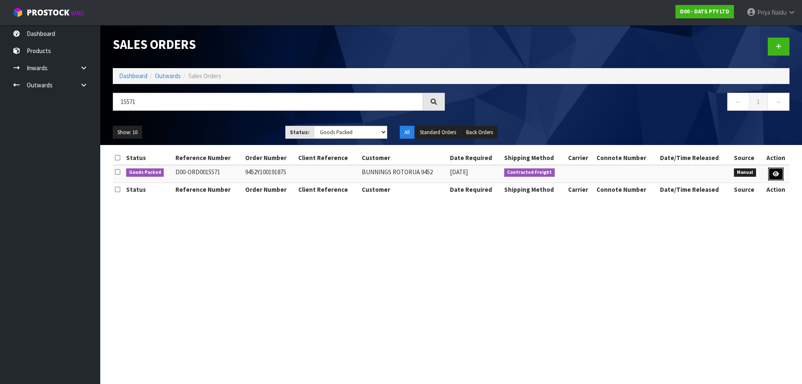
click at [783, 173] on link at bounding box center [775, 174] width 15 height 13
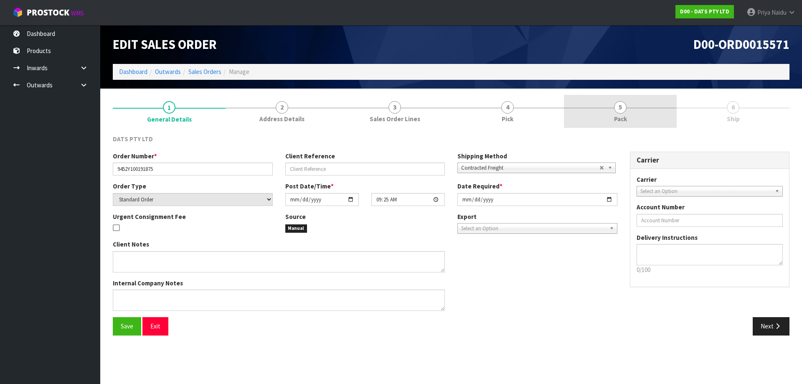
click at [662, 122] on link "5 Pack" at bounding box center [620, 111] width 113 height 33
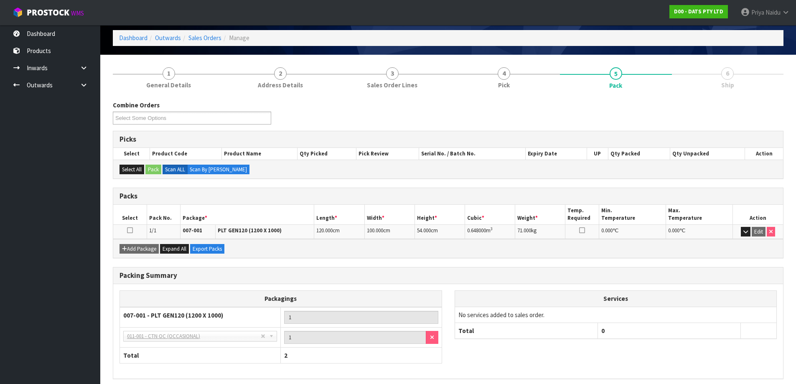
scroll to position [69, 0]
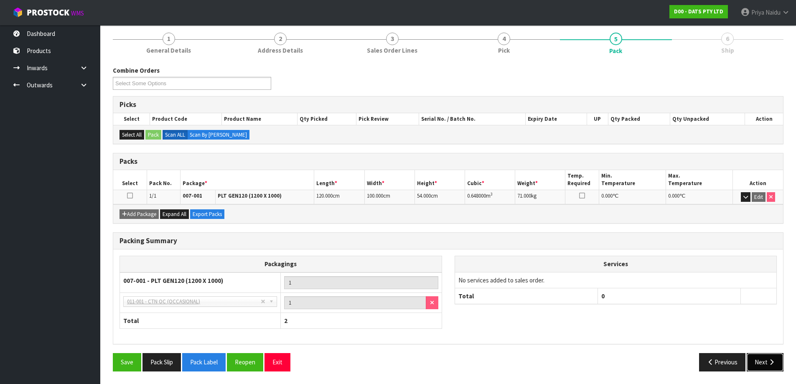
click at [762, 369] on button "Next" at bounding box center [764, 362] width 37 height 18
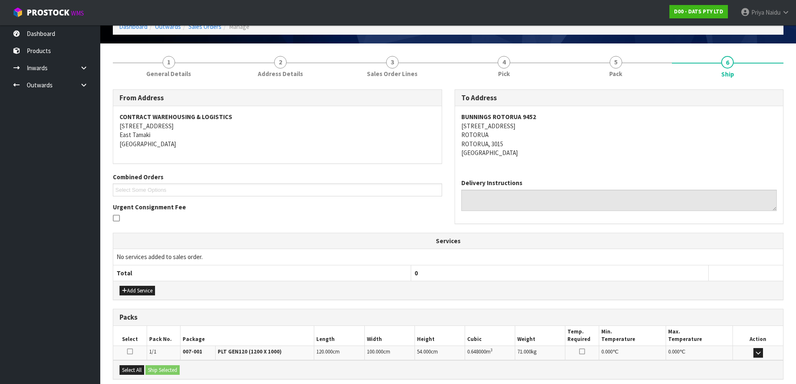
scroll to position [0, 0]
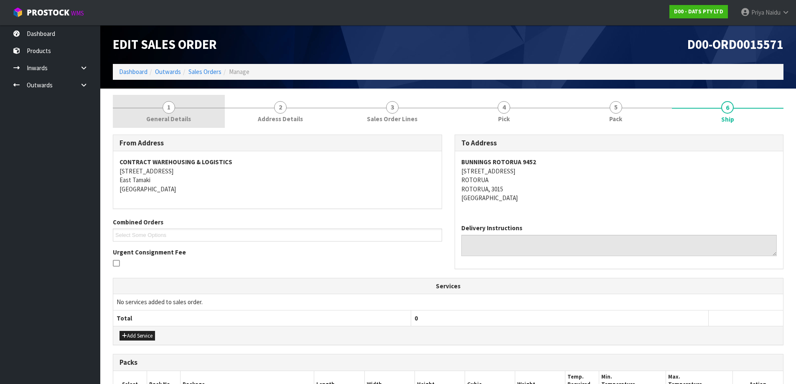
click at [166, 116] on span "General Details" at bounding box center [168, 118] width 45 height 9
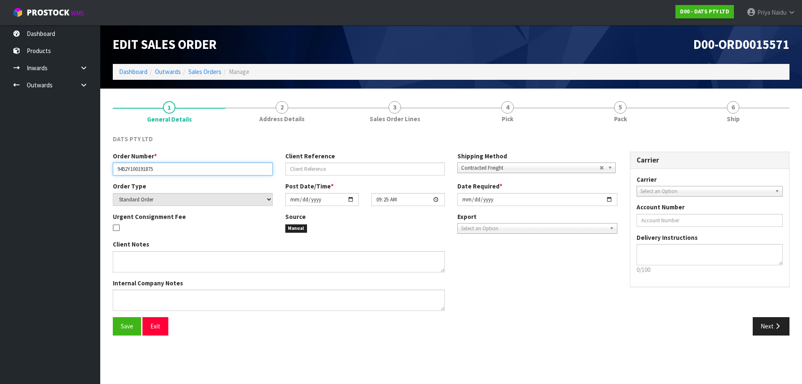
drag, startPoint x: 117, startPoint y: 172, endPoint x: 176, endPoint y: 173, distance: 59.7
click at [176, 173] on input "9452Y100191875" at bounding box center [193, 168] width 160 height 13
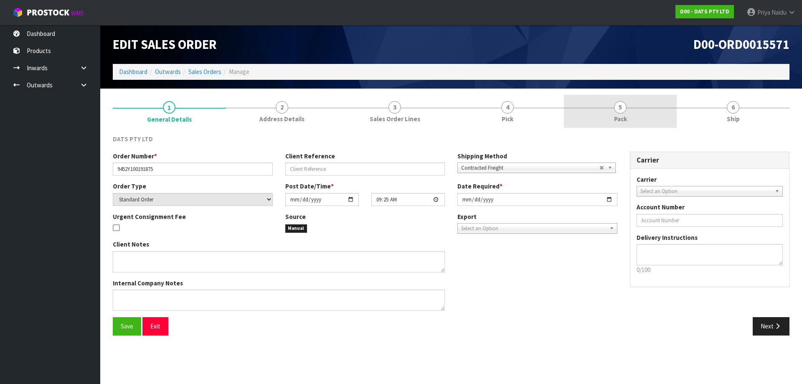
drag, startPoint x: 642, startPoint y: 135, endPoint x: 632, endPoint y: 127, distance: 11.9
click at [640, 134] on div "DATS PTY LTD Order Number * 9452Y100191875 Client Reference Shipping Method Cli…" at bounding box center [451, 234] width 677 height 213
click at [632, 127] on link "5 Pack" at bounding box center [620, 111] width 113 height 33
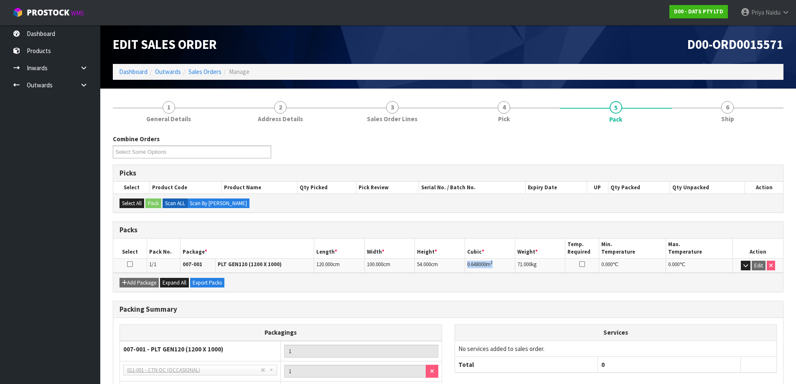
drag, startPoint x: 468, startPoint y: 263, endPoint x: 513, endPoint y: 264, distance: 44.3
click at [513, 264] on td "0.648000 m 3" at bounding box center [490, 265] width 50 height 15
click at [718, 113] on link "6 Ship" at bounding box center [728, 111] width 112 height 33
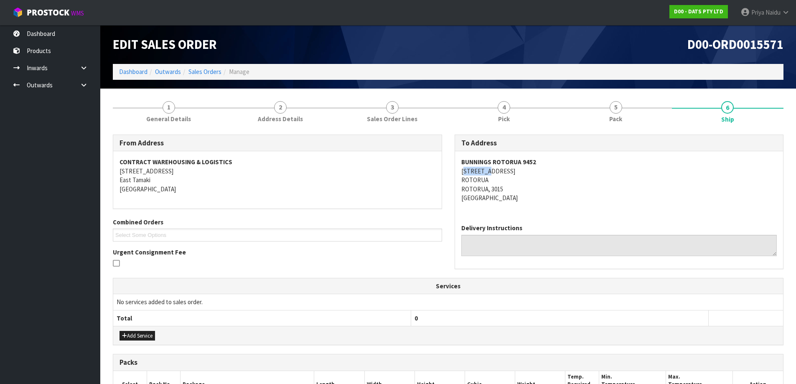
drag, startPoint x: 474, startPoint y: 168, endPoint x: 494, endPoint y: 170, distance: 19.7
click at [487, 168] on address "BUNNINGS ROTORUA 9452 24-48 [GEOGRAPHIC_DATA][STREET_ADDRESS]" at bounding box center [619, 179] width 316 height 45
click at [579, 194] on address "BUNNINGS ROTORUA 9452 24-48 [GEOGRAPHIC_DATA][STREET_ADDRESS]" at bounding box center [619, 179] width 316 height 45
drag, startPoint x: 647, startPoint y: 112, endPoint x: 635, endPoint y: 114, distance: 13.1
click at [647, 112] on link "5 Pack" at bounding box center [616, 111] width 112 height 33
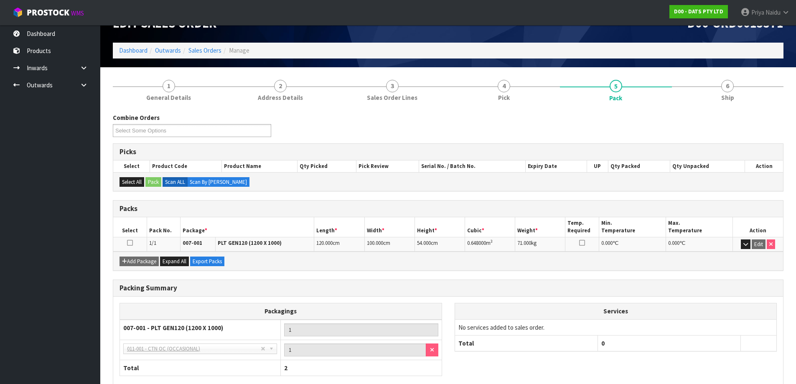
scroll to position [42, 0]
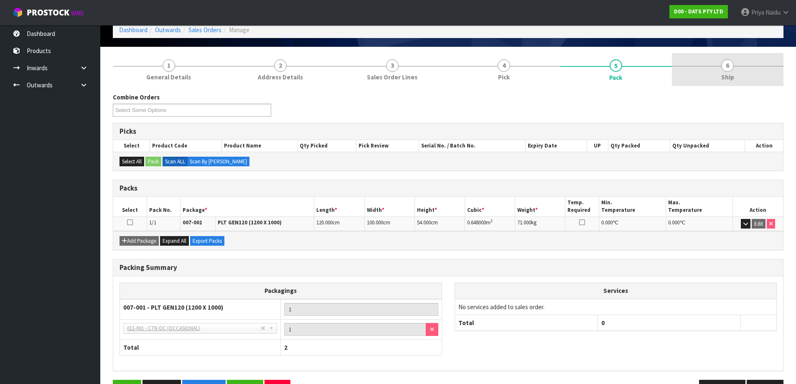
drag, startPoint x: 707, startPoint y: 73, endPoint x: 704, endPoint y: 78, distance: 6.4
click at [707, 73] on link "6 Ship" at bounding box center [728, 69] width 112 height 33
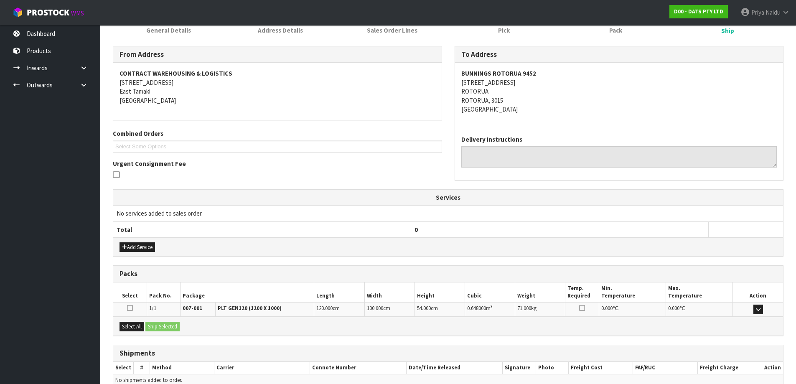
scroll to position [130, 0]
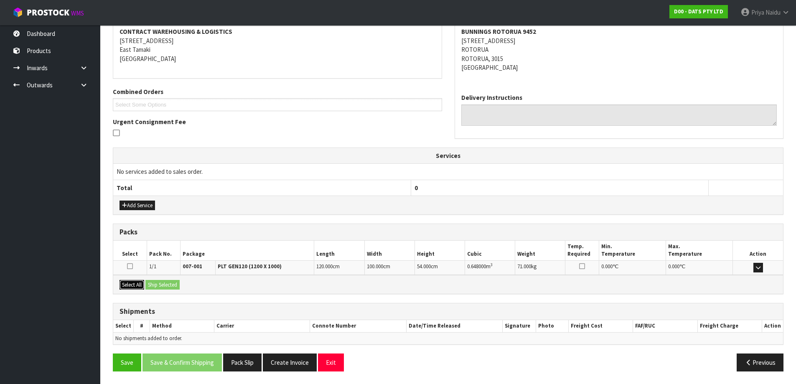
drag, startPoint x: 136, startPoint y: 289, endPoint x: 155, endPoint y: 282, distance: 20.1
click at [136, 288] on button "Select All" at bounding box center [131, 285] width 25 height 10
click at [162, 281] on button "Ship Selected" at bounding box center [162, 285] width 34 height 10
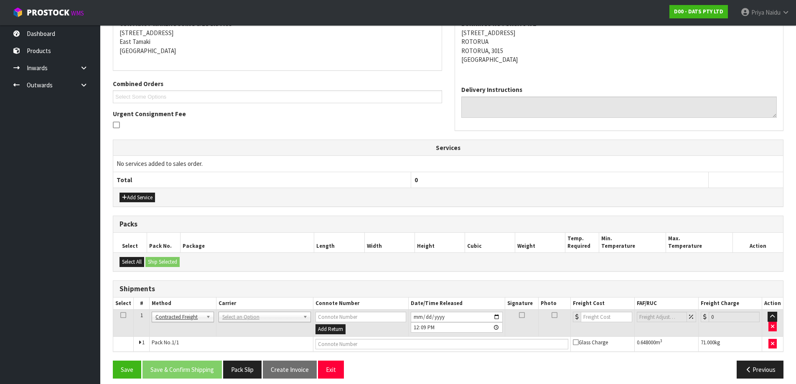
scroll to position [145, 0]
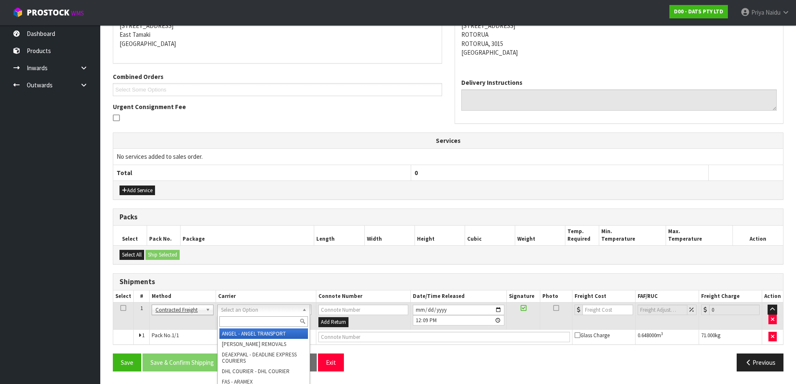
click at [244, 319] on input "text" at bounding box center [263, 321] width 89 height 10
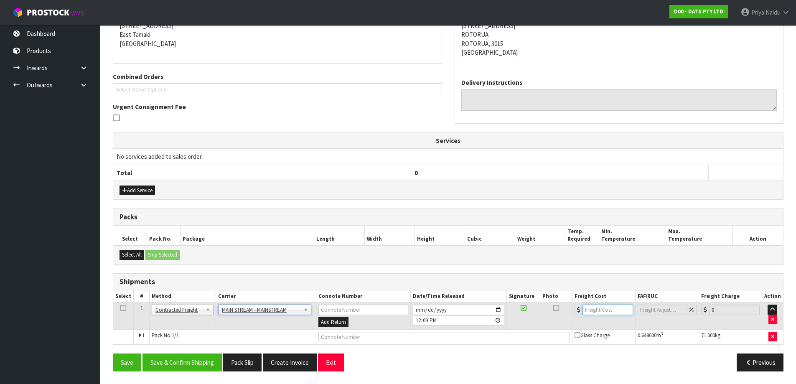
click at [609, 311] on input "number" at bounding box center [607, 310] width 51 height 10
click at [367, 338] on input "text" at bounding box center [443, 337] width 251 height 10
paste input "CWL7715026"
click at [192, 373] on div "Save Save & Confirm Shipping Pack Slip Create Invoice Exit Previous" at bounding box center [448, 365] width 683 height 24
click at [191, 366] on button "Save & Confirm Shipping" at bounding box center [181, 362] width 79 height 18
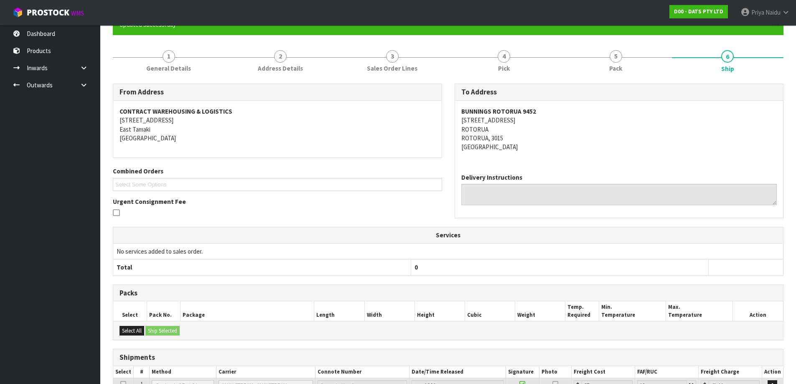
scroll to position [0, 0]
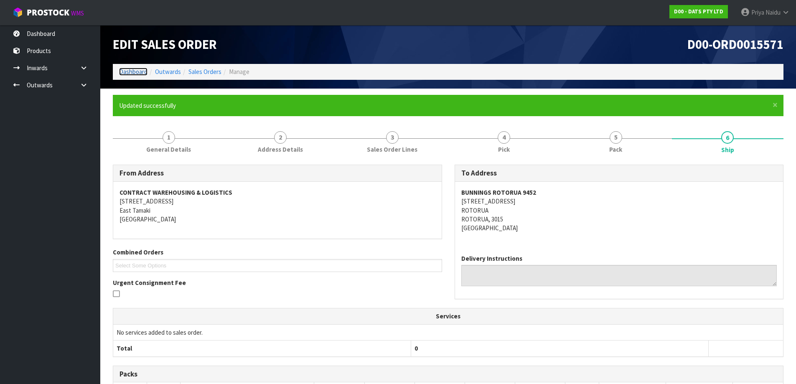
click at [120, 69] on link "Dashboard" at bounding box center [133, 72] width 28 height 8
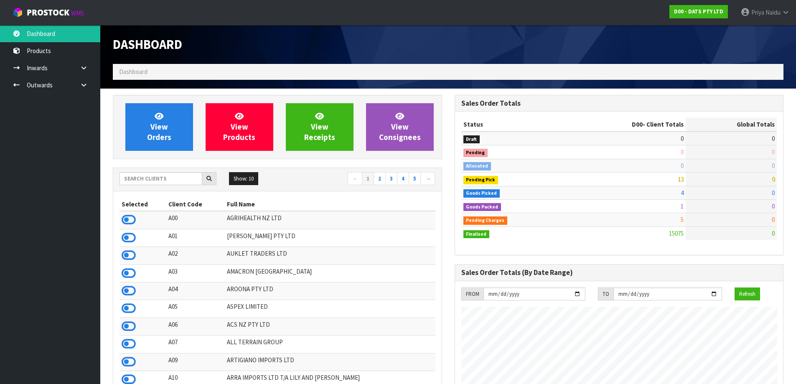
scroll to position [633, 341]
click at [149, 178] on input "text" at bounding box center [160, 178] width 83 height 13
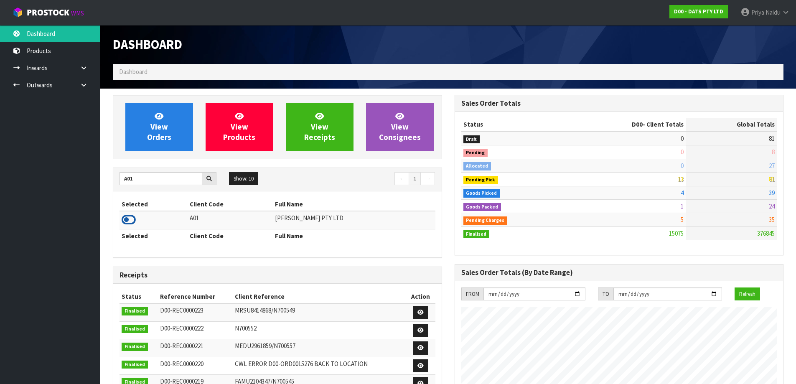
click at [128, 217] on icon at bounding box center [129, 219] width 14 height 13
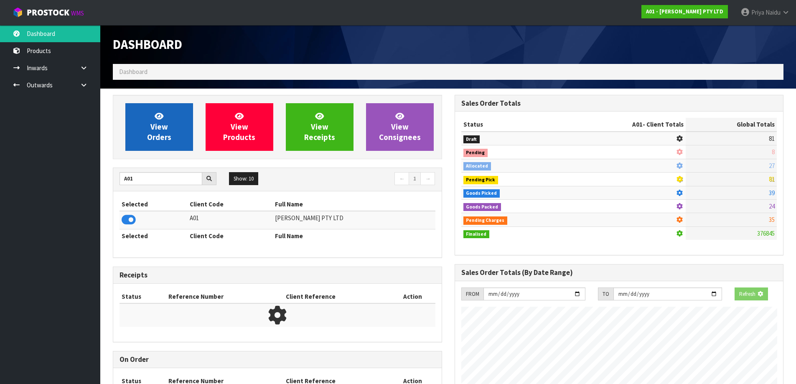
scroll to position [521, 341]
click at [157, 130] on span "View Orders" at bounding box center [159, 126] width 24 height 31
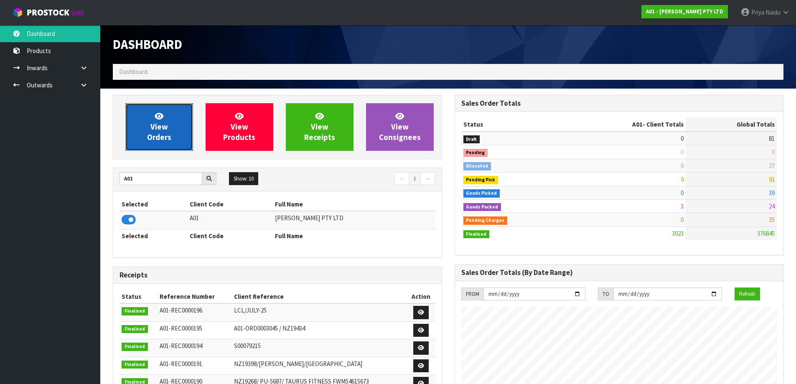
scroll to position [606, 341]
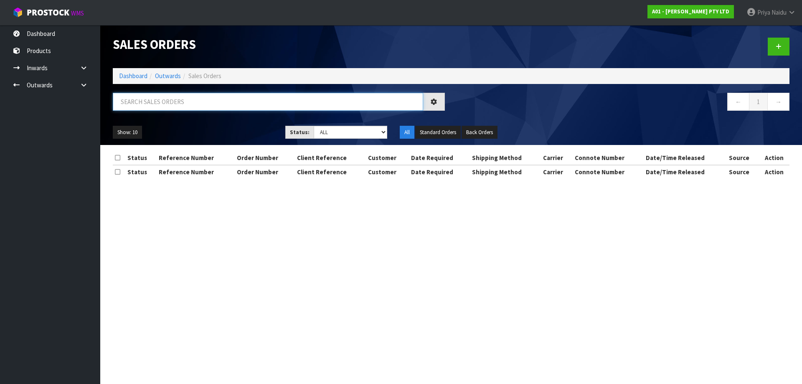
click at [190, 106] on input "text" at bounding box center [268, 102] width 310 height 18
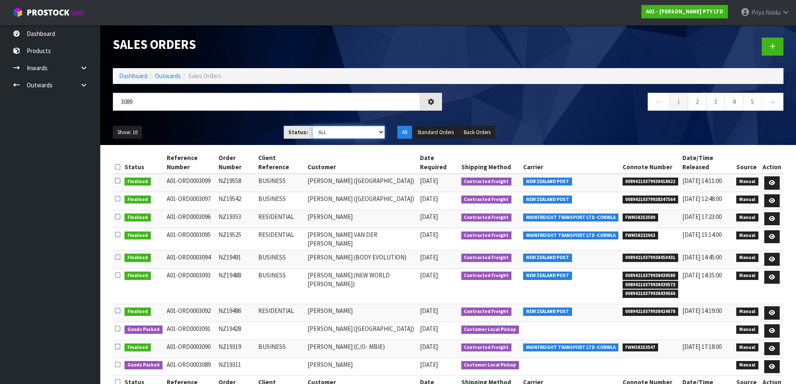
click at [330, 132] on select "Draft Pending Allocated Pending Pick Goods Picked Goods Packed Pending Charges …" at bounding box center [348, 132] width 73 height 13
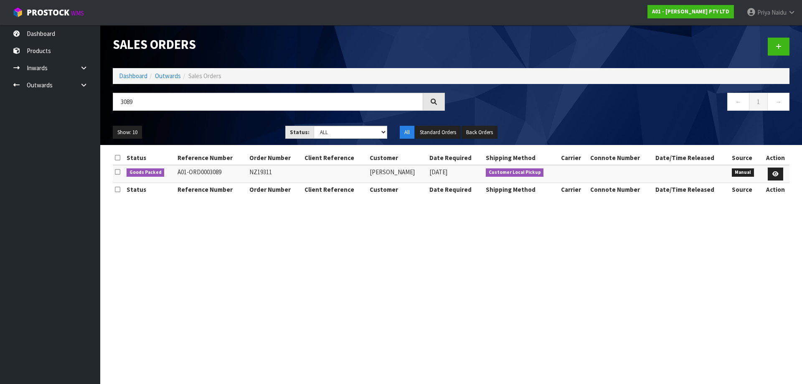
click at [215, 119] on div "Show: 10 5 10 25 50 Status: Draft Pending Allocated Pending Pick Goods Picked G…" at bounding box center [451, 132] width 689 height 26
click at [776, 170] on link at bounding box center [775, 174] width 15 height 13
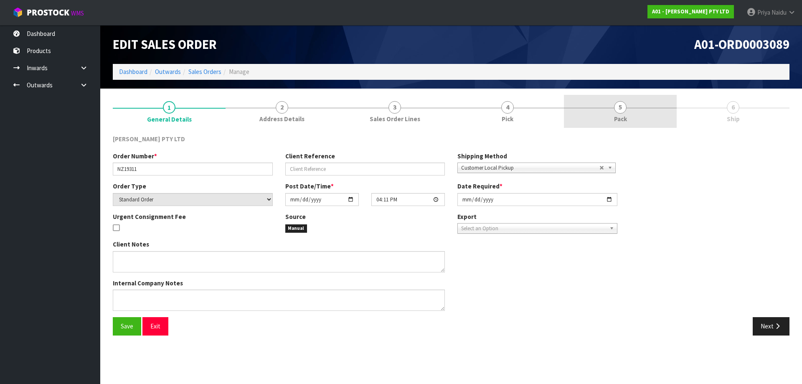
click at [633, 114] on link "5 Pack" at bounding box center [620, 111] width 113 height 33
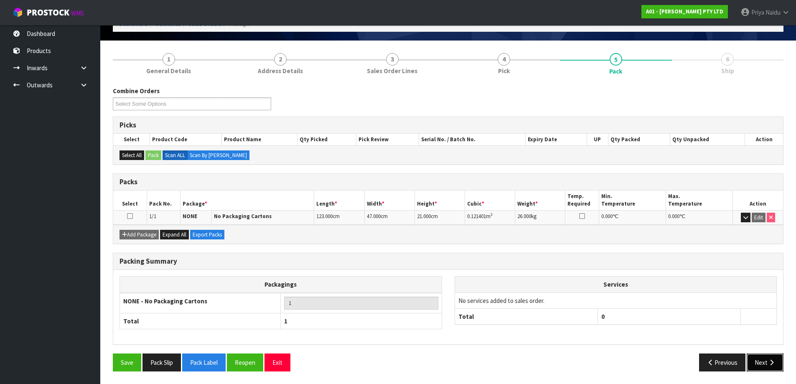
click at [760, 362] on button "Next" at bounding box center [764, 362] width 37 height 18
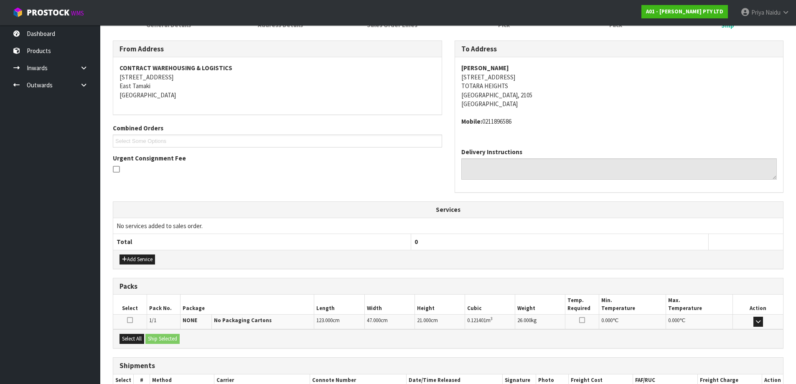
scroll to position [148, 0]
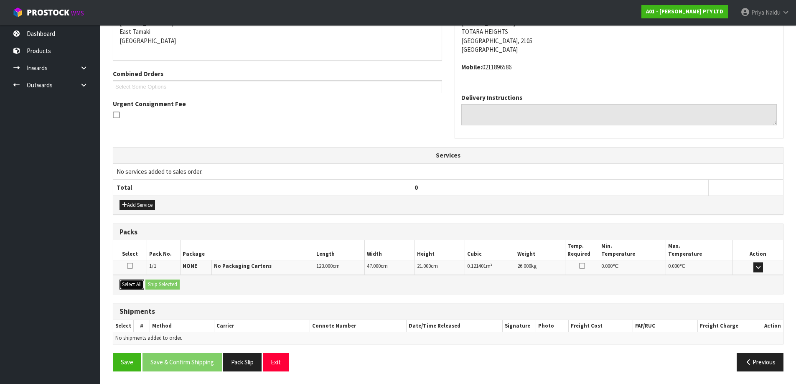
click at [133, 285] on button "Select All" at bounding box center [131, 284] width 25 height 10
click at [191, 293] on div "Select All Ship Selected" at bounding box center [448, 284] width 670 height 19
click at [165, 284] on button "Ship Selected" at bounding box center [162, 284] width 34 height 10
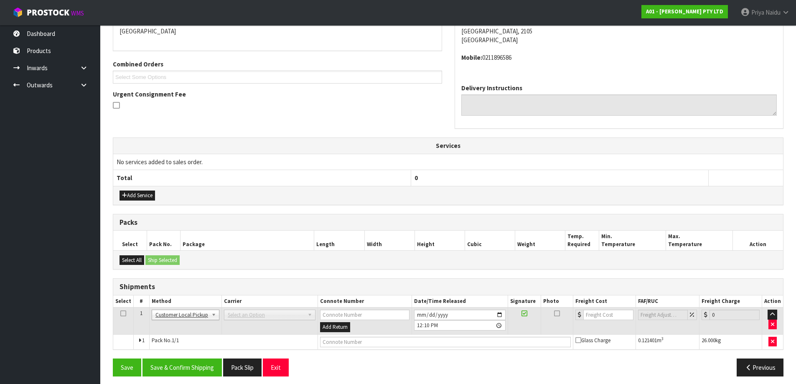
scroll to position [163, 0]
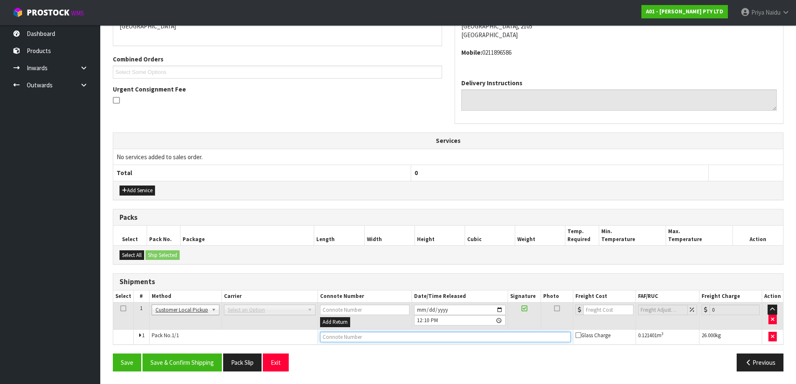
click at [344, 339] on input "text" at bounding box center [445, 337] width 251 height 10
click at [205, 373] on div "Save Save & Confirm Shipping Pack Slip Exit Previous" at bounding box center [448, 365] width 683 height 24
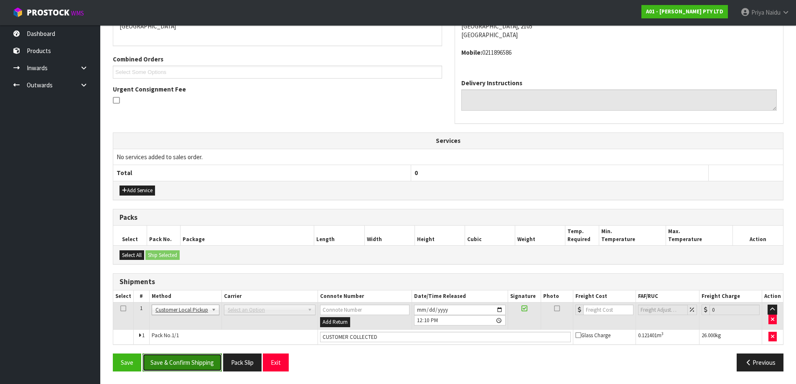
click at [205, 366] on button "Save & Confirm Shipping" at bounding box center [181, 362] width 79 height 18
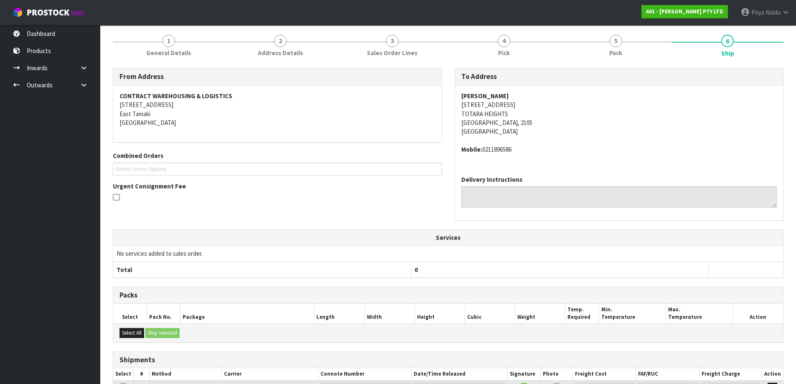
scroll to position [0, 0]
